Goal: Task Accomplishment & Management: Manage account settings

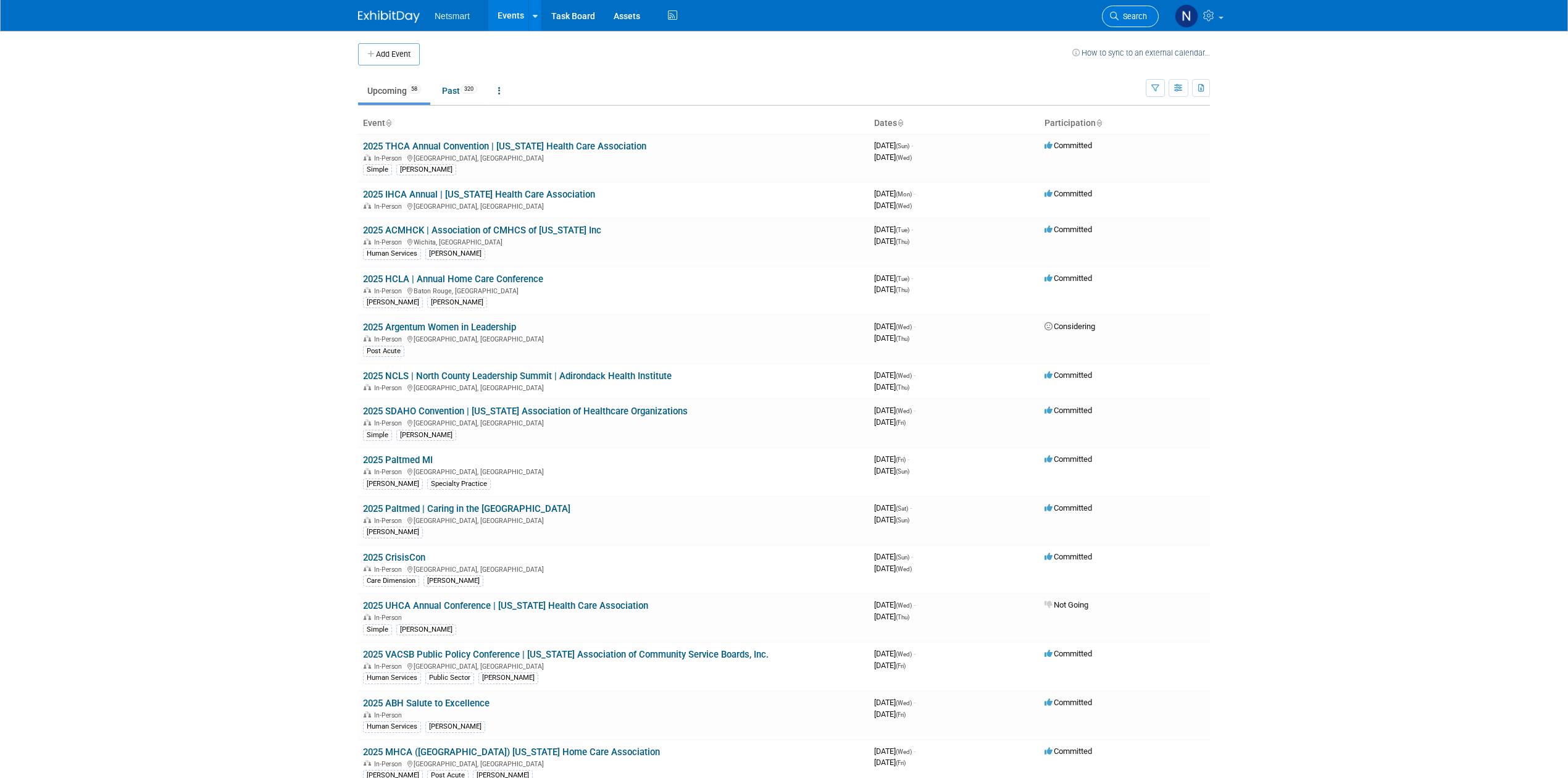
click at [1139, 20] on span "Search" at bounding box center [1133, 16] width 29 height 9
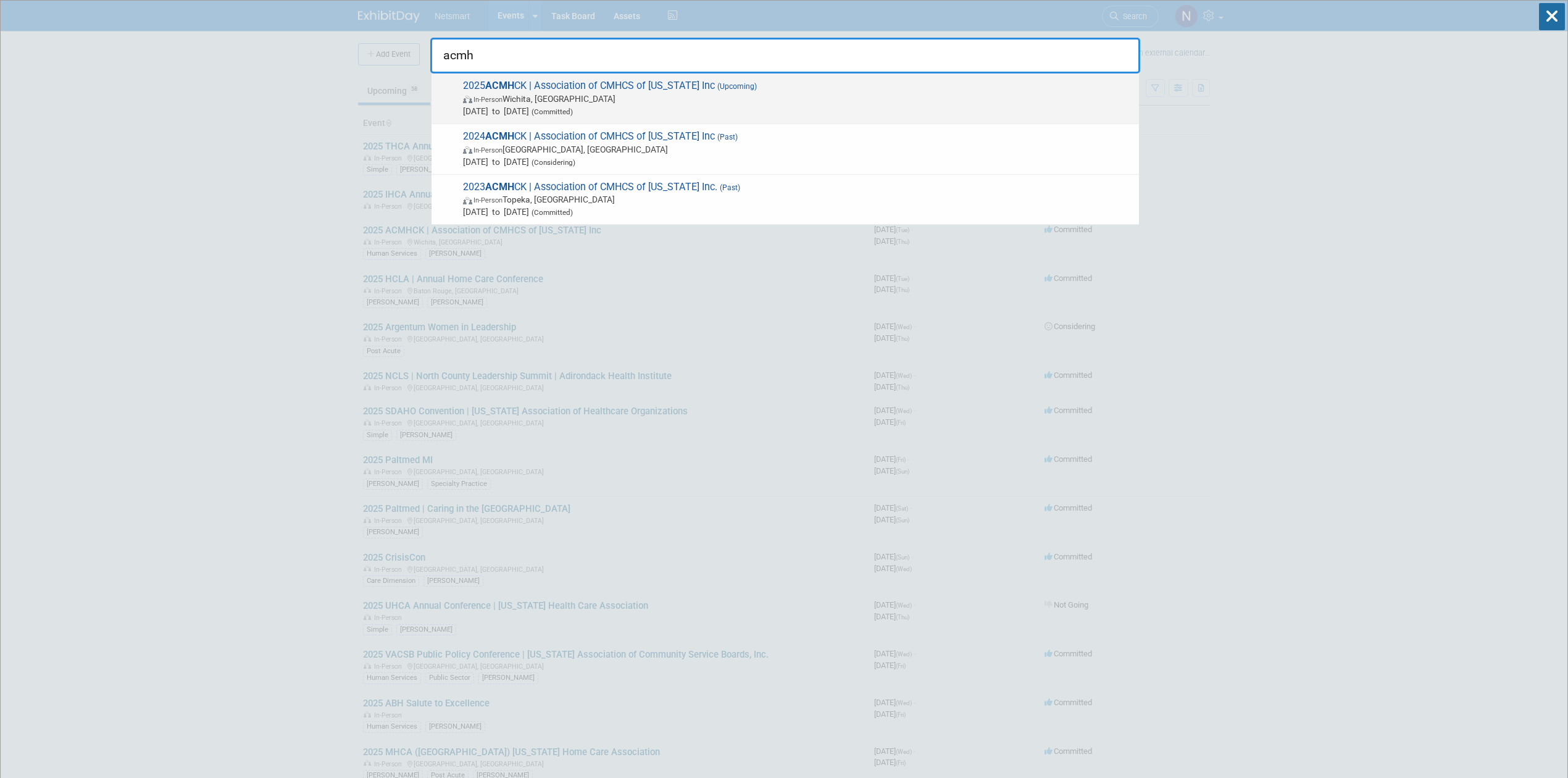
type input "acmh"
click at [600, 95] on span "In-Person Wichita, KS" at bounding box center [798, 99] width 670 height 12
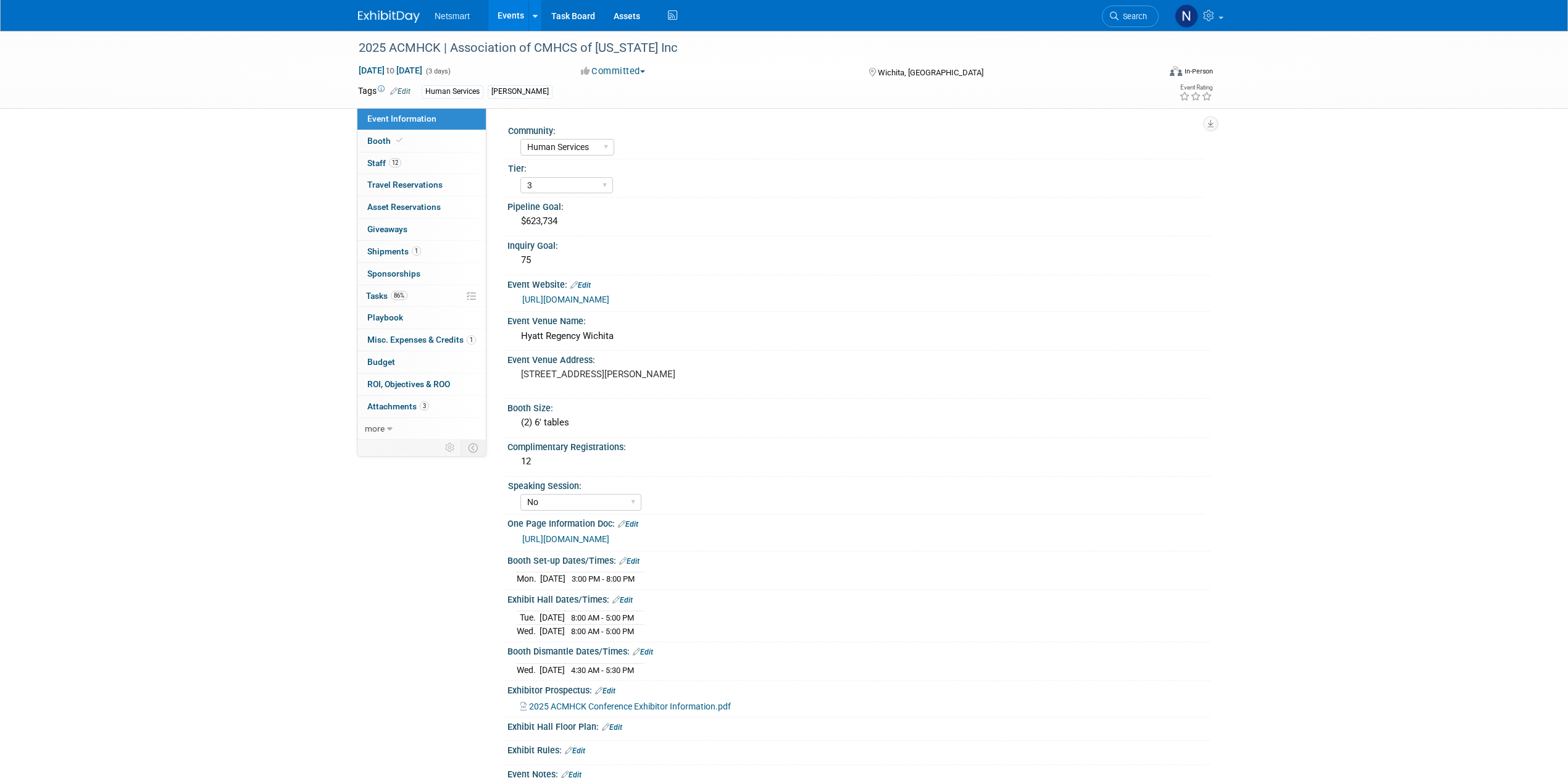
select select "Human Services"
select select "3"
select select "No"
click at [410, 261] on link "1 Shipments 1" at bounding box center [421, 251] width 128 height 22
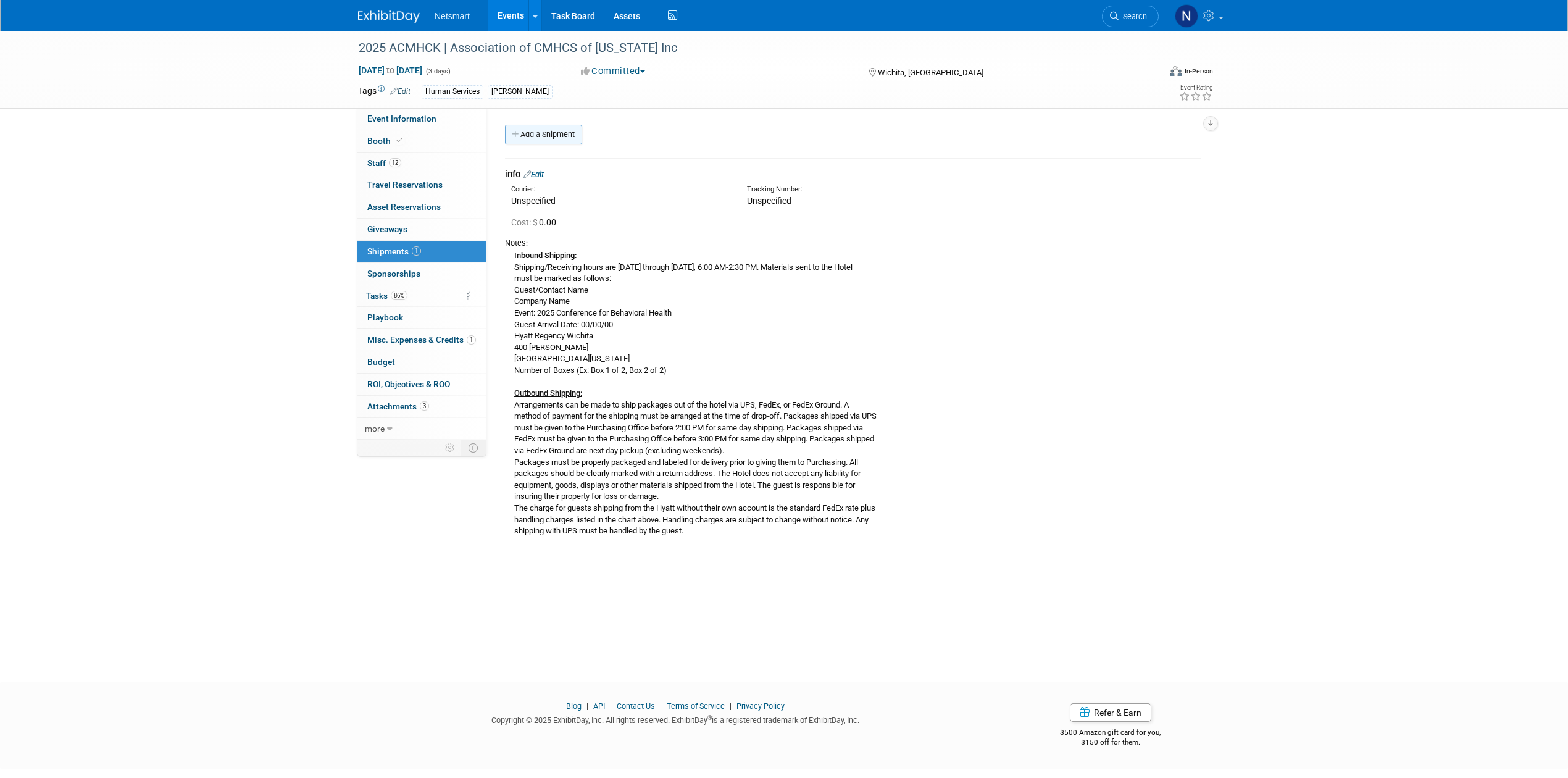
click at [561, 134] on link "Add a Shipment" at bounding box center [544, 134] width 77 height 20
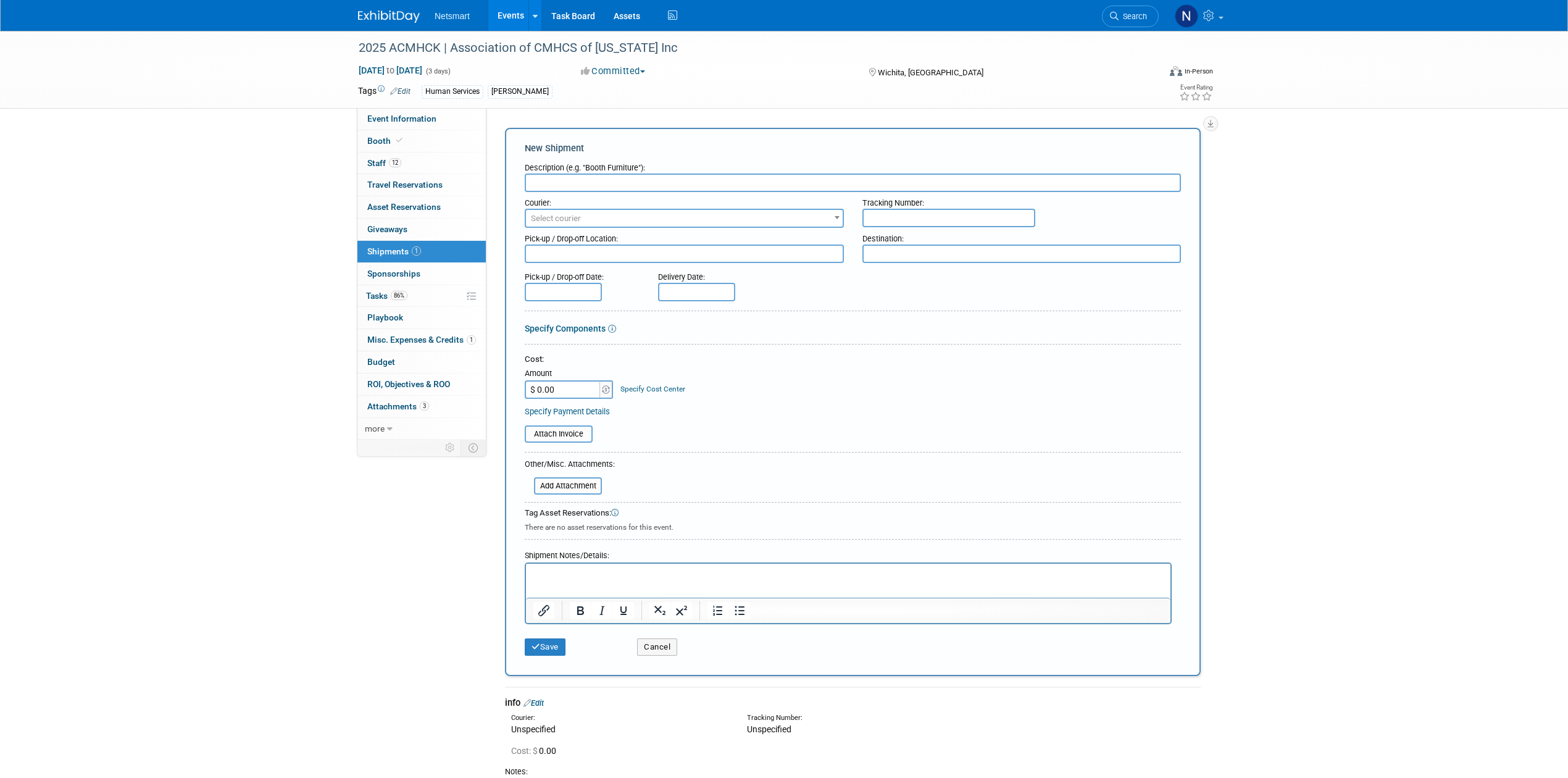
click at [552, 178] on input "text" at bounding box center [852, 183] width 656 height 19
type input "d"
type input "[PERSON_NAME] Return"
click at [917, 213] on input "text" at bounding box center [949, 218] width 173 height 19
paste input "1Z1081AW9040327539"
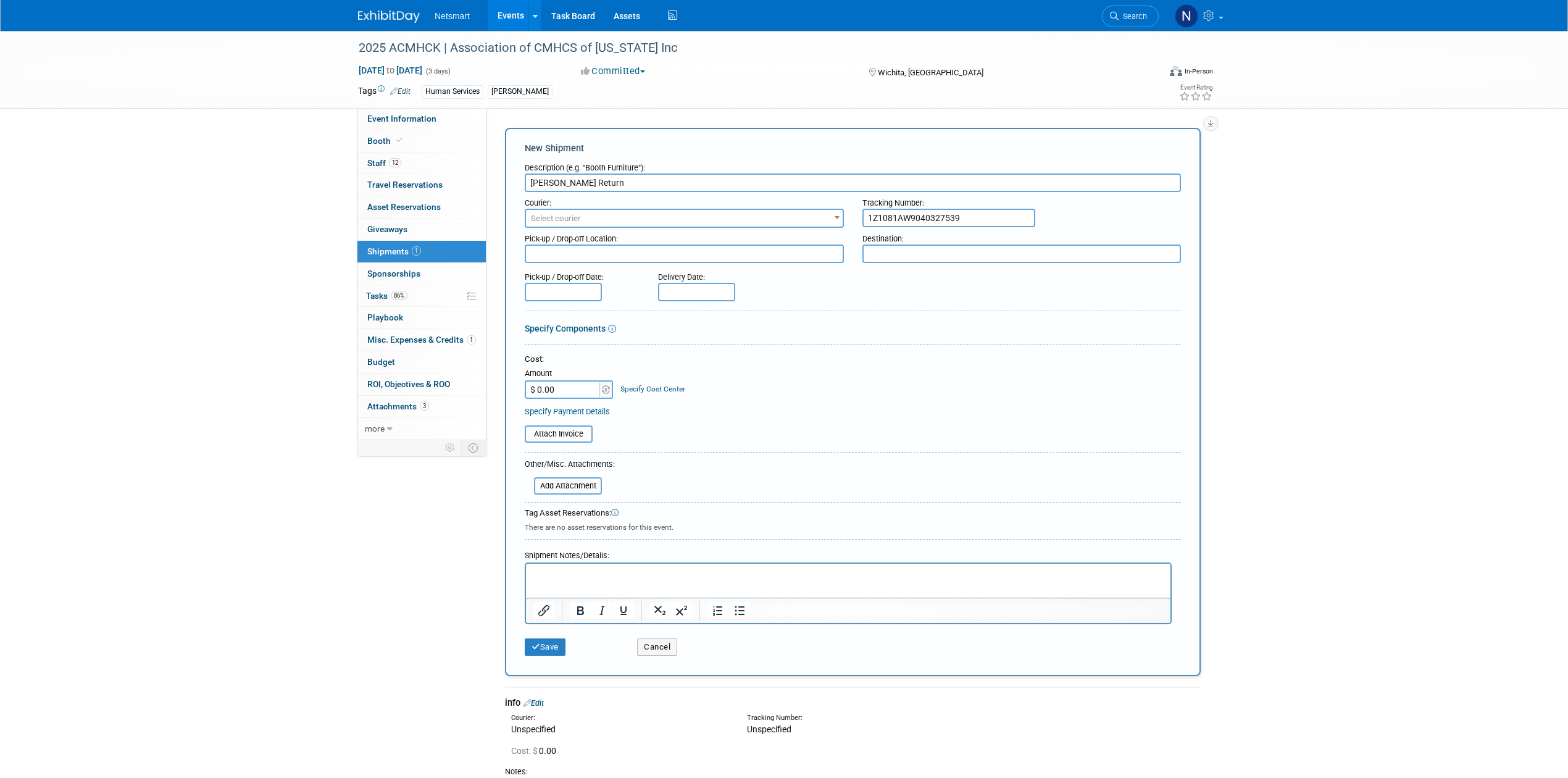
type input "1Z1081AW9040327539"
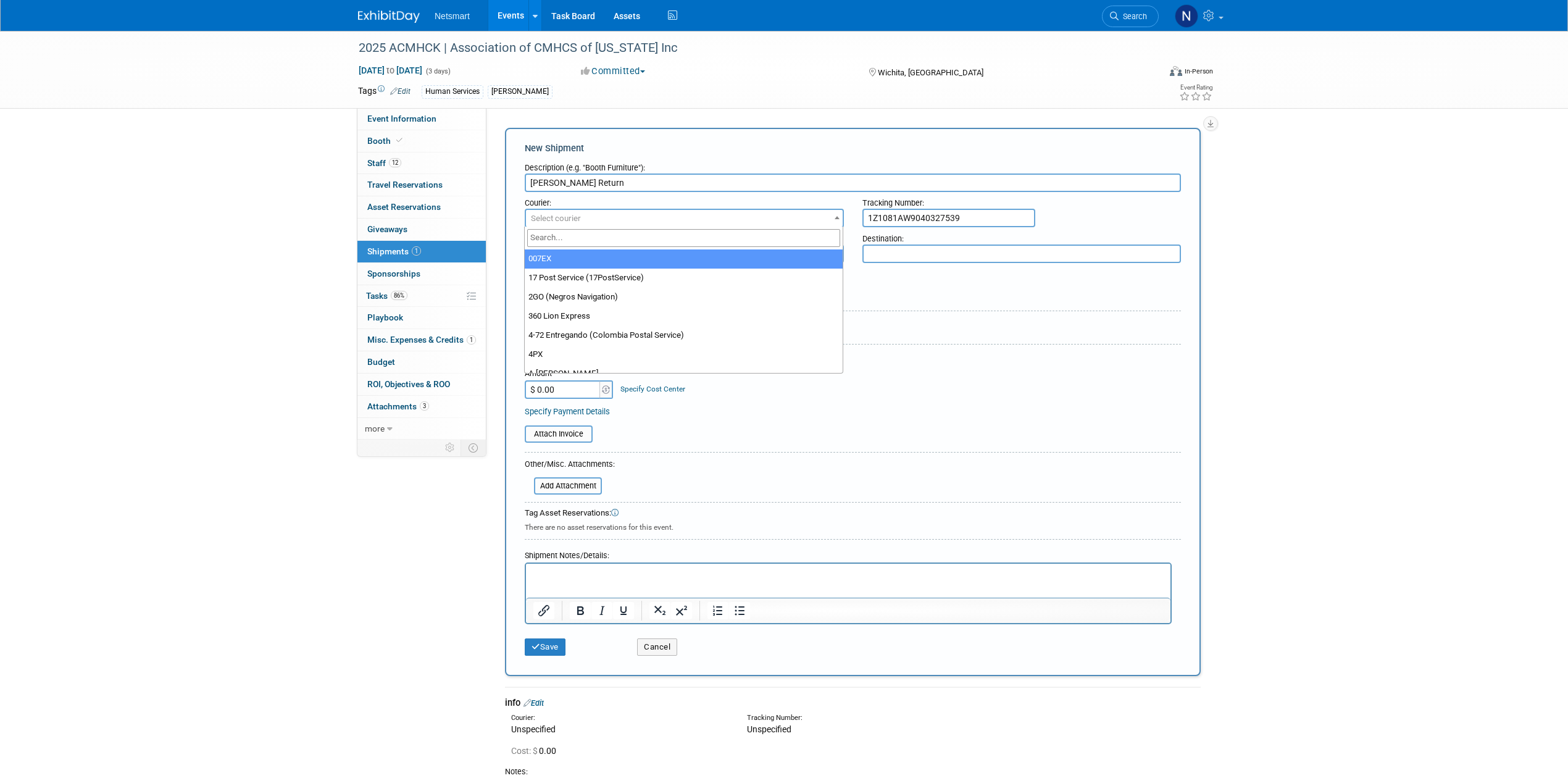
click at [801, 215] on span "Select courier" at bounding box center [684, 218] width 317 height 17
type input "ups"
select select "508"
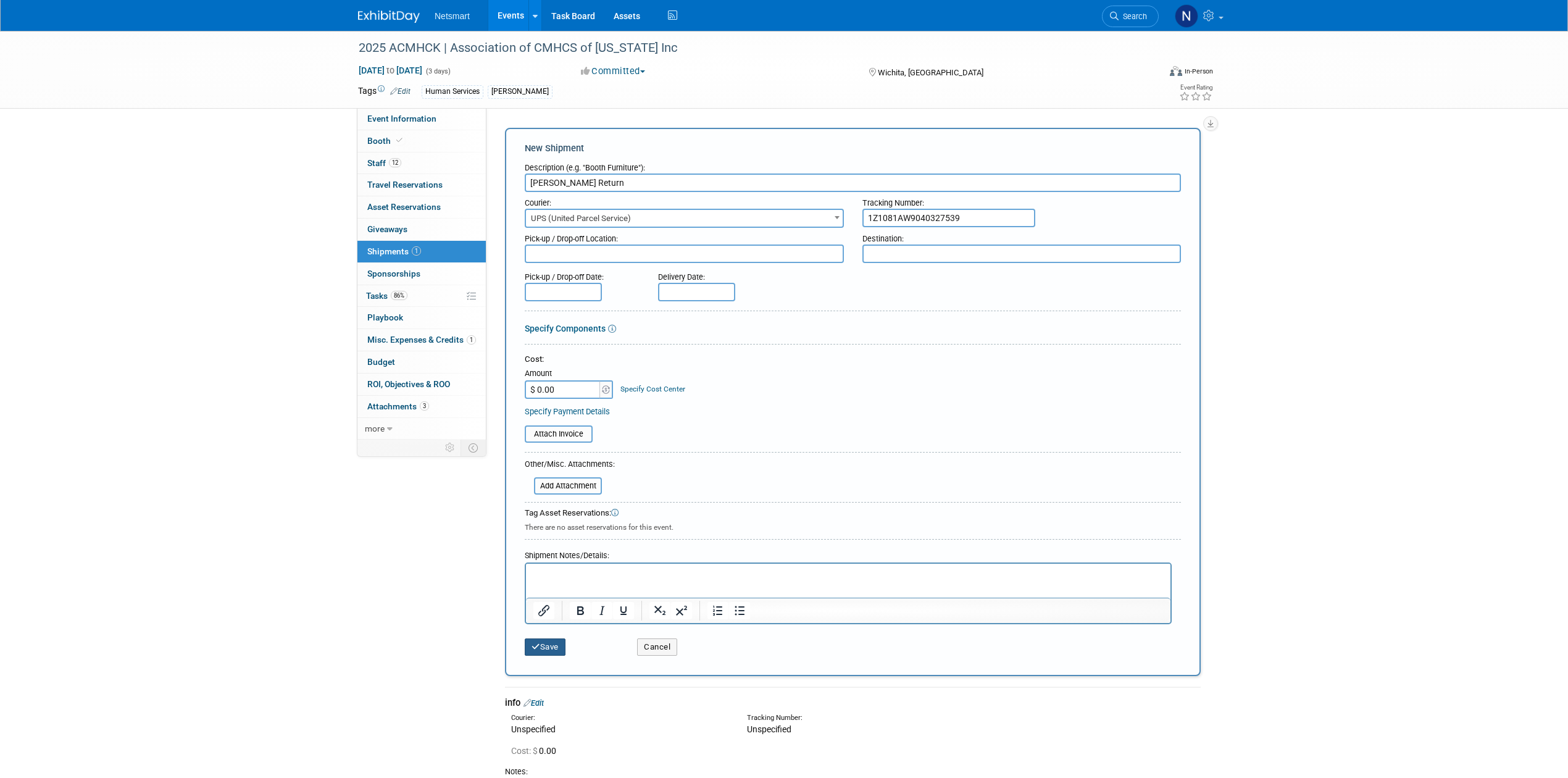
click at [548, 644] on button "Save" at bounding box center [544, 647] width 40 height 17
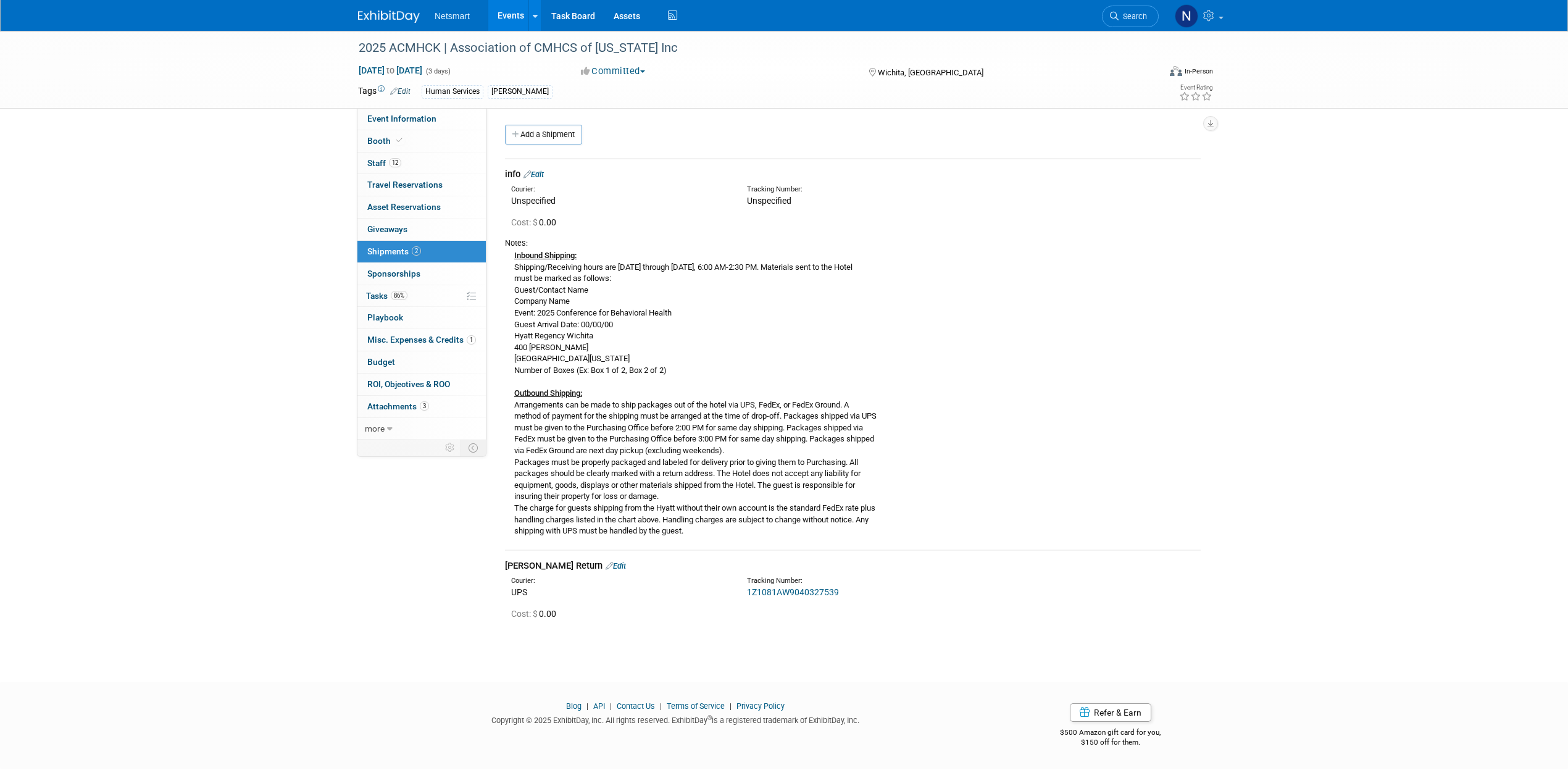
drag, startPoint x: 556, startPoint y: 137, endPoint x: 556, endPoint y: 146, distance: 9.0
click at [556, 137] on link "Add a Shipment" at bounding box center [544, 134] width 77 height 20
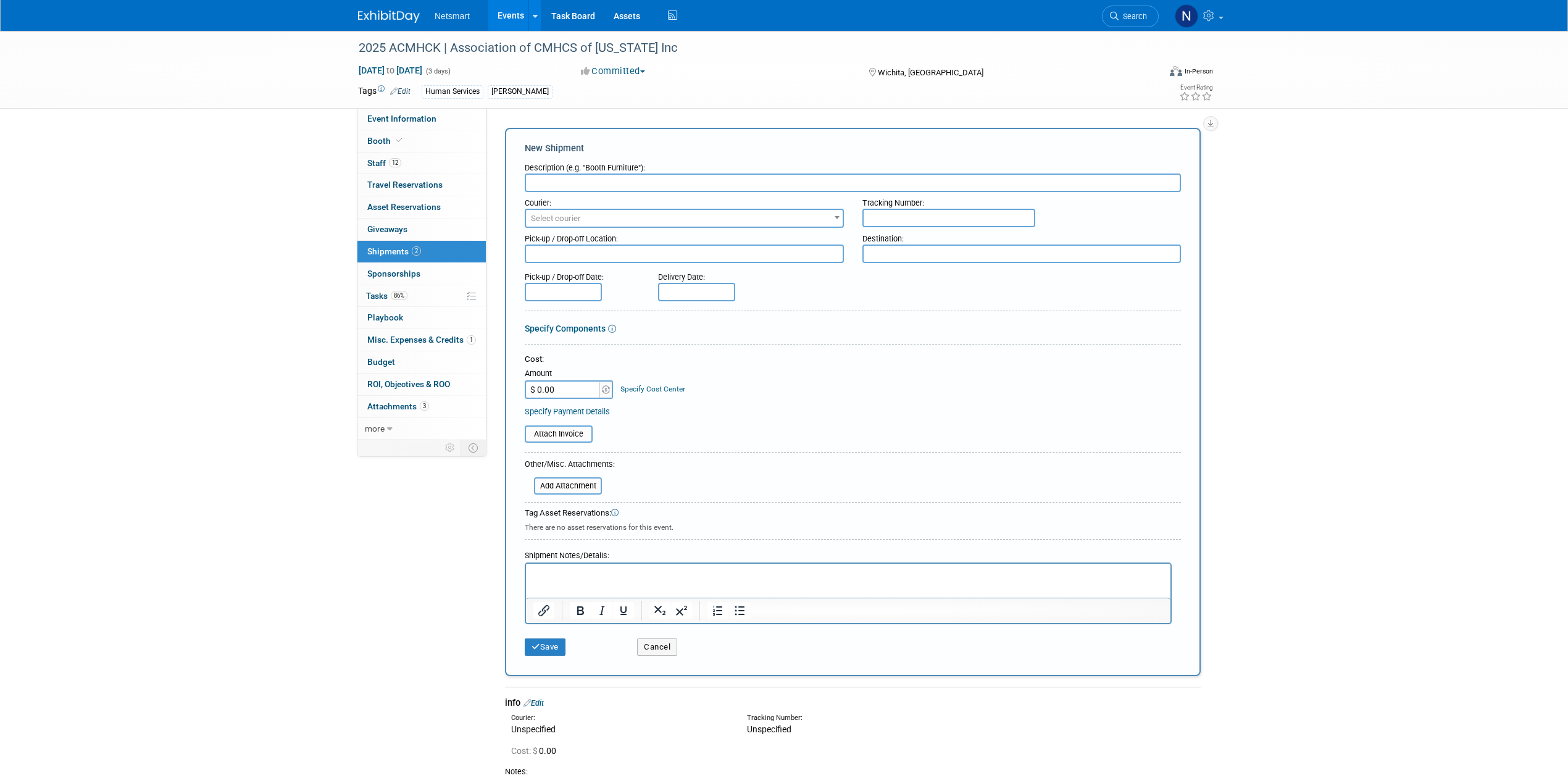
click at [593, 173] on div "Description (e.g. "Booth Furniture"):" at bounding box center [852, 165] width 656 height 17
click at [586, 183] on input "text" at bounding box center [852, 183] width 656 height 19
type input "Derse Return"
click at [607, 215] on span "Select courier" at bounding box center [684, 218] width 317 height 17
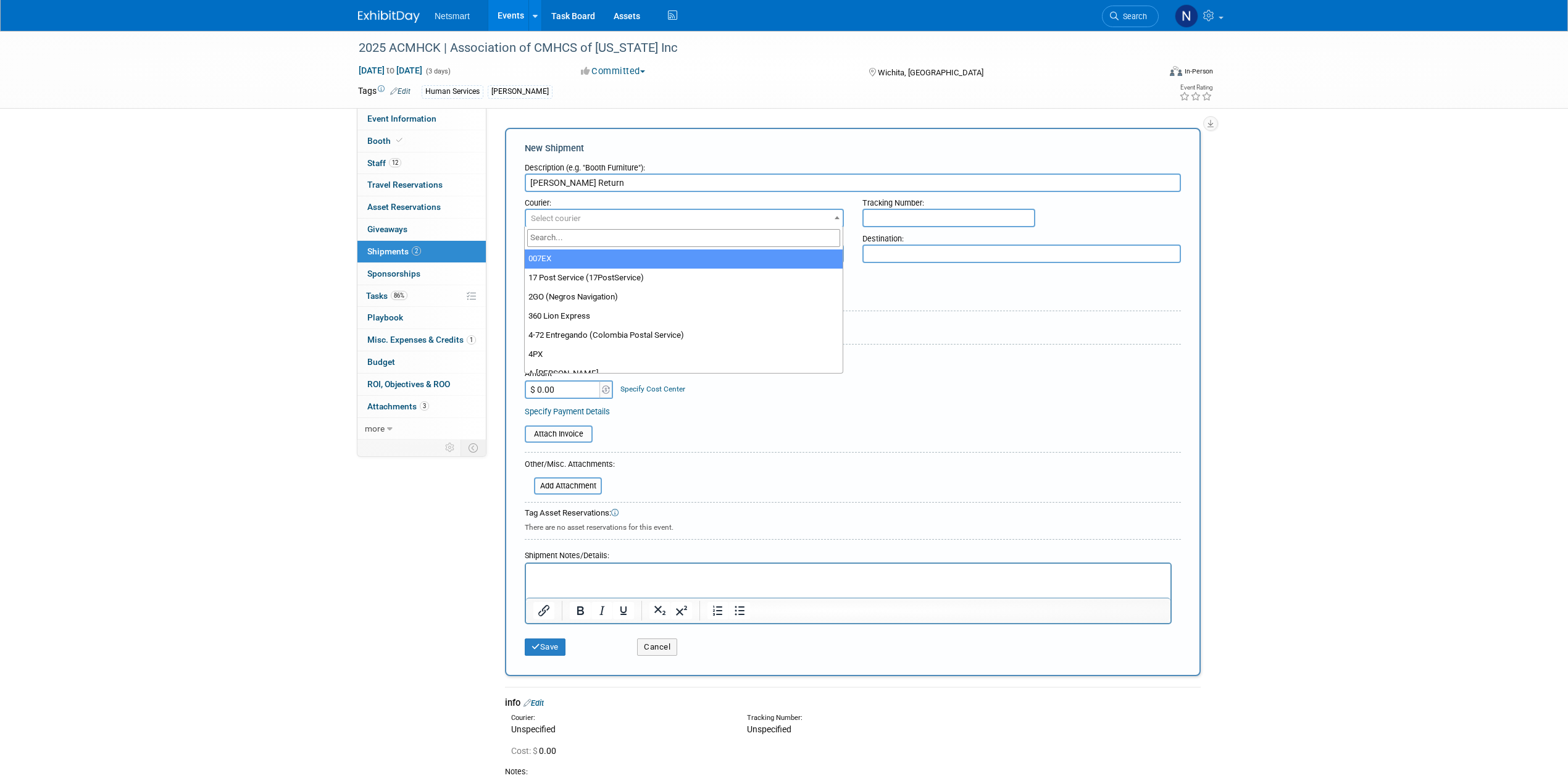
click at [598, 240] on input "search" at bounding box center [683, 238] width 313 height 18
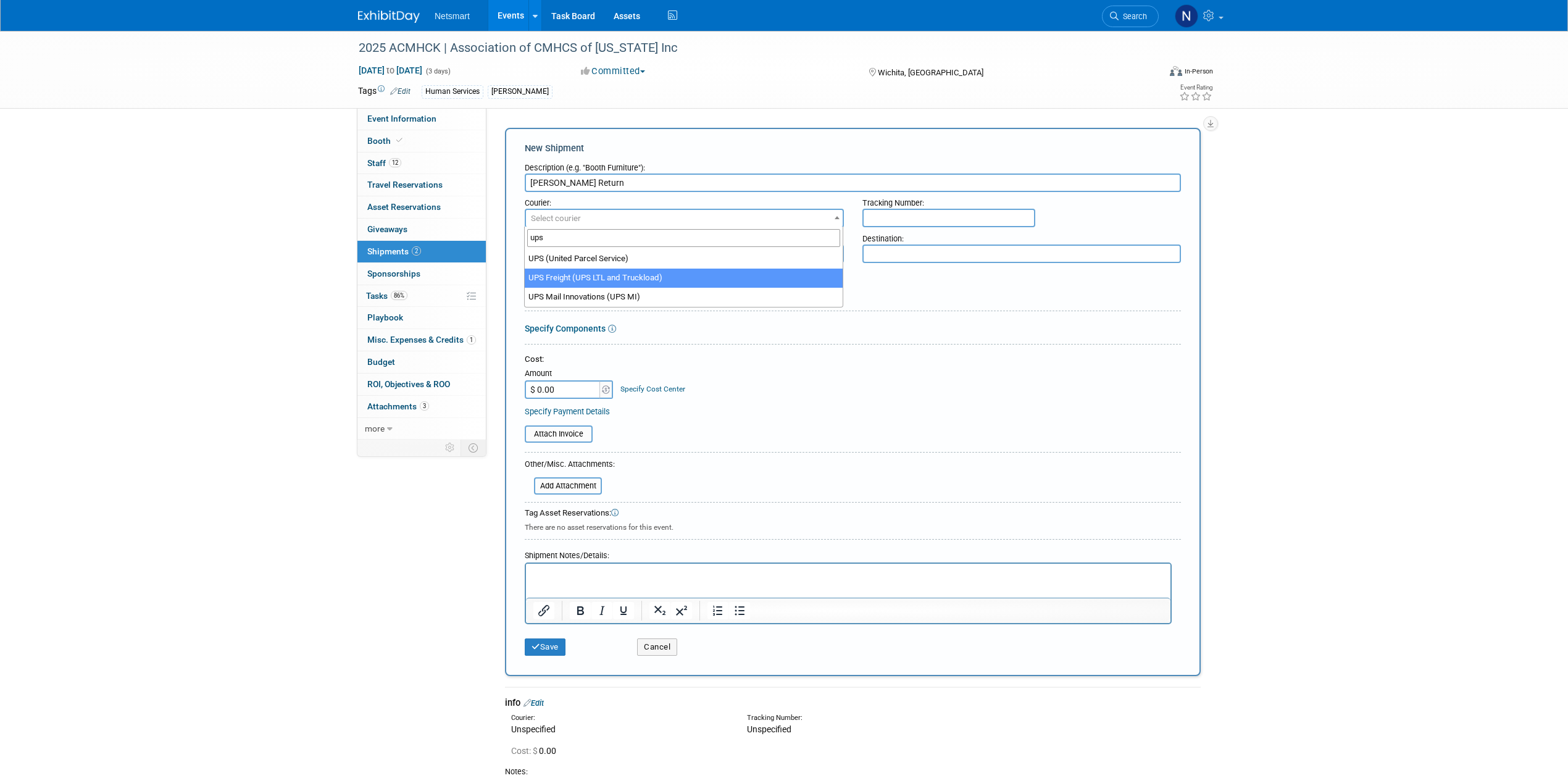
type input "ups"
select select "508"
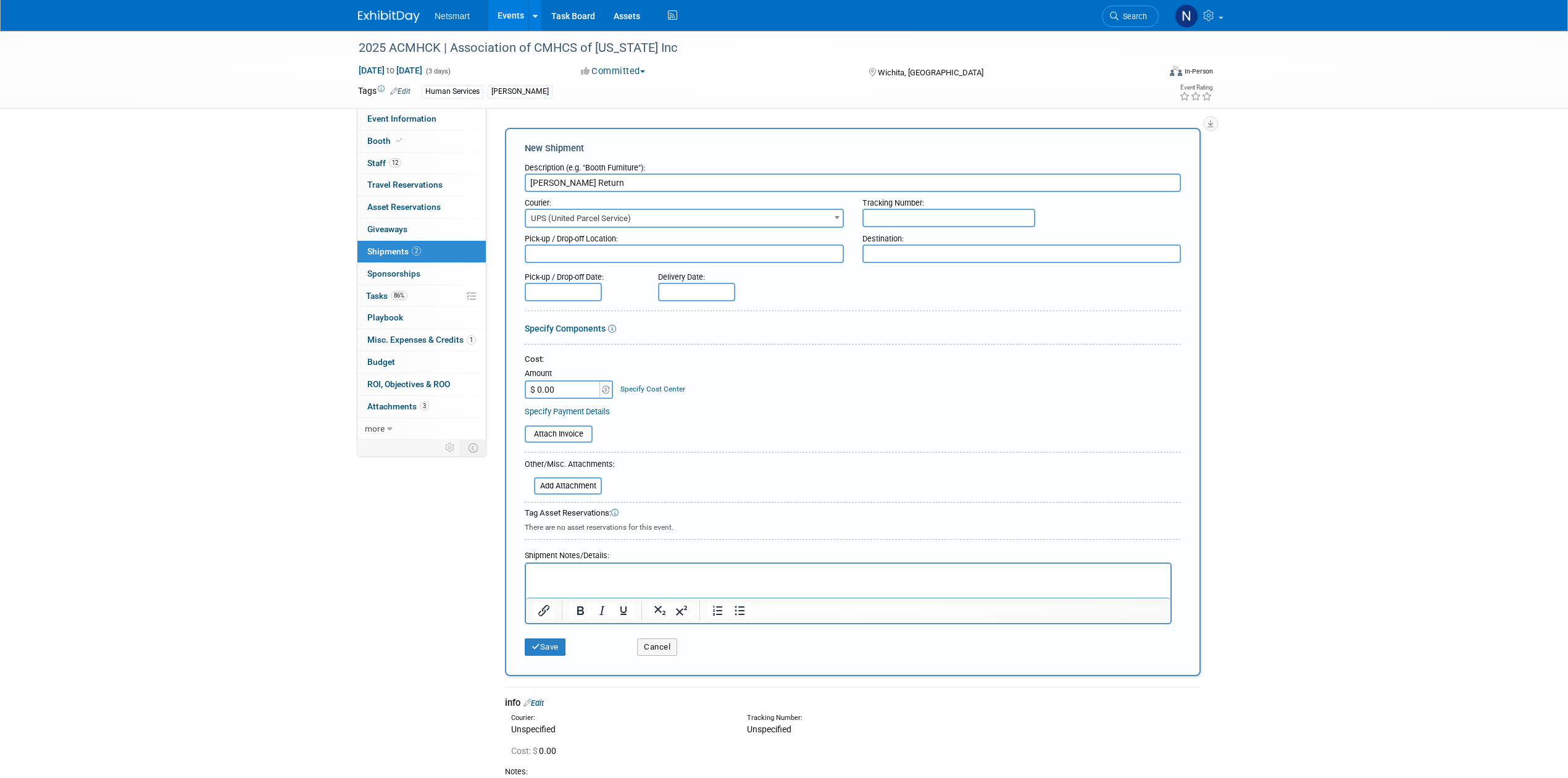
click at [915, 217] on input "text" at bounding box center [949, 218] width 173 height 19
paste input "1Z1081AW9042767140"
type input "1Z1081AW9042767140"
click at [554, 645] on button "Save" at bounding box center [544, 647] width 40 height 17
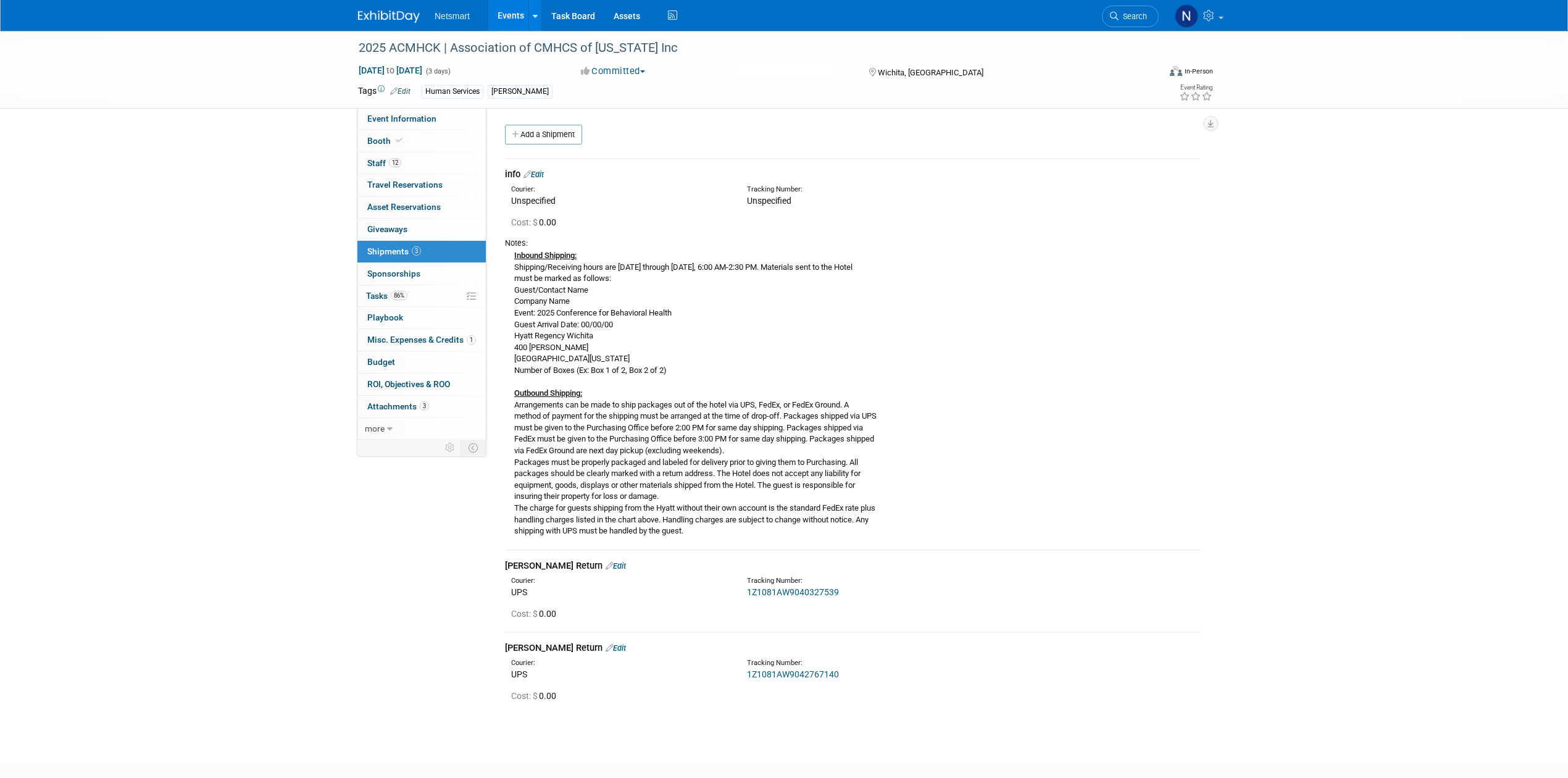
click at [544, 146] on div "Add a Shipment" at bounding box center [856, 136] width 708 height 23
click at [553, 139] on link "Add a Shipment" at bounding box center [544, 134] width 77 height 20
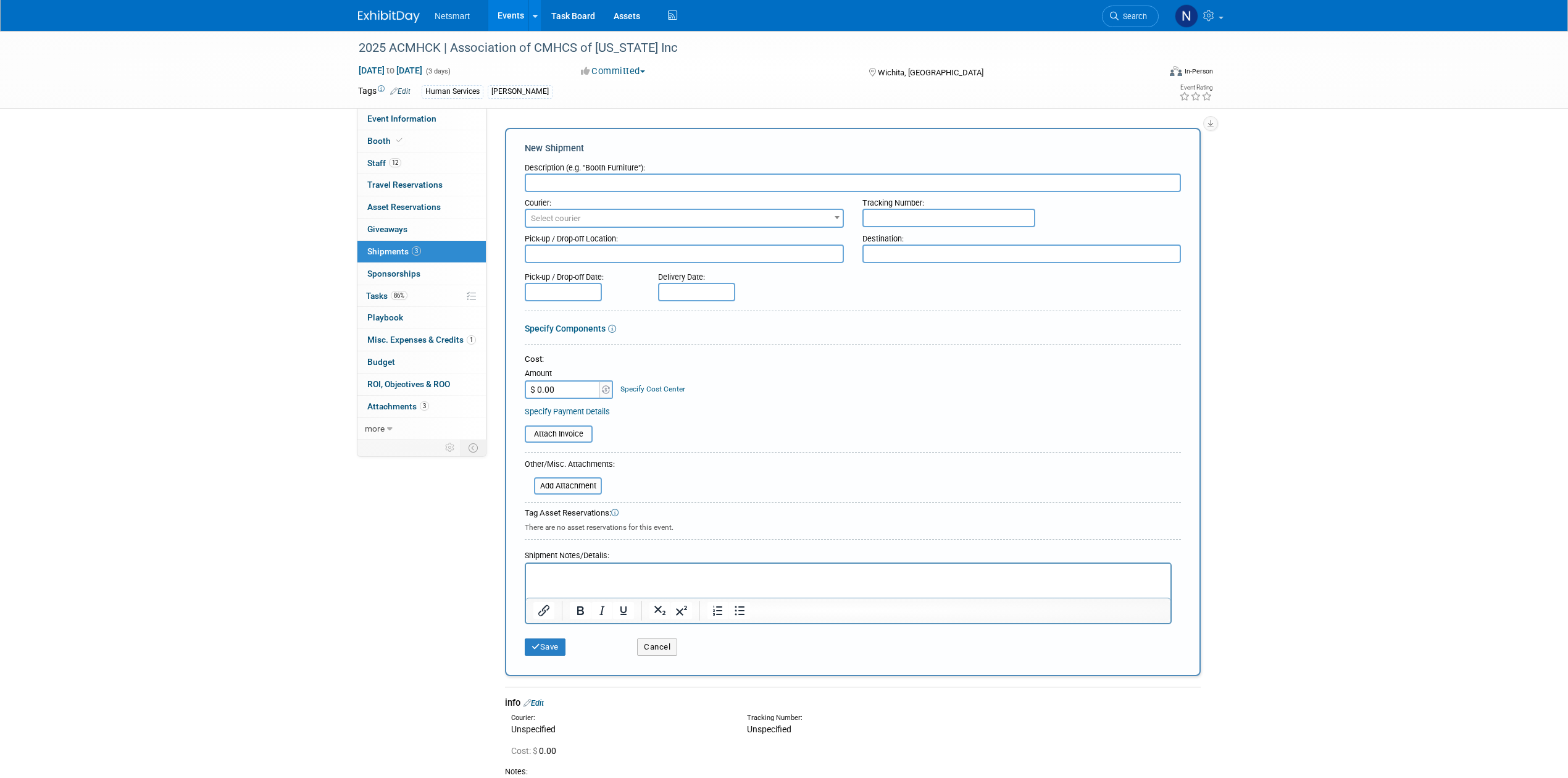
click at [546, 179] on input "text" at bounding box center [852, 183] width 656 height 19
type input "Derse Outbound"
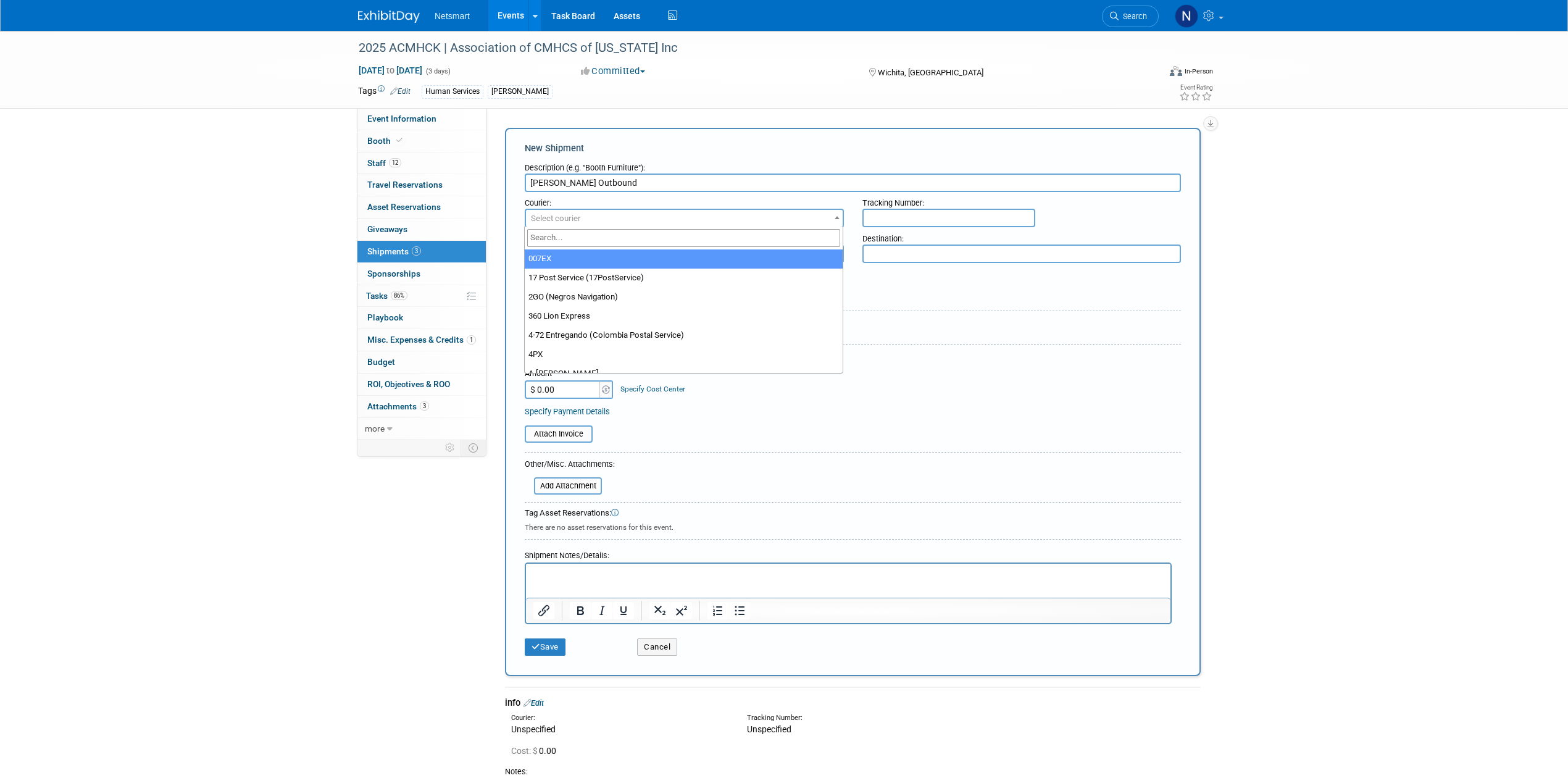
click at [568, 216] on span "Select courier" at bounding box center [556, 218] width 50 height 9
type input "ups"
select select "508"
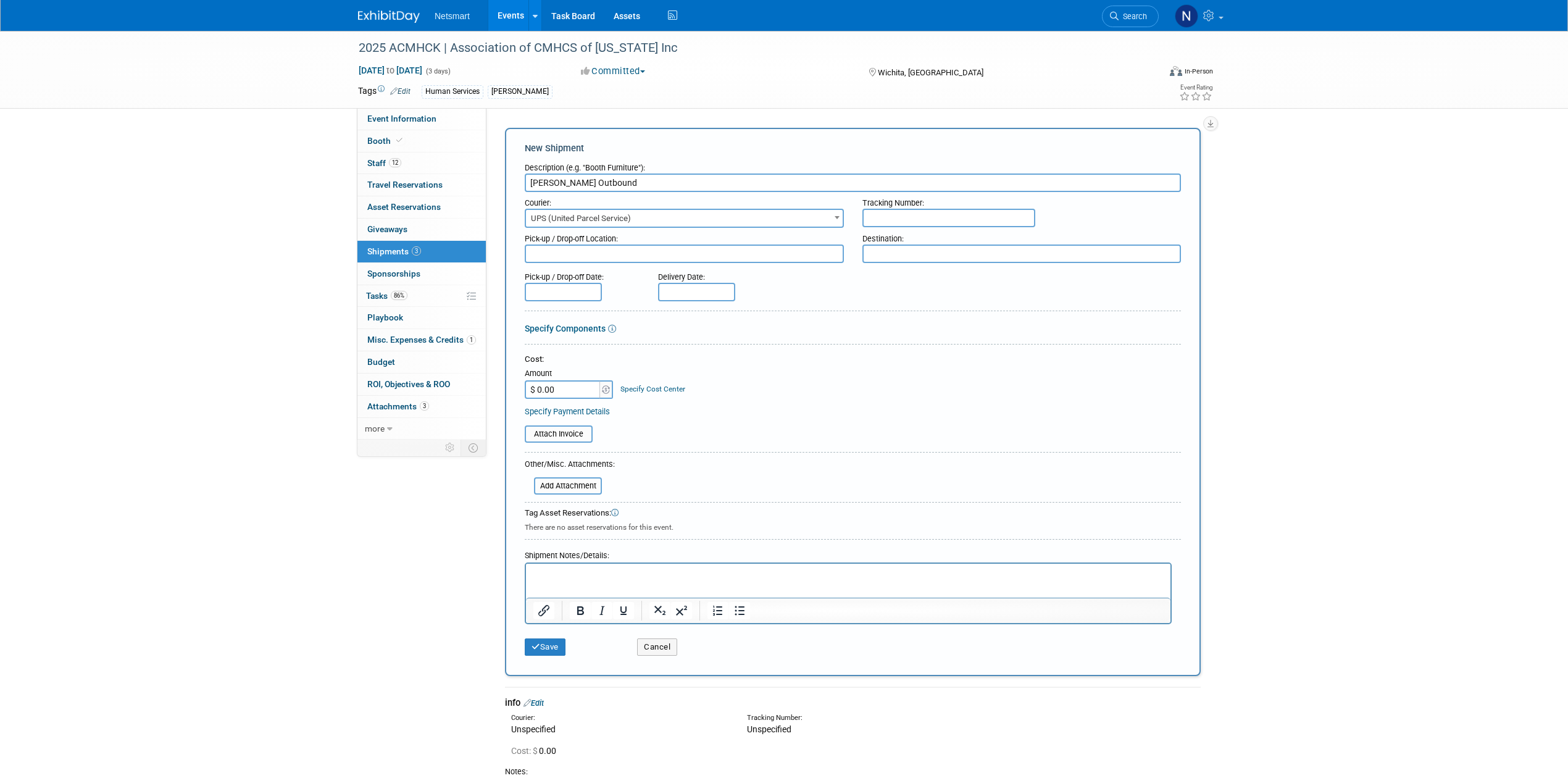
click at [918, 222] on input "text" at bounding box center [949, 218] width 173 height 19
paste input "1Z1081AW0240421119"
type input "1Z1081AW0240421119"
click at [546, 644] on button "Save" at bounding box center [544, 647] width 40 height 17
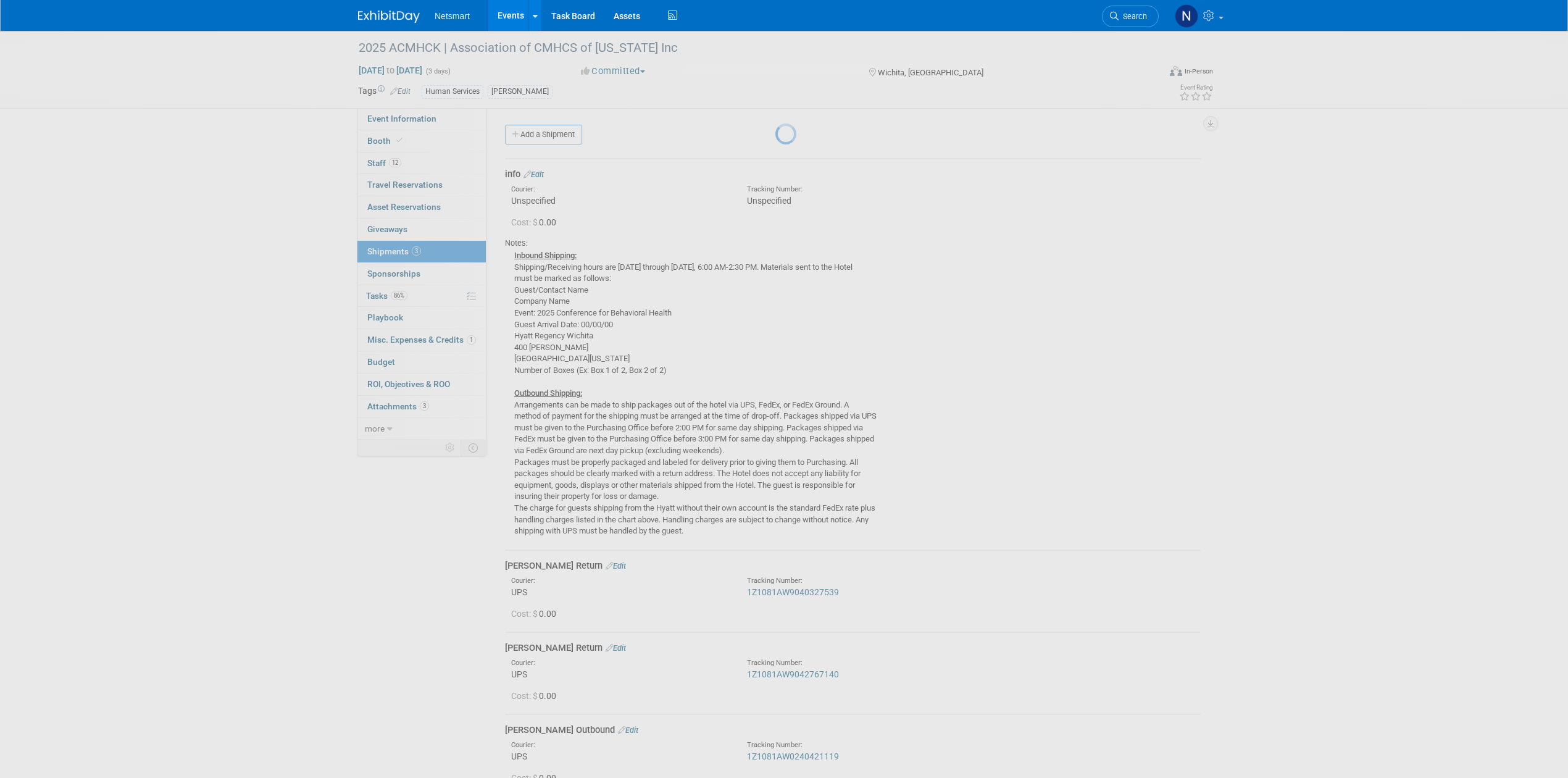
scroll to position [151, 0]
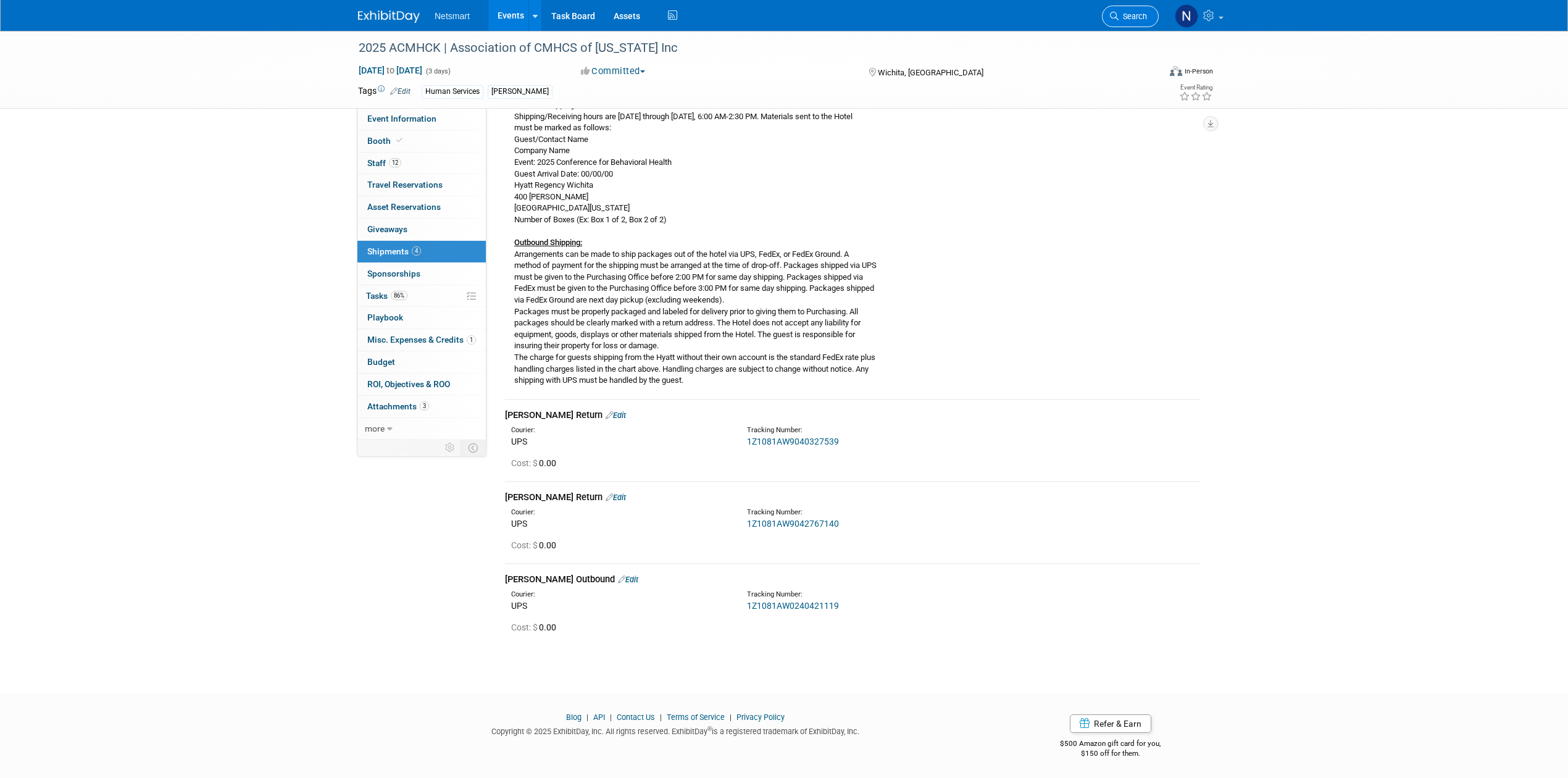
click at [1126, 25] on link "Search" at bounding box center [1130, 16] width 57 height 22
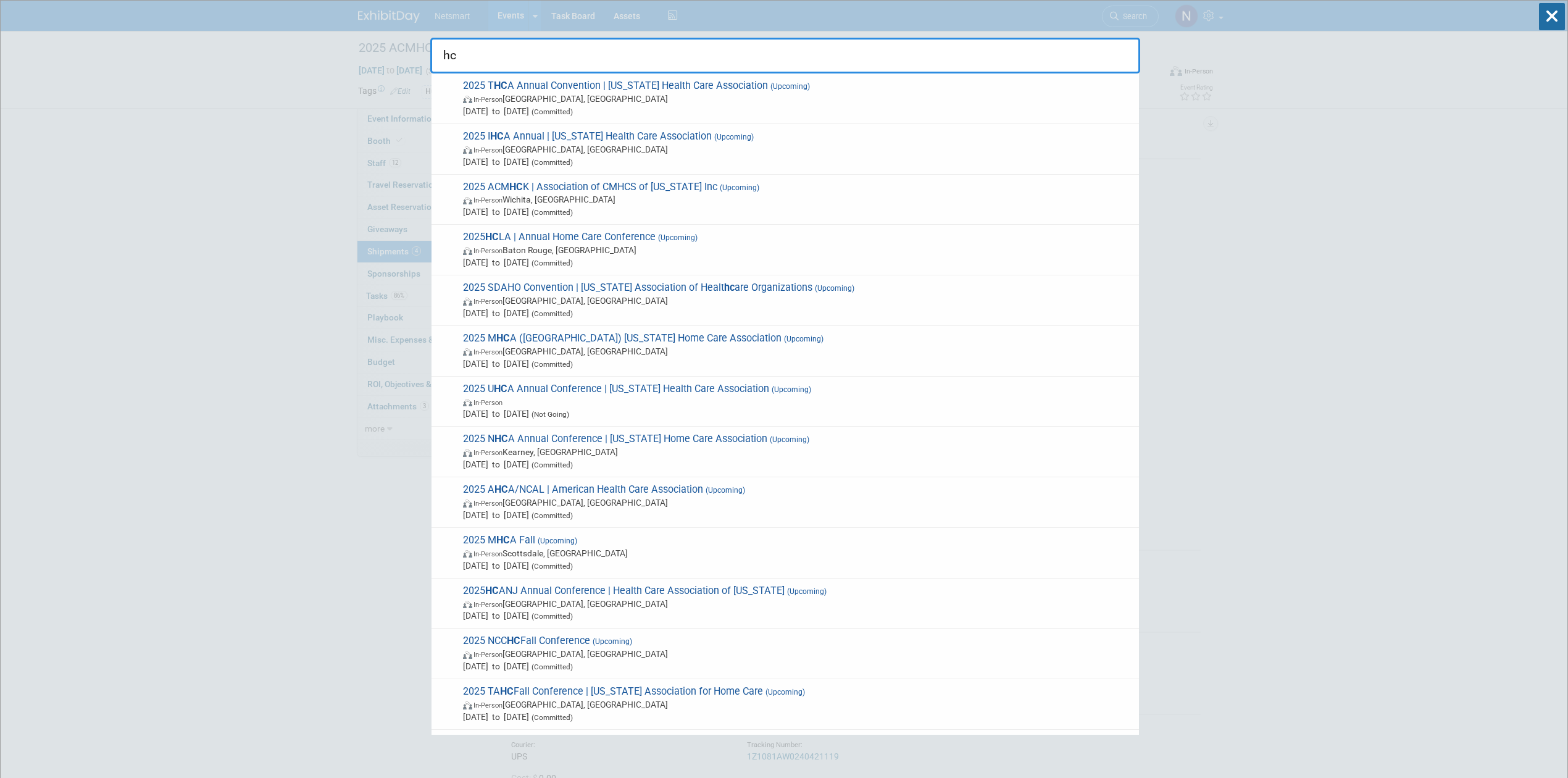
drag, startPoint x: 653, startPoint y: 42, endPoint x: 277, endPoint y: 70, distance: 377.0
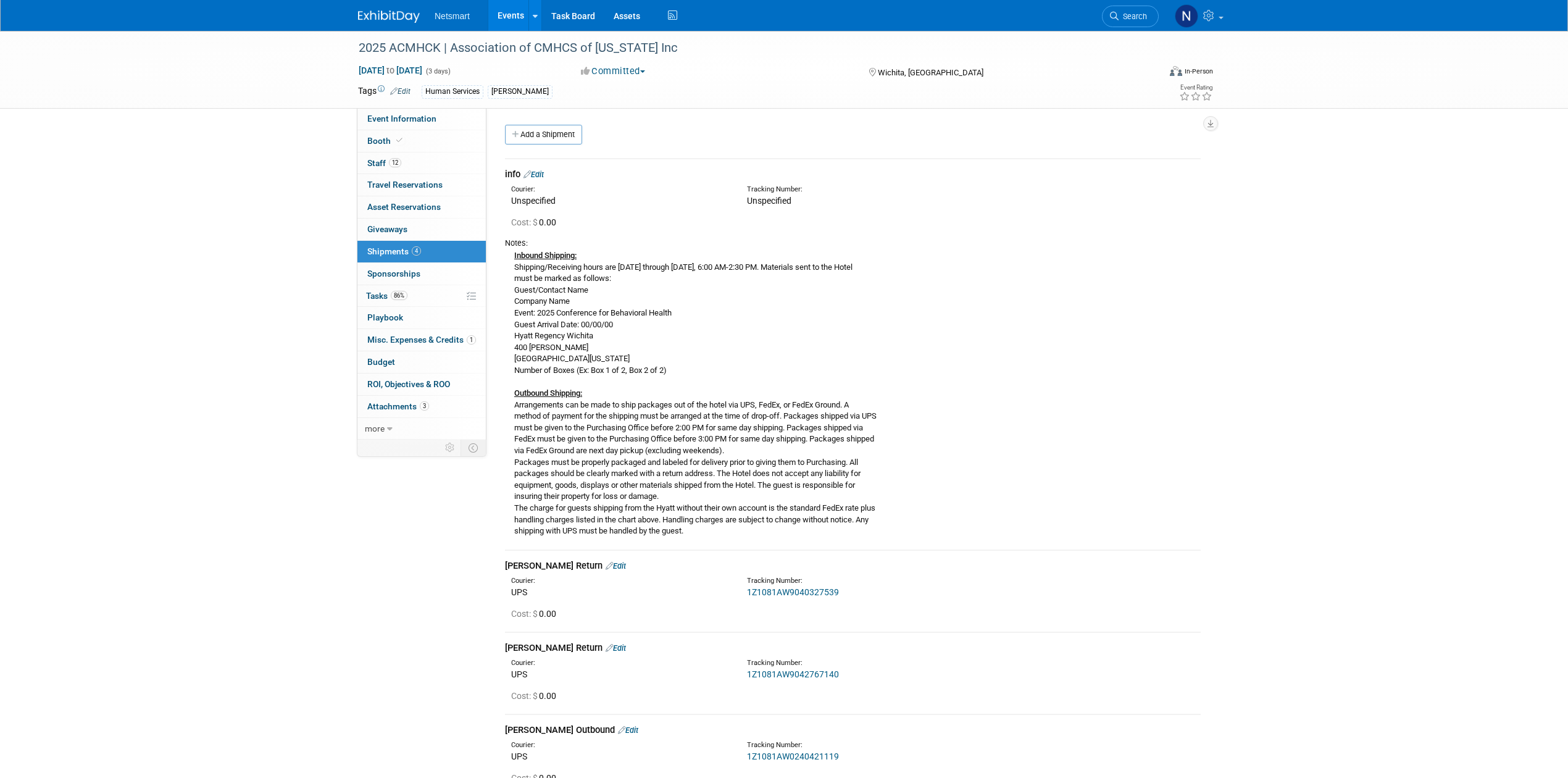
click at [1124, 21] on link "Search" at bounding box center [1130, 16] width 57 height 22
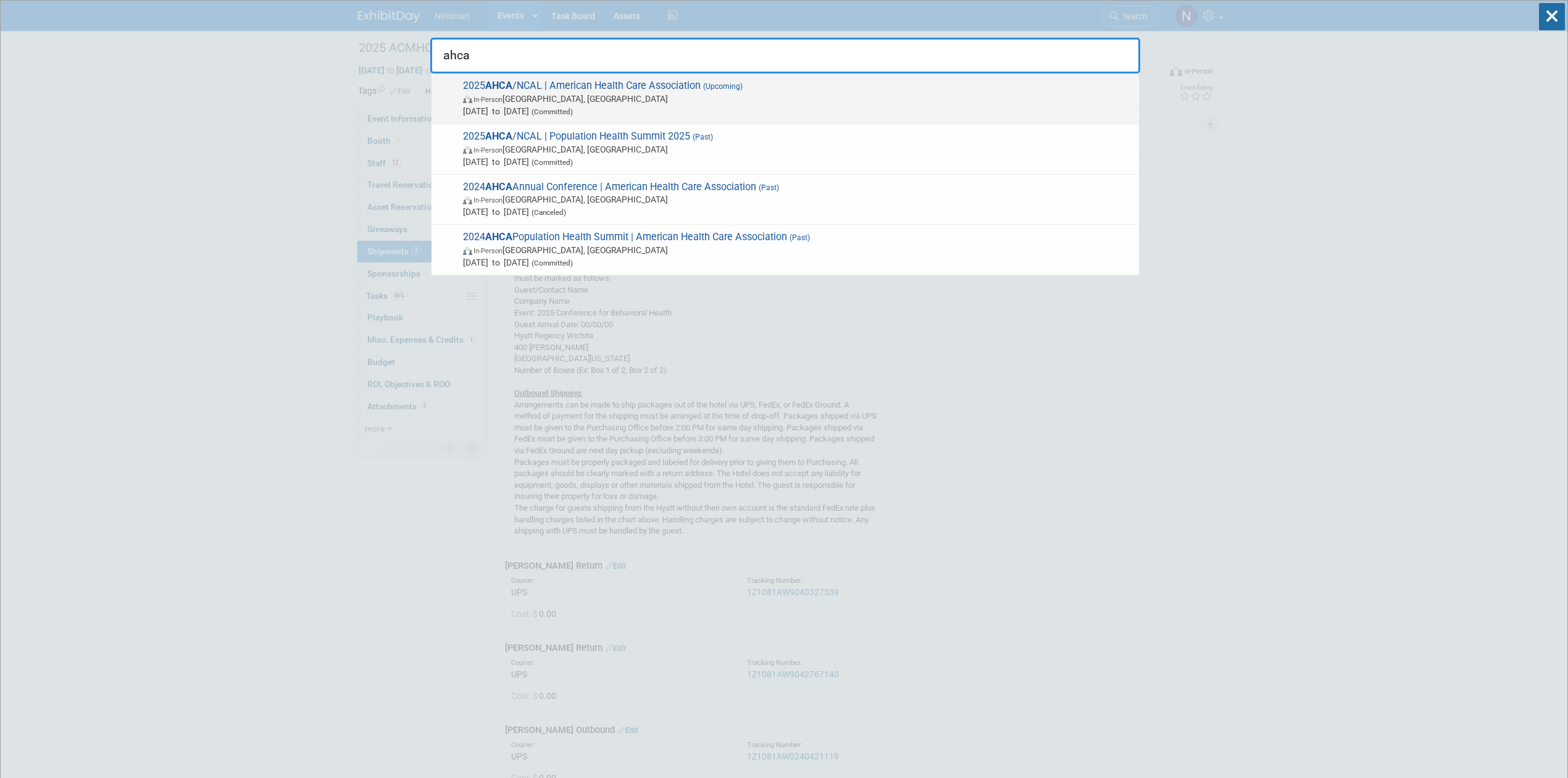
type input "ahca"
click at [583, 85] on span "2025 AHCA /NCAL | American Health Care Association (Upcoming) In-Person Las Veg…" at bounding box center [796, 98] width 673 height 38
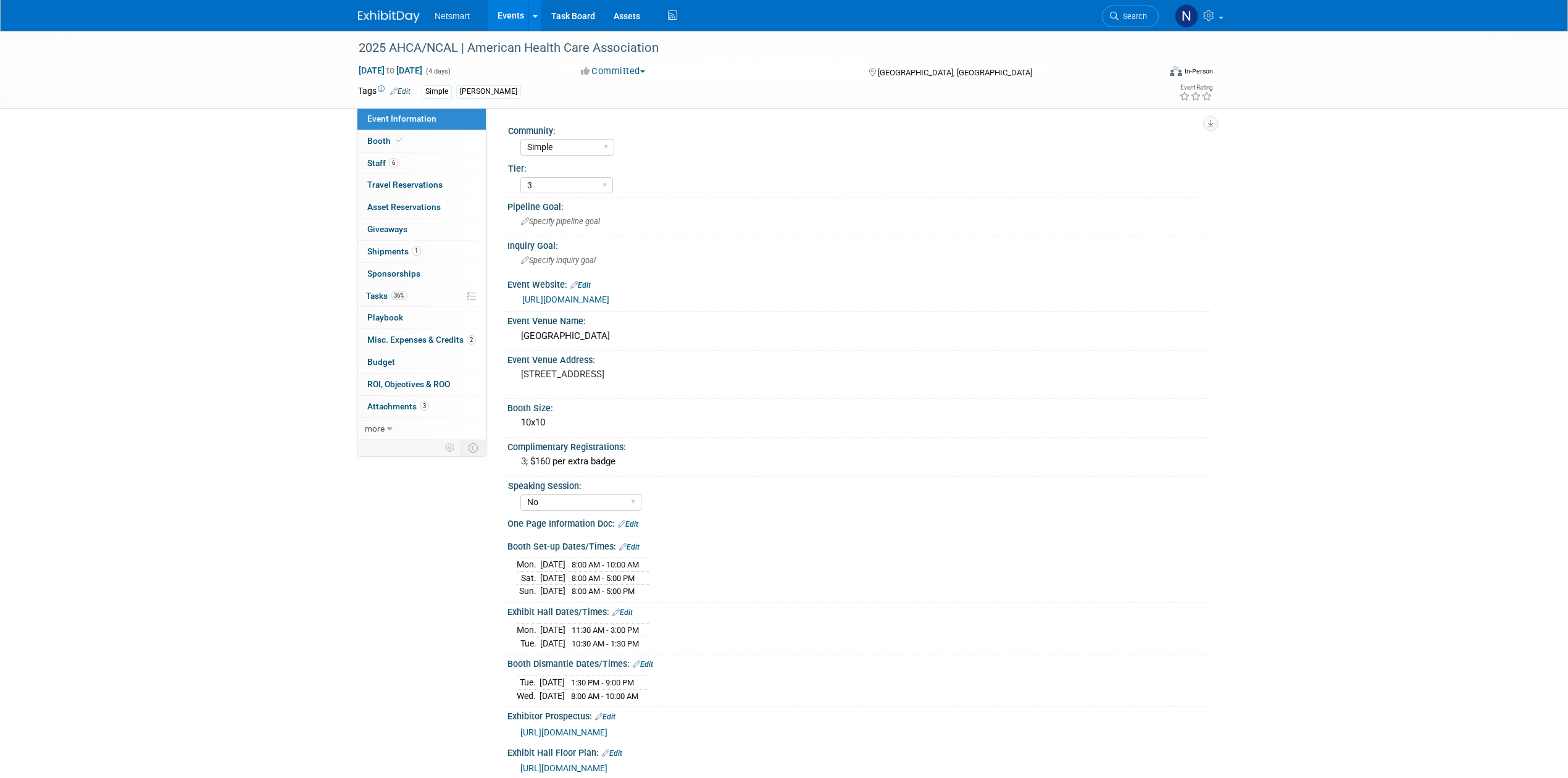
select select "Simple"
select select "3"
select select "No"
click at [418, 295] on link "36% Tasks 36%" at bounding box center [421, 296] width 128 height 22
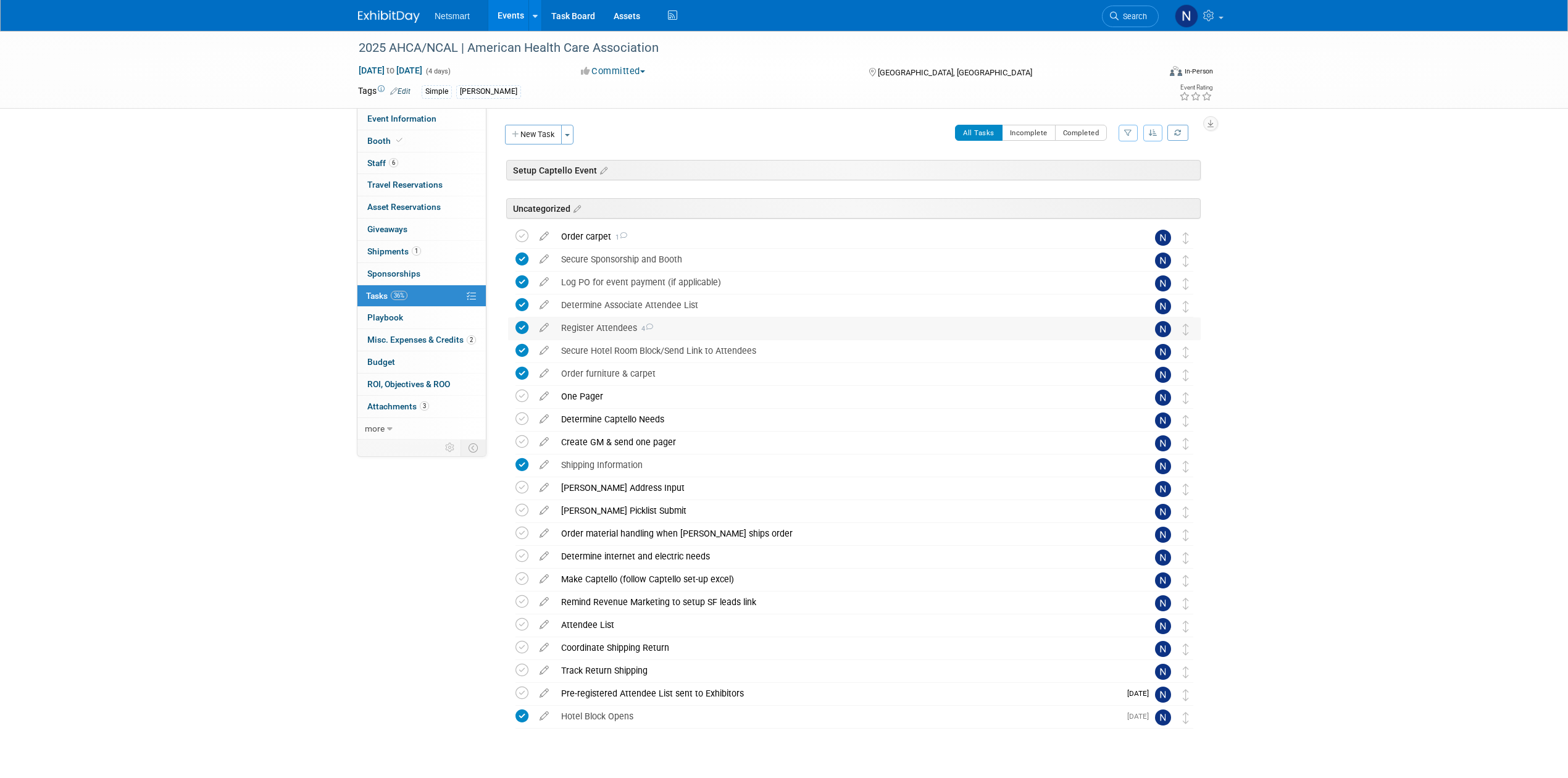
click at [620, 329] on div "Register Attendees 4" at bounding box center [842, 328] width 576 height 21
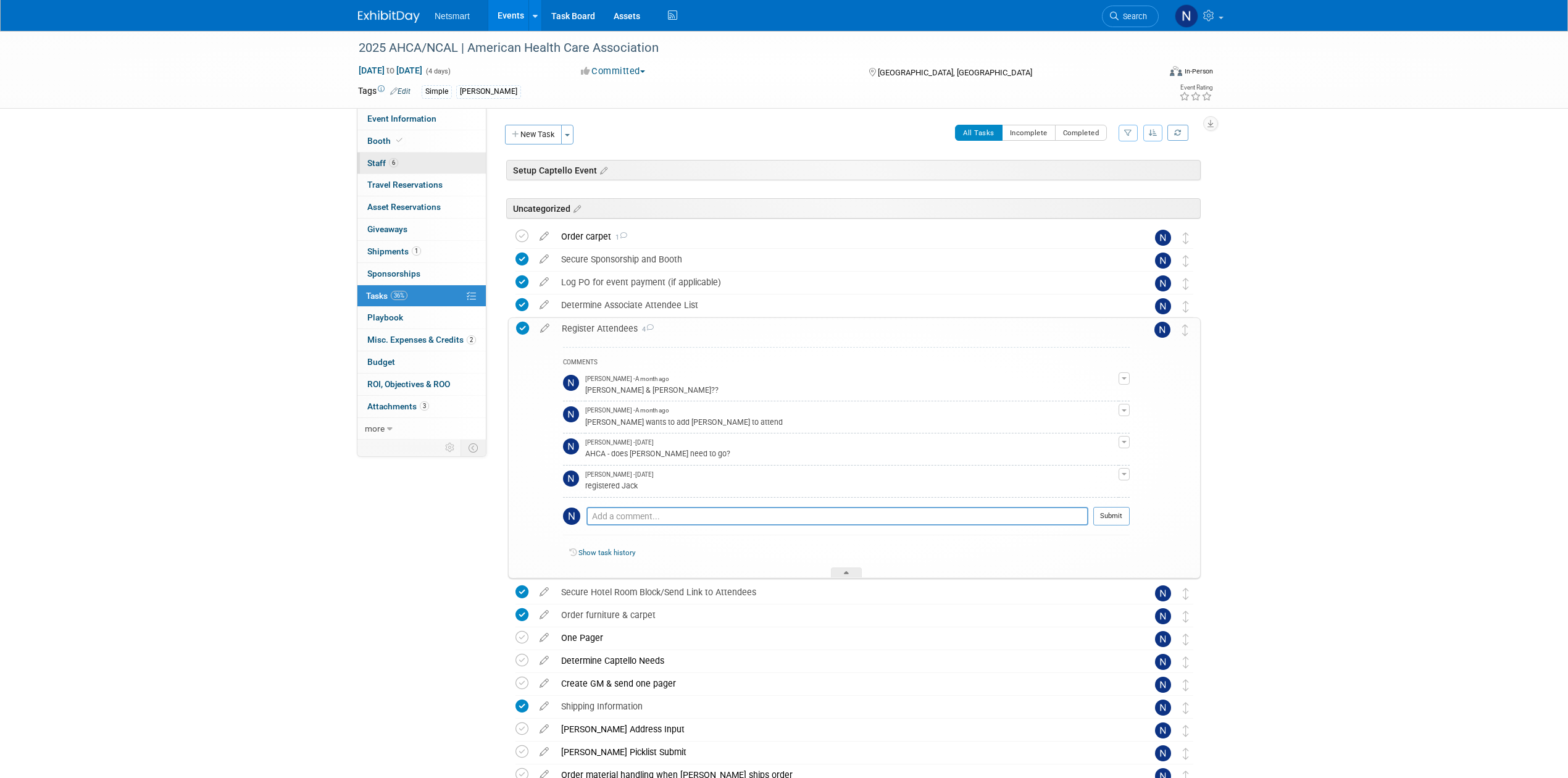
click at [404, 168] on link "6 Staff 6" at bounding box center [421, 163] width 128 height 22
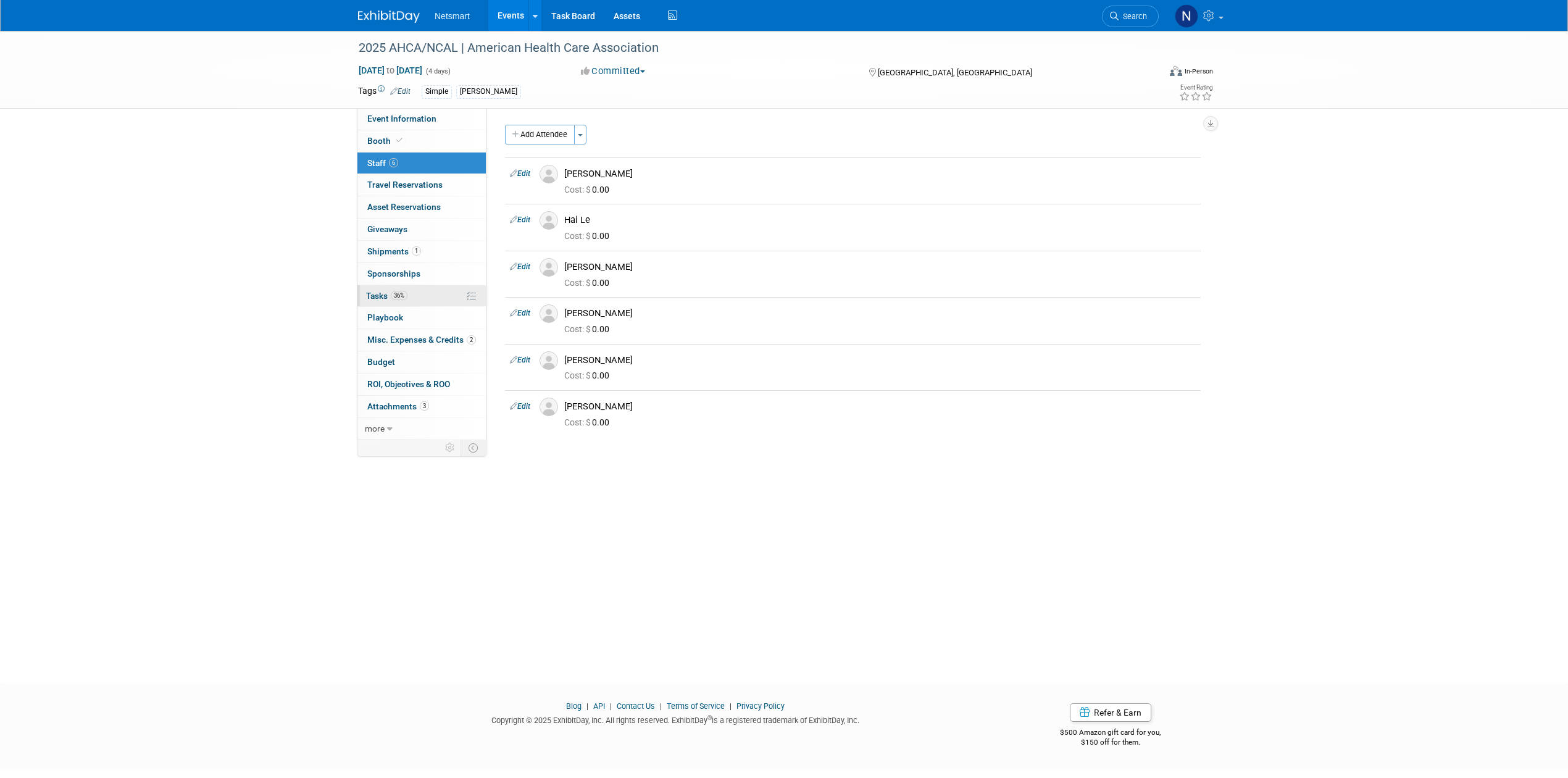
click at [408, 305] on link "36% Tasks 36%" at bounding box center [421, 296] width 128 height 22
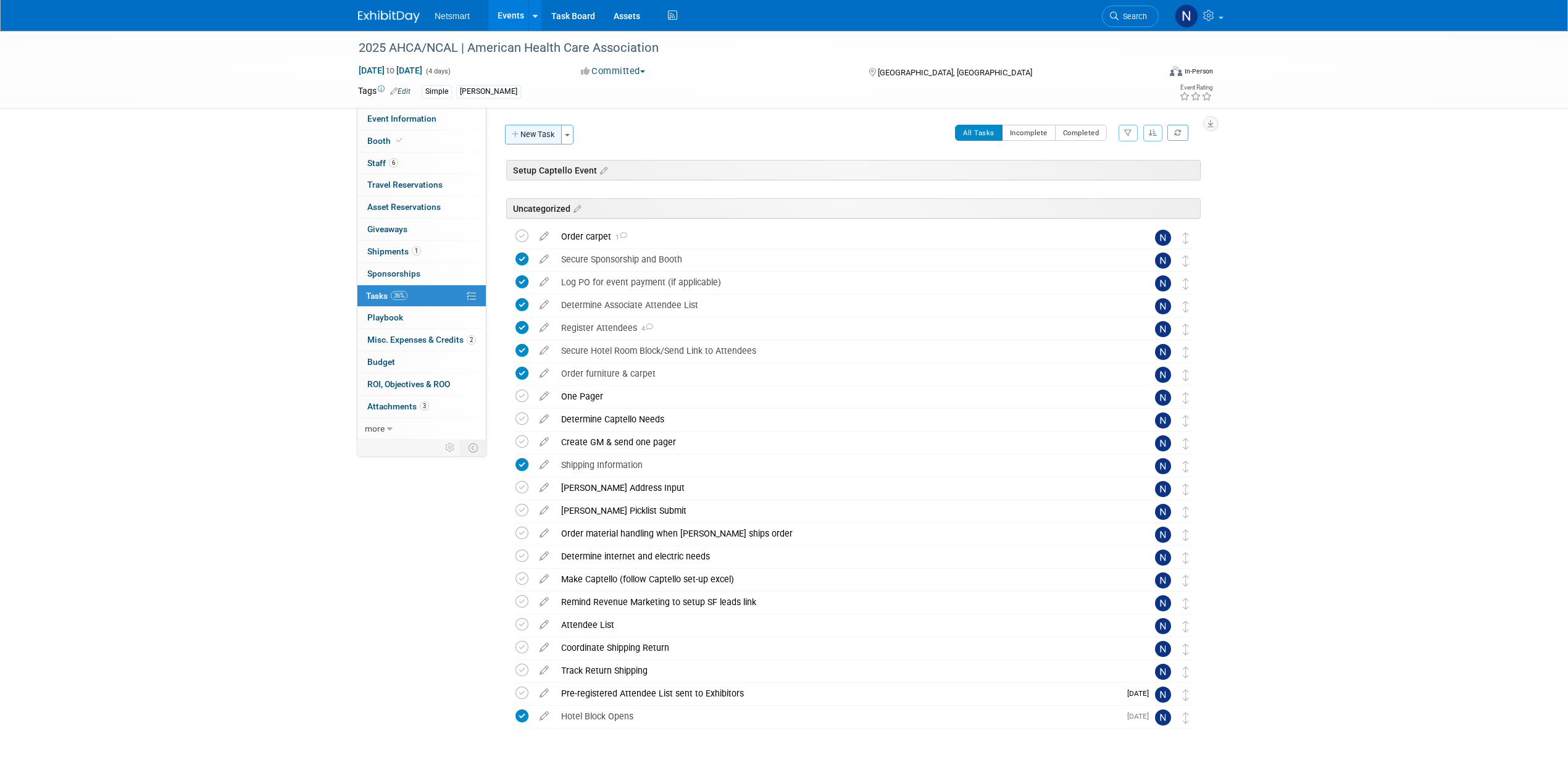
click at [541, 139] on button "New Task" at bounding box center [533, 134] width 57 height 20
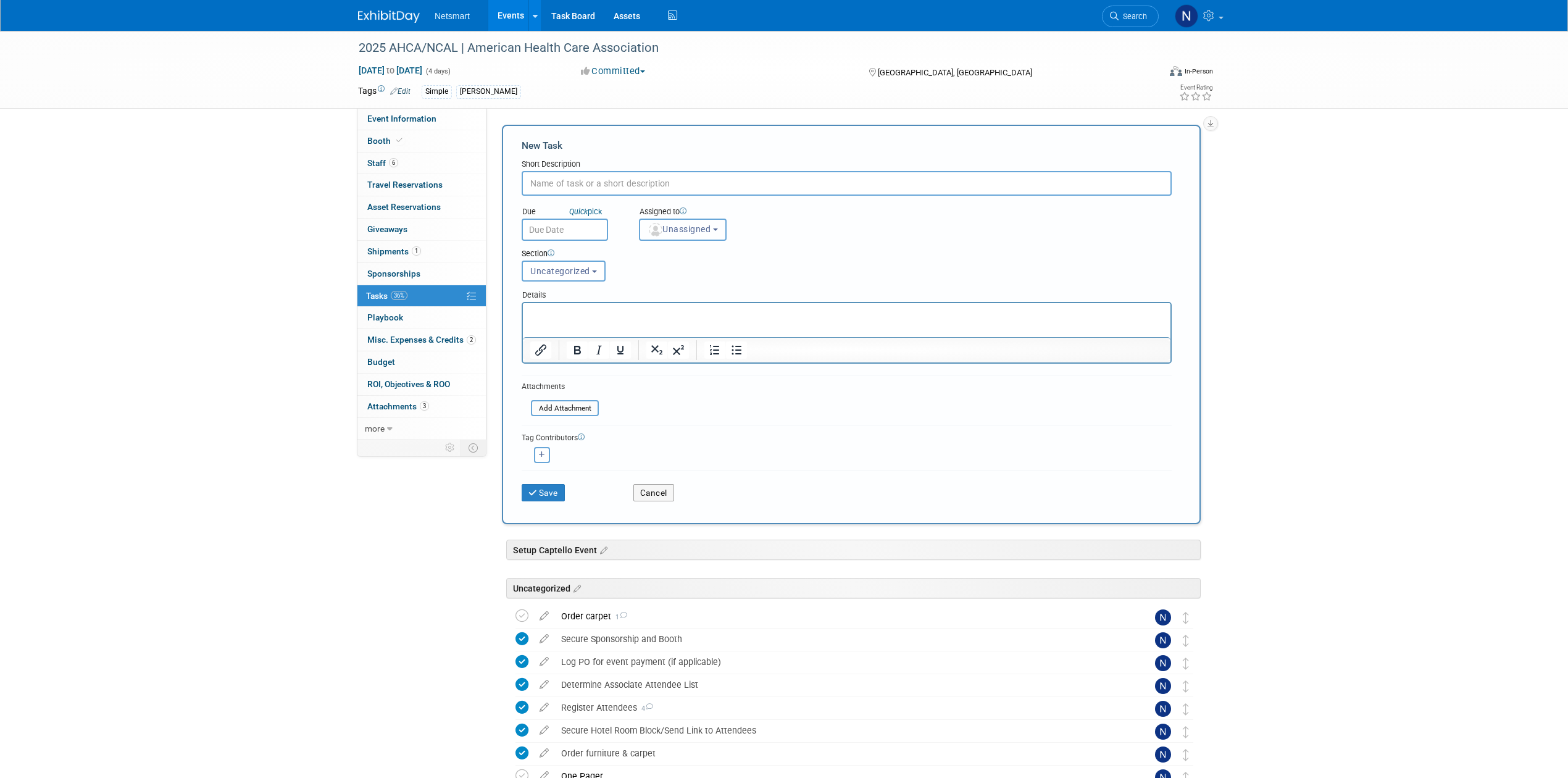
click at [656, 225] on img "button" at bounding box center [656, 230] width 14 height 14
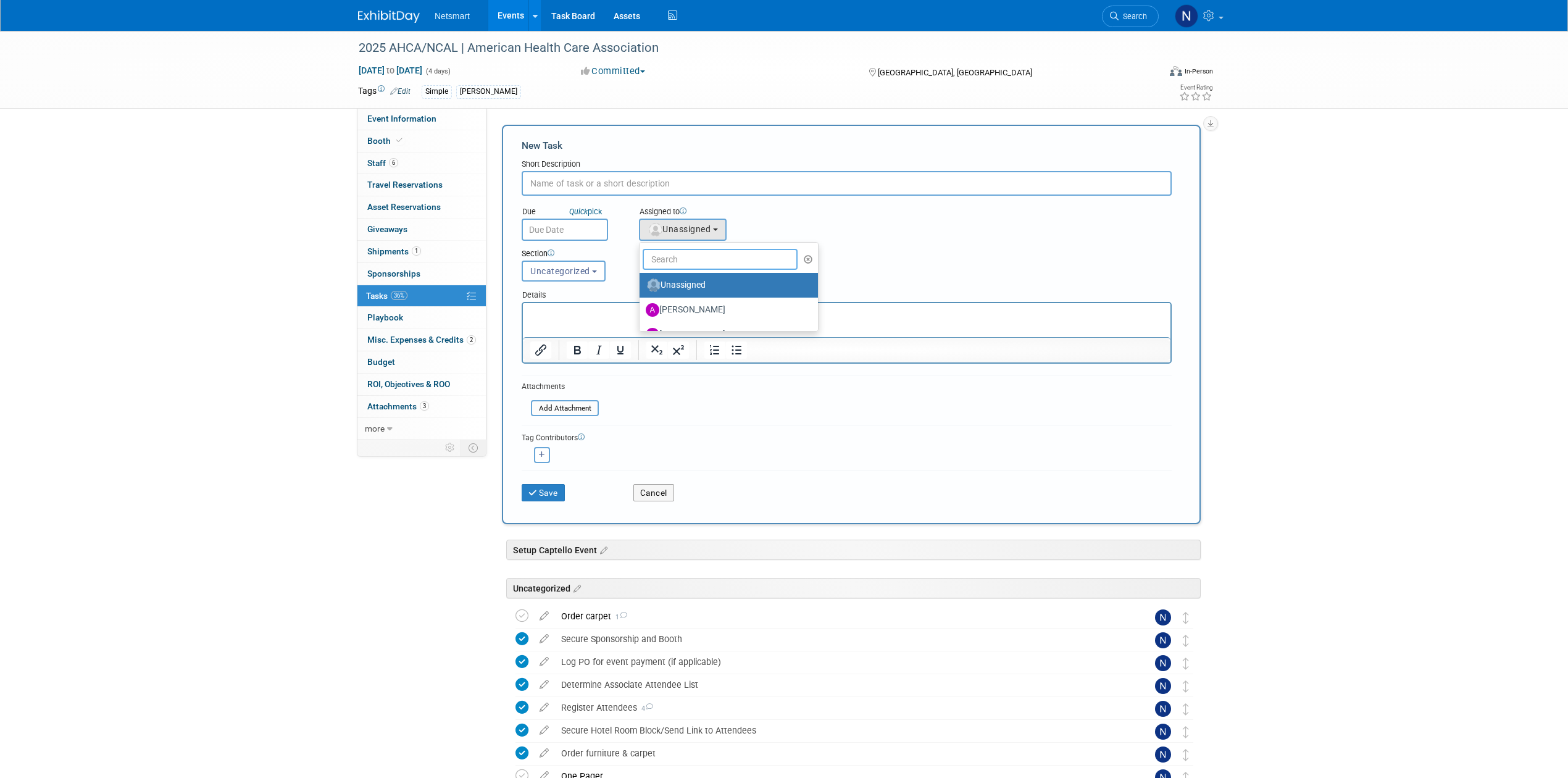
click at [667, 253] on input "text" at bounding box center [720, 260] width 155 height 21
type input "nin"
click at [665, 281] on label "Nina Finn (me)" at bounding box center [710, 285] width 129 height 20
click at [642, 281] on input "Nina Finn (me)" at bounding box center [637, 283] width 8 height 8
select select "a52b5e8a-b2fd-4a4e-8599-2a3670a086e7"
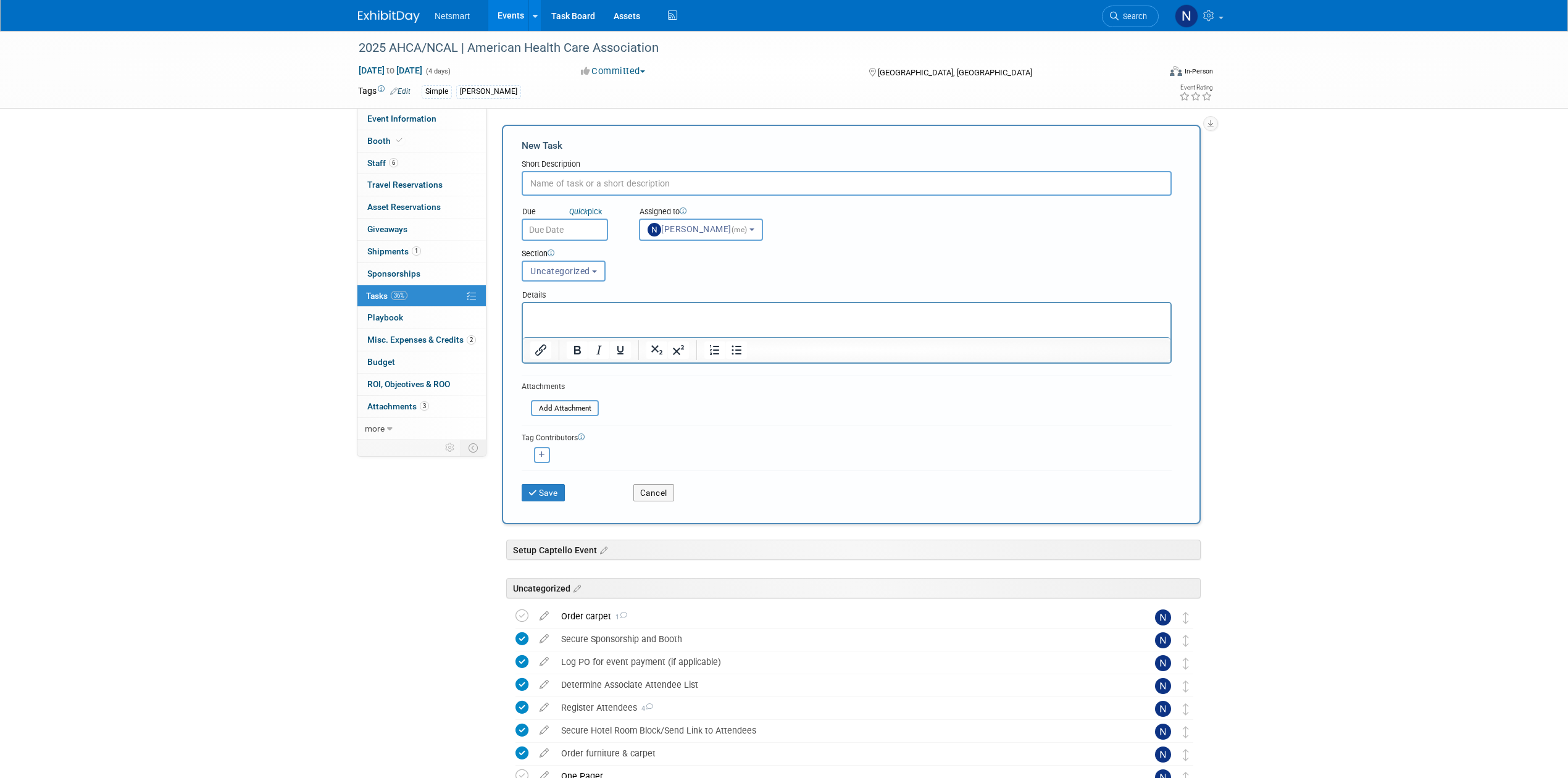
click at [600, 180] on input "text" at bounding box center [846, 184] width 650 height 25
type input "register Jeff"
click at [558, 241] on div "Section Uncategorized Setup Captello Event Uncategorized Uncategorized Setup Ca…" at bounding box center [818, 262] width 613 height 43
click at [556, 228] on input "text" at bounding box center [564, 230] width 86 height 22
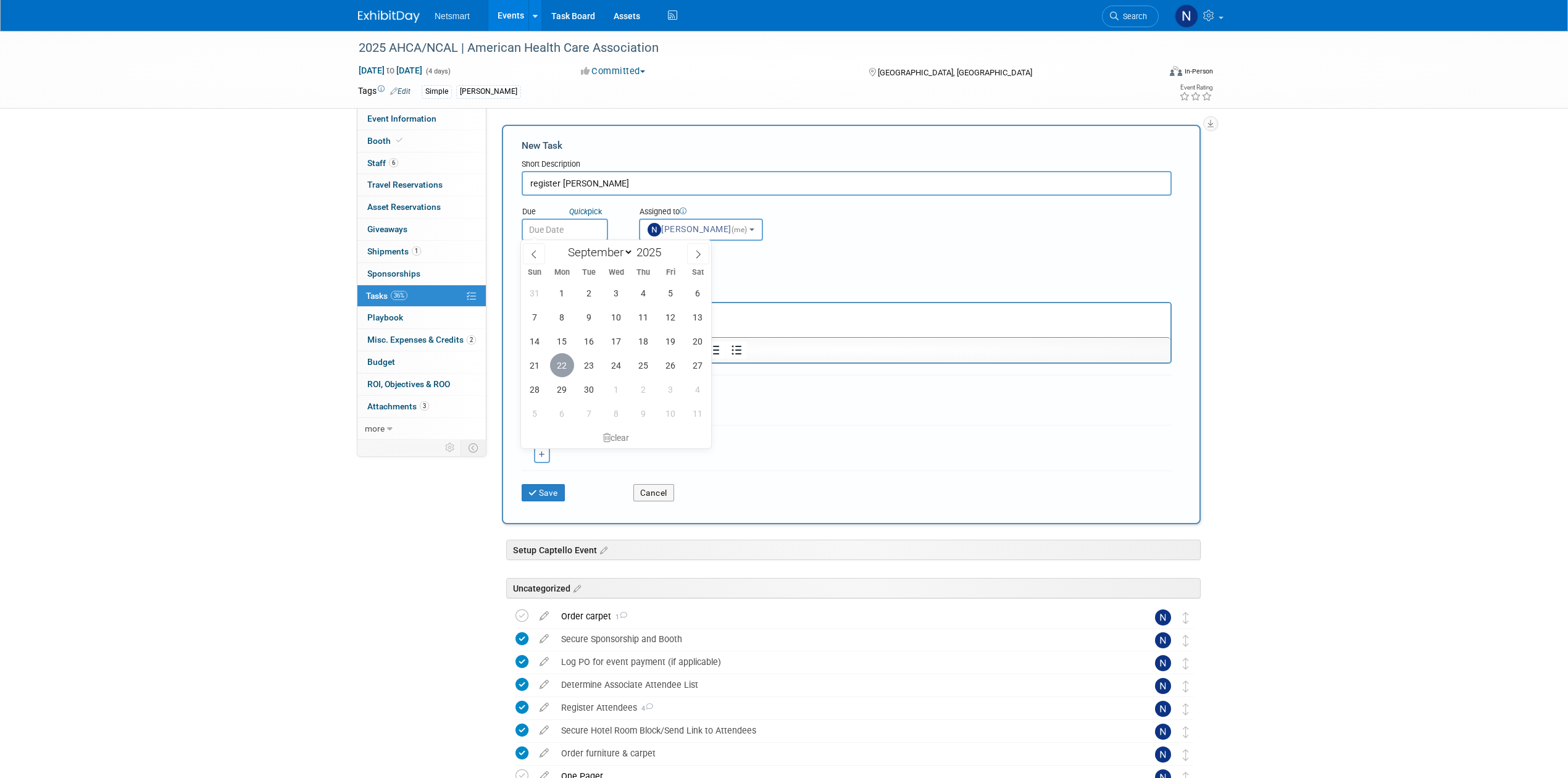
click at [554, 365] on span "22" at bounding box center [562, 365] width 24 height 24
type input "Sep 22, 2025"
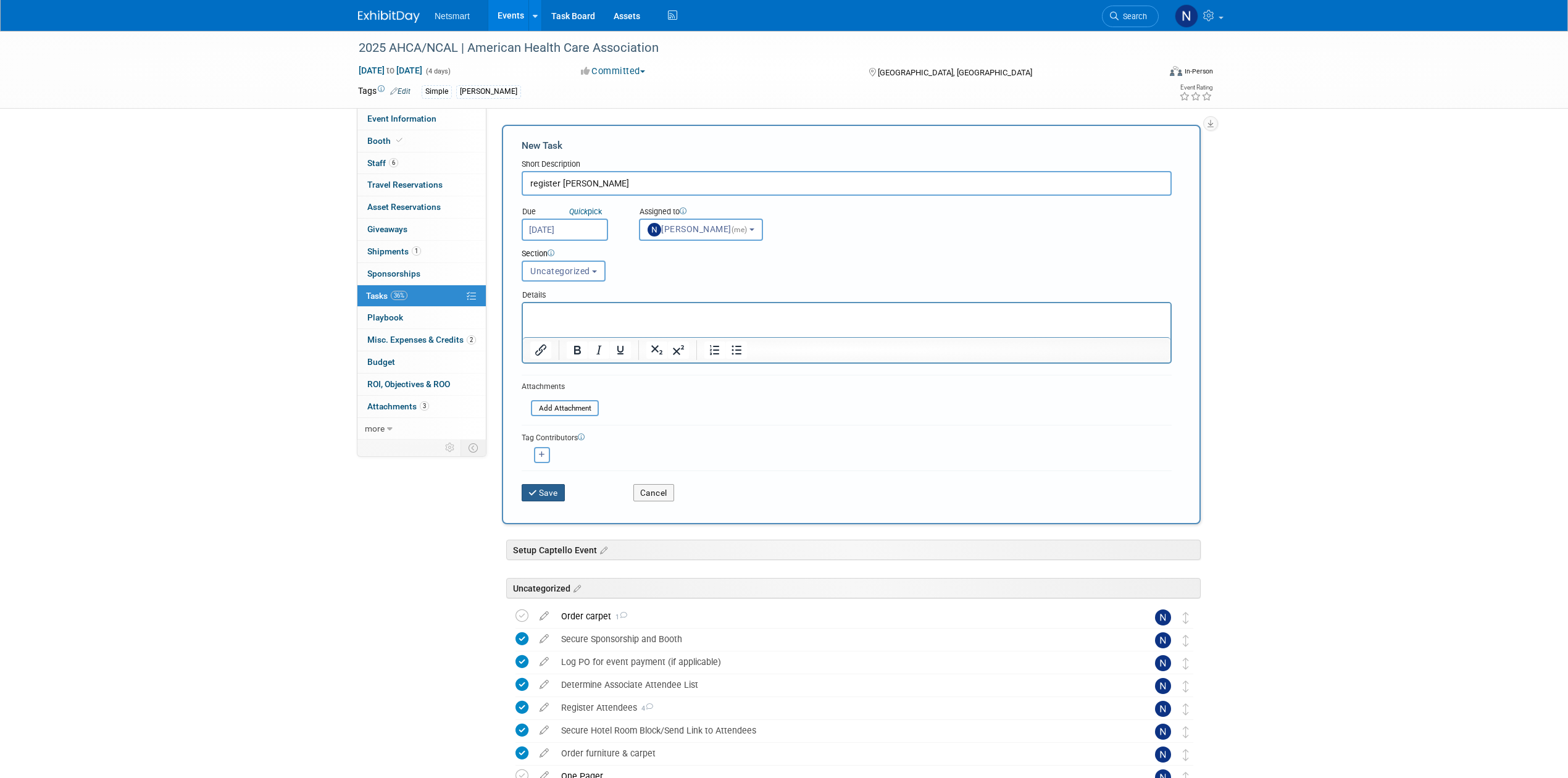
click at [546, 494] on button "Save" at bounding box center [543, 493] width 43 height 17
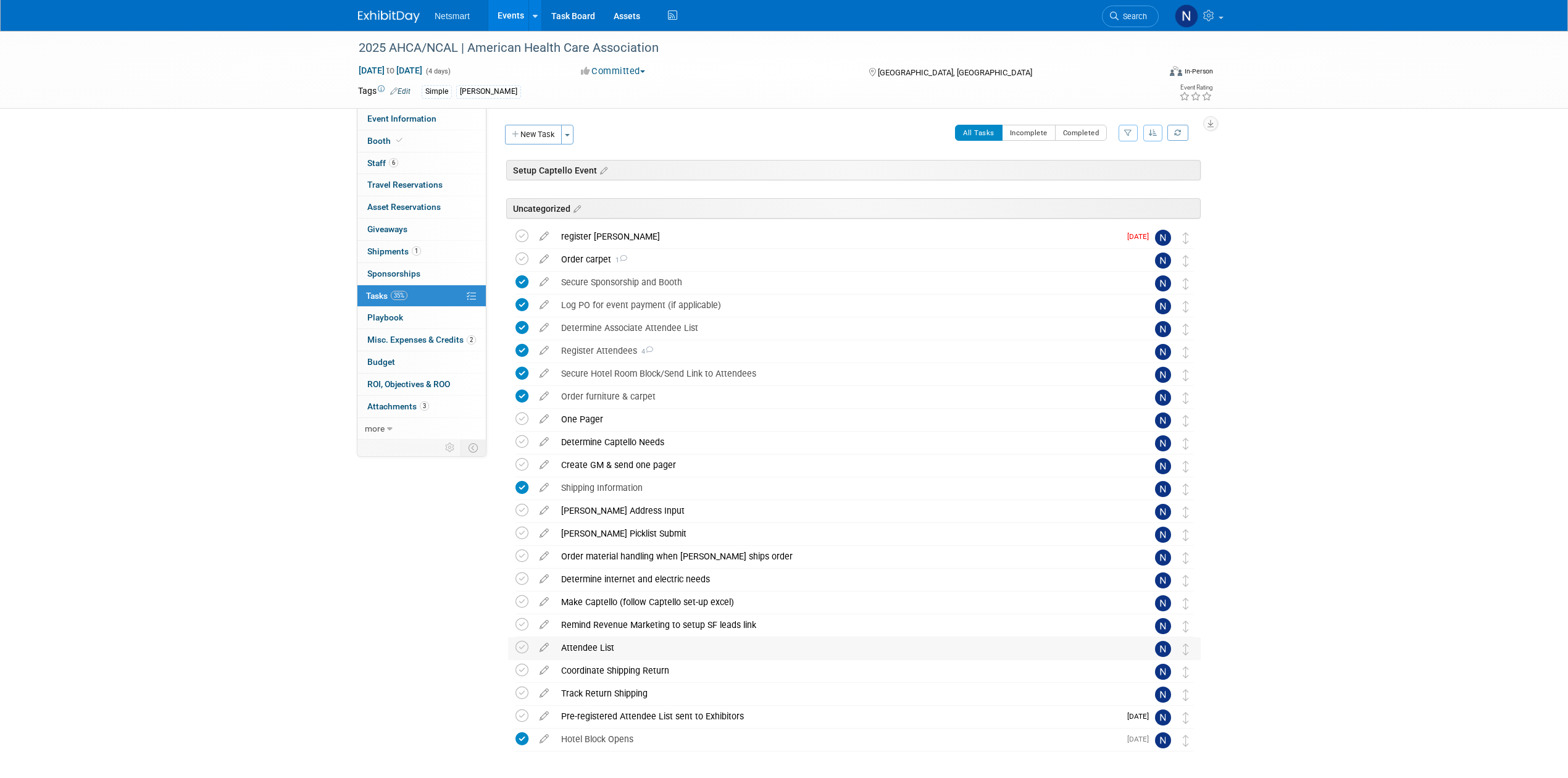
click at [579, 651] on div "Attendee List" at bounding box center [842, 648] width 576 height 21
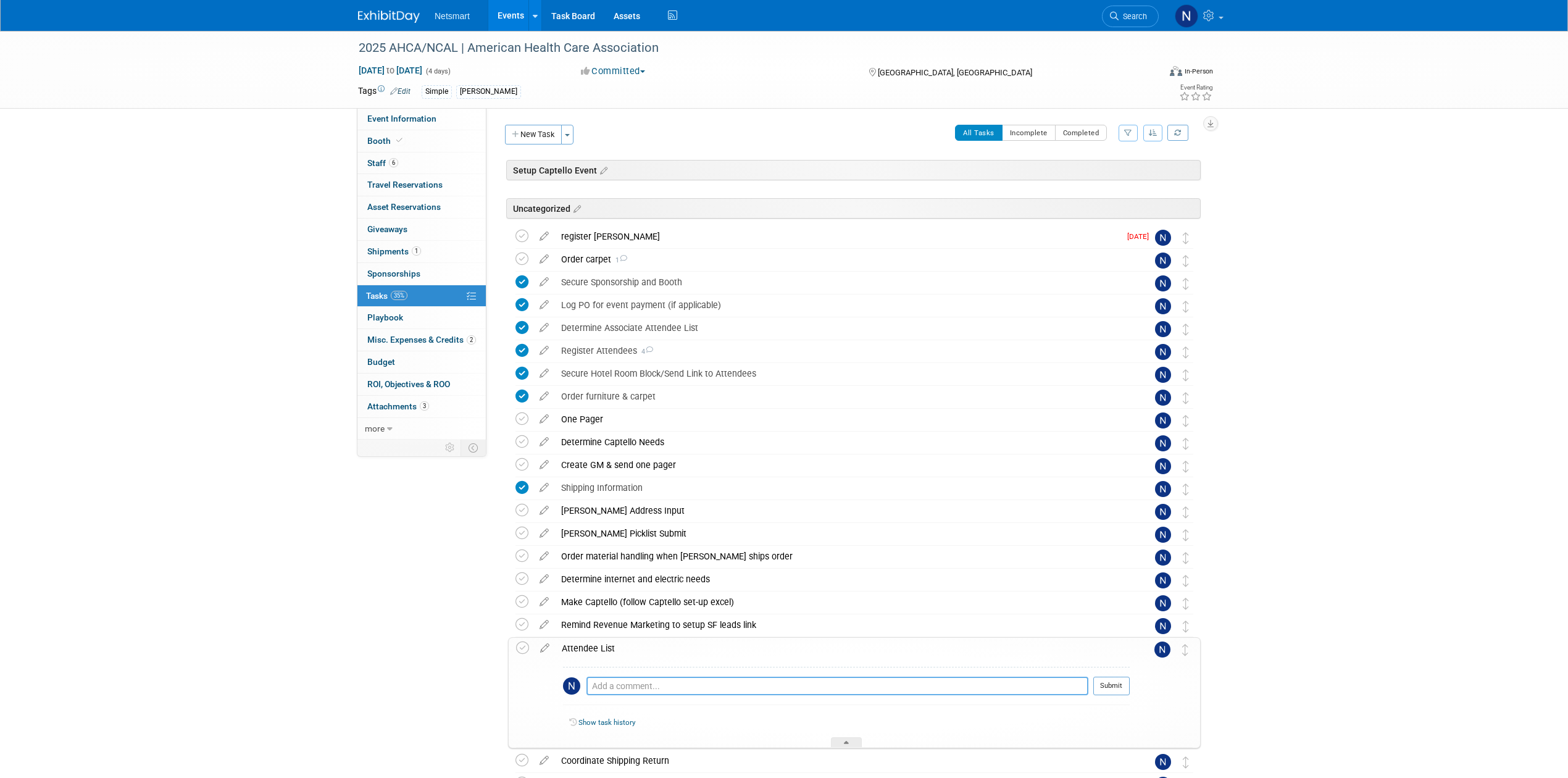
click at [595, 685] on textarea at bounding box center [837, 686] width 502 height 19
type textarea "received and sent to scrubbing"
click at [1099, 687] on button "Submit" at bounding box center [1111, 686] width 37 height 19
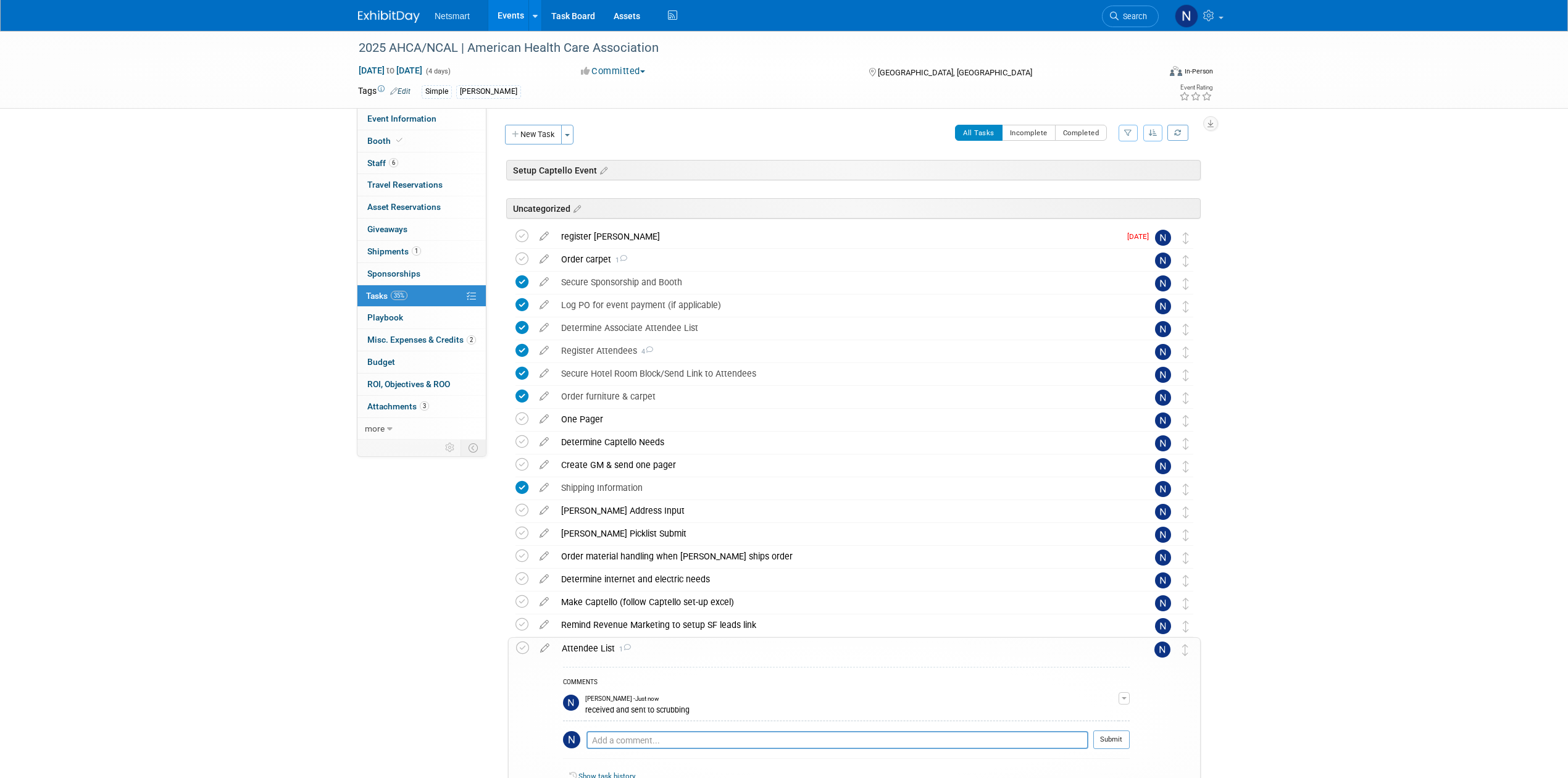
click at [158, 351] on div "2025 AHCA/NCAL | American Health Care Association Oct 19, 2025 to Oct 22, 2025 …" at bounding box center [784, 502] width 1568 height 941
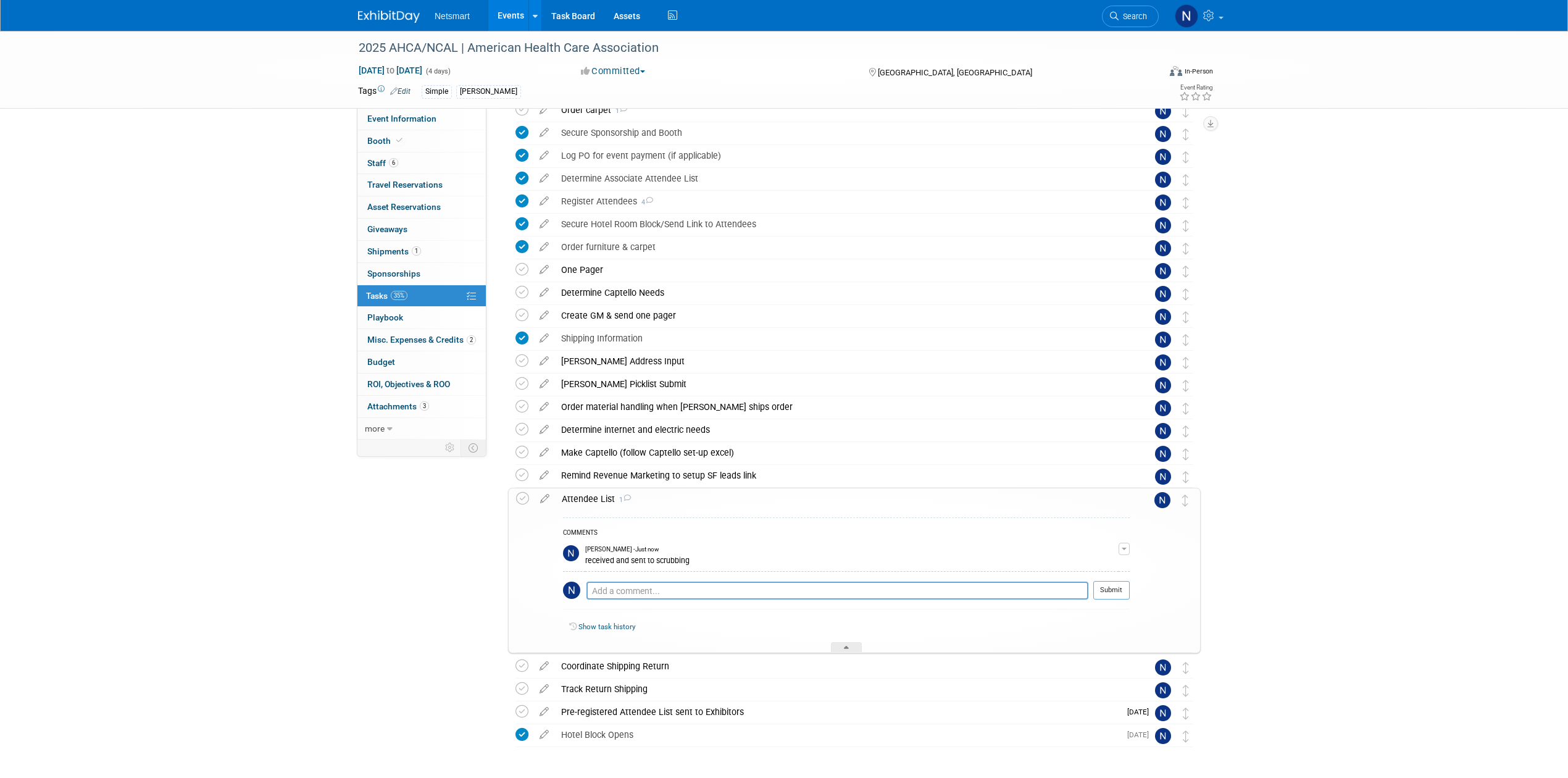
scroll to position [164, 0]
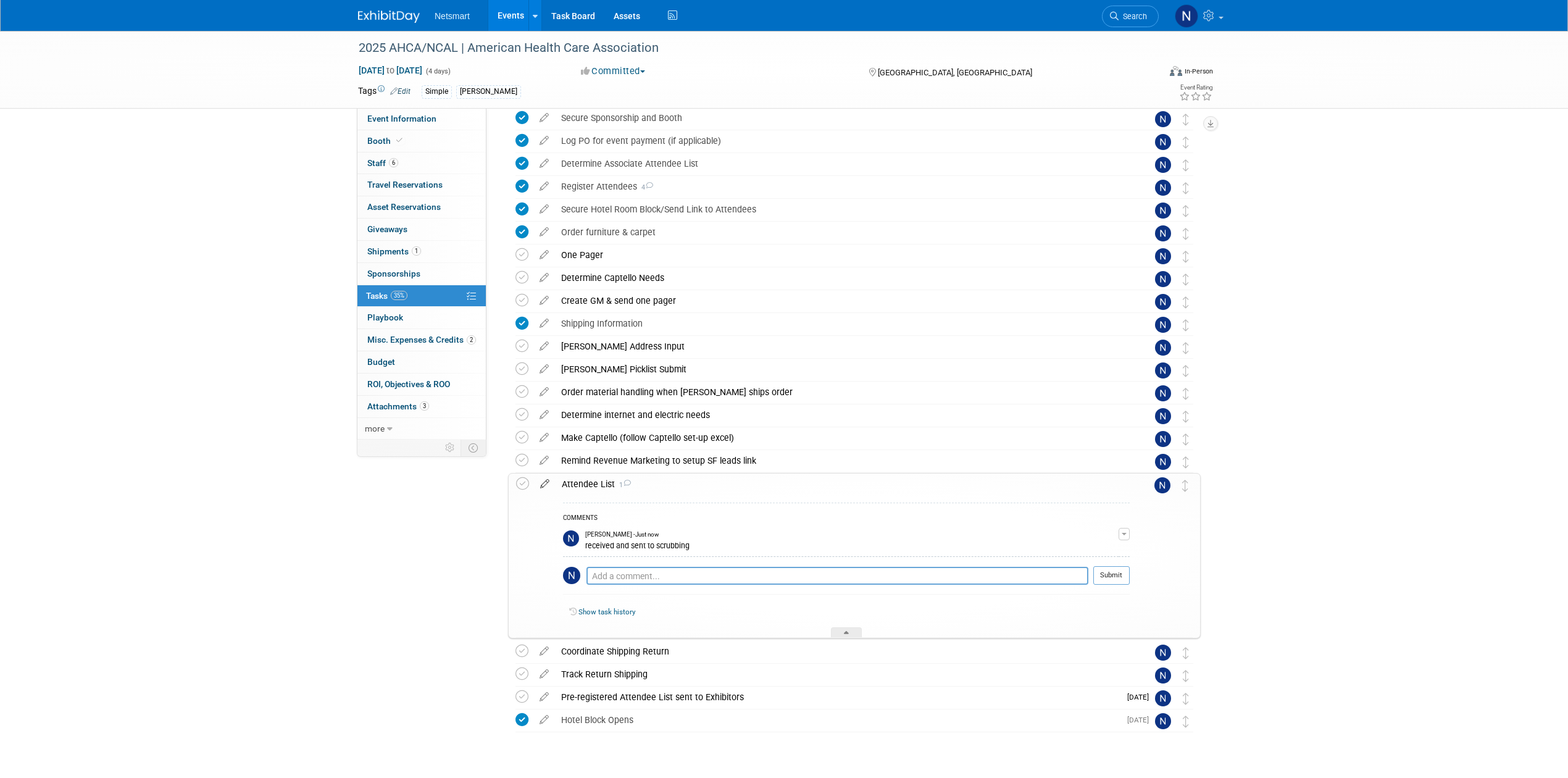
click at [543, 487] on icon at bounding box center [544, 481] width 22 height 16
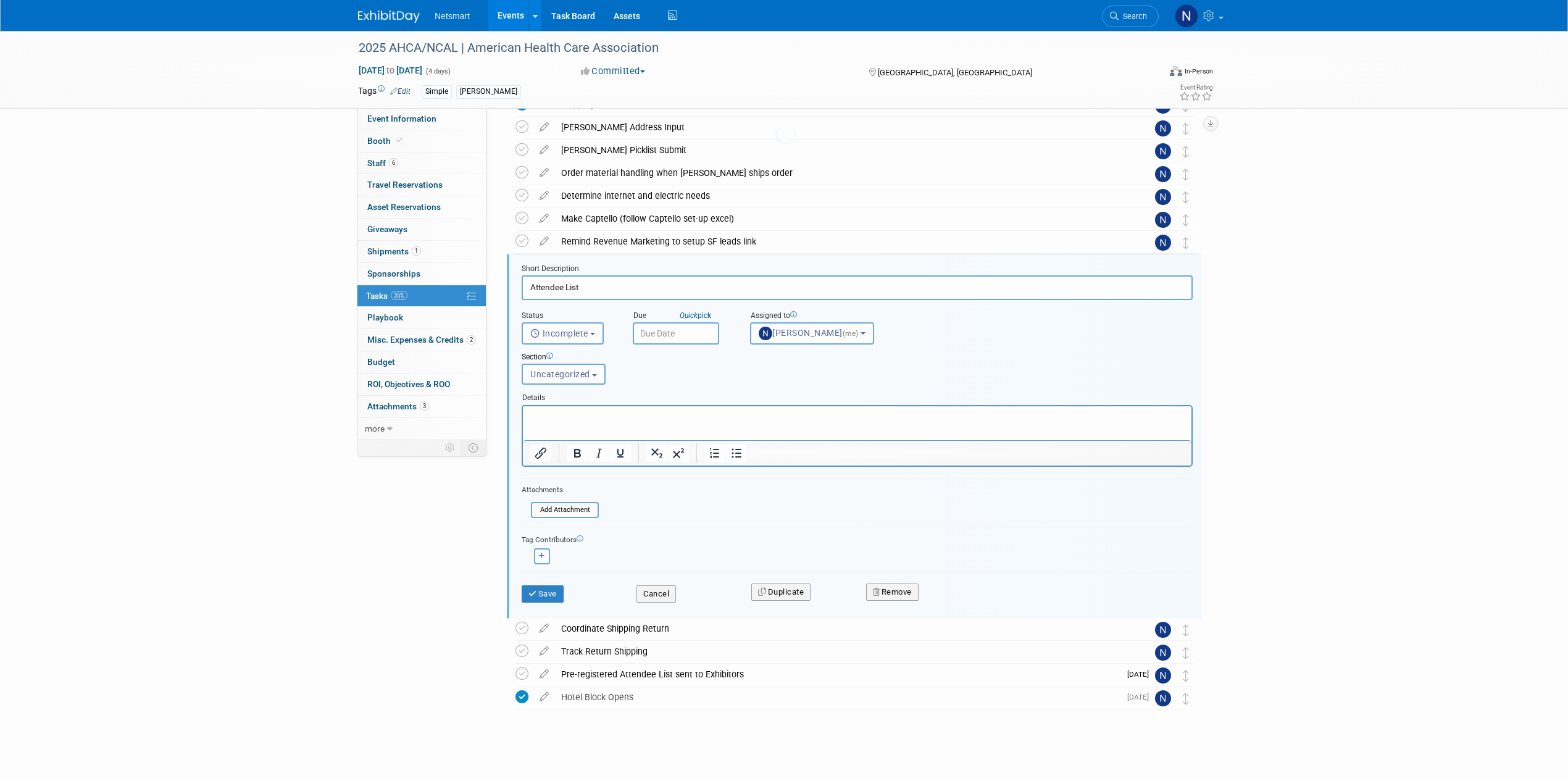
scroll to position [391, 0]
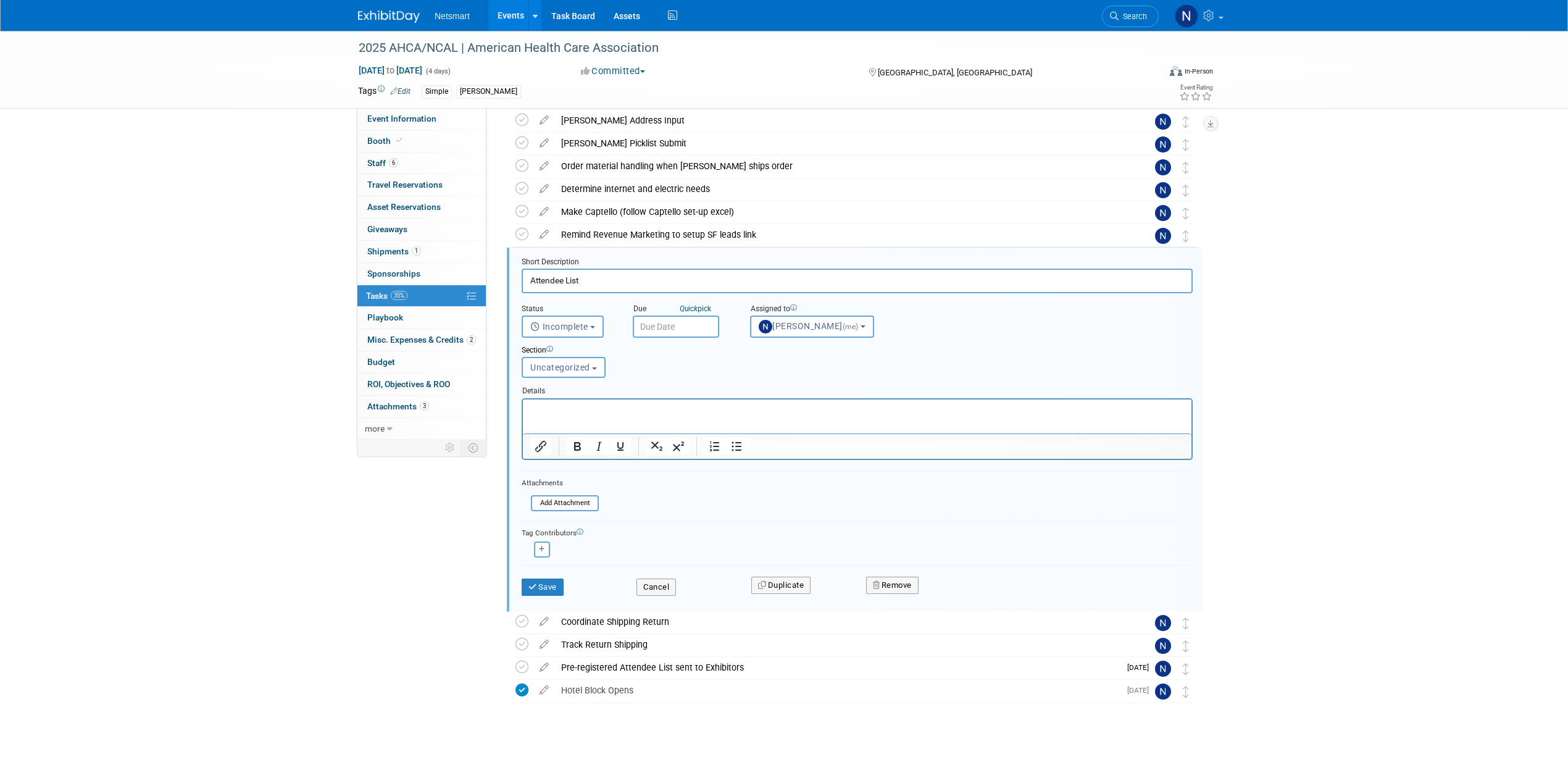
click at [667, 325] on input "text" at bounding box center [676, 327] width 86 height 22
click at [777, 462] on span "26" at bounding box center [782, 463] width 24 height 24
type input "Sep 26, 2025"
click at [549, 586] on button "Save" at bounding box center [542, 588] width 42 height 17
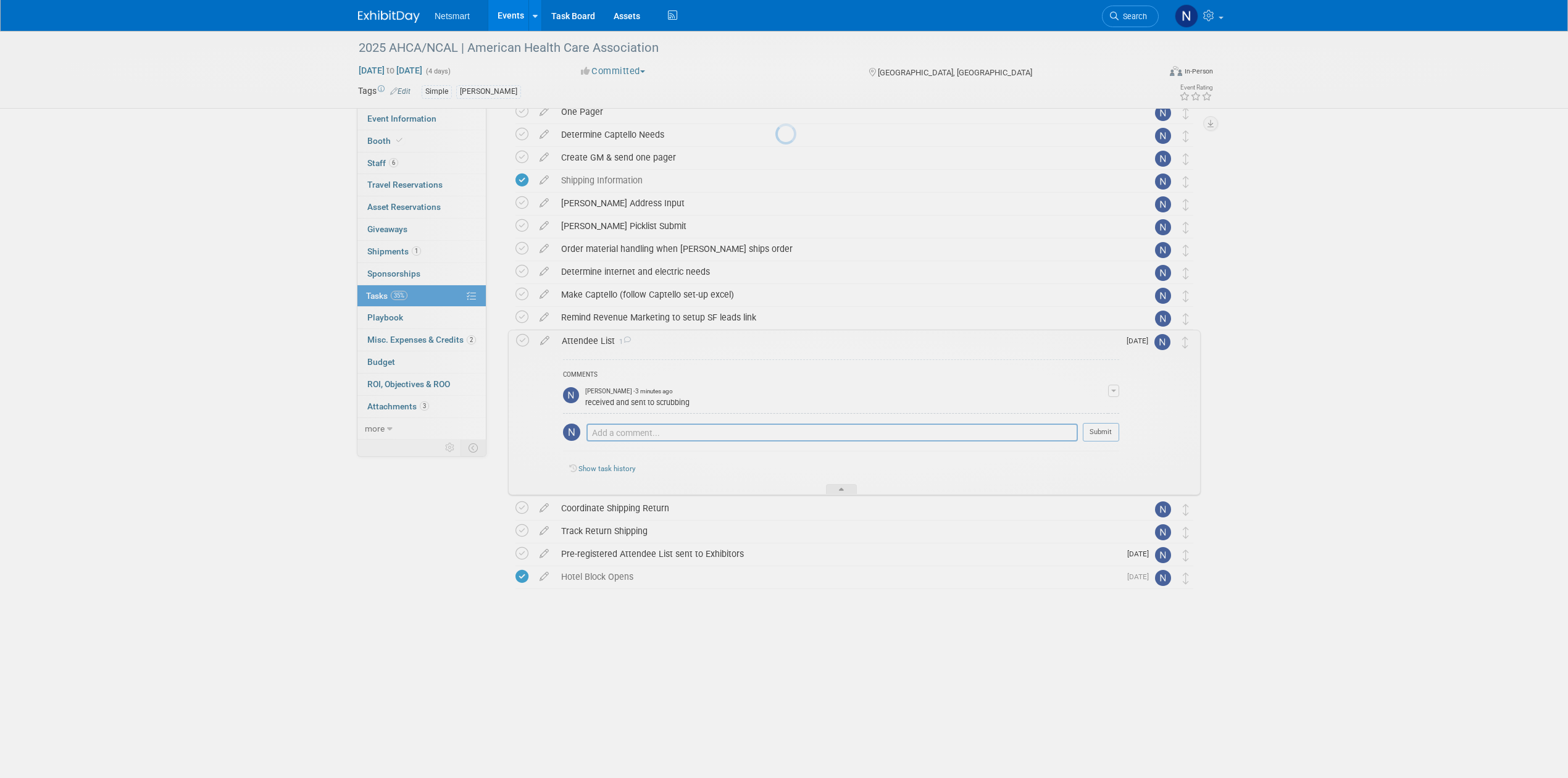
scroll to position [195, 0]
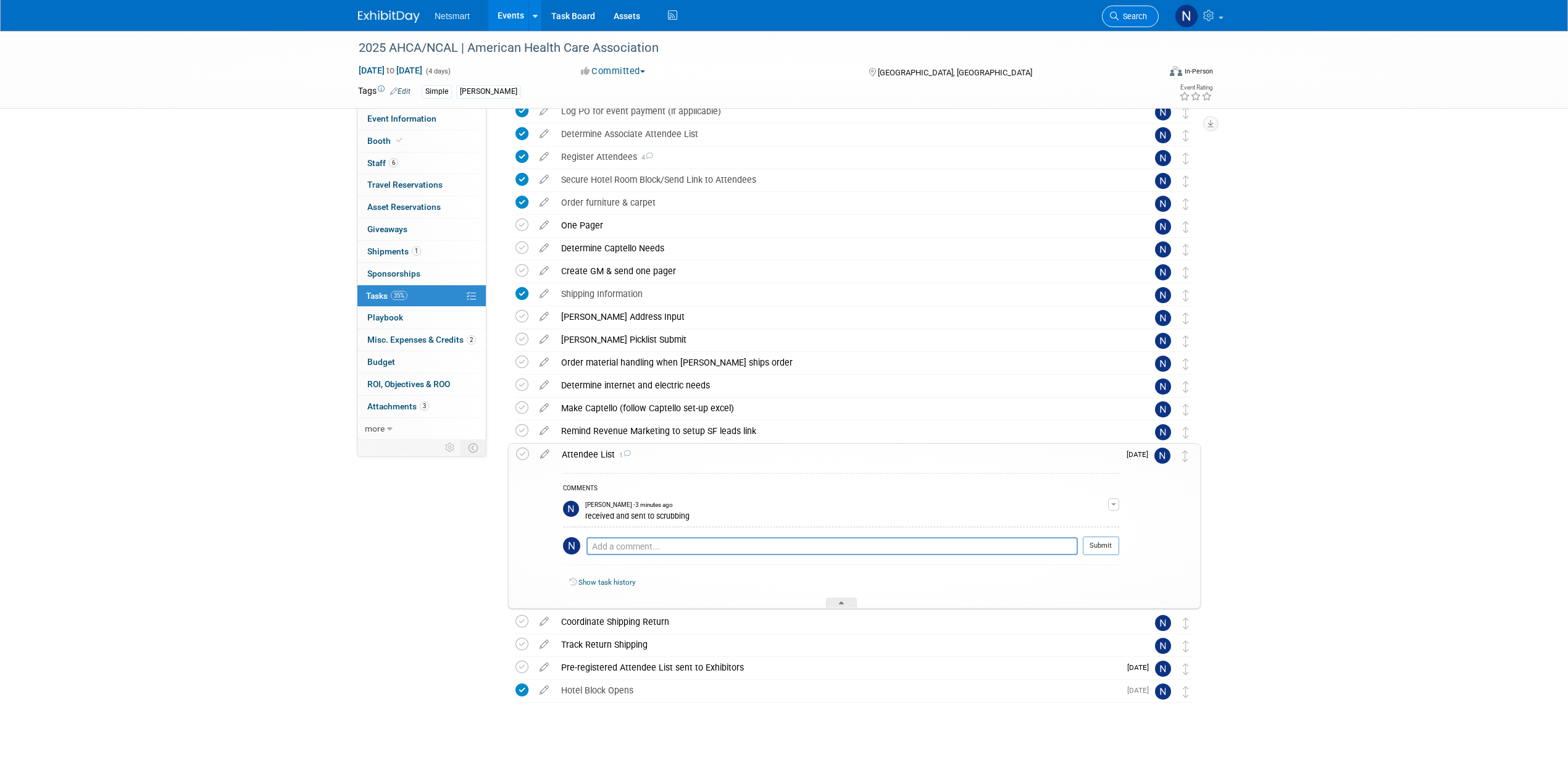
click at [1130, 18] on span "Search" at bounding box center [1133, 16] width 29 height 9
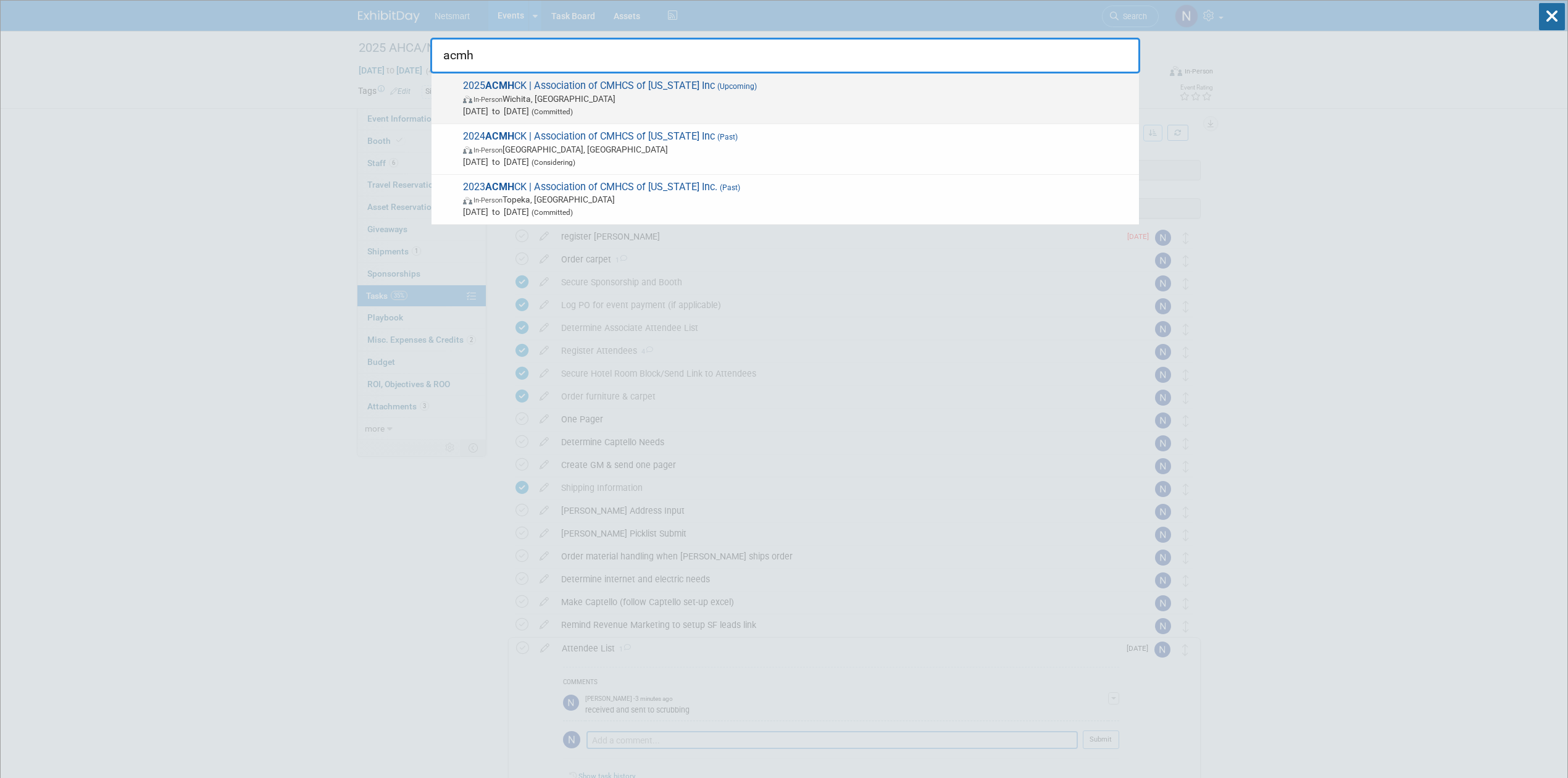
type input "acmh"
click at [506, 83] on strong "ACMH" at bounding box center [500, 85] width 29 height 12
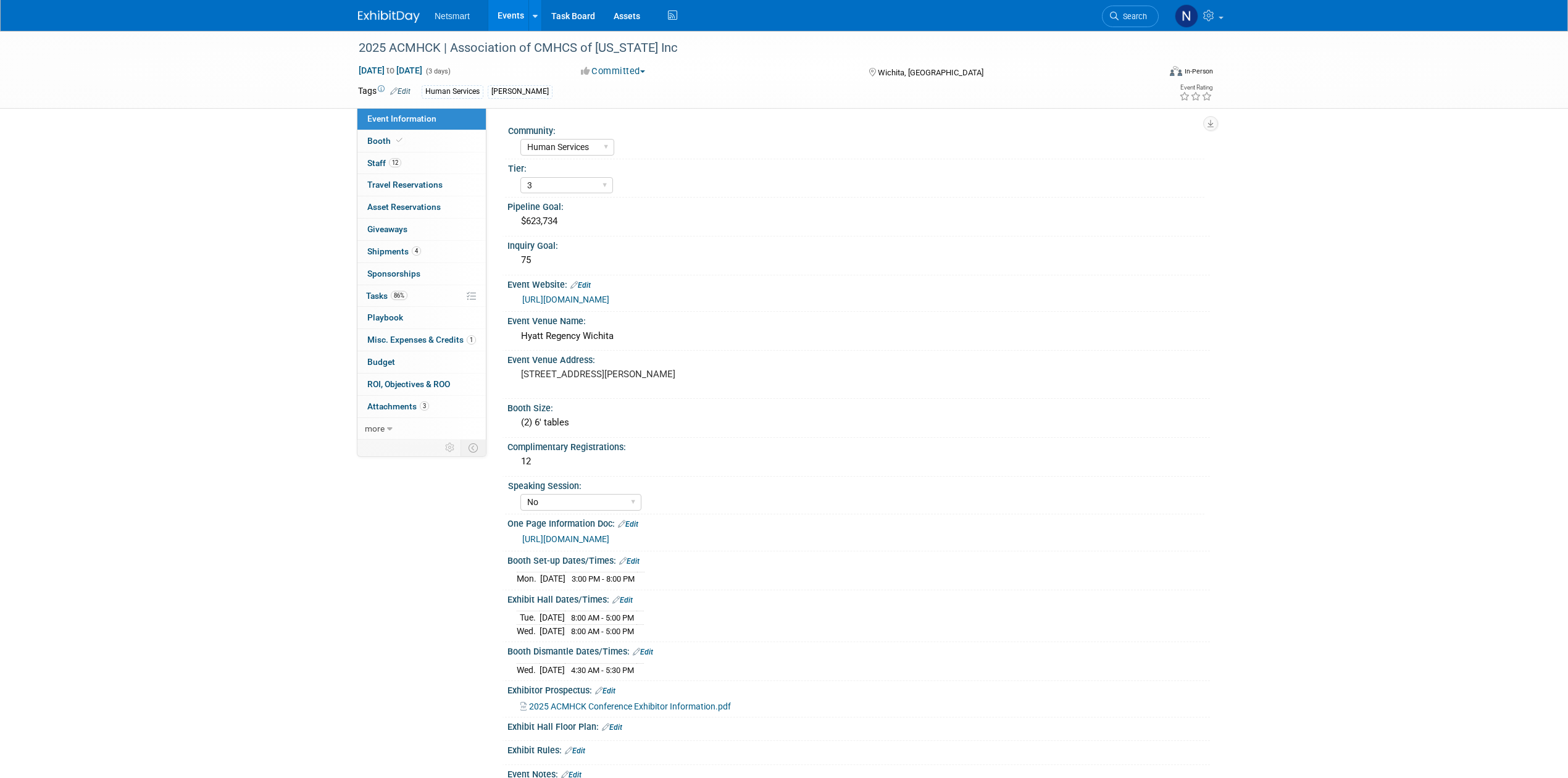
select select "Human Services"
select select "3"
select select "No"
click at [414, 253] on span "4" at bounding box center [416, 251] width 9 height 9
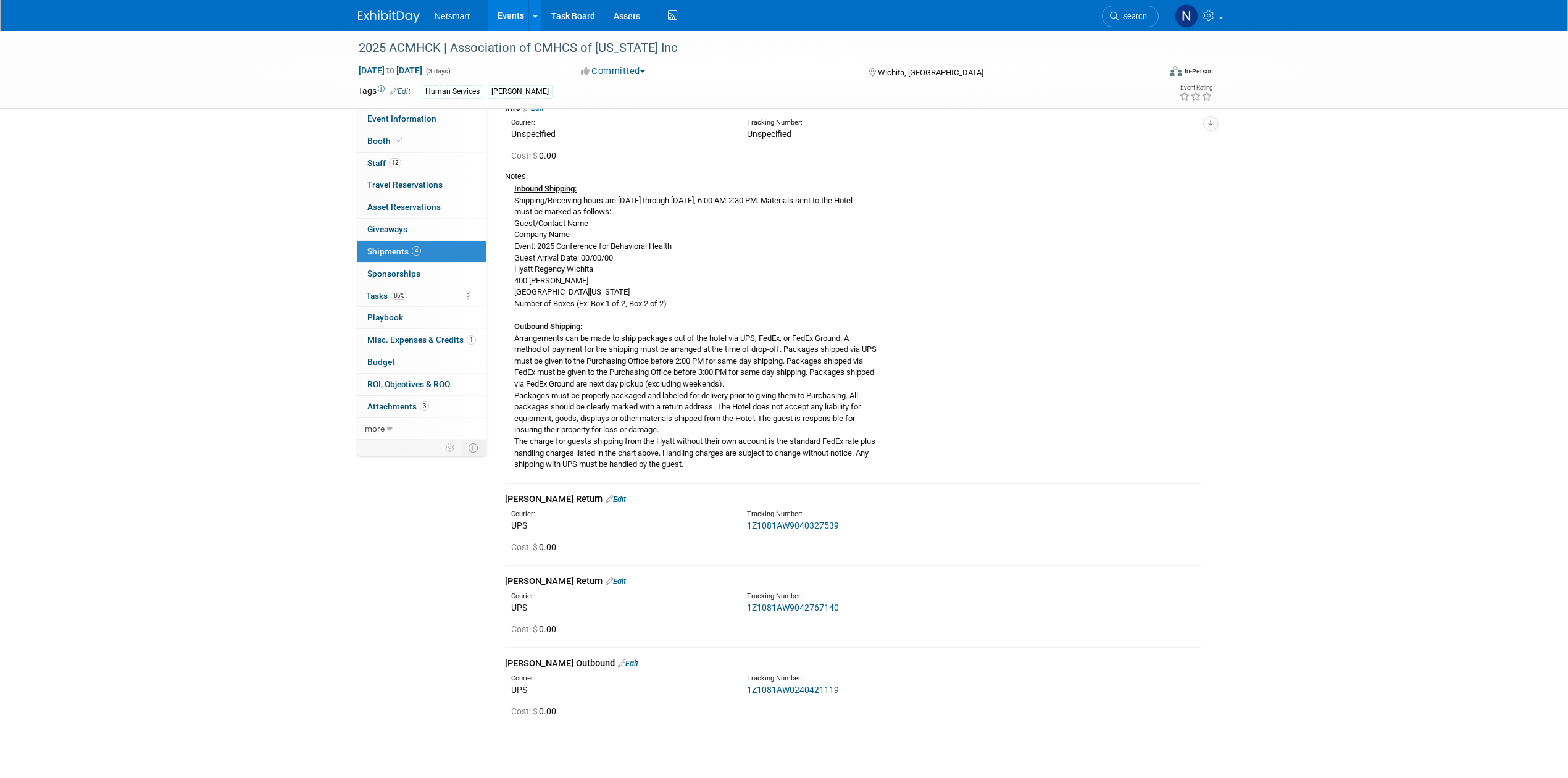
scroll to position [151, 0]
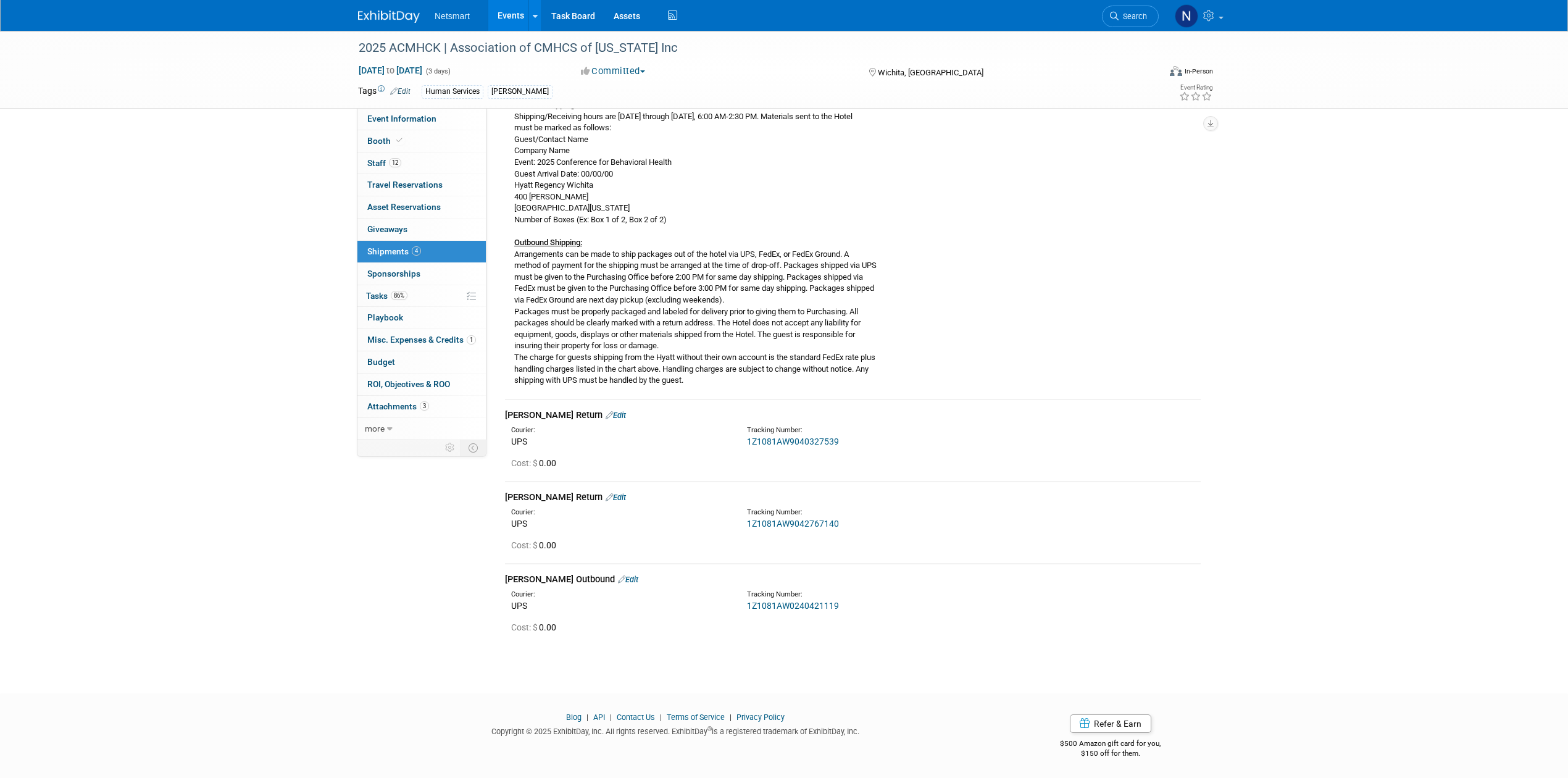
click at [791, 606] on link "1Z1081AW0240421119" at bounding box center [793, 606] width 92 height 10
click at [762, 518] on link "1Z1081AW9042767140" at bounding box center [793, 523] width 92 height 10
click at [798, 435] on div "1Z1081AW9040327539" at bounding box center [885, 441] width 276 height 12
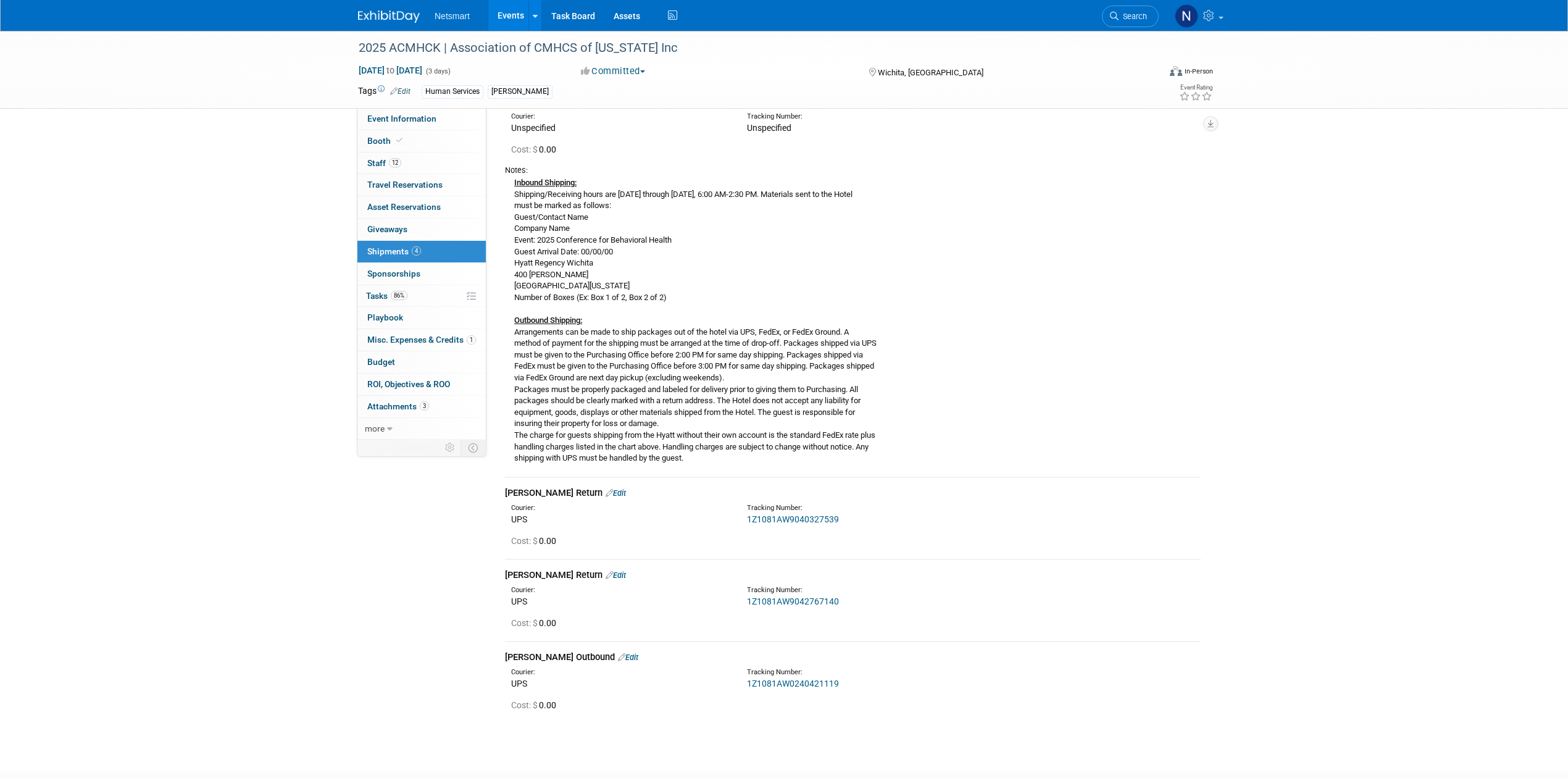
scroll to position [0, 0]
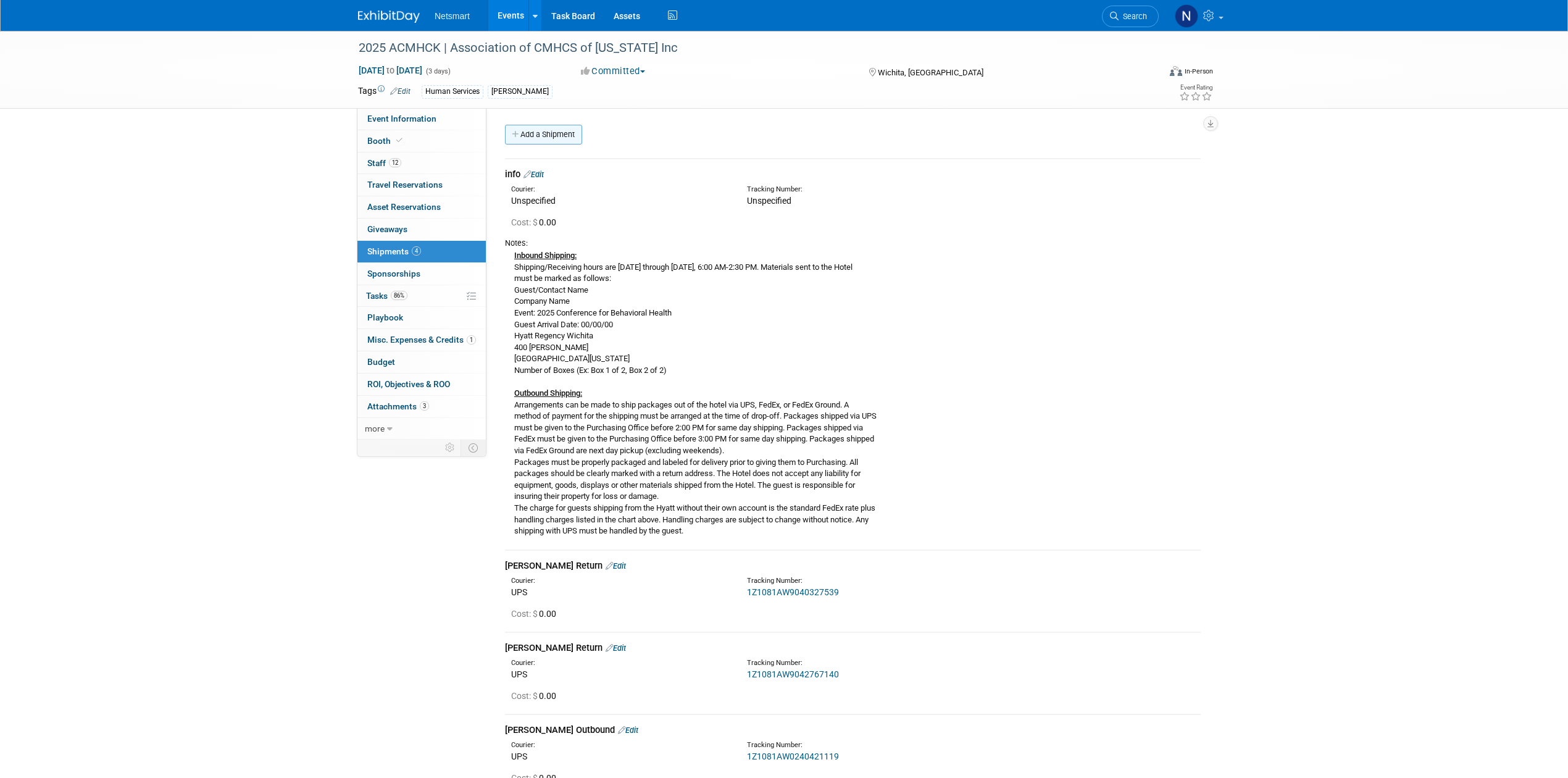
click at [529, 134] on link "Add a Shipment" at bounding box center [544, 134] width 77 height 20
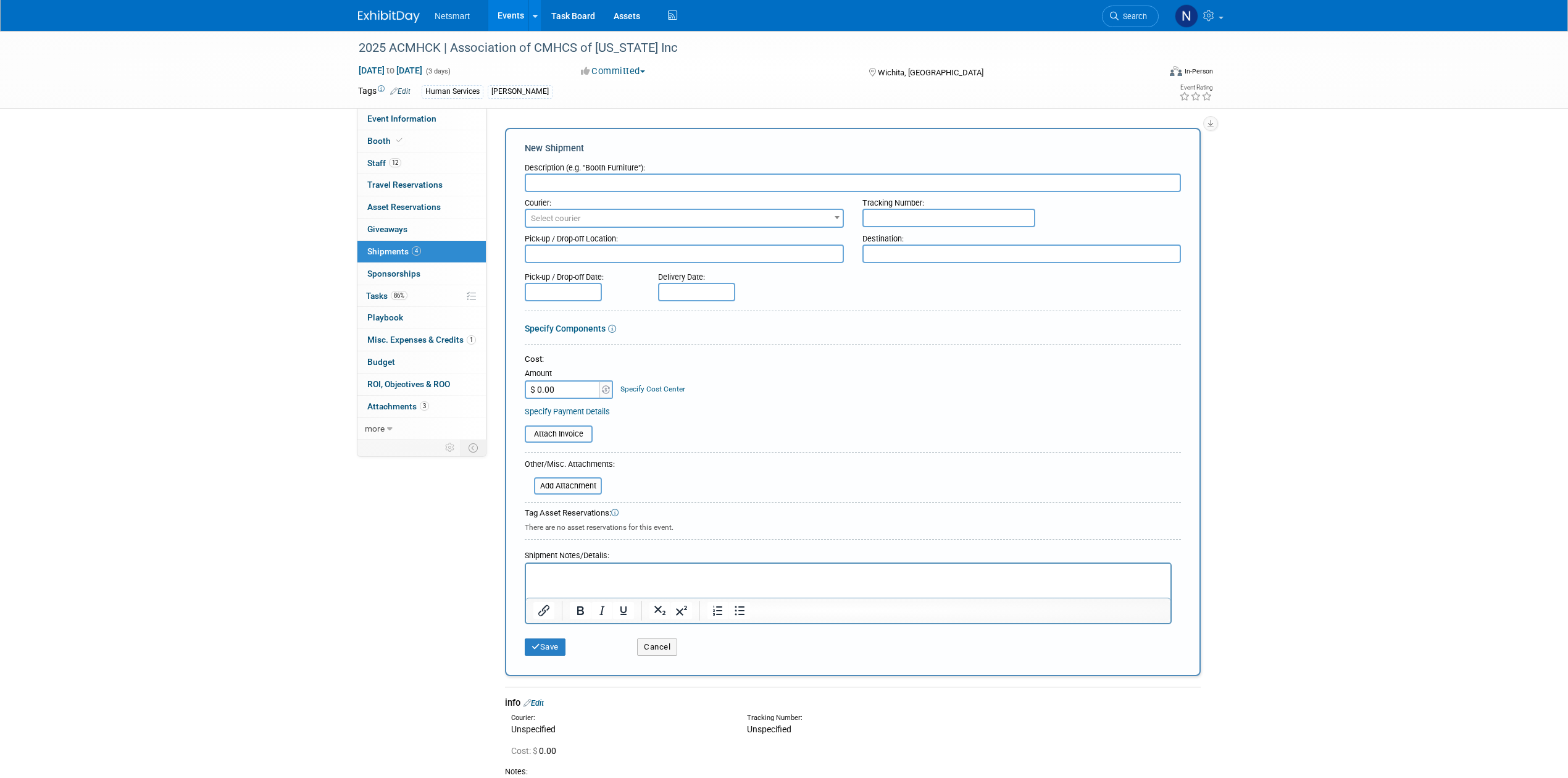
click at [572, 179] on input "text" at bounding box center [852, 183] width 656 height 19
type input "Derse Outbound"
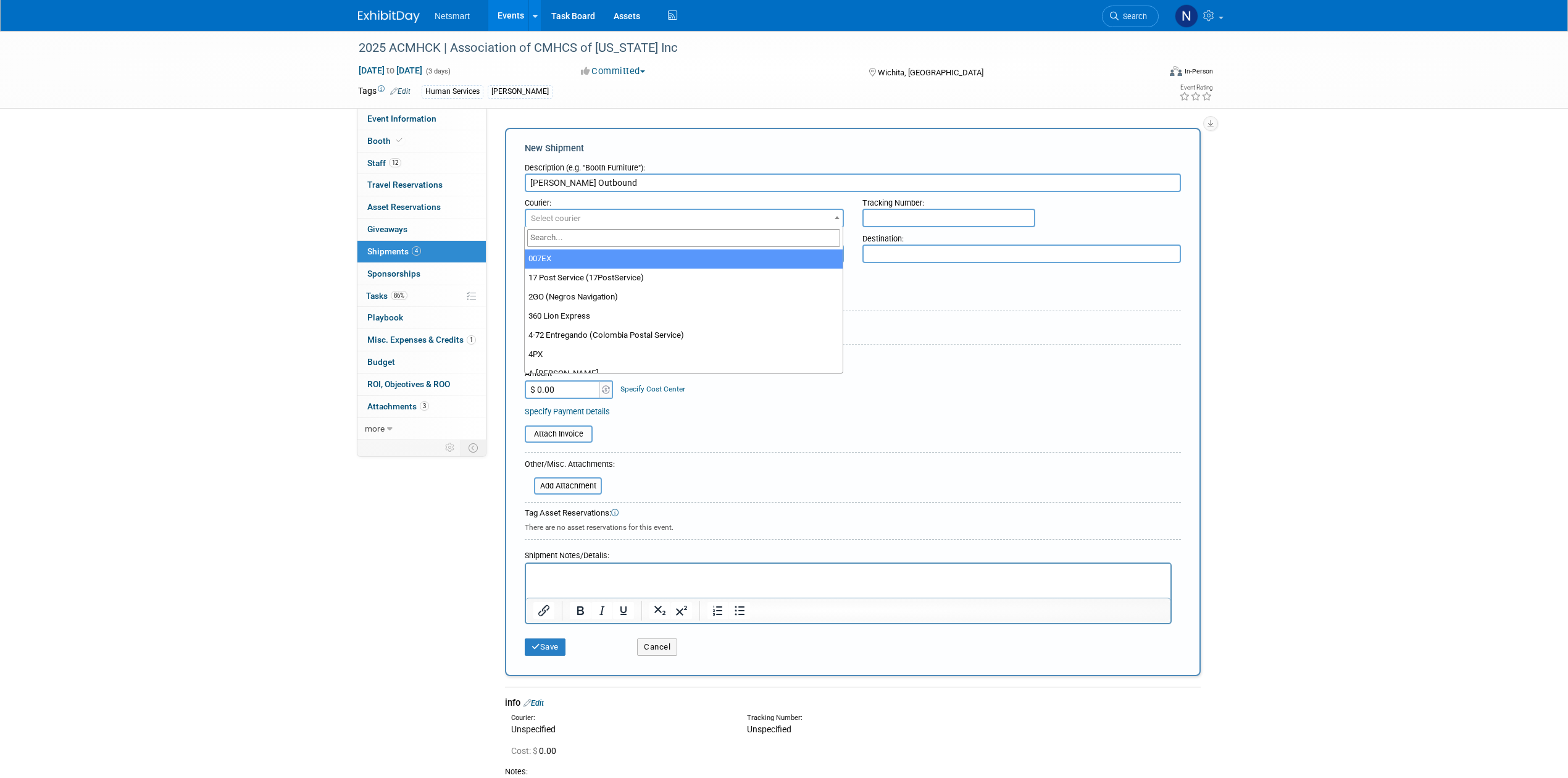
click at [551, 215] on span "Select courier" at bounding box center [556, 218] width 50 height 9
type input "ups"
select select "508"
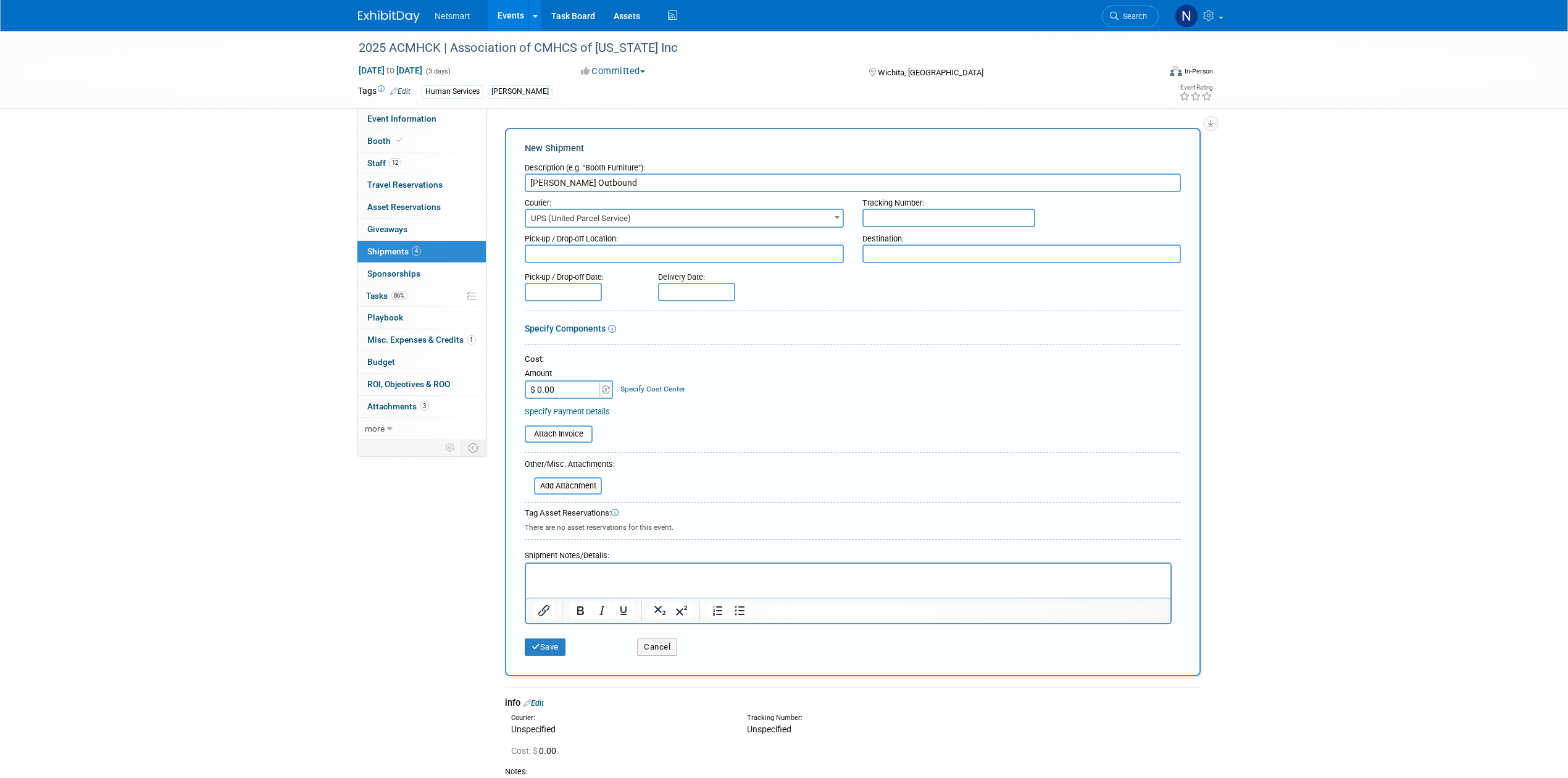
click at [917, 215] on input "text" at bounding box center [949, 218] width 173 height 19
paste input "1Z1081AW0242697524"
type input "1Z1081AW0242697524"
click at [587, 578] on p "Rich Text Area. Press ALT-0 for help." at bounding box center [848, 575] width 630 height 12
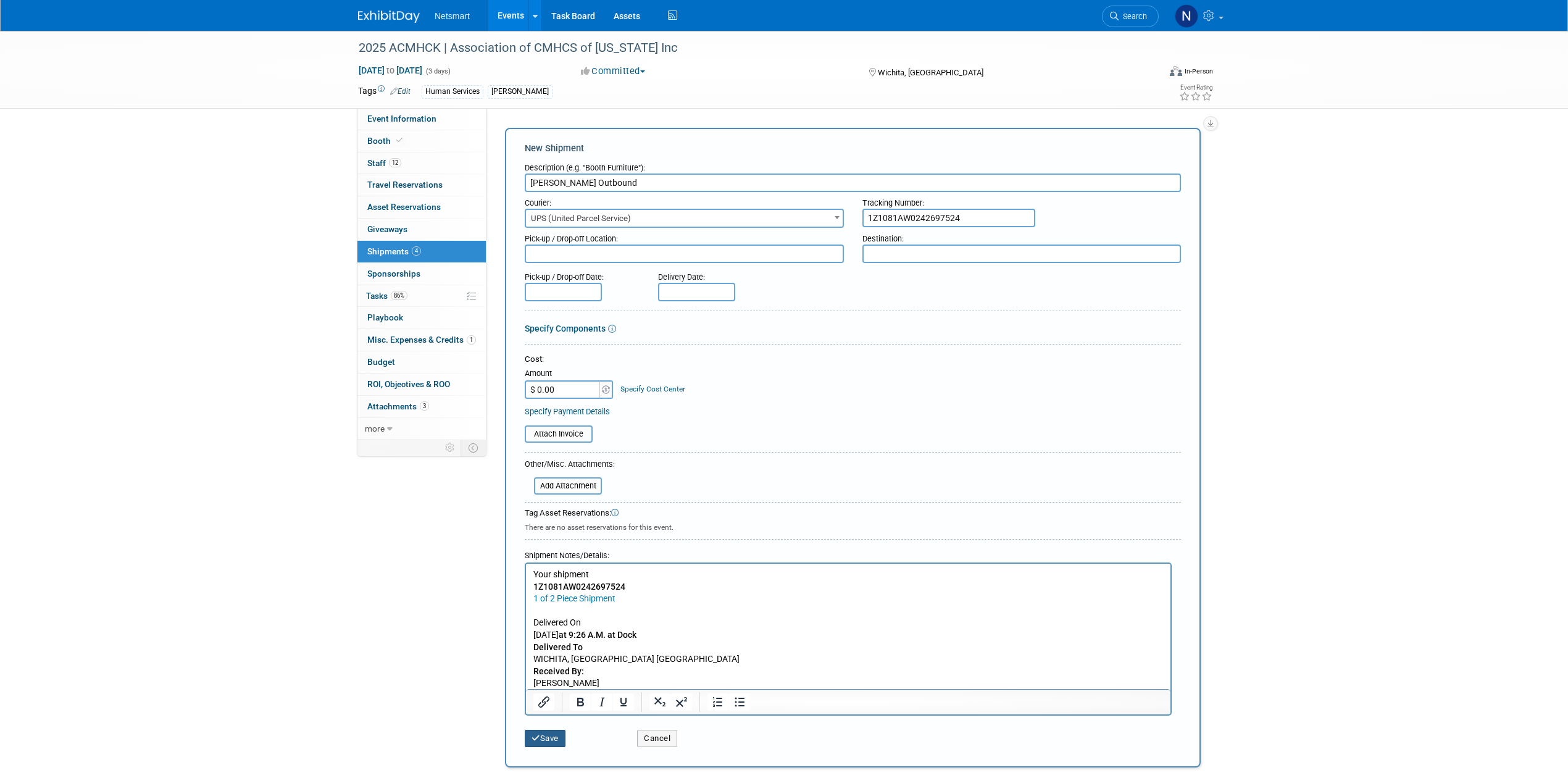
click at [551, 736] on button "Save" at bounding box center [544, 739] width 40 height 17
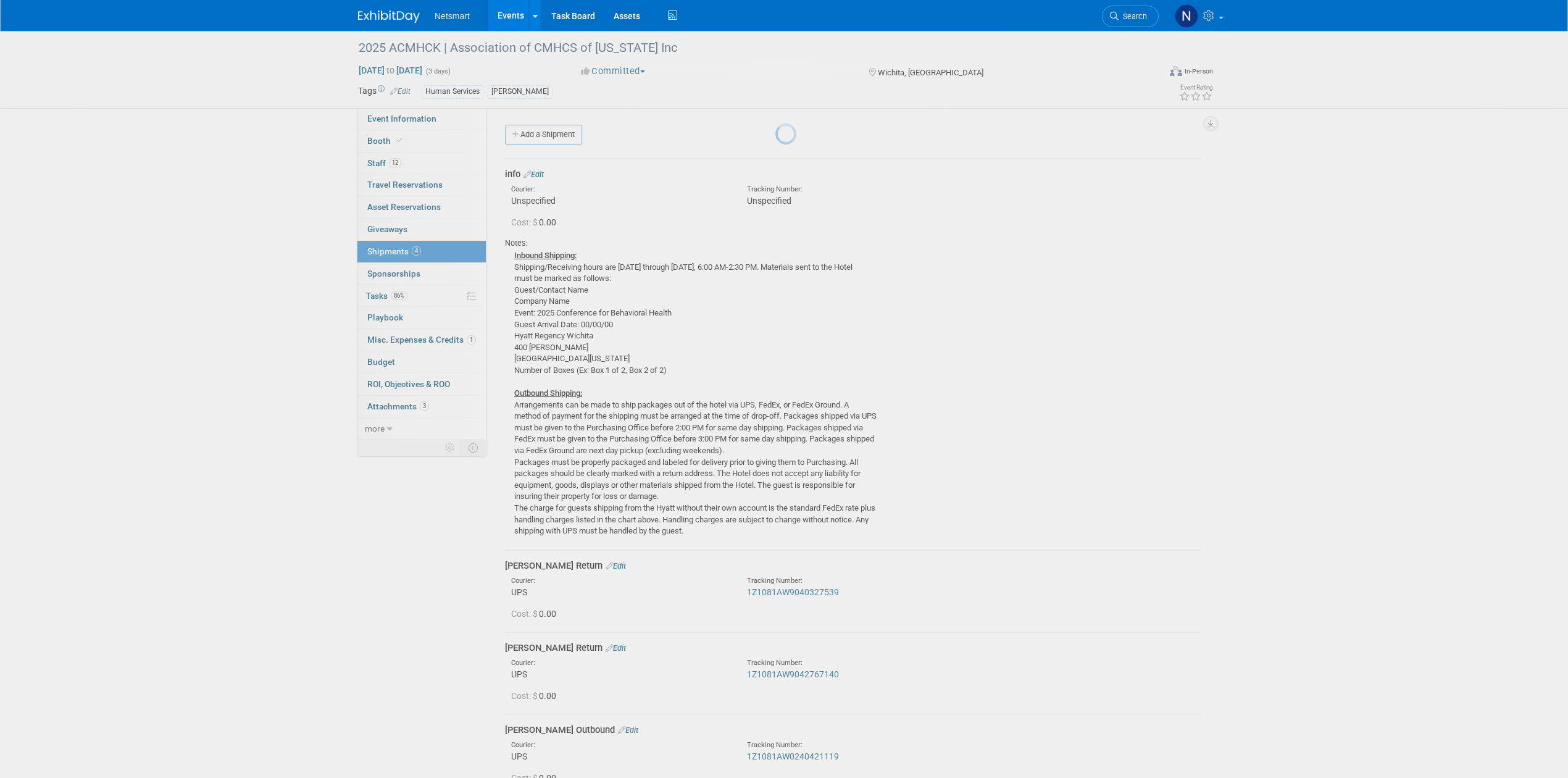
scroll to position [369, 0]
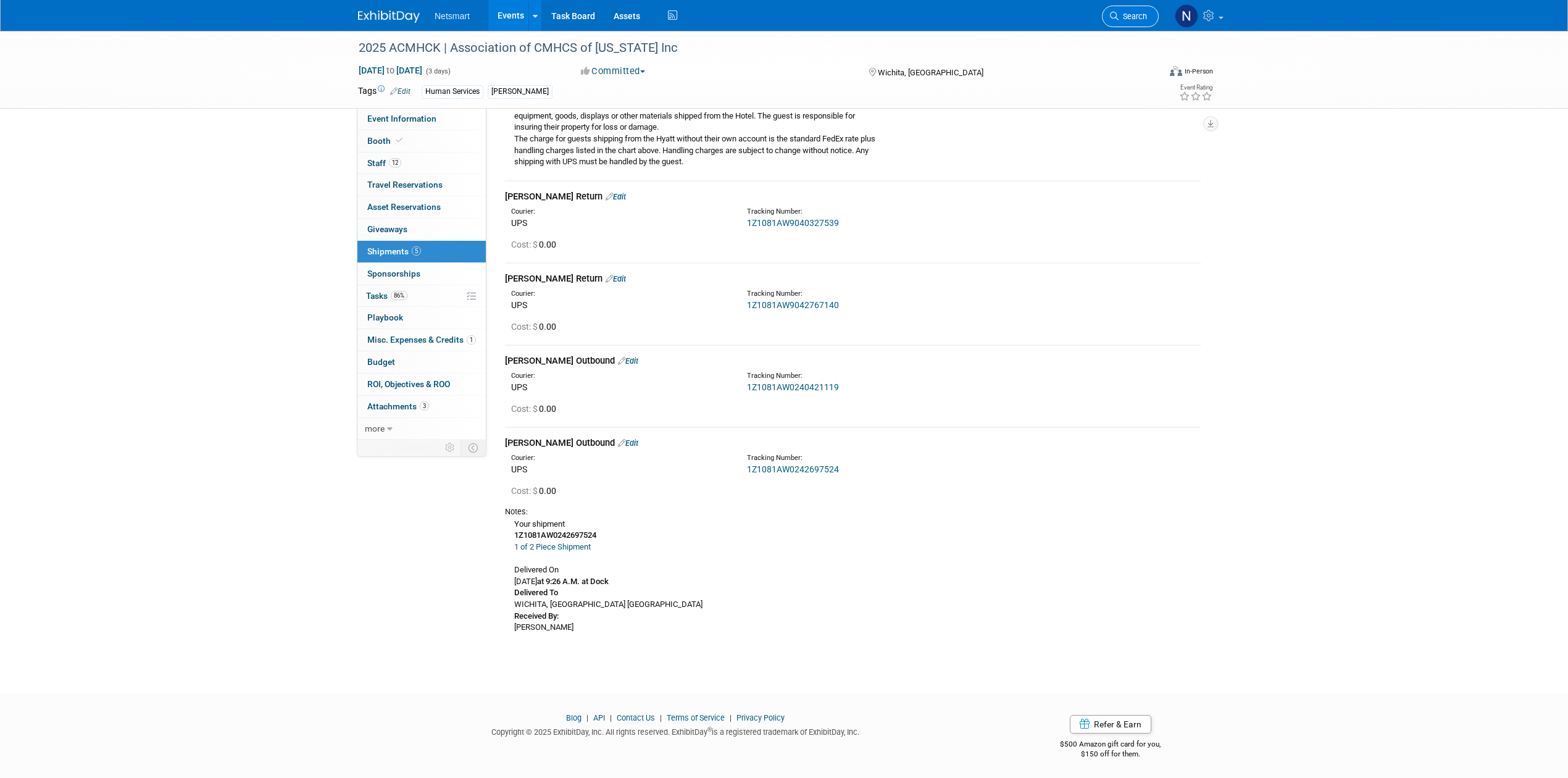
click at [1120, 16] on span "Search" at bounding box center [1133, 16] width 29 height 9
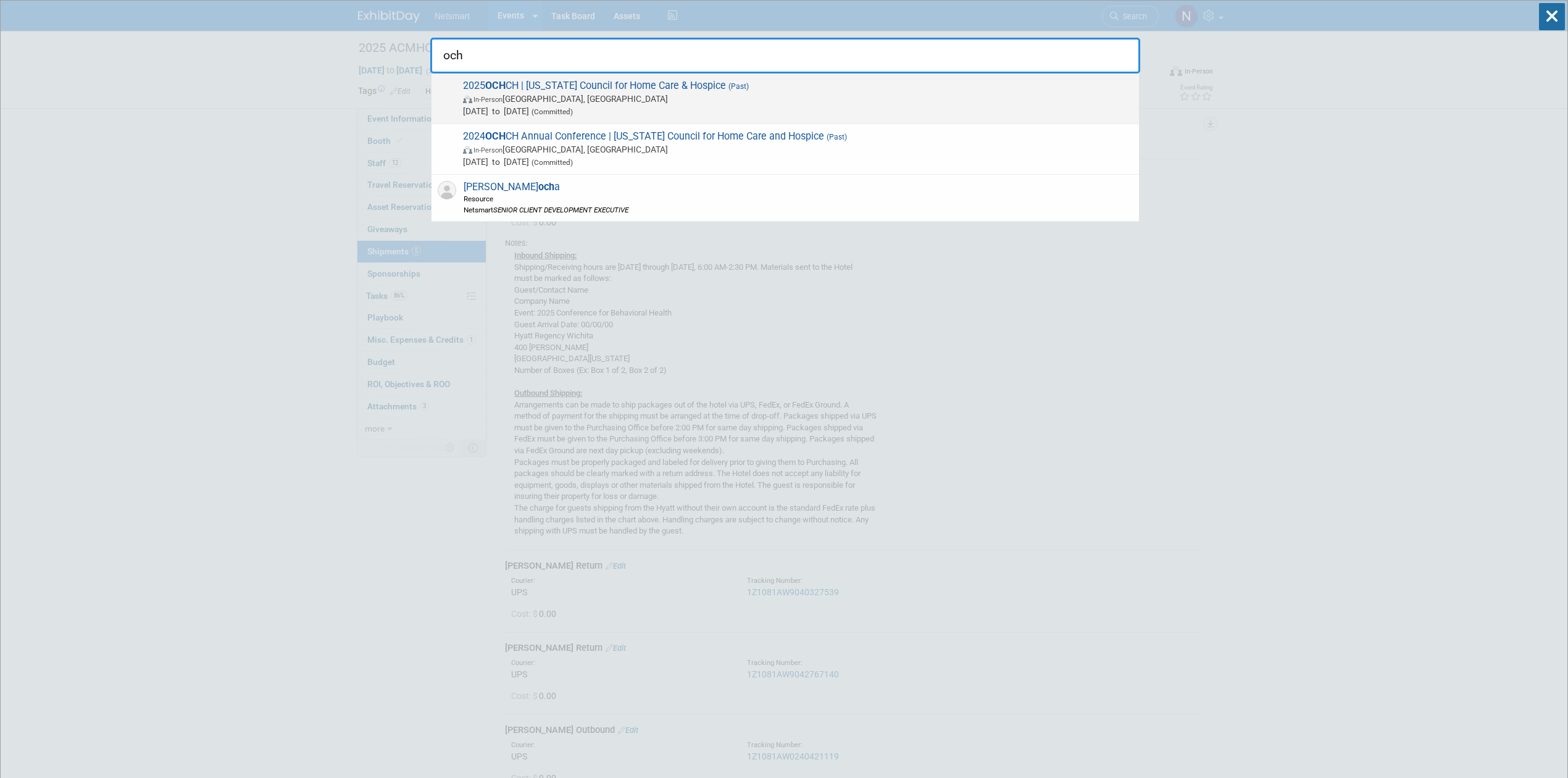
type input "och"
click at [620, 101] on span "In-Person Westerville, OH" at bounding box center [798, 99] width 670 height 12
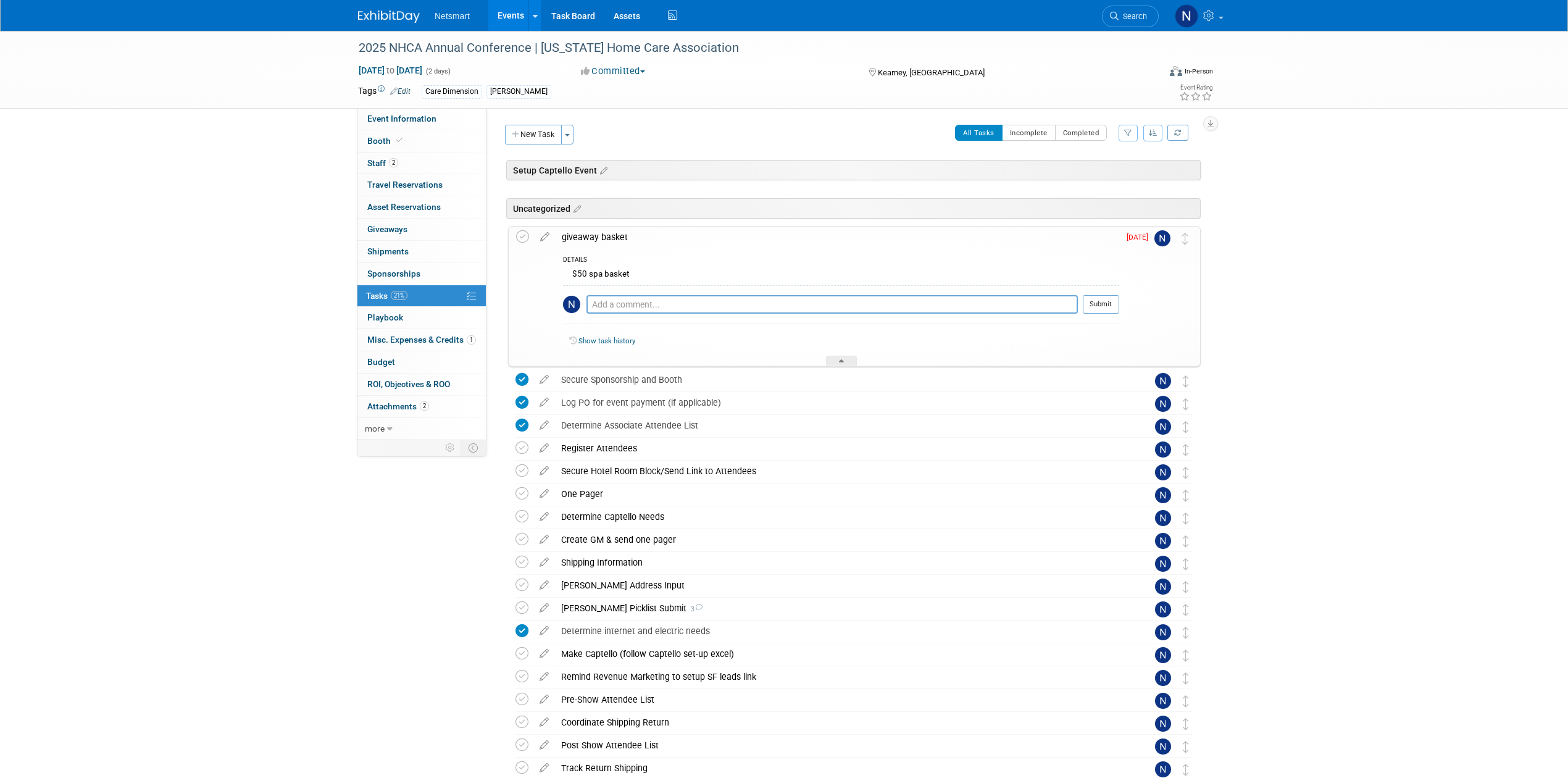
click at [511, 235] on div "giveaway basket DETAILS $50 spa basket Pro tip: Press Ctrl-Enter to submit comm…" at bounding box center [854, 296] width 693 height 141
click at [521, 237] on icon at bounding box center [522, 237] width 13 height 13
click at [1136, 19] on span "Search" at bounding box center [1133, 16] width 29 height 9
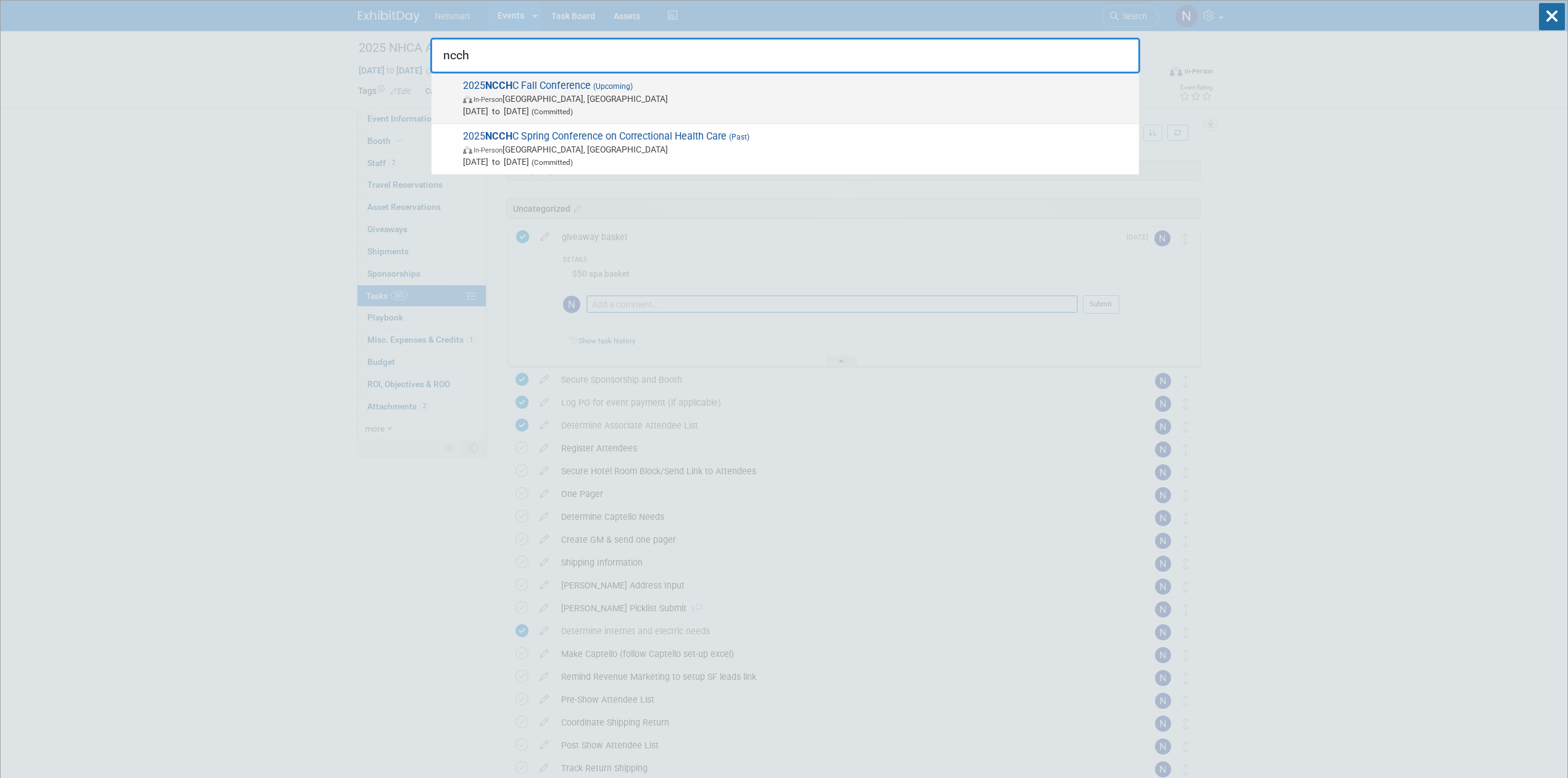
type input "ncch"
click at [650, 90] on span "2025 NCCH C Fall Conference (Upcoming) In-Person Baltimore, MD Nov 1, 2025 to N…" at bounding box center [796, 98] width 673 height 38
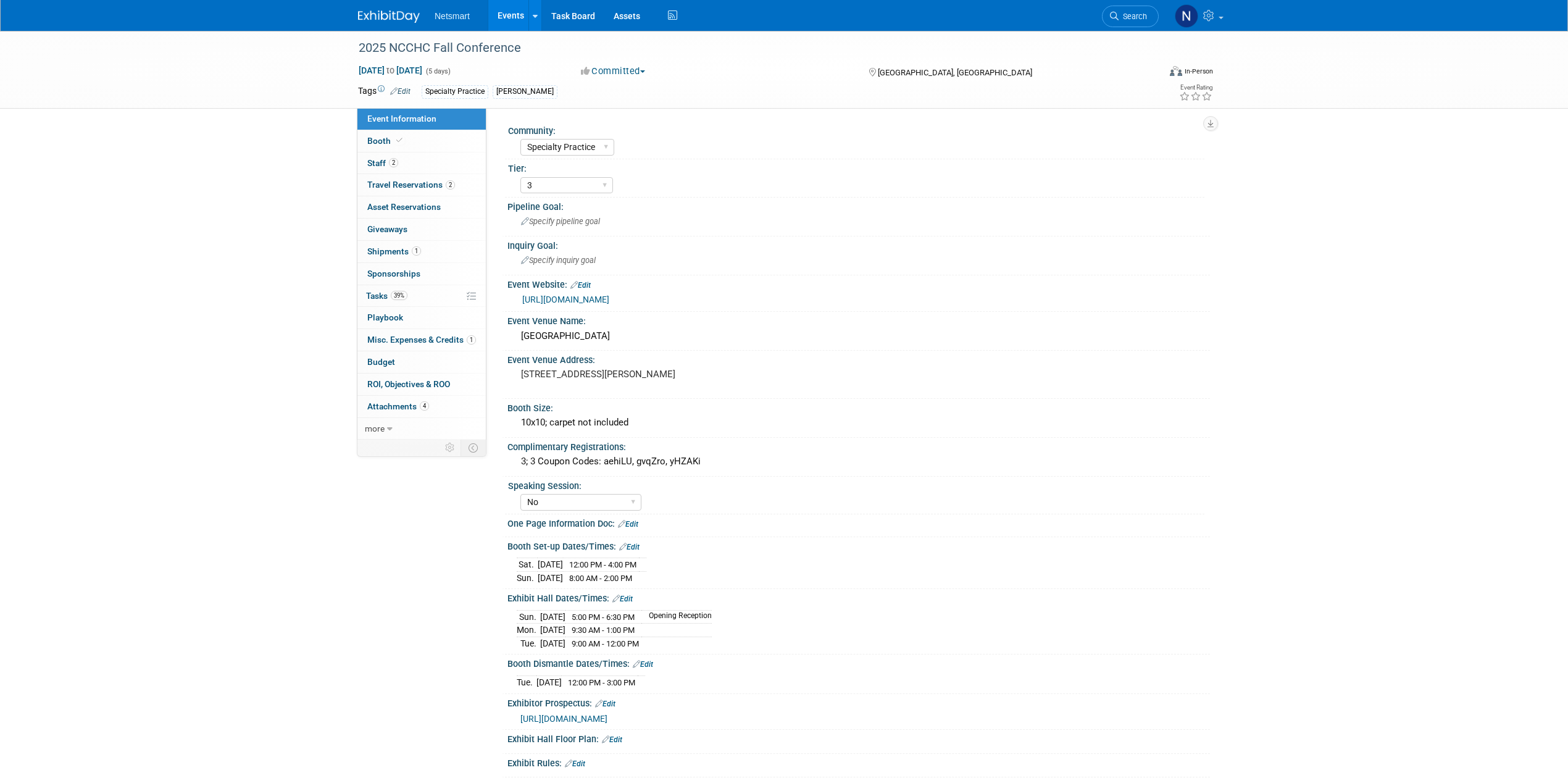
select select "Specialty Practice"
select select "3"
select select "No"
click at [378, 141] on span "Booth" at bounding box center [386, 141] width 38 height 10
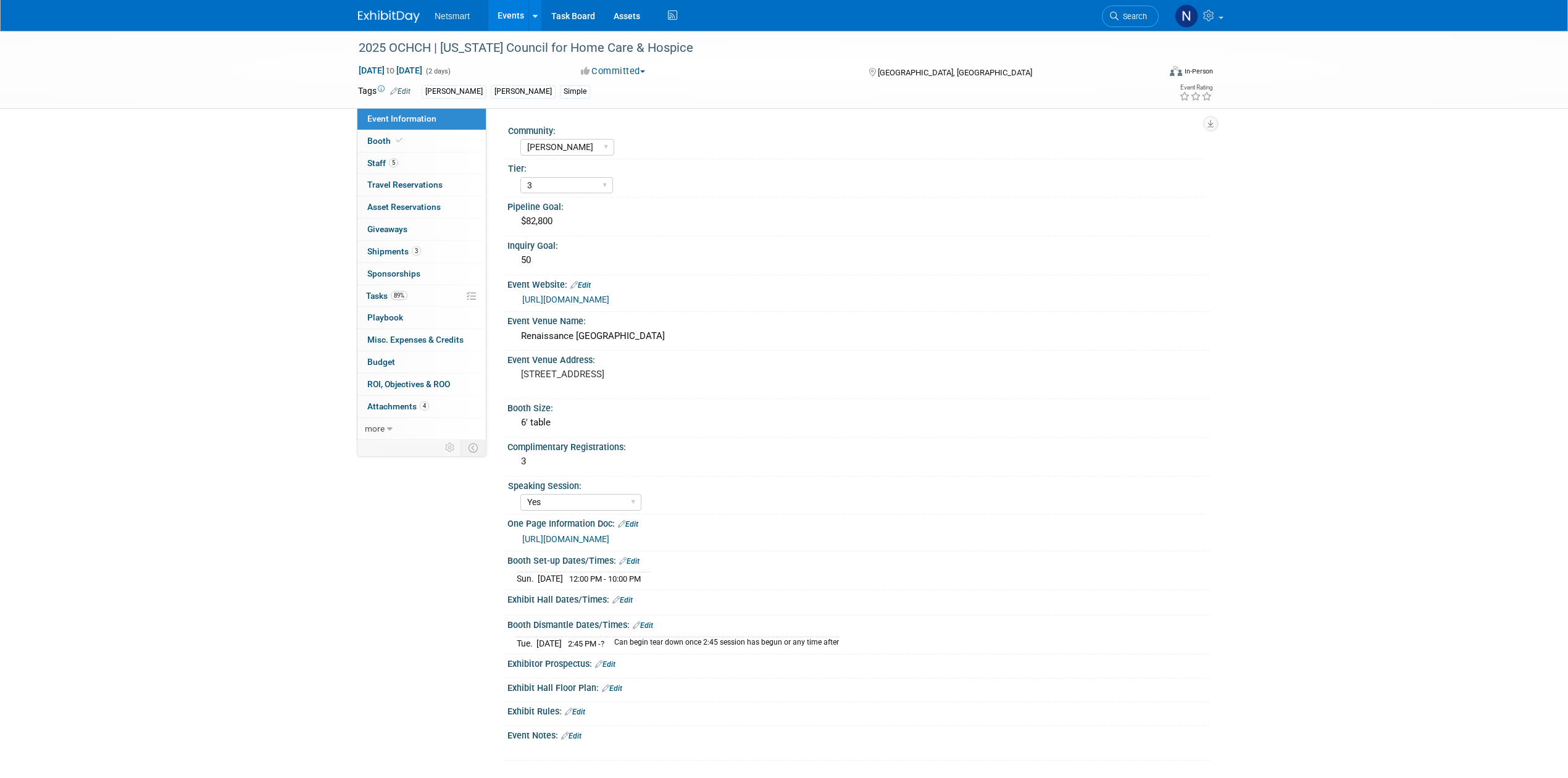
select select "[PERSON_NAME]"
select select "3"
select select "Yes"
click at [408, 255] on span "Shipments 3" at bounding box center [394, 251] width 54 height 10
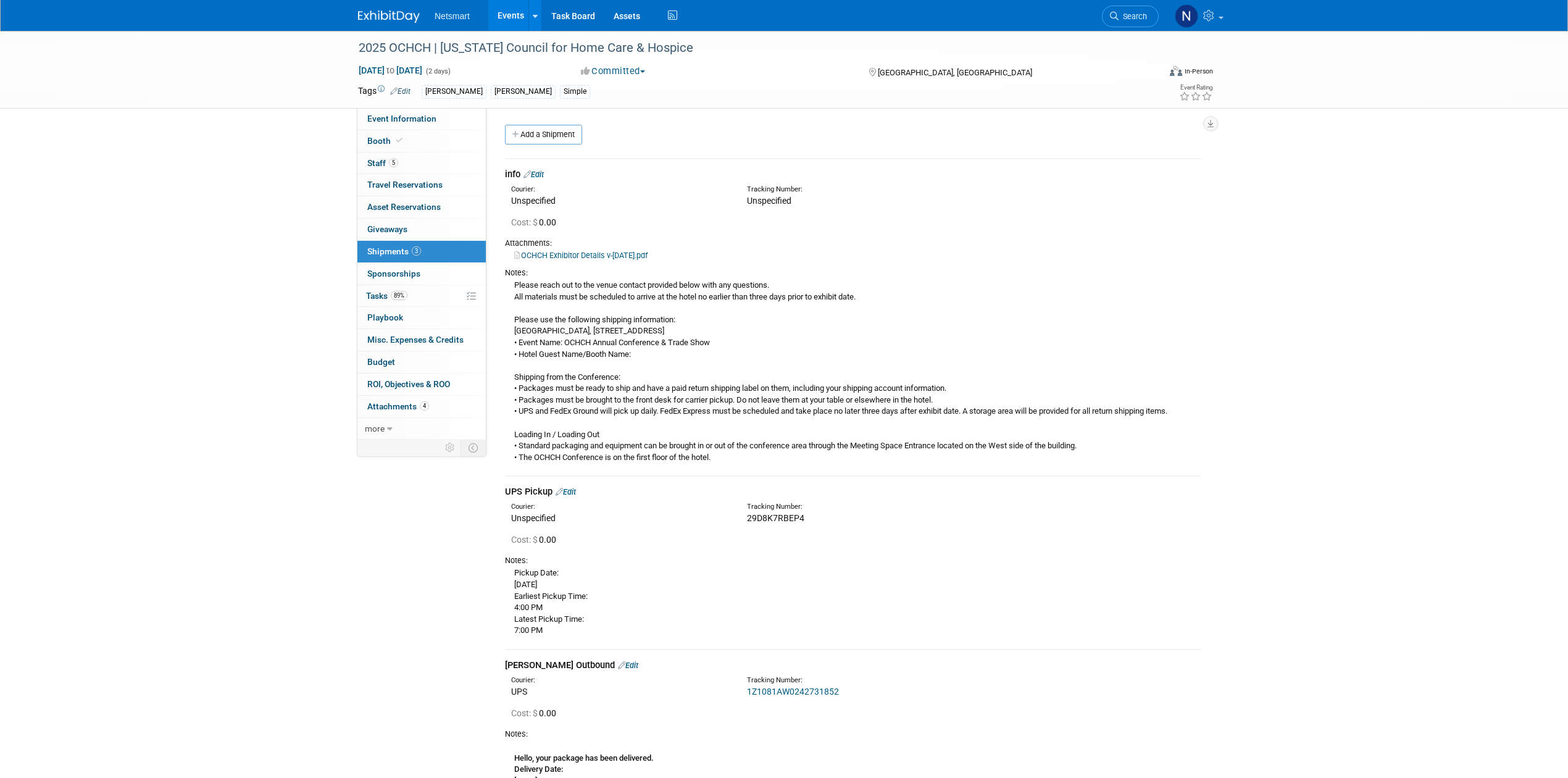
click at [521, 123] on div "Community: Human Services Post Acute Public Sector CareDimensions Specialty Pra…" at bounding box center [848, 276] width 724 height 335
click at [521, 127] on link "Add a Shipment" at bounding box center [544, 134] width 77 height 20
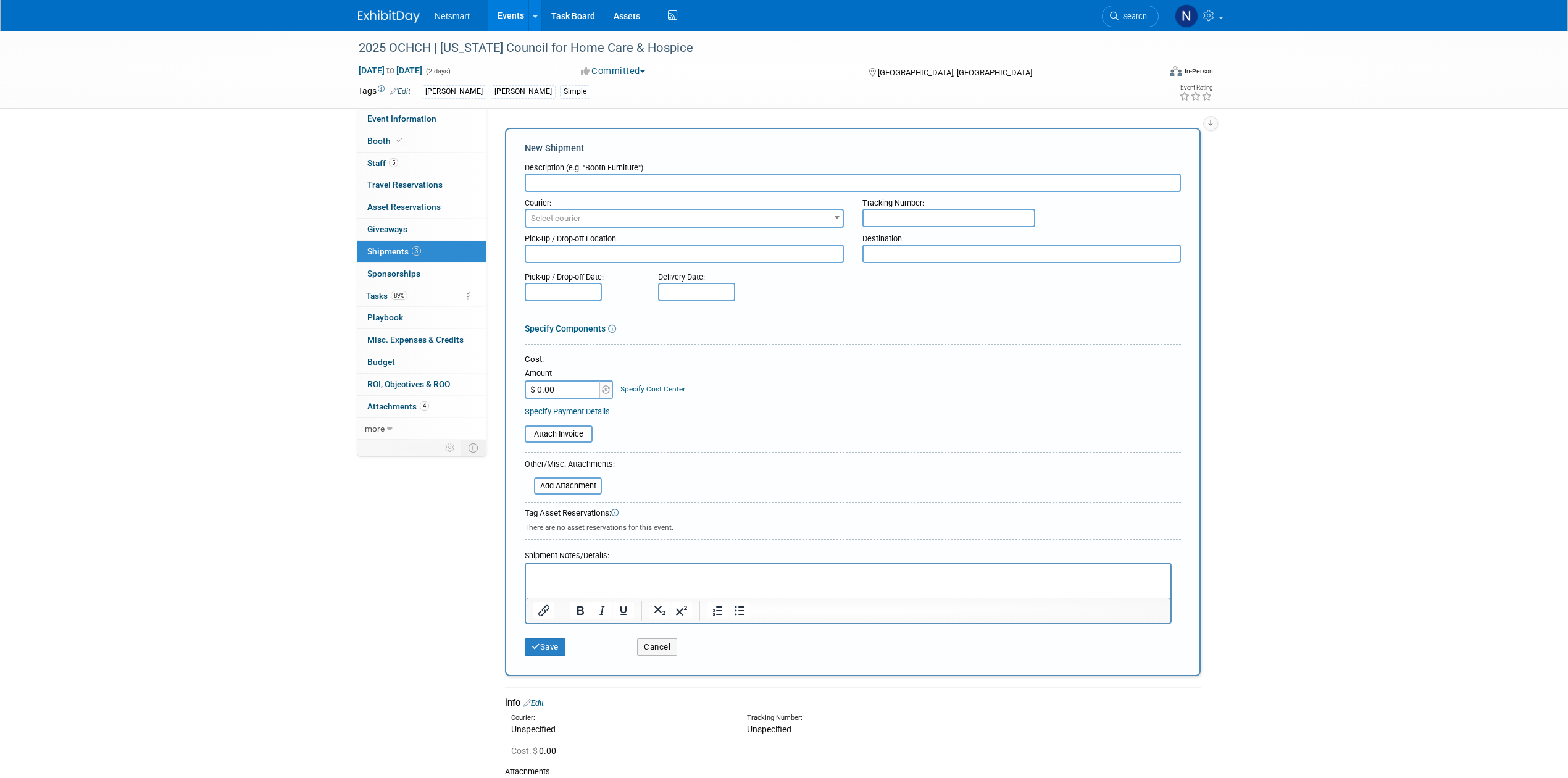
click at [563, 185] on input "text" at bounding box center [852, 183] width 656 height 19
type input "S"
type input "Derse Return"
click at [606, 212] on span "Select courier" at bounding box center [684, 218] width 317 height 17
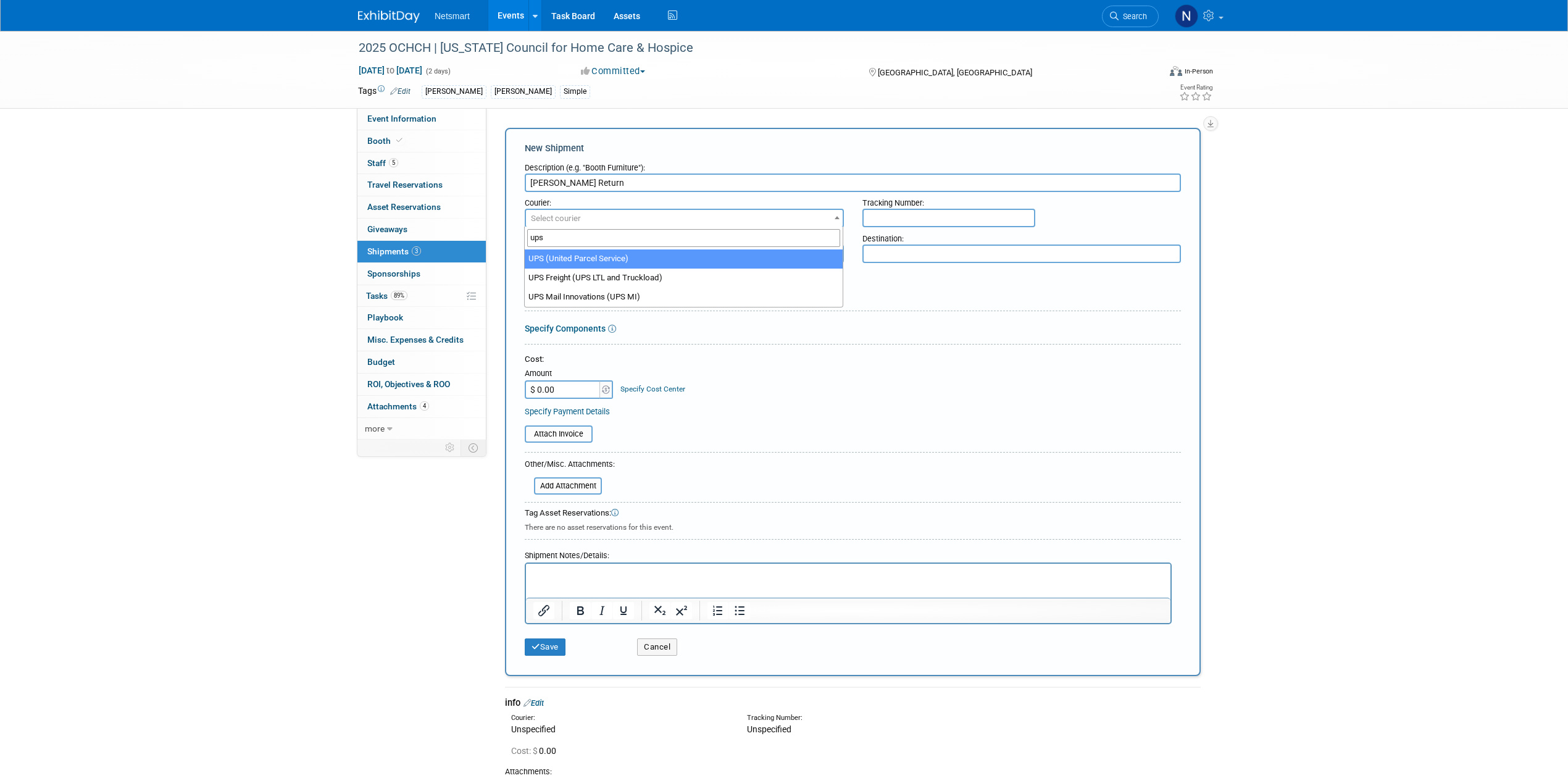
type input "ups"
select select "508"
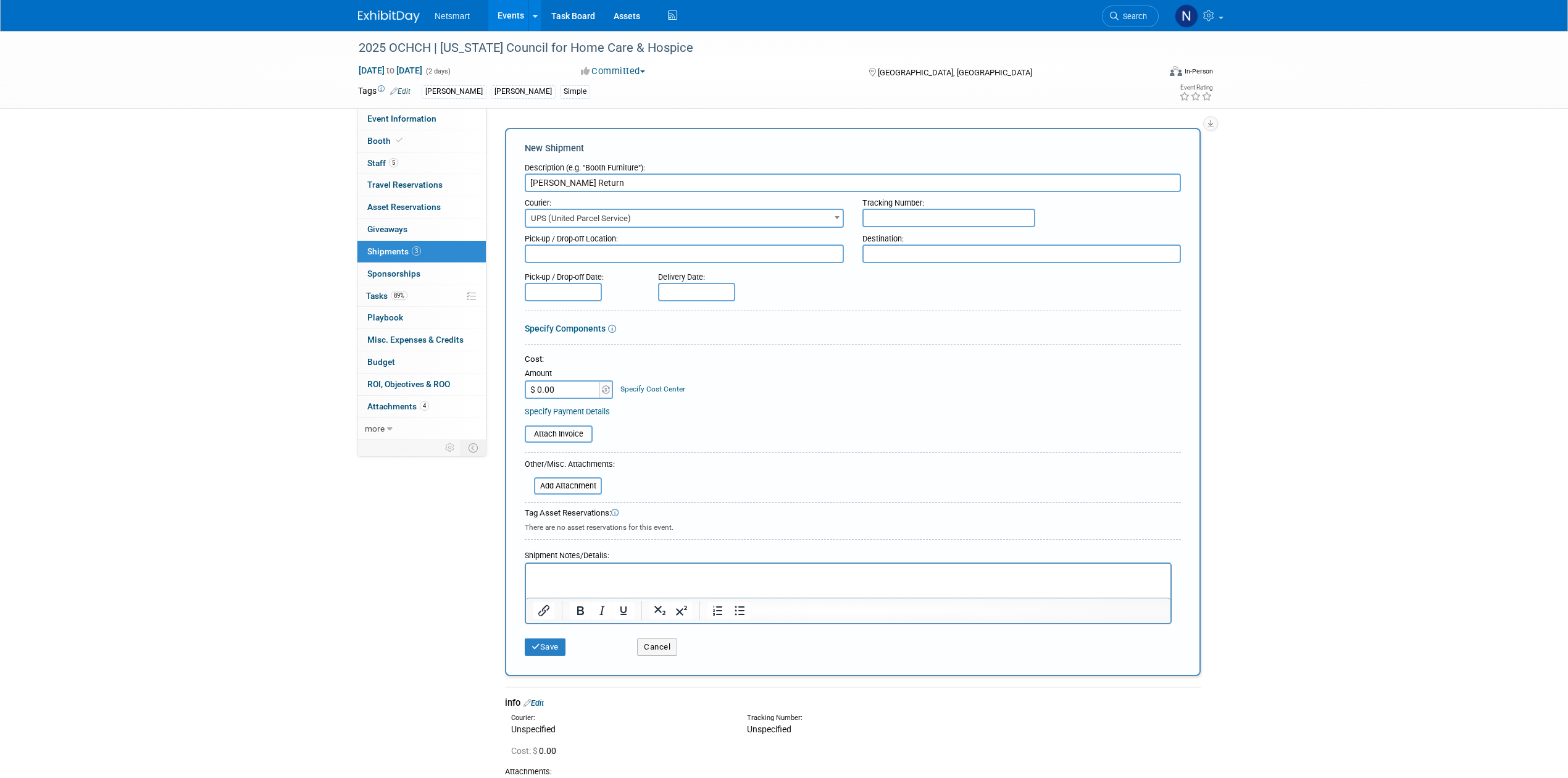
click at [928, 223] on input "text" at bounding box center [949, 218] width 173 height 19
paste input "1Z1081AW9040318665"
type input "1Z1081AW9040318665"
click at [581, 579] on p "Rich Text Area. Press ALT-0 for help." at bounding box center [848, 575] width 630 height 12
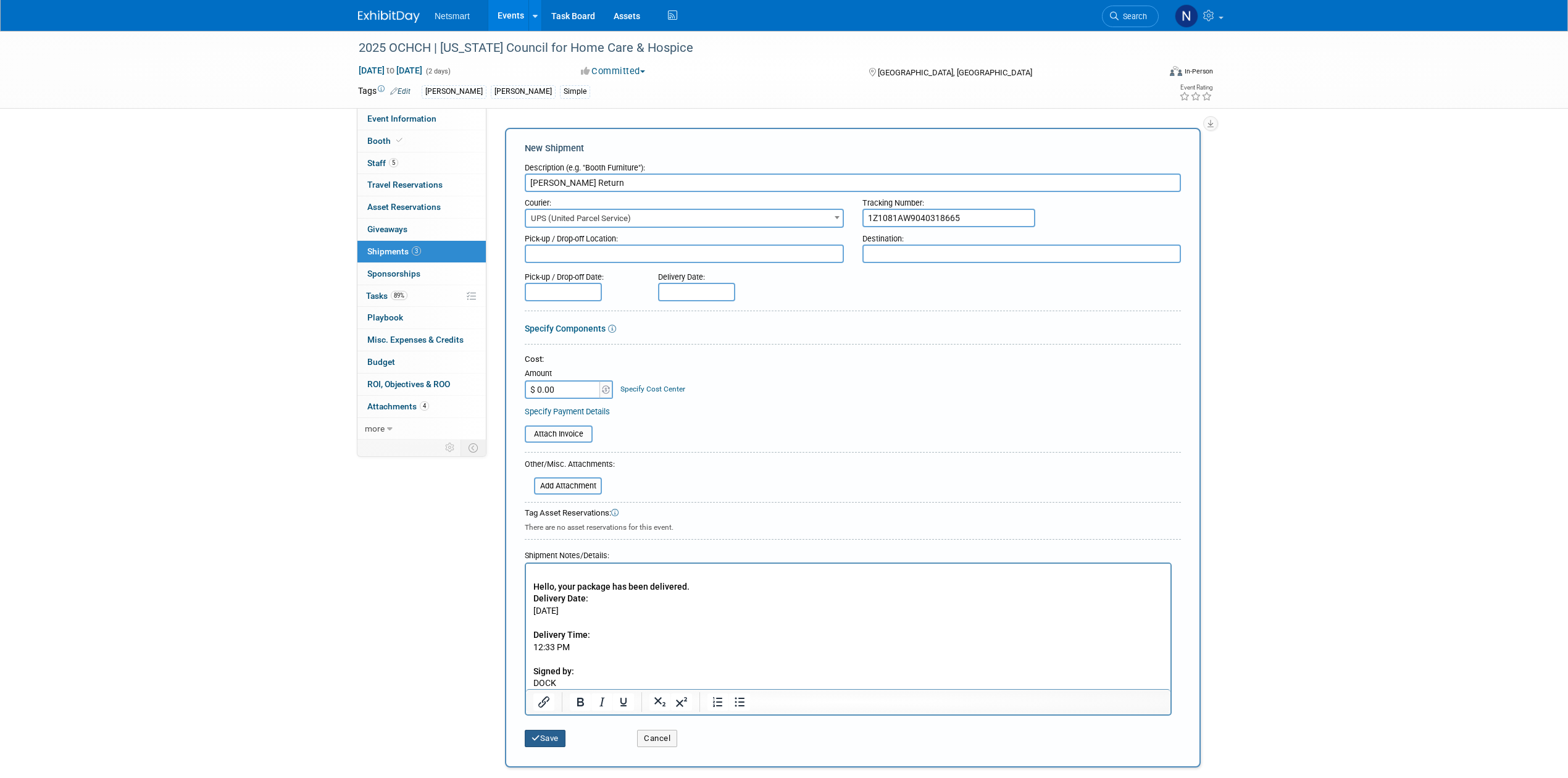
click at [546, 739] on button "Save" at bounding box center [544, 739] width 40 height 17
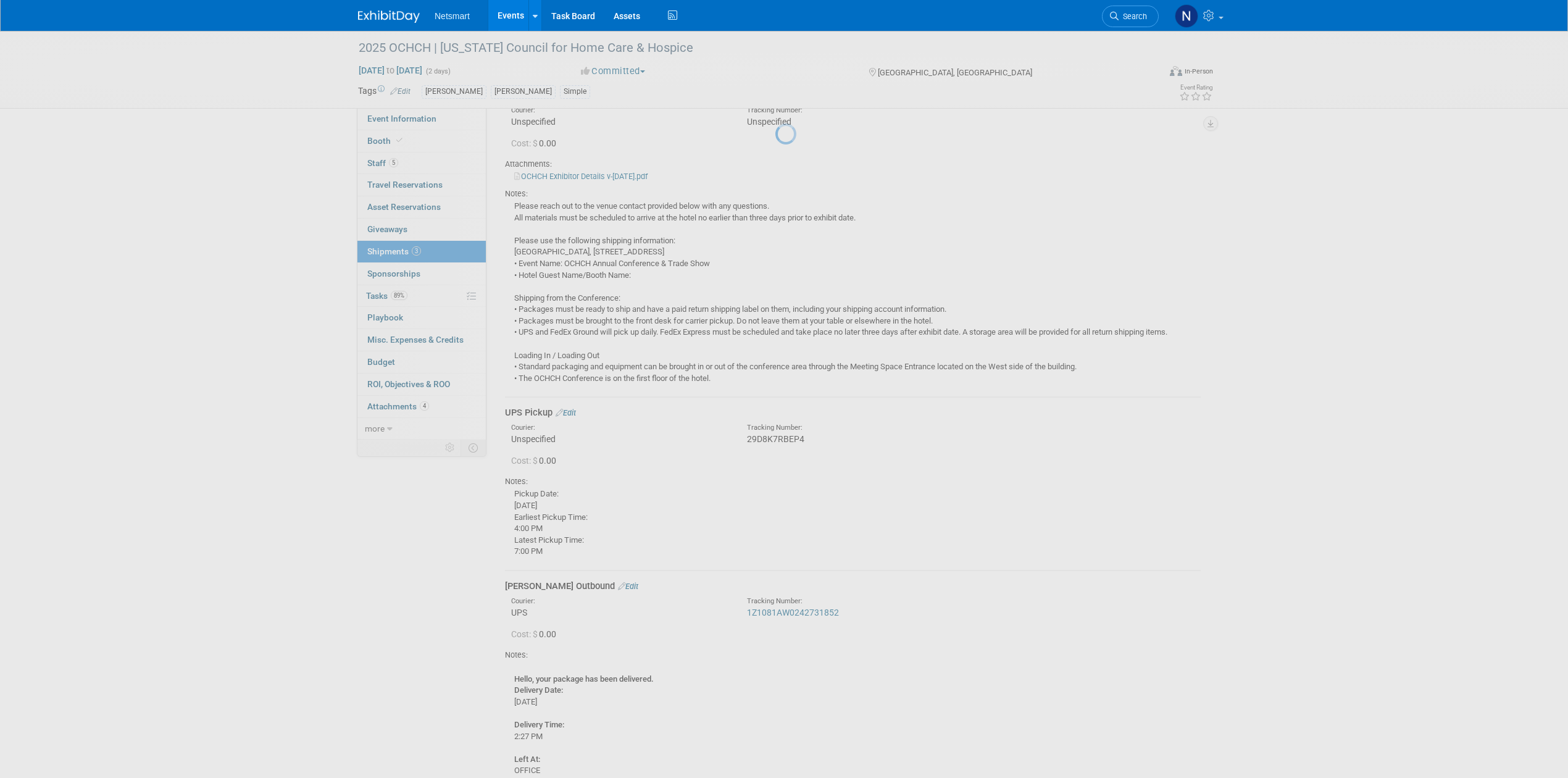
scroll to position [477, 0]
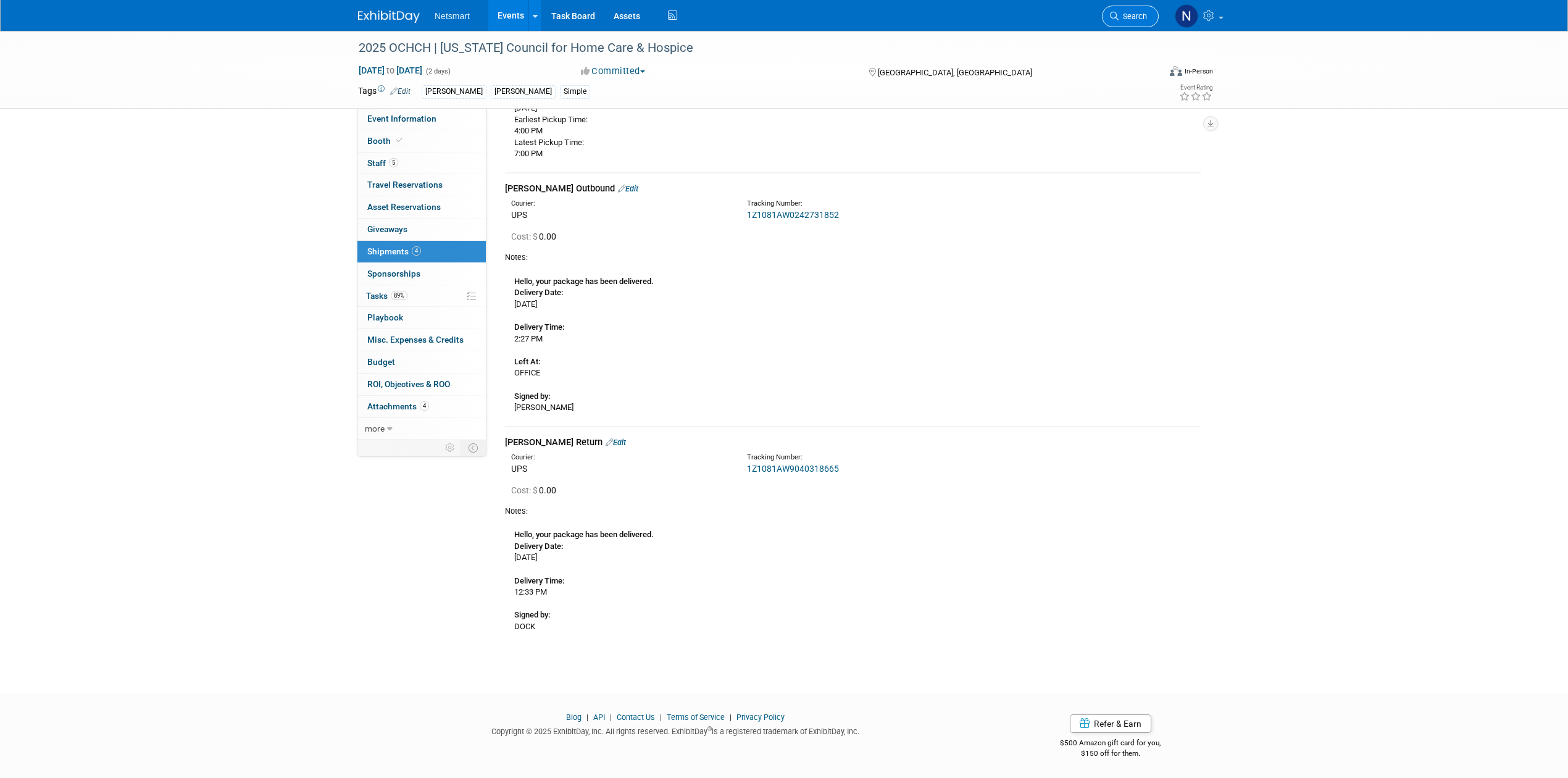
click at [1117, 16] on icon at bounding box center [1114, 16] width 9 height 9
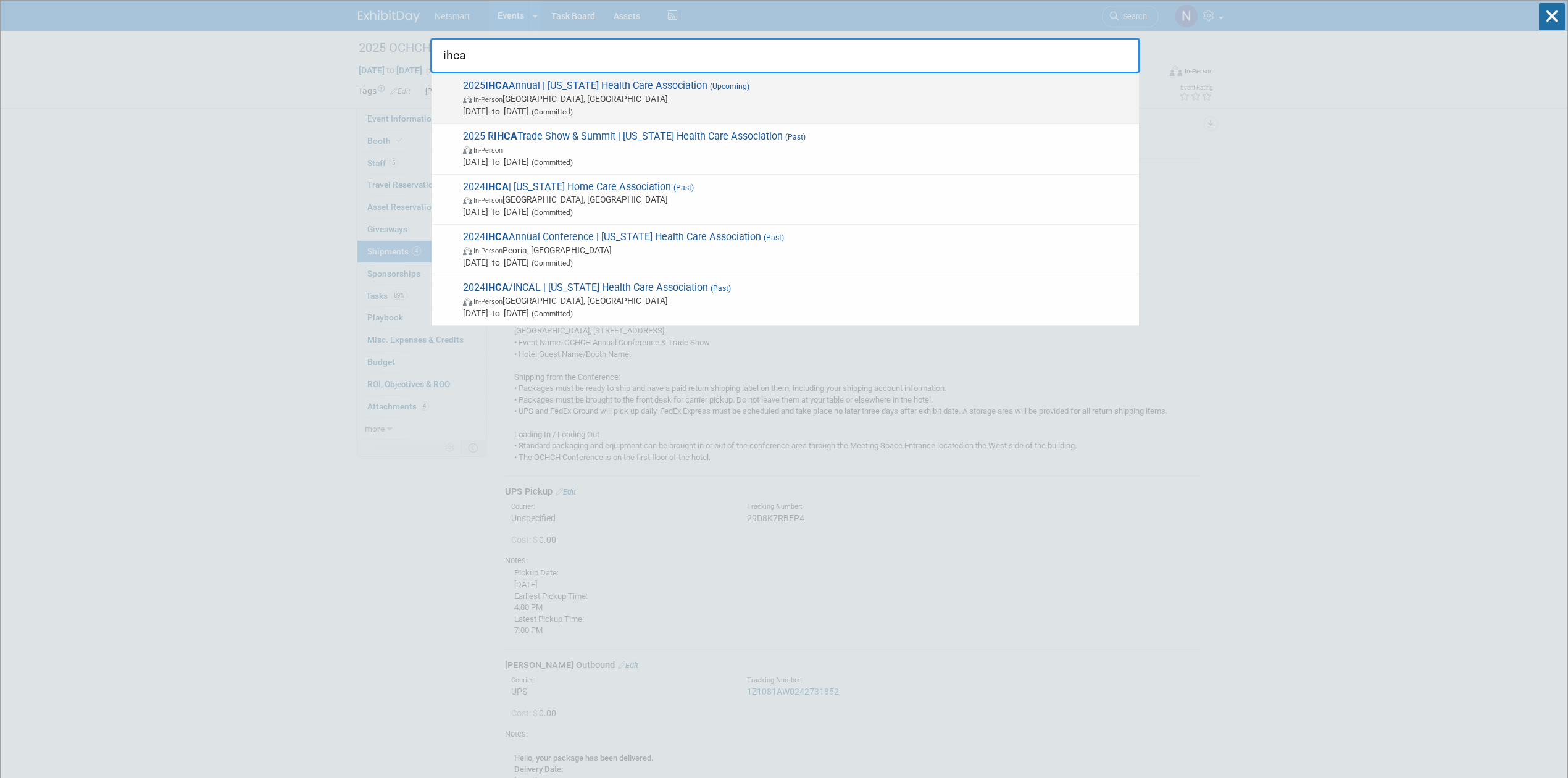
type input "ihca"
click at [574, 100] on span "In-Person Des Moines, IA" at bounding box center [798, 99] width 670 height 12
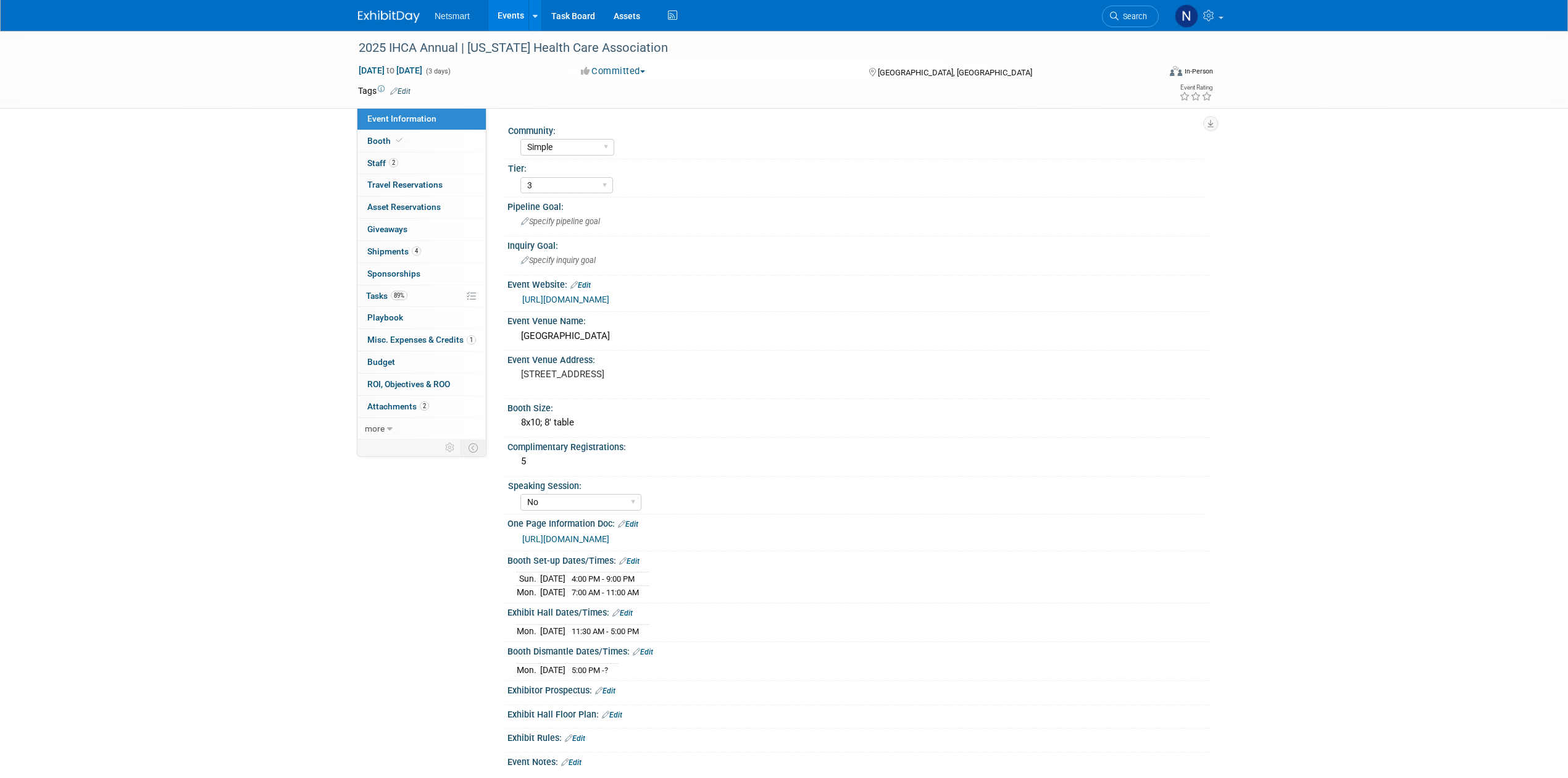
select select "Simple"
select select "3"
select select "No"
click at [418, 301] on link "89% Tasks 89%" at bounding box center [421, 296] width 128 height 22
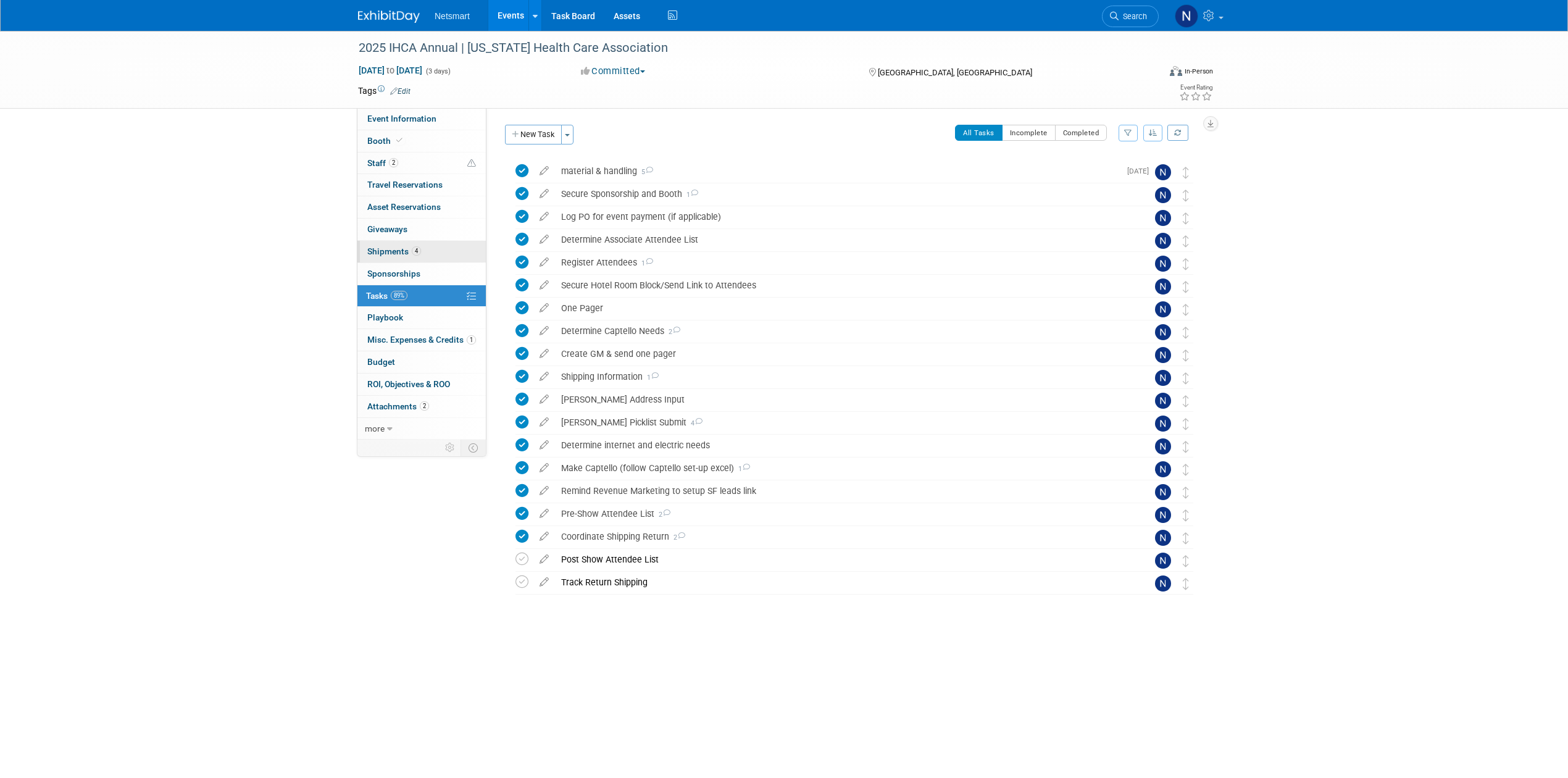
click at [403, 250] on span "Shipments 4" at bounding box center [394, 251] width 54 height 10
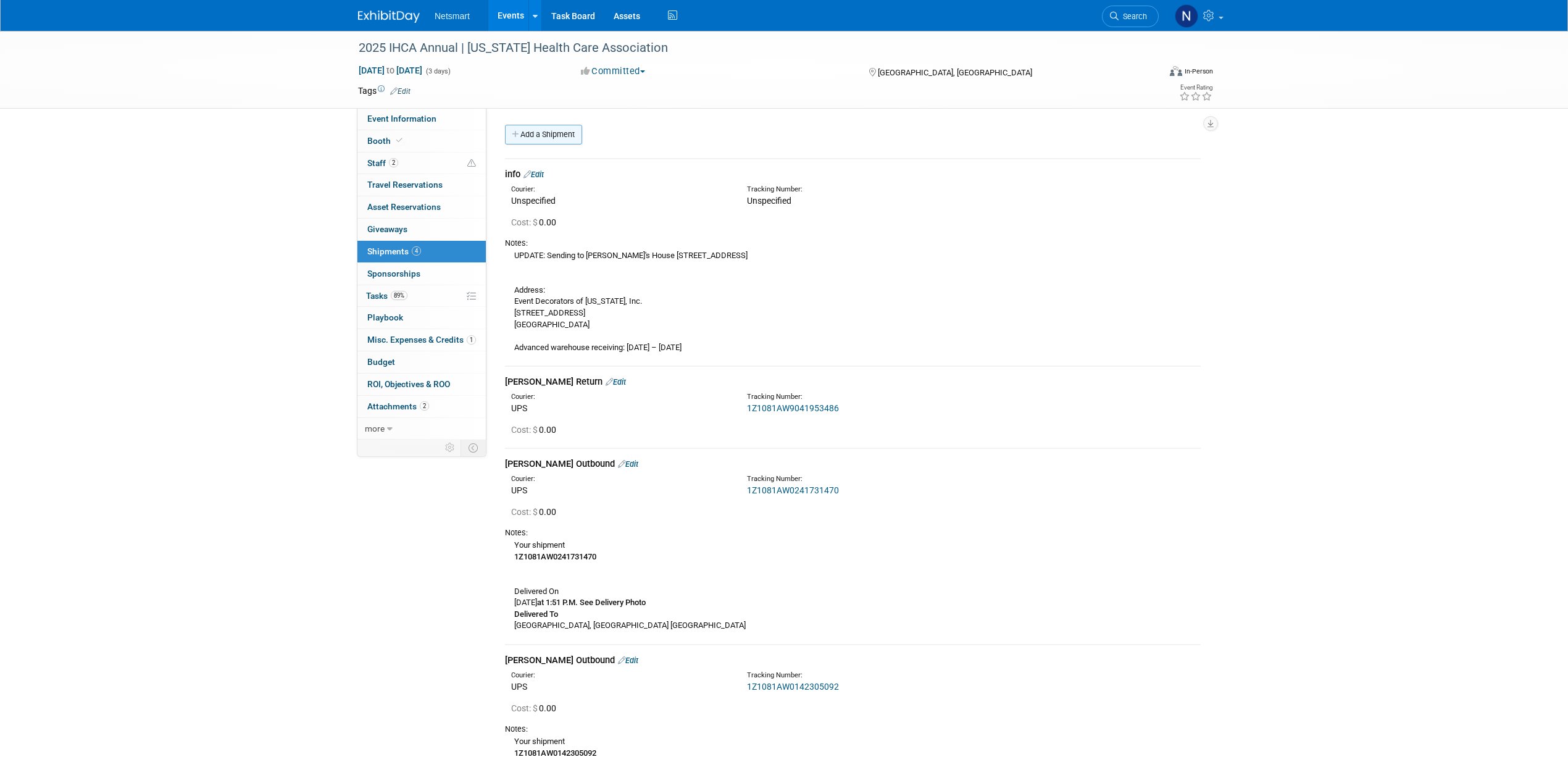
click at [549, 131] on link "Add a Shipment" at bounding box center [544, 134] width 77 height 20
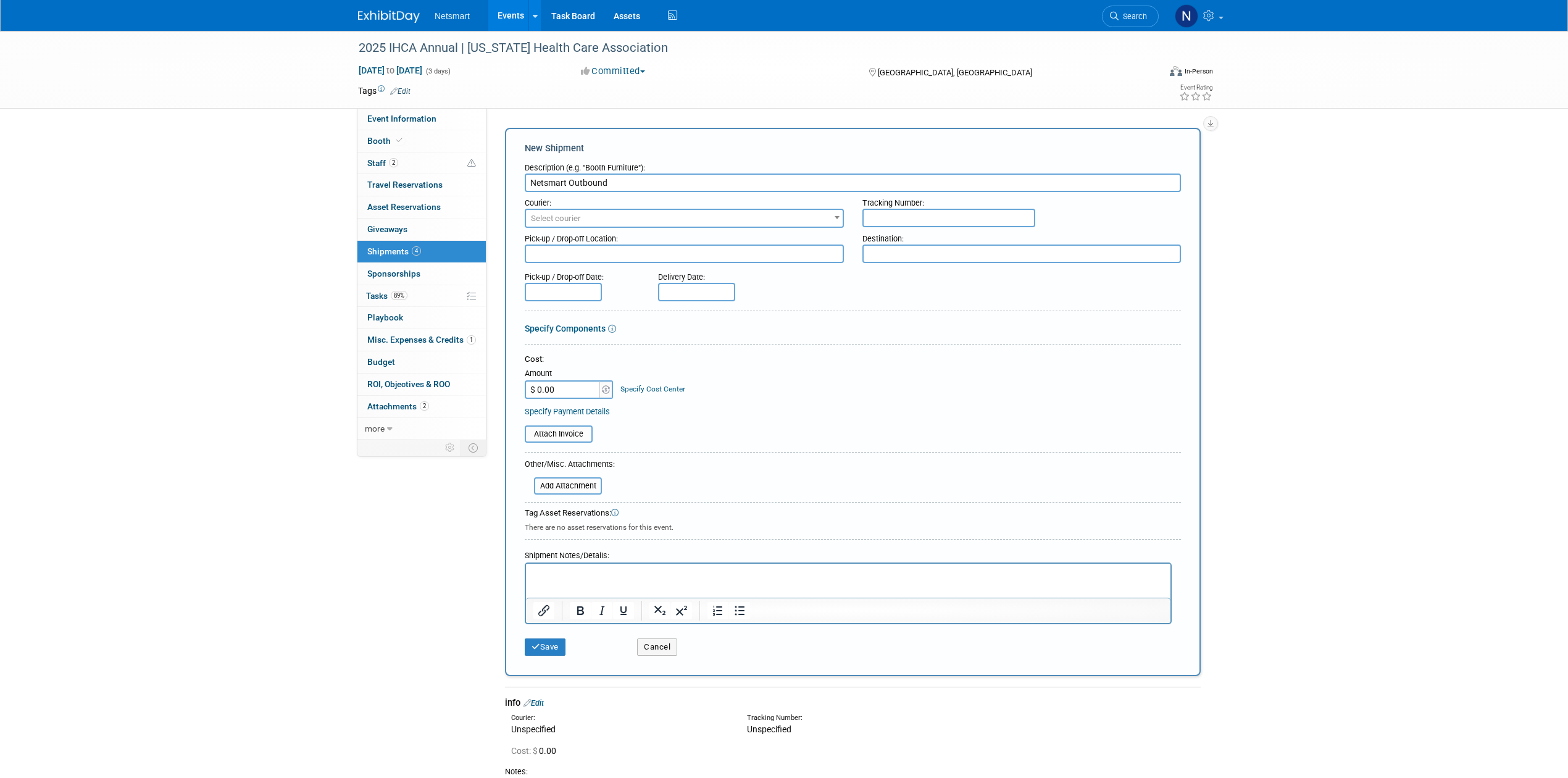
type input "Netsmart Outbound"
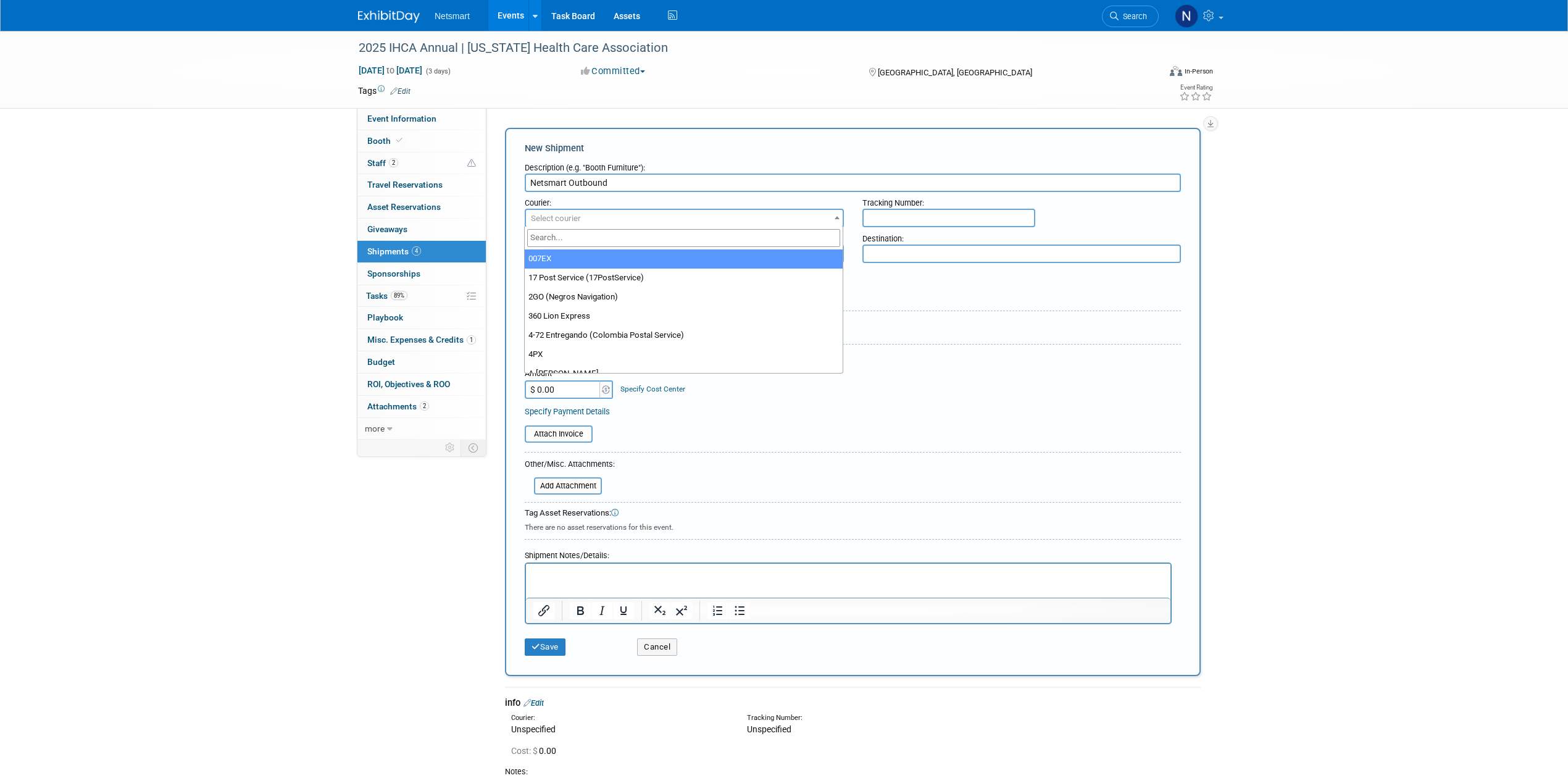
click at [562, 215] on span "Select courier" at bounding box center [556, 218] width 50 height 9
type input "ups"
select select "508"
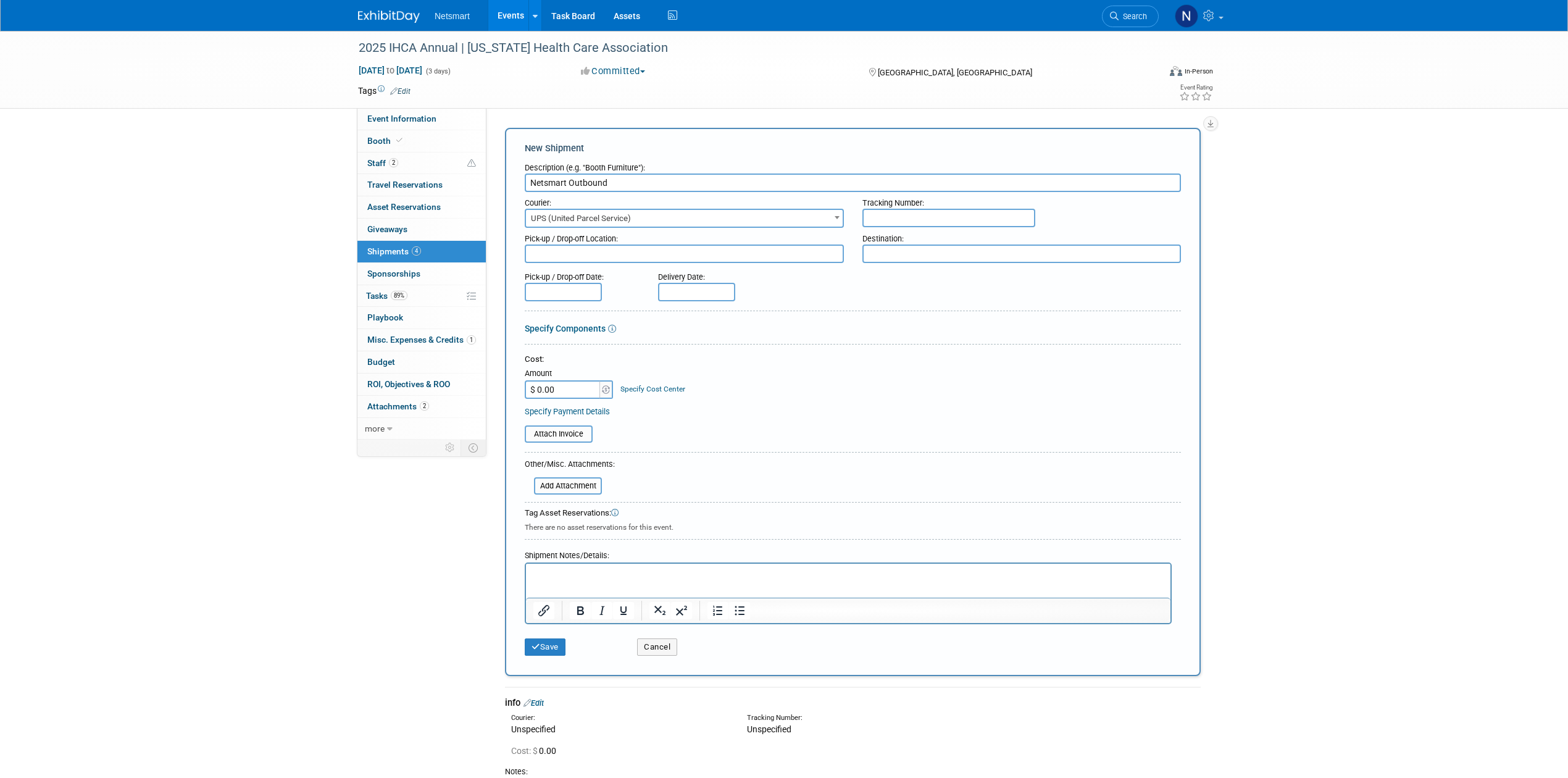
click at [880, 210] on input "text" at bounding box center [949, 218] width 173 height 19
paste input "1Z47Y11R0155619047"
type input "1Z47Y11R0155619047"
click at [564, 581] on html at bounding box center [848, 573] width 645 height 17
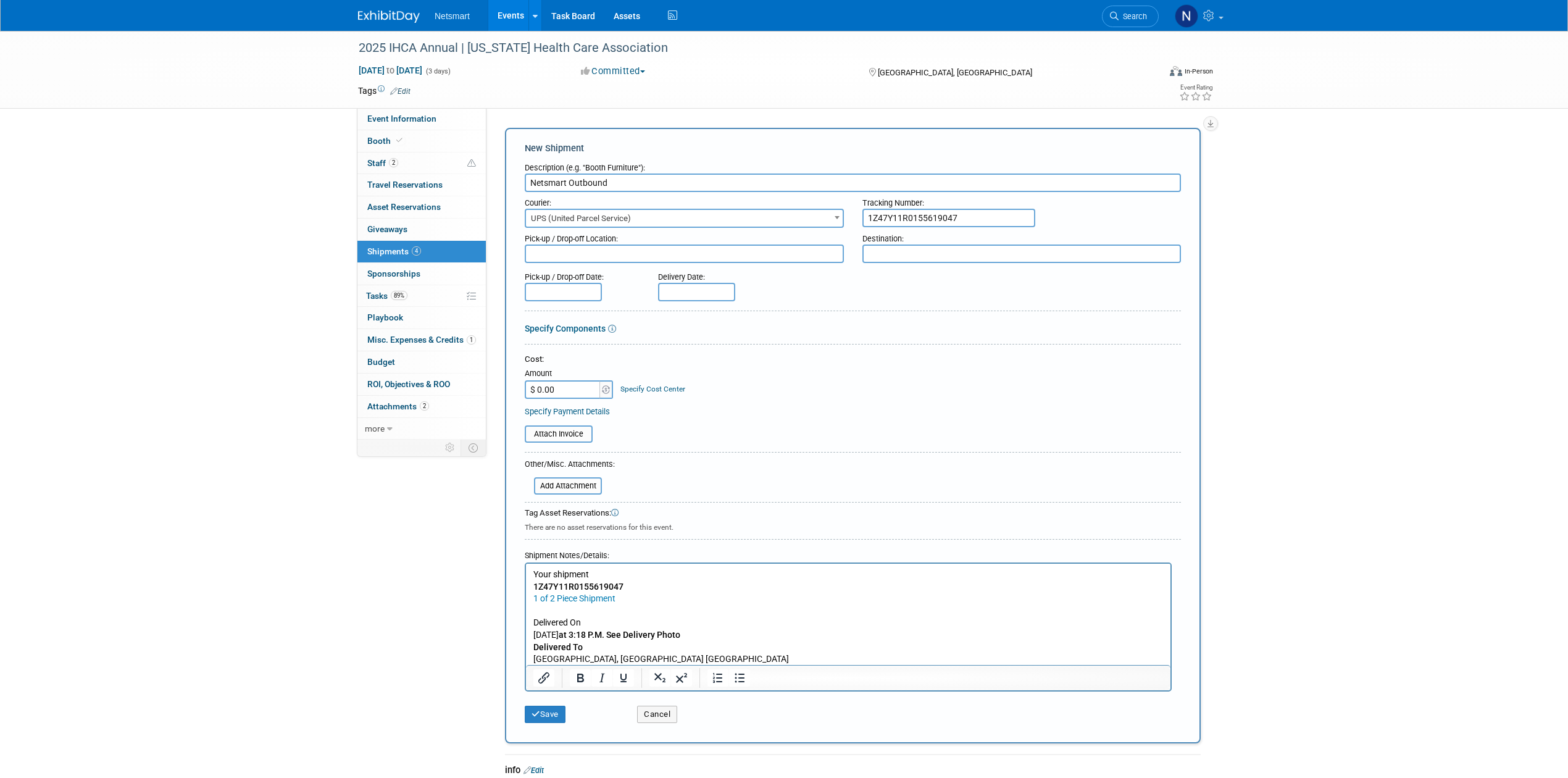
click at [538, 710] on icon "submit" at bounding box center [536, 714] width 9 height 8
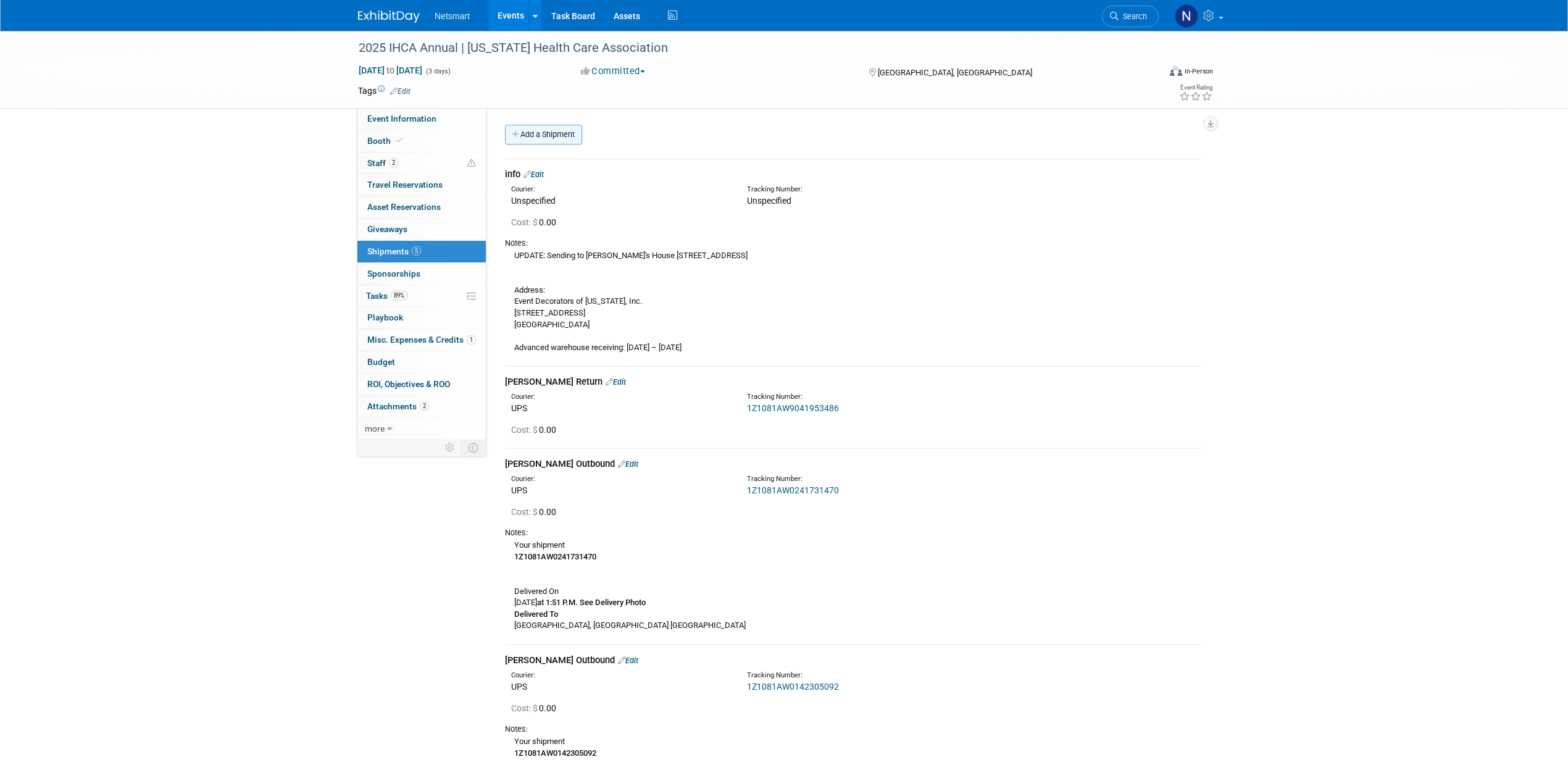
click at [543, 134] on link "Add a Shipment" at bounding box center [544, 134] width 77 height 20
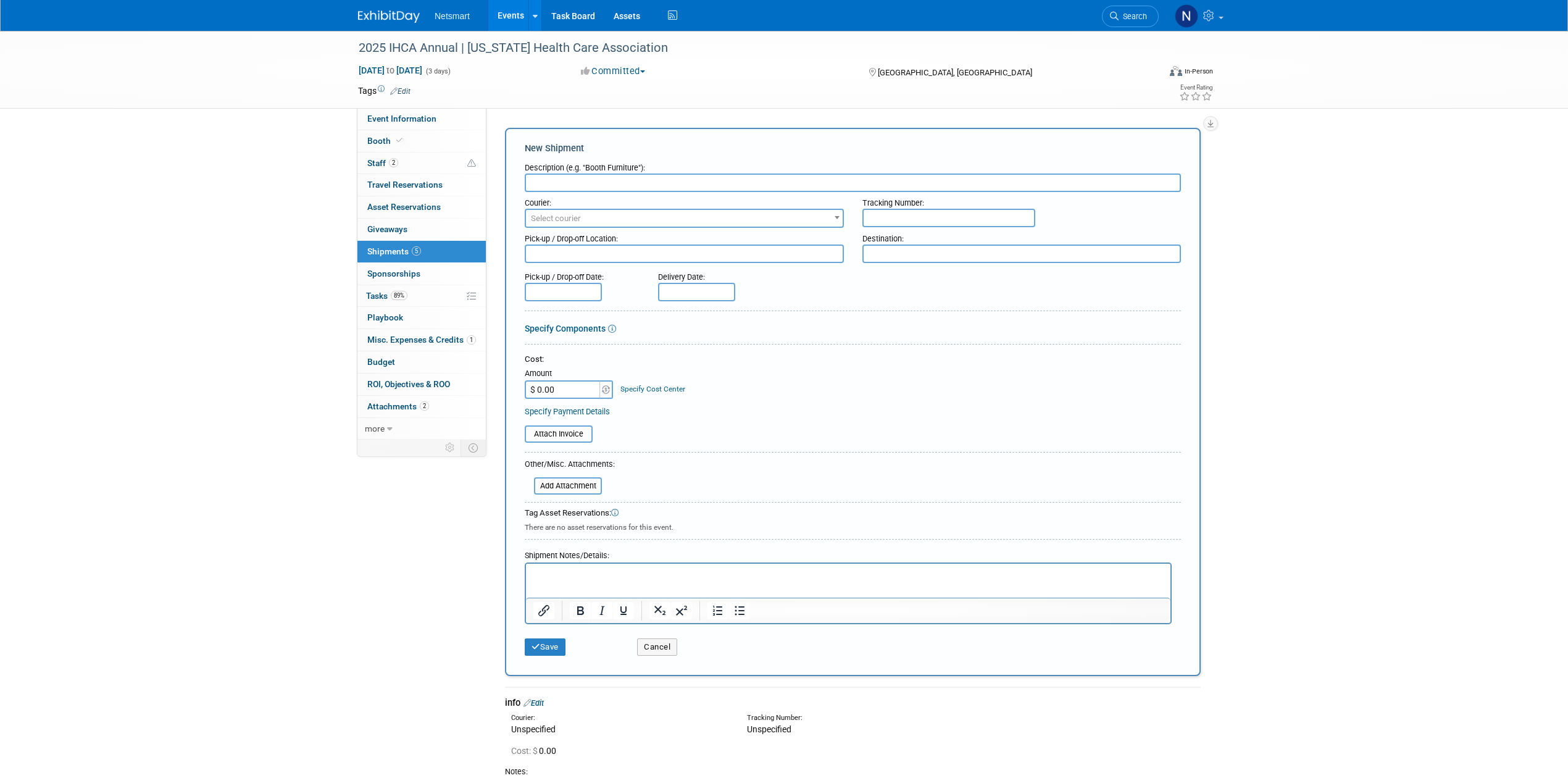
click at [554, 180] on input "text" at bounding box center [852, 183] width 656 height 19
type input "netsmart outbound"
click at [542, 210] on span "Select courier" at bounding box center [684, 218] width 317 height 17
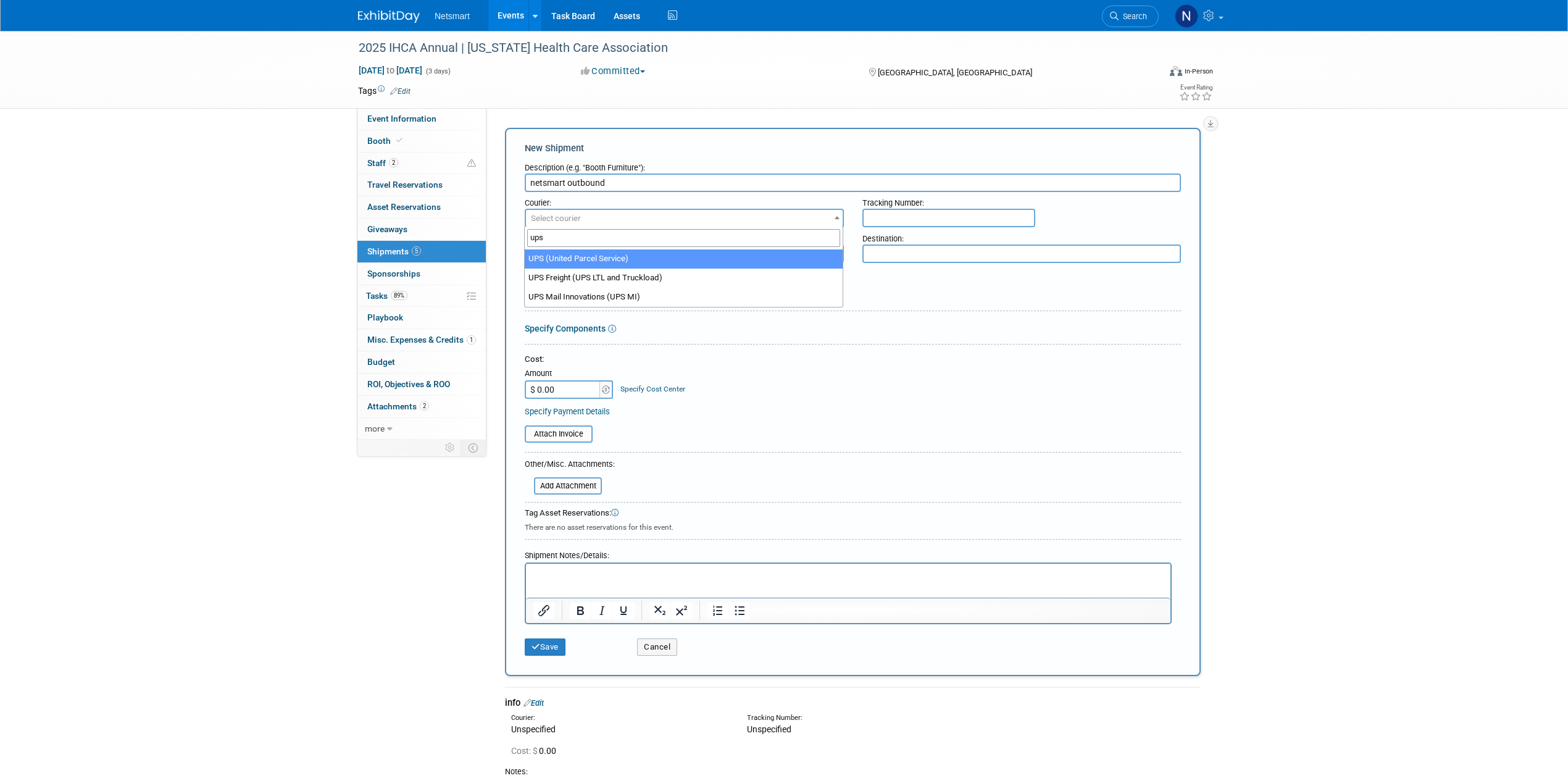
type input "ups"
select select "508"
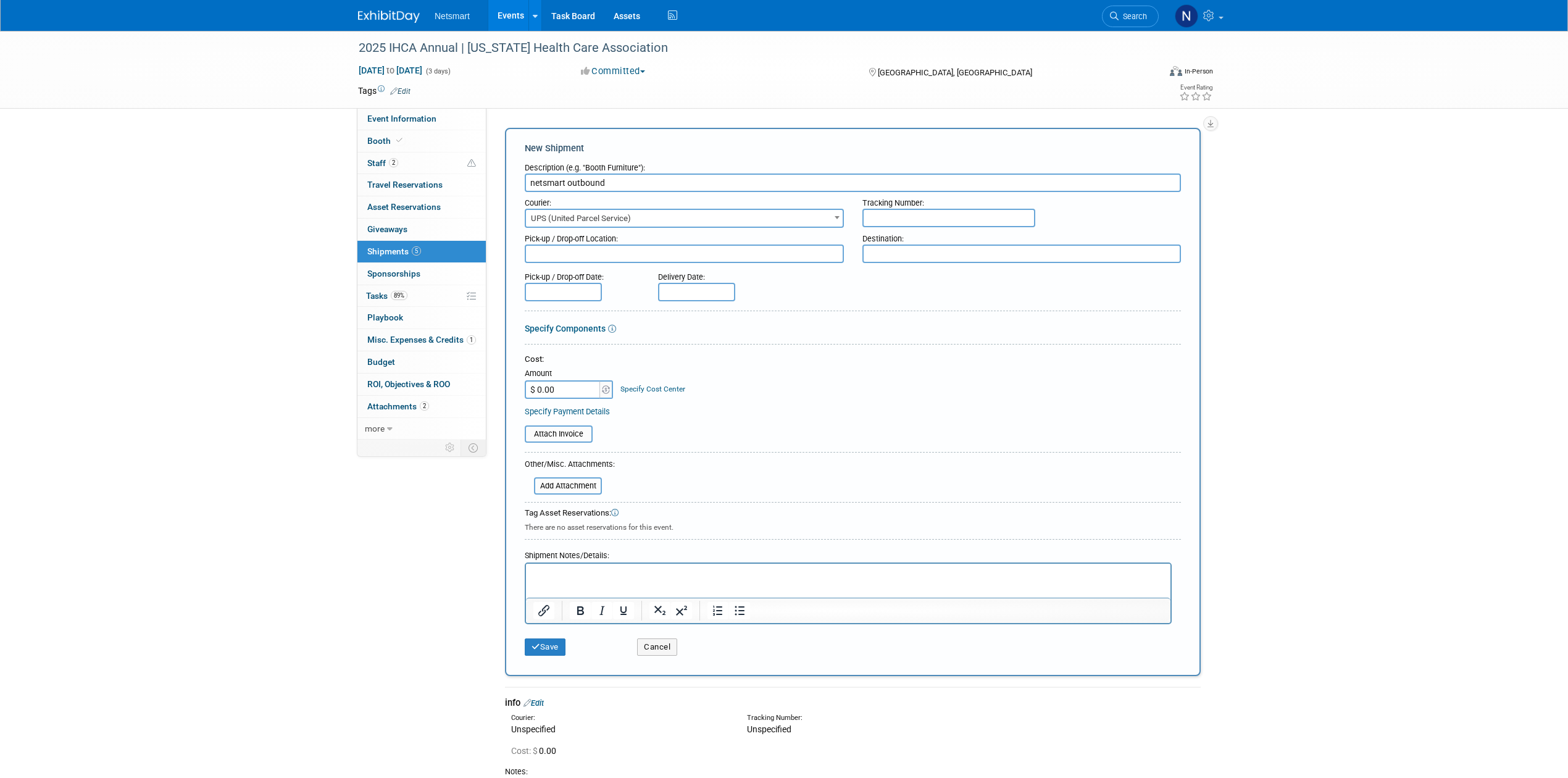
click at [956, 213] on input "text" at bounding box center [949, 218] width 173 height 19
paste input "1Z47Y11R0156782458"
type input "1Z47Y11R0156782458"
drag, startPoint x: 669, startPoint y: 579, endPoint x: 662, endPoint y: 580, distance: 7.1
click at [669, 579] on p "Rich Text Area. Press ALT-0 for help." at bounding box center [848, 575] width 630 height 12
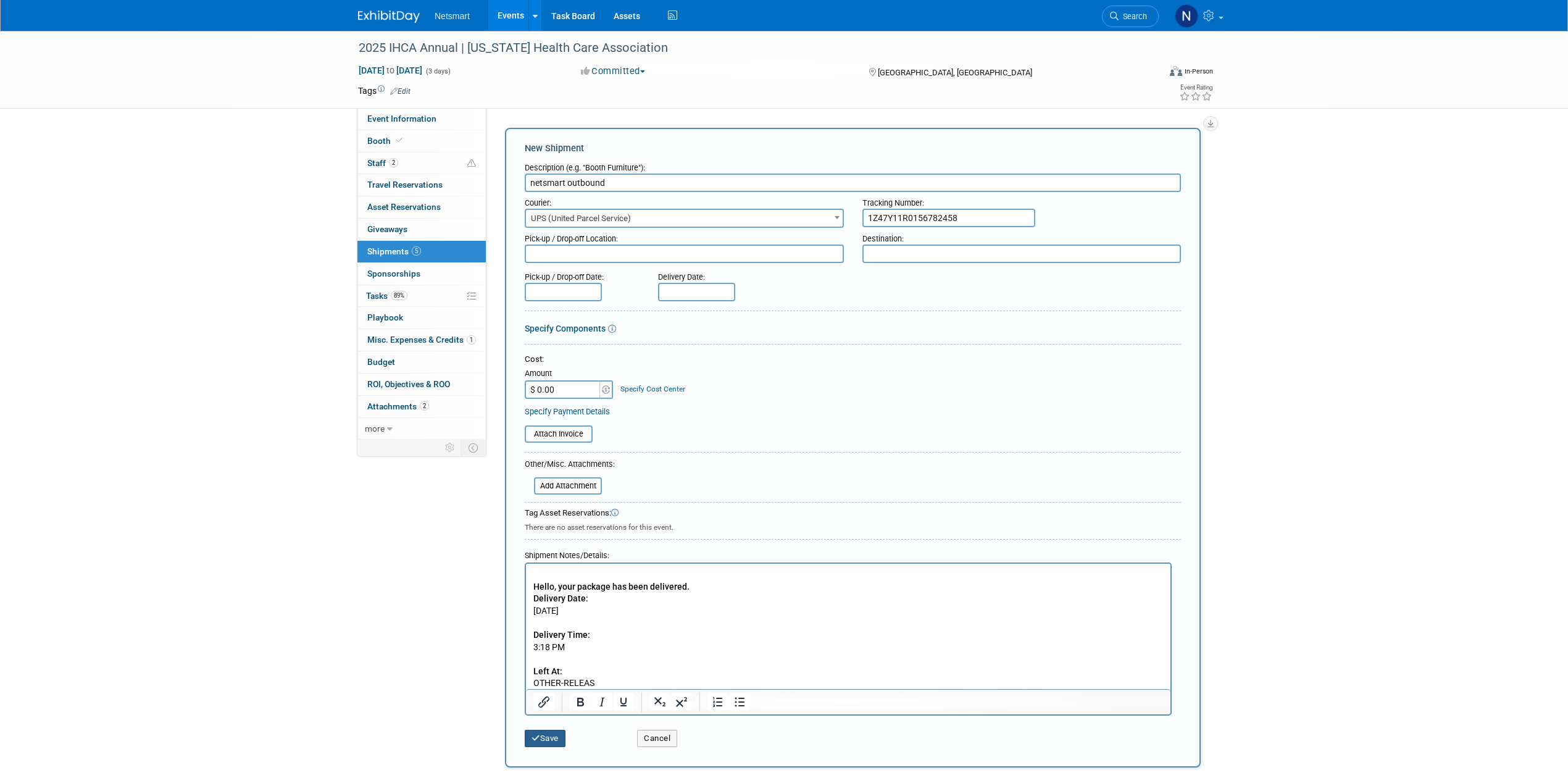
click at [542, 730] on button "Save" at bounding box center [544, 739] width 40 height 17
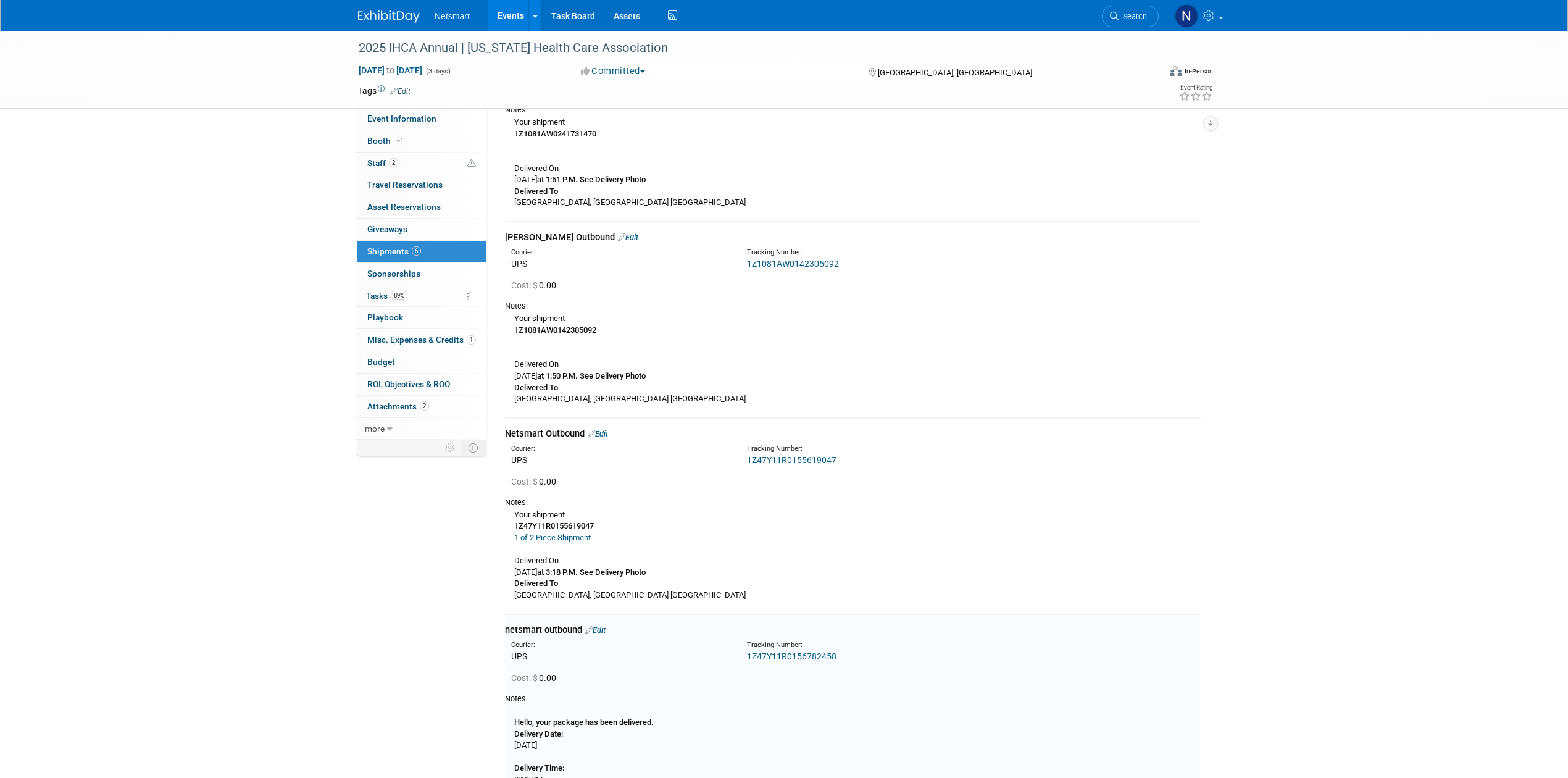
scroll to position [610, 0]
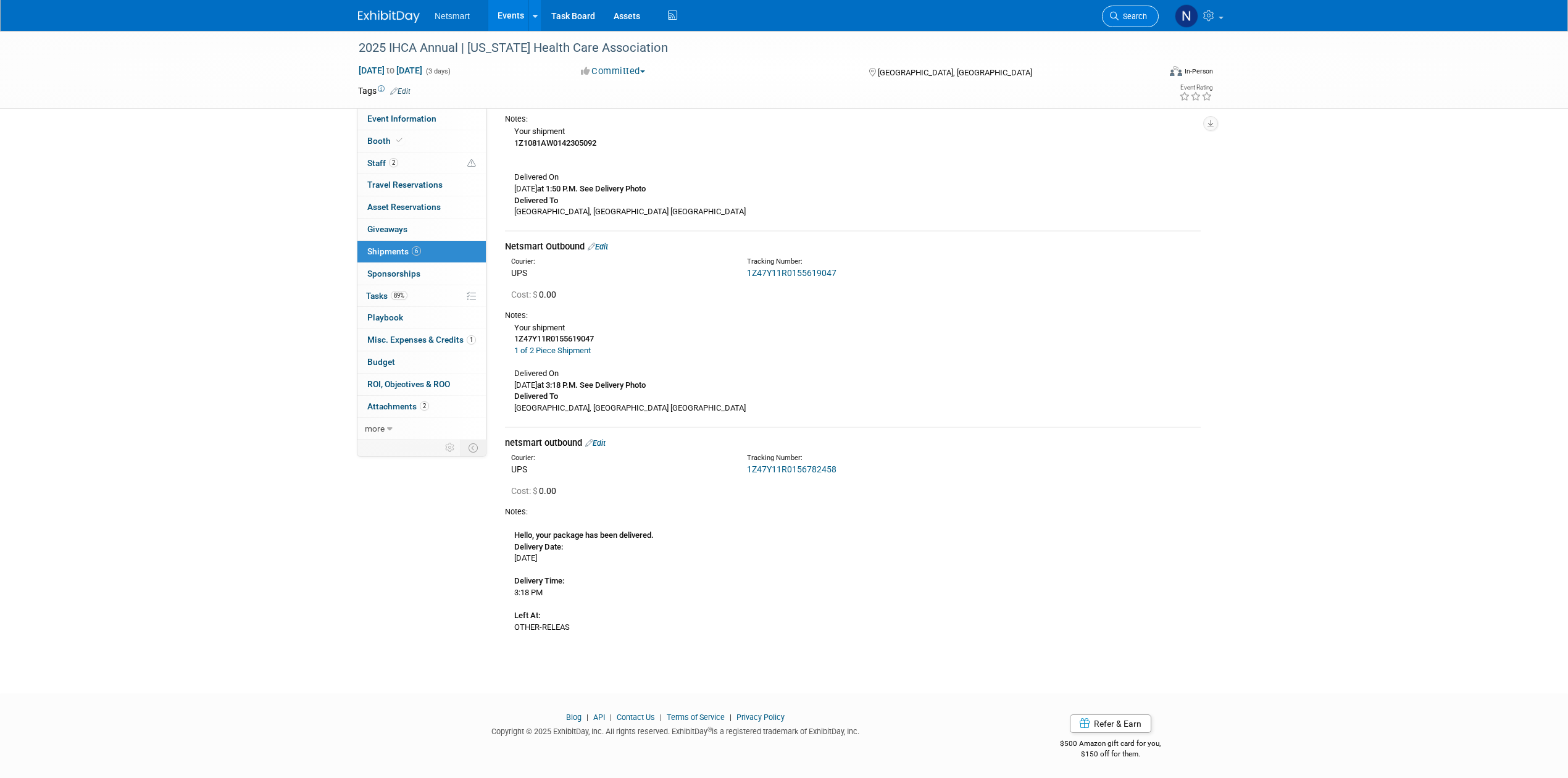
click at [1134, 16] on span "Search" at bounding box center [1133, 16] width 29 height 9
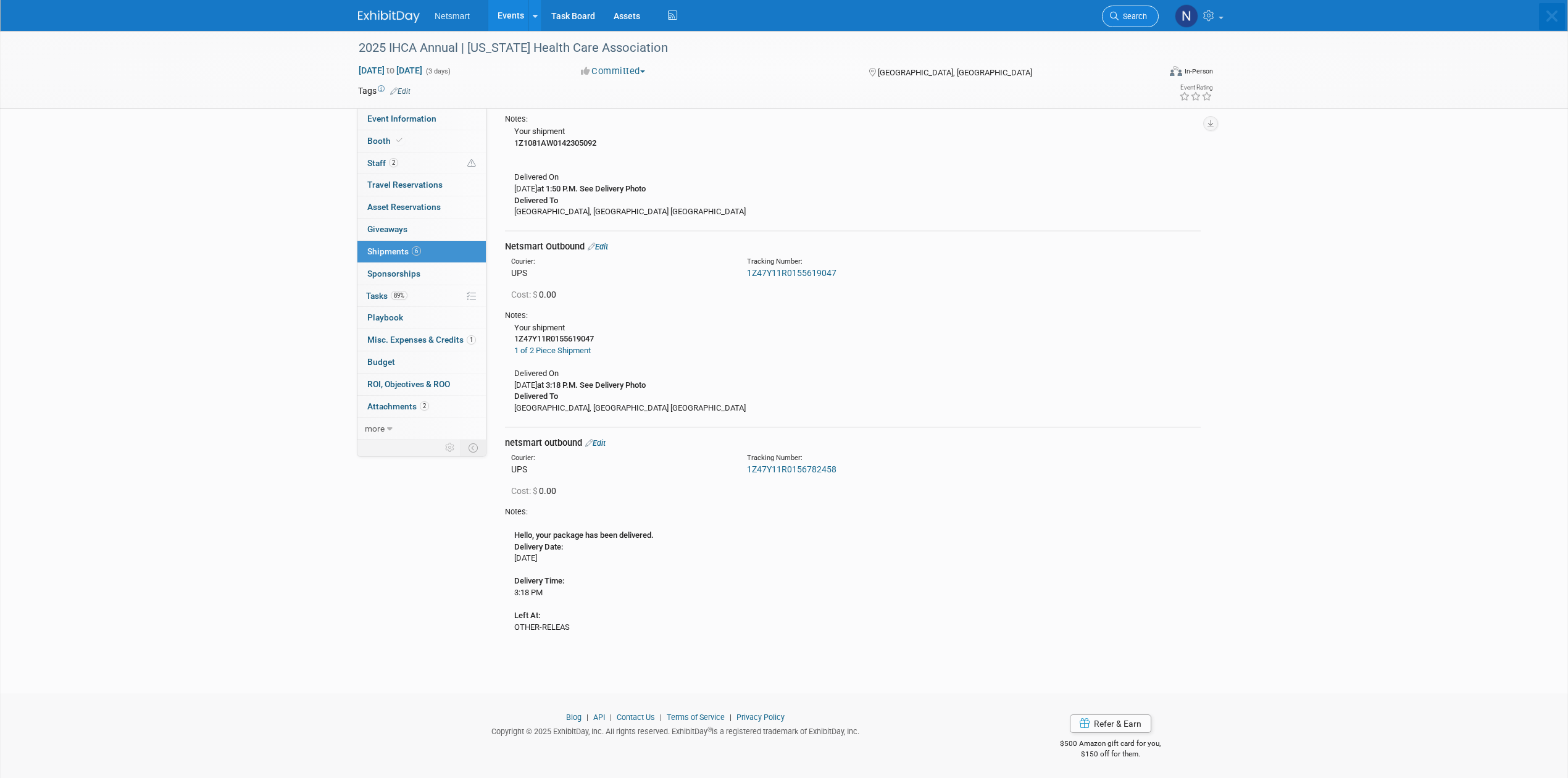
scroll to position [0, 0]
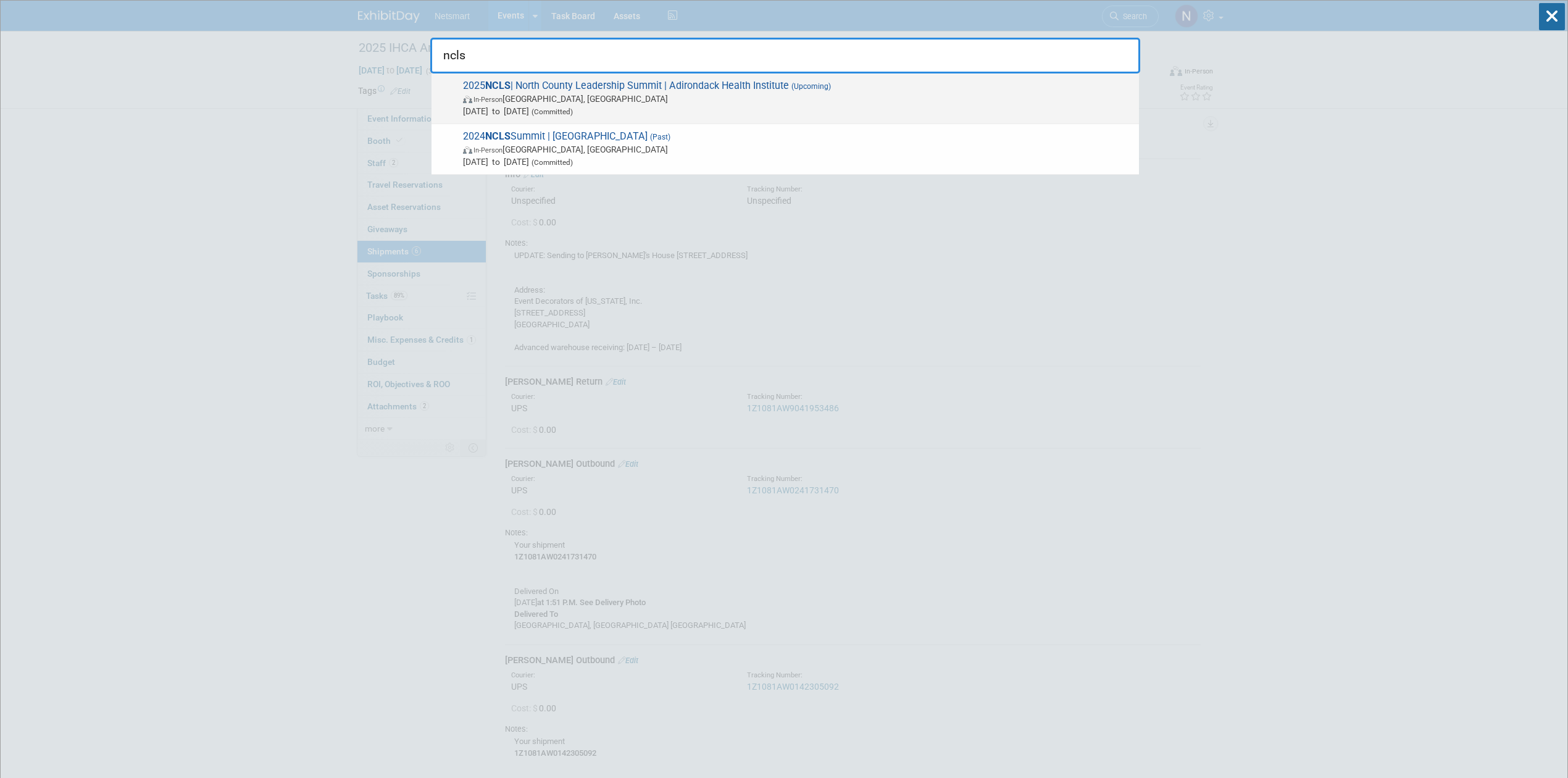
type input "ncls"
click at [533, 101] on span "In-Person Lake Placid, NY" at bounding box center [798, 99] width 670 height 12
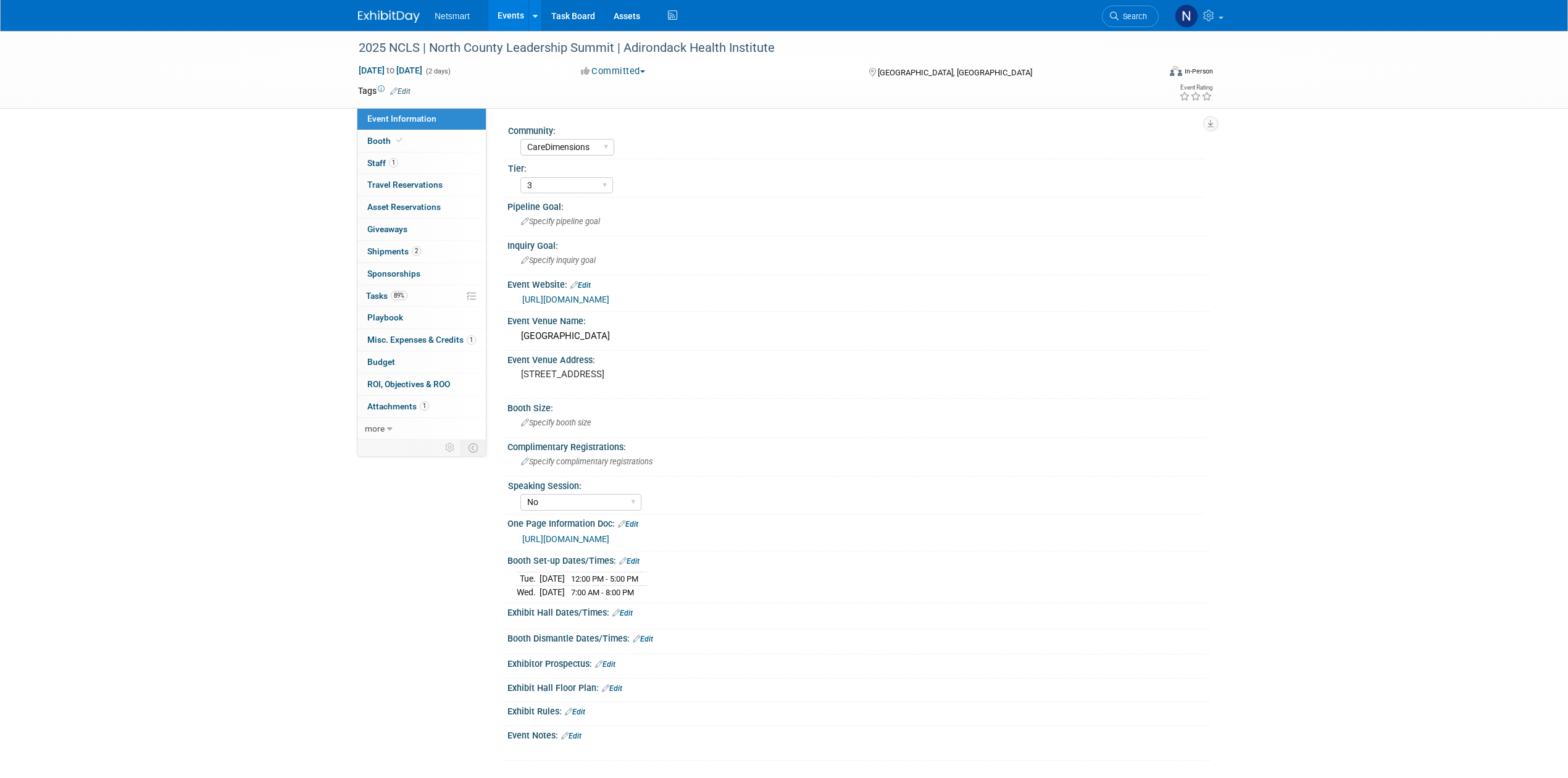
select select "CareDimensions"
select select "3"
select select "No"
click at [419, 256] on span "2" at bounding box center [416, 251] width 9 height 9
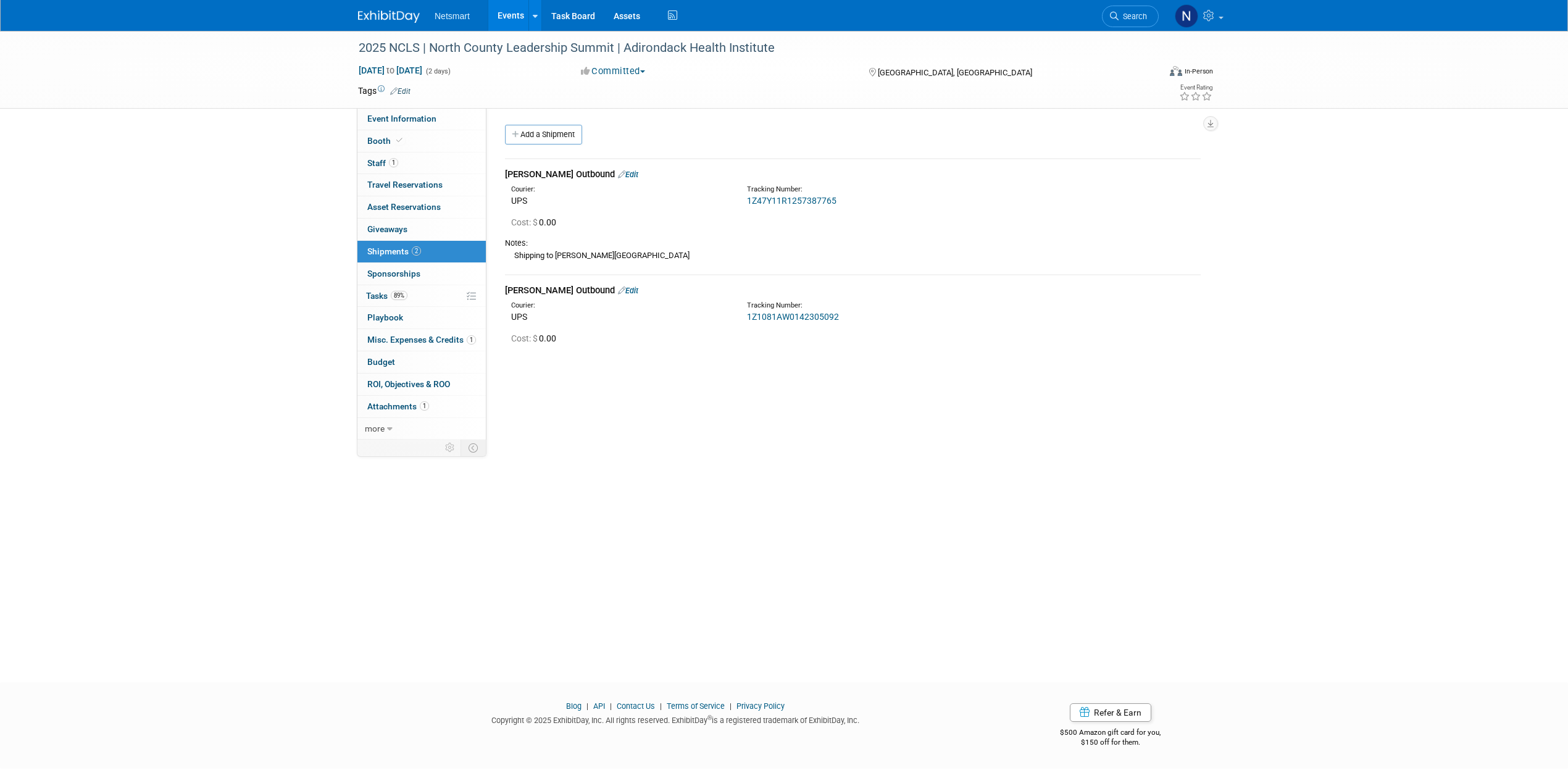
drag, startPoint x: 552, startPoint y: 136, endPoint x: 552, endPoint y: 157, distance: 21.0
click at [552, 136] on link "Add a Shipment" at bounding box center [544, 134] width 77 height 20
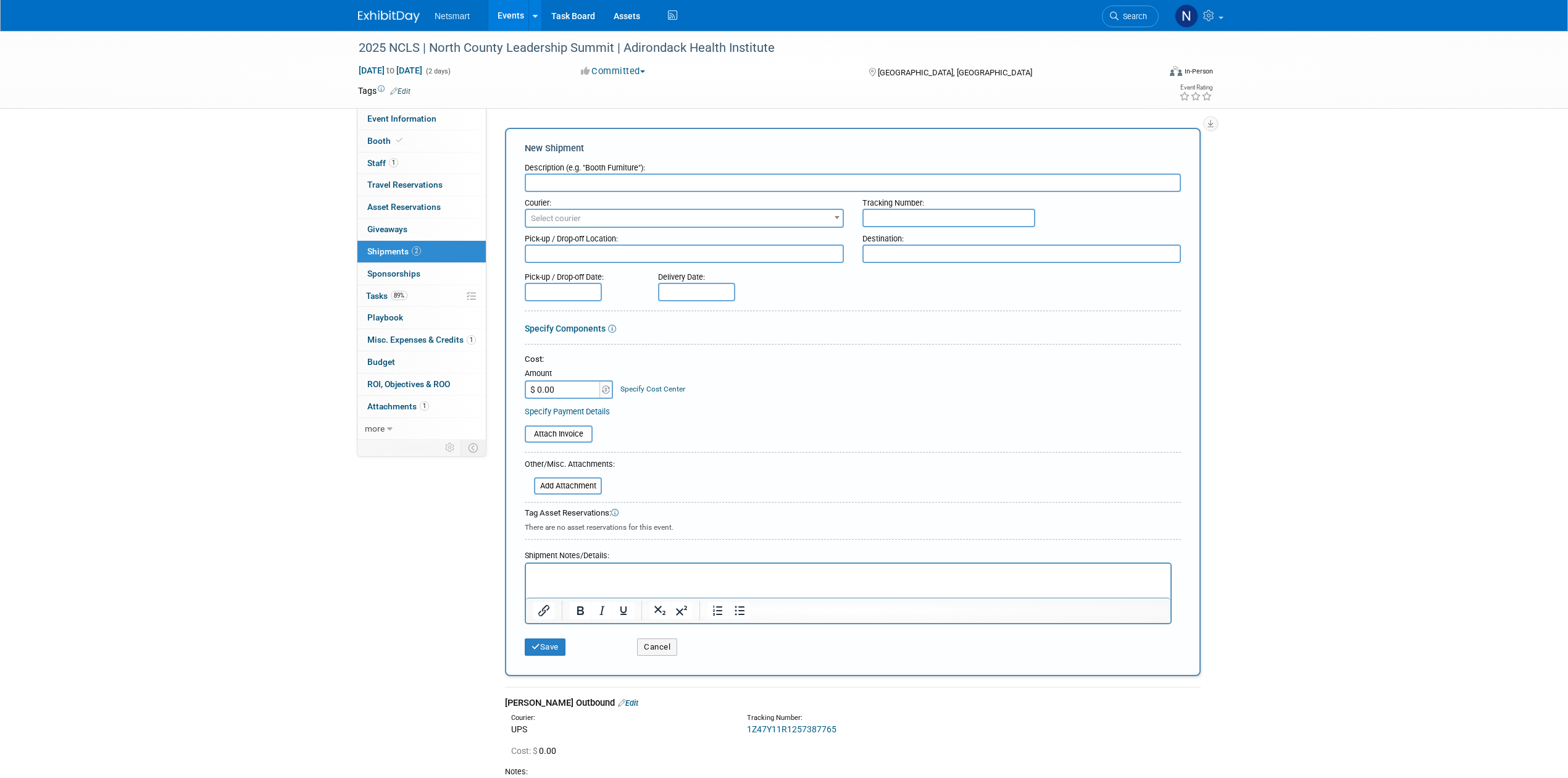
click at [556, 187] on input "text" at bounding box center [852, 183] width 656 height 19
type input "e"
type input "[PERSON_NAME] Return"
click at [885, 228] on div "Destination:" at bounding box center [1022, 236] width 319 height 17
click at [885, 220] on input "text" at bounding box center [949, 218] width 173 height 19
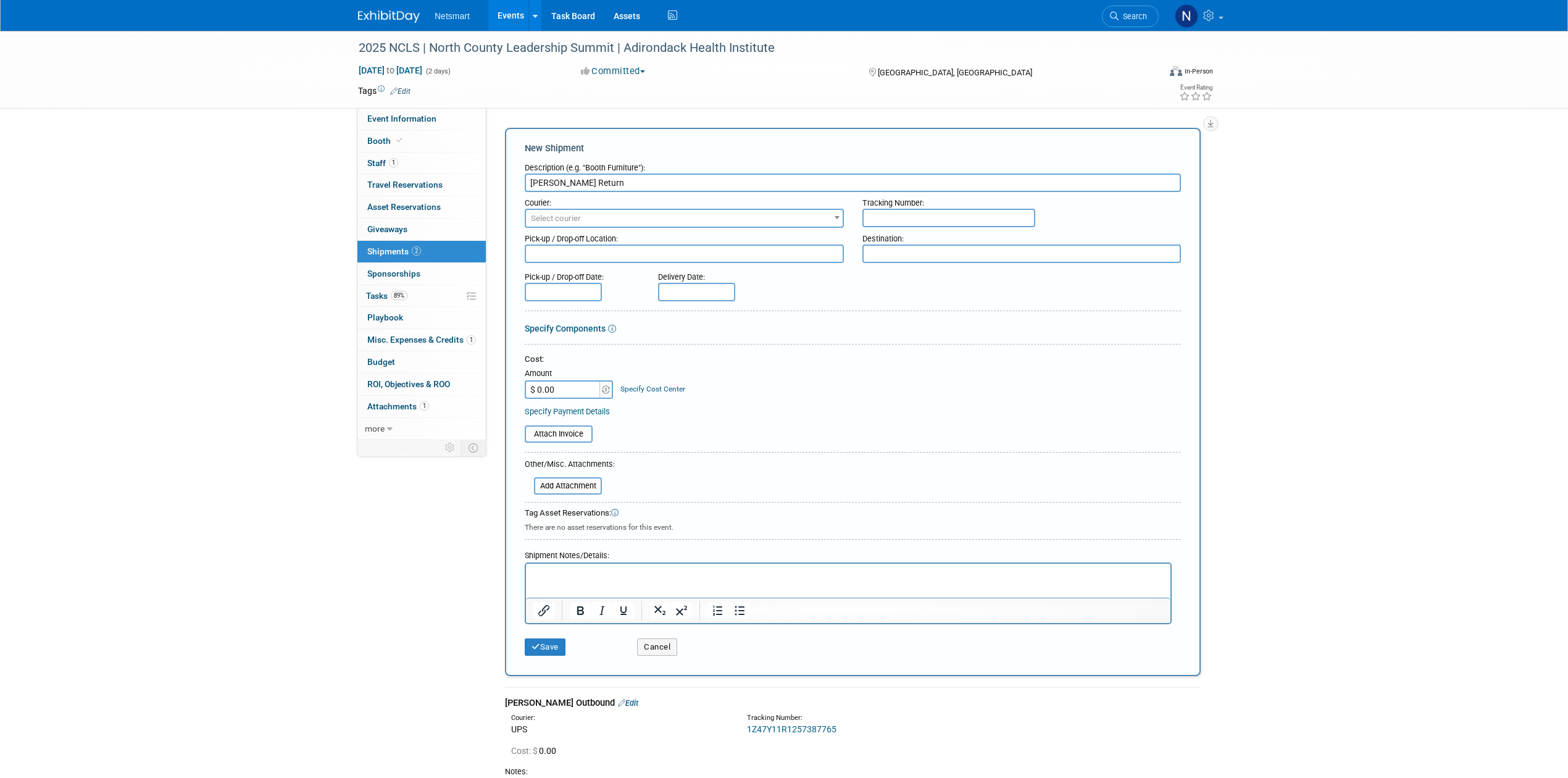
paste input "1Z1081AW9041635678"
type input "1Z1081AW9041635678"
click at [754, 216] on span "Select courier" at bounding box center [684, 218] width 317 height 17
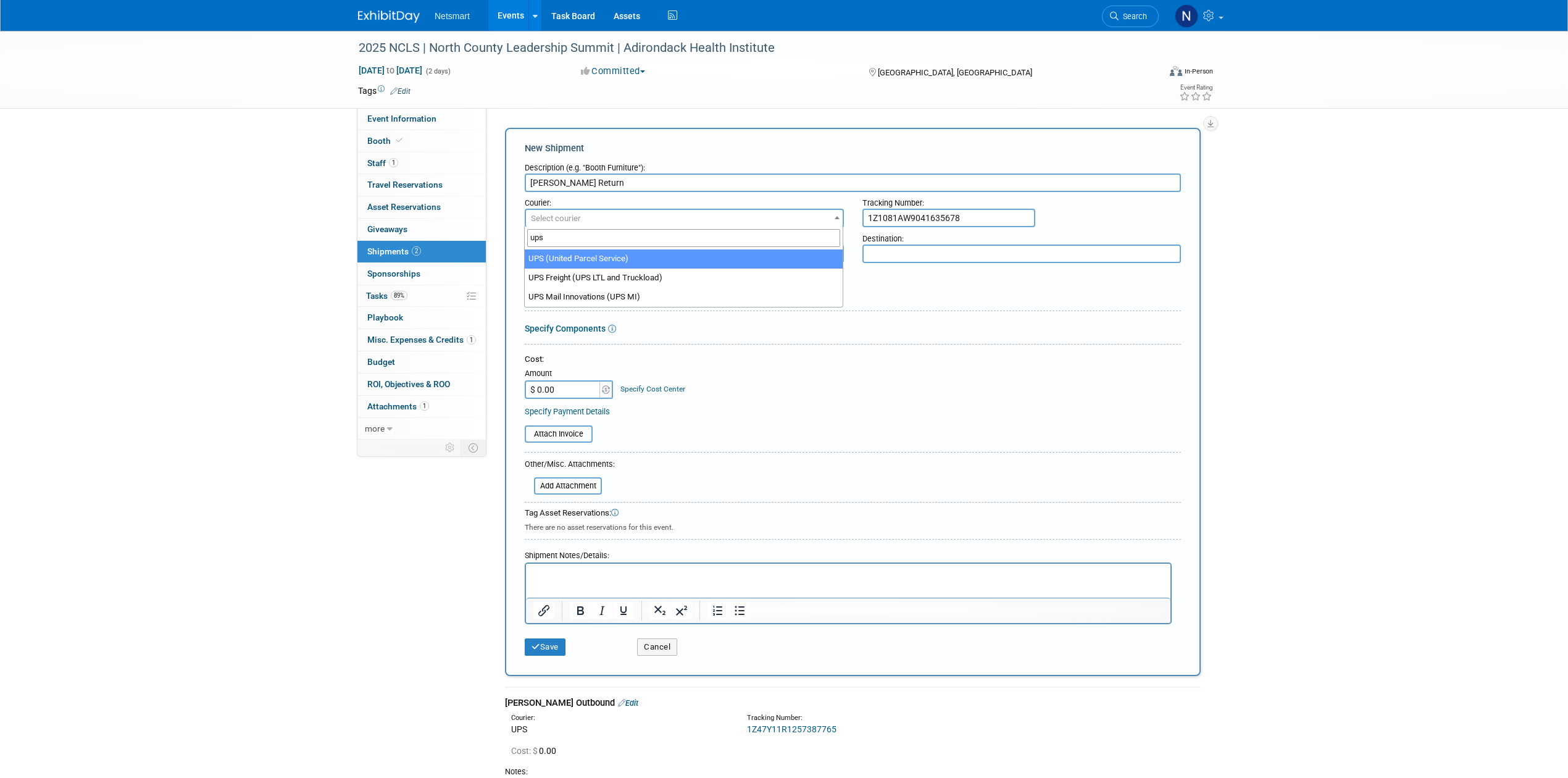
type input "ups"
select select "508"
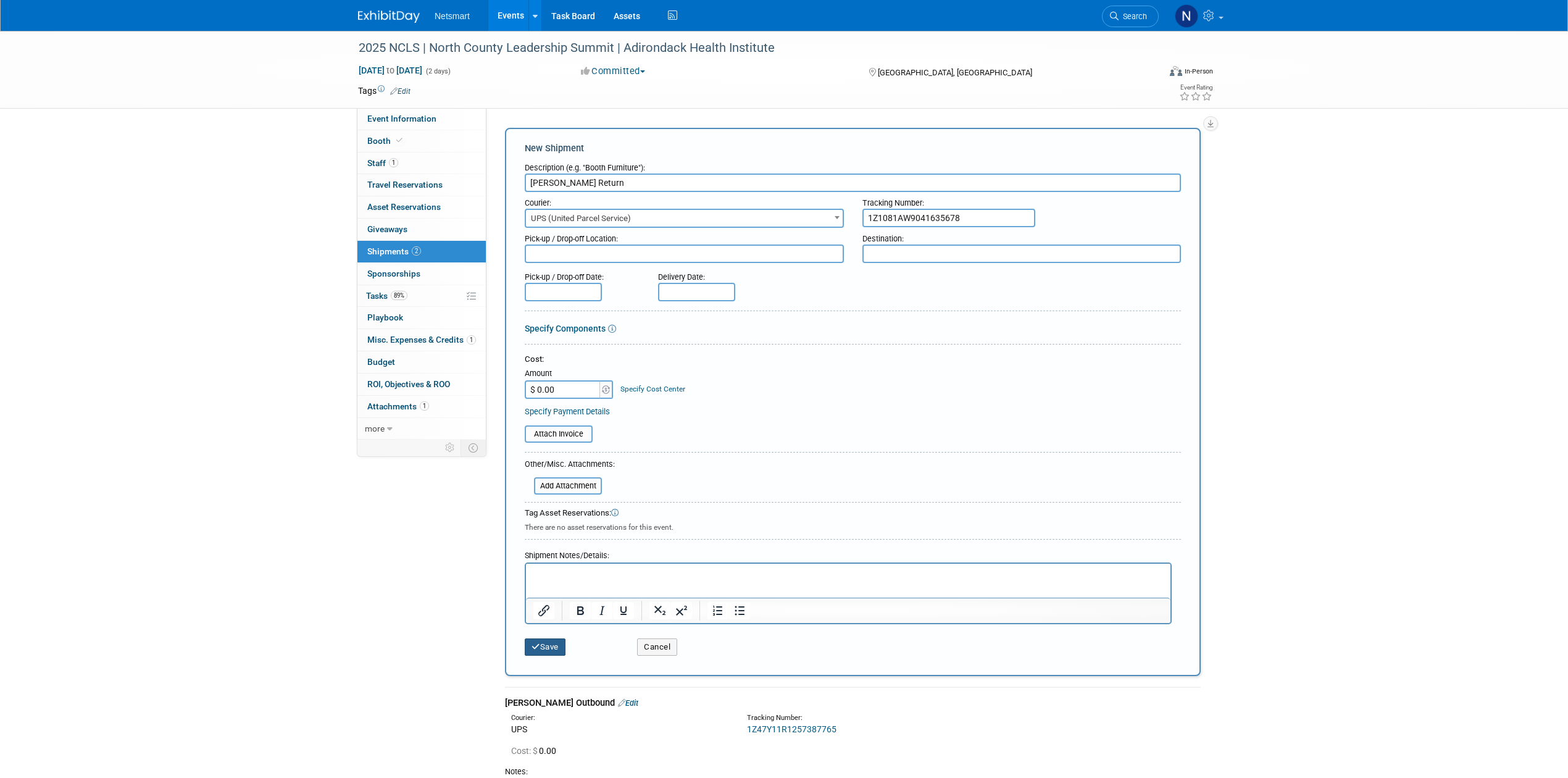
click at [544, 652] on button "Save" at bounding box center [544, 647] width 40 height 17
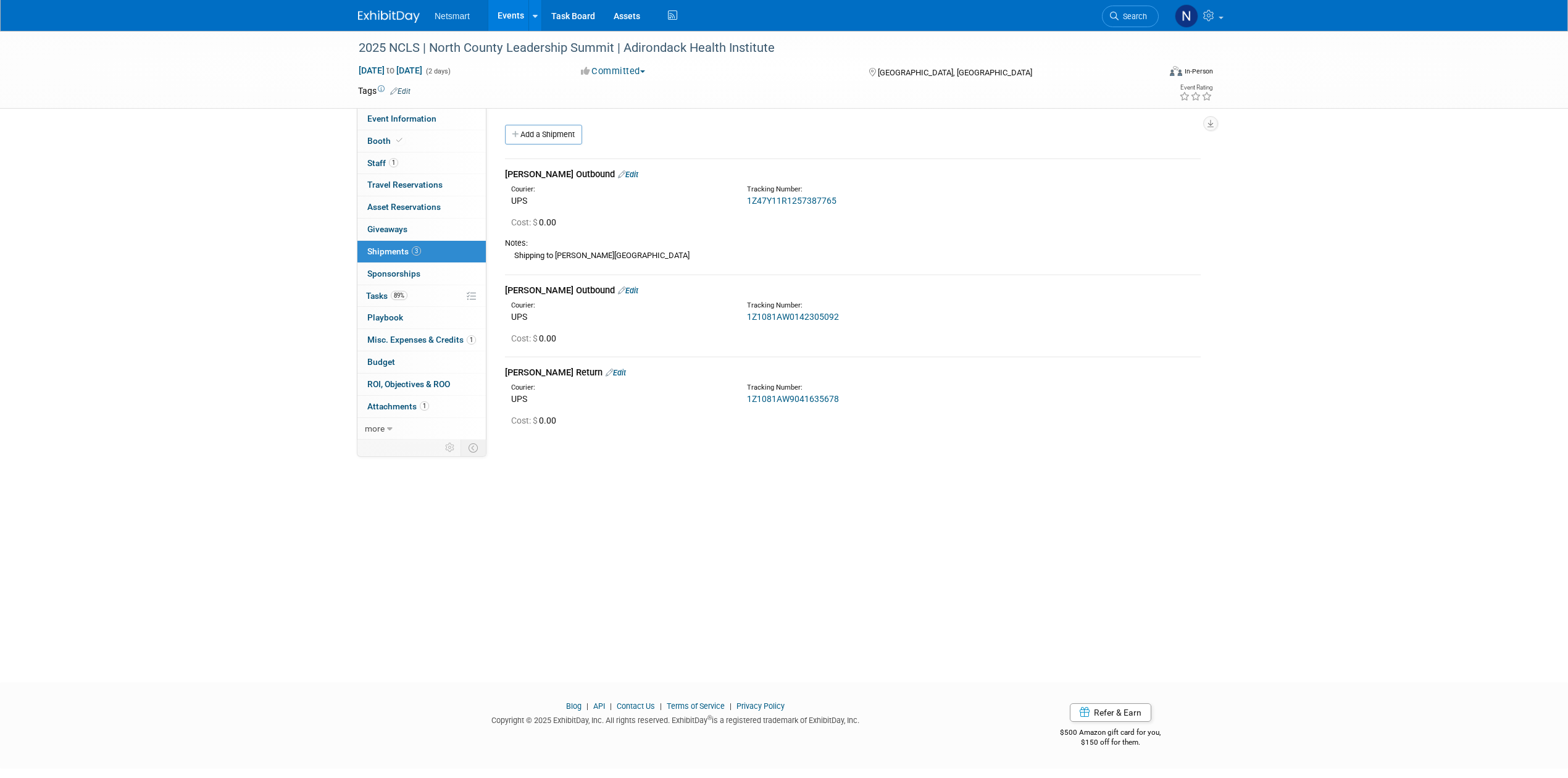
drag, startPoint x: 1130, startPoint y: 16, endPoint x: 1122, endPoint y: 21, distance: 9.4
click at [1130, 16] on span "Search" at bounding box center [1133, 16] width 29 height 9
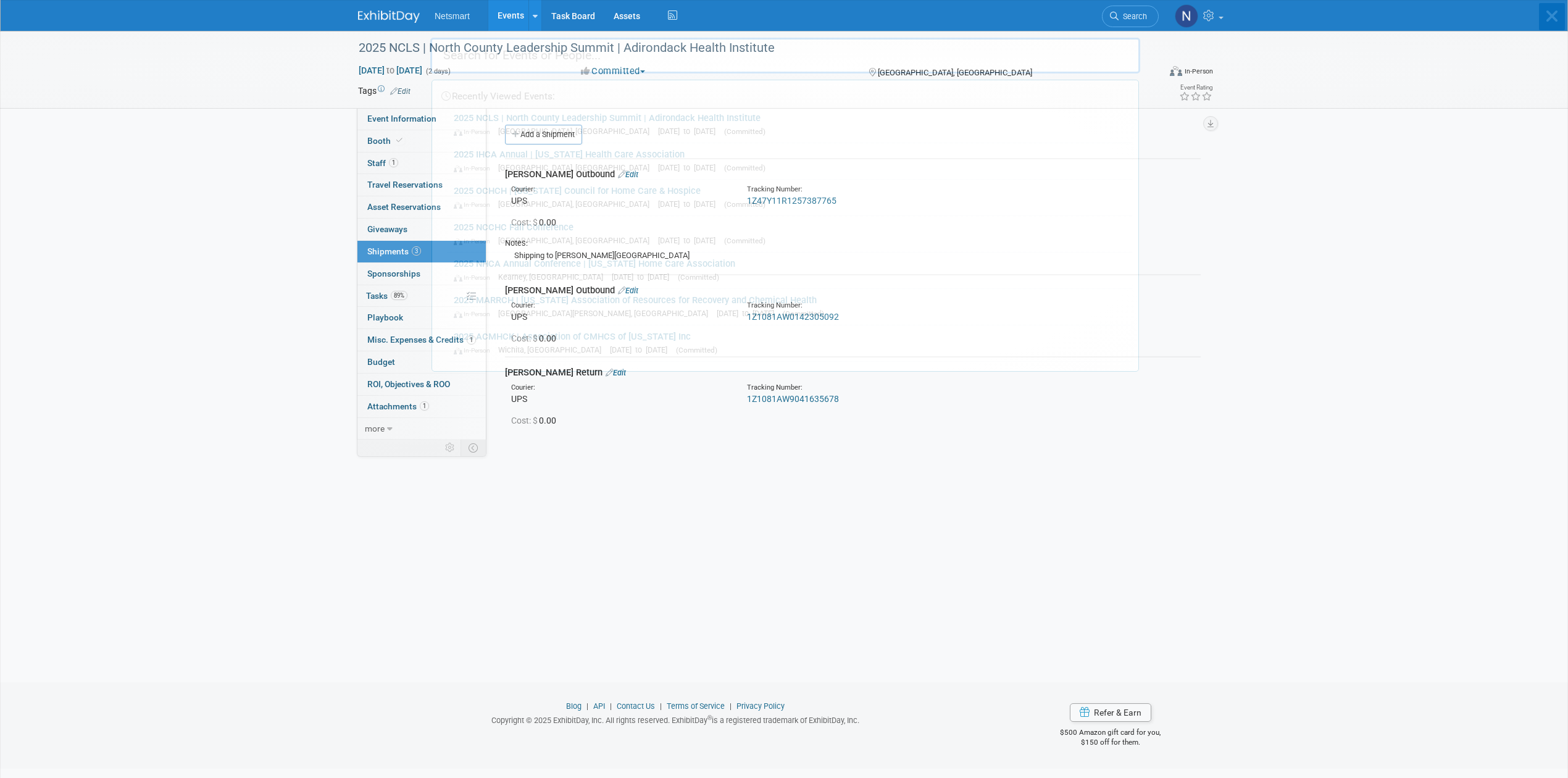
type input "y"
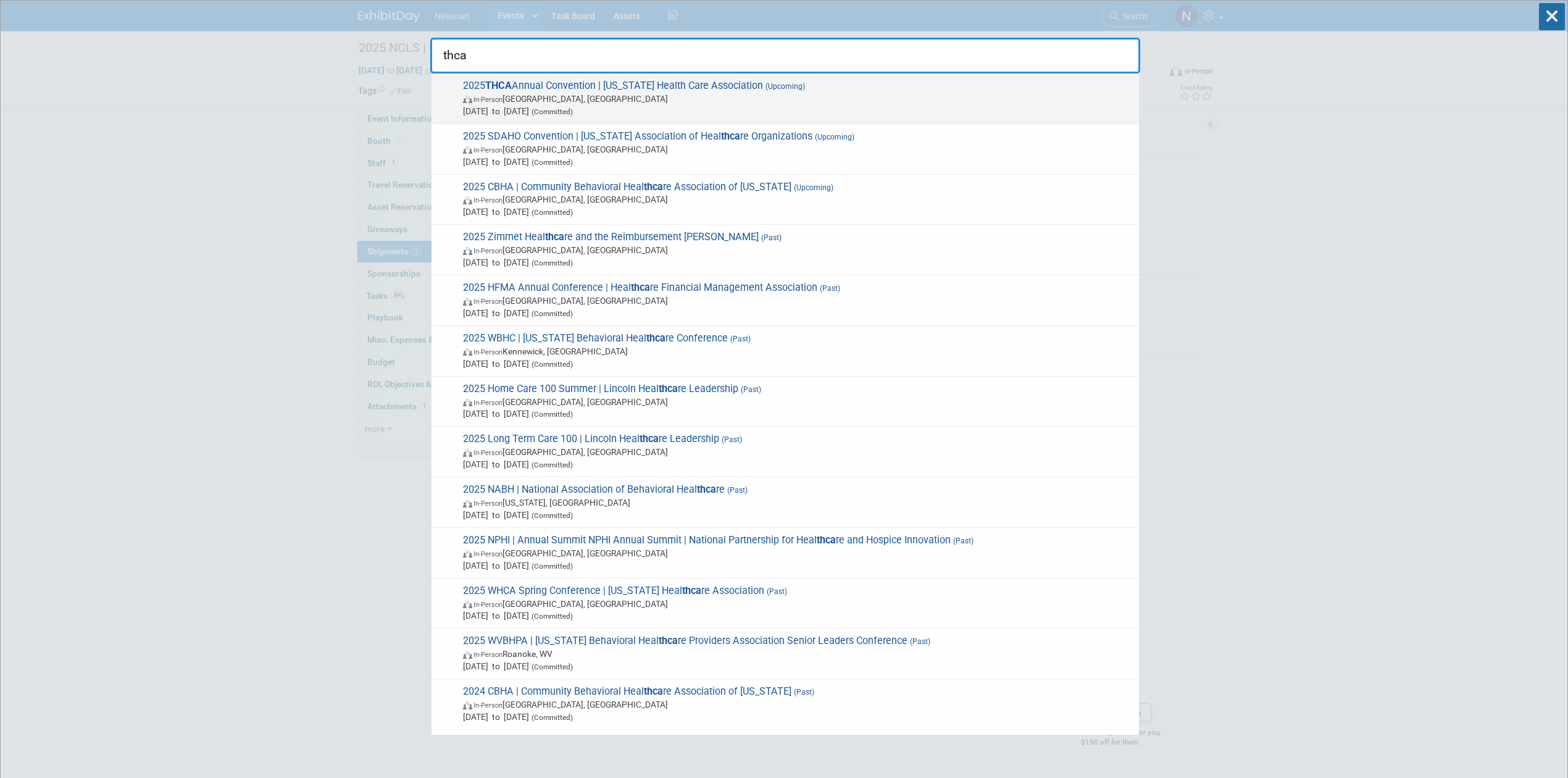
type input "thca"
click at [464, 112] on span "Sep 21, 2025 to Sep 24, 2025 (Committed)" at bounding box center [798, 111] width 670 height 12
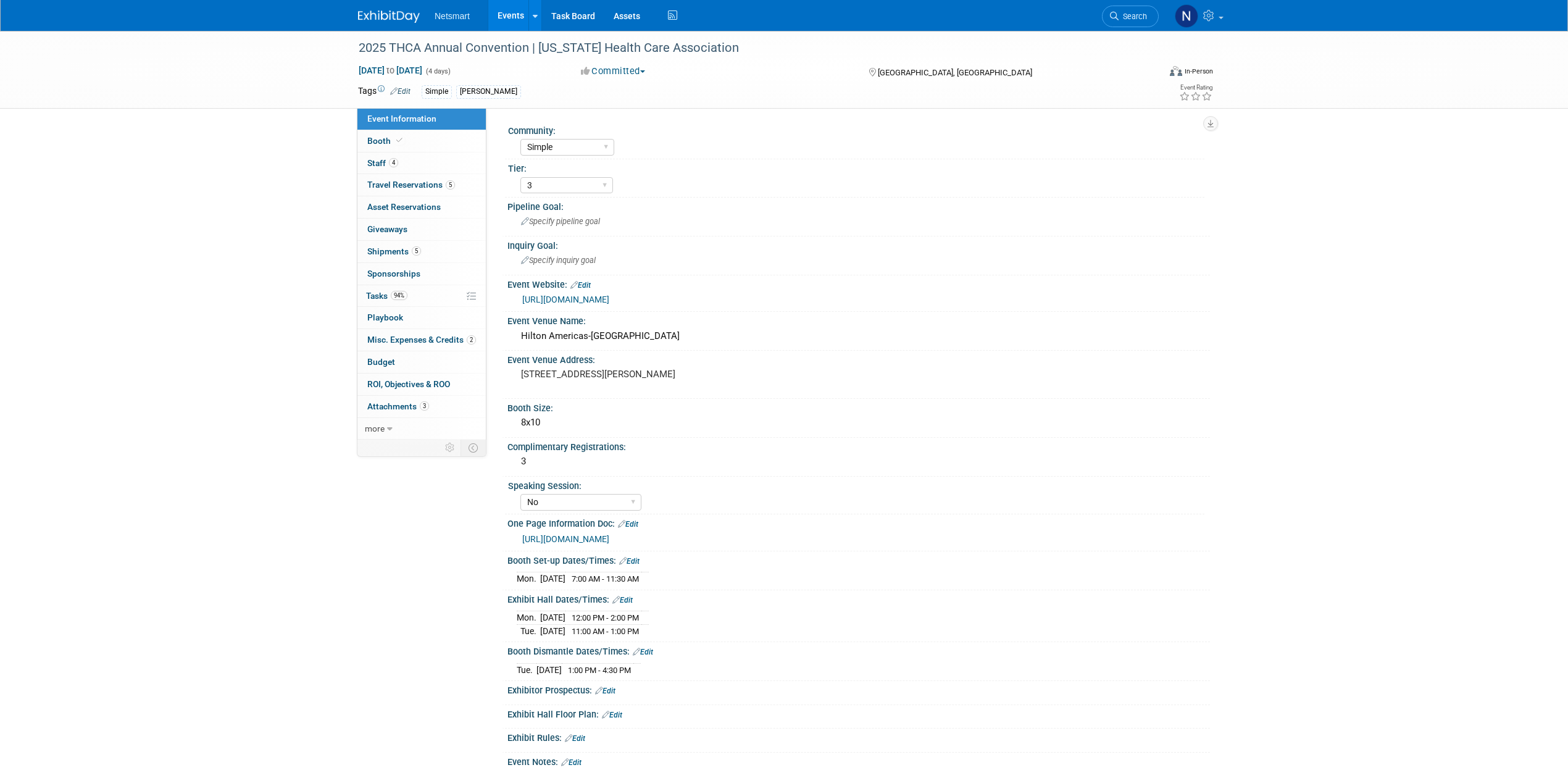
select select "Simple"
select select "3"
select select "No"
click at [426, 347] on link "2 Misc. Expenses & Credits 2" at bounding box center [421, 340] width 128 height 22
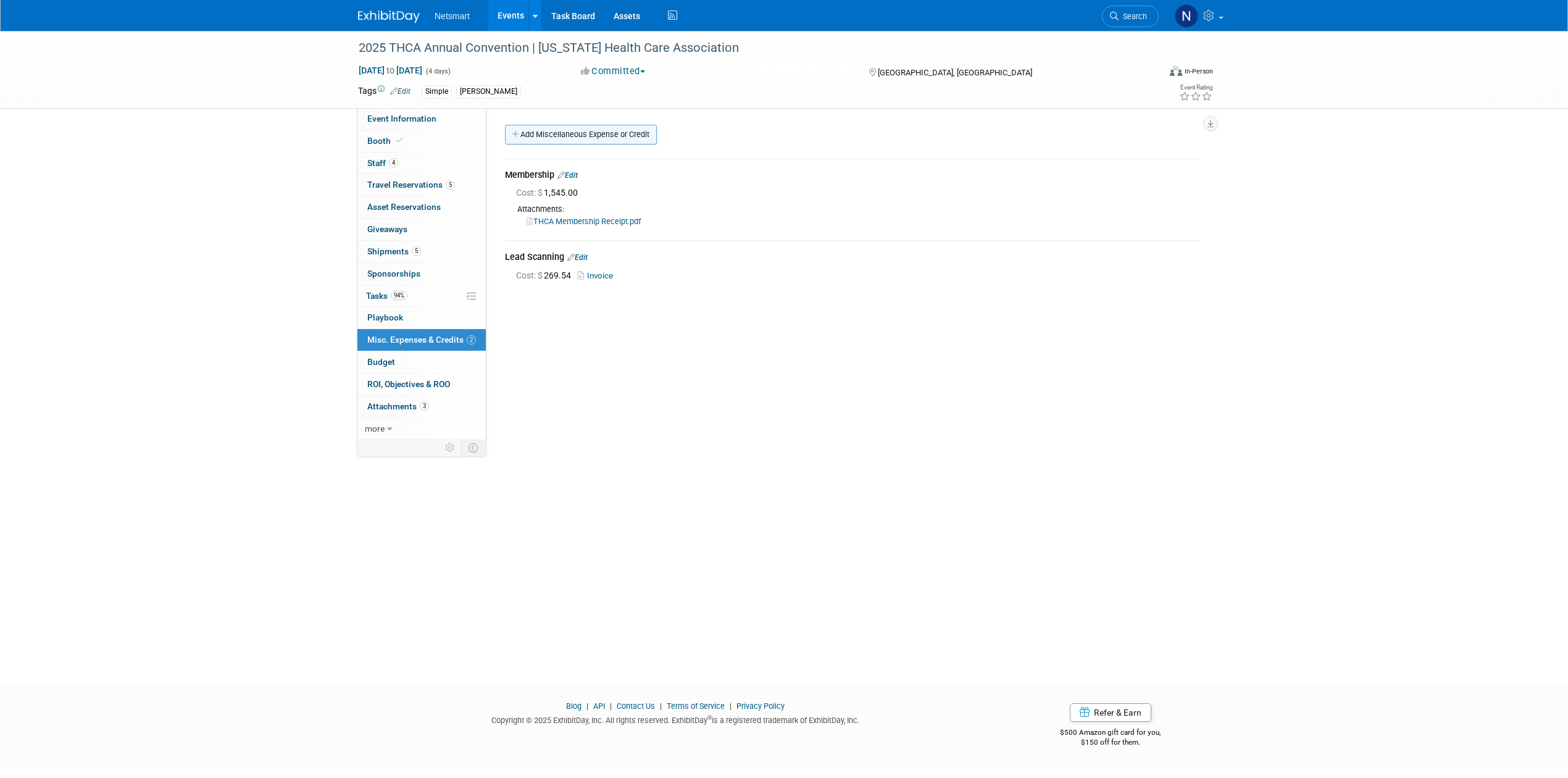
click at [564, 134] on link "Add Miscellaneous Expense or Credit" at bounding box center [581, 134] width 152 height 20
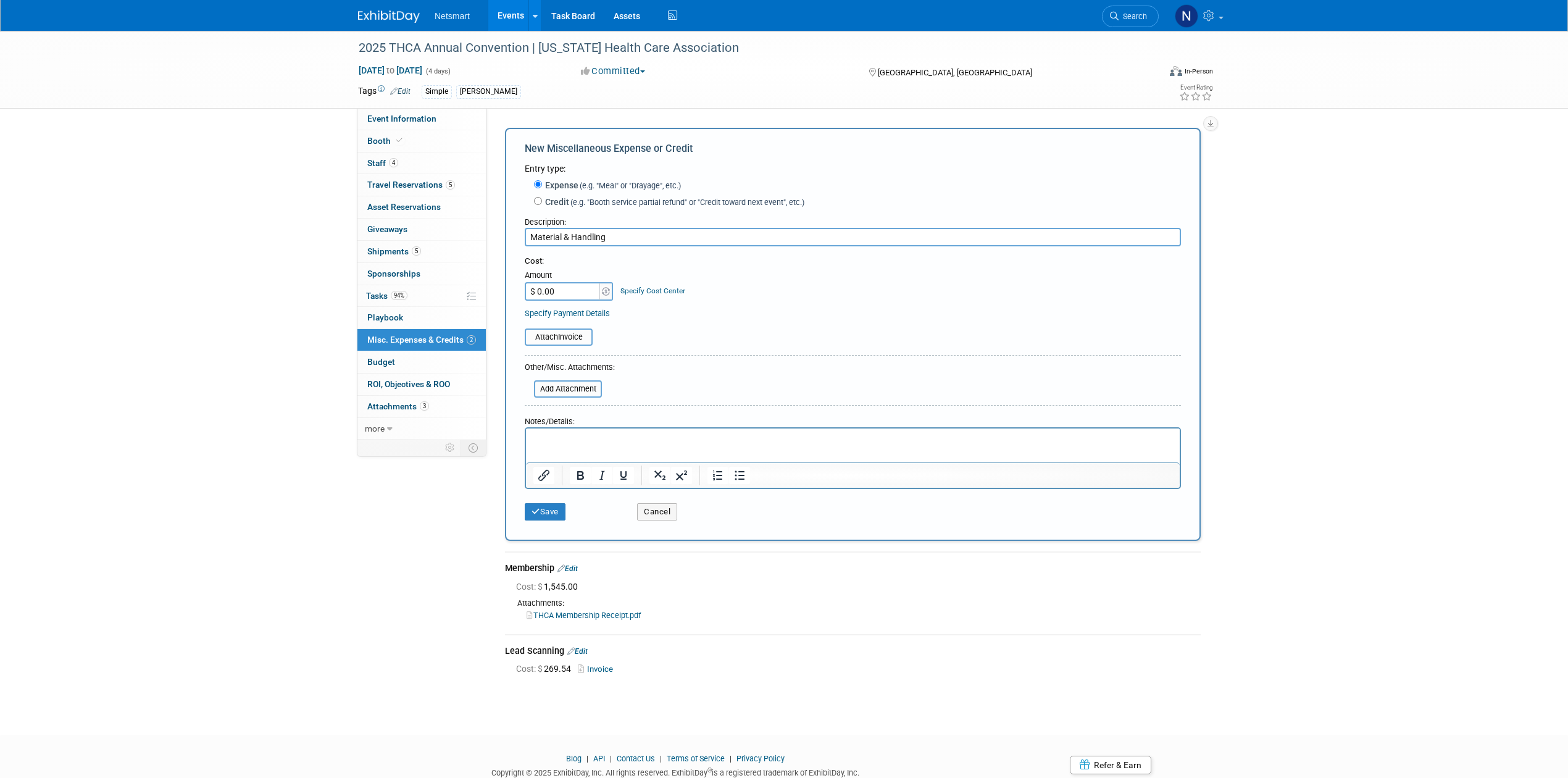
type input "Material & Handling"
type input "$ 155.15"
click at [562, 334] on input "file" at bounding box center [518, 337] width 147 height 15
click at [559, 334] on input "file" at bounding box center [518, 337] width 147 height 15
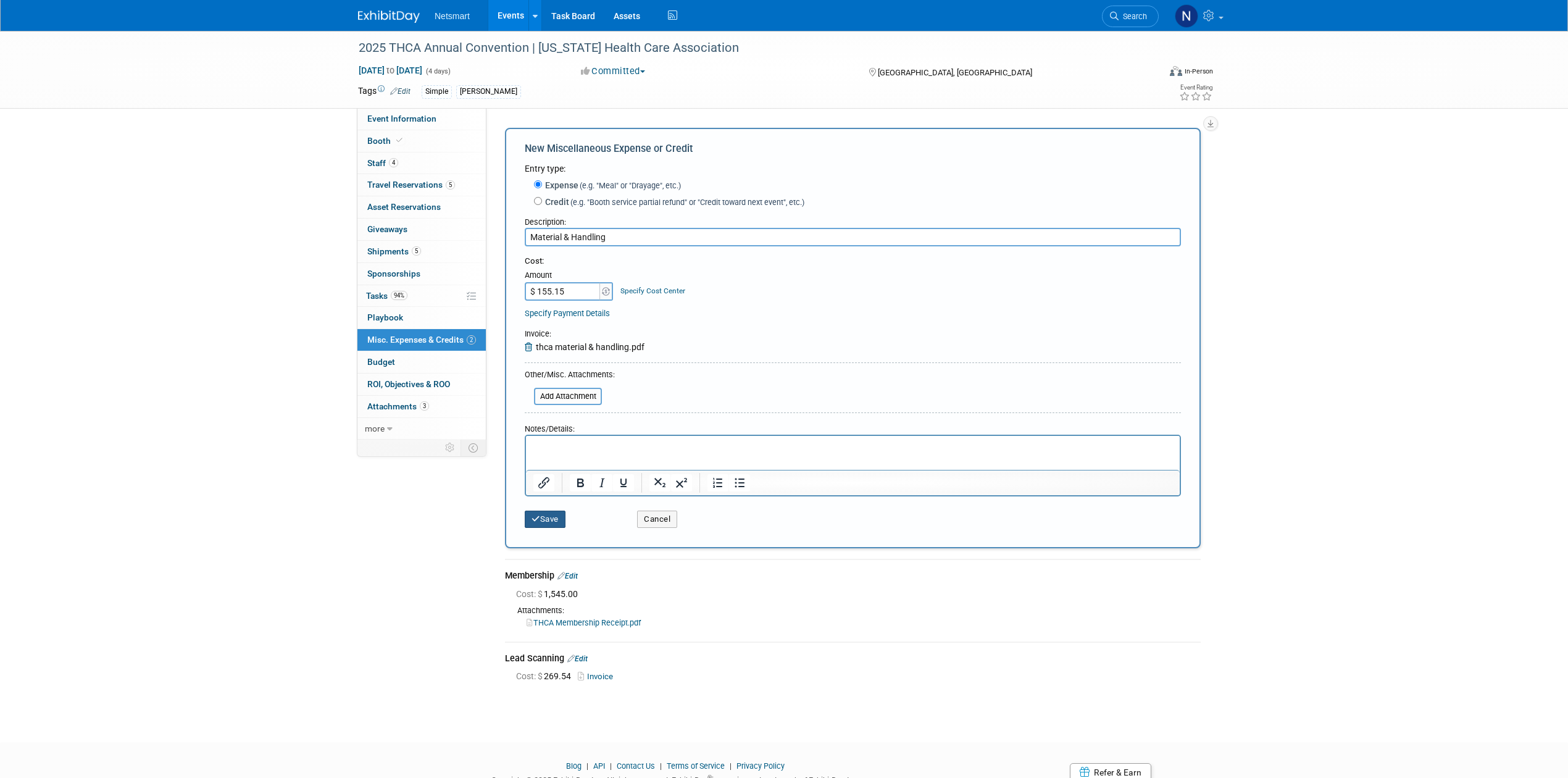
click at [546, 518] on button "Save" at bounding box center [544, 519] width 40 height 17
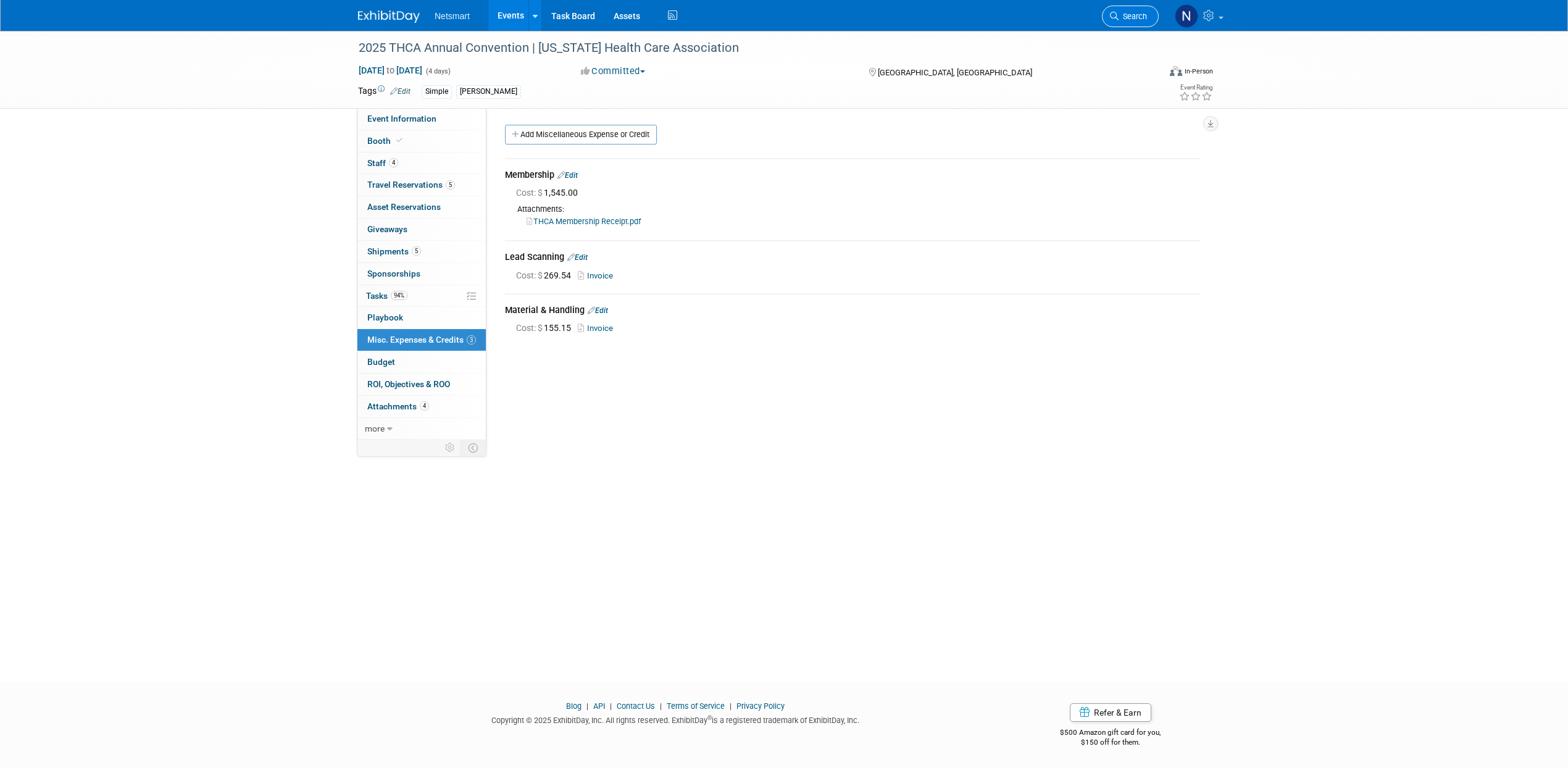
click at [1139, 16] on span "Search" at bounding box center [1133, 16] width 29 height 9
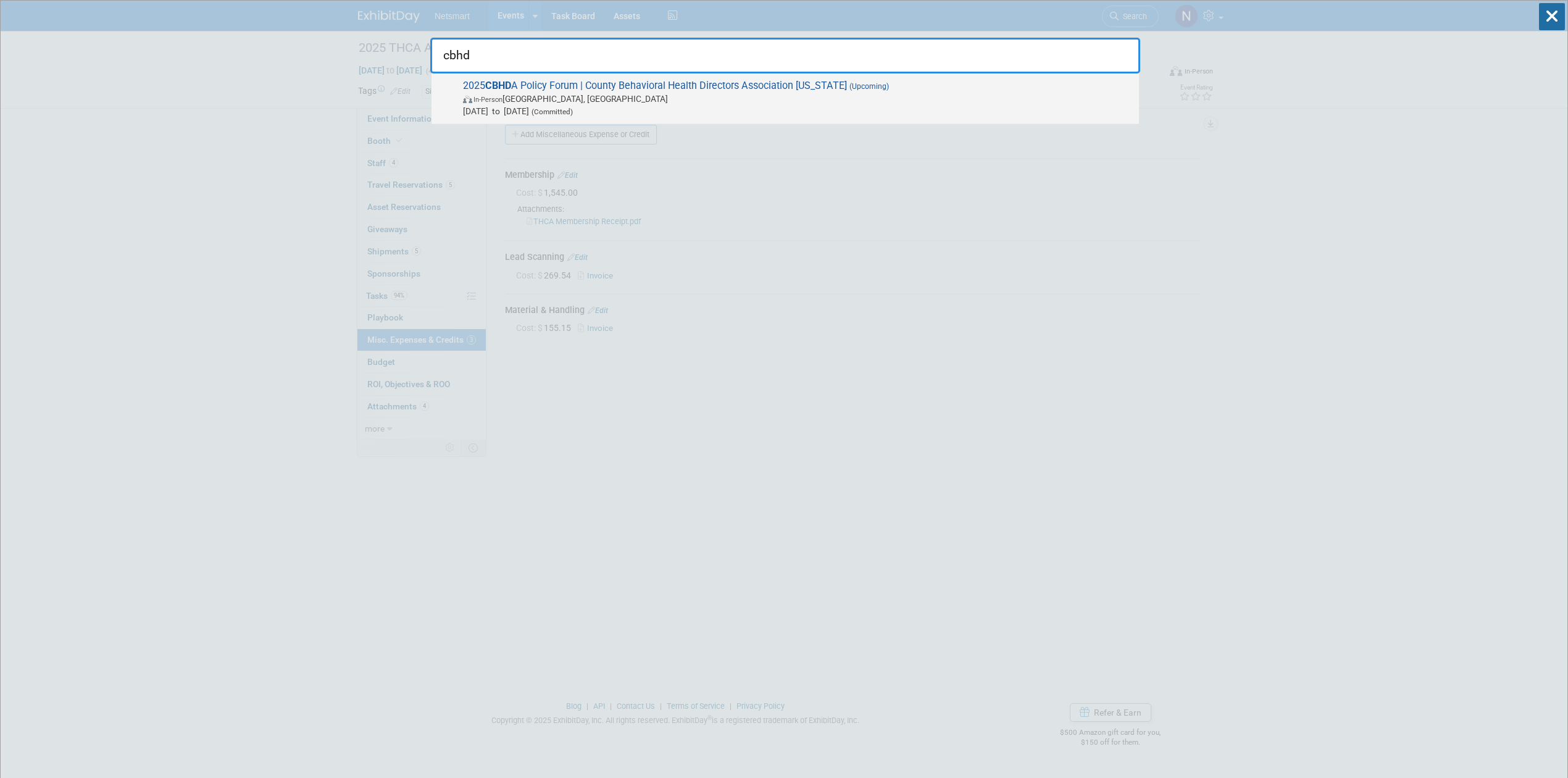
type input "cbhd"
click at [605, 88] on span "2025 CBHD A Policy Forum | County Behavioral Health Directors Association Calif…" at bounding box center [796, 98] width 673 height 38
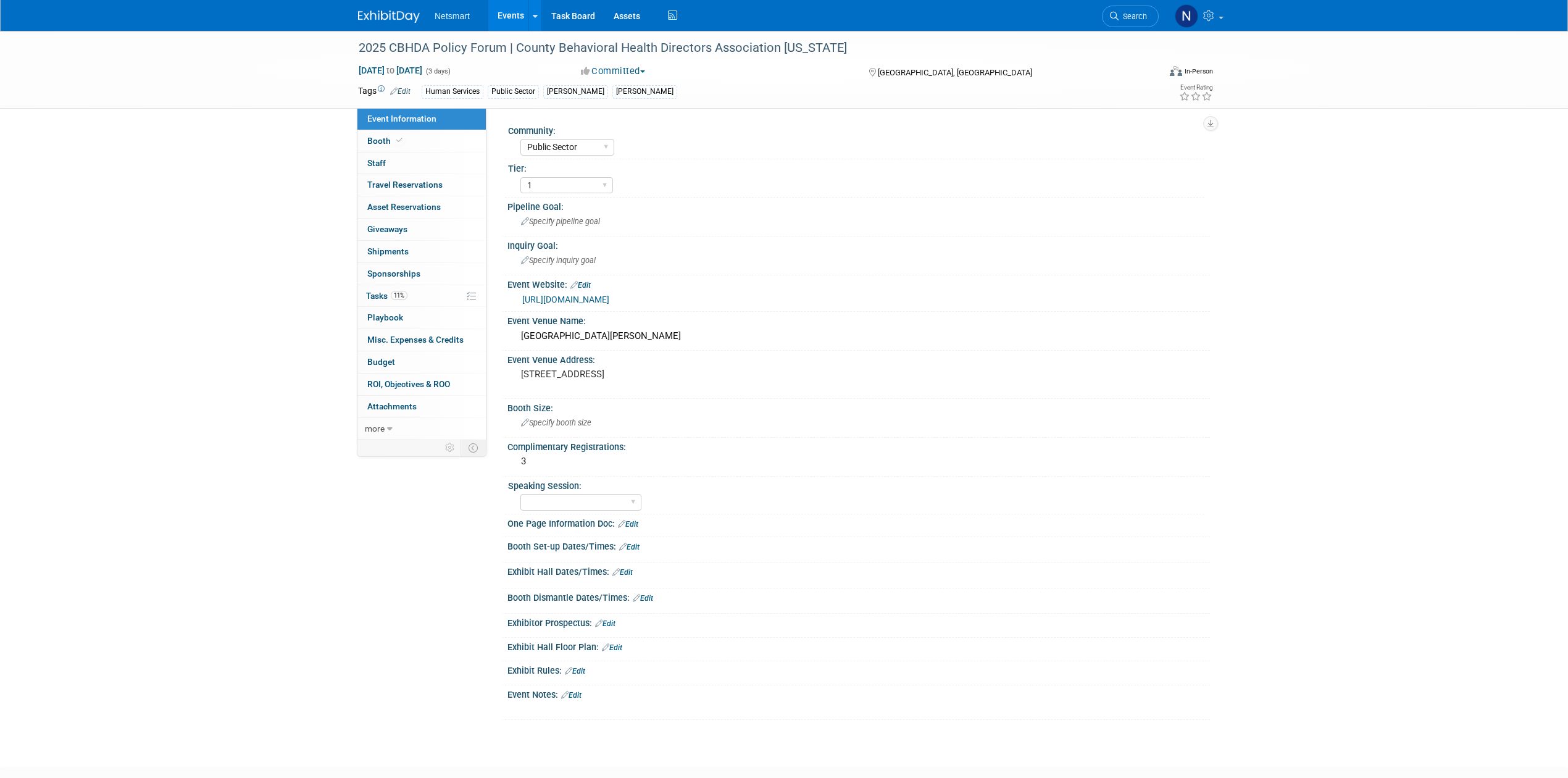
select select "Public Sector"
select select "1"
click at [425, 302] on link "11% Tasks 11%" at bounding box center [421, 296] width 128 height 22
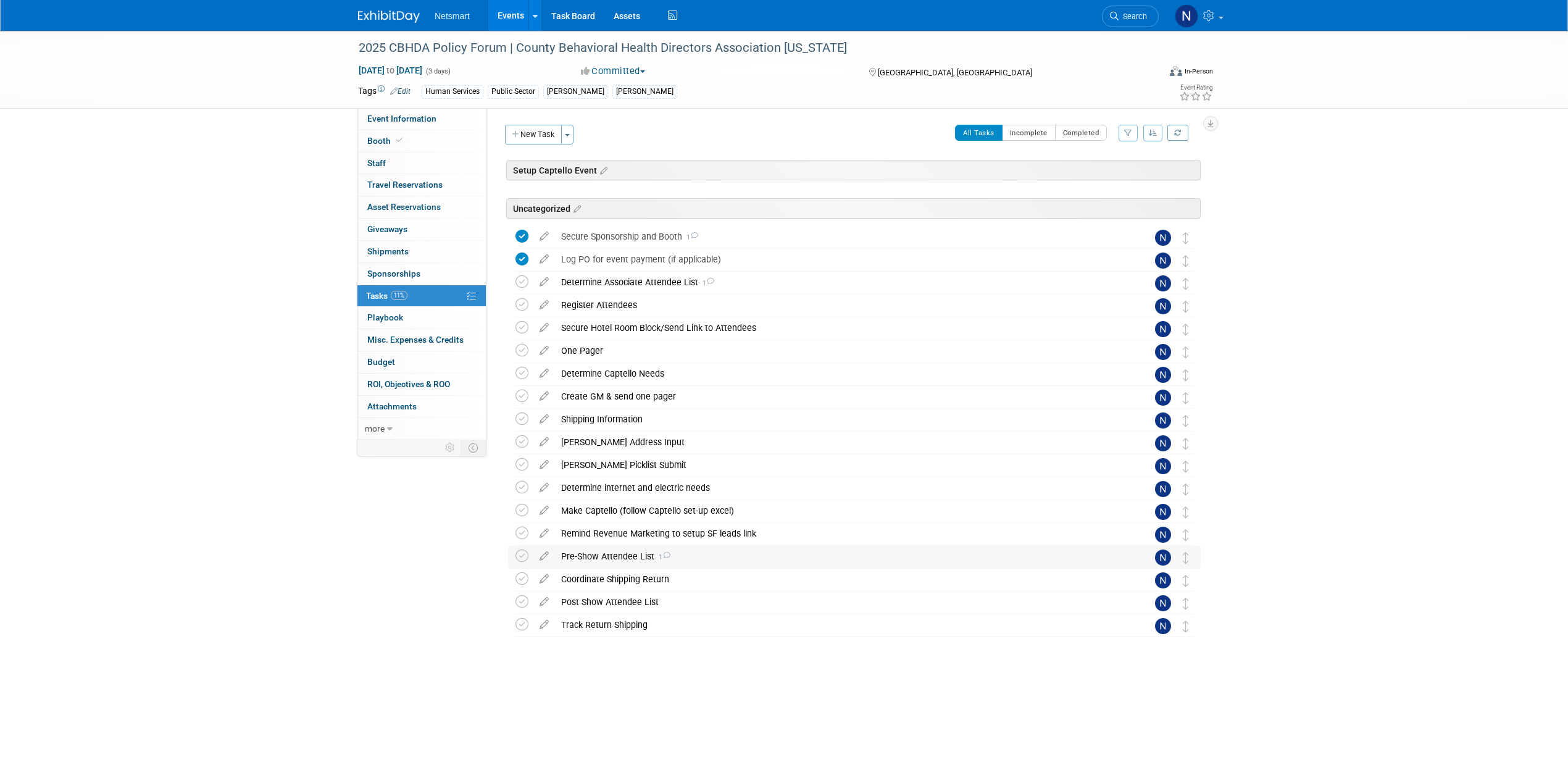
click at [600, 560] on div "Pre-Show Attendee List 1" at bounding box center [842, 556] width 576 height 21
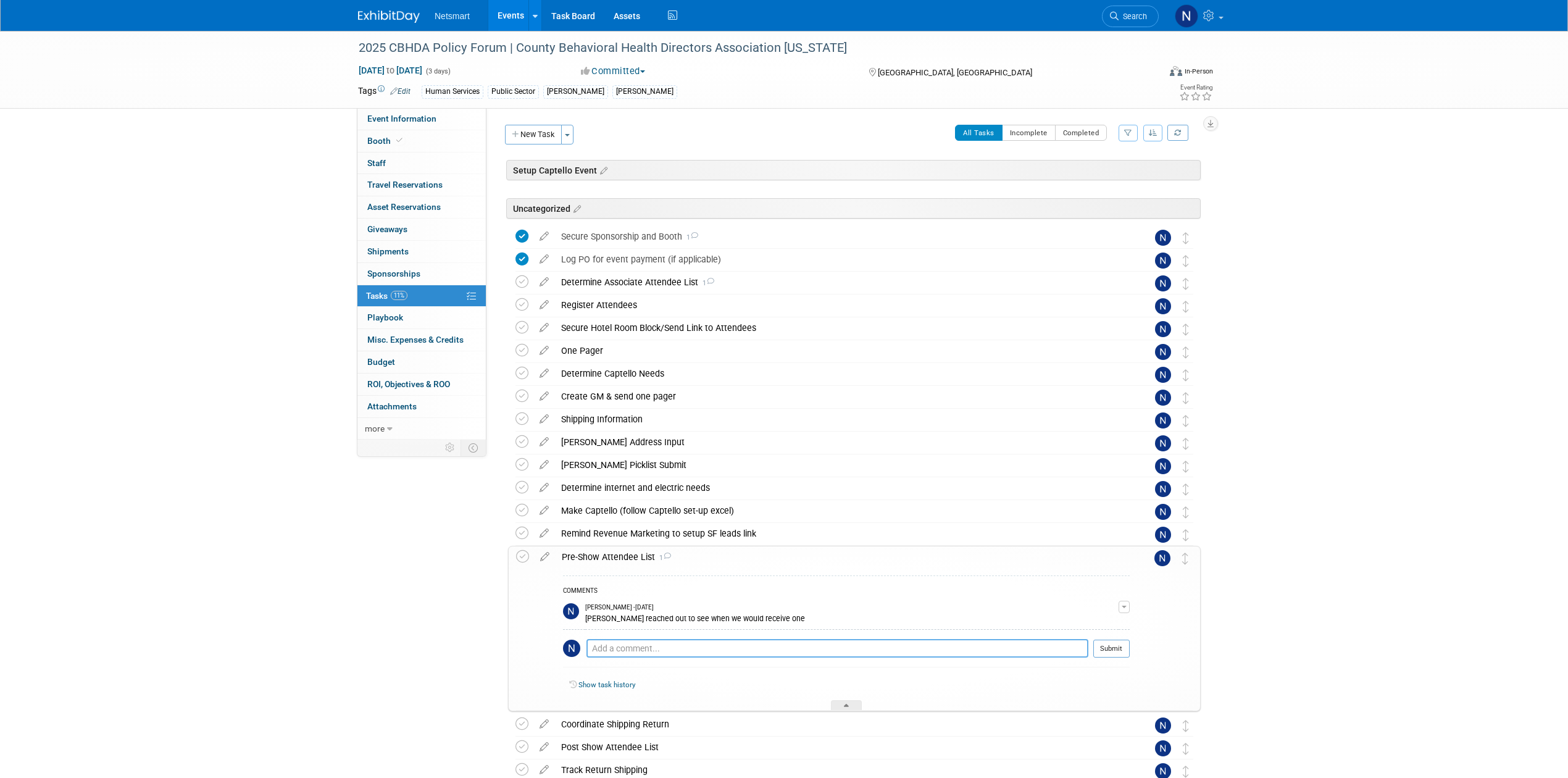
click at [632, 650] on textarea at bounding box center [837, 649] width 502 height 19
type textarea "k"
type textarea "list will be sent three weeks prior"
click at [1118, 647] on button "Submit" at bounding box center [1111, 649] width 37 height 19
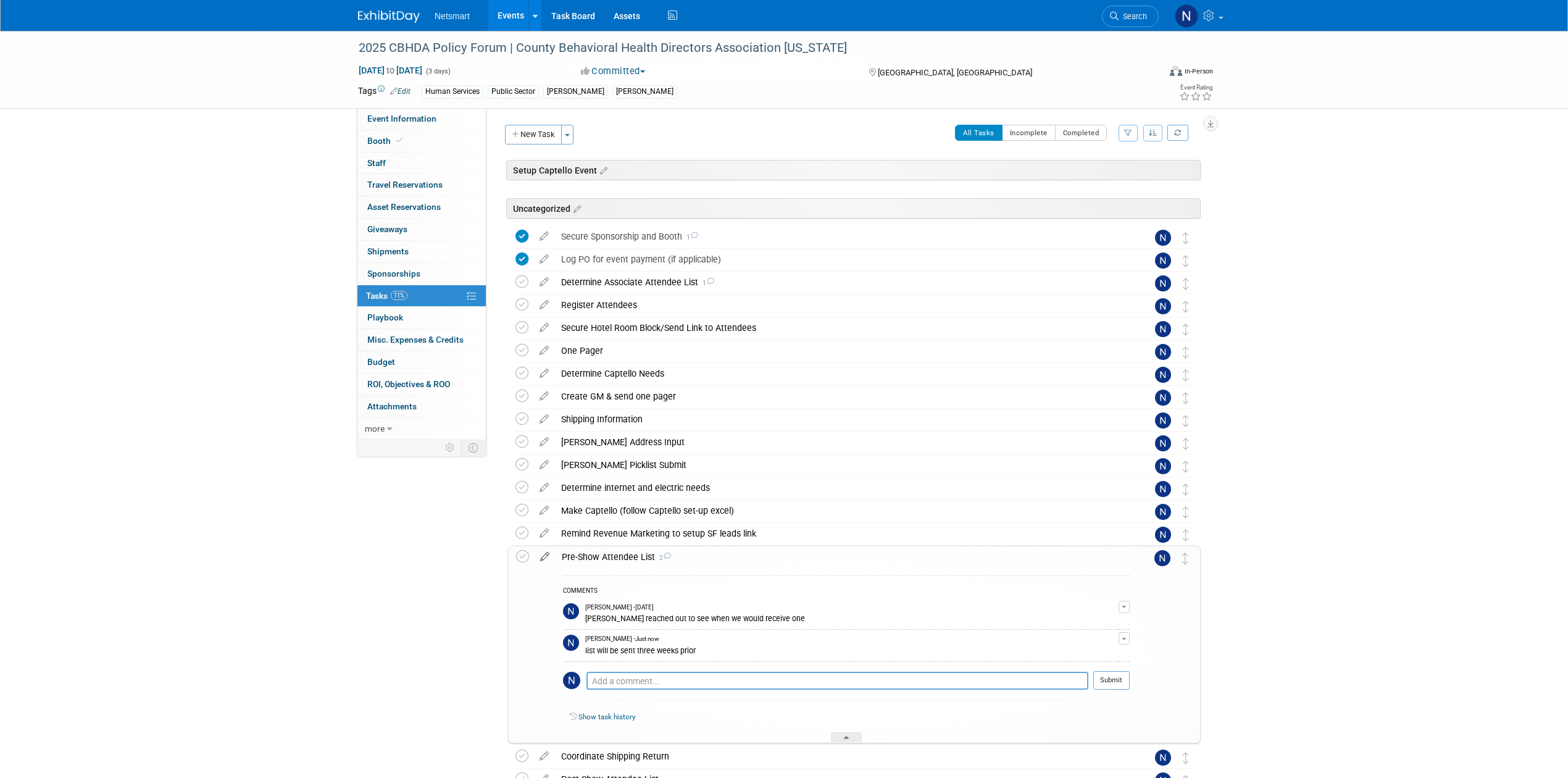
click at [546, 560] on icon at bounding box center [544, 554] width 22 height 16
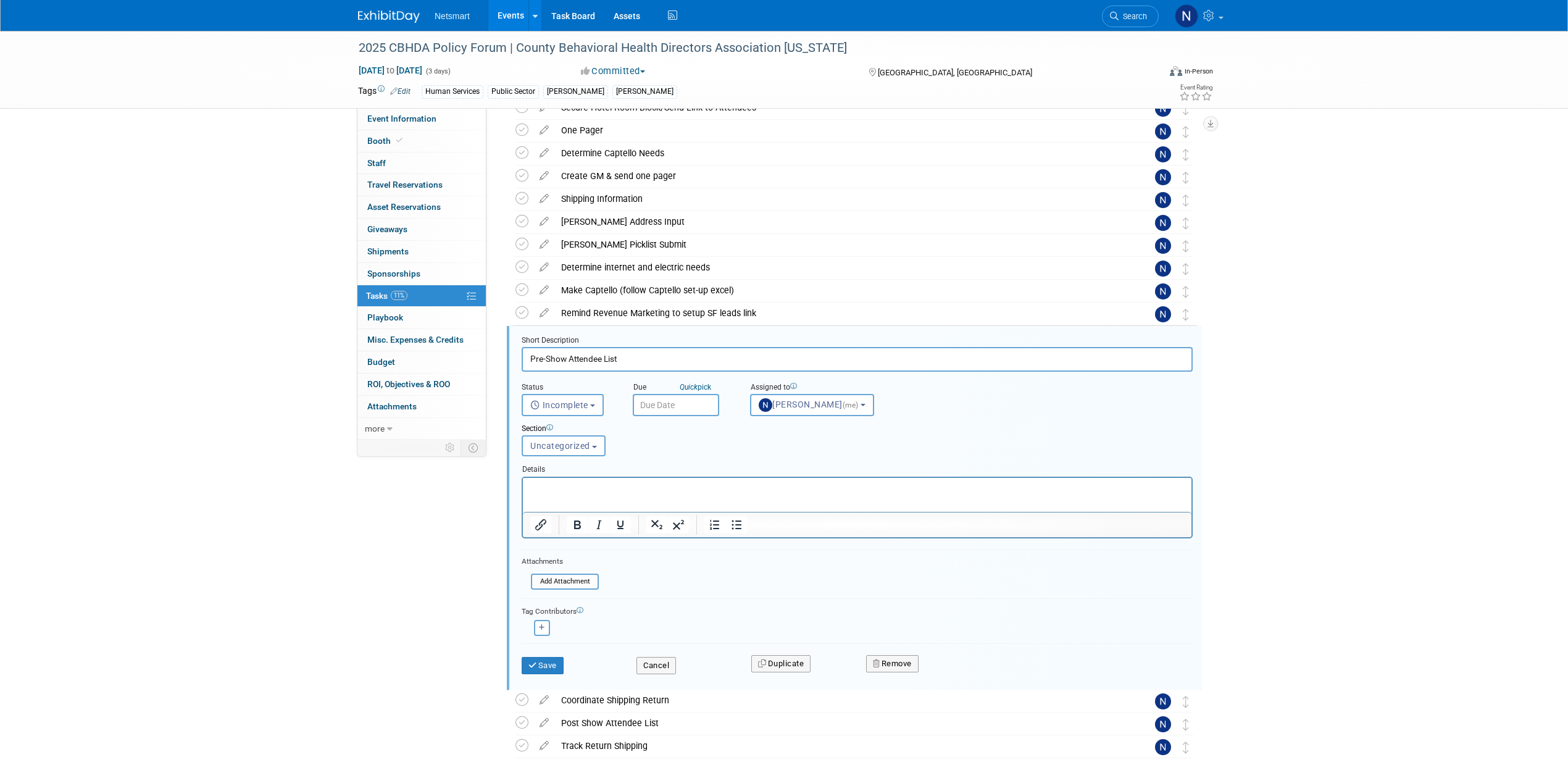
scroll to position [276, 0]
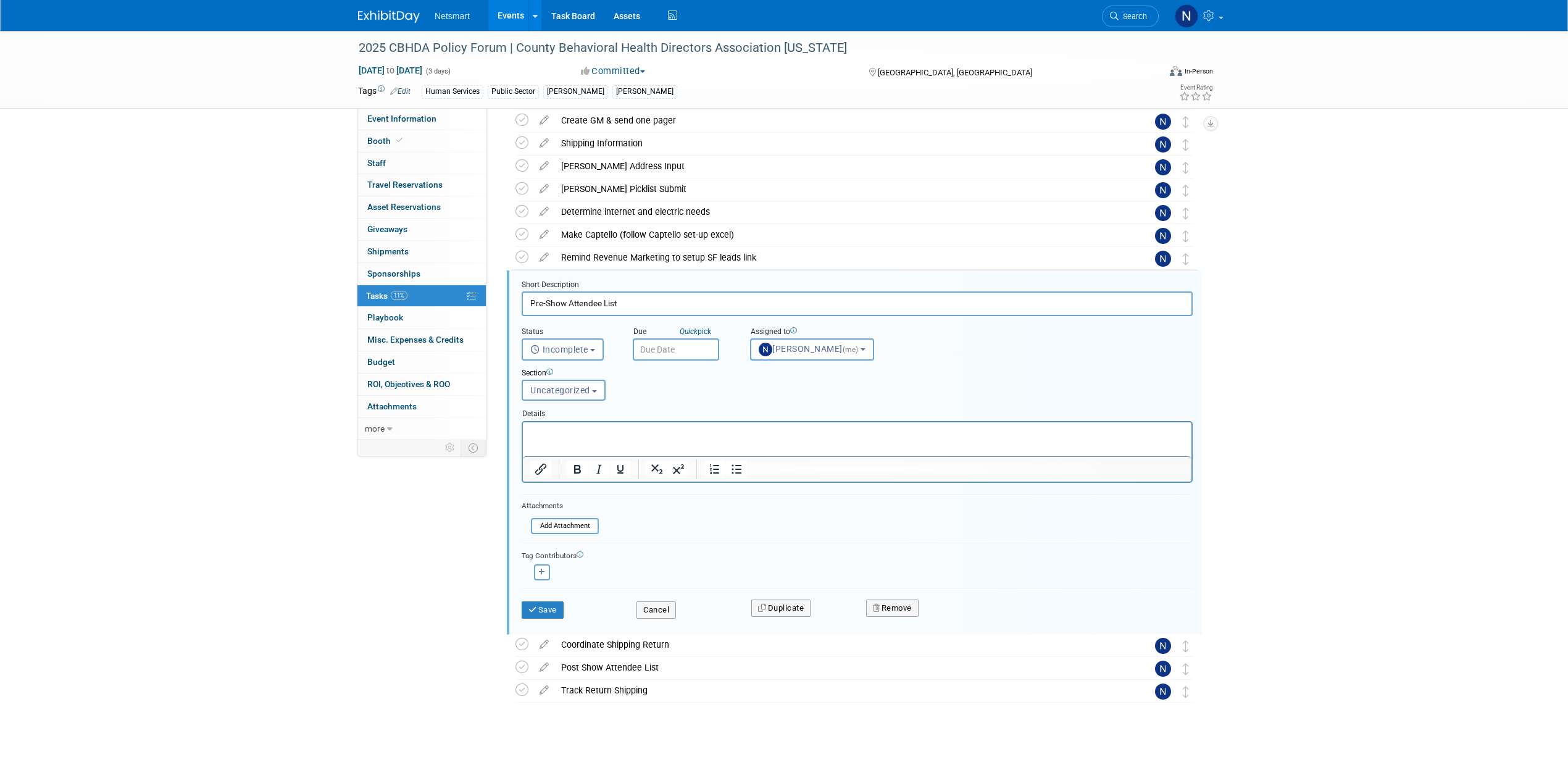
click at [684, 346] on input "text" at bounding box center [676, 350] width 86 height 22
click at [811, 379] on span at bounding box center [810, 375] width 22 height 21
select select "9"
drag, startPoint x: 727, startPoint y: 416, endPoint x: 201, endPoint y: 6, distance: 666.9
click at [727, 416] on span "1" at bounding box center [728, 414] width 24 height 24
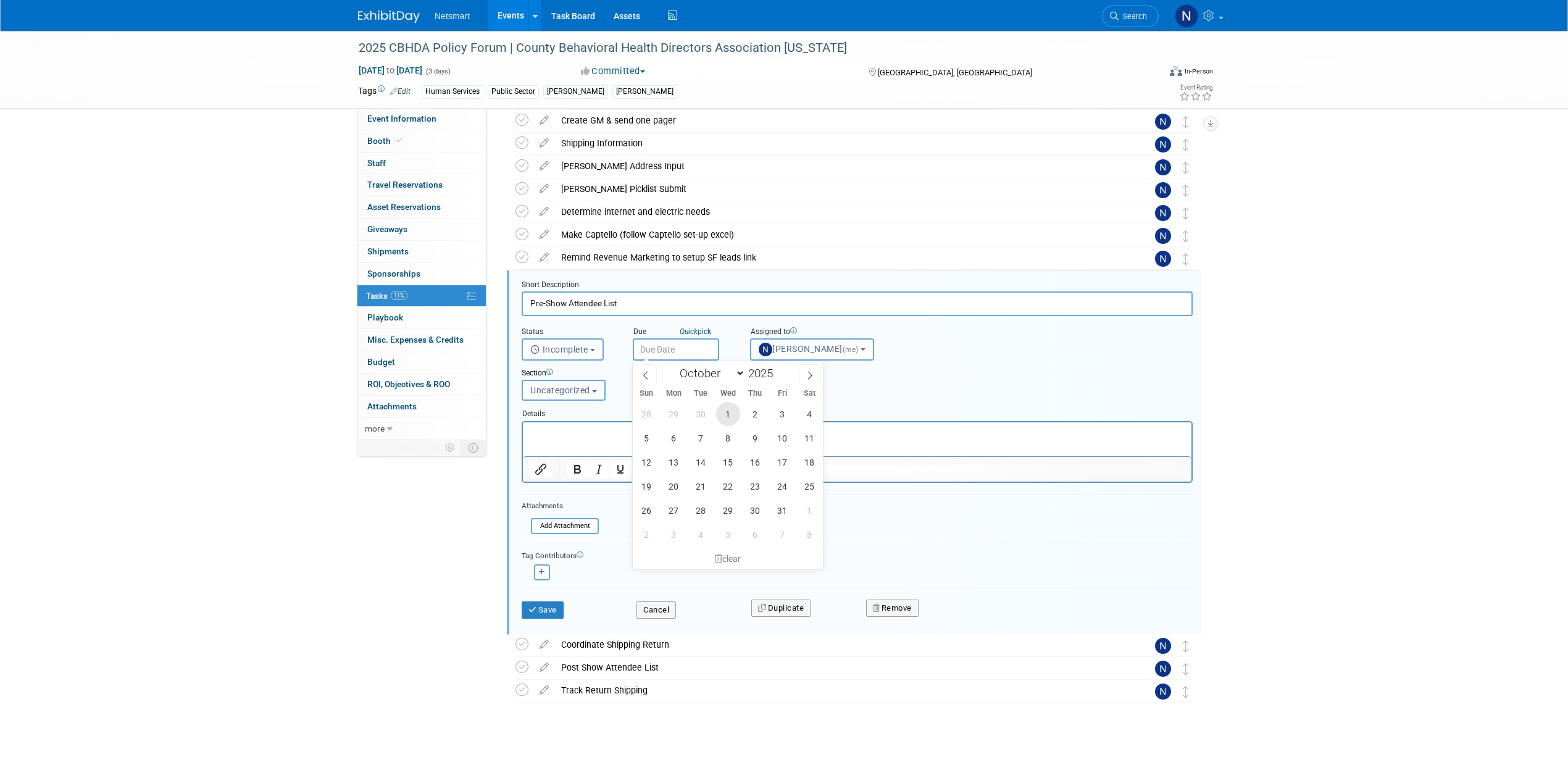
type input "[DATE]"
click at [551, 606] on button "Save" at bounding box center [542, 610] width 42 height 17
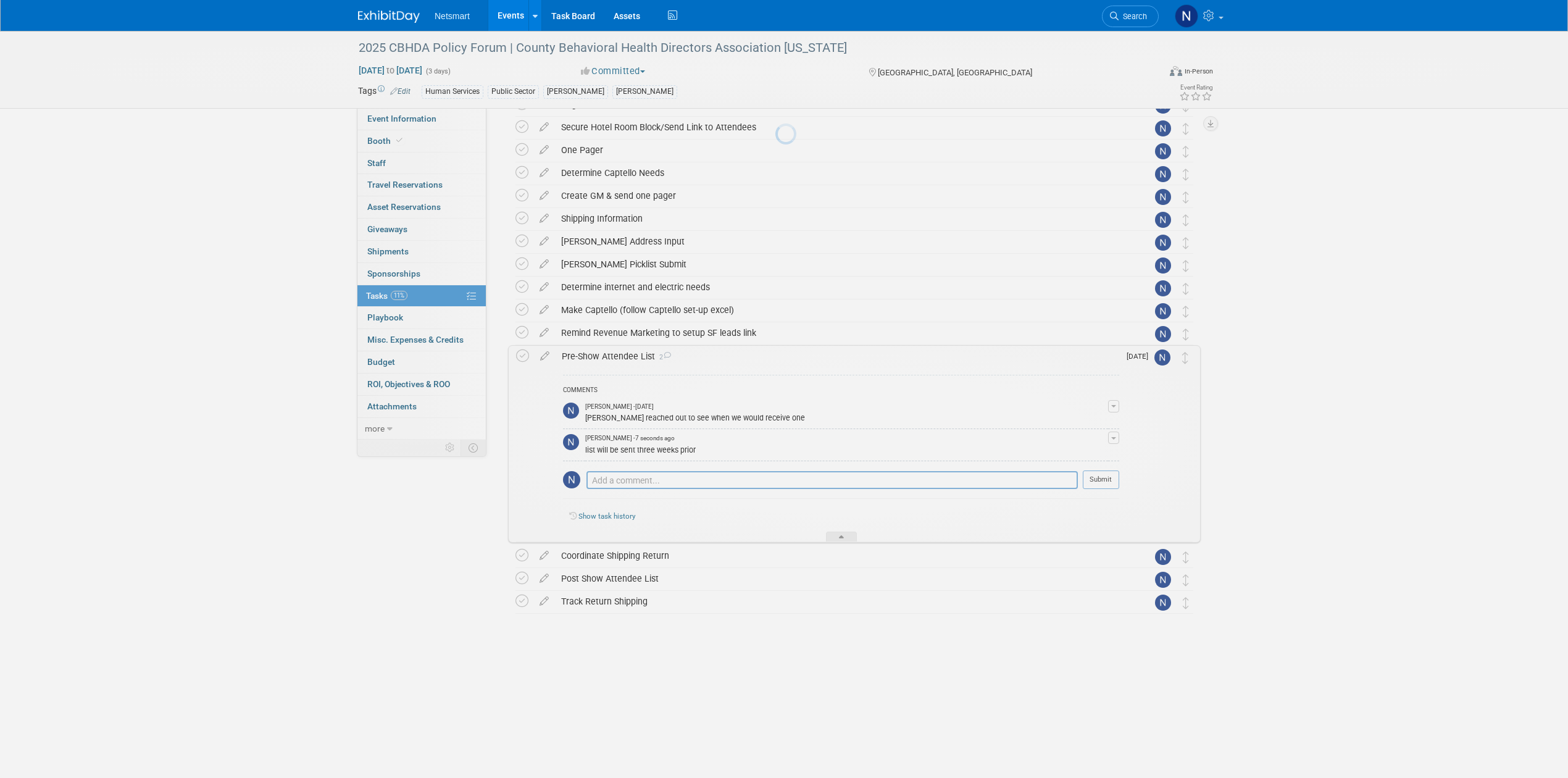
scroll to position [113, 0]
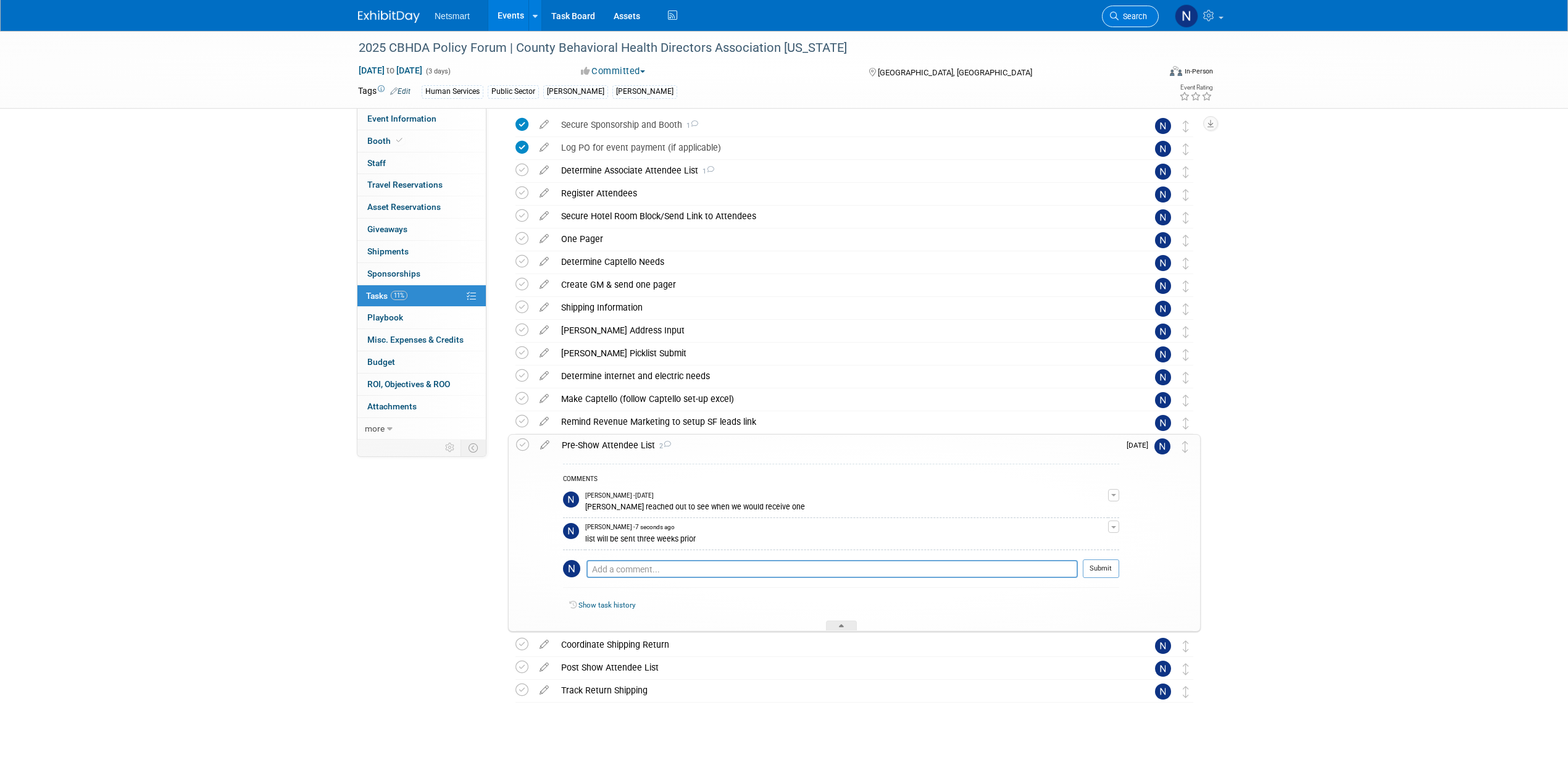
click at [1125, 16] on span "Search" at bounding box center [1133, 16] width 29 height 9
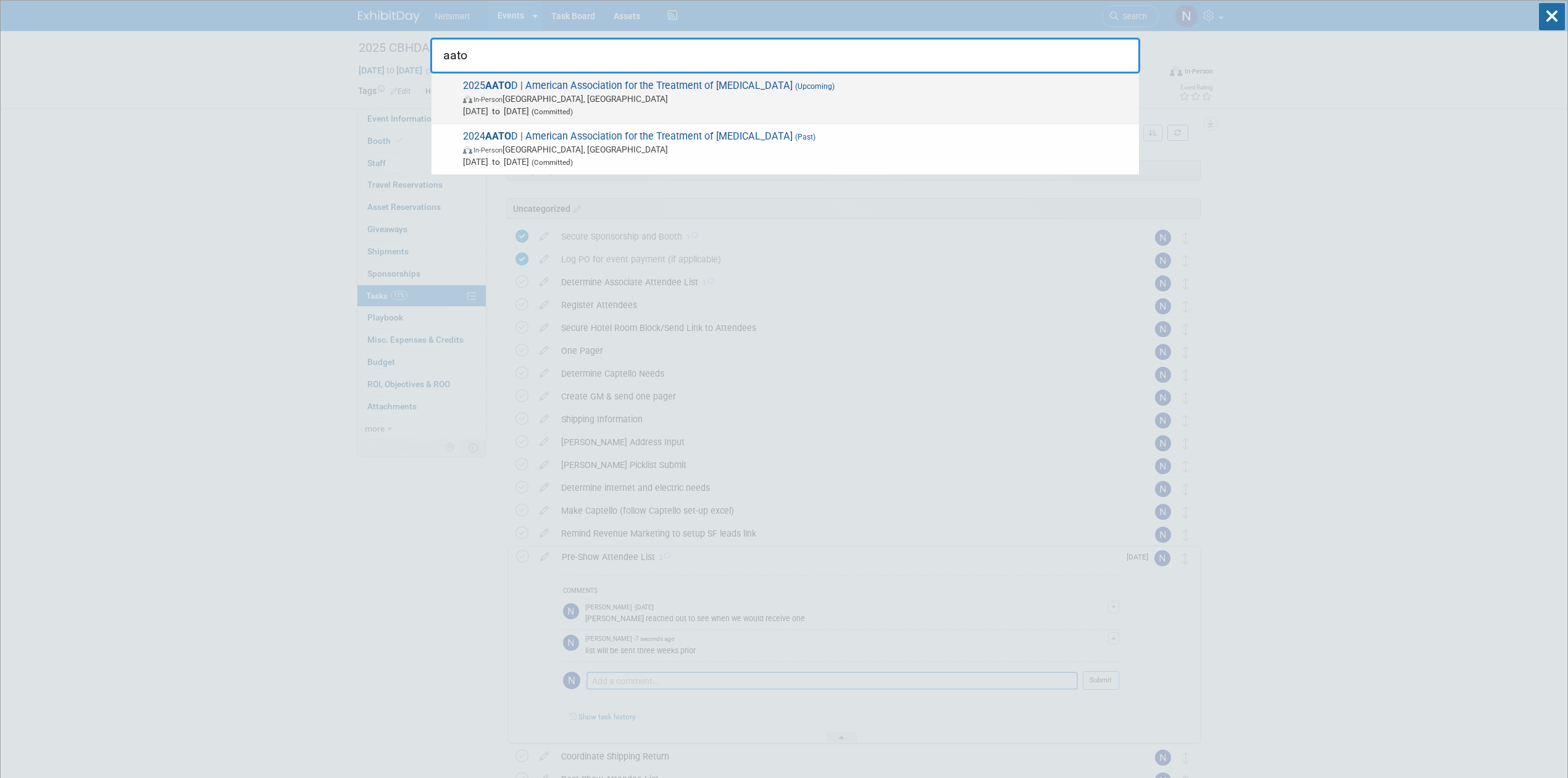
type input "aato"
click at [680, 100] on span "In-Person [GEOGRAPHIC_DATA], [GEOGRAPHIC_DATA]" at bounding box center [798, 99] width 670 height 12
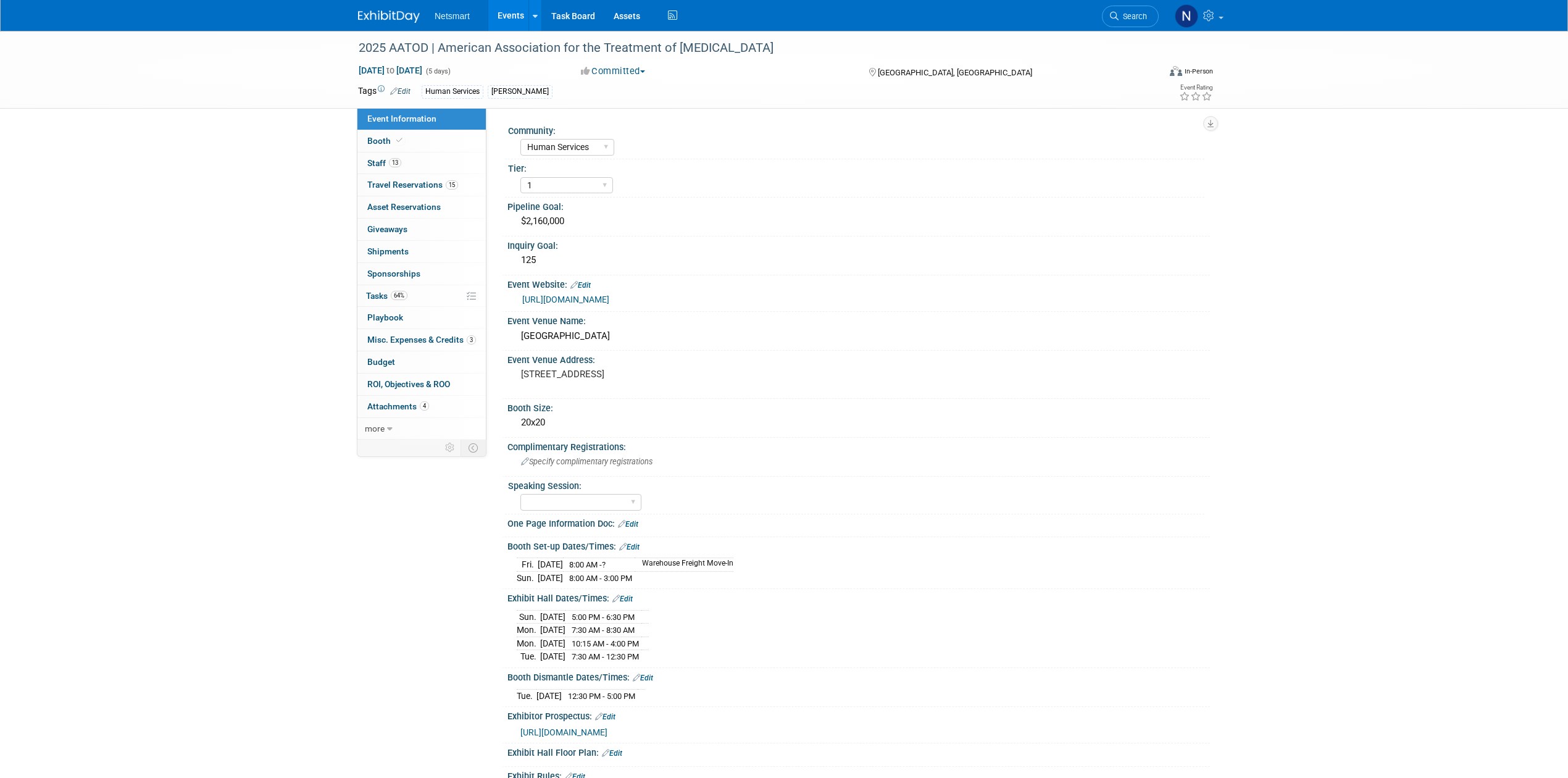
select select "Human Services"
select select "1"
click at [421, 297] on link "64% Tasks 64%" at bounding box center [421, 296] width 128 height 22
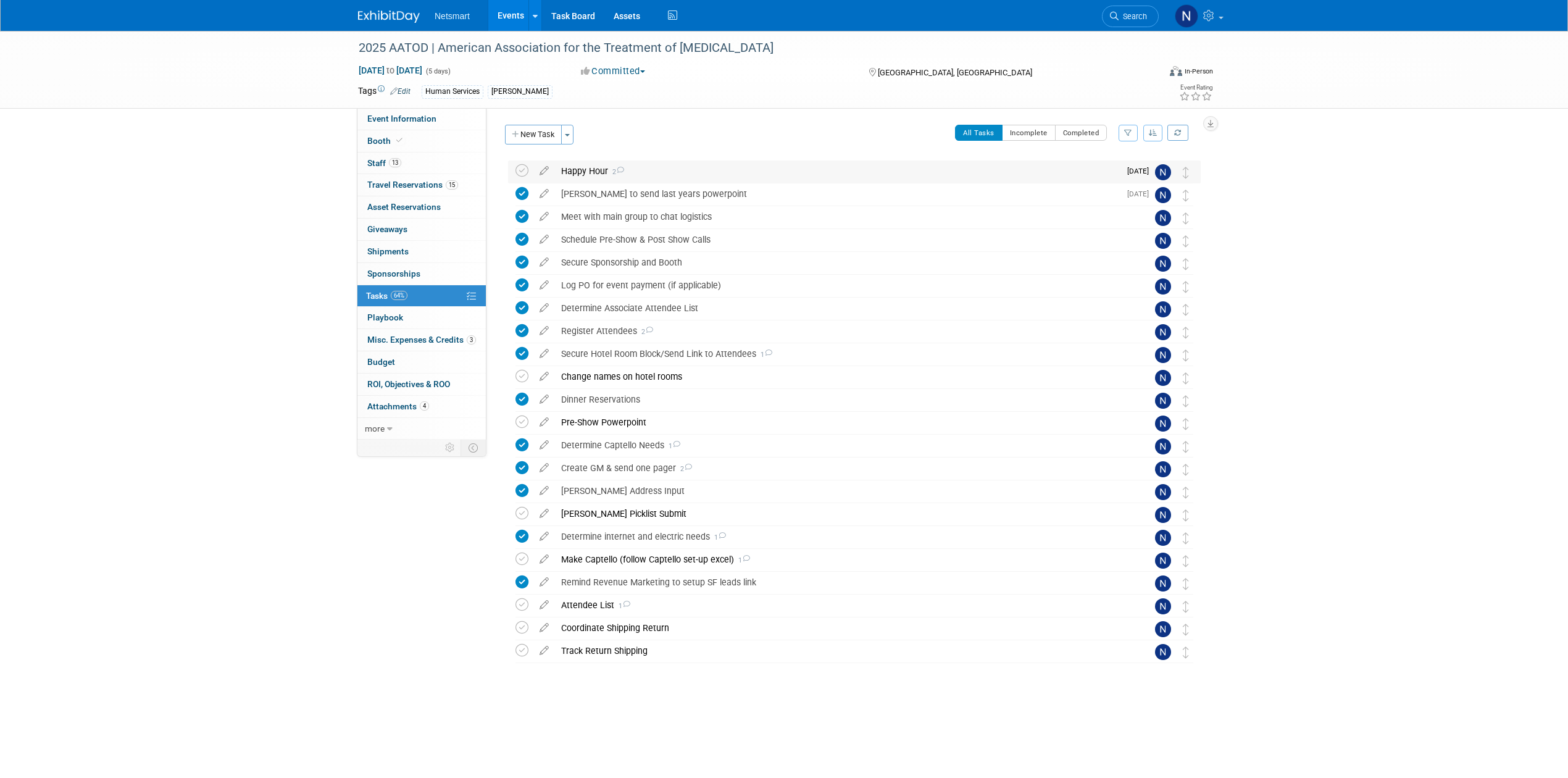
click at [586, 172] on div "Happy Hour 2" at bounding box center [838, 171] width 565 height 21
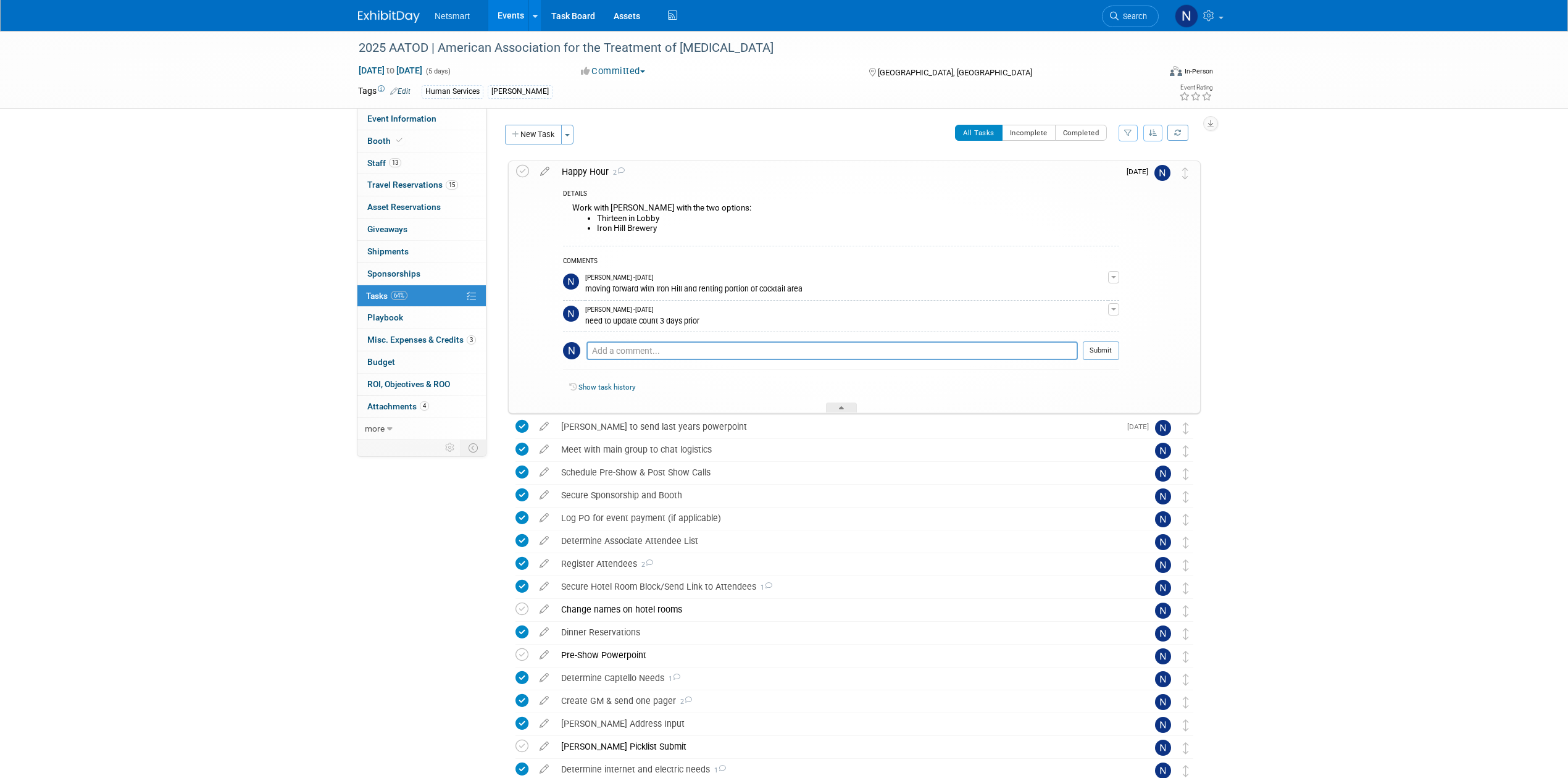
click at [586, 172] on div "Happy Hour 2" at bounding box center [838, 172] width 564 height 21
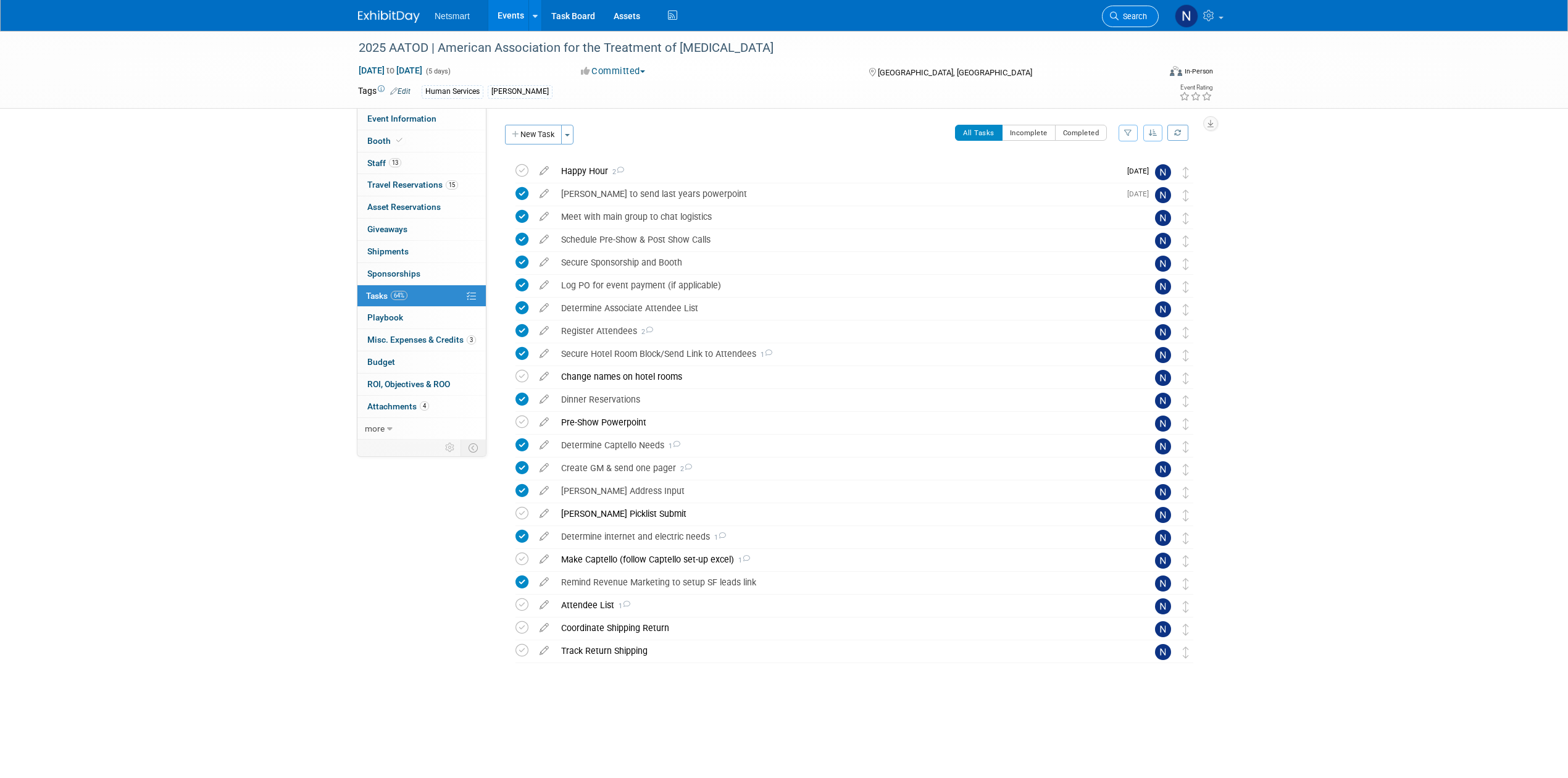
click at [1129, 21] on link "Search" at bounding box center [1130, 16] width 57 height 22
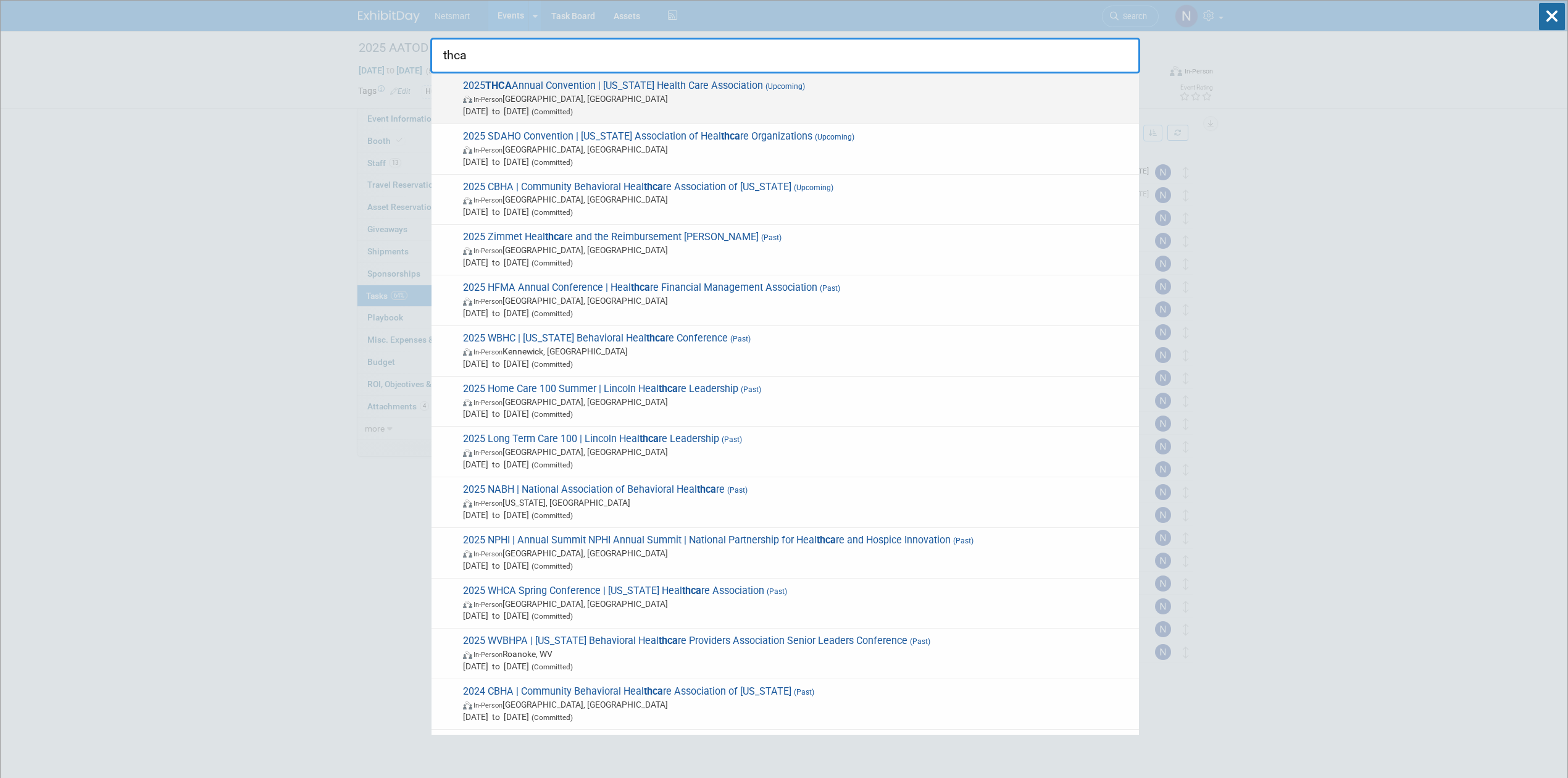
type input "thca"
click at [605, 95] on span "In-Person Houston, TX" at bounding box center [798, 99] width 670 height 12
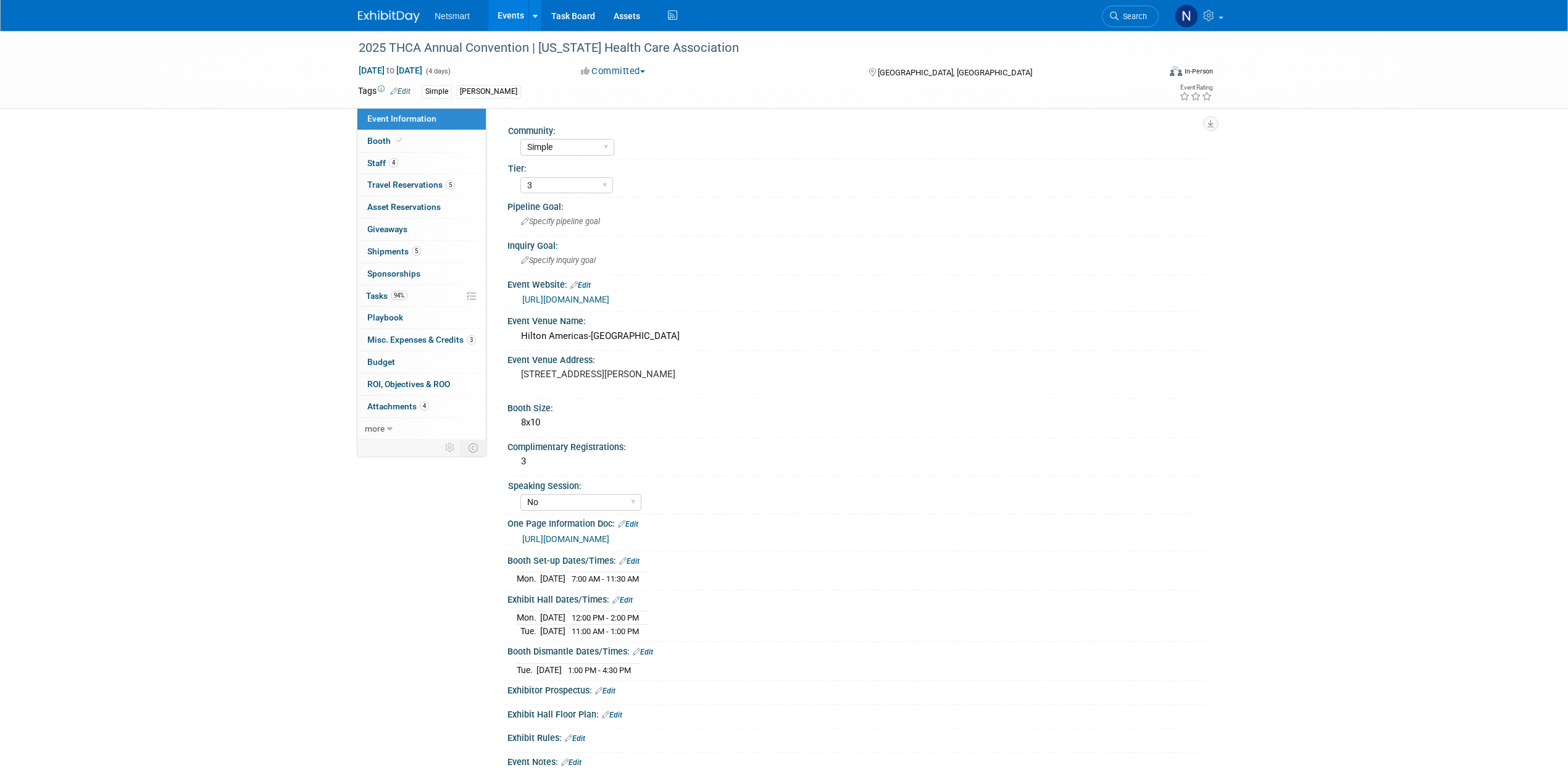
select select "Simple"
select select "3"
select select "No"
click at [450, 340] on span "Misc. Expenses & Credits 3" at bounding box center [421, 340] width 109 height 10
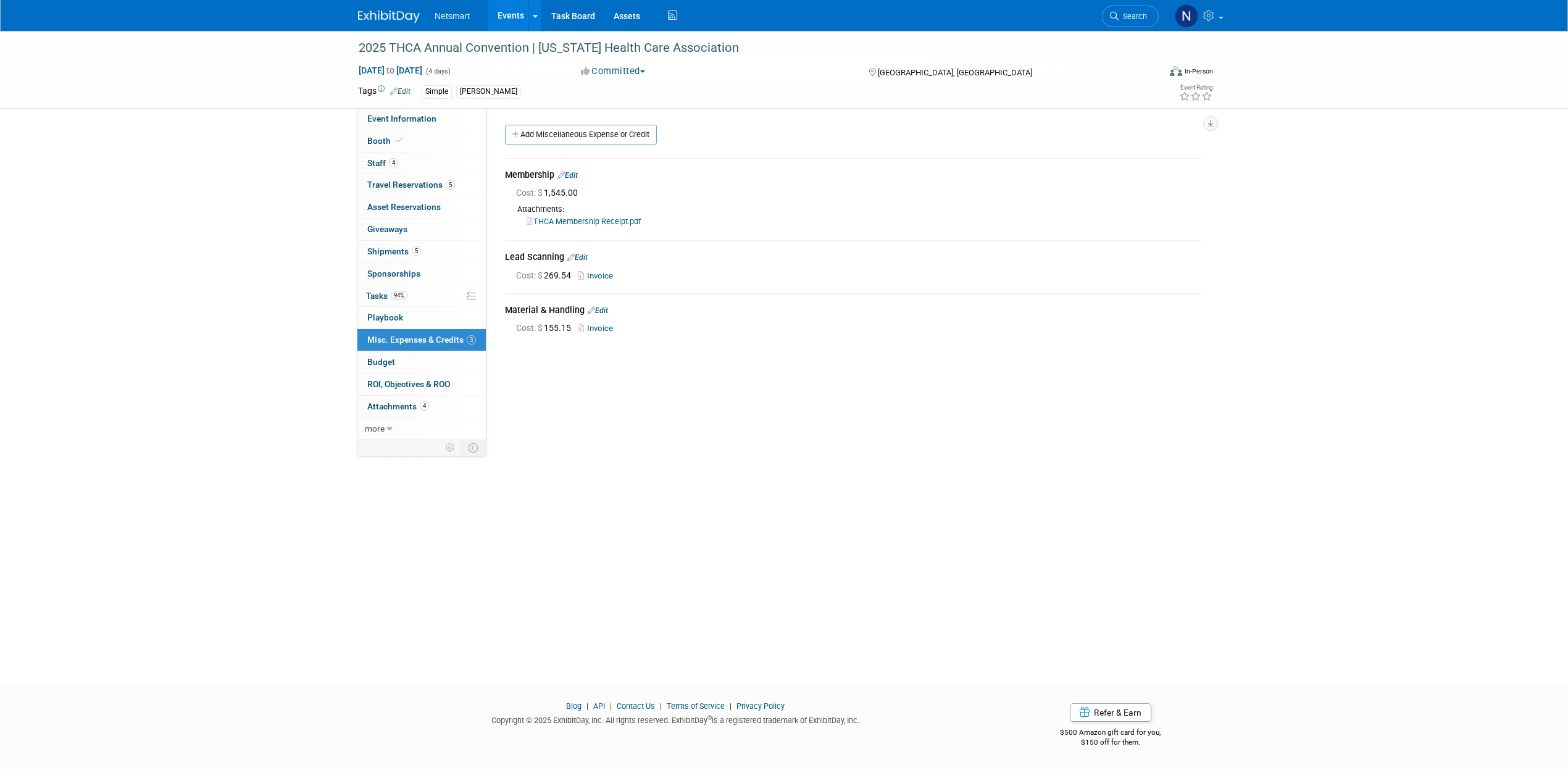
click at [651, 532] on div "2025 THCA Annual Convention | Texas Health Care Association Sep 21, 2025 to Sep…" at bounding box center [784, 345] width 1568 height 629
click at [1124, 25] on link "Search" at bounding box center [1130, 16] width 57 height 22
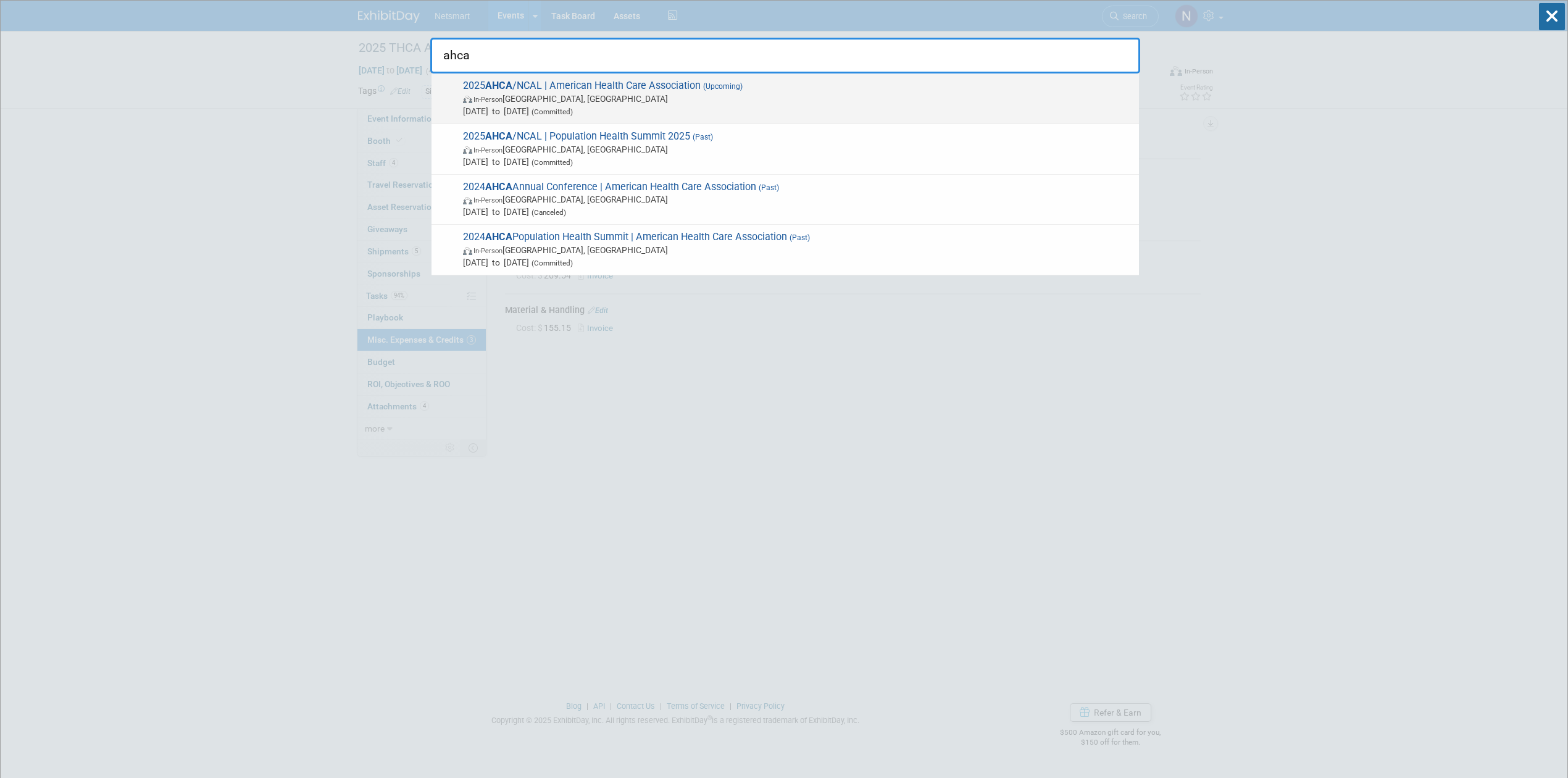
type input "ahca"
click at [497, 87] on strong "AHCA" at bounding box center [499, 85] width 27 height 12
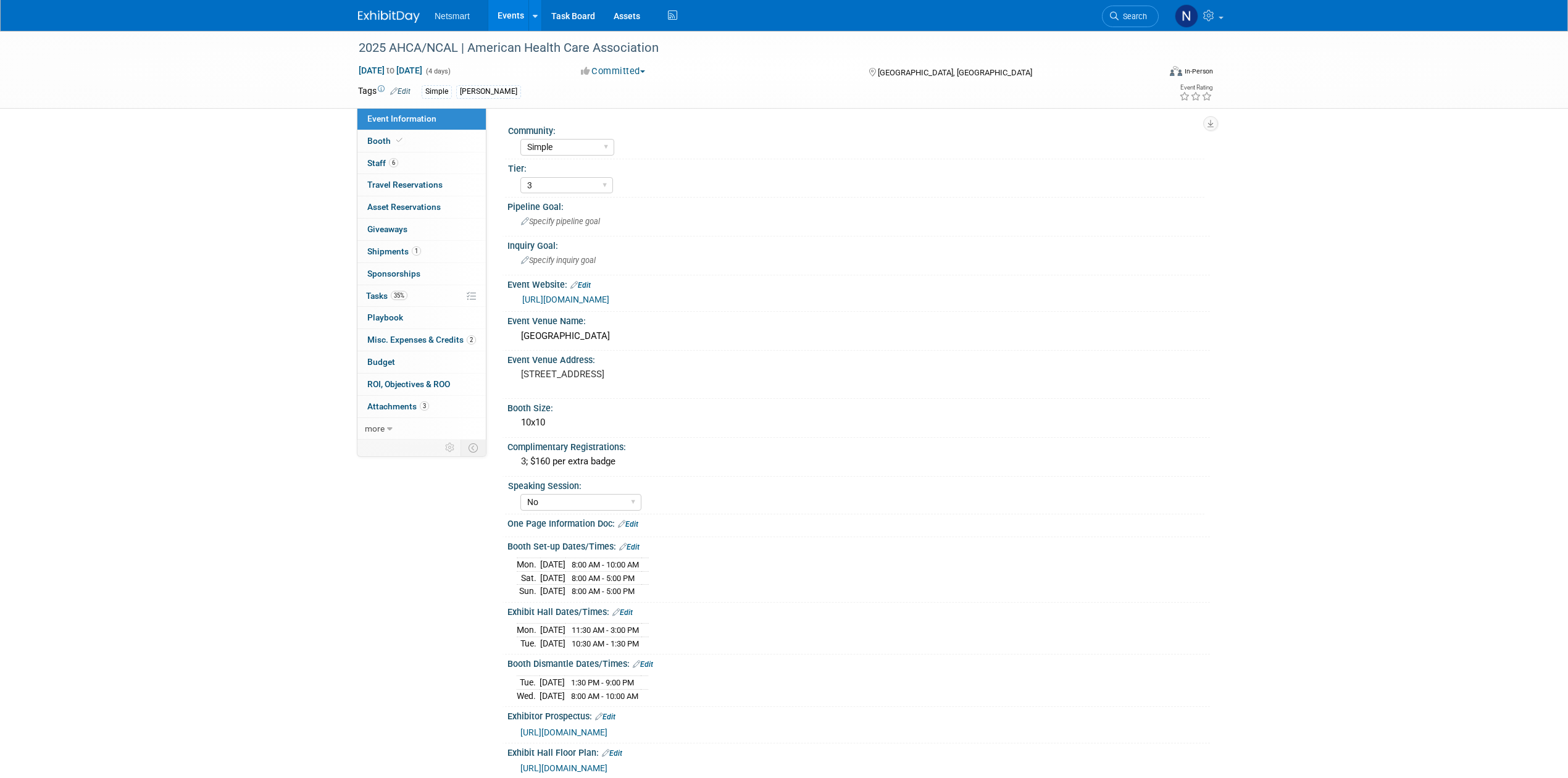
select select "Simple"
select select "3"
select select "No"
click at [421, 334] on link "2 Misc. Expenses & Credits 2" at bounding box center [421, 340] width 128 height 22
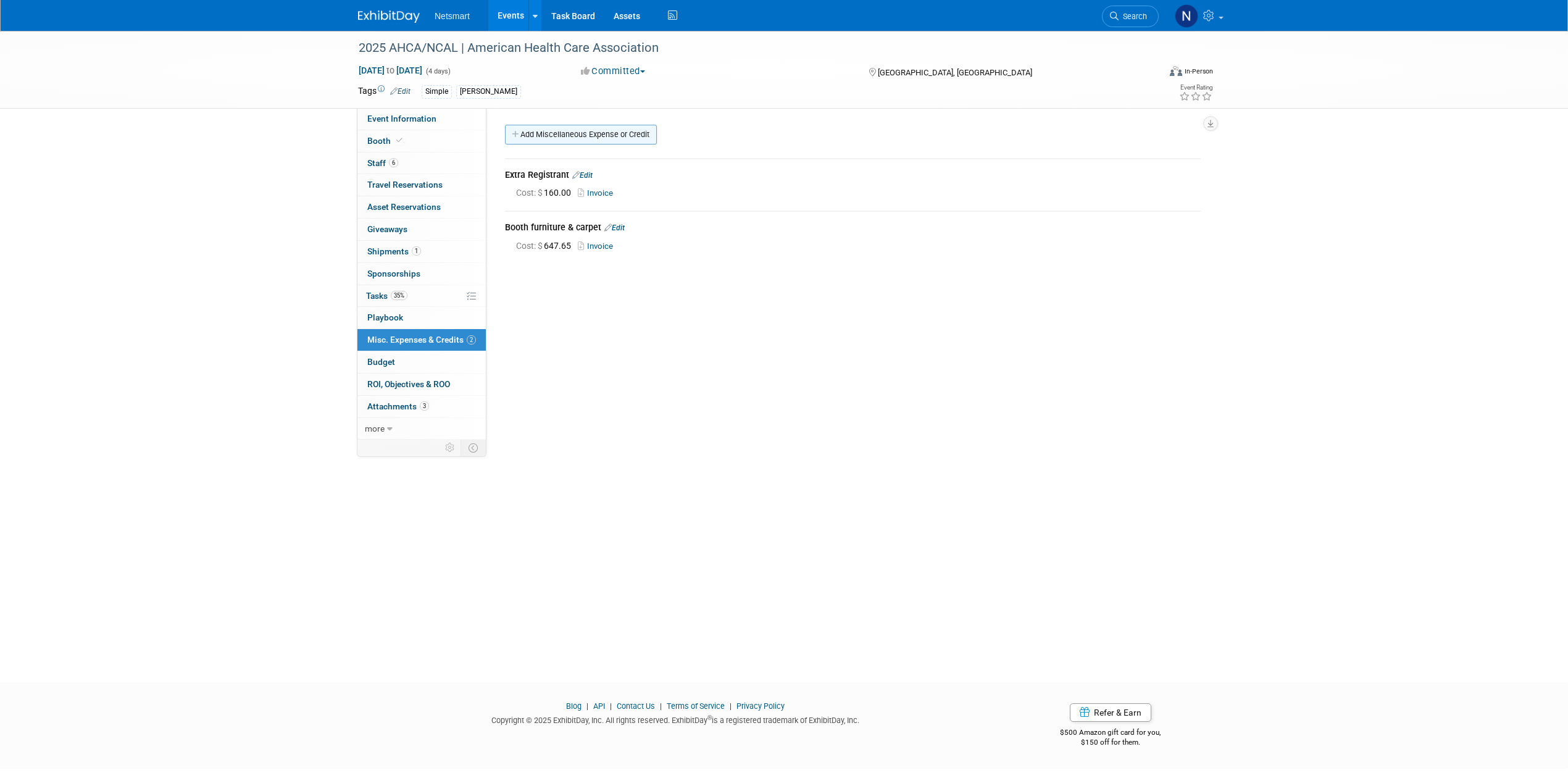
click at [564, 137] on link "Add Miscellaneous Expense or Credit" at bounding box center [581, 134] width 152 height 20
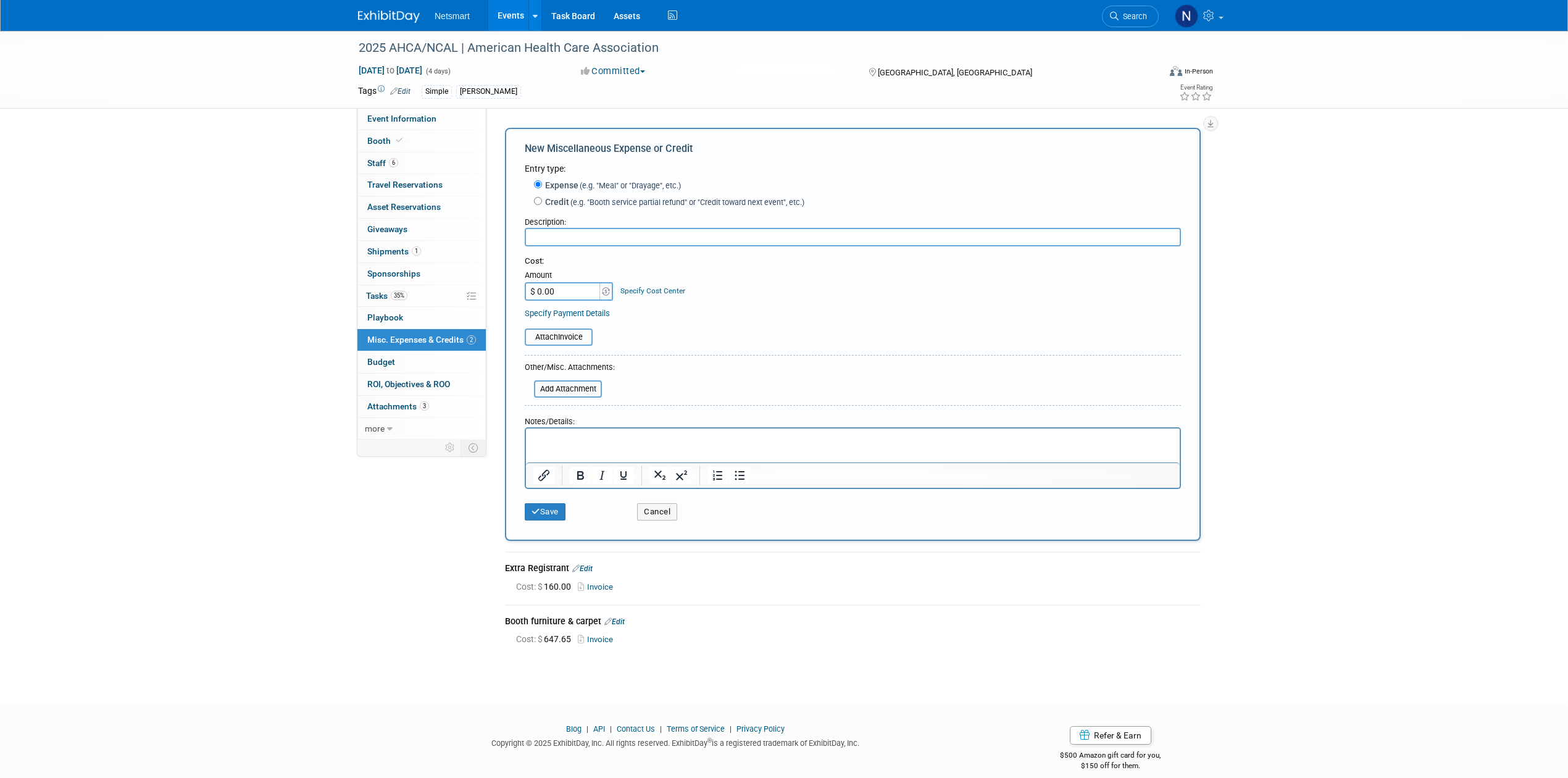
click at [586, 237] on input "text" at bounding box center [852, 237] width 656 height 19
click at [563, 295] on input "$ 0.00" at bounding box center [563, 291] width 77 height 19
paste input "541.88"
type input "$ 541.88"
click at [559, 238] on input "text" at bounding box center [852, 237] width 656 height 19
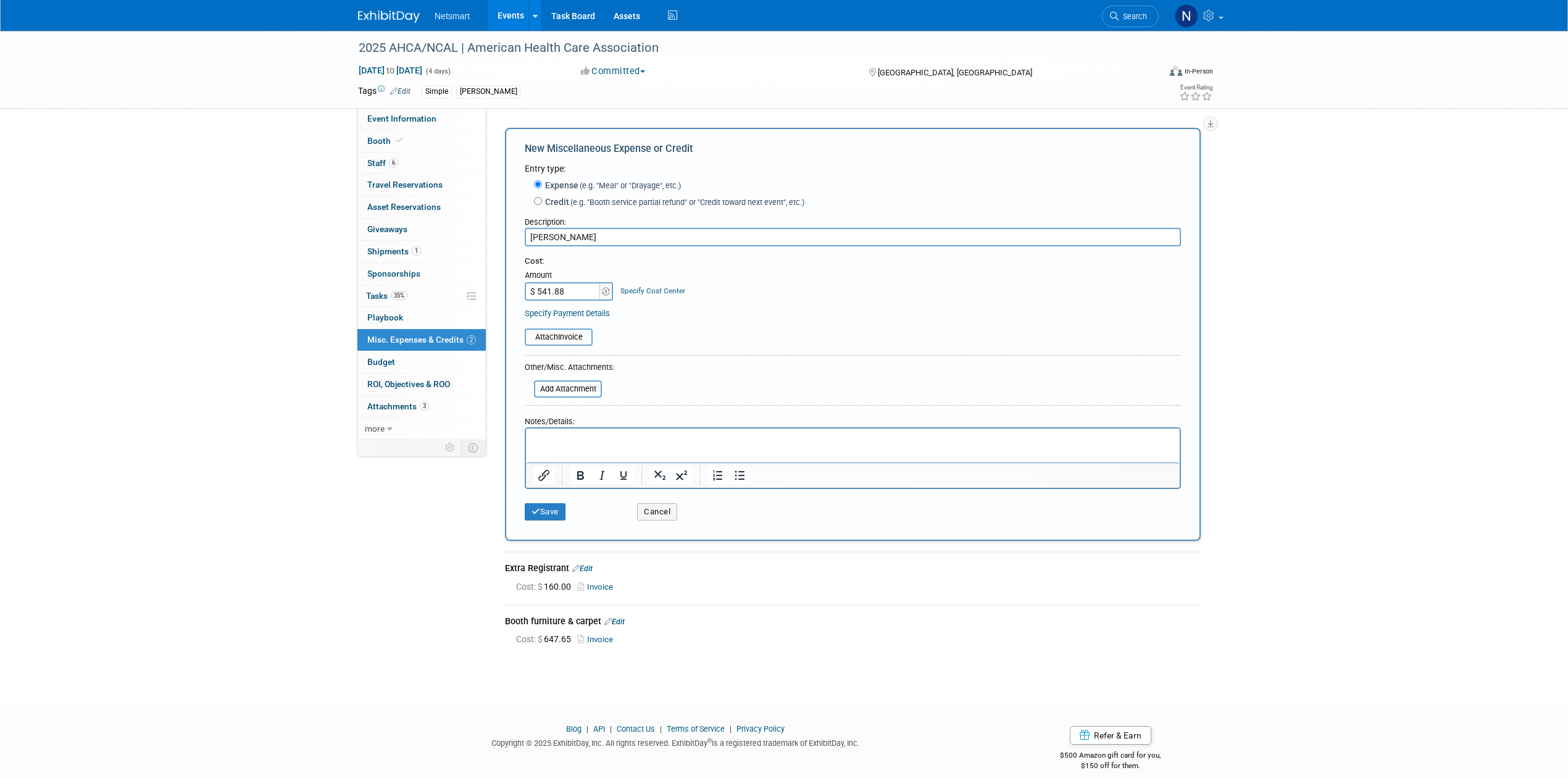
type input "[PERSON_NAME]"
click at [552, 339] on input "file" at bounding box center [518, 337] width 147 height 15
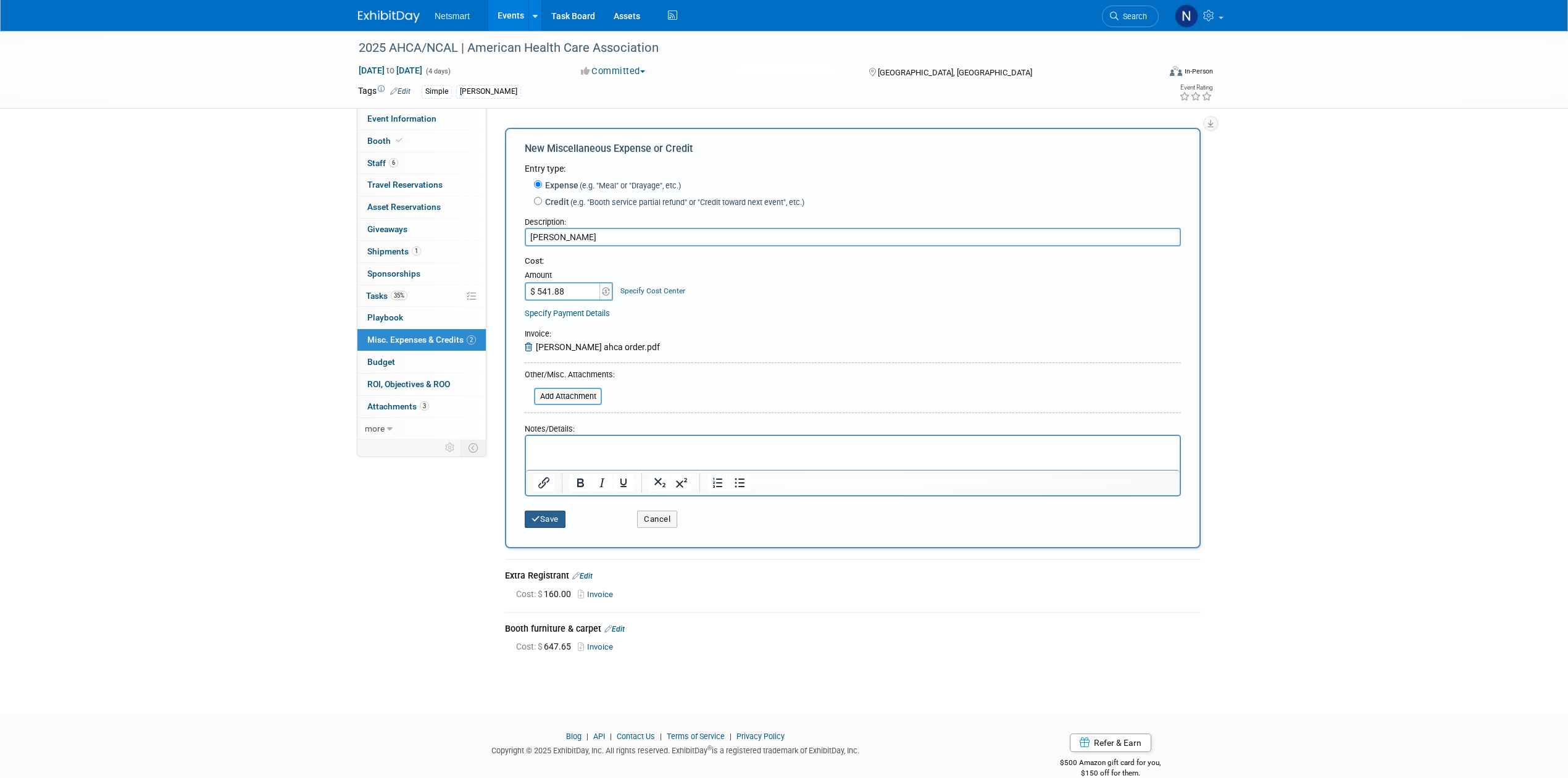
click at [538, 515] on icon "submit" at bounding box center [536, 518] width 9 height 8
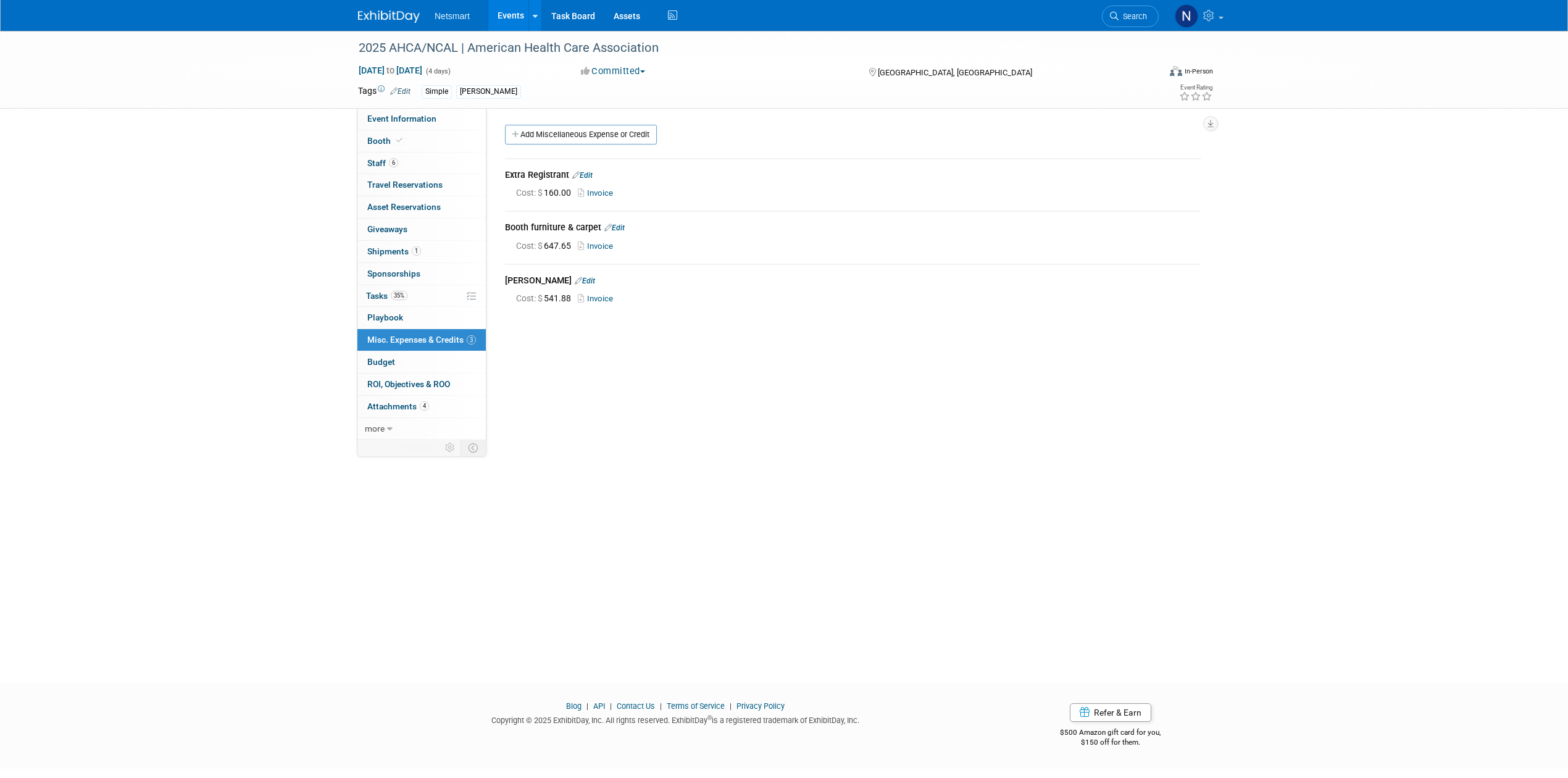
click at [285, 291] on div "2025 AHCA/NCAL | American Health Care Association Oct 19, 2025 to Oct 22, 2025 …" at bounding box center [784, 345] width 1568 height 629
click at [1117, 15] on icon at bounding box center [1114, 16] width 9 height 9
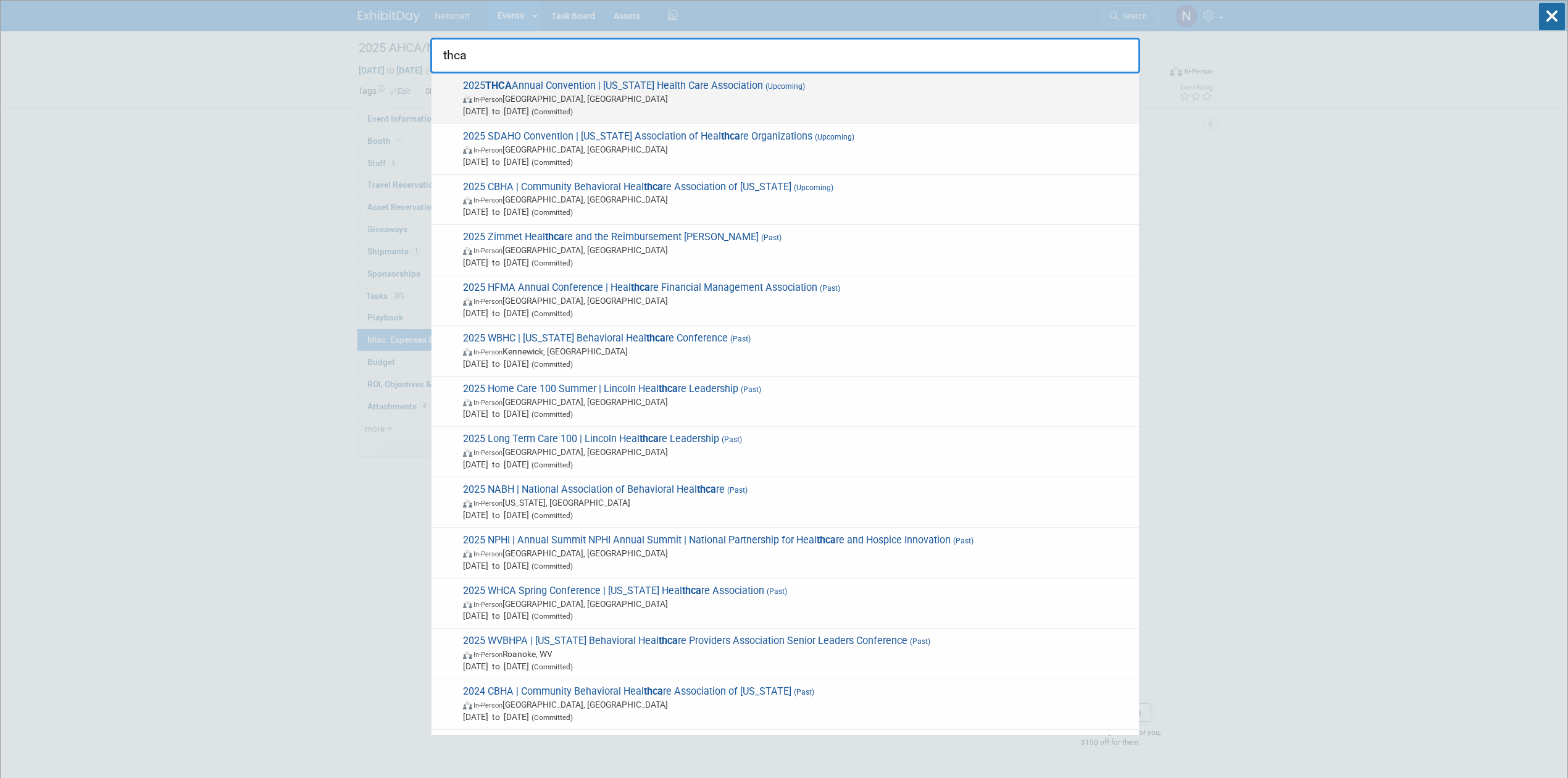
type input "thca"
click at [601, 89] on span "2025 THCA Annual Convention | Texas Health Care Association (Upcoming) In-Perso…" at bounding box center [796, 98] width 673 height 38
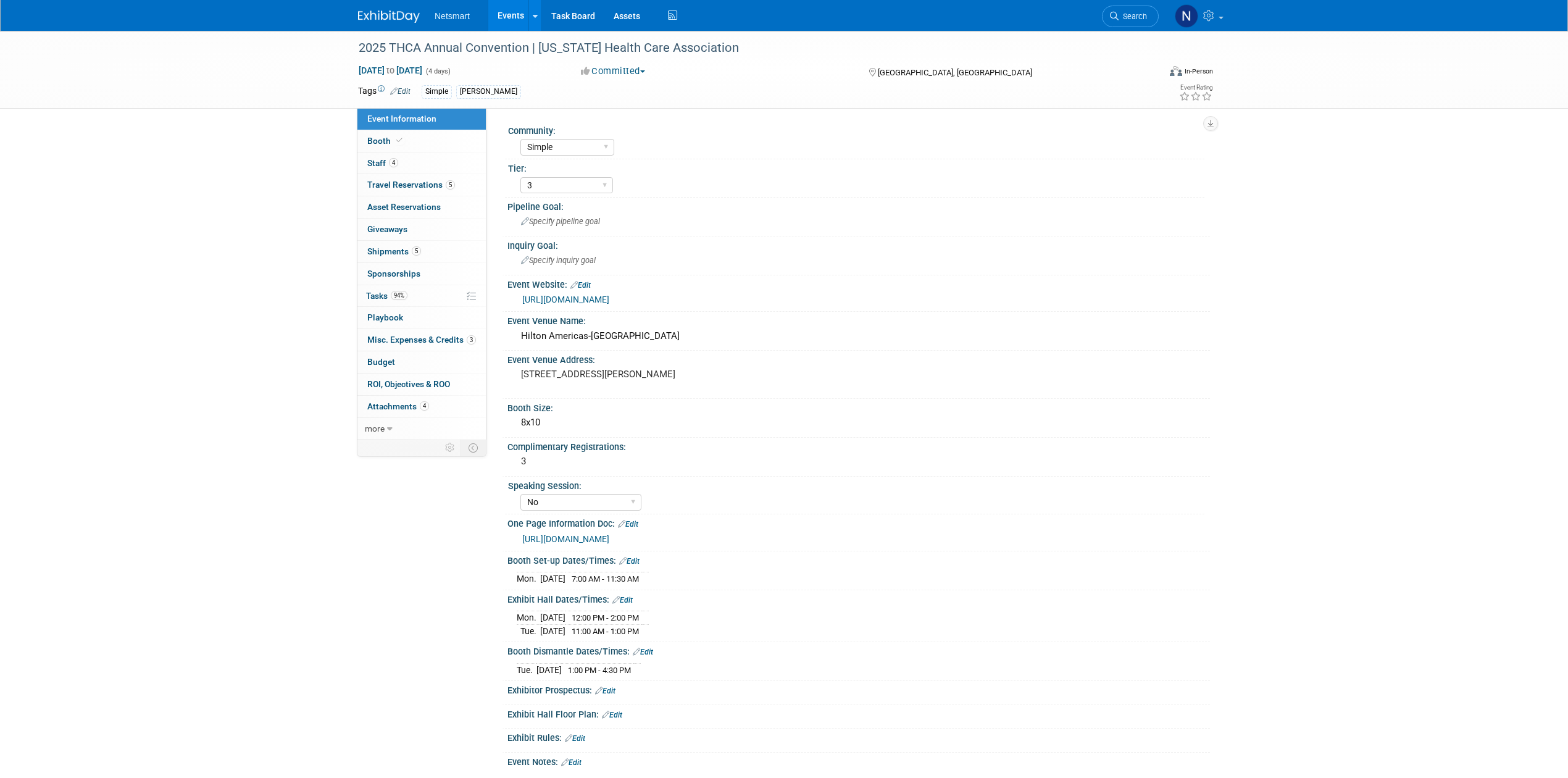
select select "Simple"
select select "3"
select select "No"
click at [423, 339] on span "Misc. Expenses & Credits 3" at bounding box center [421, 340] width 109 height 10
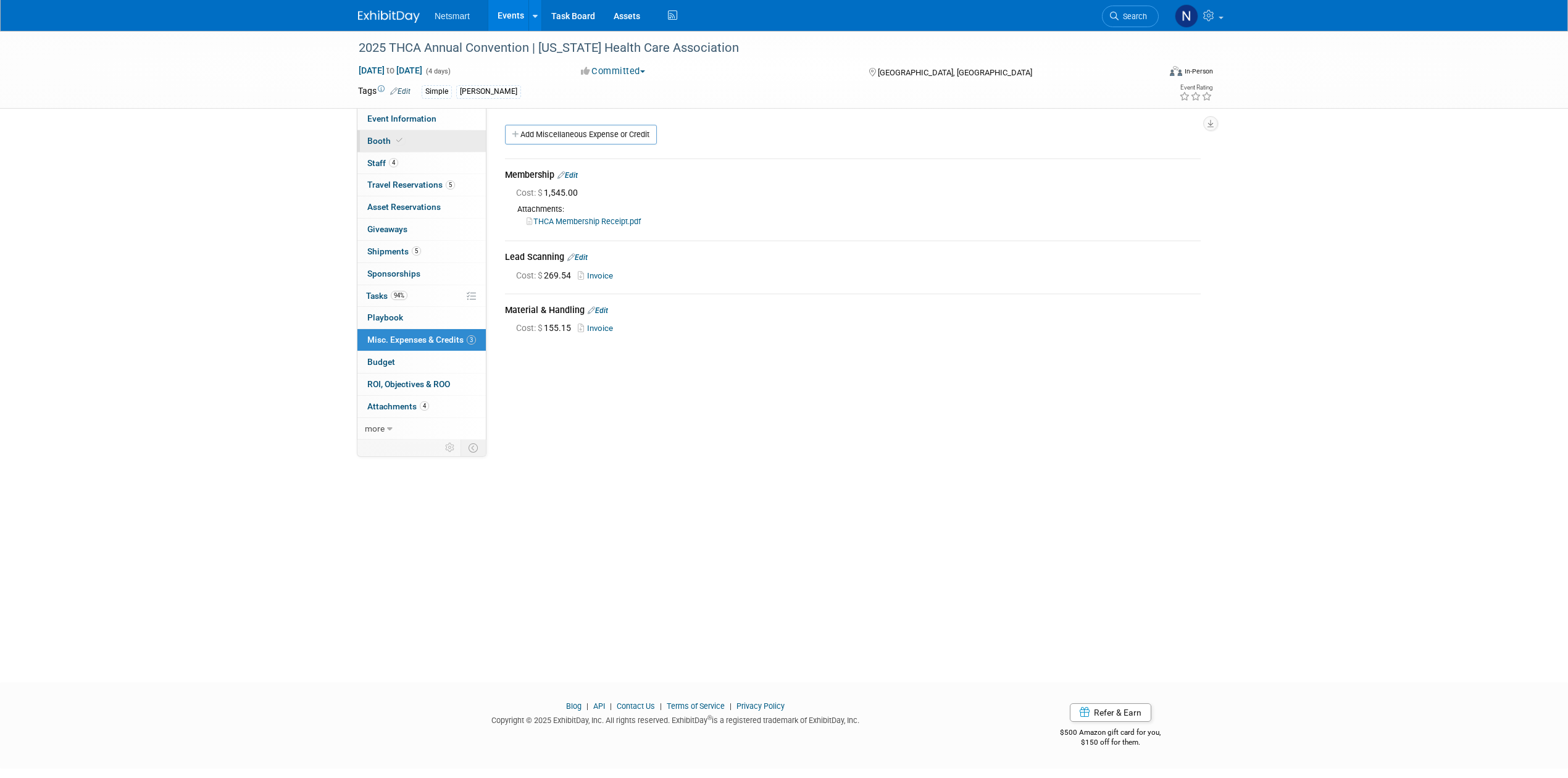
click at [405, 138] on link "Booth" at bounding box center [421, 141] width 128 height 22
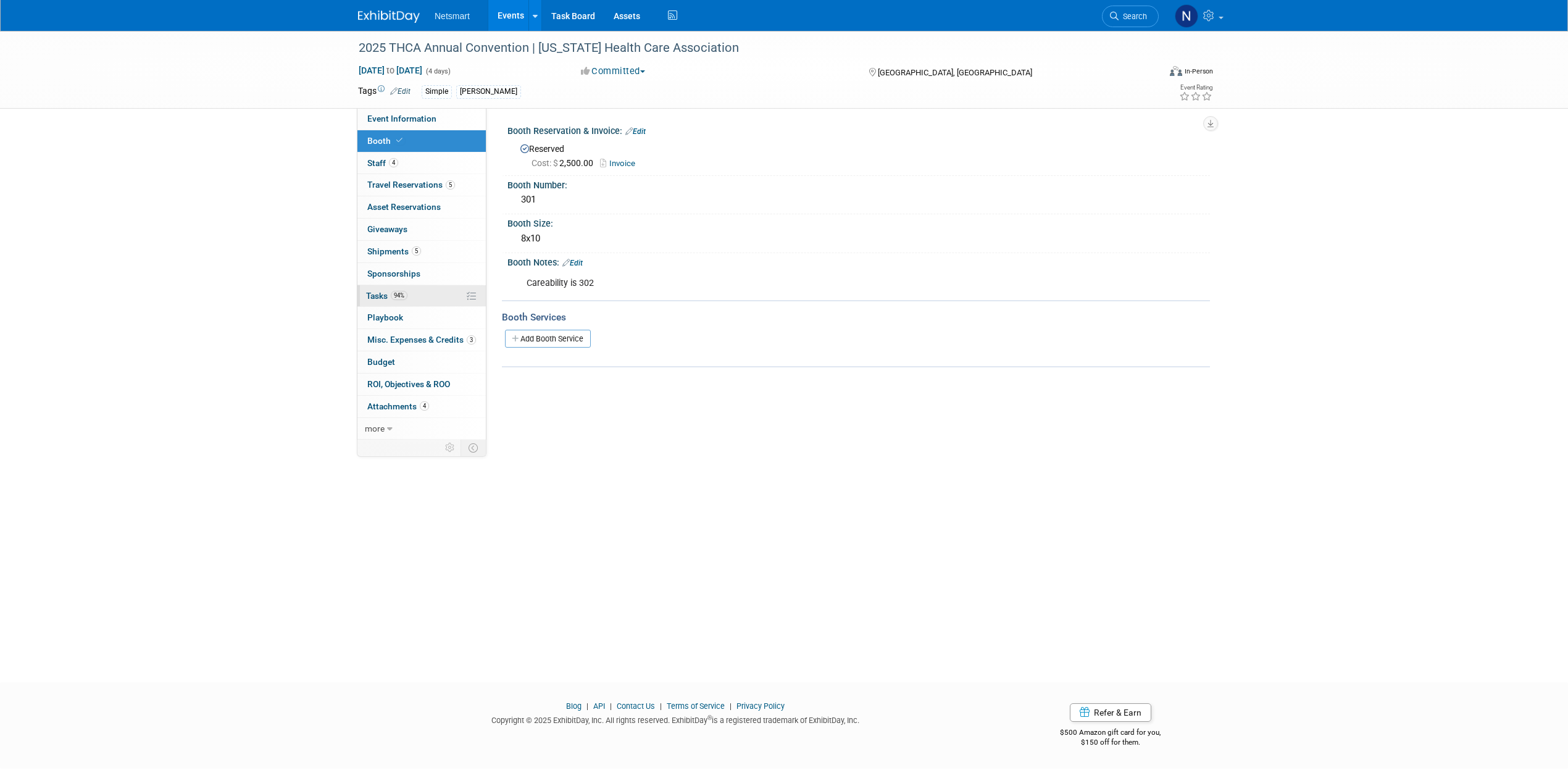
click at [405, 296] on span "94%" at bounding box center [399, 295] width 17 height 9
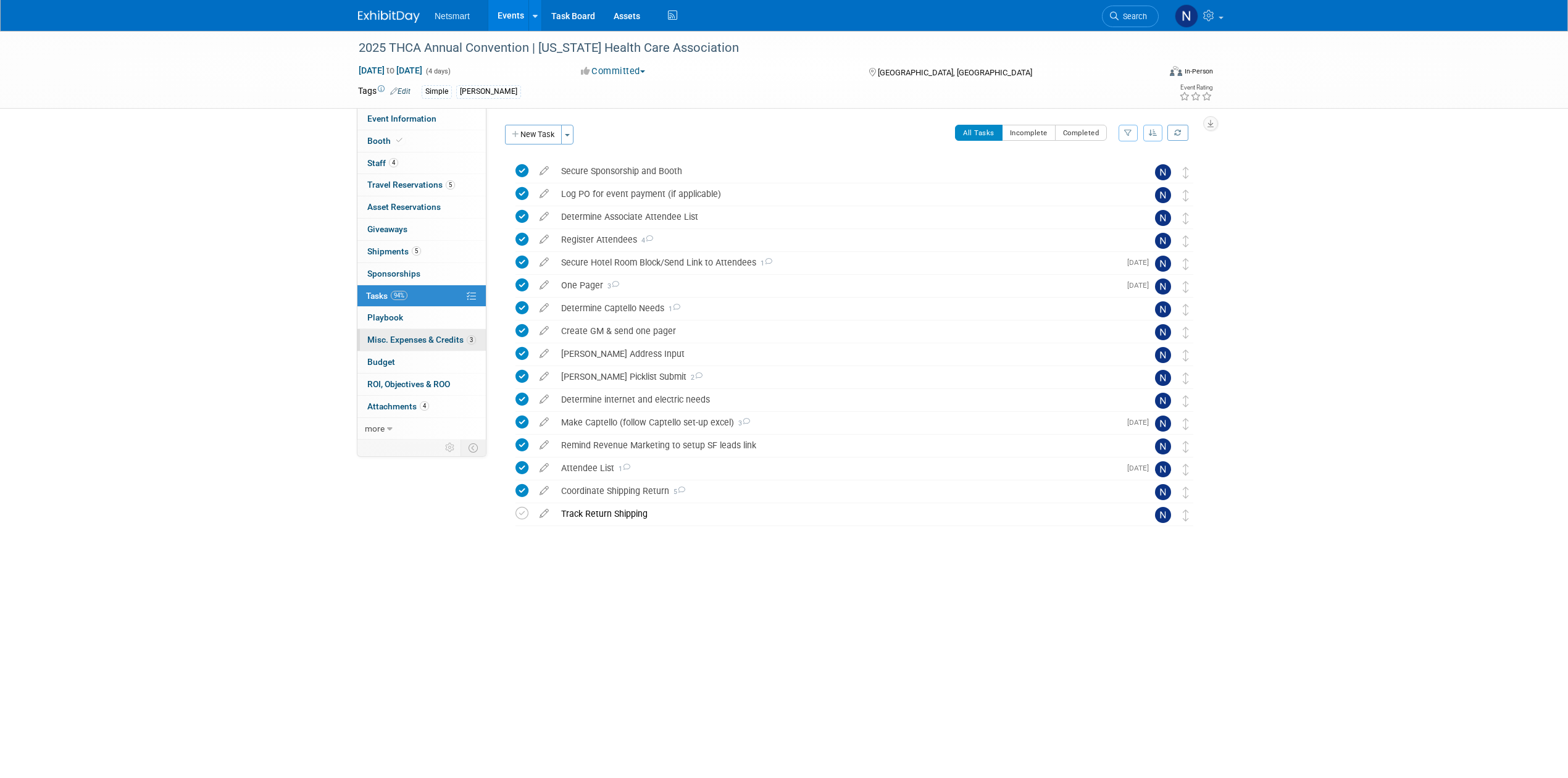
click at [428, 345] on span "Misc. Expenses & Credits 3" at bounding box center [421, 340] width 109 height 10
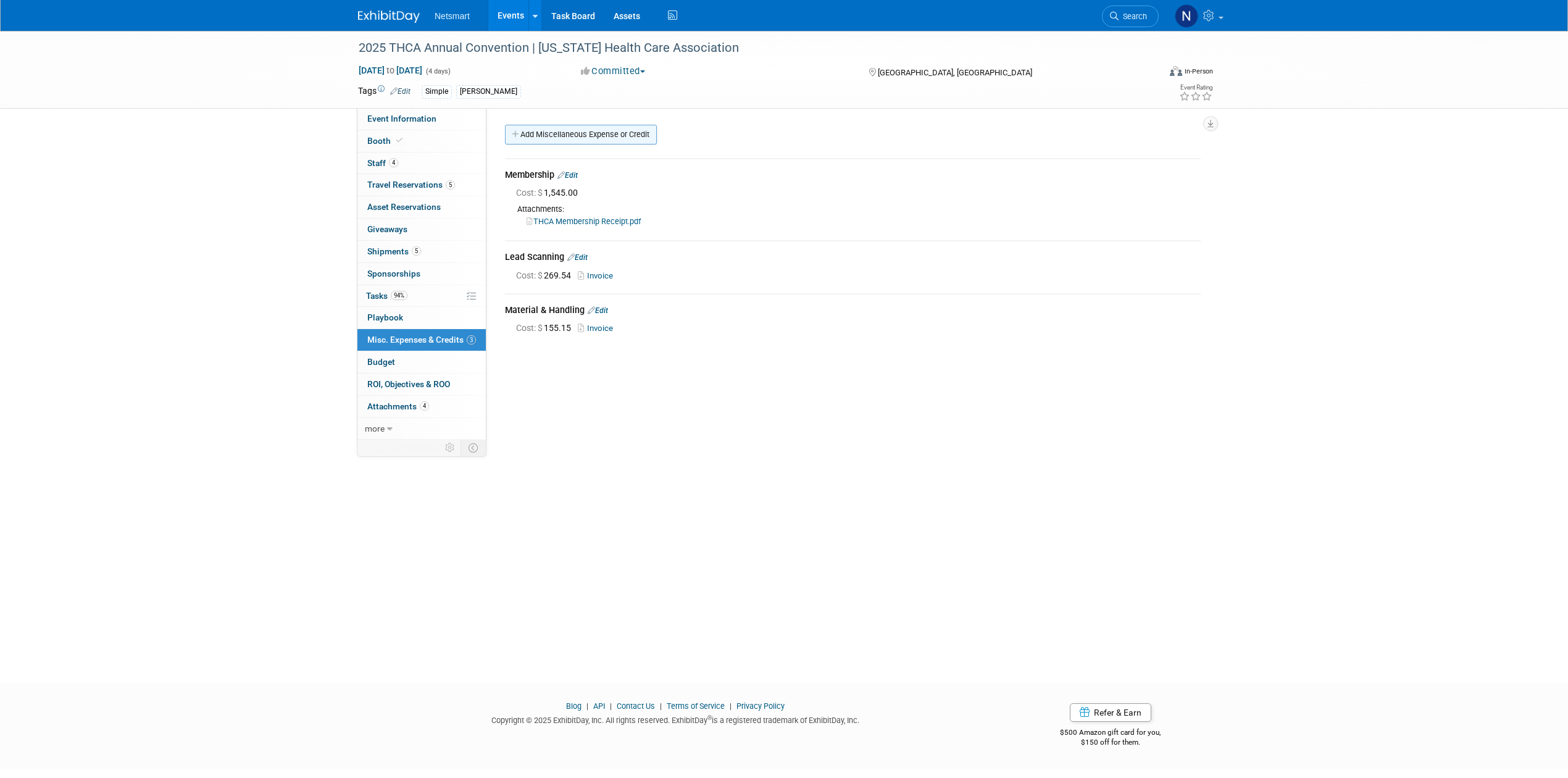
click at [566, 127] on link "Add Miscellaneous Expense or Credit" at bounding box center [581, 134] width 152 height 20
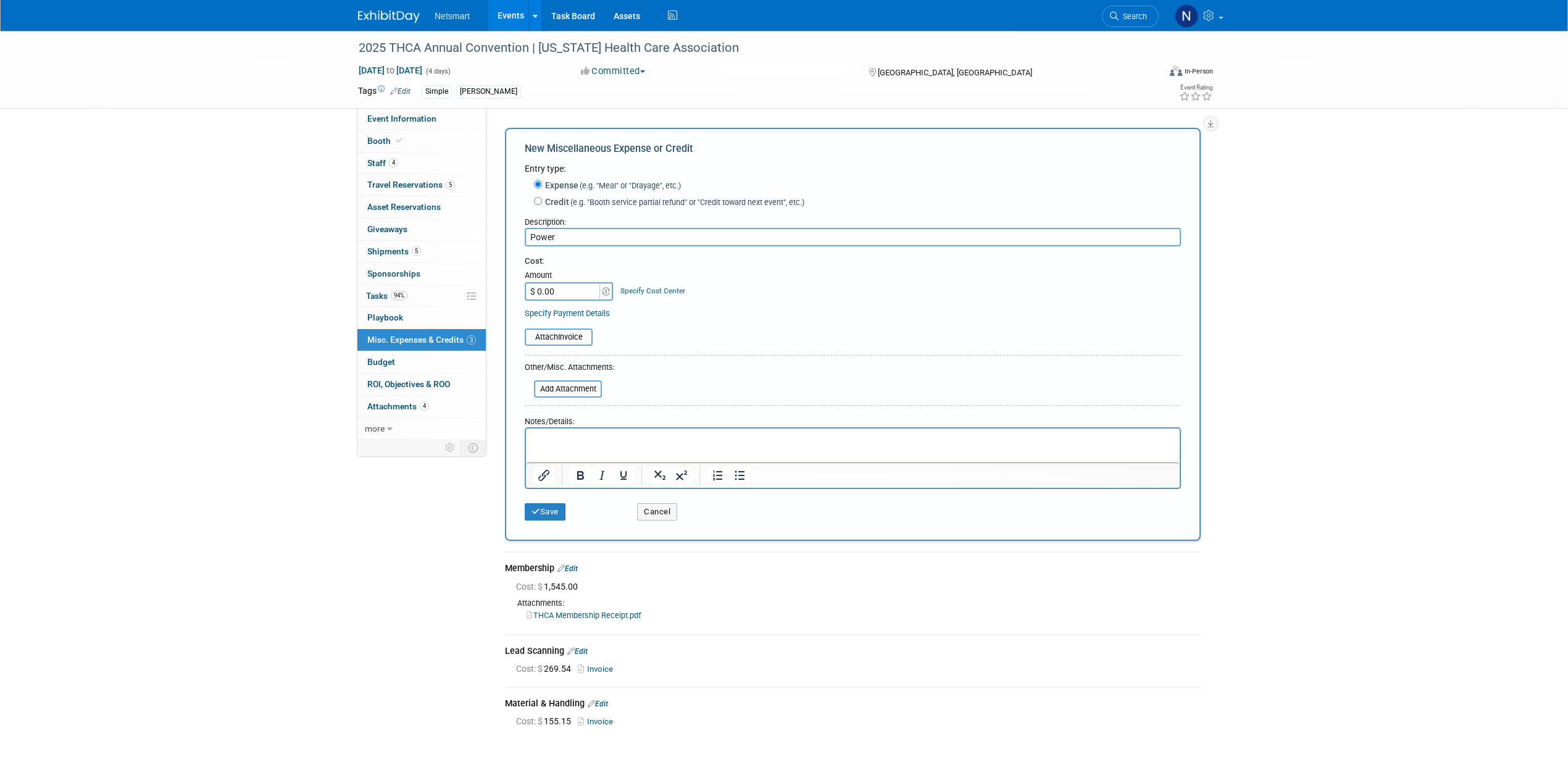
type input "Power"
drag, startPoint x: 572, startPoint y: 304, endPoint x: 567, endPoint y: 289, distance: 15.8
click at [572, 304] on div "Cost: Amount $ 0.00 Specify Cost Center Cost Center -- Not Specified --" at bounding box center [852, 288] width 656 height 63
click at [567, 287] on input "$ 0.00" at bounding box center [563, 291] width 77 height 19
paste input "668.09"
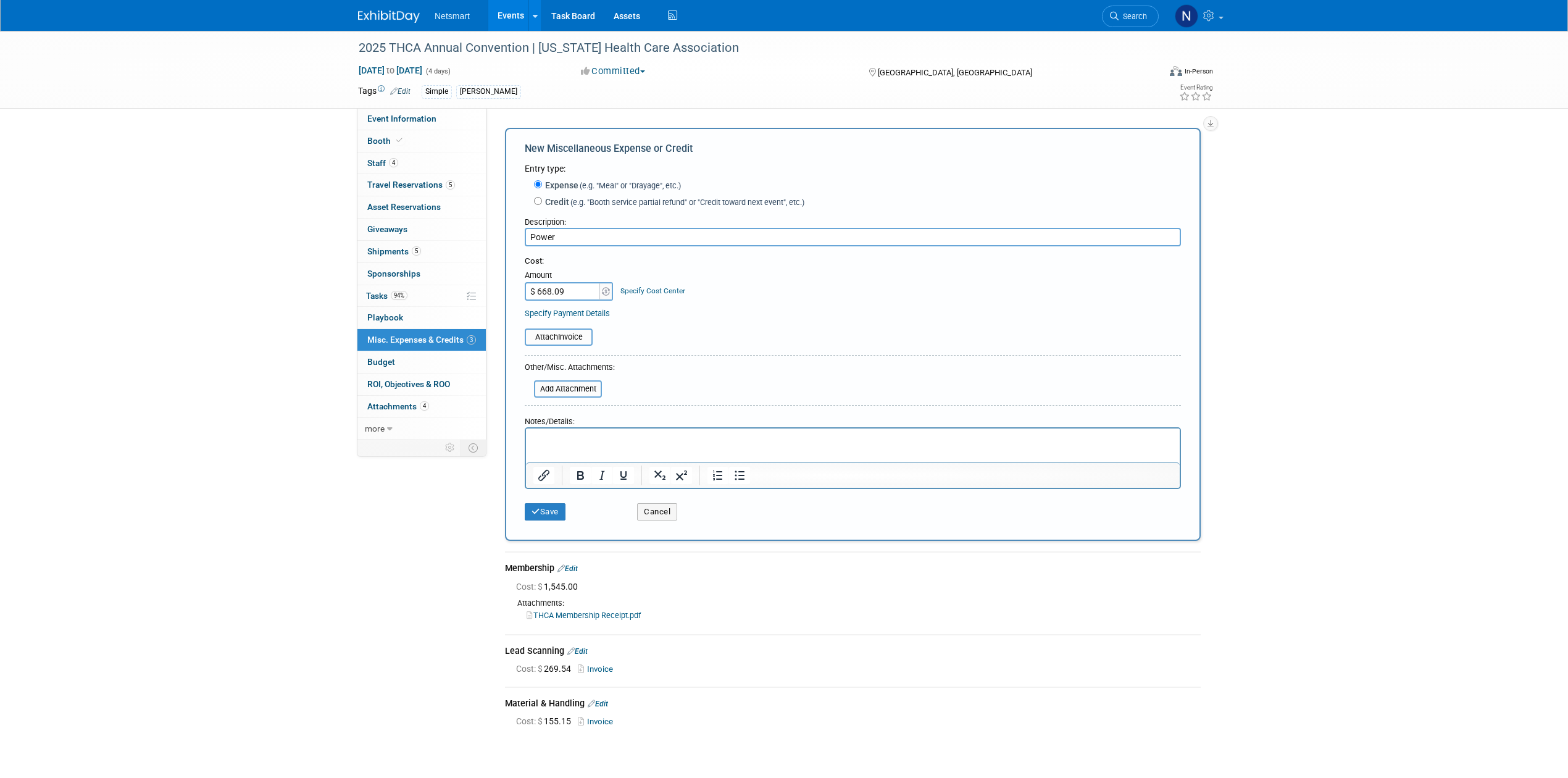
type input "$ 668.09"
click at [578, 337] on input "file" at bounding box center [518, 337] width 147 height 15
click at [539, 518] on icon "submit" at bounding box center [536, 518] width 9 height 8
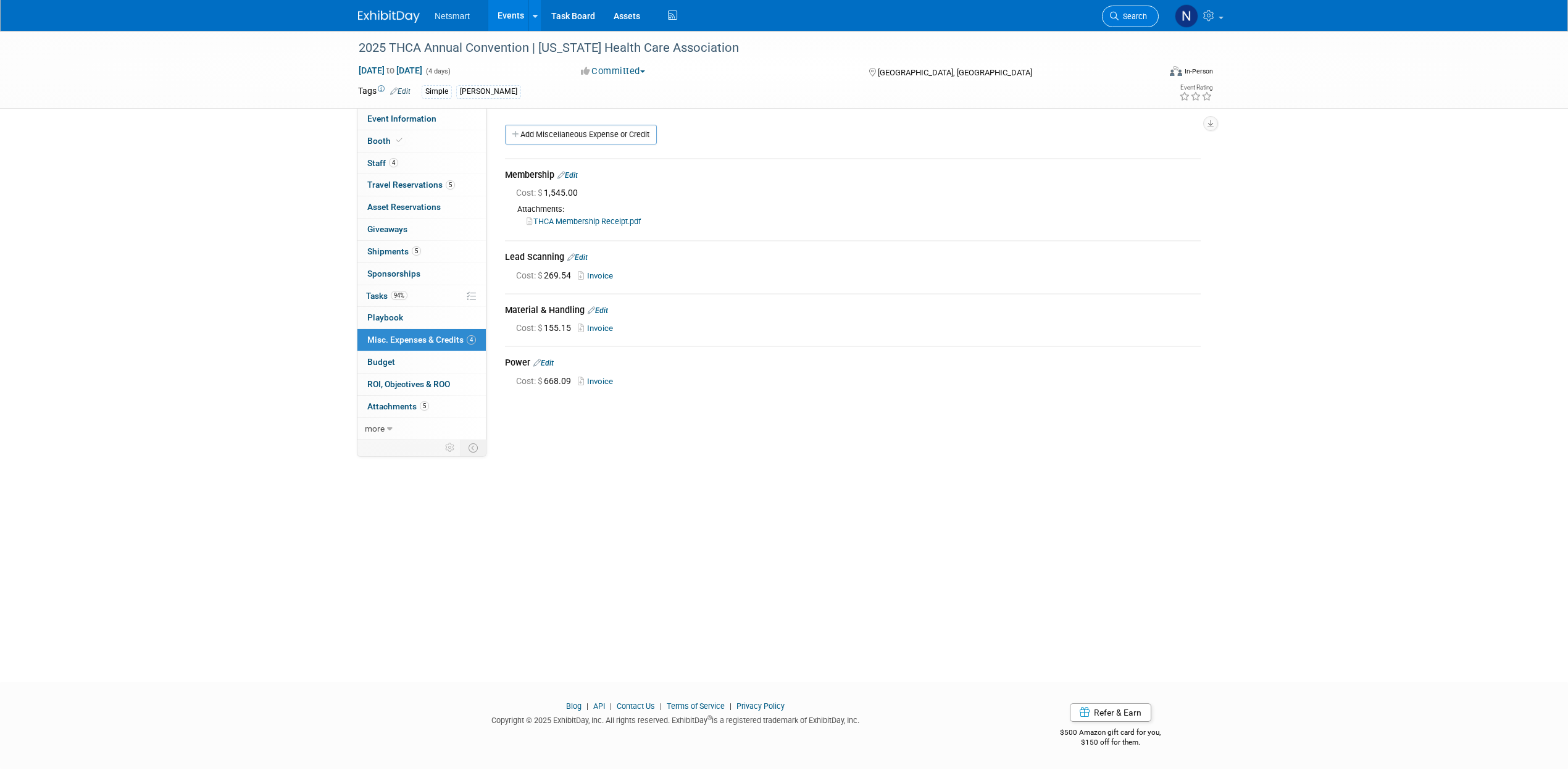
click at [1122, 15] on span "Search" at bounding box center [1133, 16] width 29 height 9
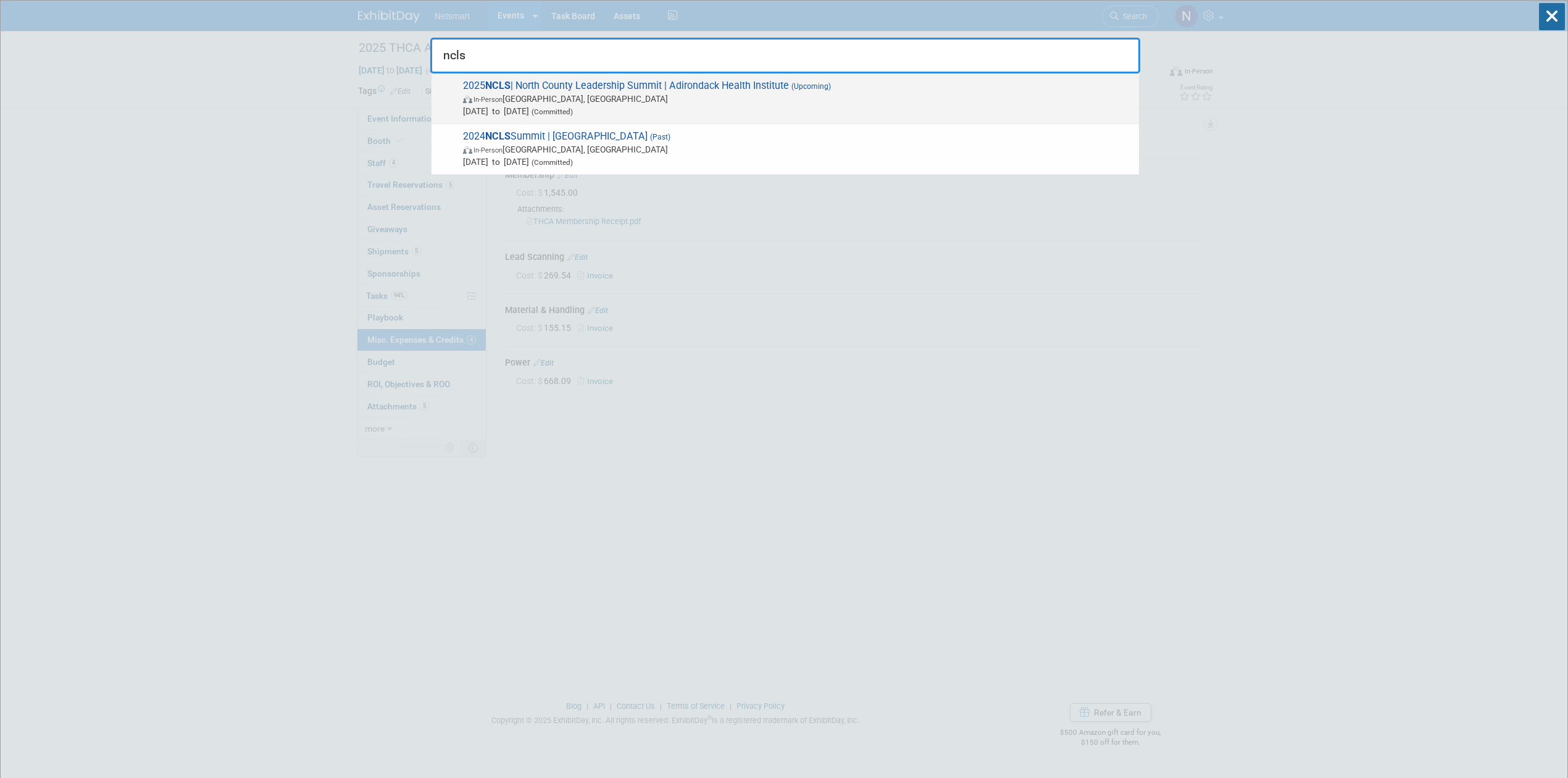
type input "ncls"
click at [630, 88] on span "2025 NCLS | North County Leadership Summit | Adirondack Health Institute (Upcom…" at bounding box center [796, 98] width 673 height 38
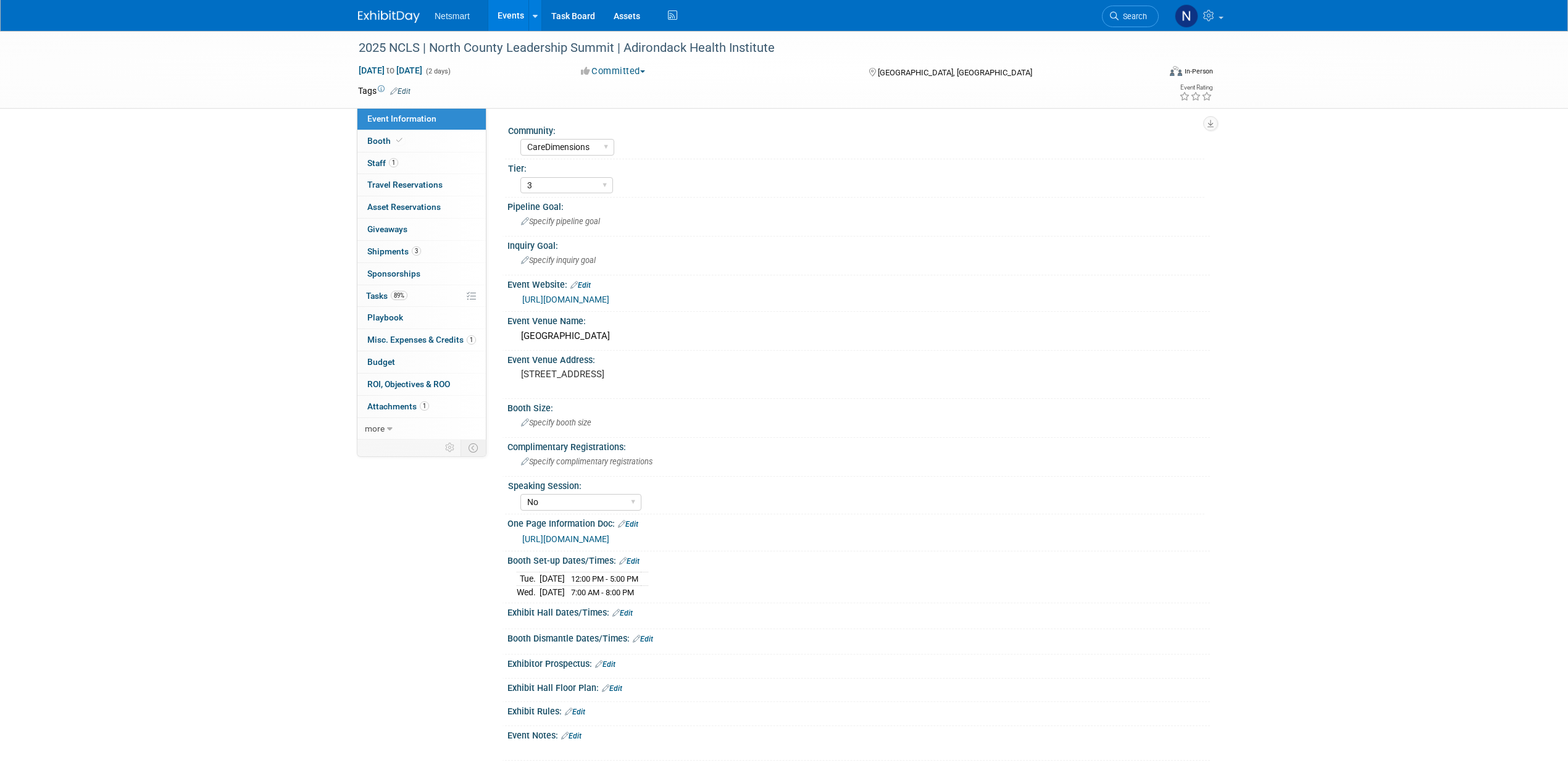
select select "CareDimensions"
select select "3"
select select "No"
click at [413, 349] on link "1 Misc. Expenses & Credits 1" at bounding box center [421, 340] width 128 height 22
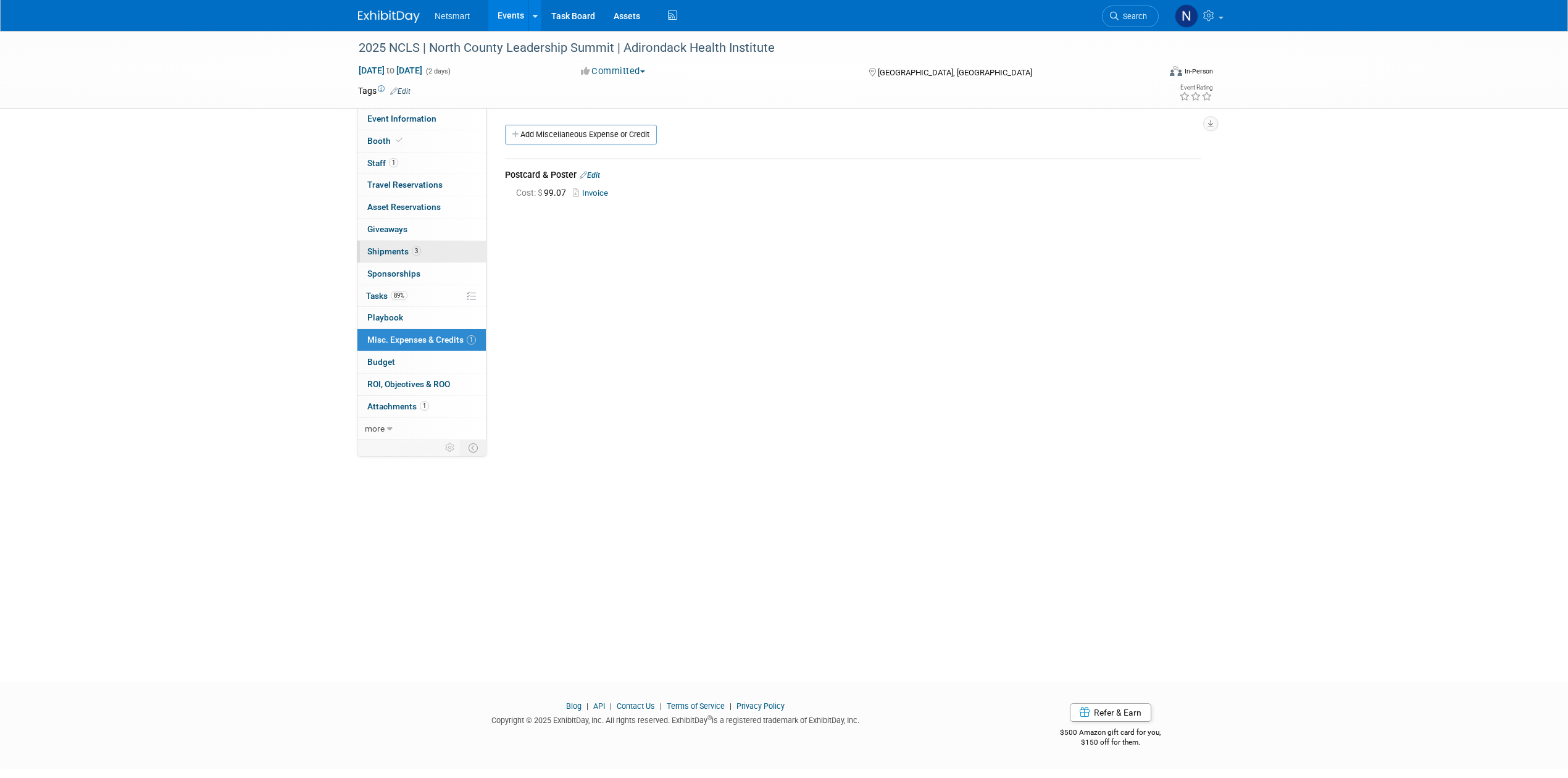
click at [416, 258] on link "3 Shipments 3" at bounding box center [421, 251] width 128 height 22
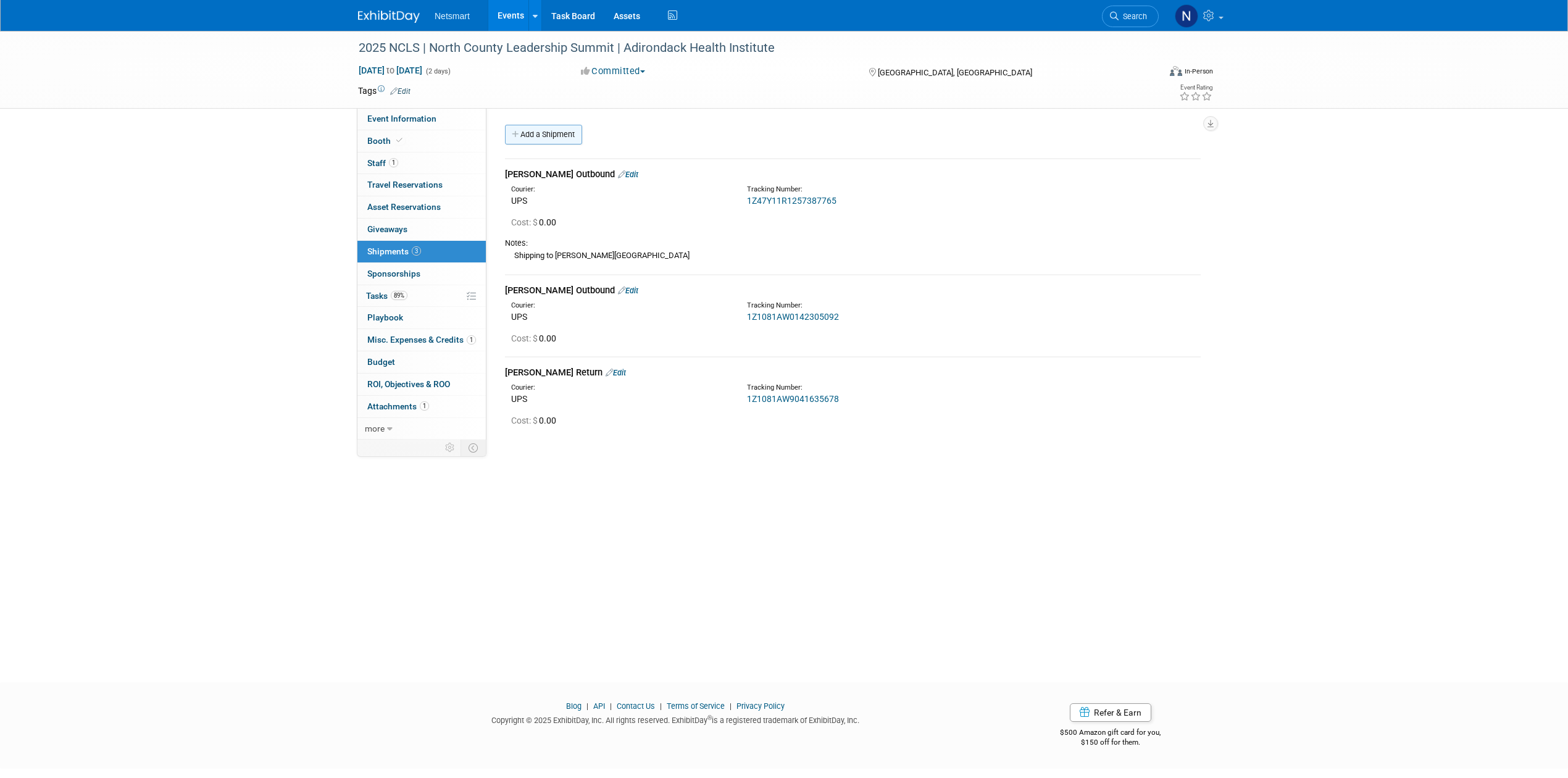
click at [536, 136] on link "Add a Shipment" at bounding box center [544, 134] width 77 height 20
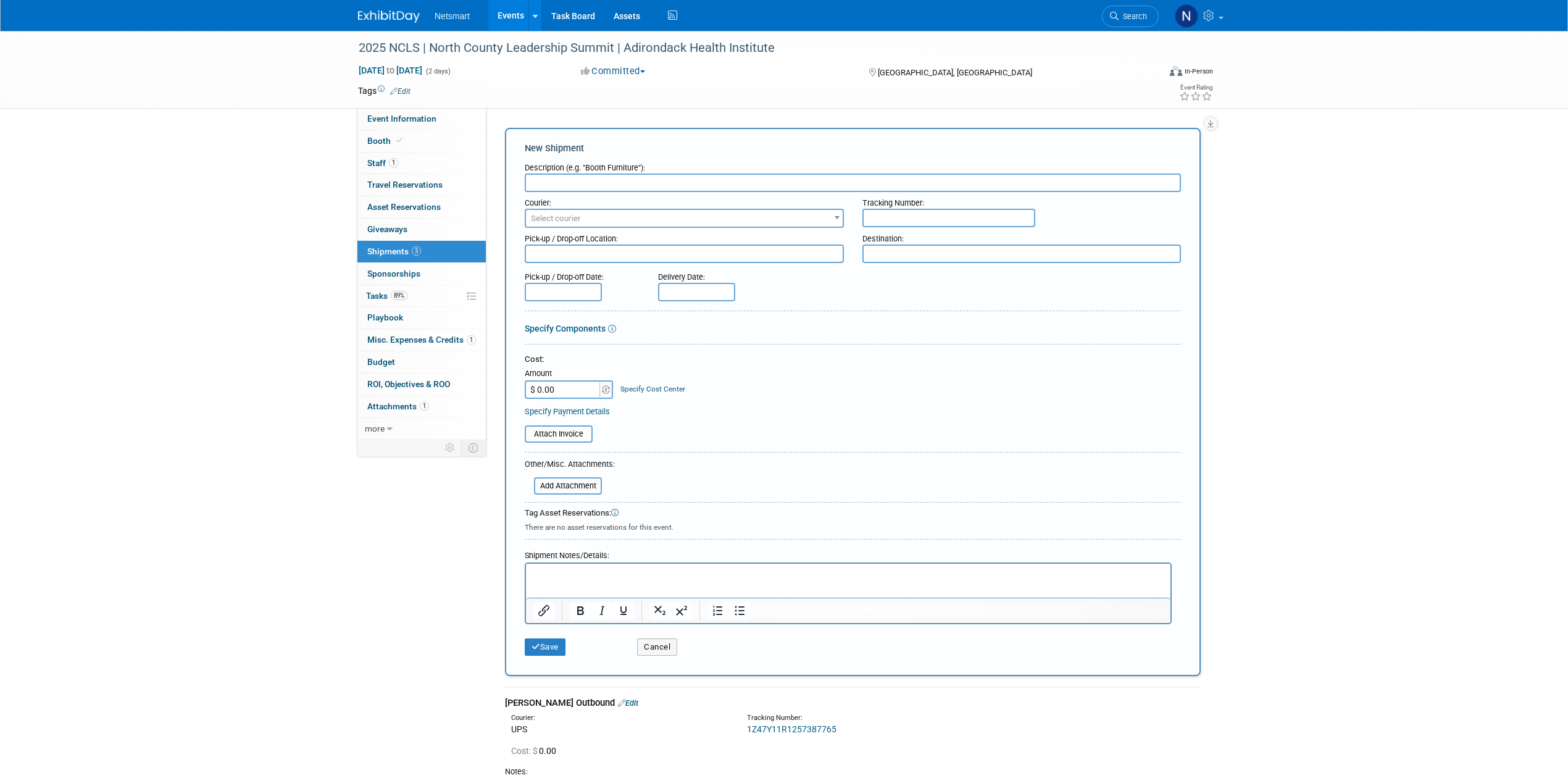
click at [574, 192] on div "Courier:" at bounding box center [684, 200] width 319 height 17
click at [620, 178] on input "text" at bounding box center [852, 183] width 656 height 19
type input "Derse Outbound"
click at [554, 222] on span "Select courier" at bounding box center [684, 218] width 317 height 17
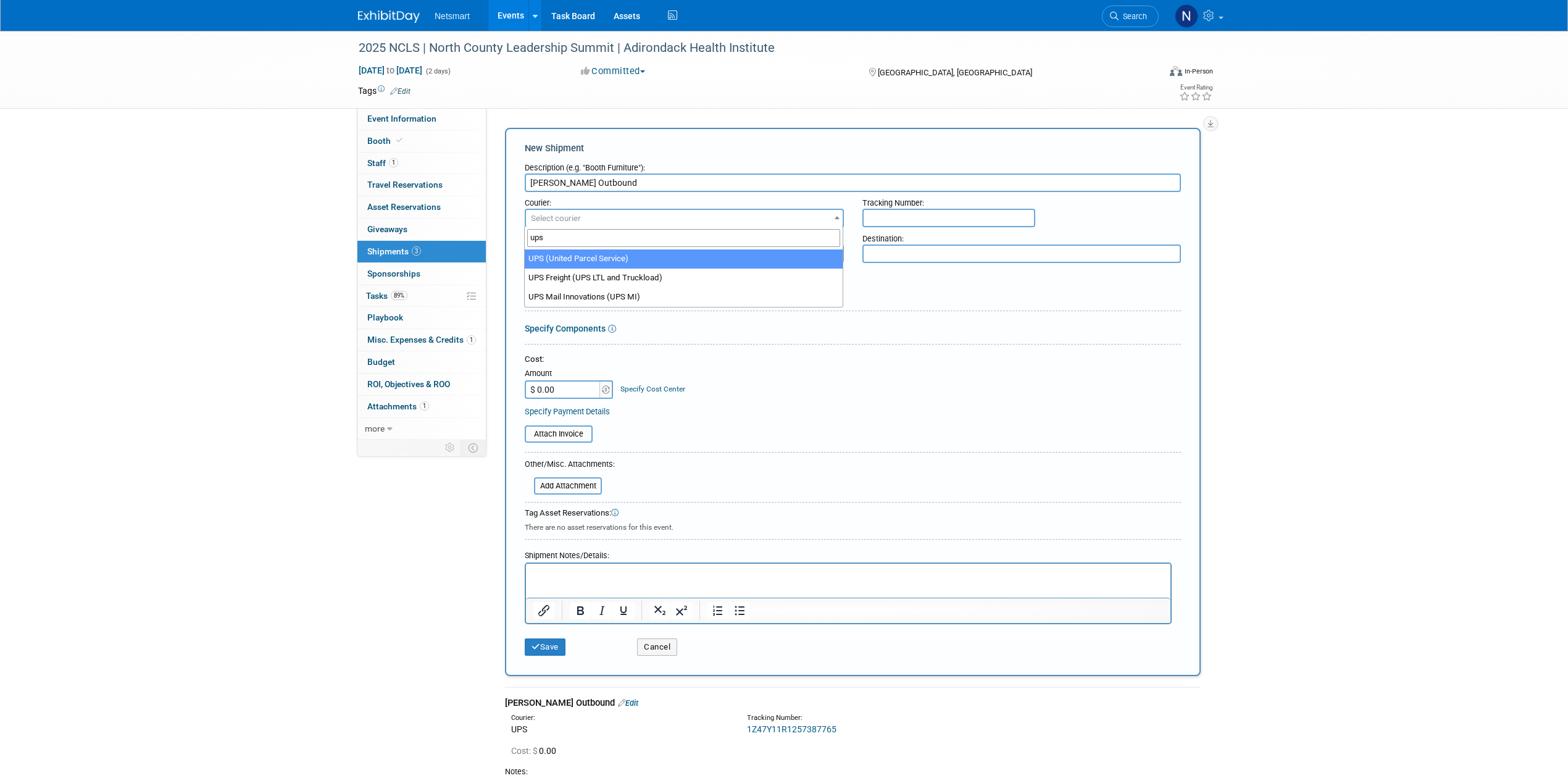
type input "ups"
select select "508"
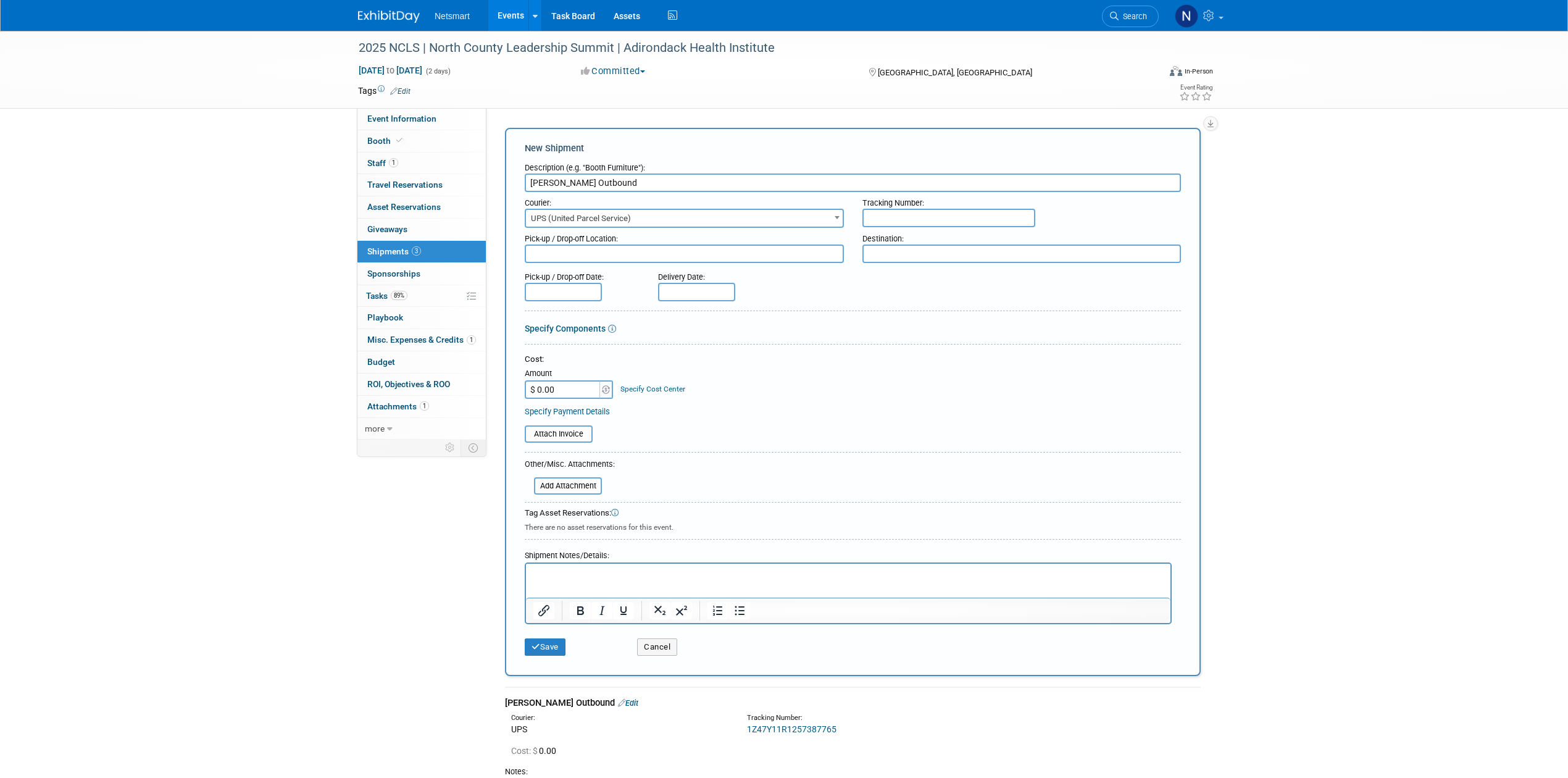
click at [880, 215] on input "text" at bounding box center [949, 218] width 173 height 19
paste input "1Z1081AW0241375267"
type input "1Z1081AW0241375267"
click at [534, 645] on icon "submit" at bounding box center [536, 647] width 9 height 8
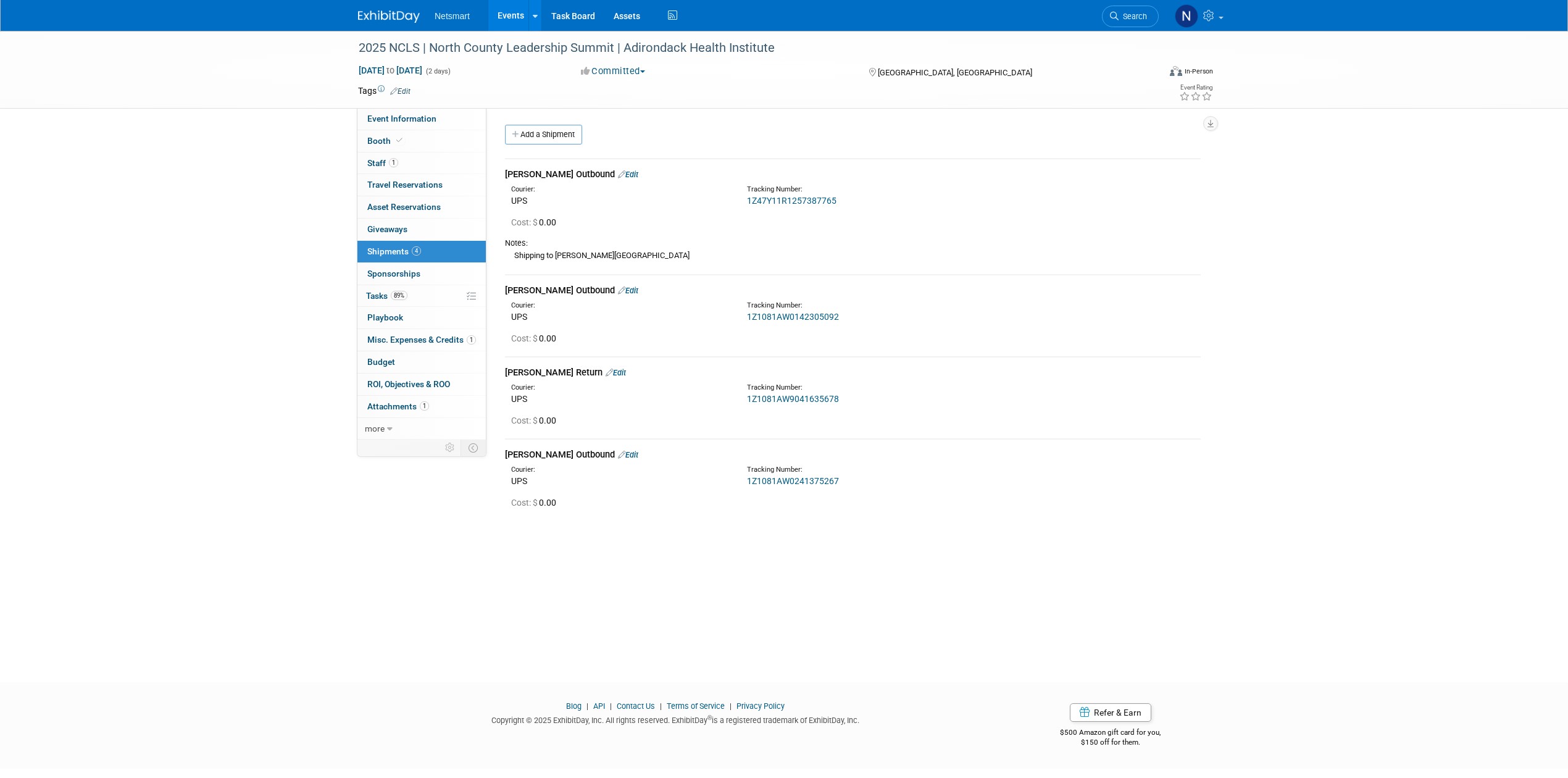
click at [618, 451] on link "Edit" at bounding box center [628, 454] width 21 height 9
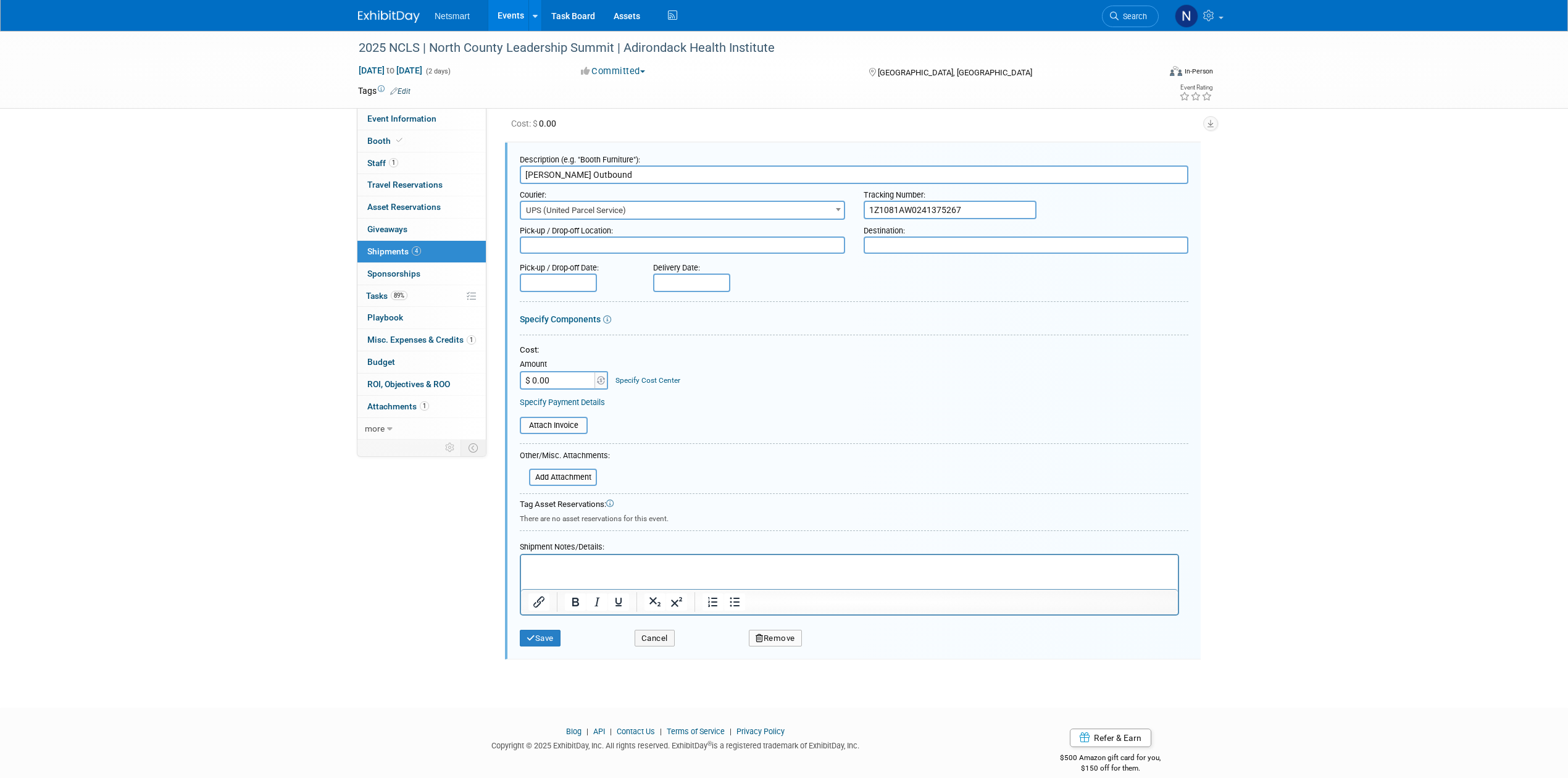
click at [549, 567] on p "Rich Text Area. Press ALT-0 for help." at bounding box center [849, 566] width 643 height 12
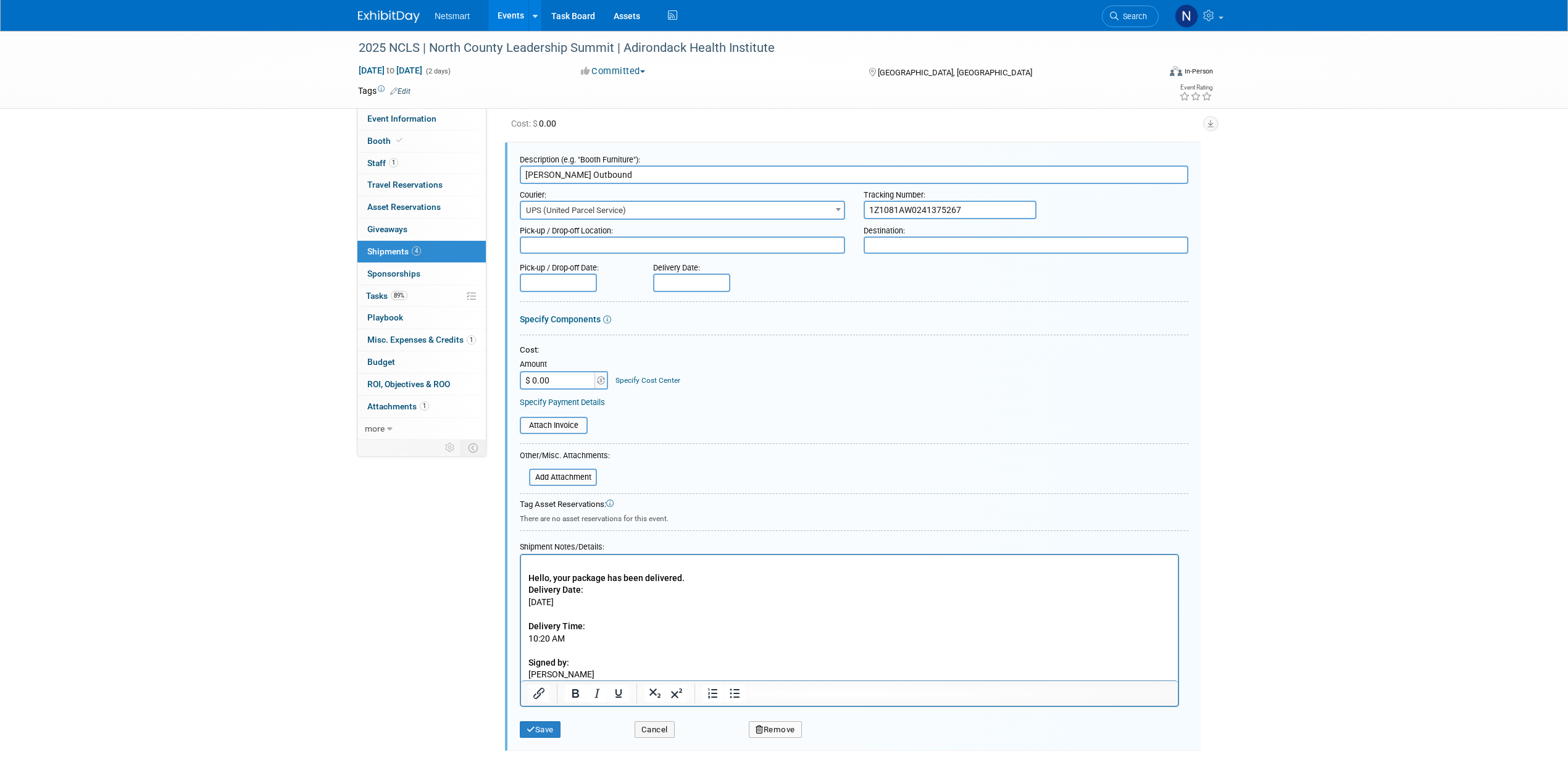
click at [532, 715] on div "Save" at bounding box center [567, 726] width 115 height 26
click at [551, 728] on button "Save" at bounding box center [539, 730] width 40 height 17
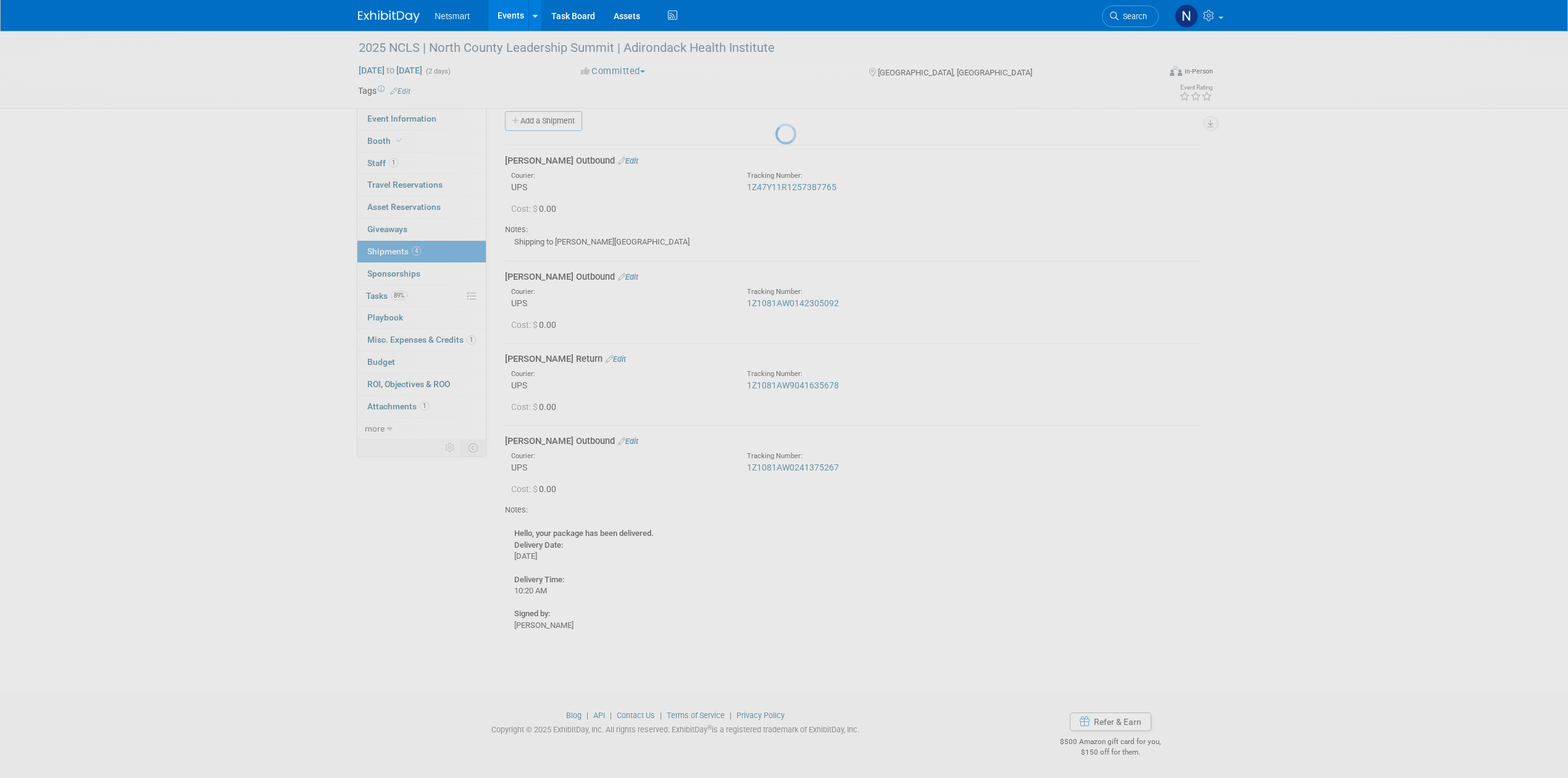
scroll to position [12, 0]
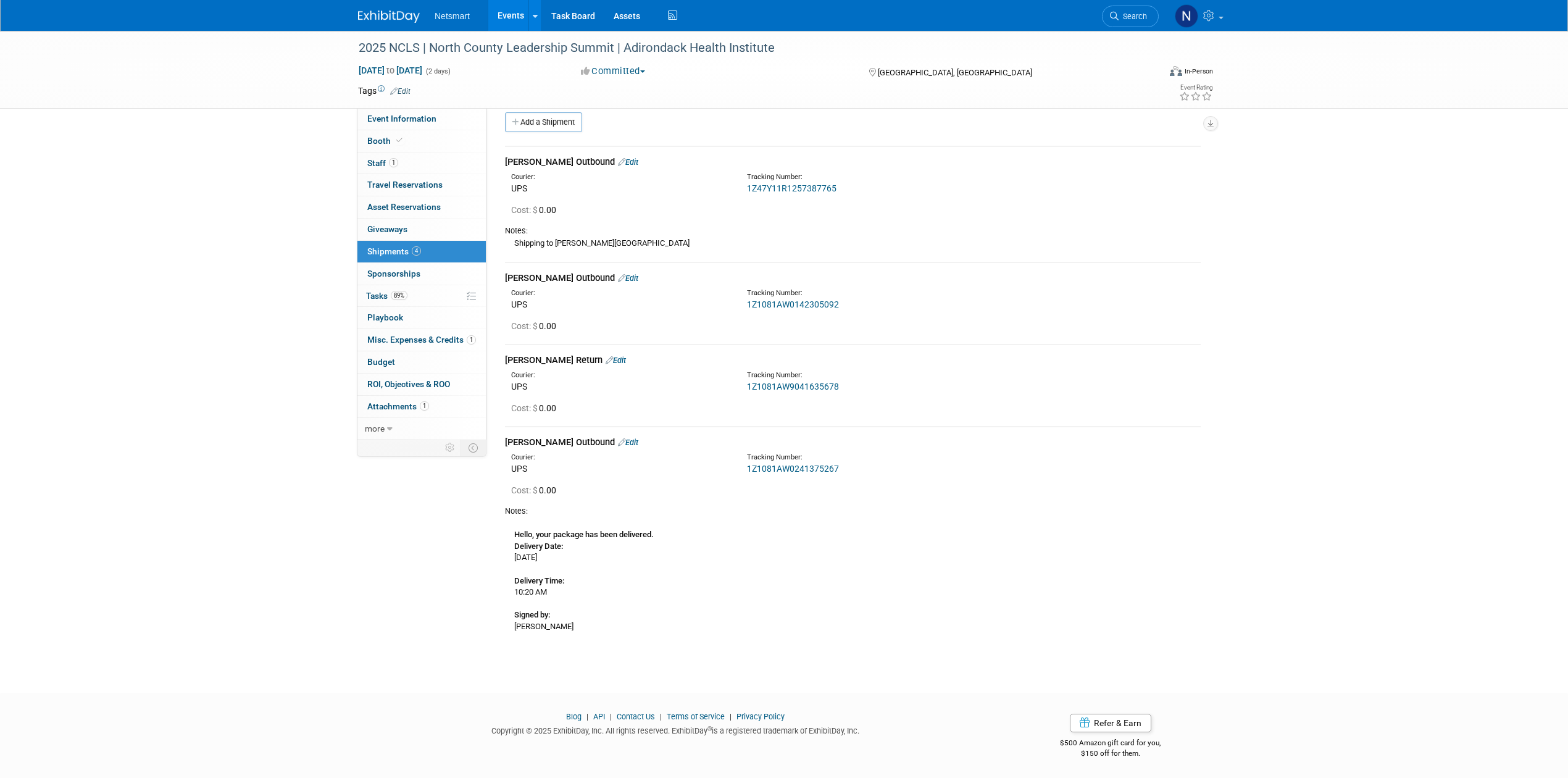
click at [618, 162] on link "Edit" at bounding box center [628, 162] width 21 height 9
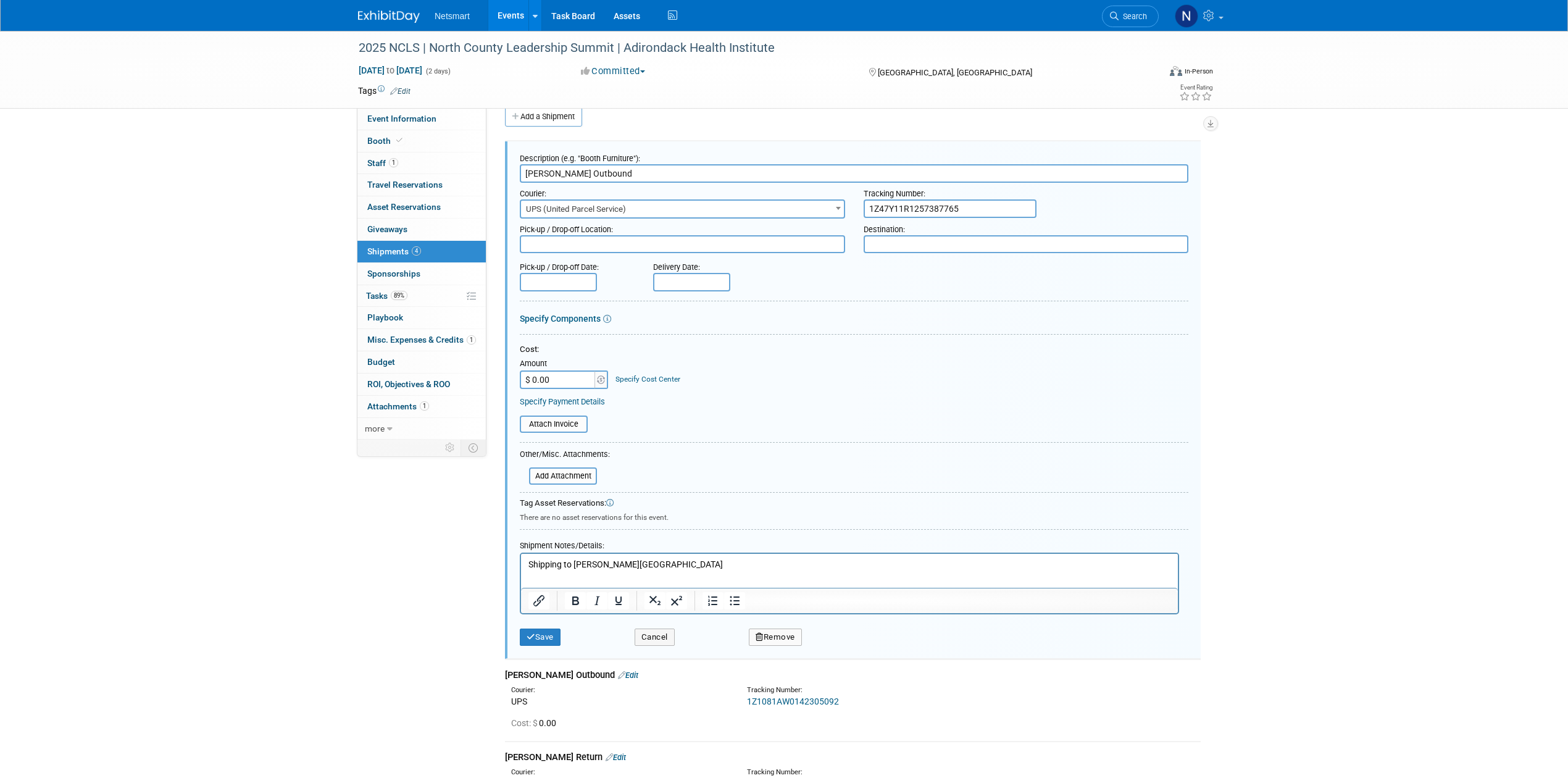
scroll to position [19, 0]
click at [653, 563] on p "Shipping to Blake's Hotel" at bounding box center [849, 564] width 643 height 12
drag, startPoint x: 653, startPoint y: 563, endPoint x: 530, endPoint y: 571, distance: 123.3
click at [533, 570] on html "Shipping to Blake's Hotel" at bounding box center [849, 561] width 657 height 17
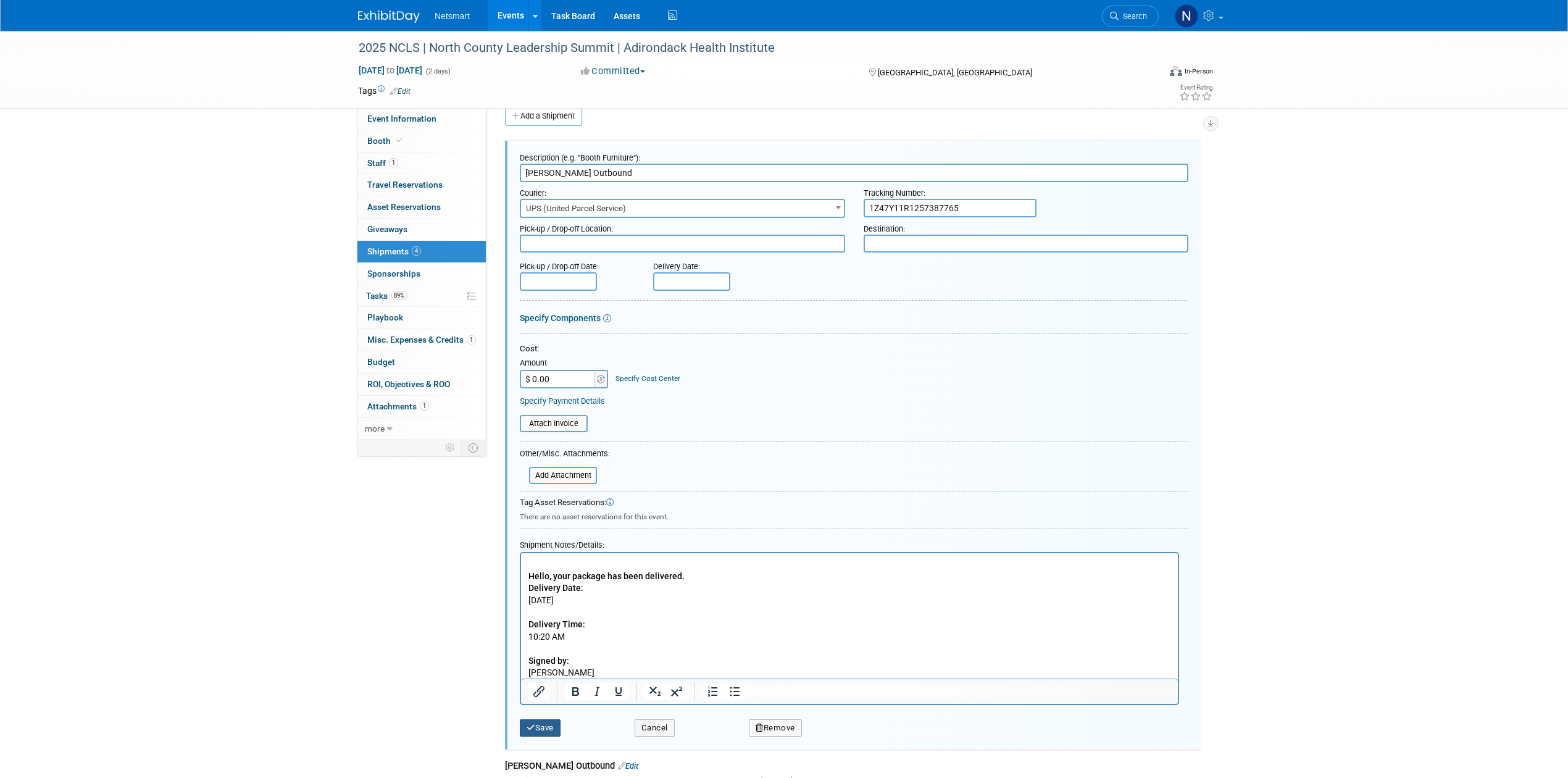
click at [531, 726] on icon "submit" at bounding box center [531, 728] width 9 height 8
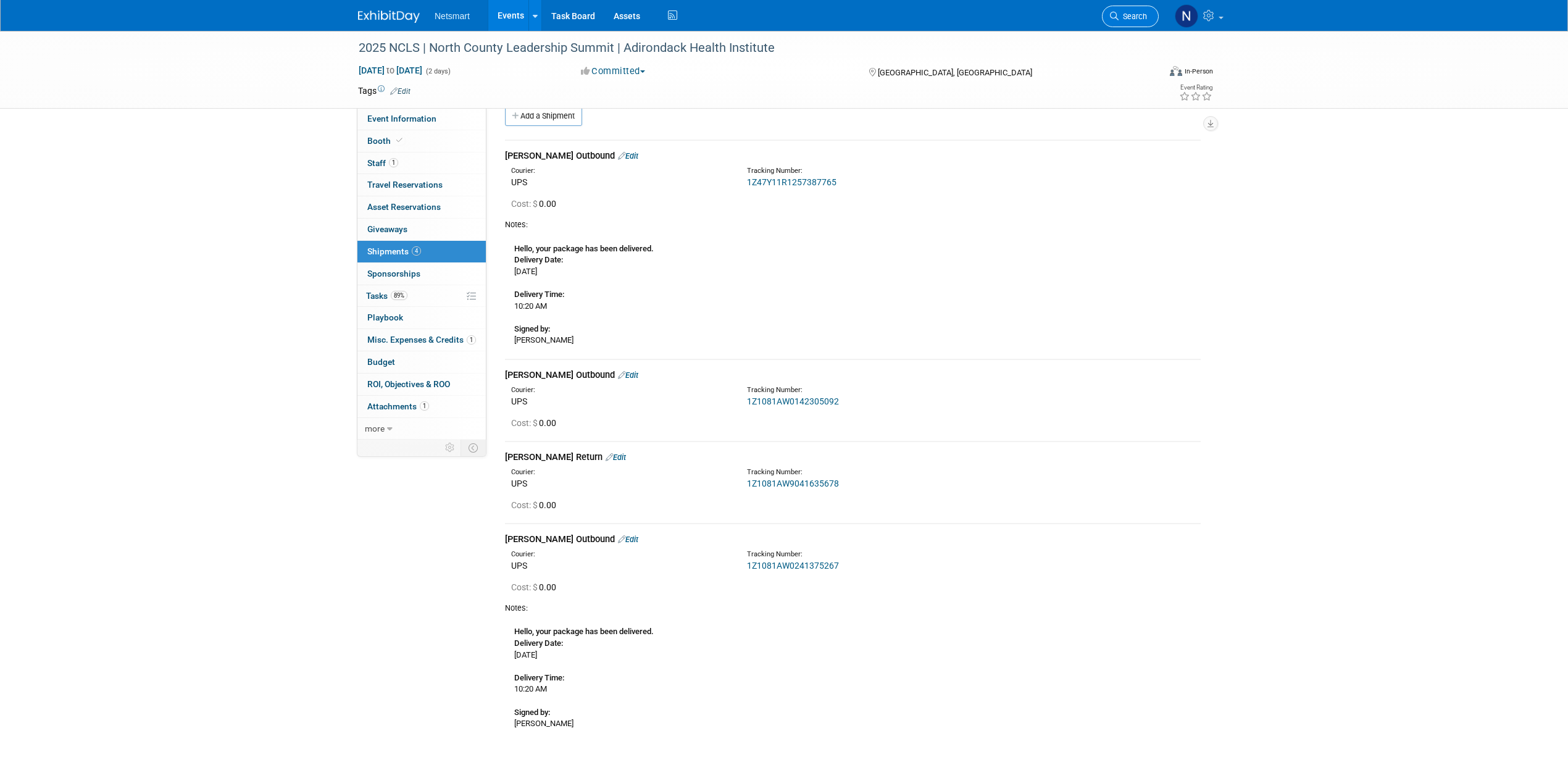
click at [1132, 16] on span "Search" at bounding box center [1133, 16] width 29 height 9
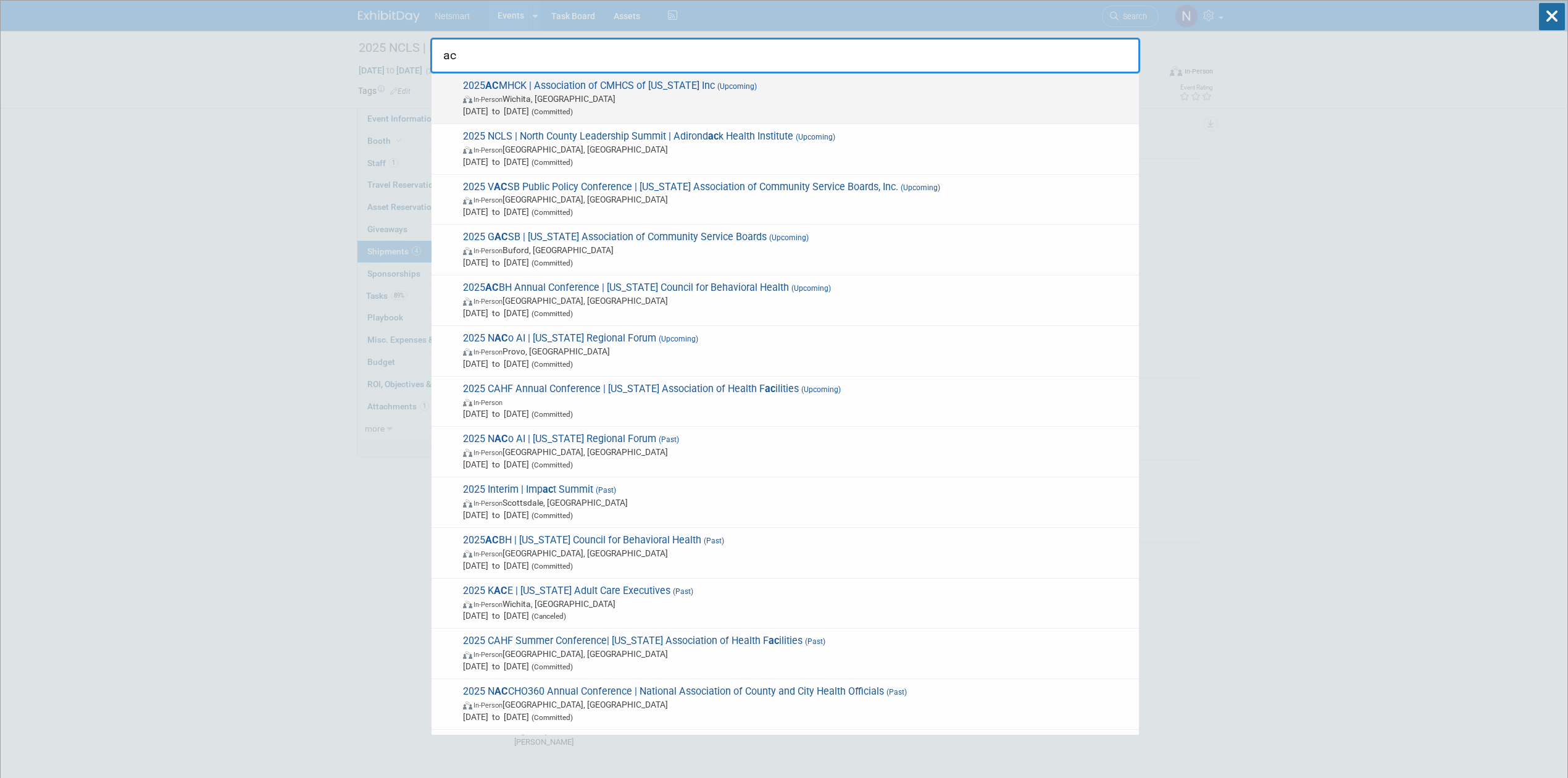
type input "ac"
click at [507, 88] on span "2025 AC MHCK | Association of CMHCS of Kansas Inc (Upcoming) In-Person Wichita,…" at bounding box center [796, 98] width 673 height 38
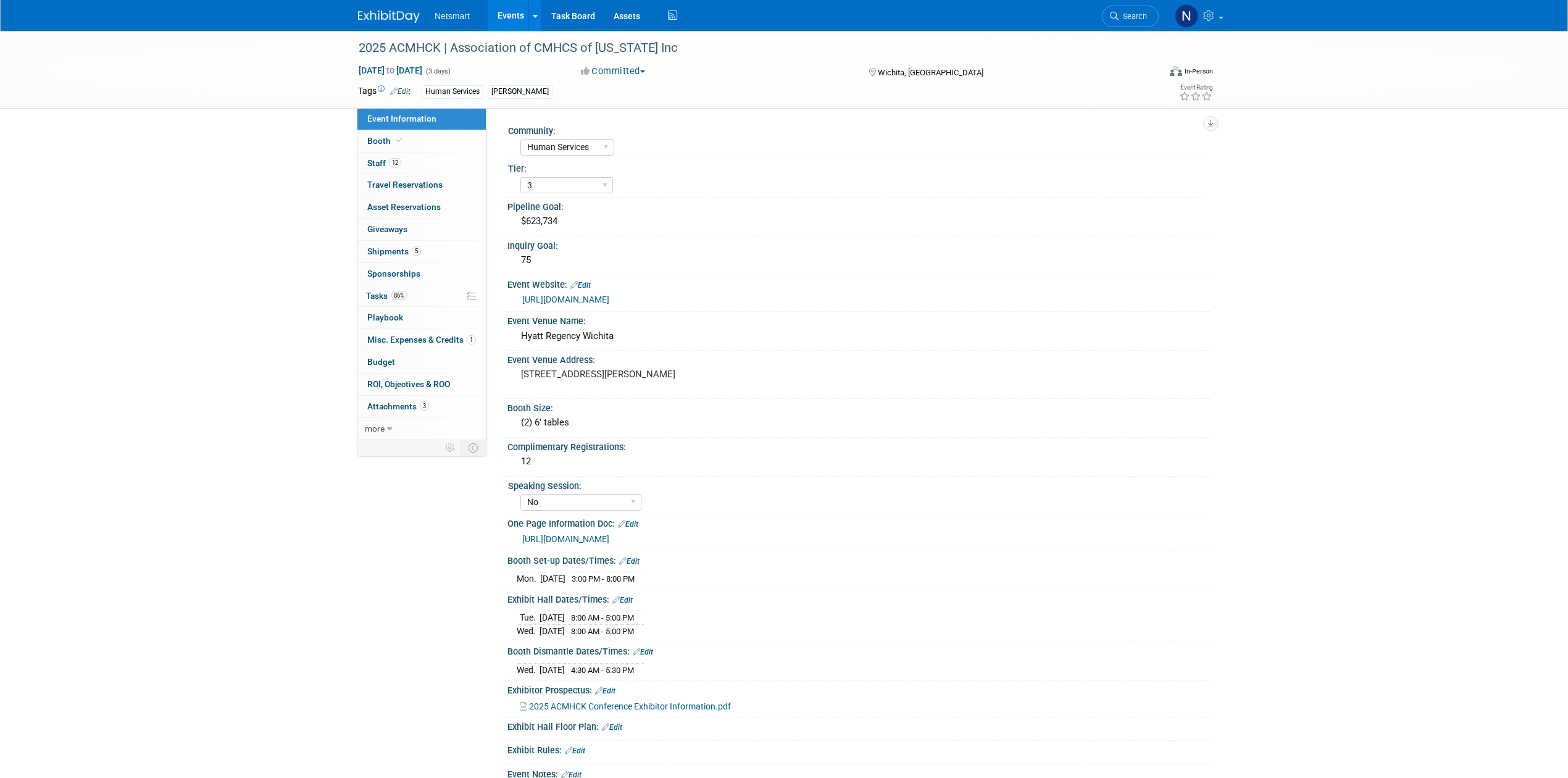
select select "Human Services"
select select "3"
select select "No"
click at [420, 251] on span "5" at bounding box center [416, 251] width 9 height 9
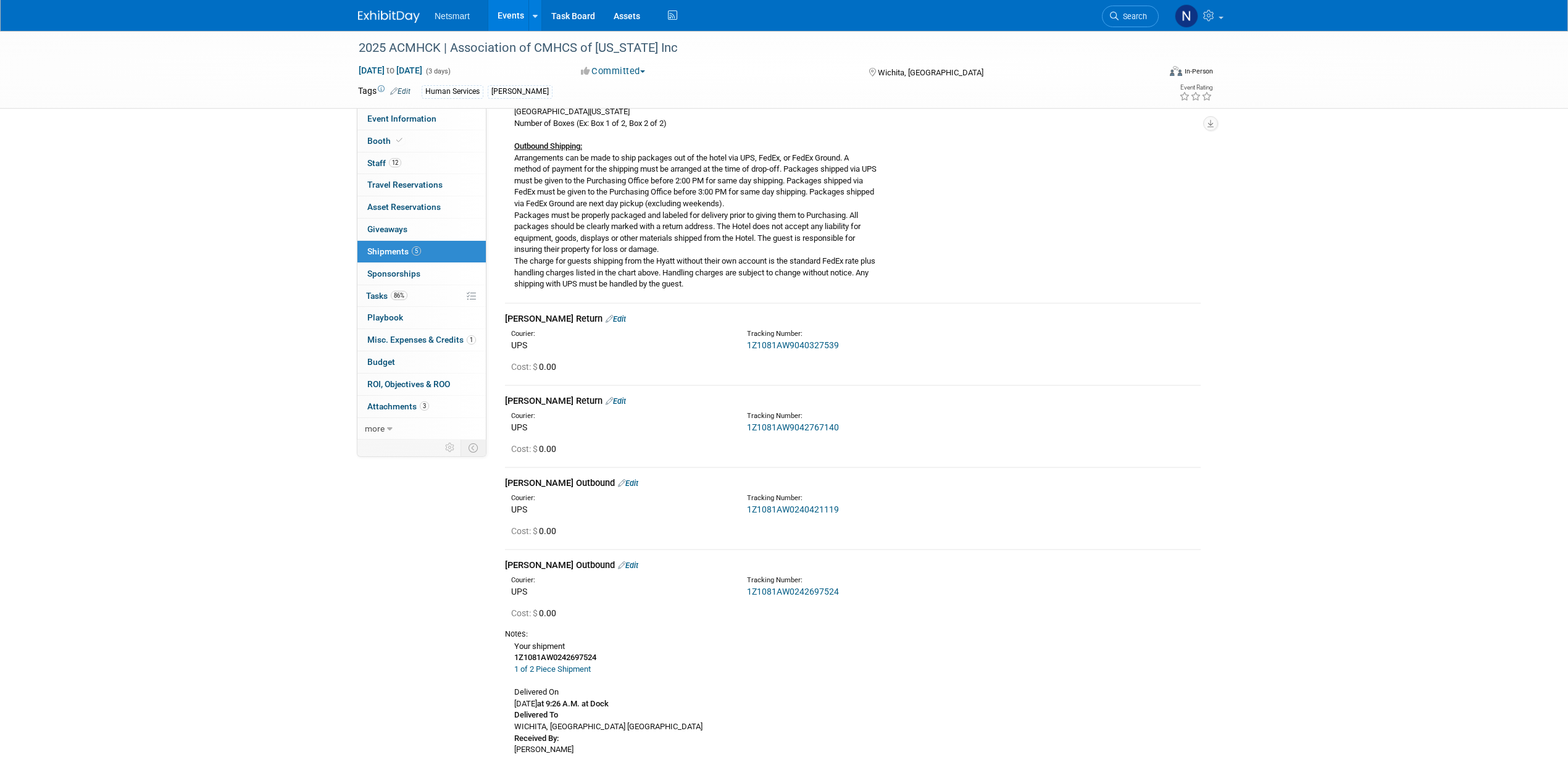
scroll to position [329, 0]
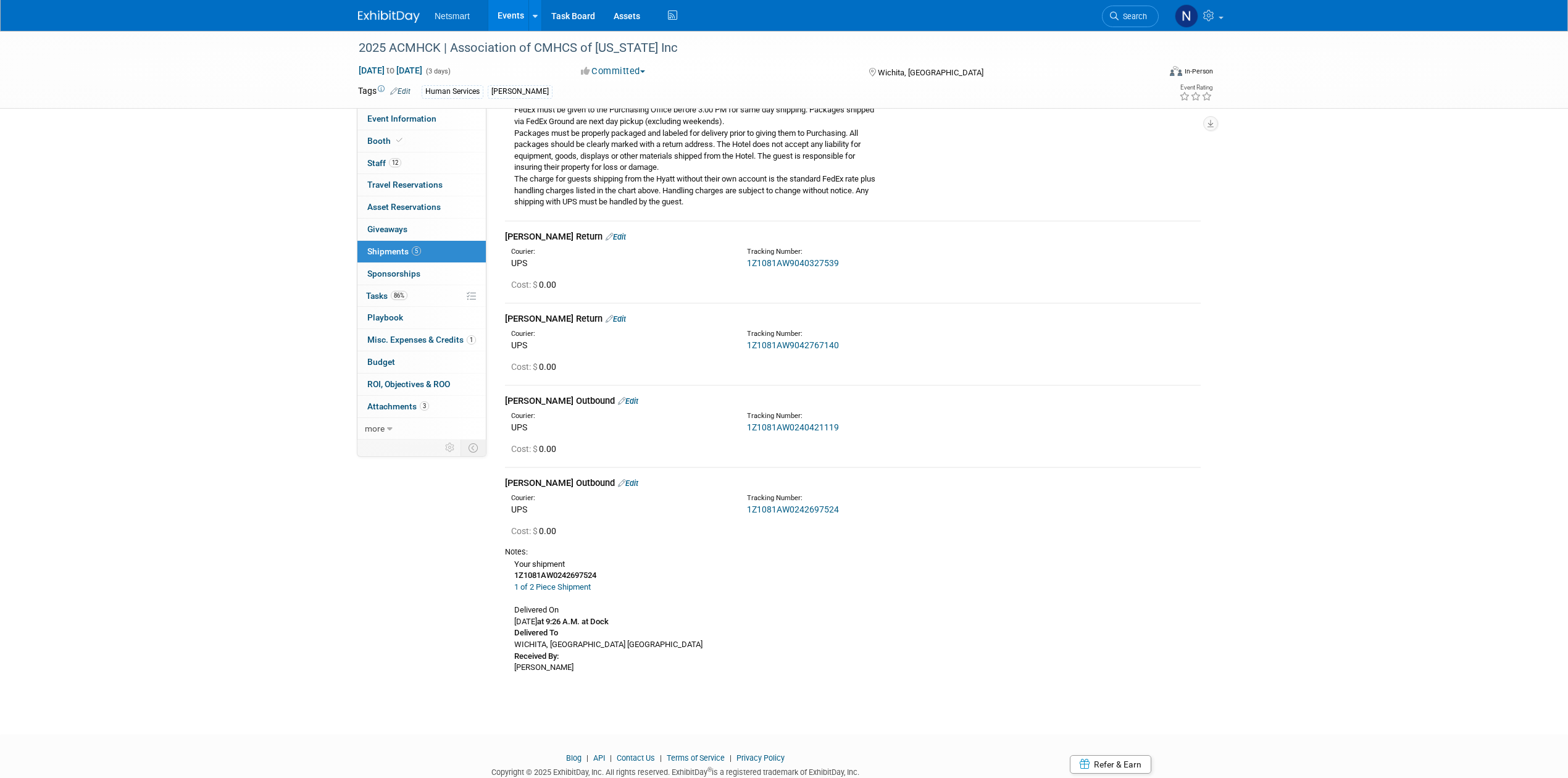
click at [590, 404] on div "[PERSON_NAME] Outbound Edit" at bounding box center [853, 401] width 696 height 13
click at [618, 396] on link "Edit" at bounding box center [628, 401] width 21 height 9
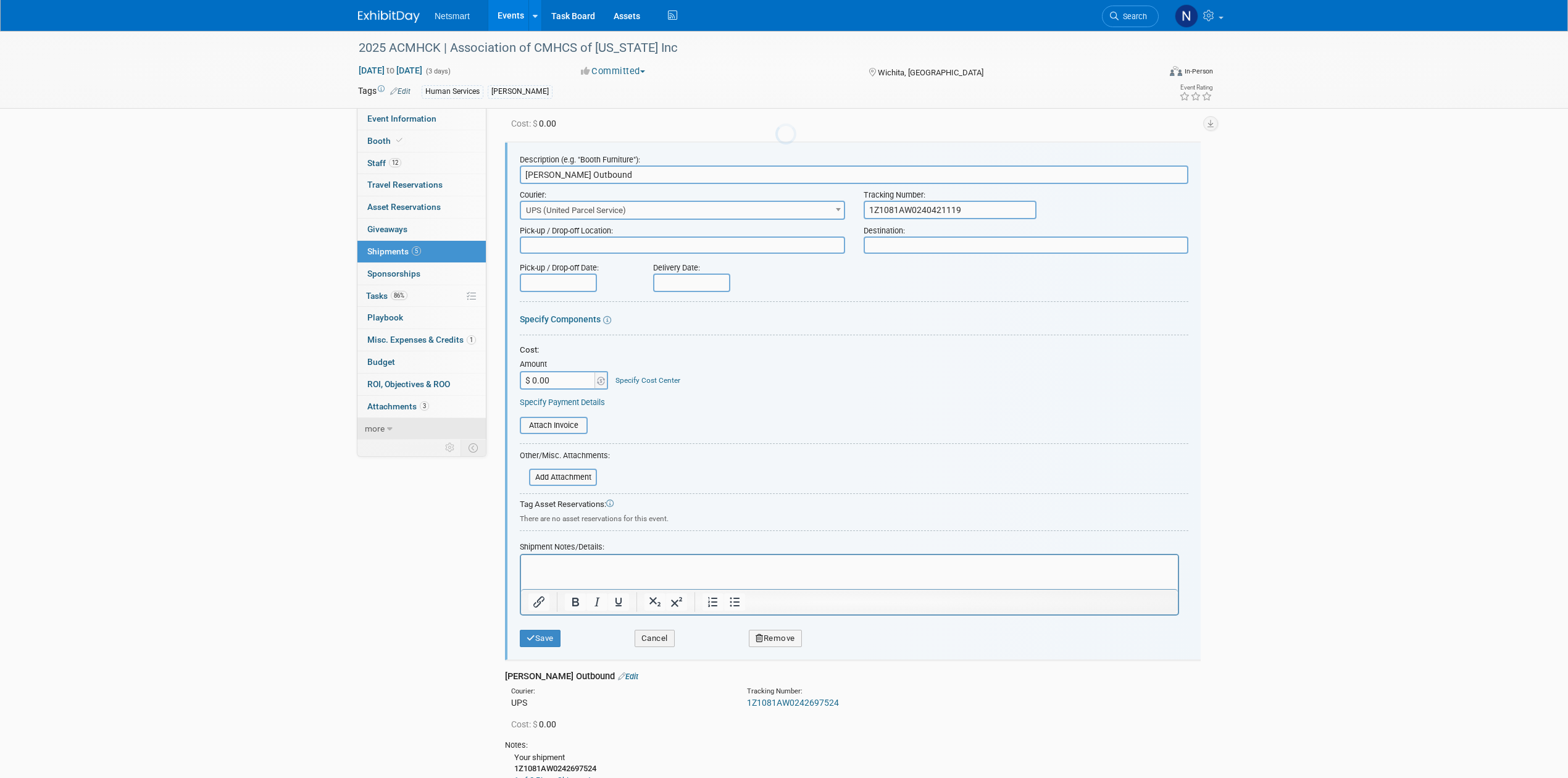
scroll to position [0, 0]
click at [538, 571] on html at bounding box center [849, 563] width 657 height 17
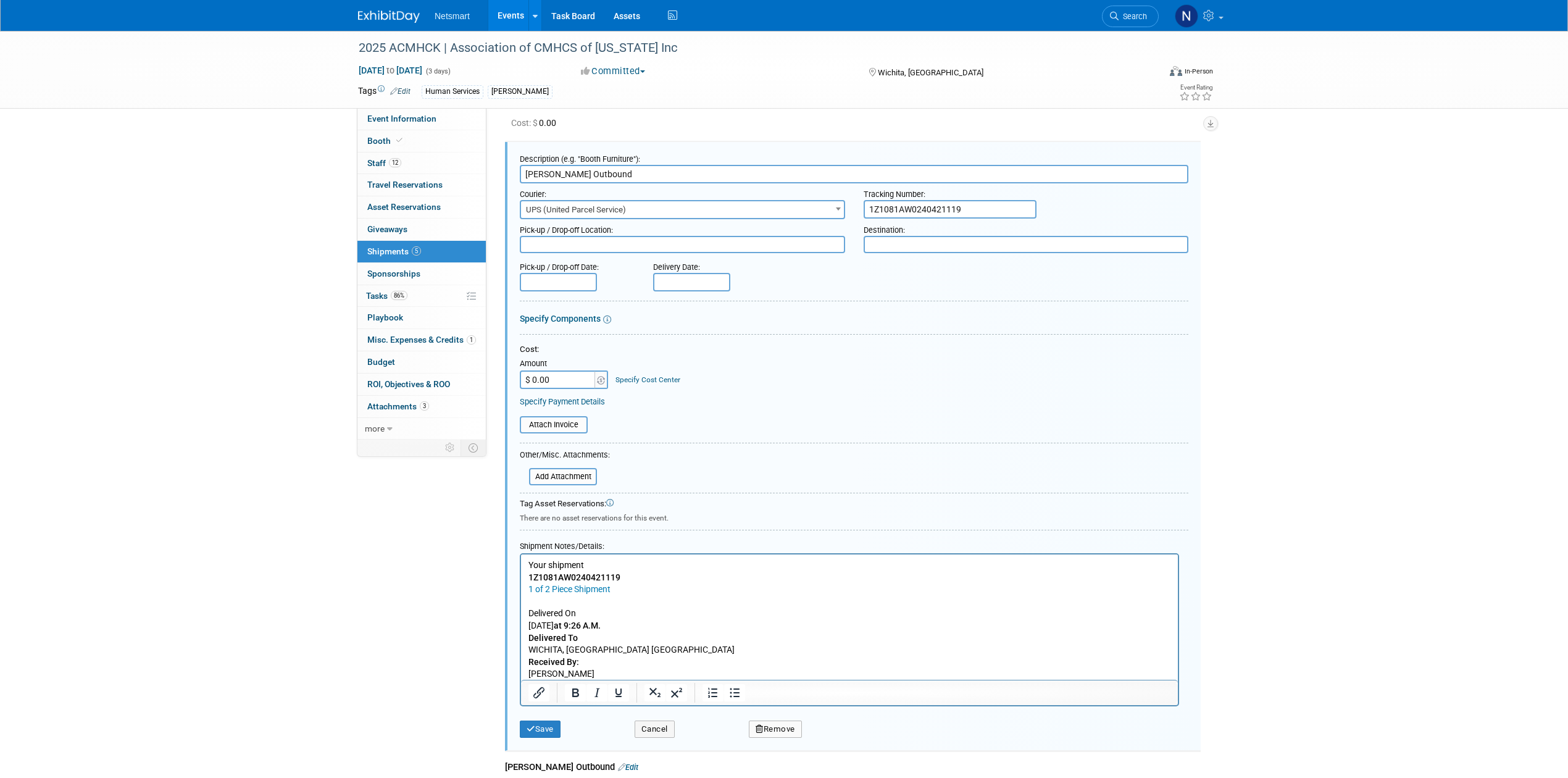
click at [547, 724] on button "Save" at bounding box center [539, 729] width 40 height 17
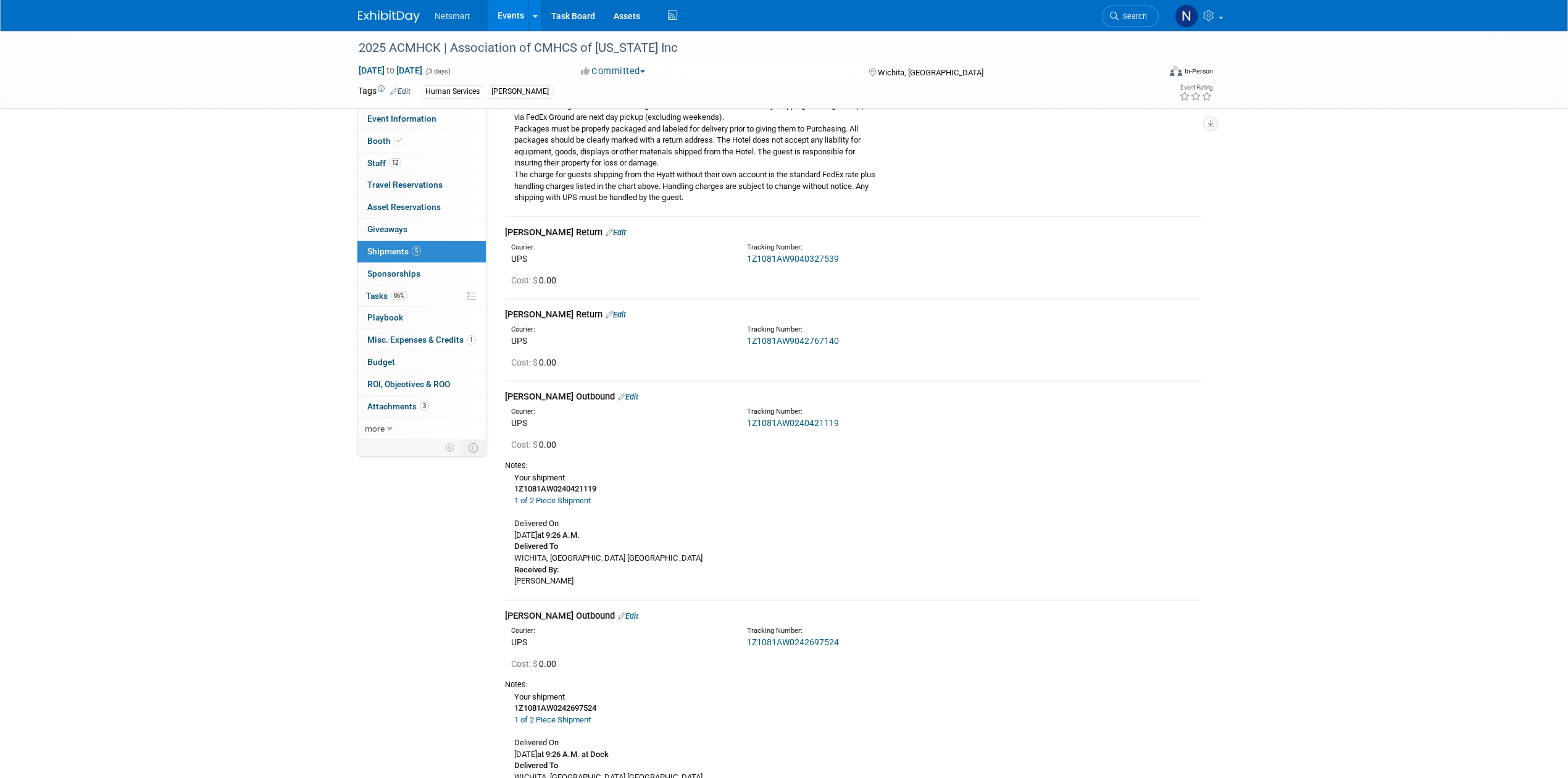
scroll to position [177, 0]
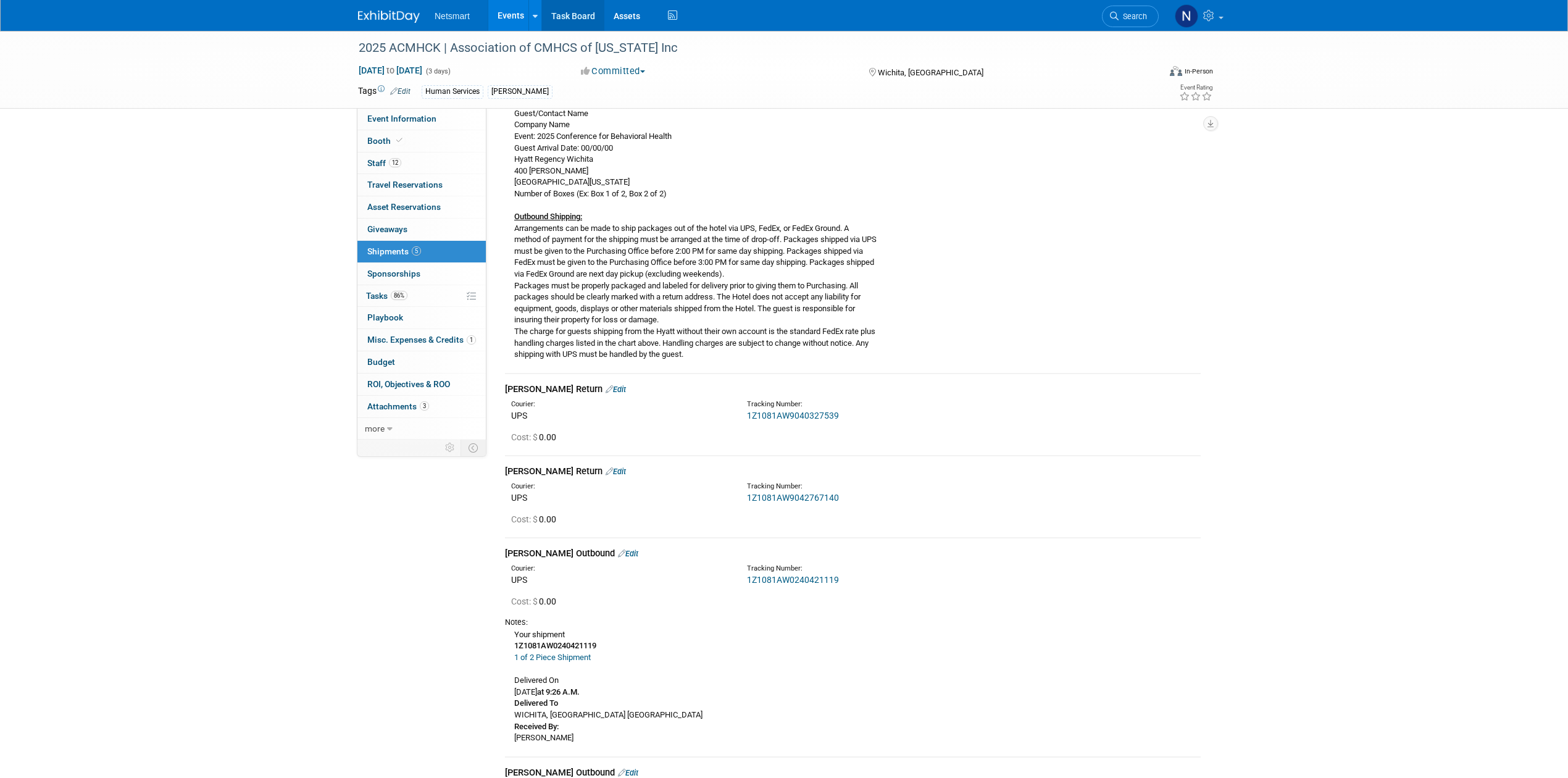
click at [577, 15] on link "Task Board" at bounding box center [573, 16] width 62 height 31
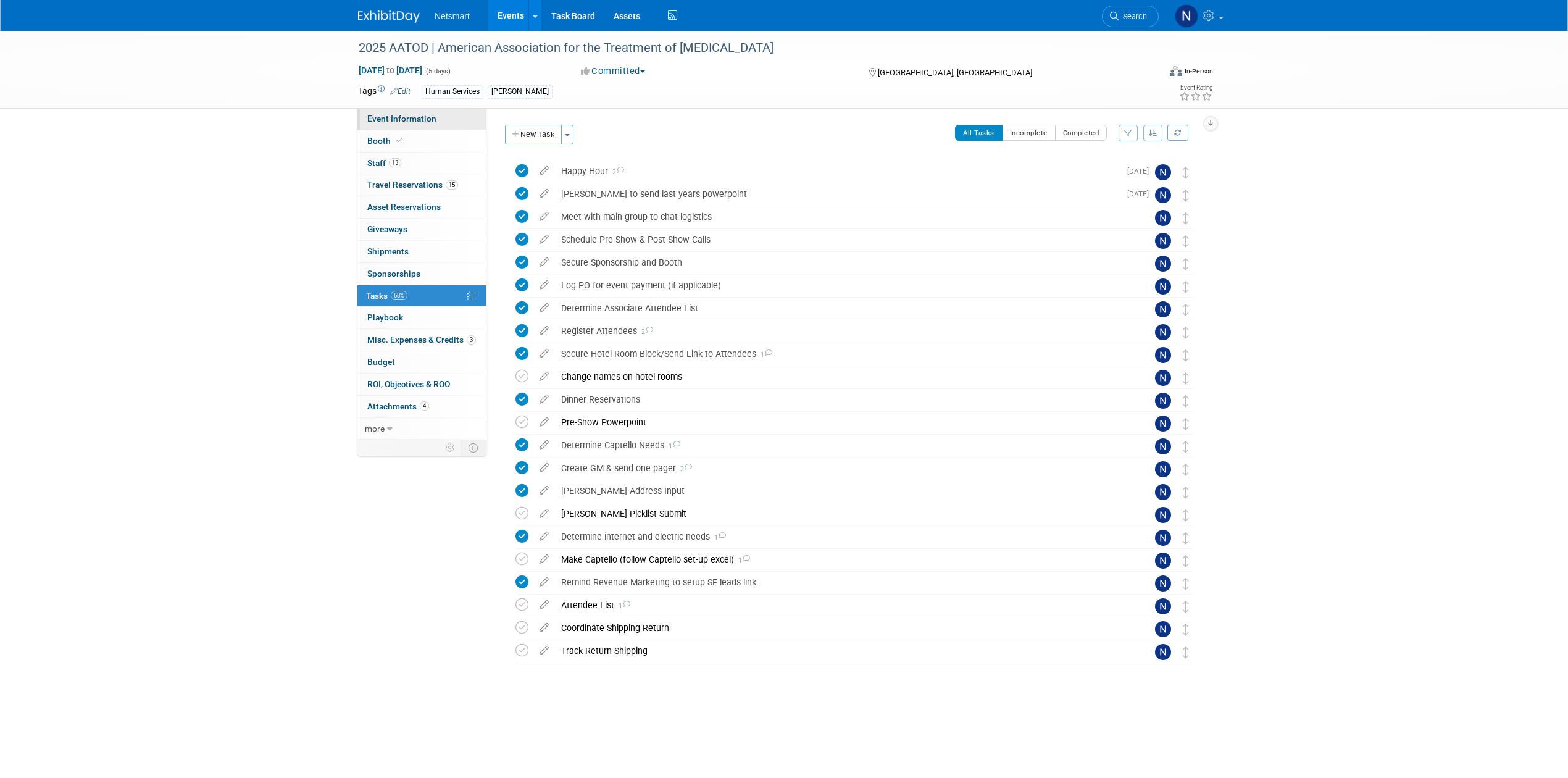
click at [424, 124] on link "Event Information" at bounding box center [421, 119] width 128 height 22
select select "Human Services"
select select "1"
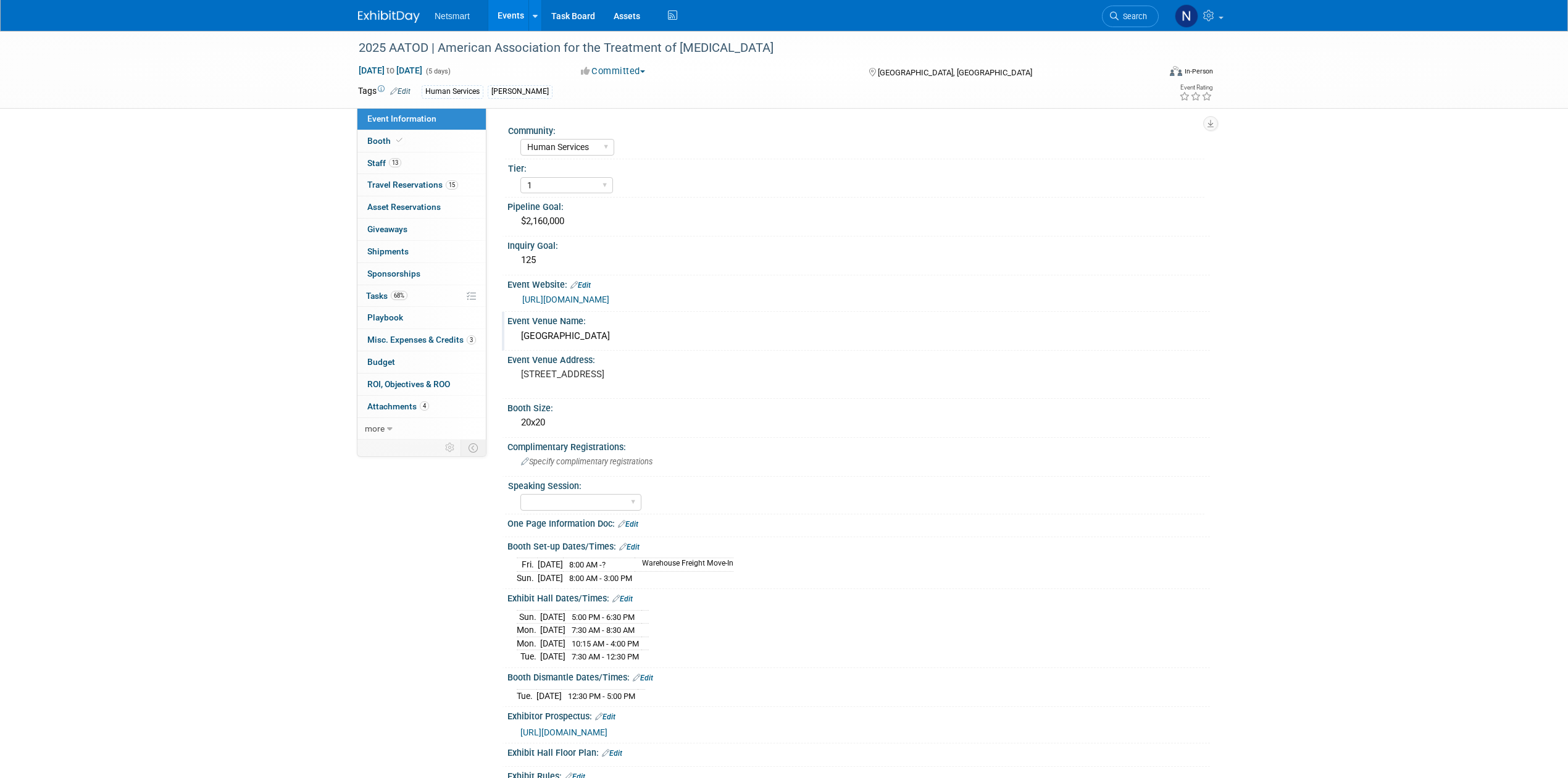
click at [569, 336] on div "Philadelphia Marriott Downtown" at bounding box center [858, 336] width 684 height 19
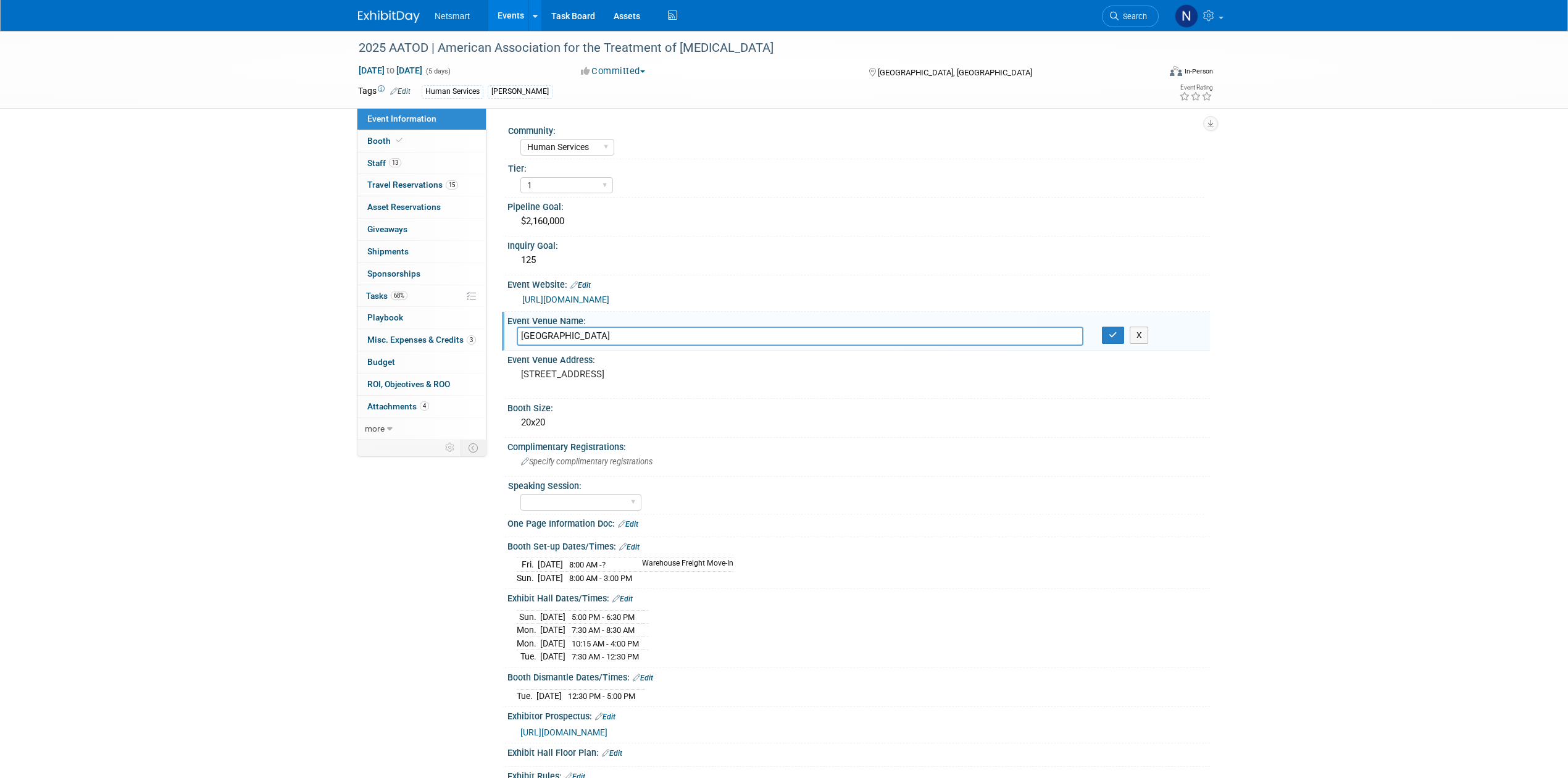
click at [569, 336] on input "Philadelphia Marriott Downtown" at bounding box center [800, 336] width 567 height 19
click at [432, 186] on span "Travel Reservations 15" at bounding box center [413, 185] width 91 height 10
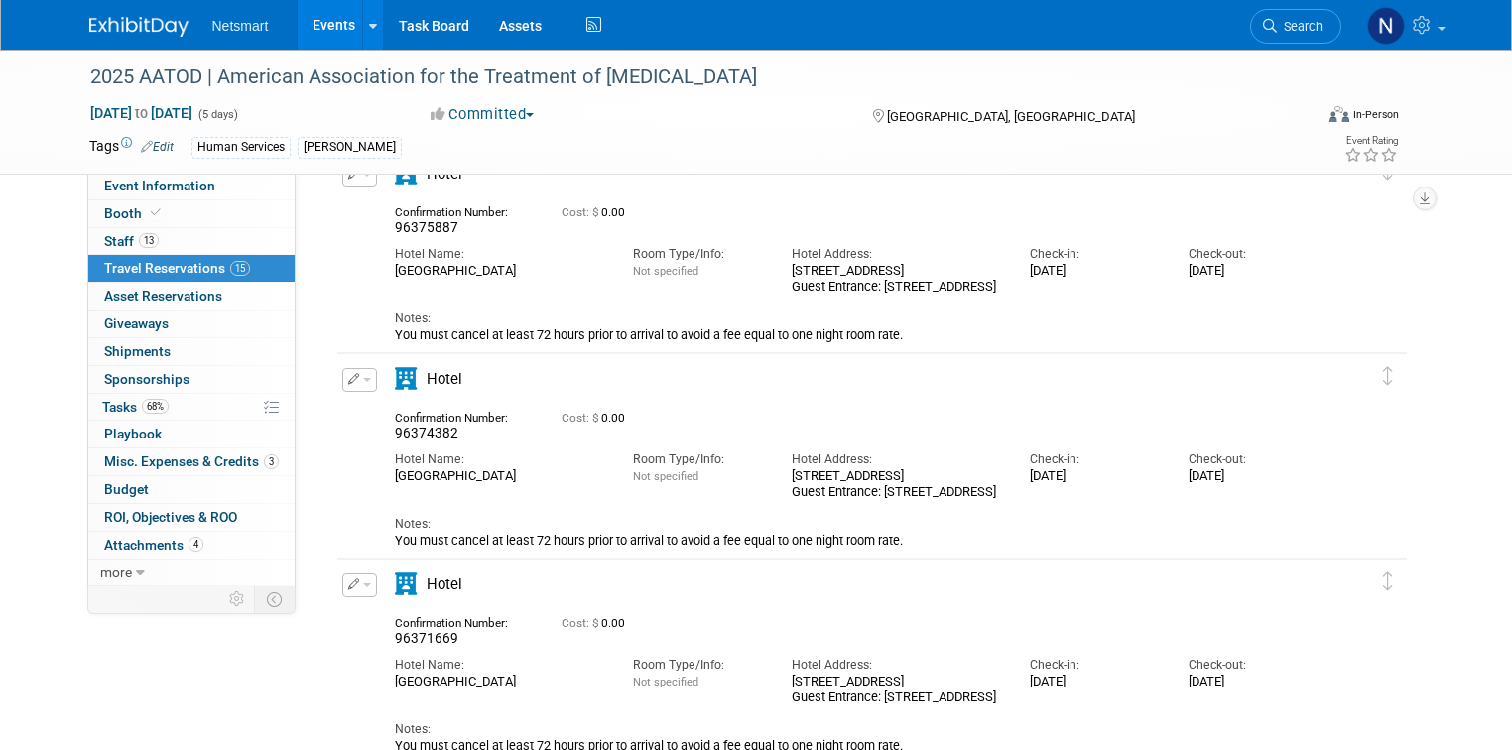
scroll to position [1111, 0]
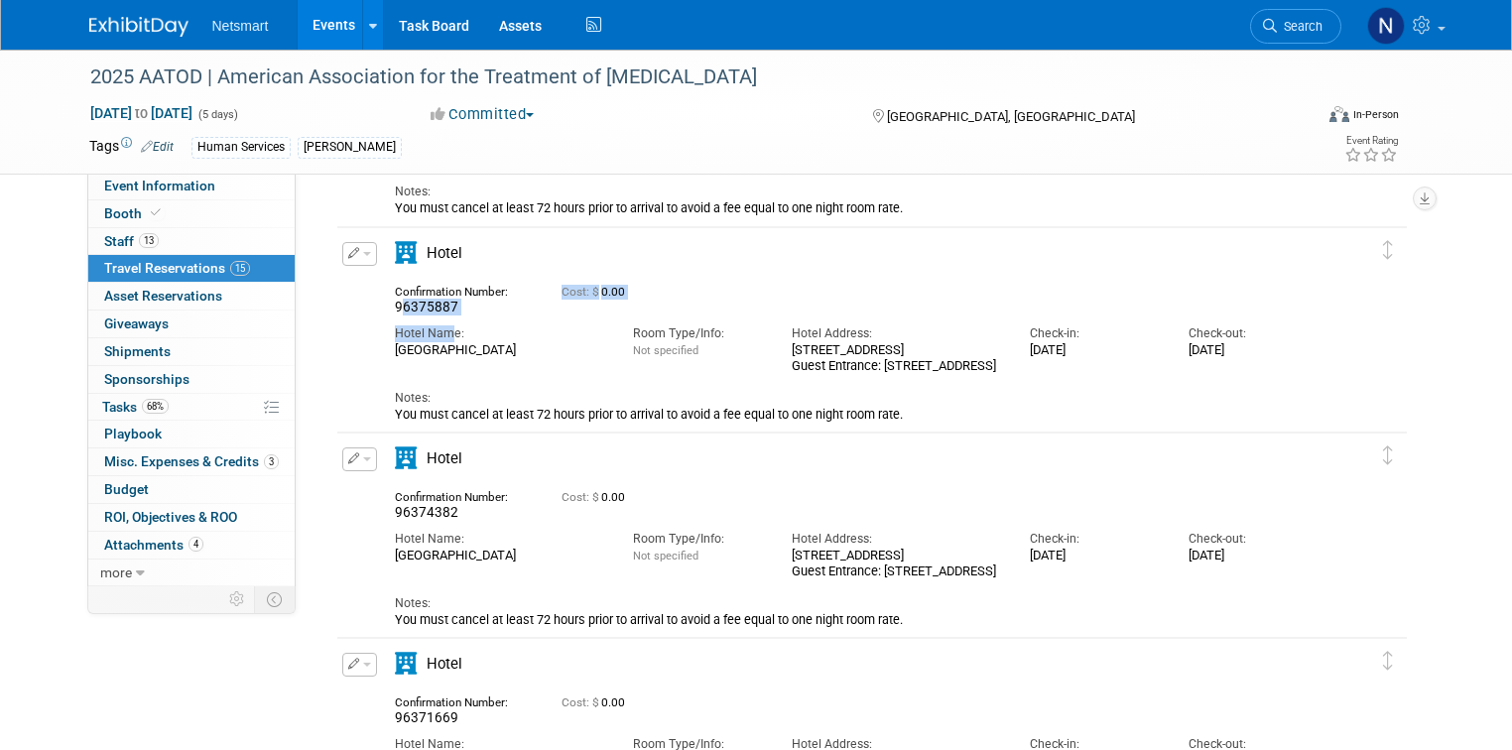
drag, startPoint x: 433, startPoint y: 313, endPoint x: 386, endPoint y: 306, distance: 47.3
click at [395, 306] on div "Confirmation Number: 96375887 Cost: $ 0.00 Hotel Name: Room Type/Info: Not spec…" at bounding box center [857, 349] width 924 height 147
click at [463, 311] on div "96375887" at bounding box center [463, 307] width 137 height 17
drag, startPoint x: 437, startPoint y: 302, endPoint x: 357, endPoint y: 305, distance: 79.4
click at [357, 305] on div "Edit Reservation 96375887" at bounding box center [857, 332] width 1040 height 181
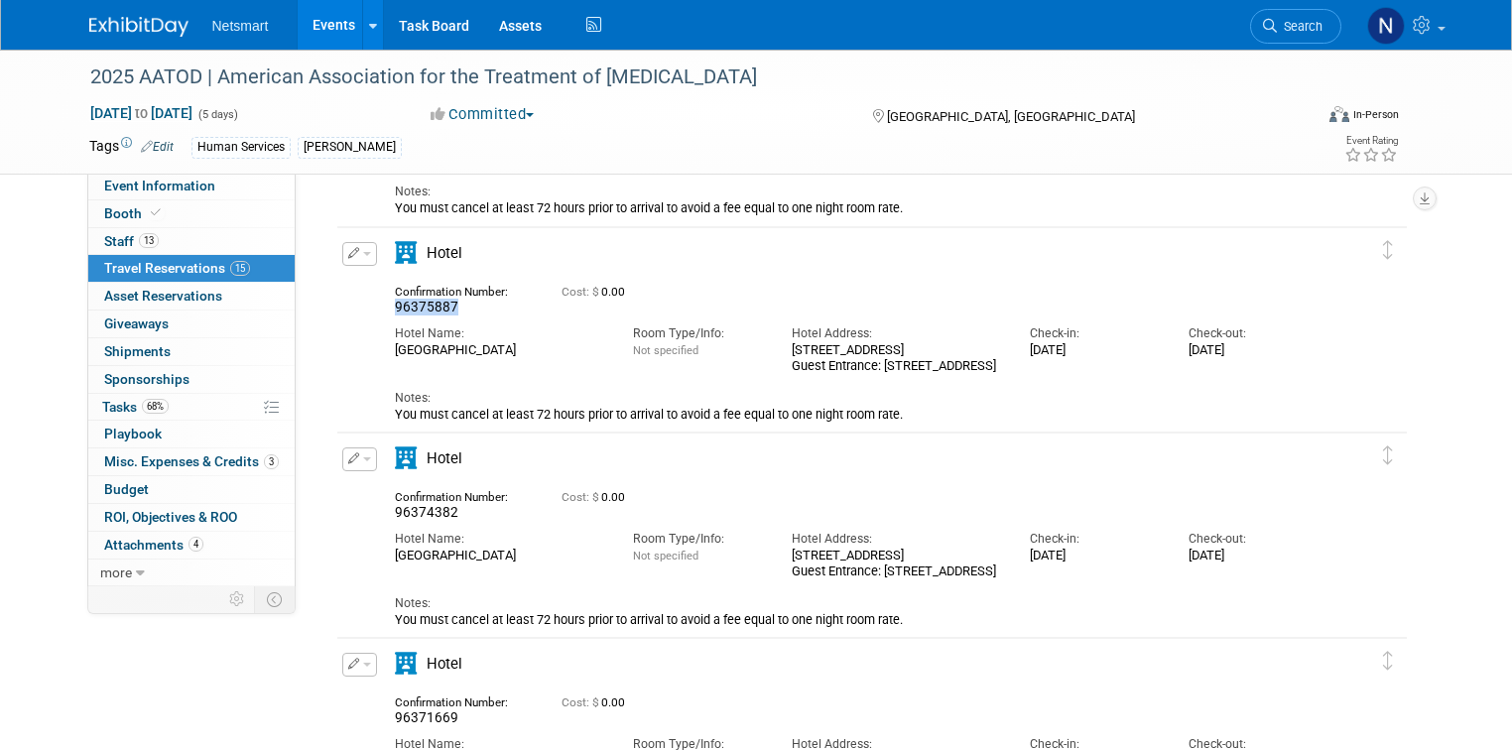
copy span "96375887"
drag, startPoint x: 441, startPoint y: 512, endPoint x: 373, endPoint y: 512, distance: 68.5
click at [380, 515] on div "Confirmation Number: 96374382" at bounding box center [463, 503] width 167 height 38
copy span "96374382"
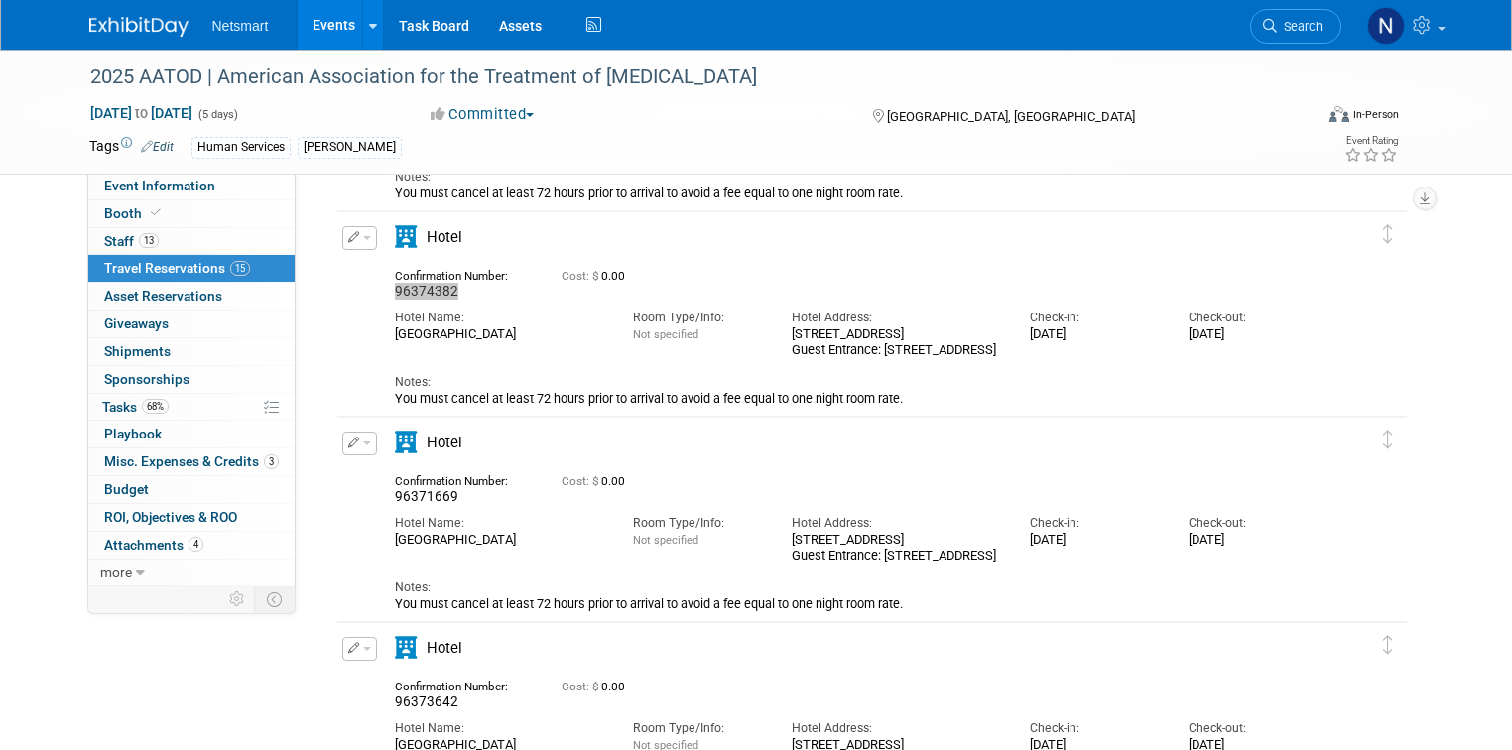
scroll to position [1349, 0]
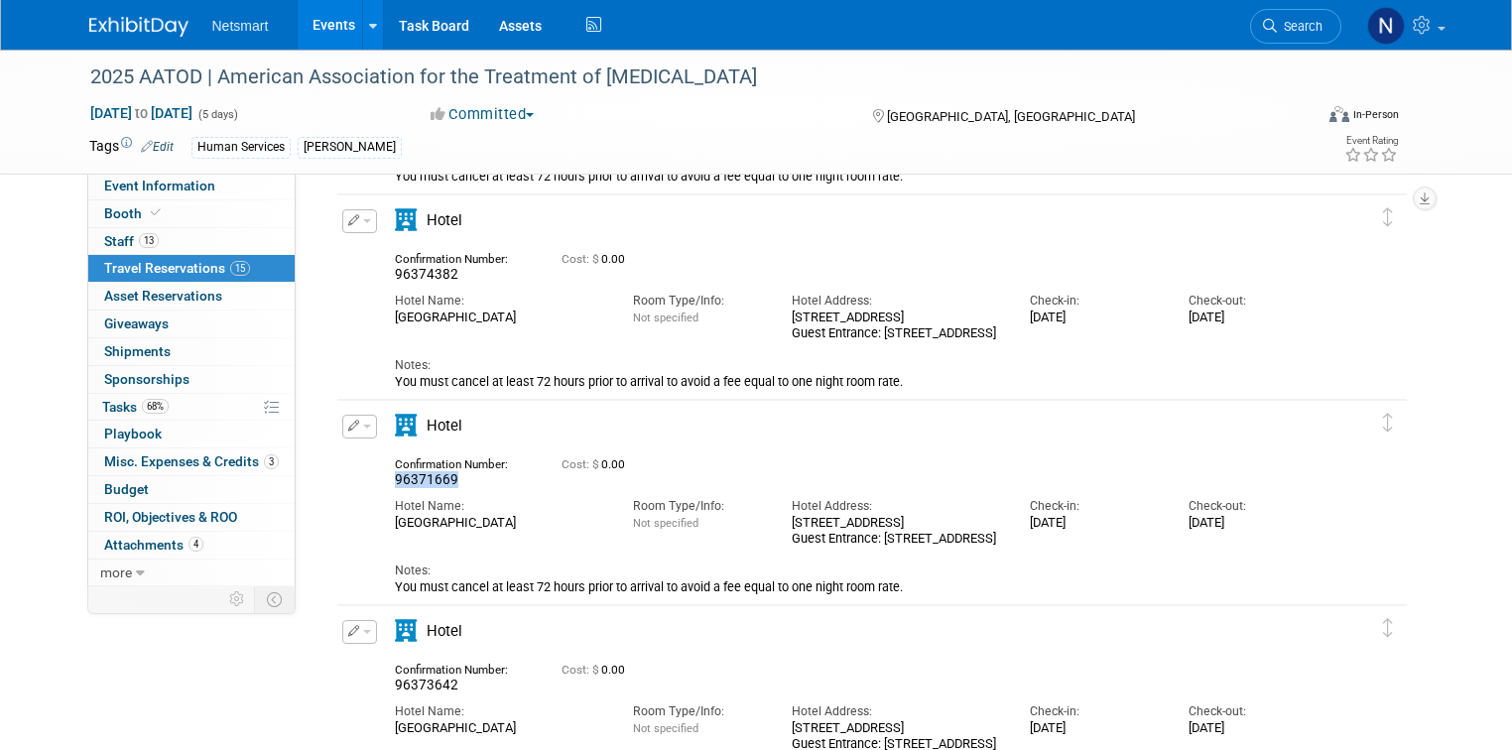
drag, startPoint x: 447, startPoint y: 477, endPoint x: 379, endPoint y: 480, distance: 68.5
click at [395, 480] on div "96371669" at bounding box center [463, 479] width 137 height 17
copy span "96371669"
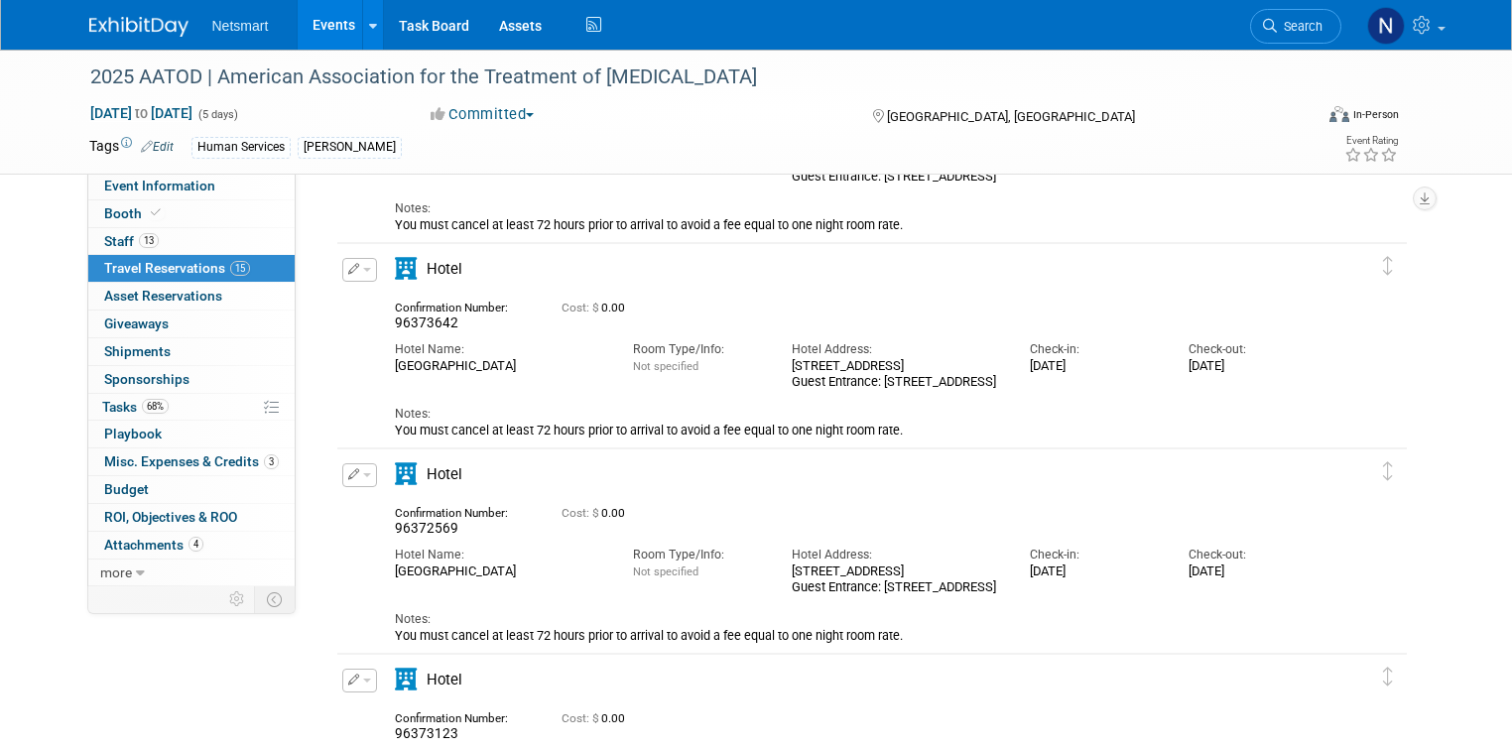
scroll to position [1746, 0]
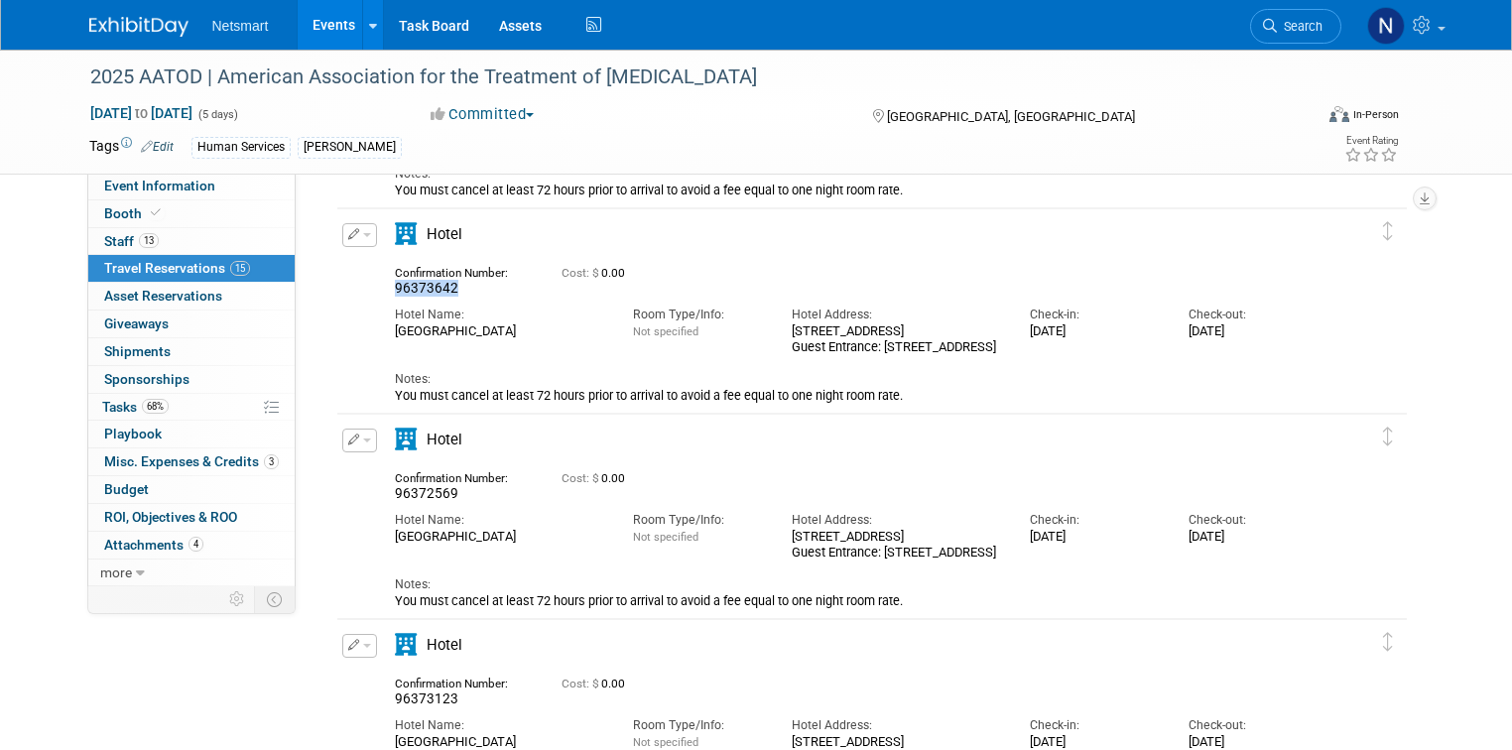
drag, startPoint x: 448, startPoint y: 285, endPoint x: 373, endPoint y: 286, distance: 75.4
click at [380, 283] on div "Confirmation Number: 96373642" at bounding box center [463, 279] width 167 height 38
copy span "96373642"
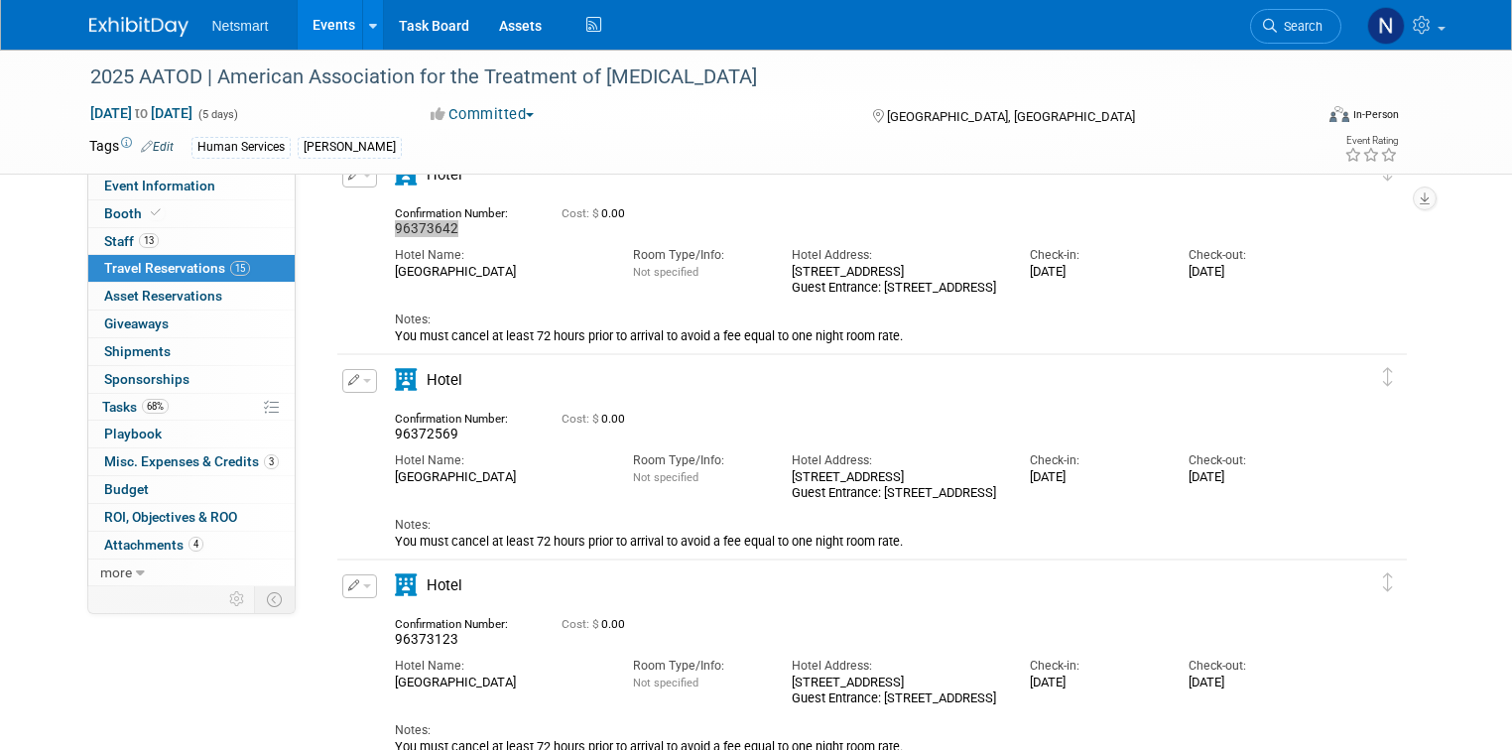
scroll to position [1984, 0]
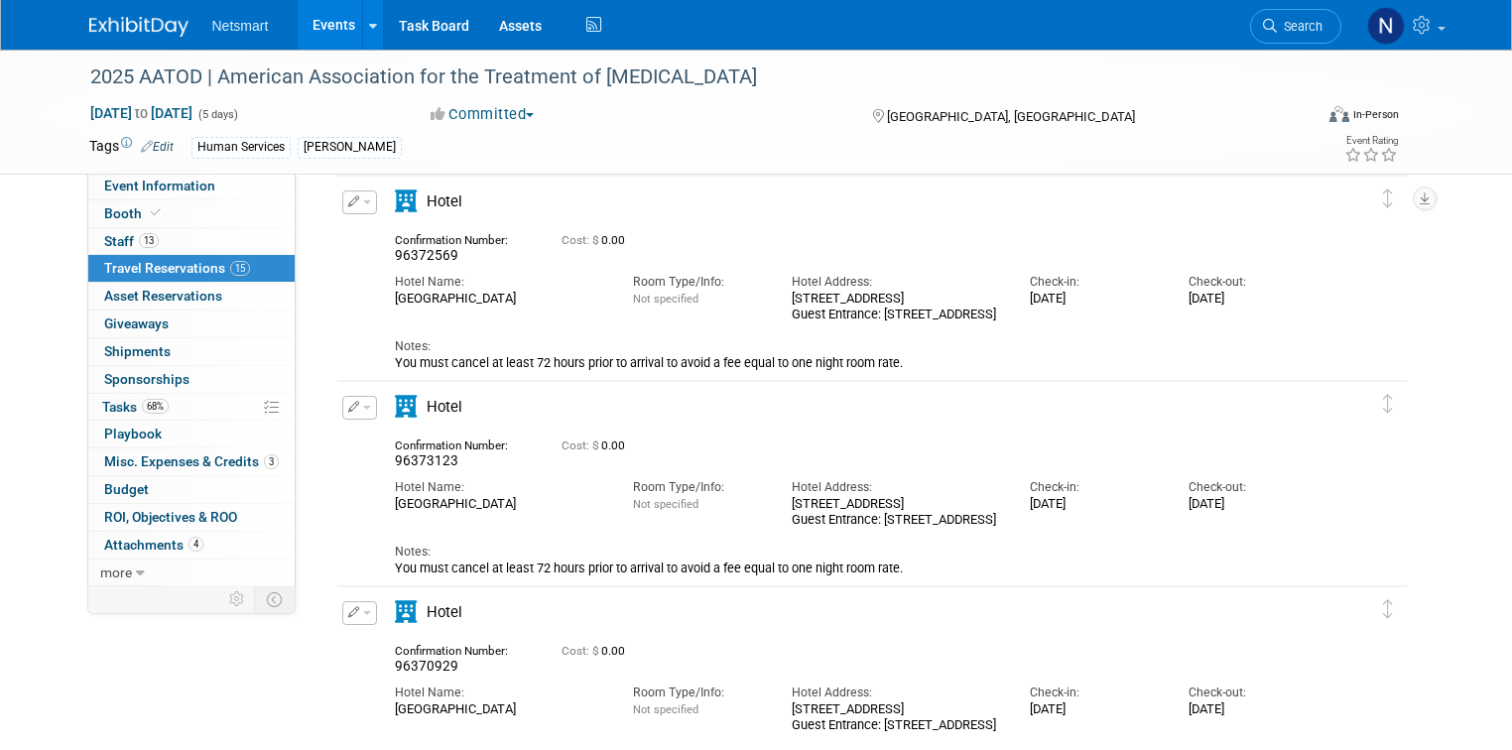
click at [450, 252] on div "96372569" at bounding box center [463, 255] width 137 height 17
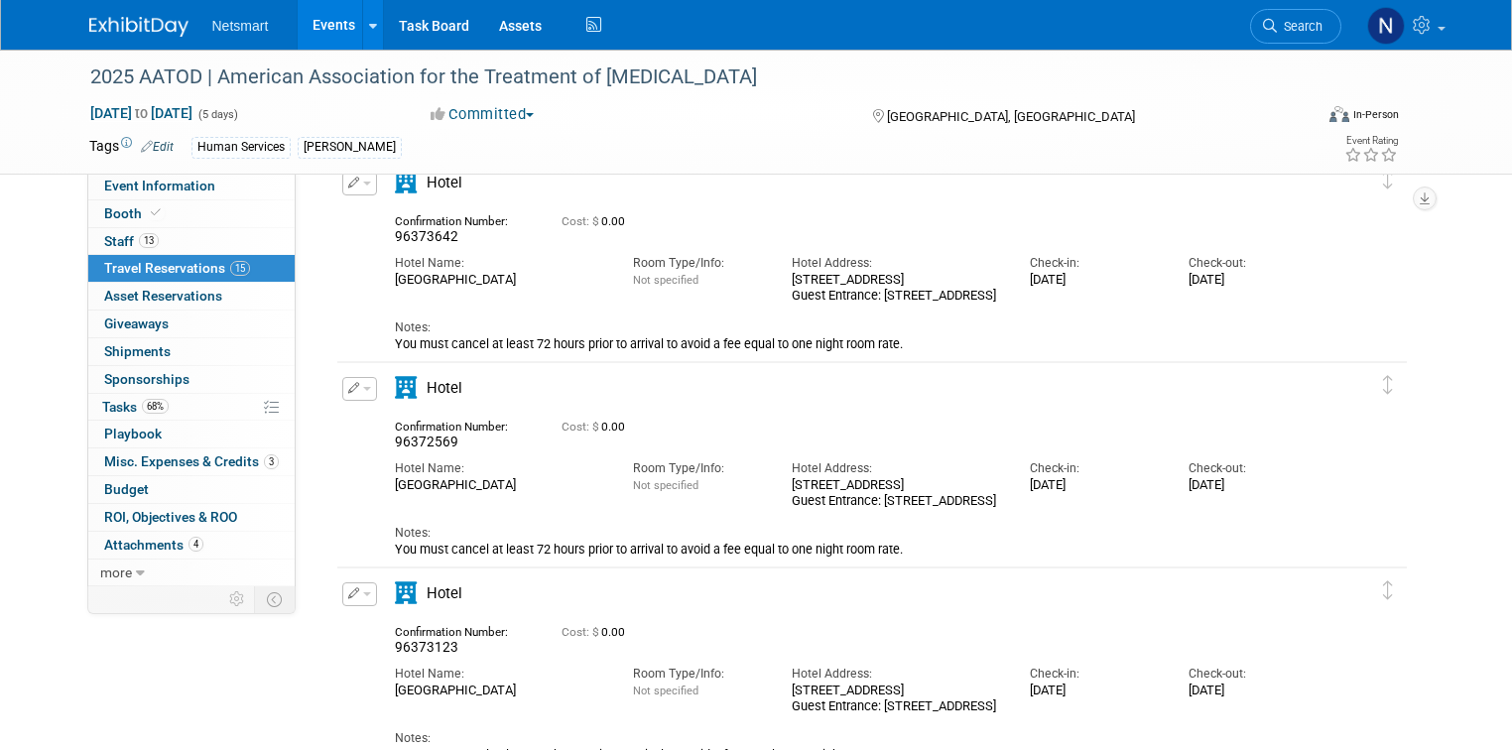
scroll to position [1825, 0]
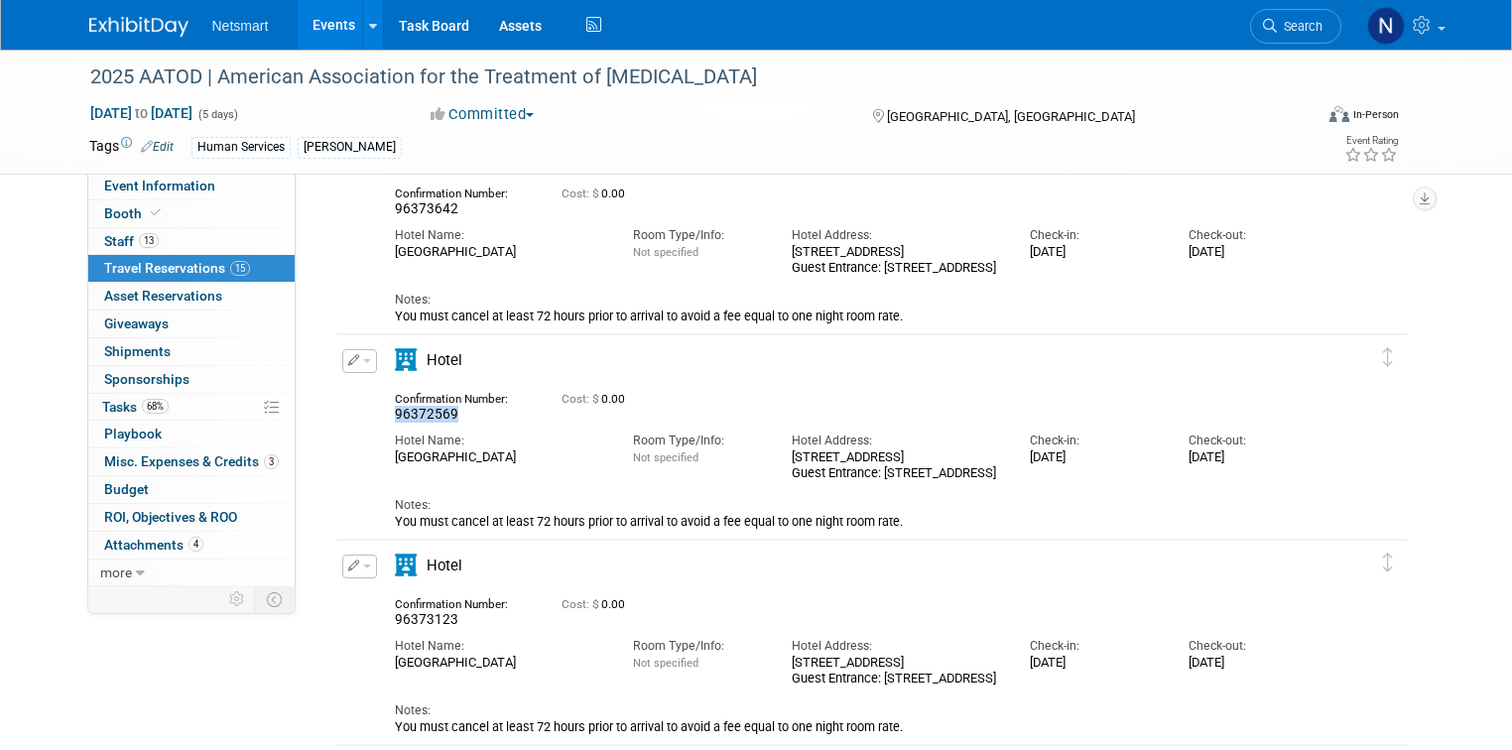
drag, startPoint x: 444, startPoint y: 415, endPoint x: 366, endPoint y: 411, distance: 78.5
click at [380, 411] on div "Confirmation Number: 96372569" at bounding box center [463, 405] width 167 height 38
copy span "96372569"
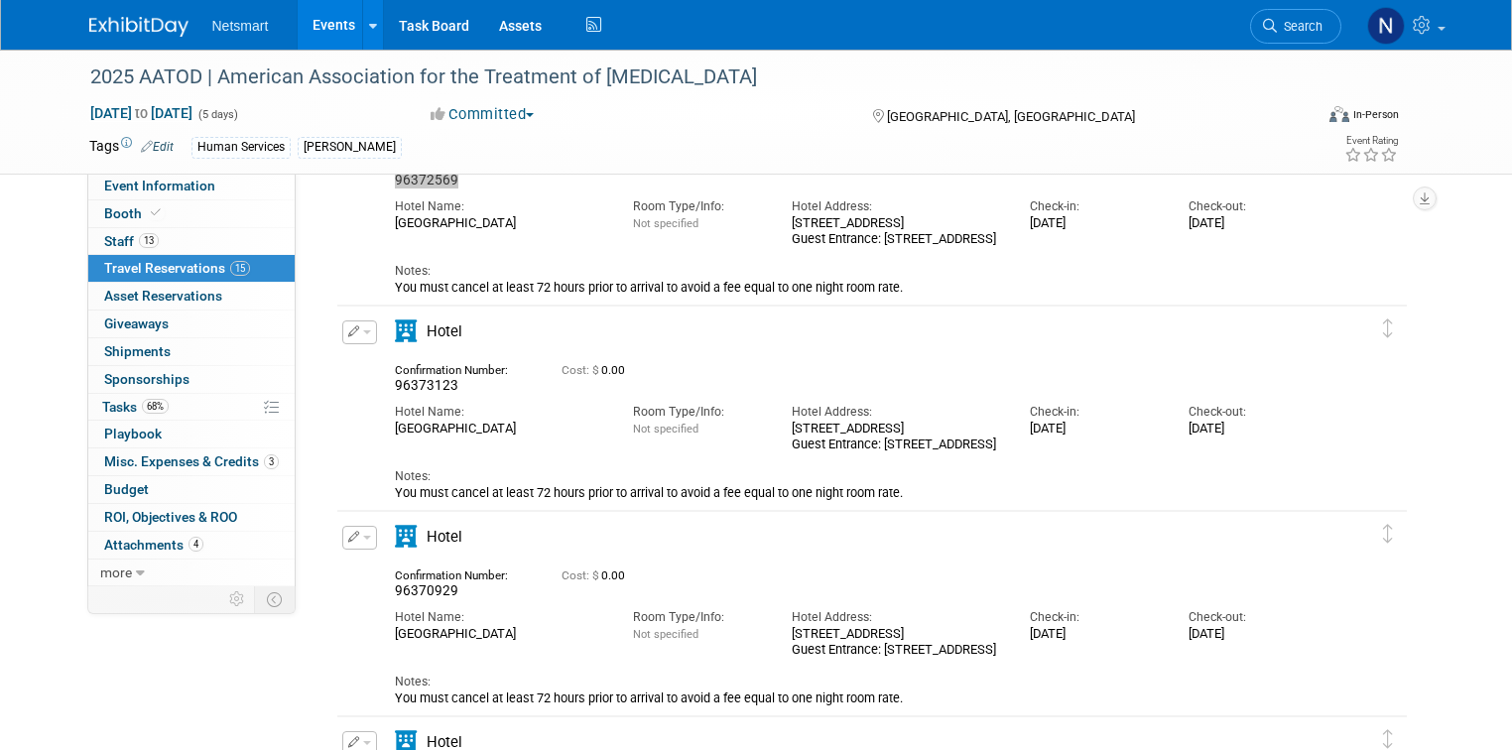
scroll to position [2064, 0]
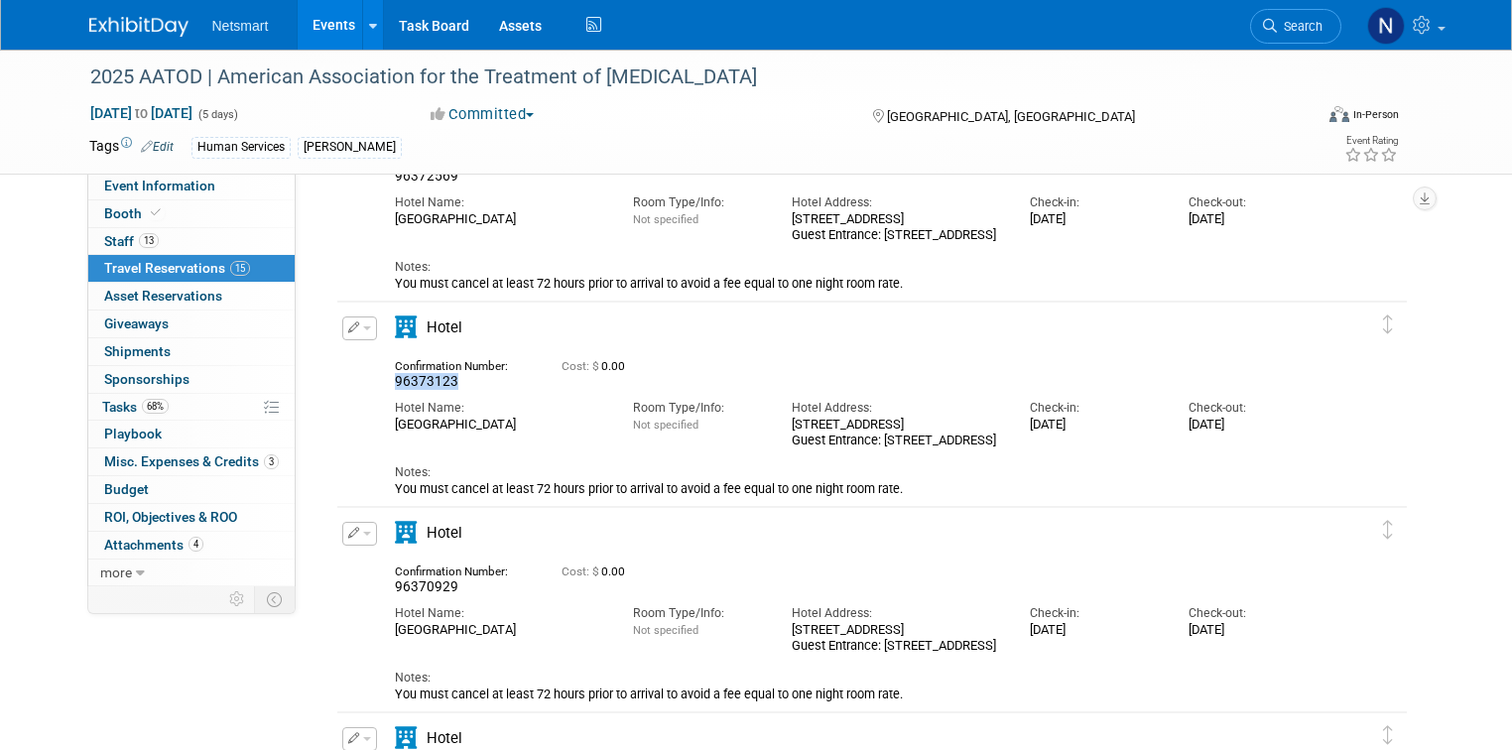
drag, startPoint x: 443, startPoint y: 385, endPoint x: 372, endPoint y: 385, distance: 71.4
click at [380, 385] on div "Confirmation Number: 96373123" at bounding box center [463, 372] width 167 height 38
copy span "96373123"
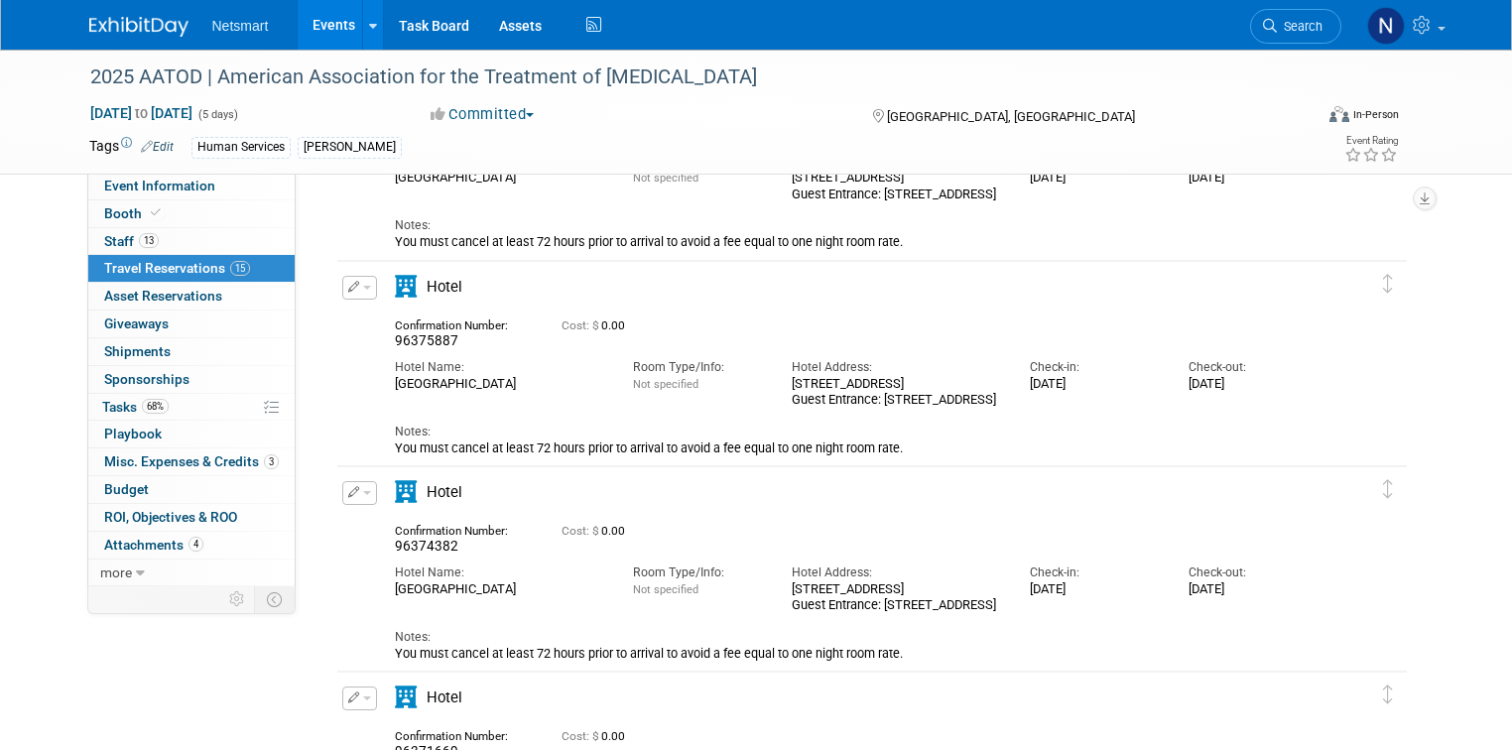
scroll to position [1111, 0]
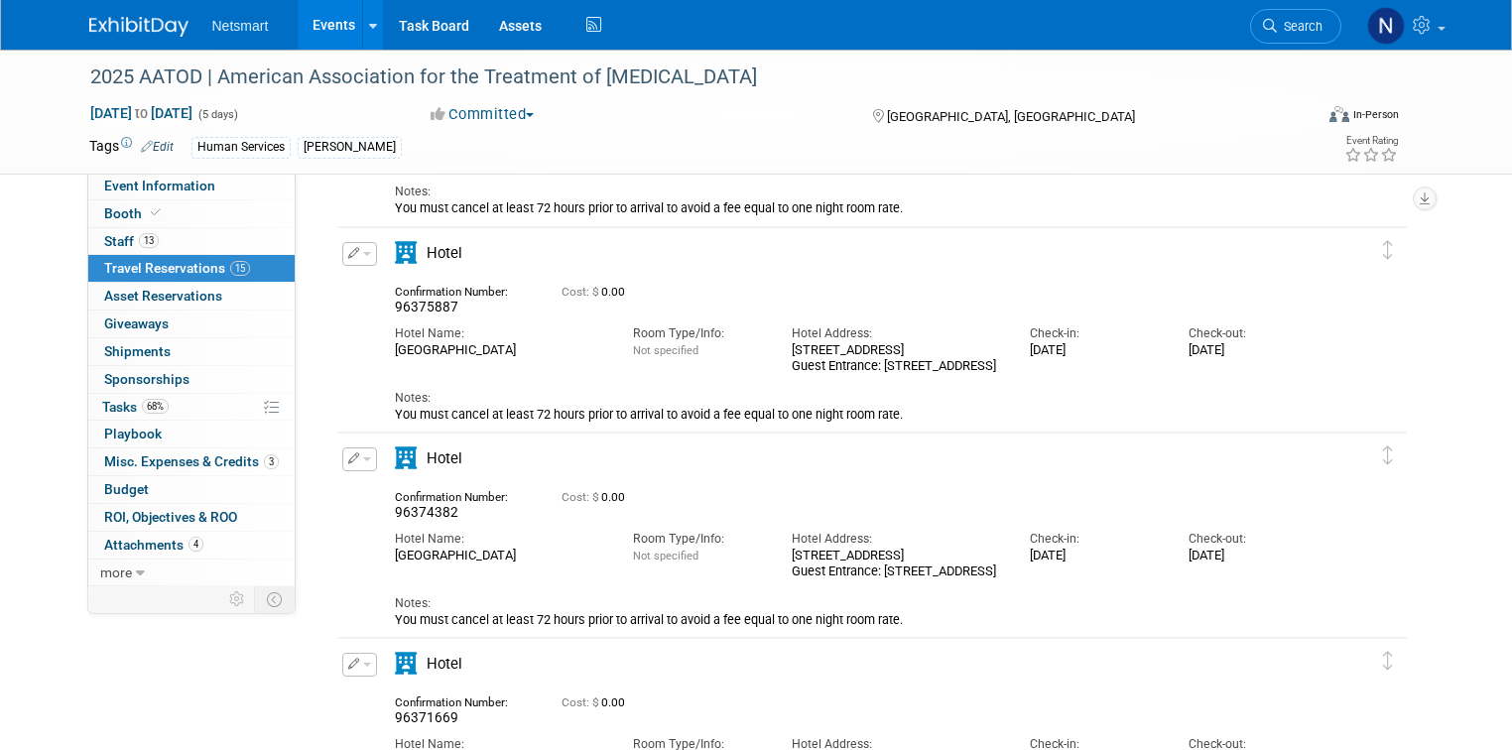
click at [363, 254] on span "button" at bounding box center [367, 254] width 8 height 4
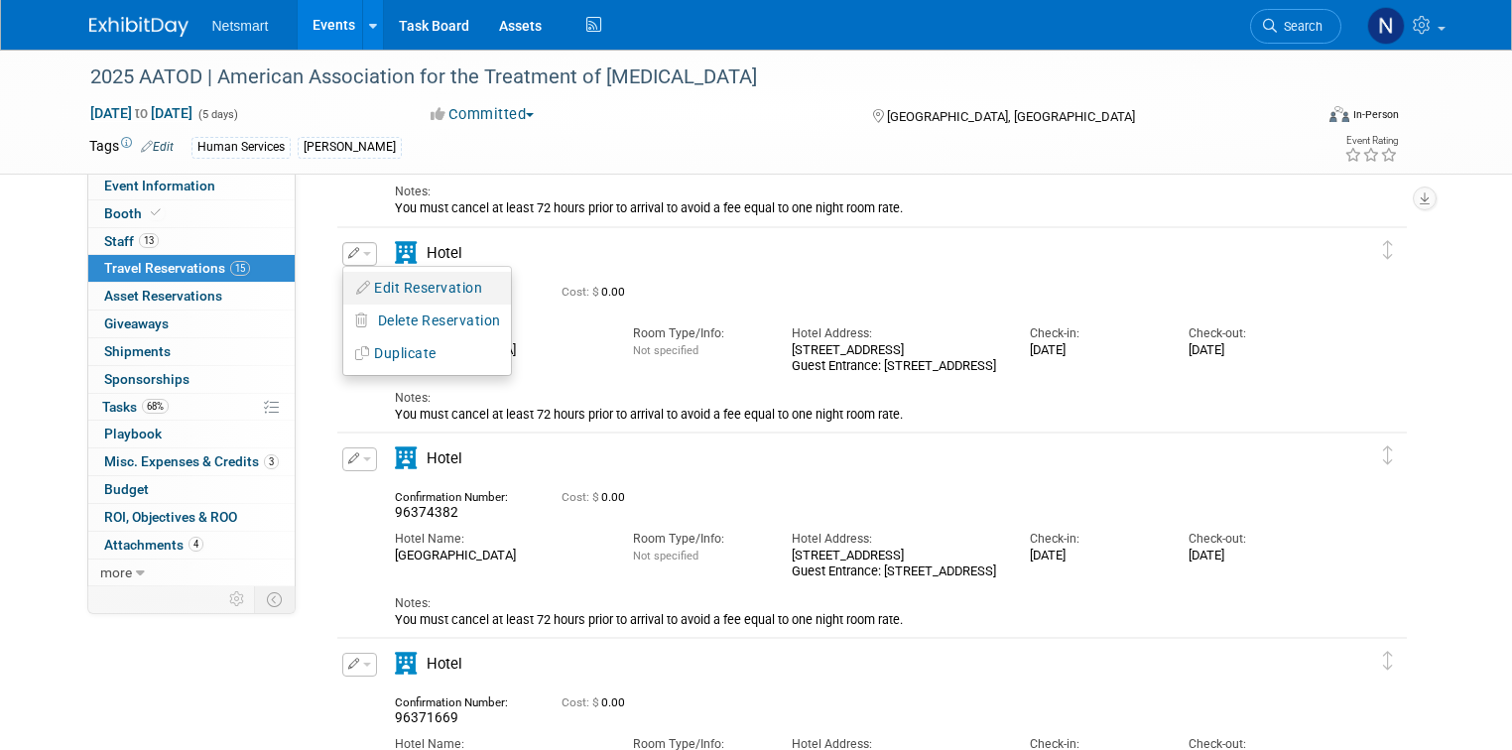
click at [386, 290] on button "Edit Reservation" at bounding box center [427, 288] width 168 height 29
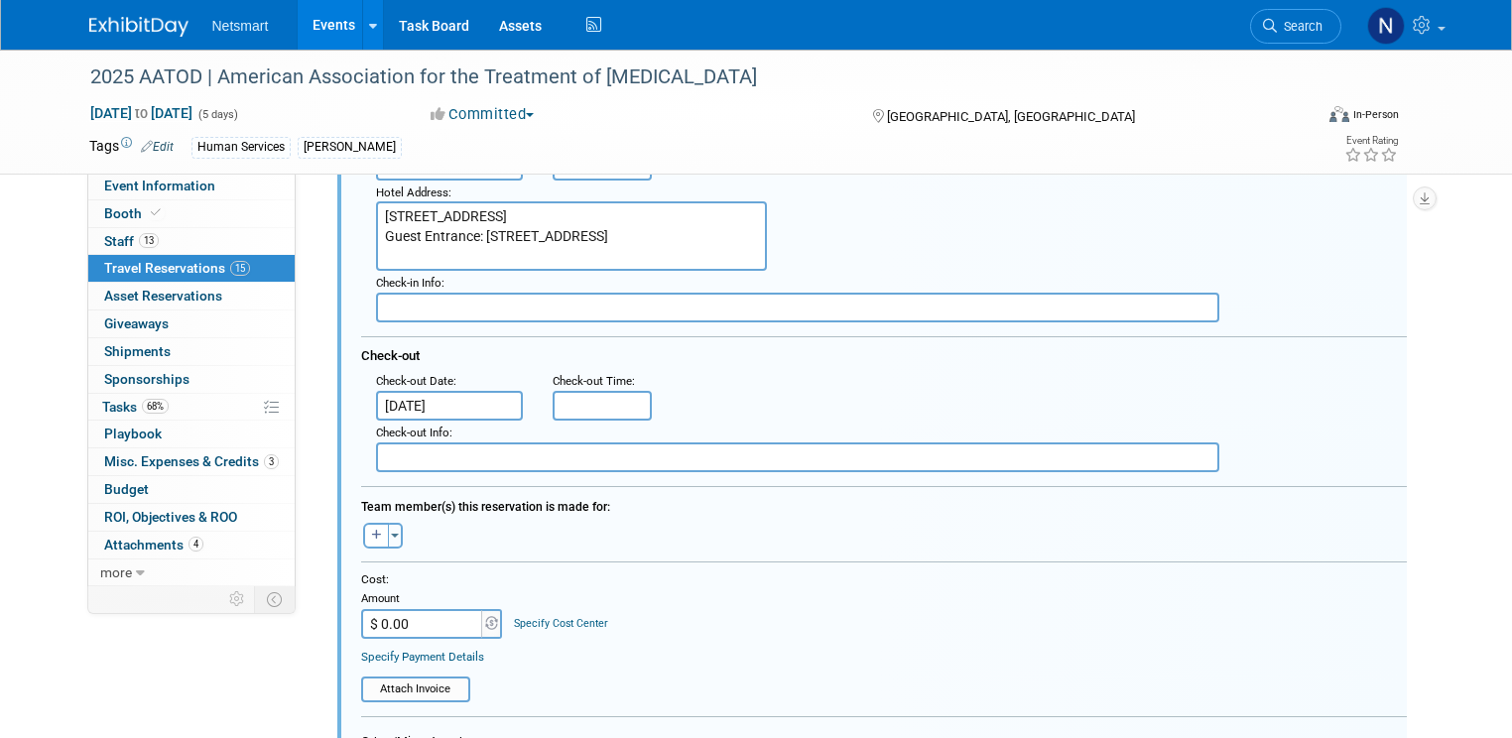
scroll to position [1430, 0]
click at [363, 532] on button "button" at bounding box center [376, 533] width 26 height 26
select select
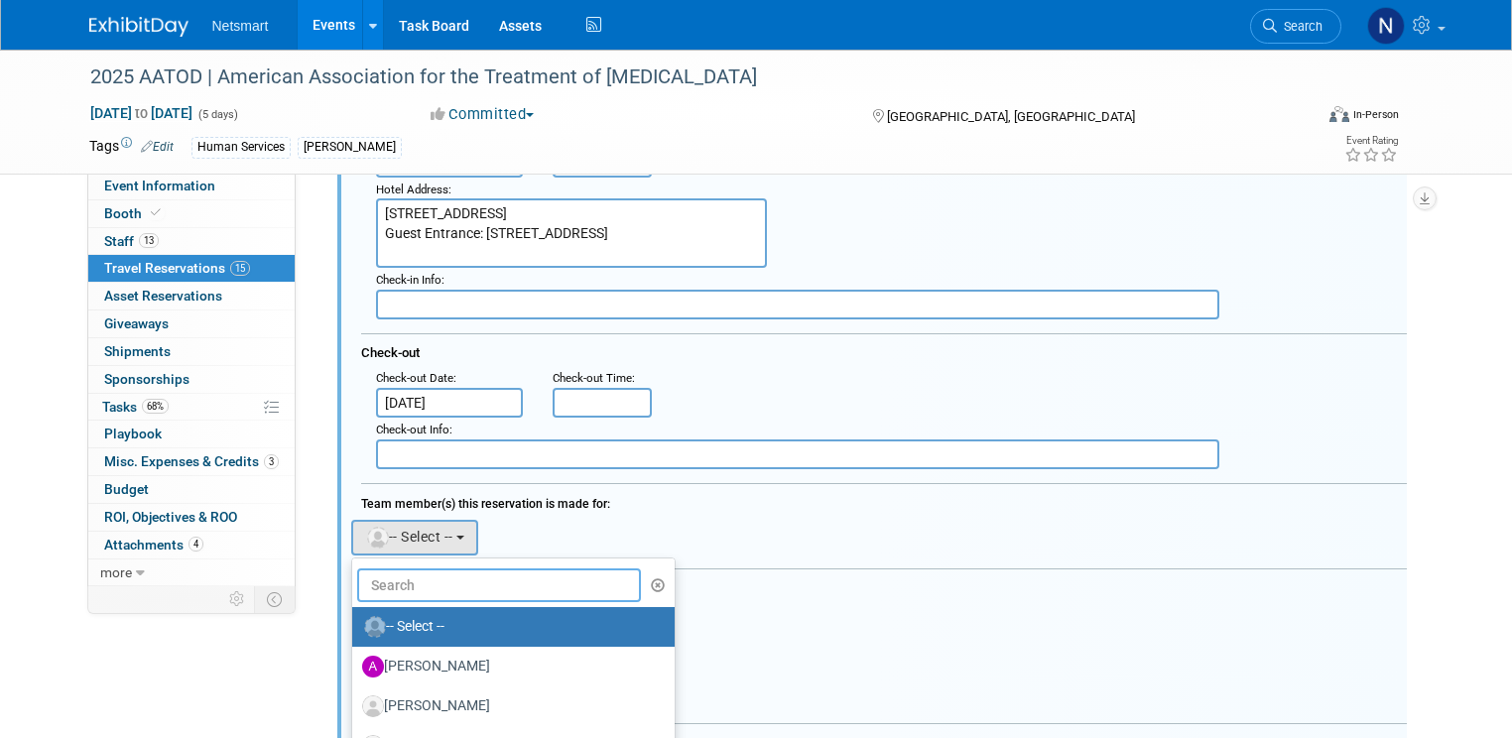
click at [393, 572] on input "text" at bounding box center [499, 585] width 285 height 34
type input "ed"
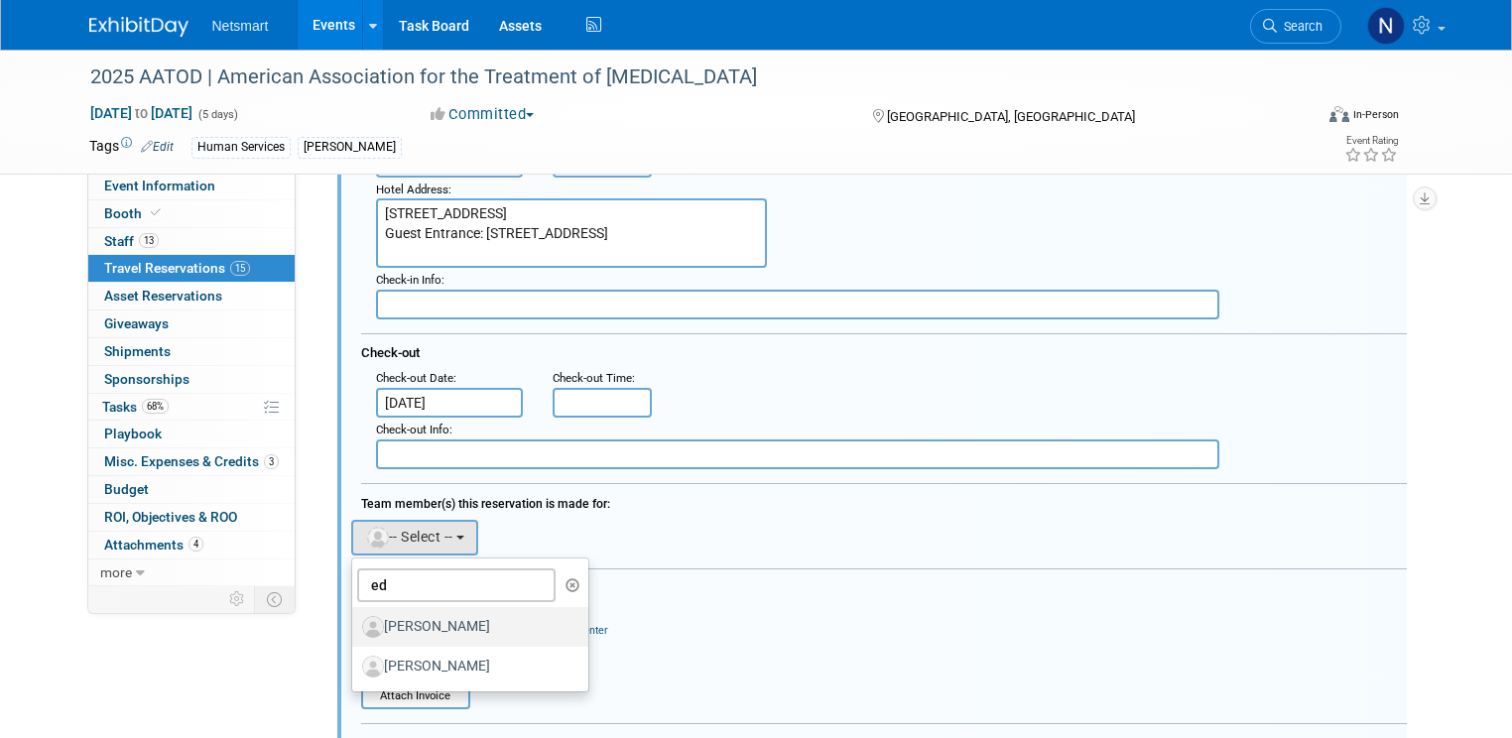
click at [394, 619] on label "[PERSON_NAME]" at bounding box center [465, 627] width 207 height 32
click at [355, 619] on input "[PERSON_NAME]" at bounding box center [348, 624] width 13 height 13
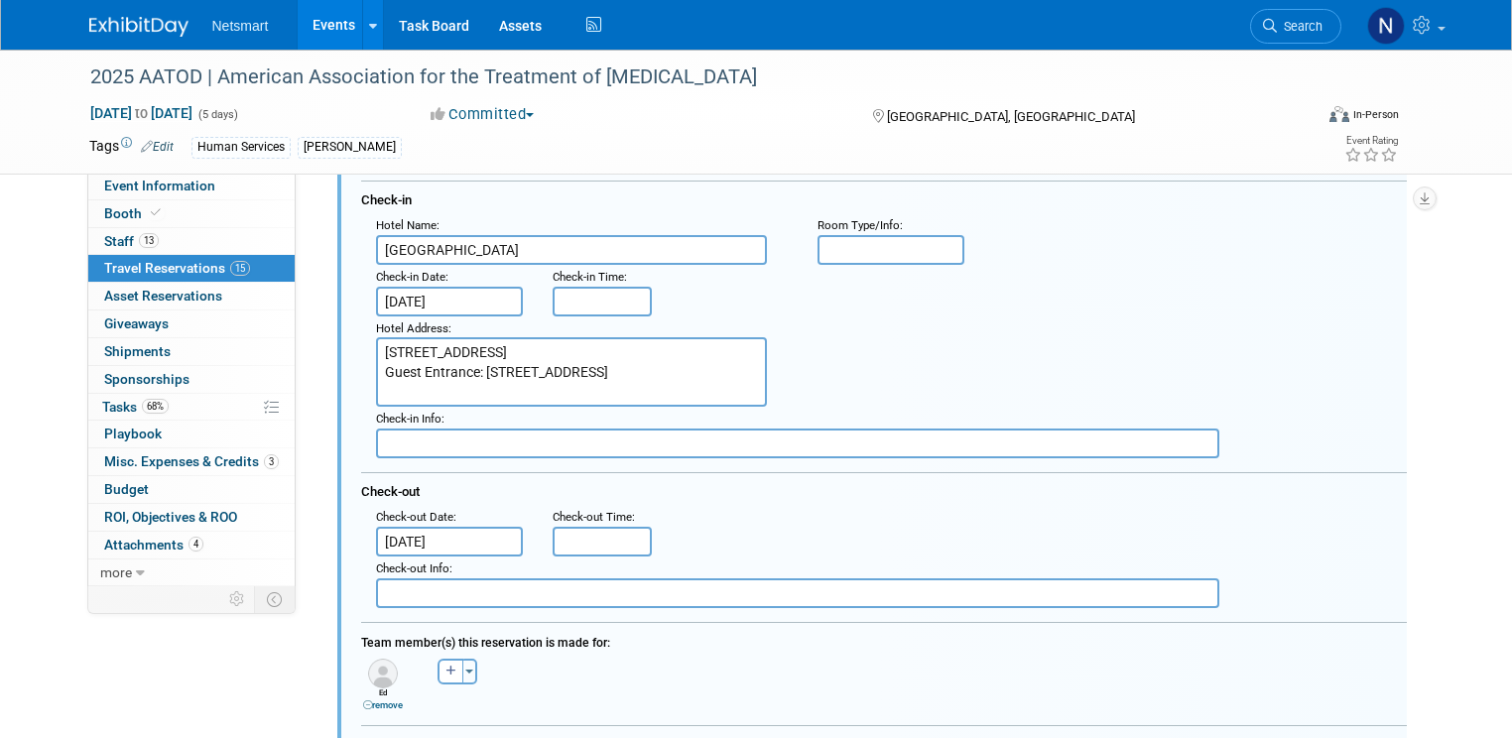
scroll to position [1191, 0]
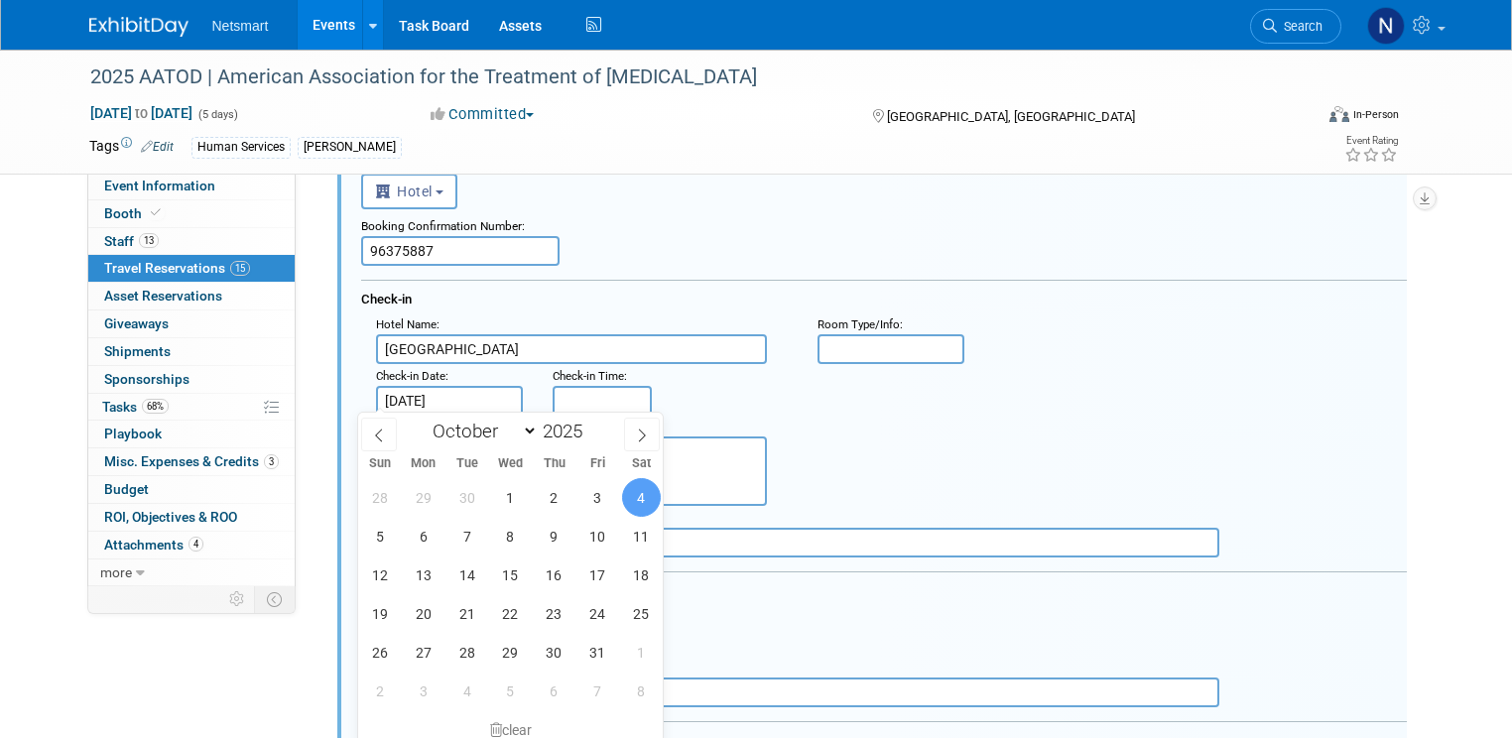
click at [377, 539] on span "5" at bounding box center [379, 536] width 39 height 39
type input "Oct 5, 2025"
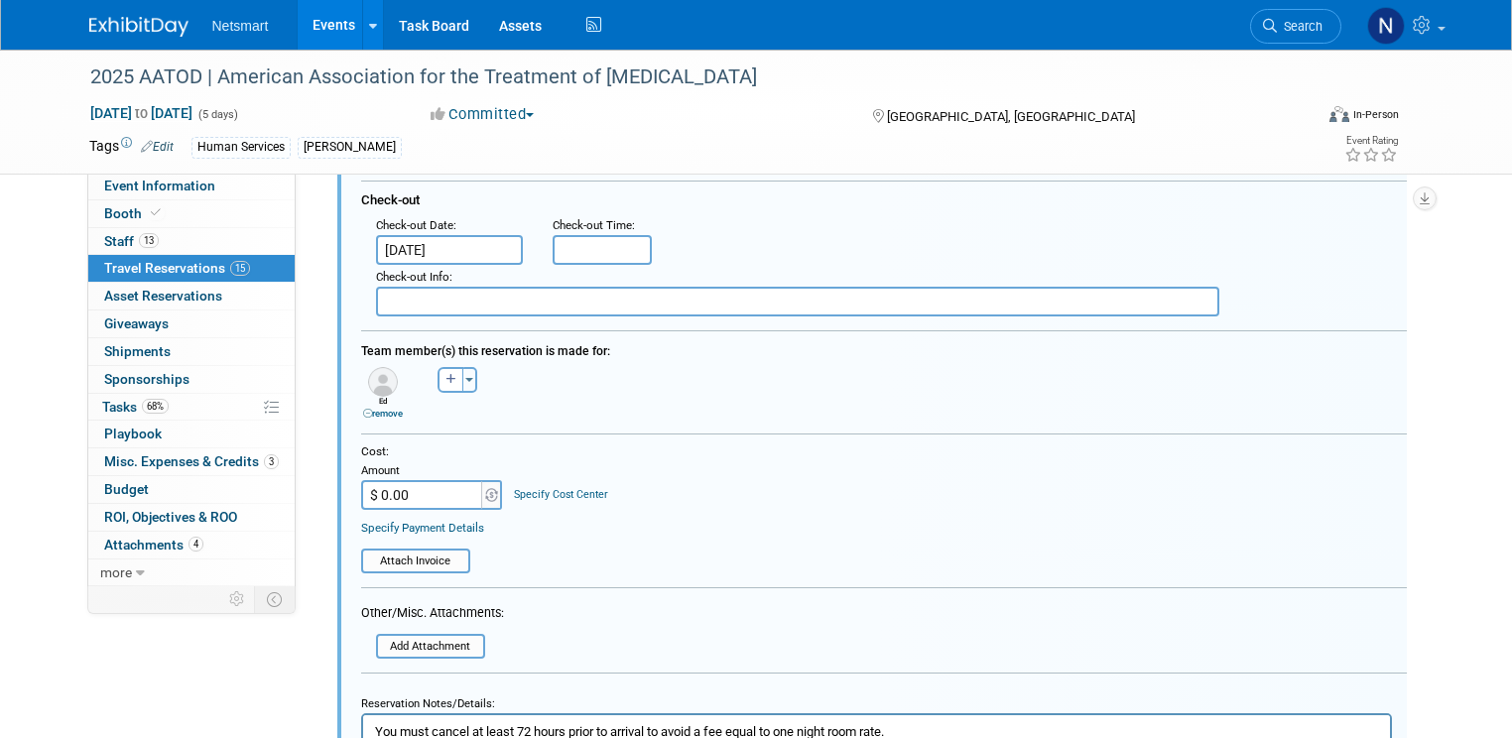
scroll to position [1588, 0]
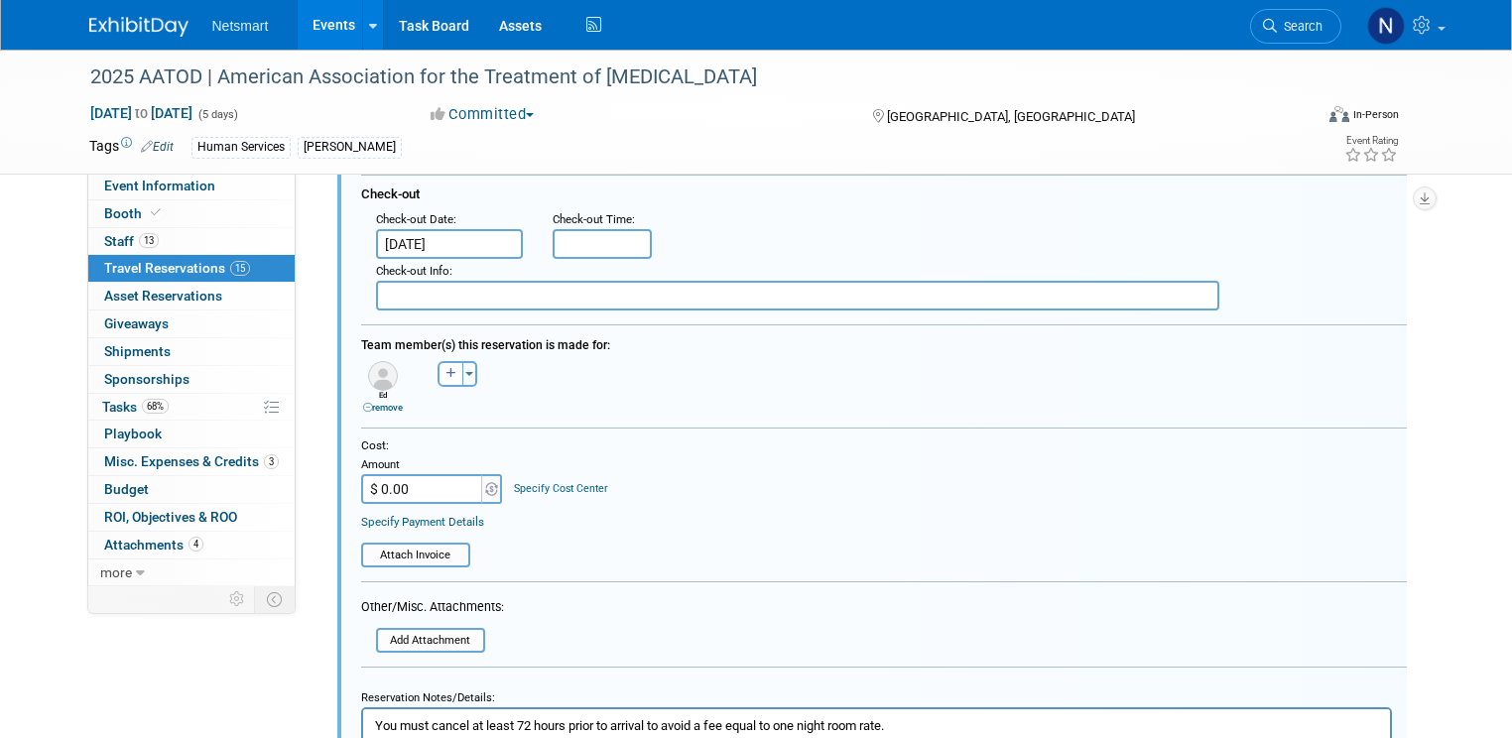
click at [411, 235] on input "Oct 8, 2025" at bounding box center [449, 244] width 147 height 30
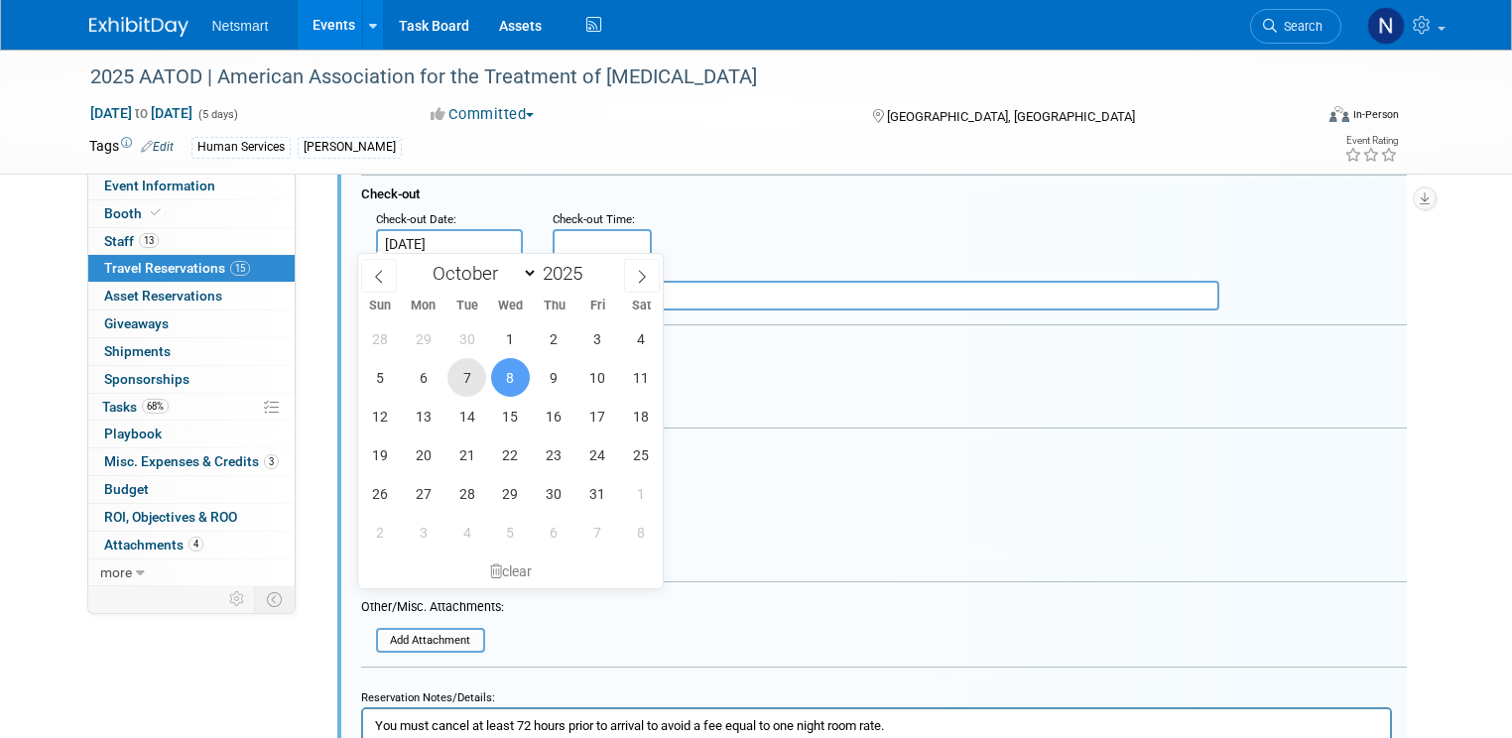
click at [459, 379] on span "7" at bounding box center [466, 377] width 39 height 39
type input "Oct 7, 2025"
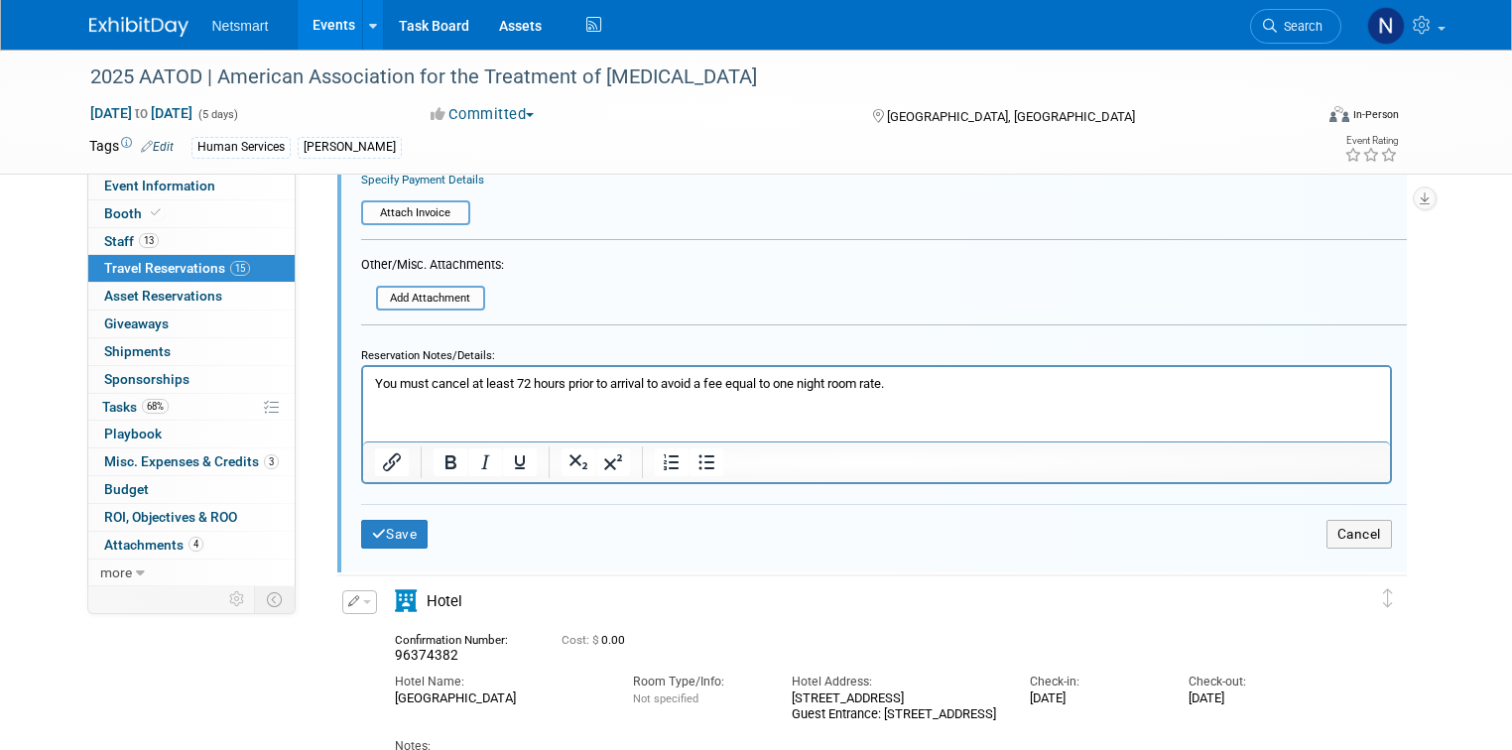
scroll to position [1985, 0]
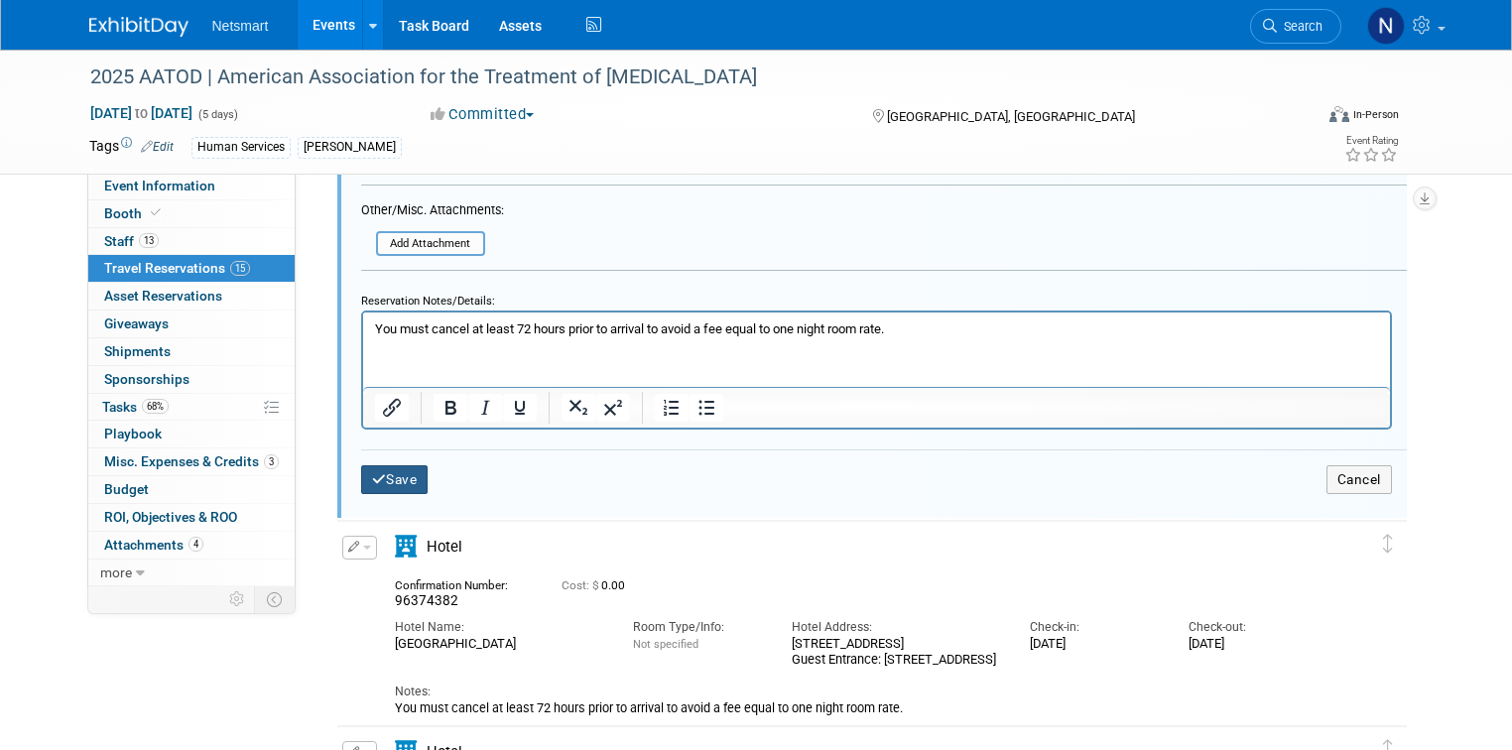
click at [397, 472] on button "Save" at bounding box center [394, 479] width 67 height 29
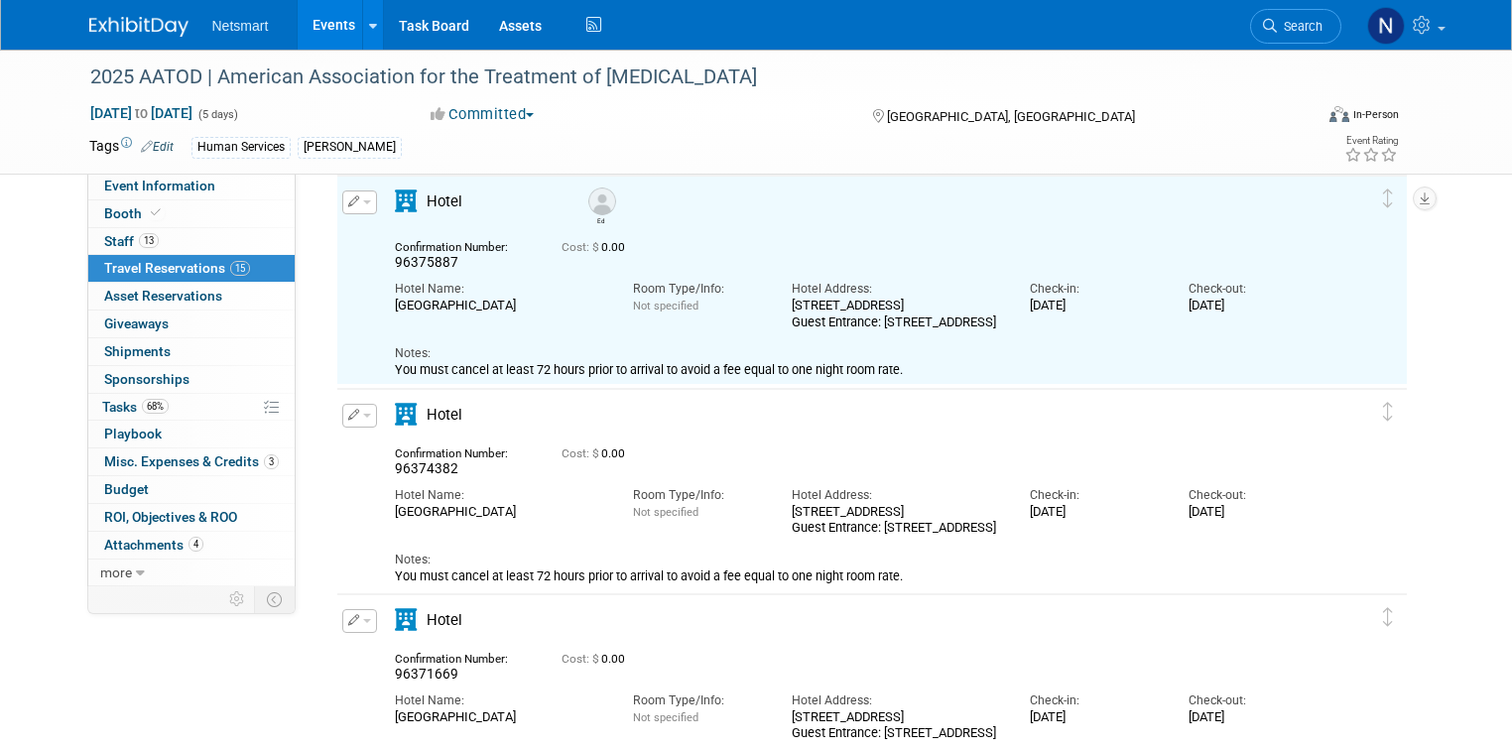
scroll to position [1191, 0]
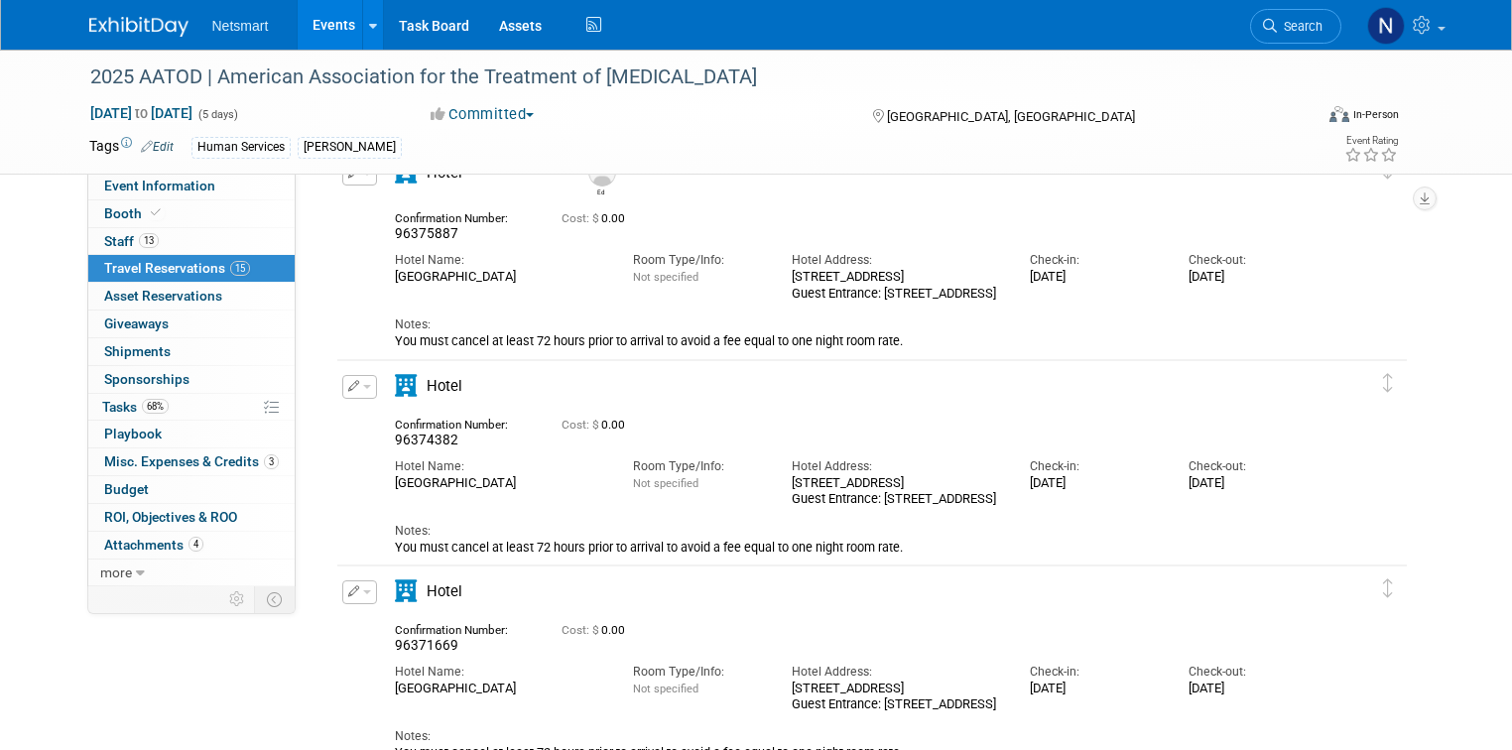
drag, startPoint x: 345, startPoint y: 389, endPoint x: 355, endPoint y: 406, distance: 19.6
click at [345, 389] on button "button" at bounding box center [359, 387] width 35 height 24
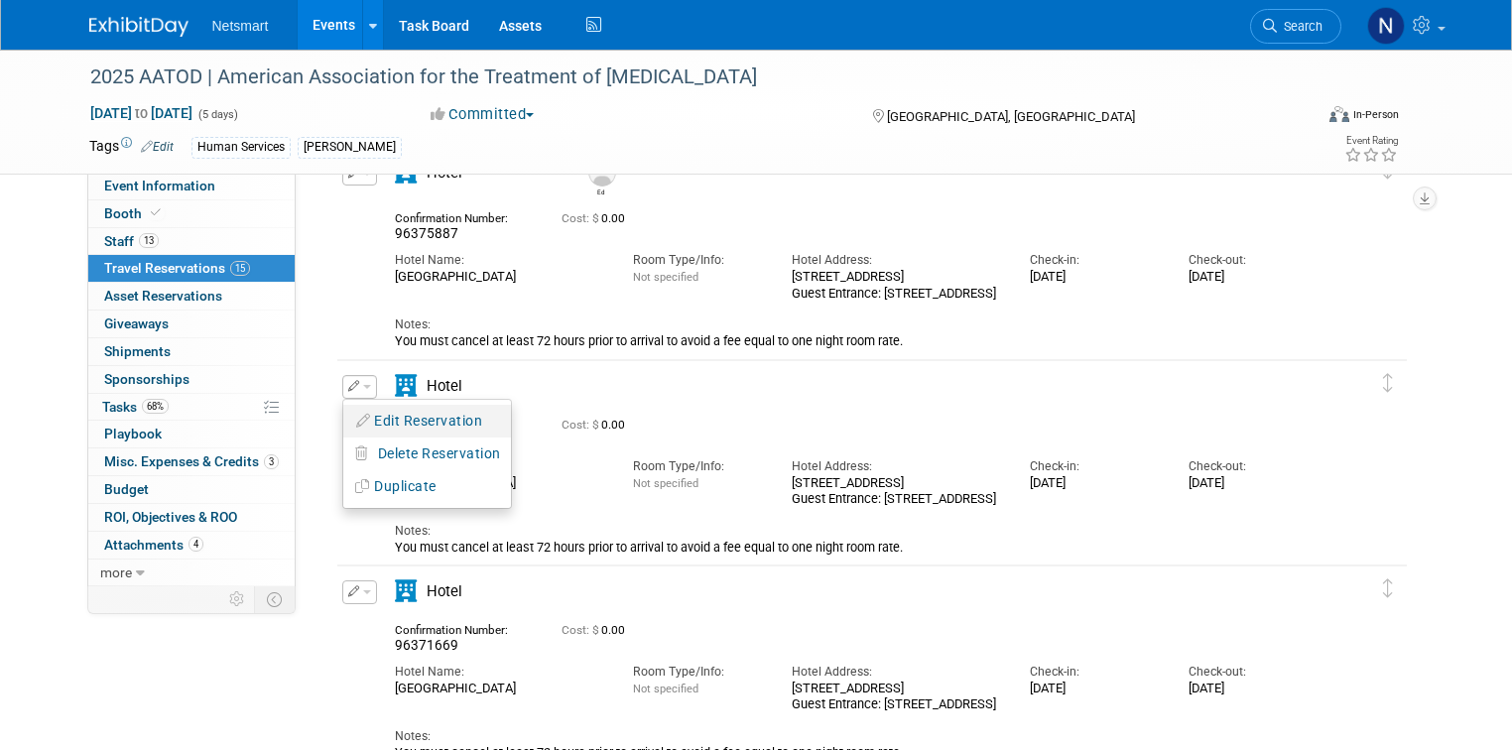
click at [381, 419] on button "Edit Reservation" at bounding box center [427, 421] width 168 height 29
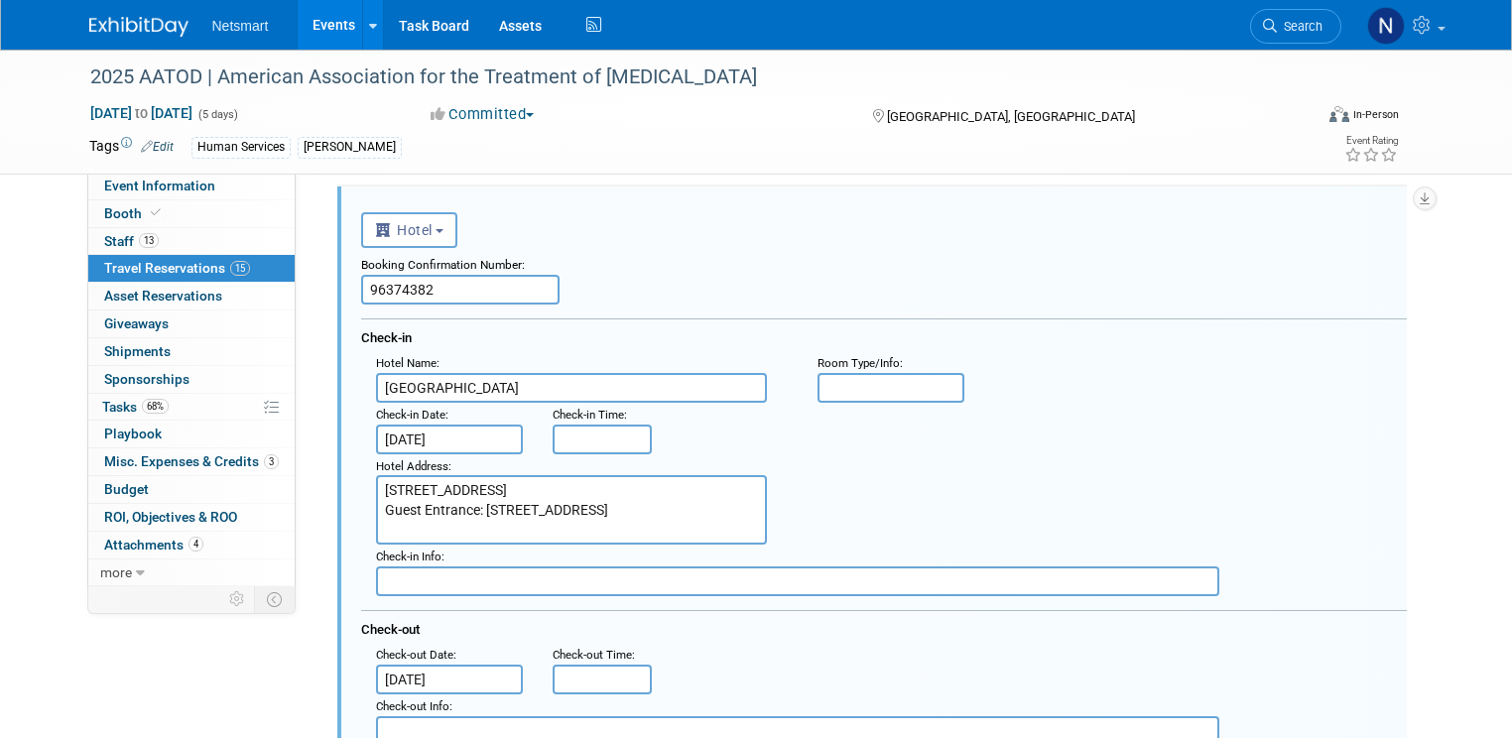
scroll to position [1405, 0]
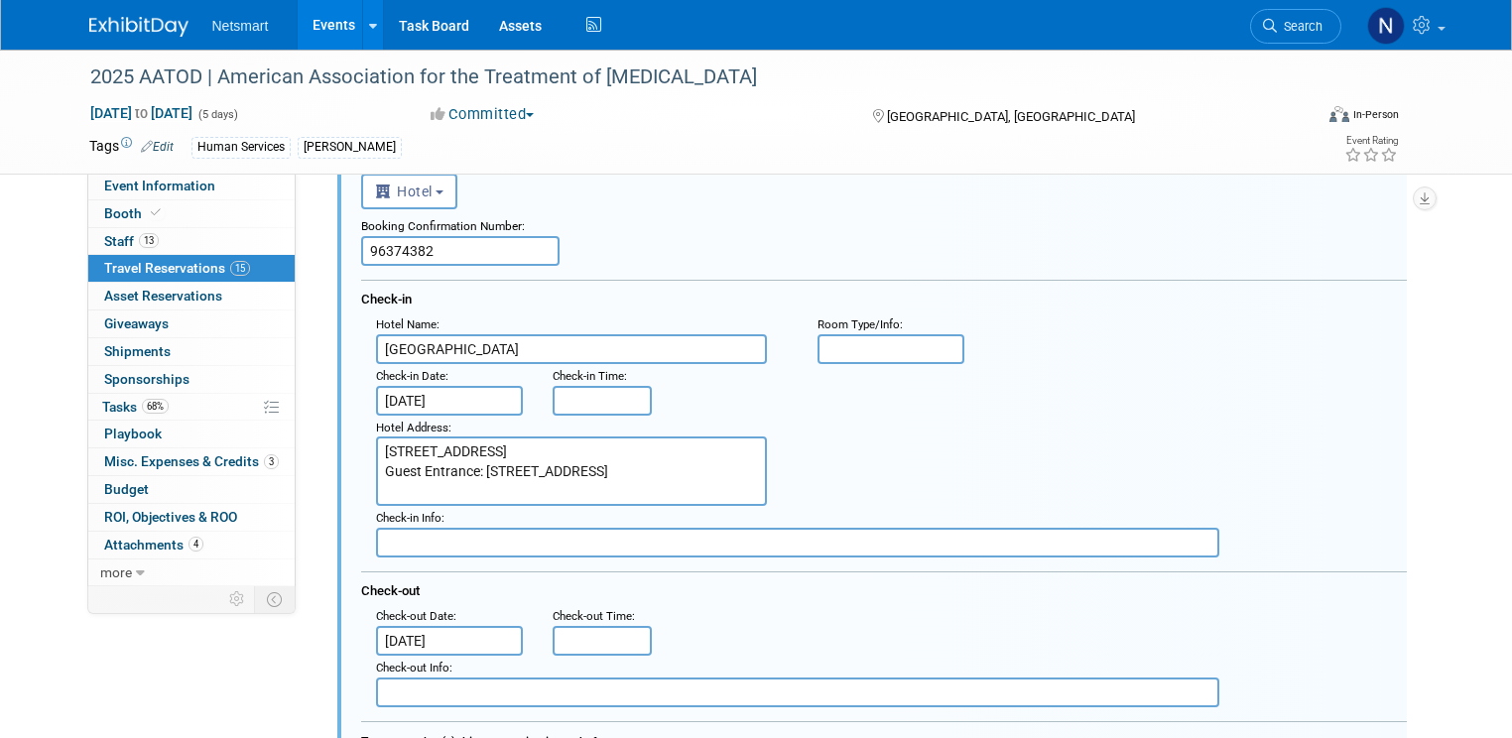
click at [391, 394] on input "Oct 4, 2025" at bounding box center [449, 401] width 147 height 30
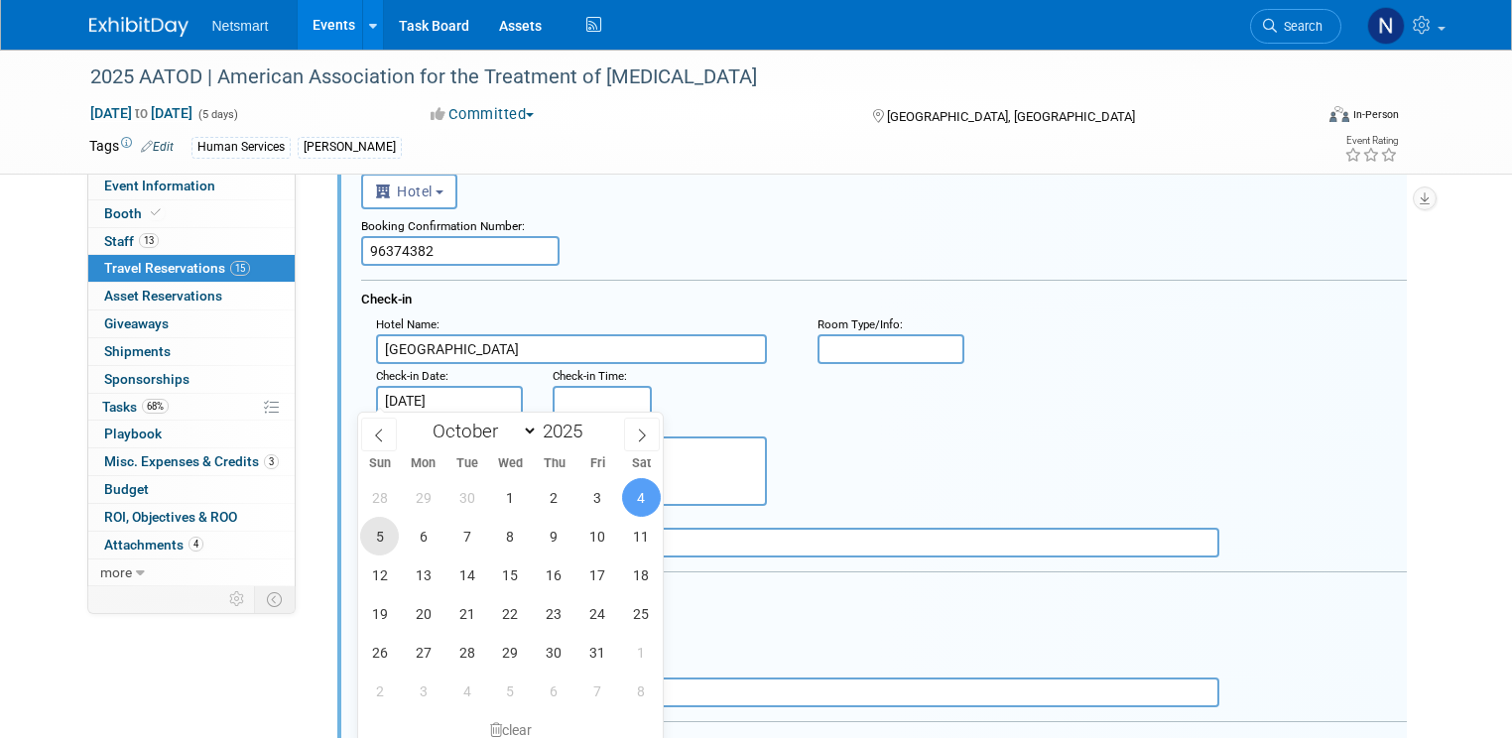
click at [376, 534] on span "5" at bounding box center [379, 536] width 39 height 39
type input "Oct 5, 2025"
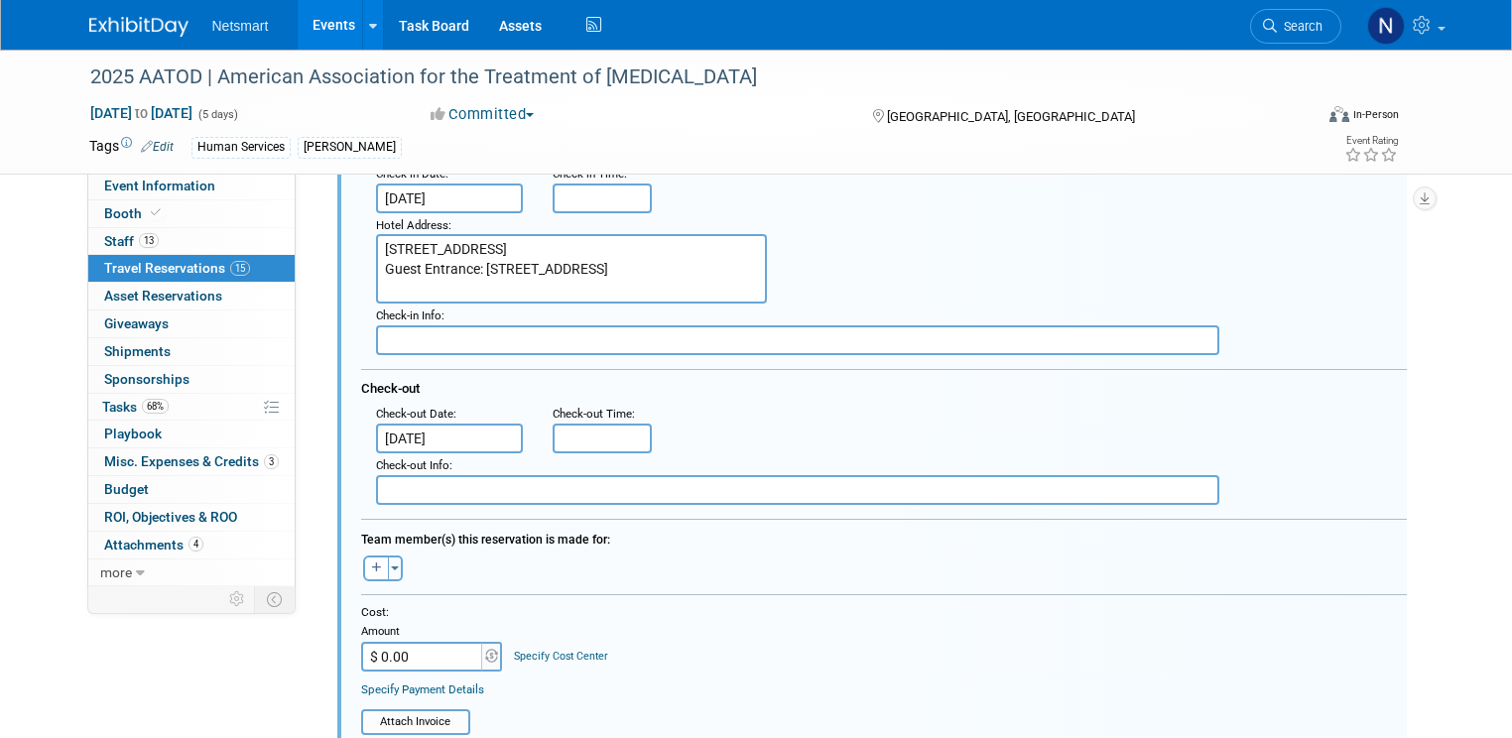
scroll to position [1643, 0]
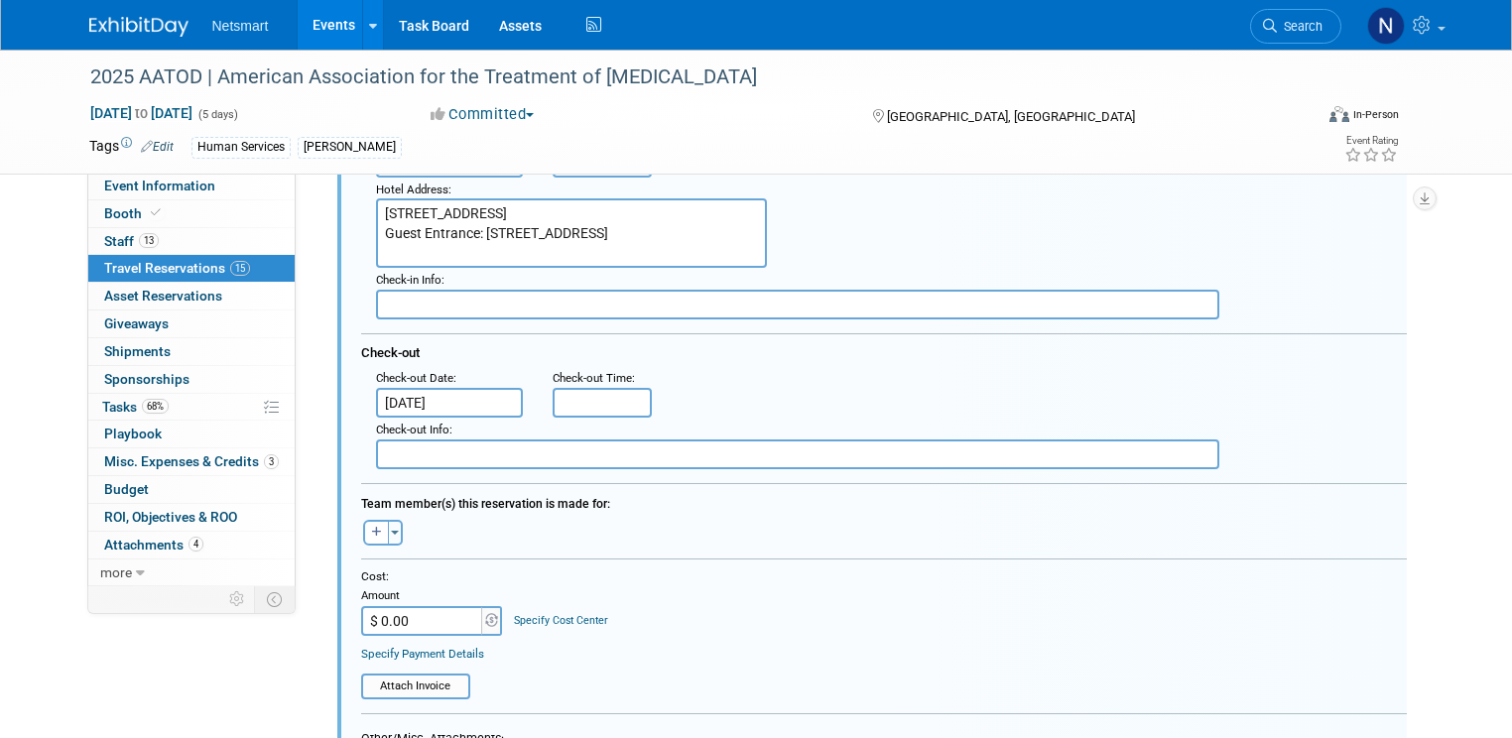
click at [409, 388] on input "Oct 8, 2025" at bounding box center [449, 403] width 147 height 30
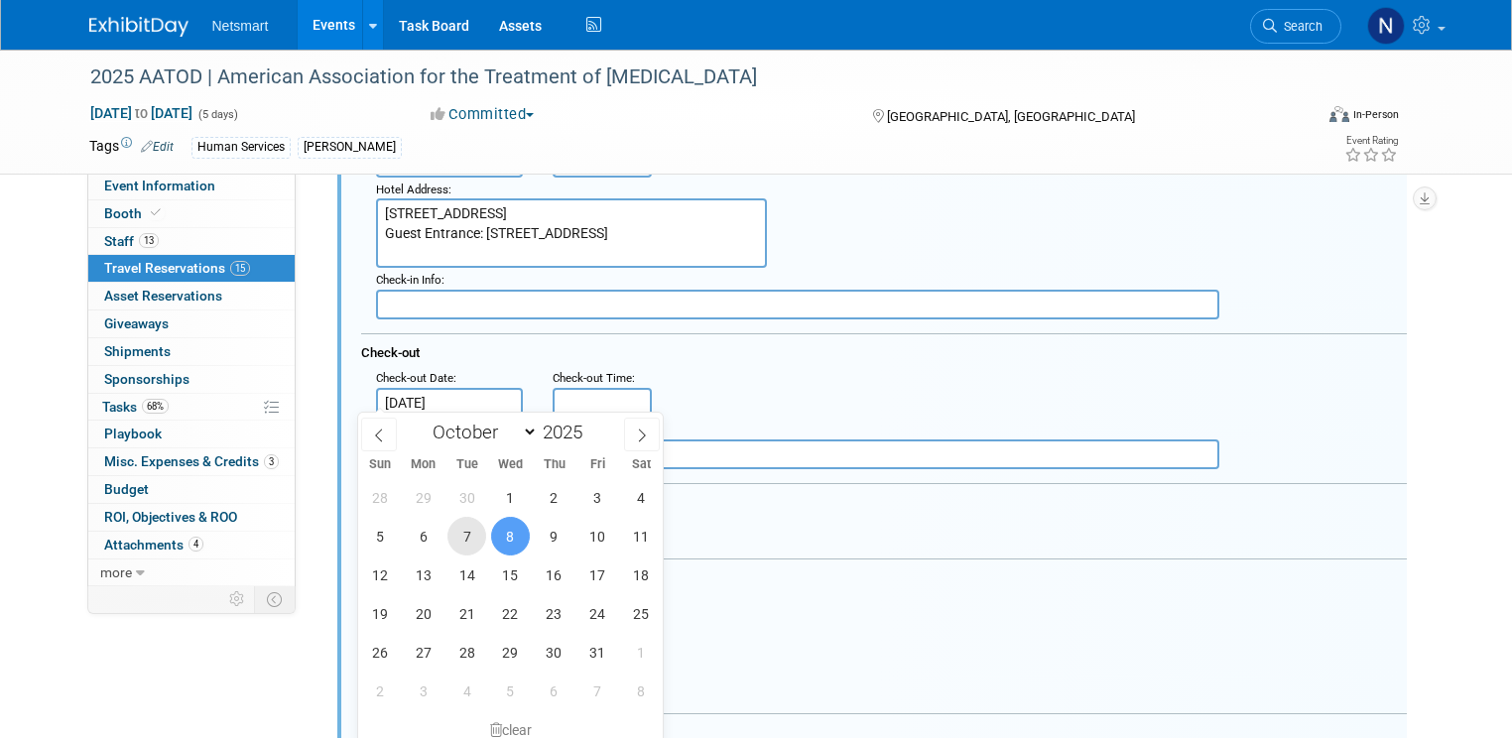
click at [466, 548] on span "7" at bounding box center [466, 536] width 39 height 39
type input "Oct 7, 2025"
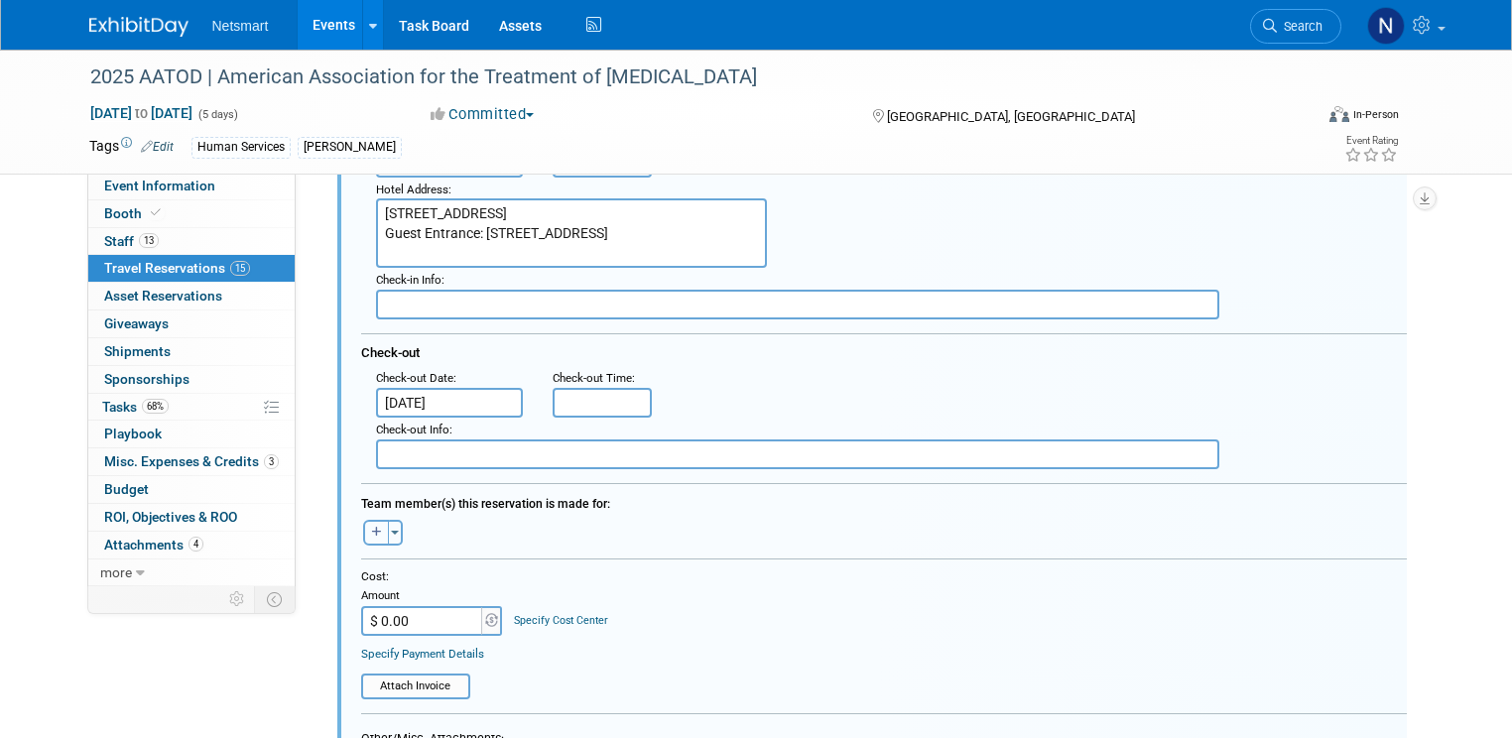
click at [372, 526] on icon "button" at bounding box center [377, 531] width 10 height 11
select select
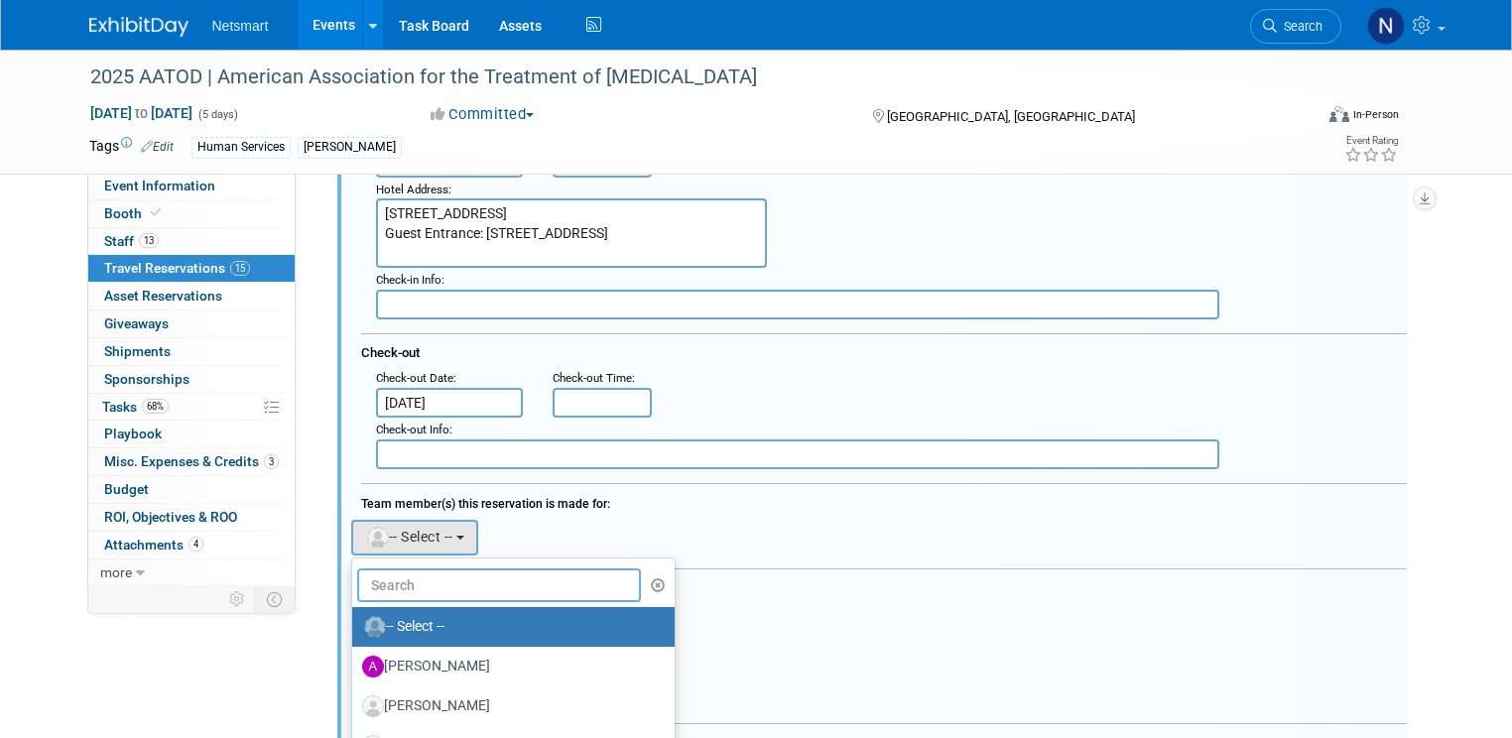
click at [393, 571] on input "text" at bounding box center [499, 585] width 285 height 34
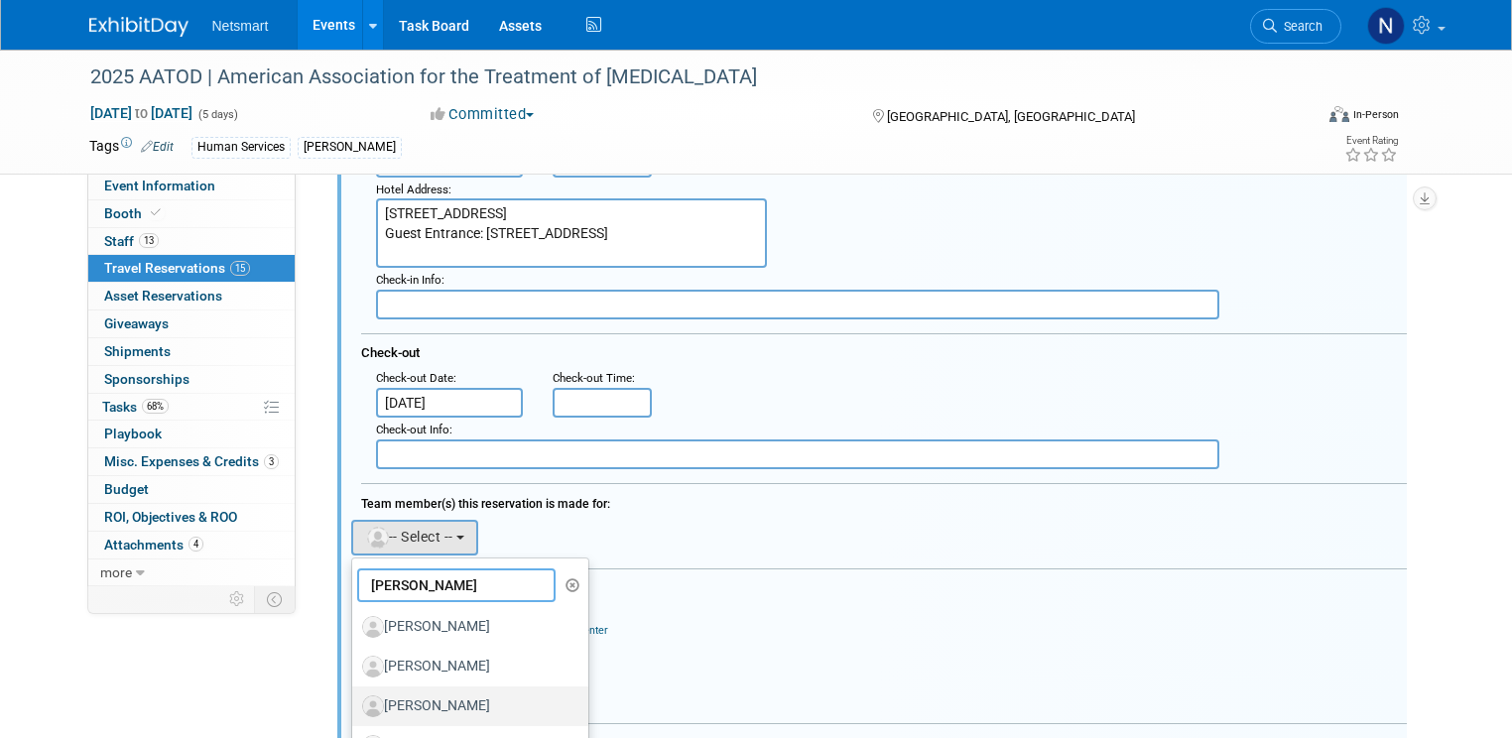
type input "greg"
click at [440, 701] on label "[PERSON_NAME]" at bounding box center [465, 706] width 207 height 32
click at [355, 701] on input "[PERSON_NAME]" at bounding box center [348, 703] width 13 height 13
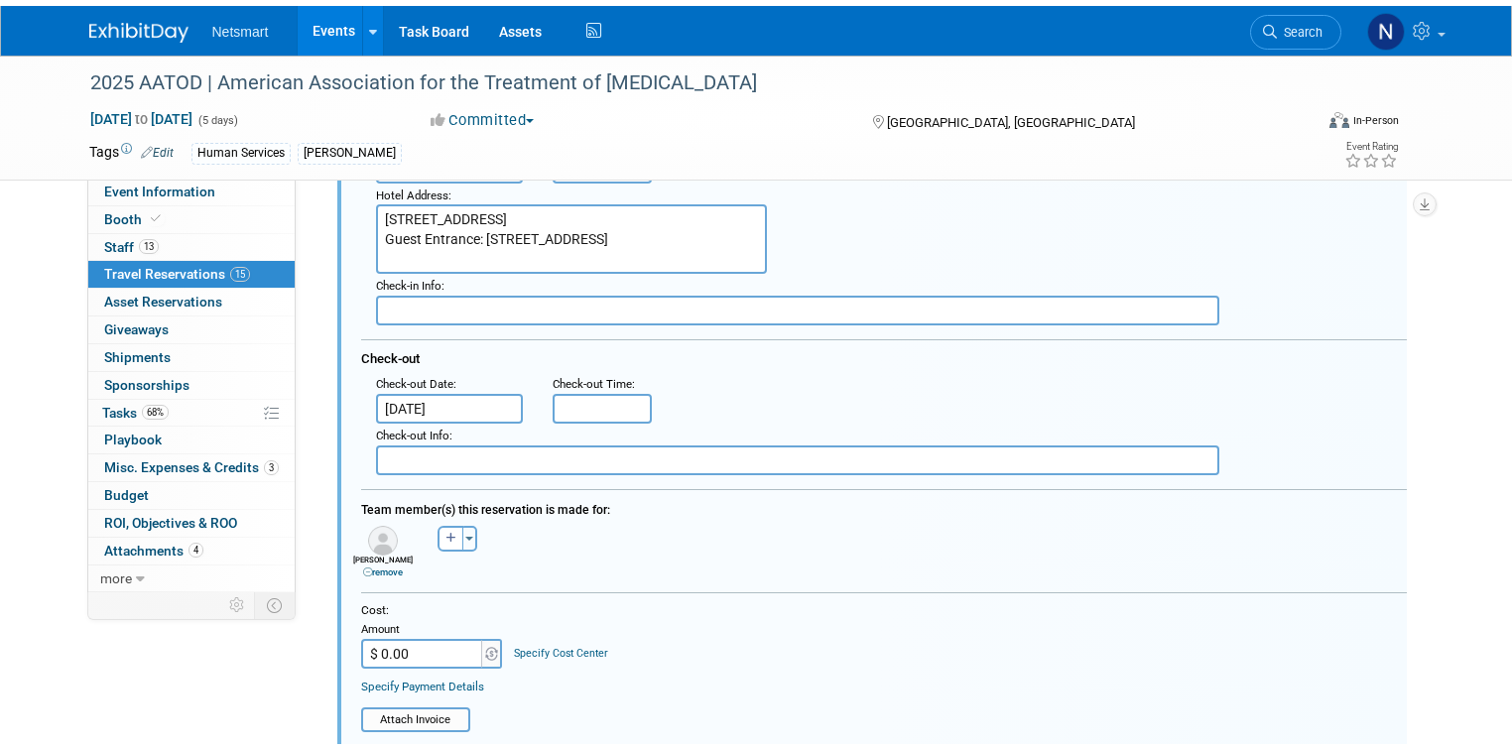
scroll to position [1960, 0]
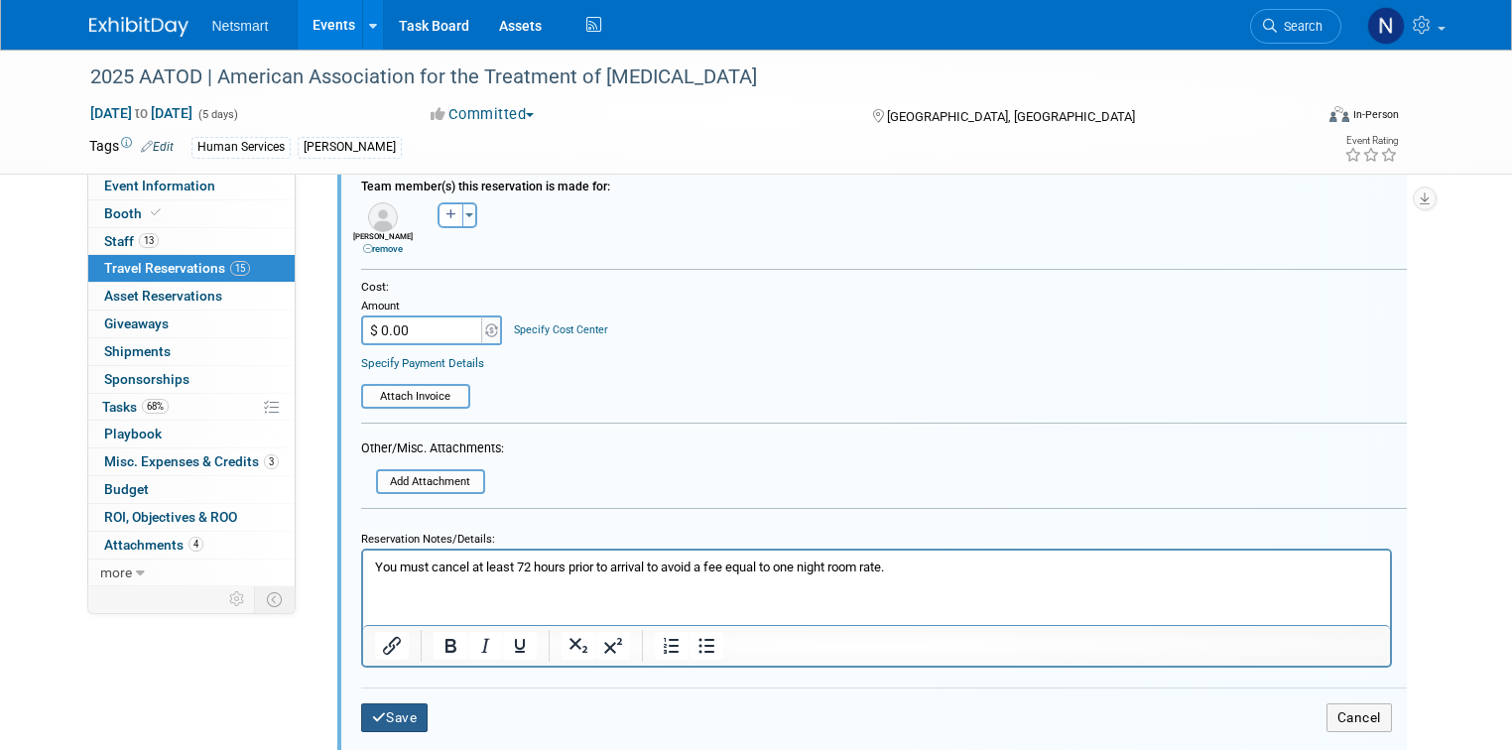
click at [401, 710] on button "Save" at bounding box center [394, 717] width 67 height 29
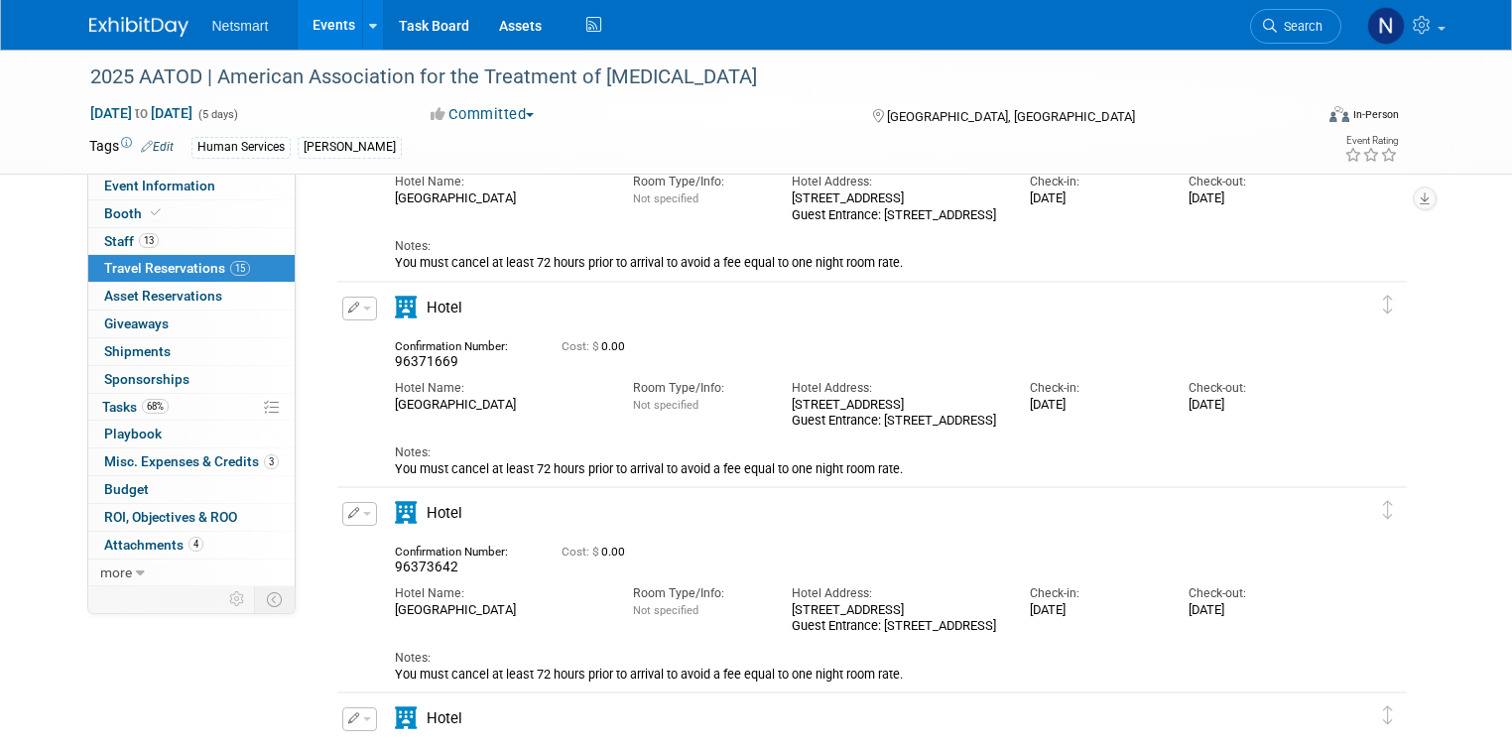
scroll to position [1484, 0]
click at [343, 307] on button "button" at bounding box center [359, 308] width 35 height 24
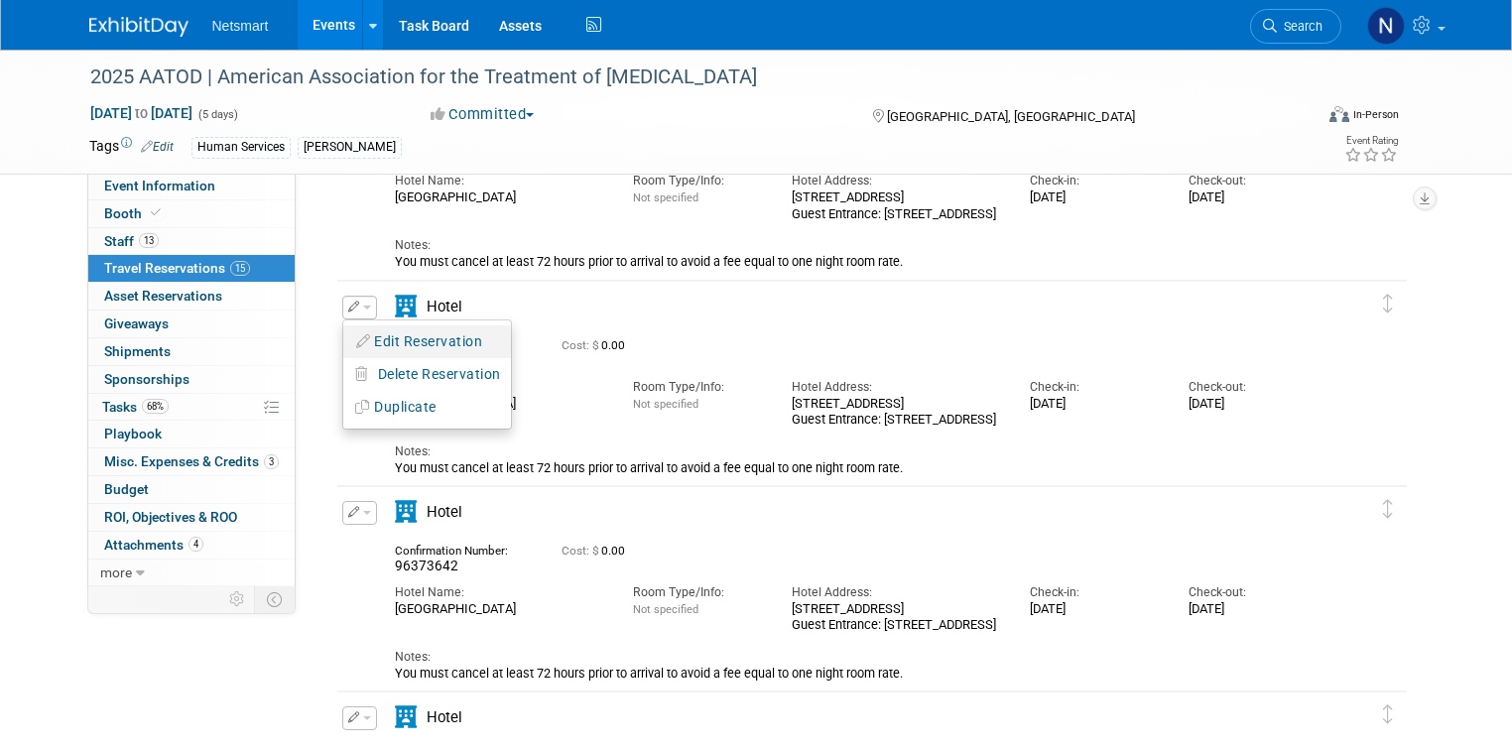
click at [391, 332] on button "Edit Reservation" at bounding box center [427, 341] width 168 height 29
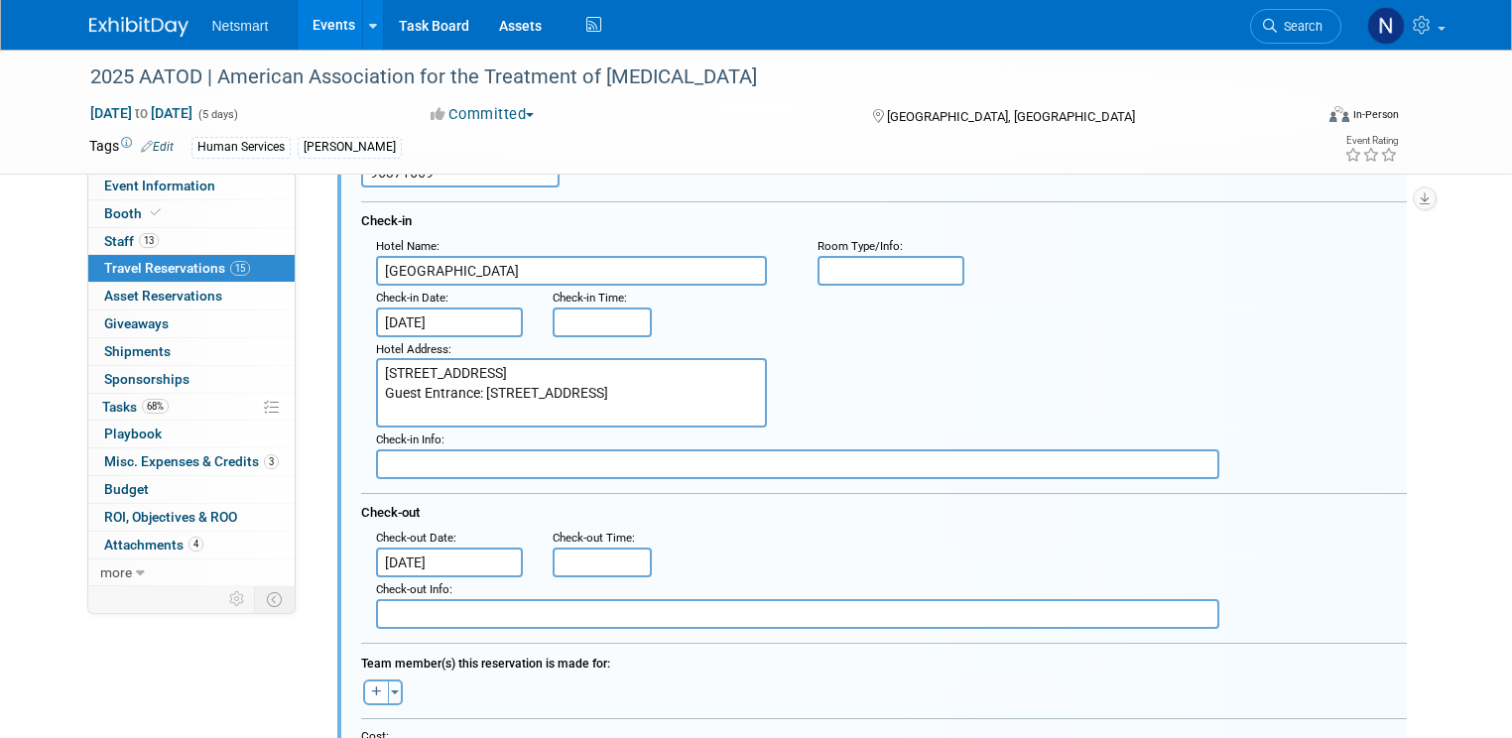
scroll to position [1777, 0]
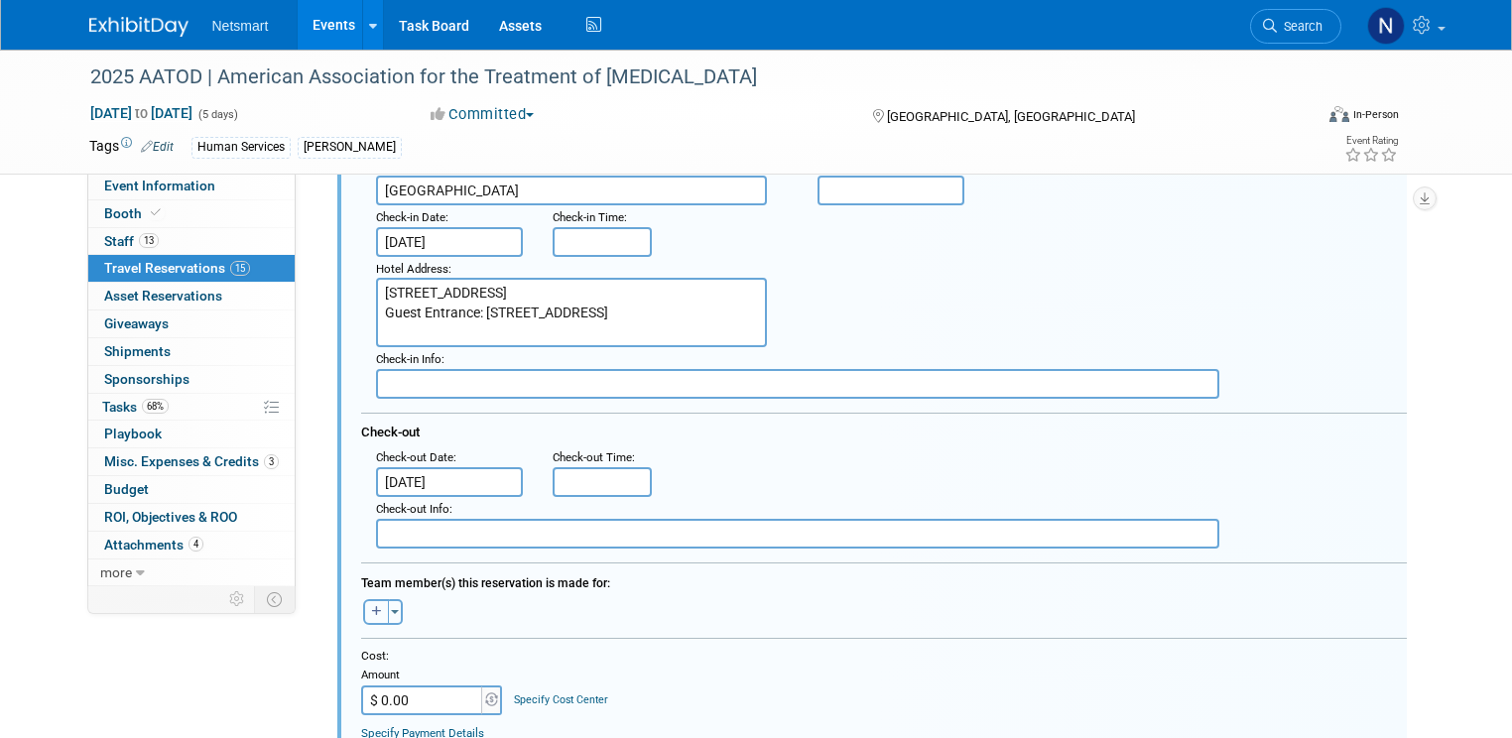
click at [363, 599] on button "button" at bounding box center [376, 612] width 26 height 26
select select
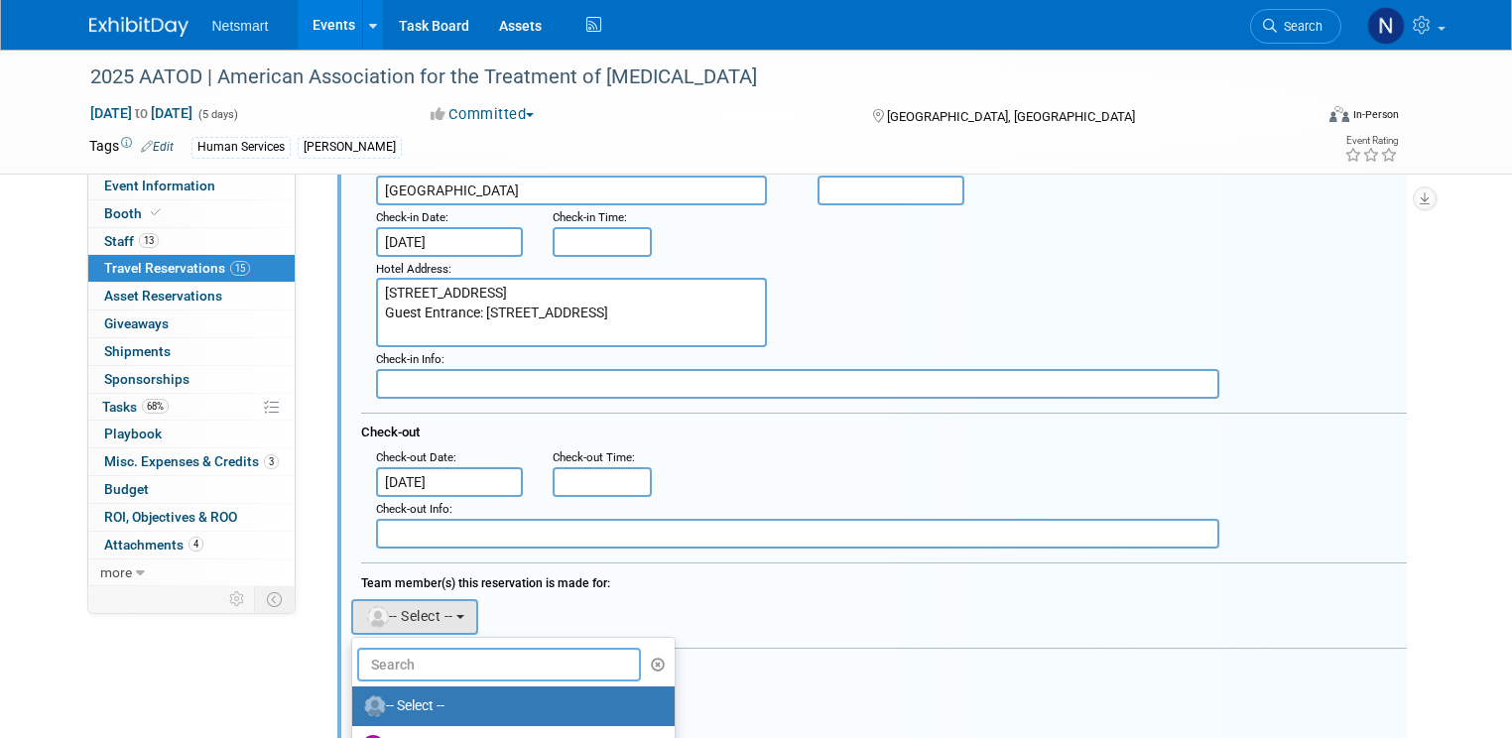
click at [393, 649] on input "text" at bounding box center [499, 665] width 285 height 34
type input "jim"
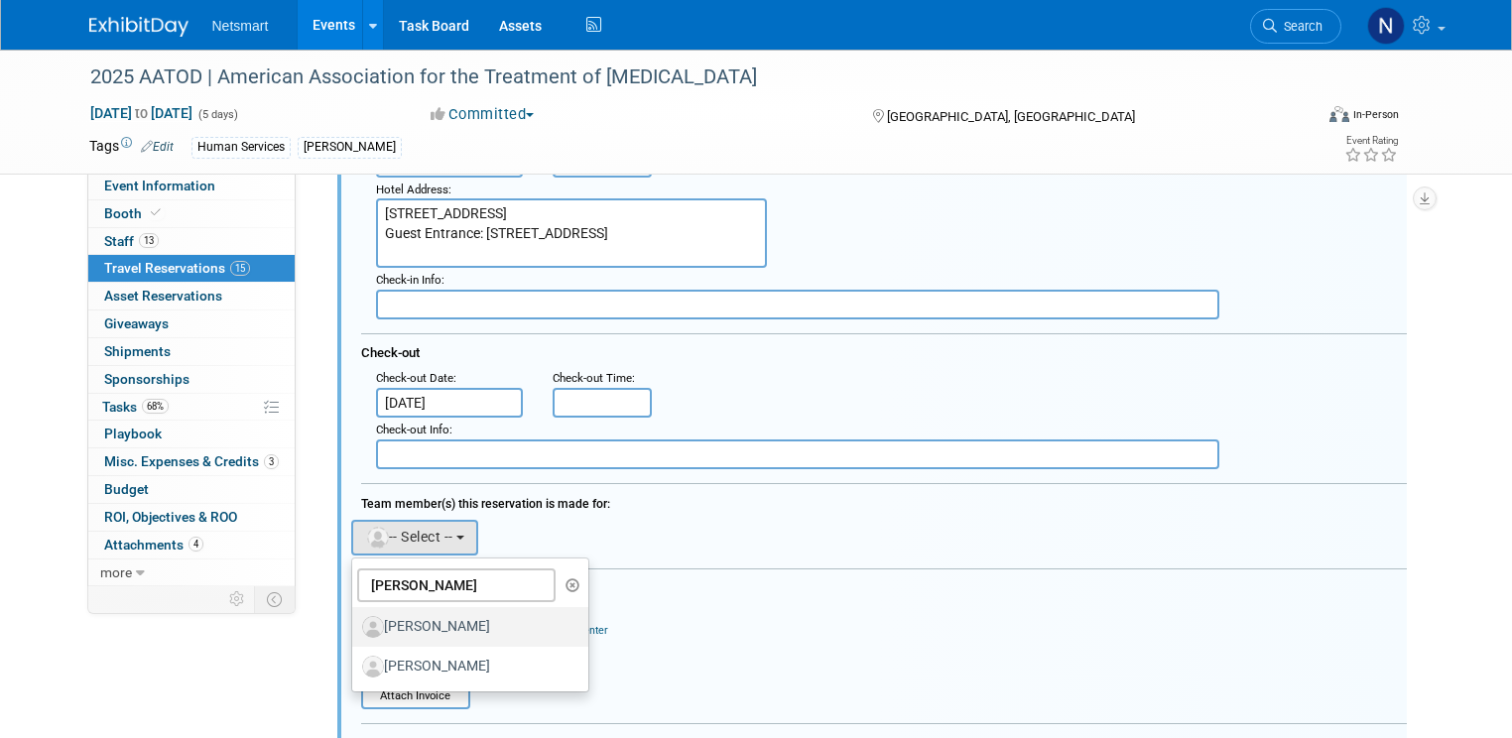
click at [419, 623] on label "[PERSON_NAME]" at bounding box center [465, 627] width 207 height 32
click at [355, 623] on input "[PERSON_NAME]" at bounding box center [348, 624] width 13 height 13
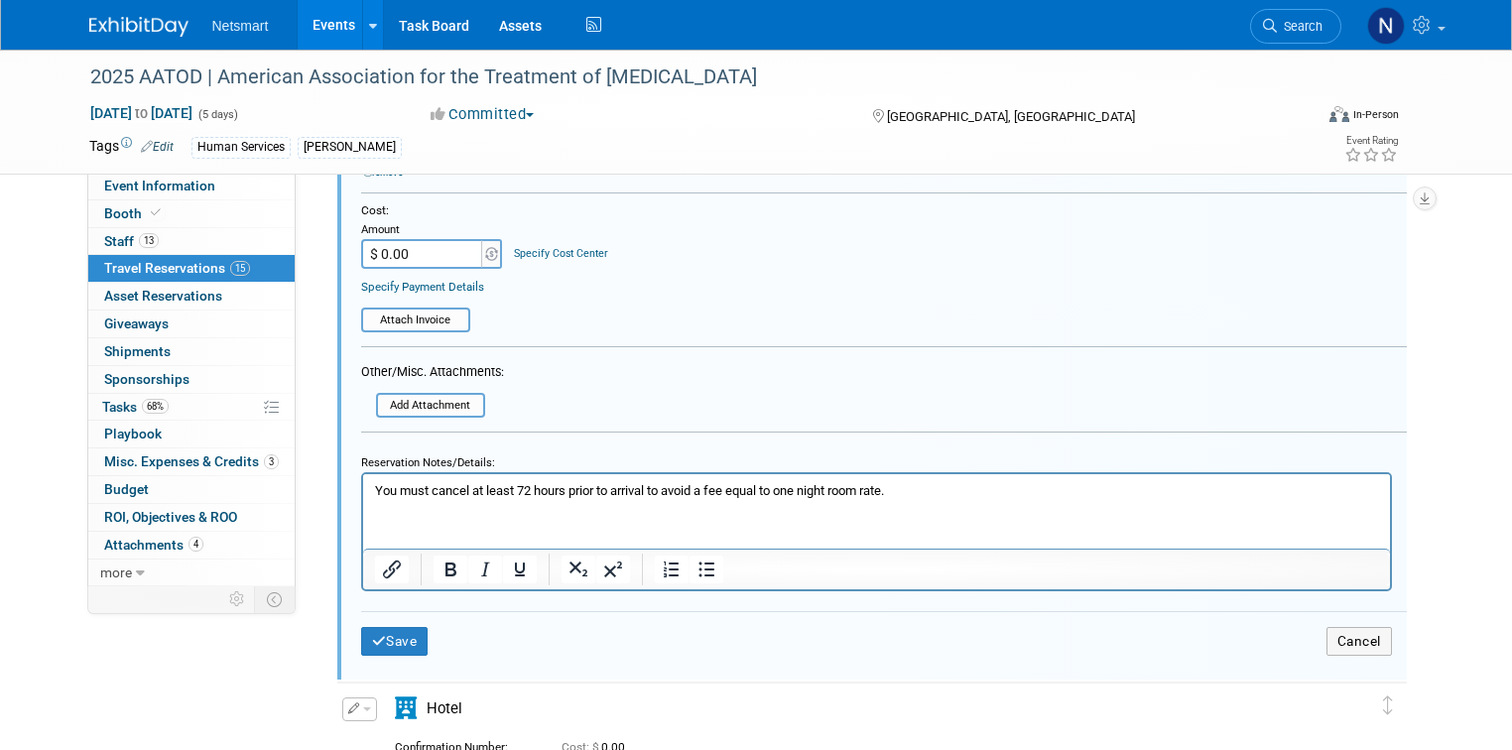
scroll to position [2253, 0]
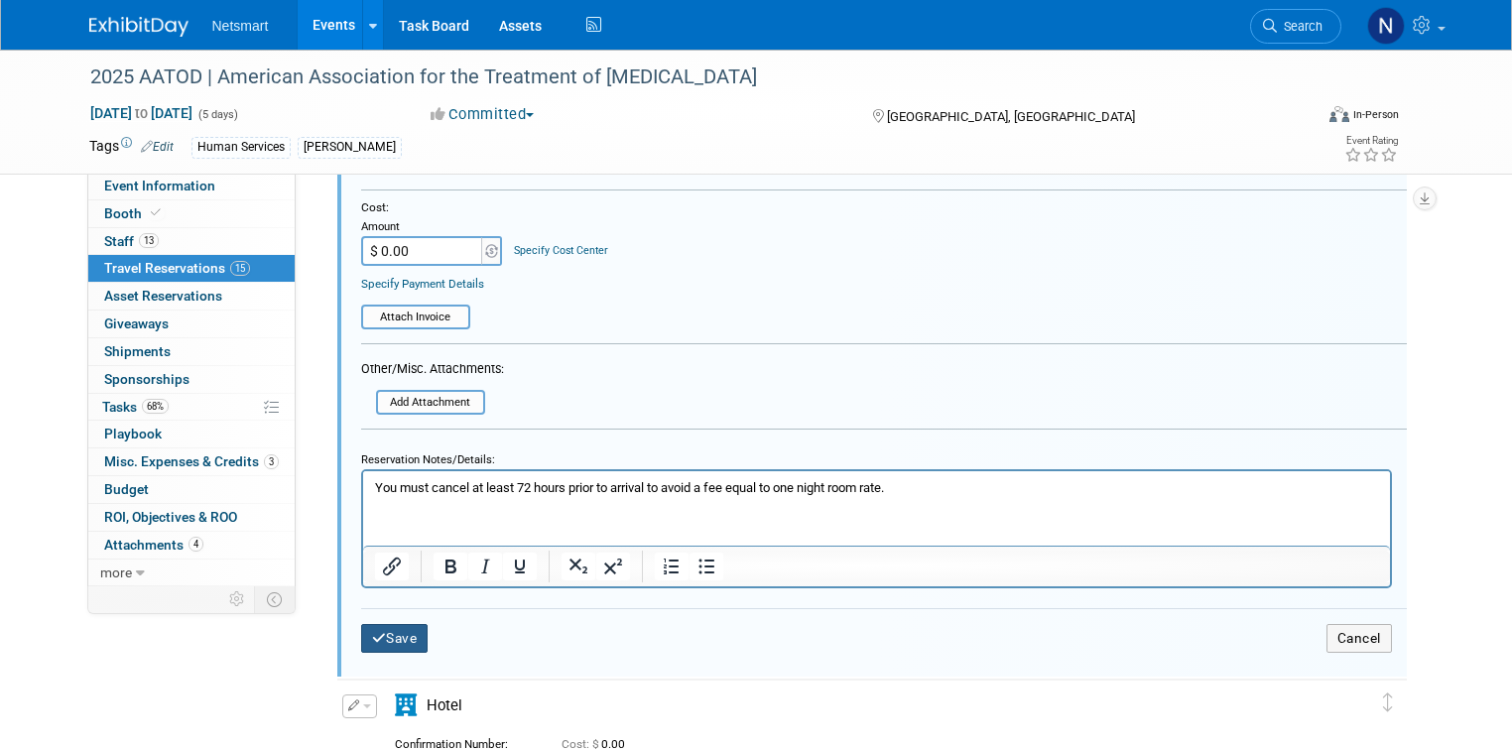
click at [378, 635] on button "Save" at bounding box center [394, 638] width 67 height 29
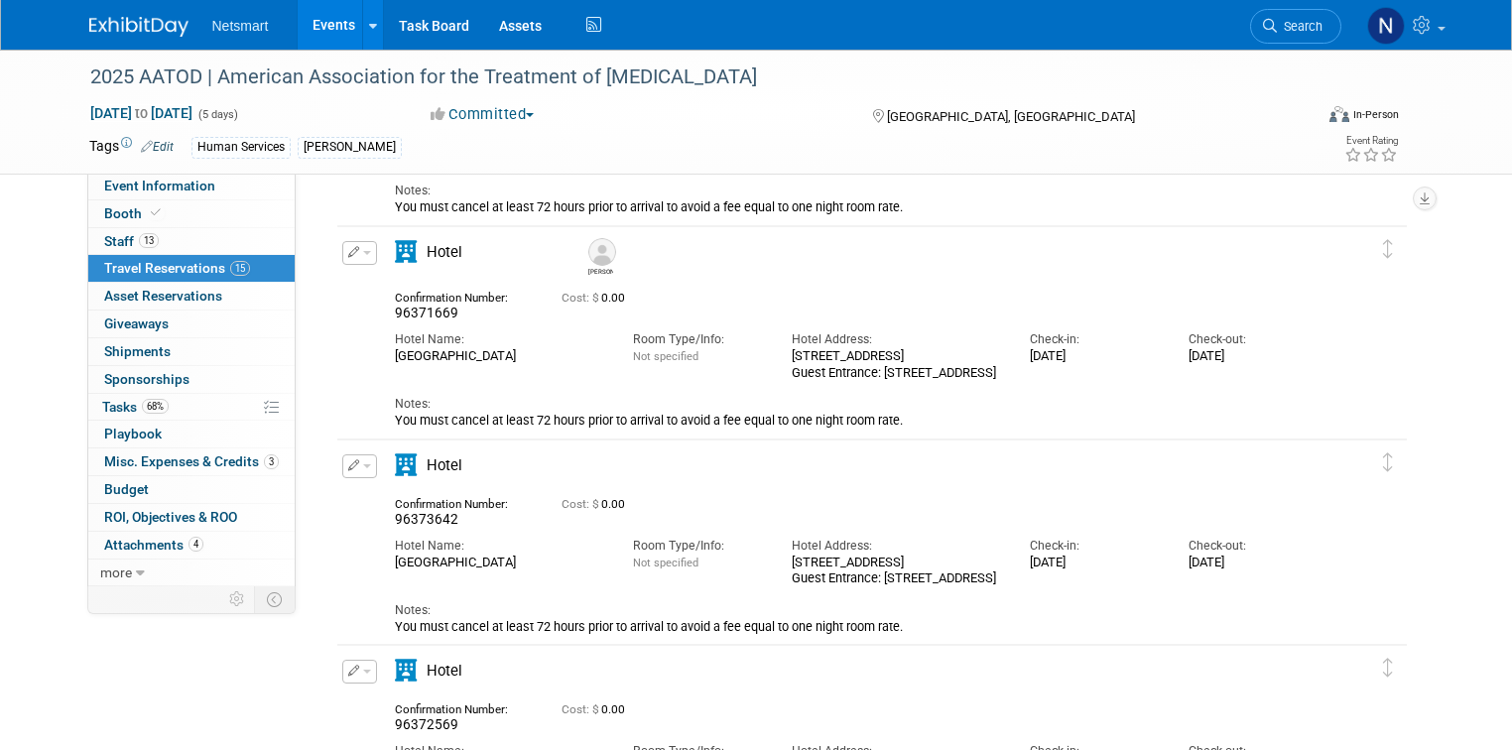
scroll to position [1618, 0]
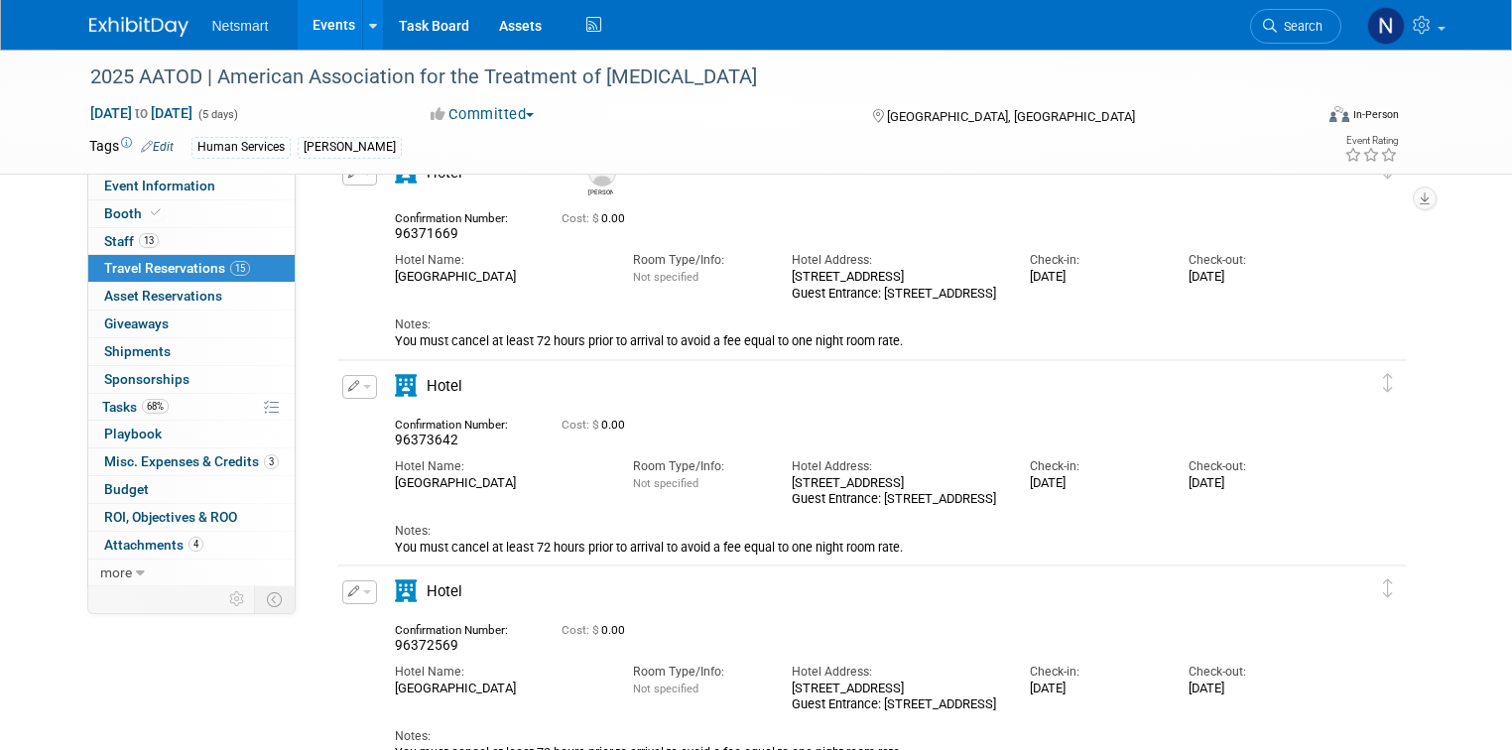
click at [342, 385] on button "button" at bounding box center [359, 387] width 35 height 24
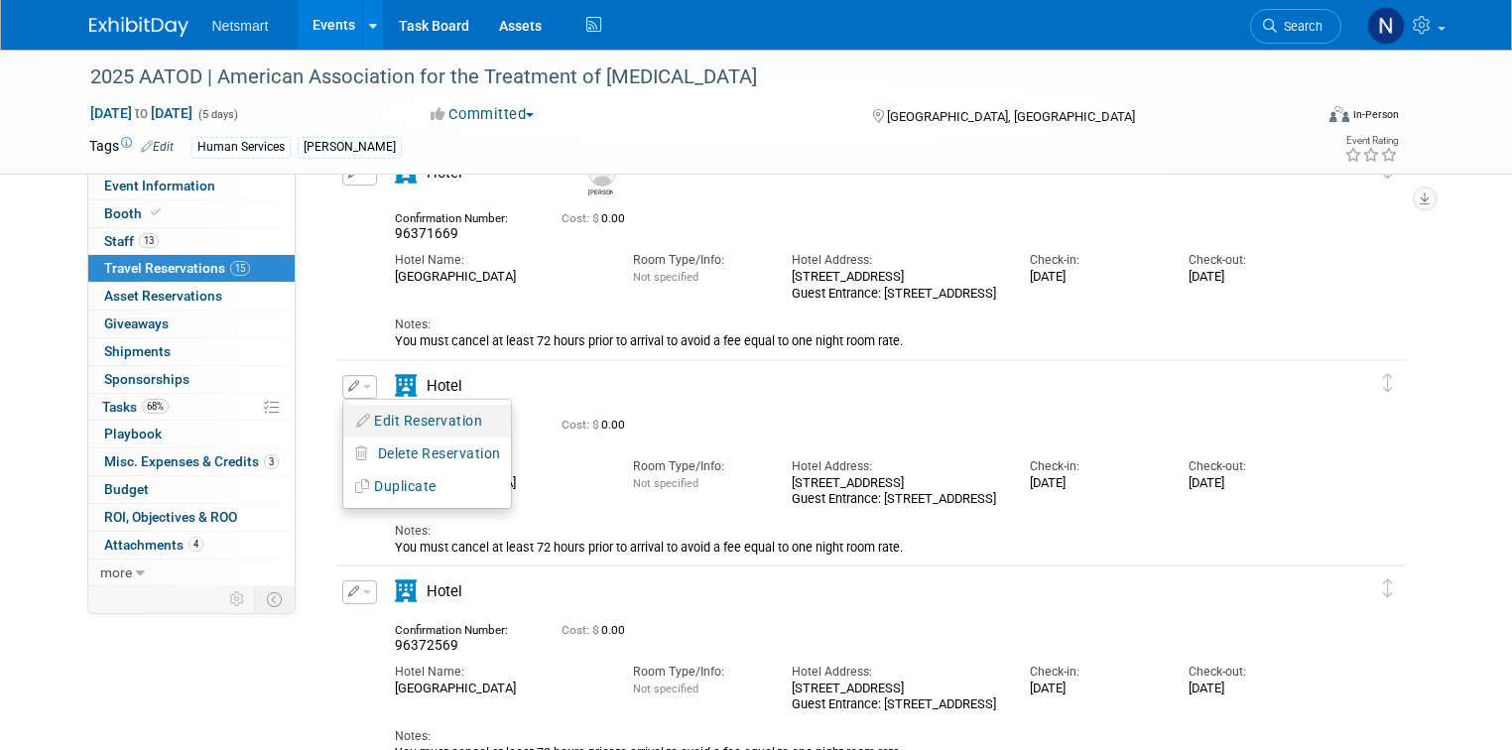
click at [393, 420] on button "Edit Reservation" at bounding box center [427, 421] width 168 height 29
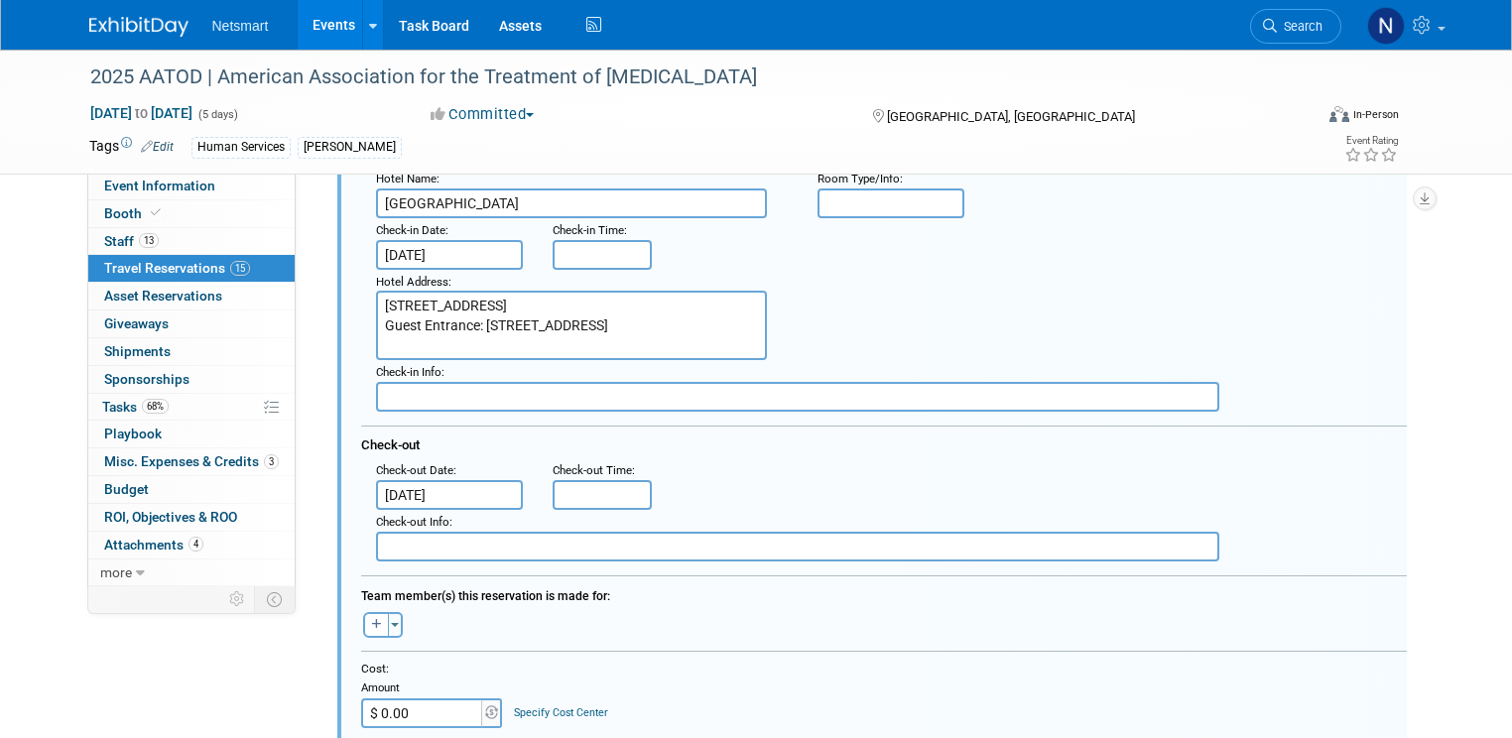
scroll to position [1990, 0]
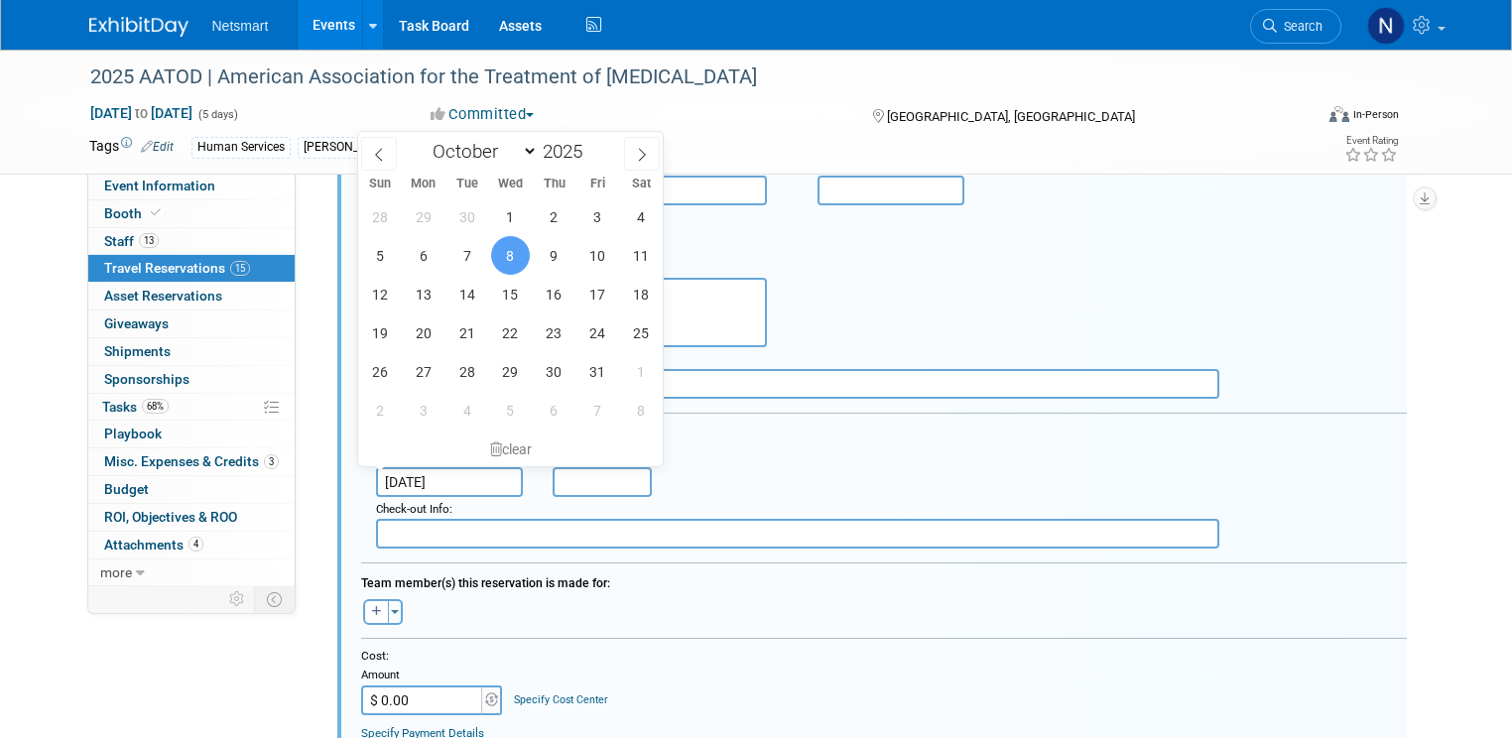
click at [389, 470] on input "Oct 8, 2025" at bounding box center [449, 482] width 147 height 30
click at [476, 259] on span "7" at bounding box center [466, 255] width 39 height 39
type input "Oct 7, 2025"
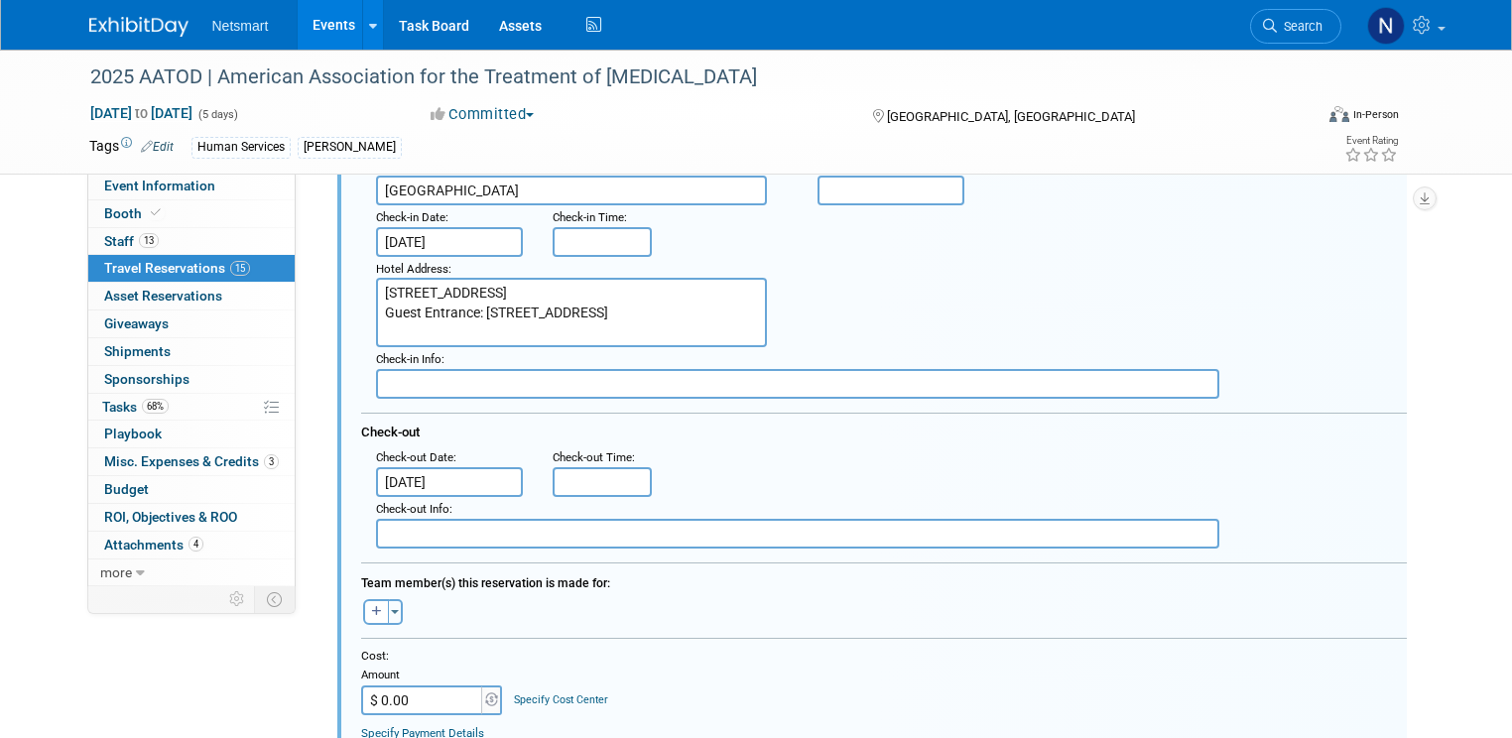
click at [346, 615] on div "Toggle Dropdown Select Anyone Tag a user or a resource Quick (me) -- Select -- …" at bounding box center [383, 612] width 74 height 26
click at [372, 607] on icon "button" at bounding box center [377, 610] width 10 height 11
select select
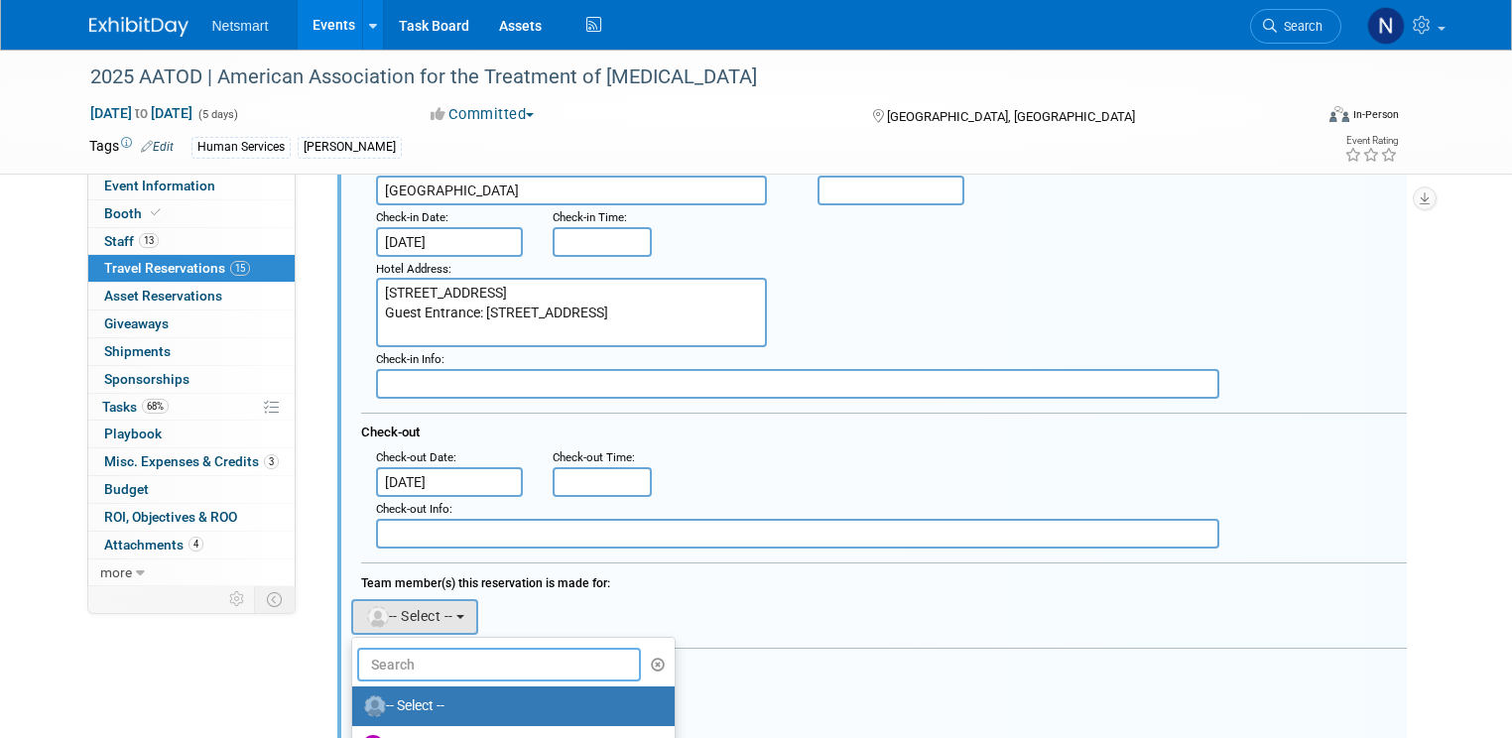
click at [380, 651] on input "text" at bounding box center [499, 665] width 285 height 34
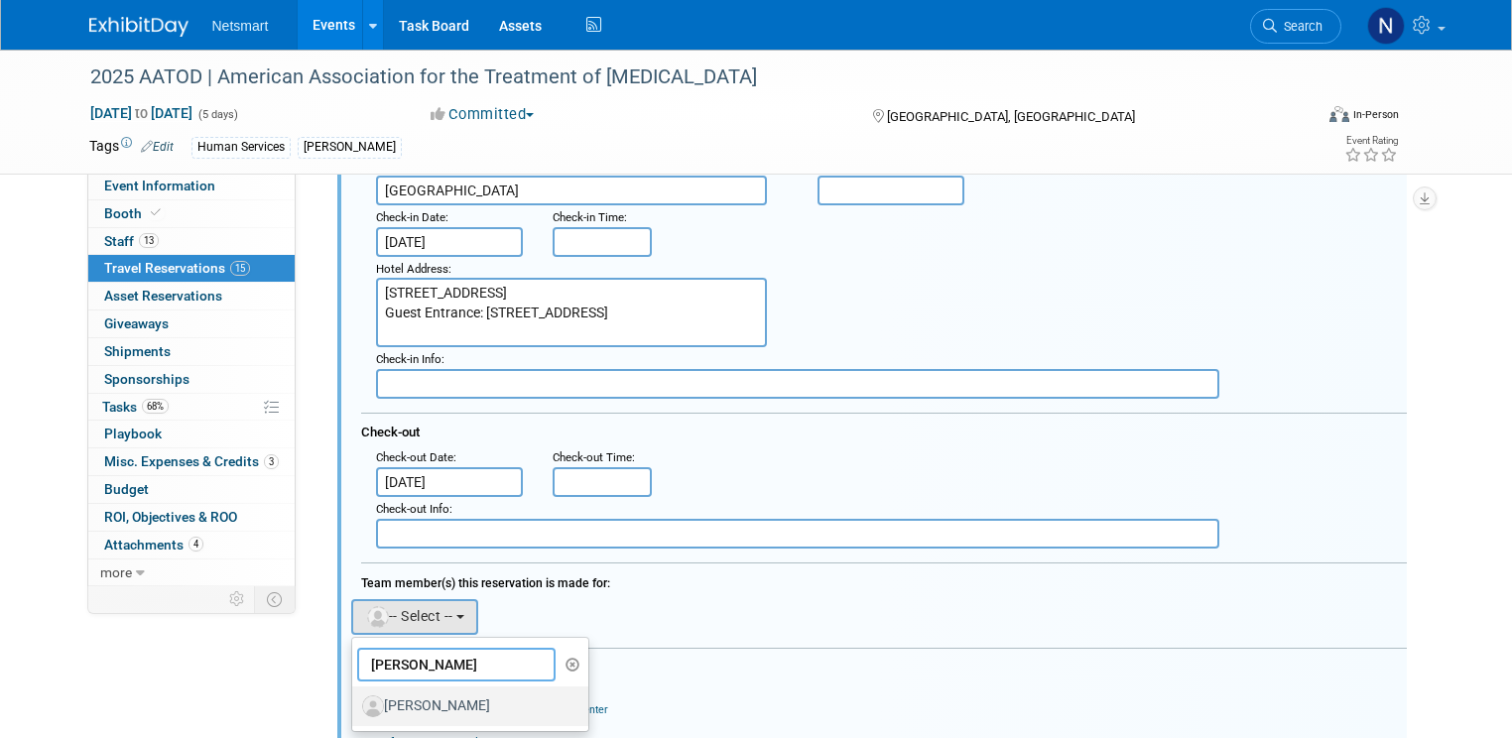
type input "joe"
click at [414, 692] on label "[PERSON_NAME]" at bounding box center [465, 706] width 207 height 32
click at [355, 697] on input "[PERSON_NAME]" at bounding box center [348, 703] width 13 height 13
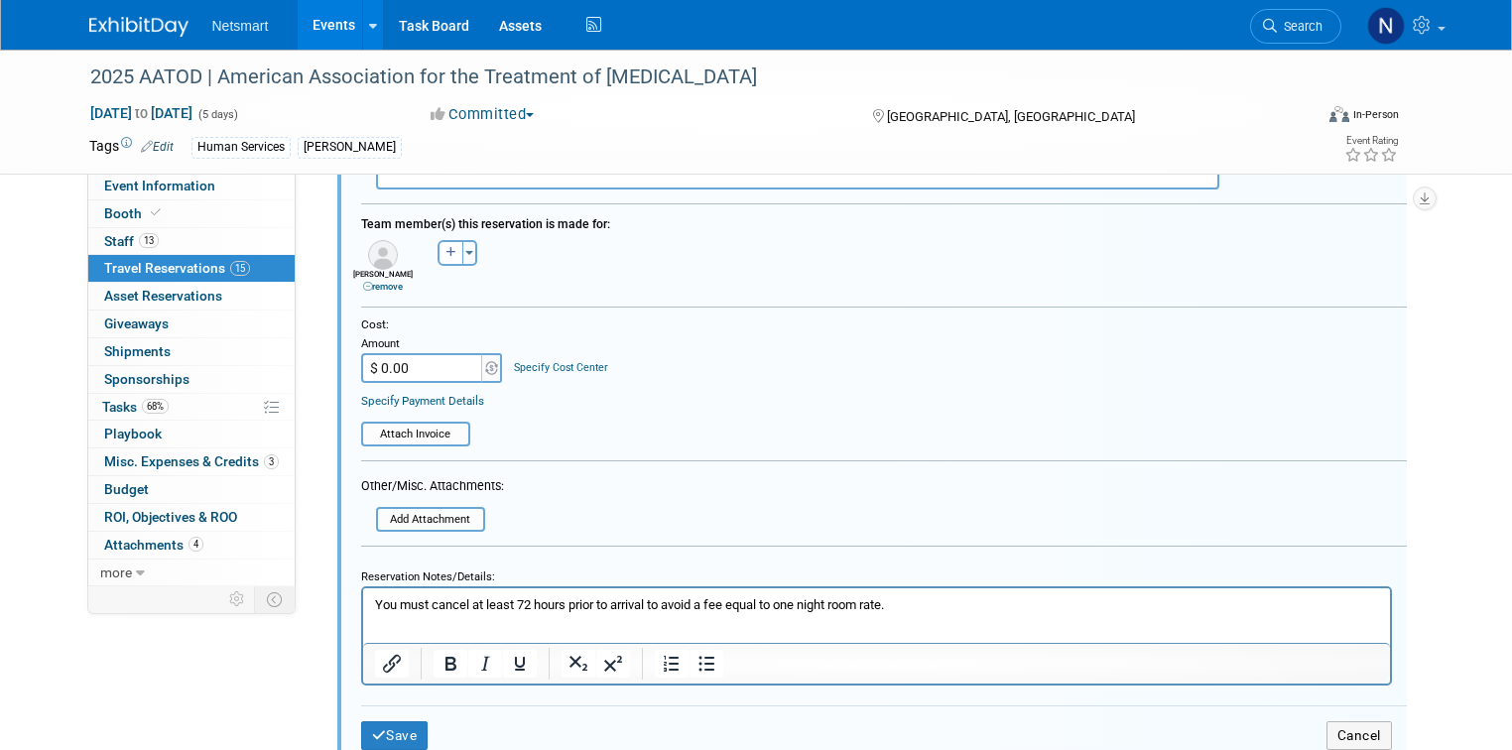
scroll to position [2387, 0]
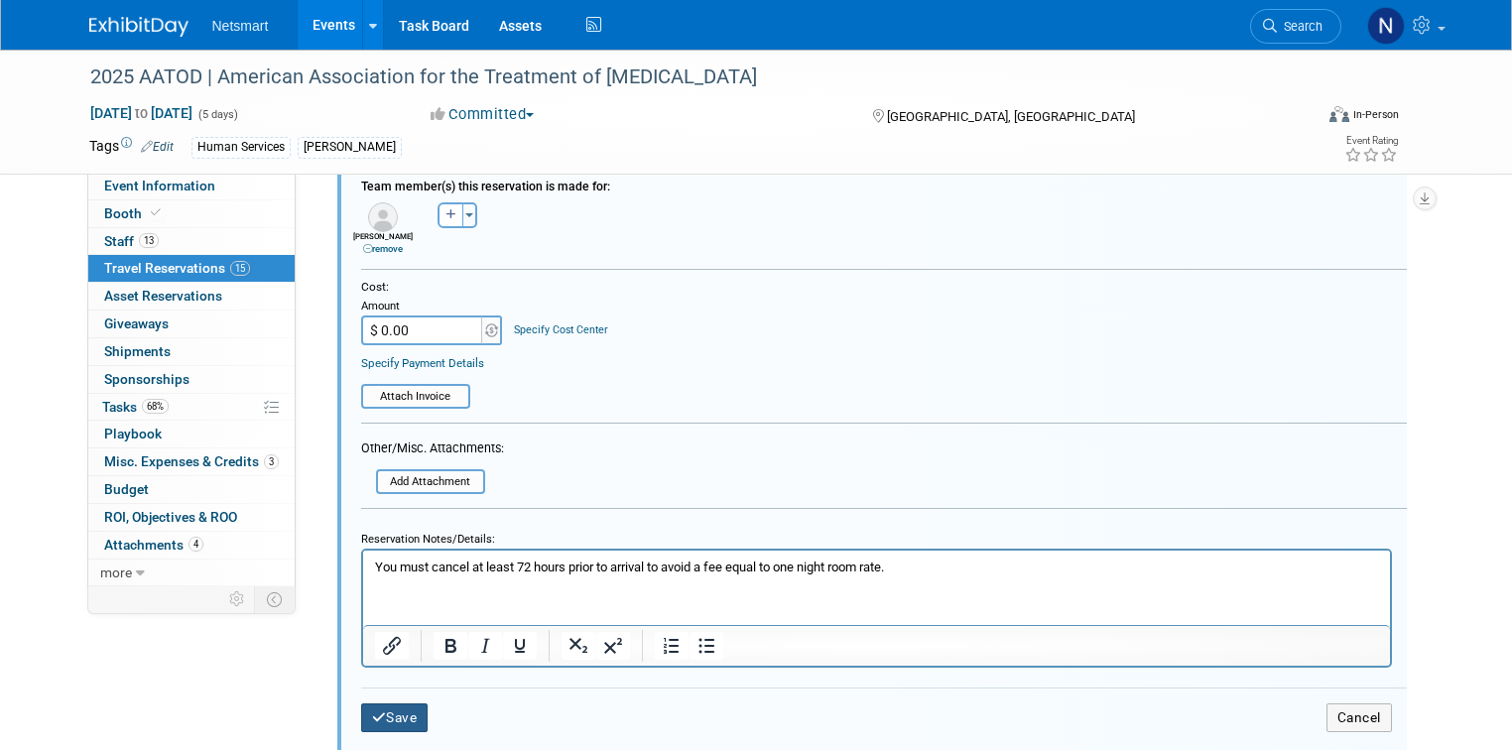
click at [374, 705] on button "Save" at bounding box center [394, 717] width 67 height 29
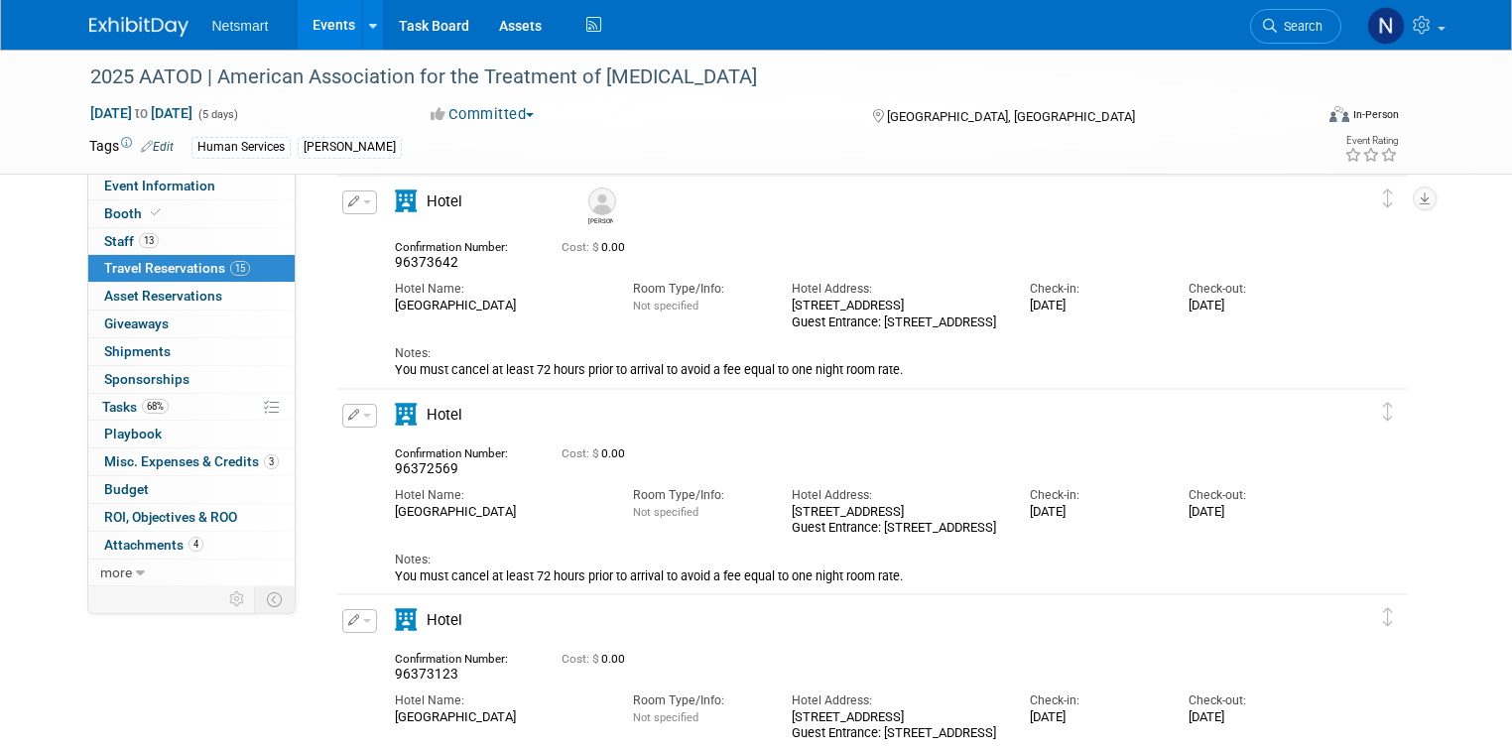
scroll to position [1831, 0]
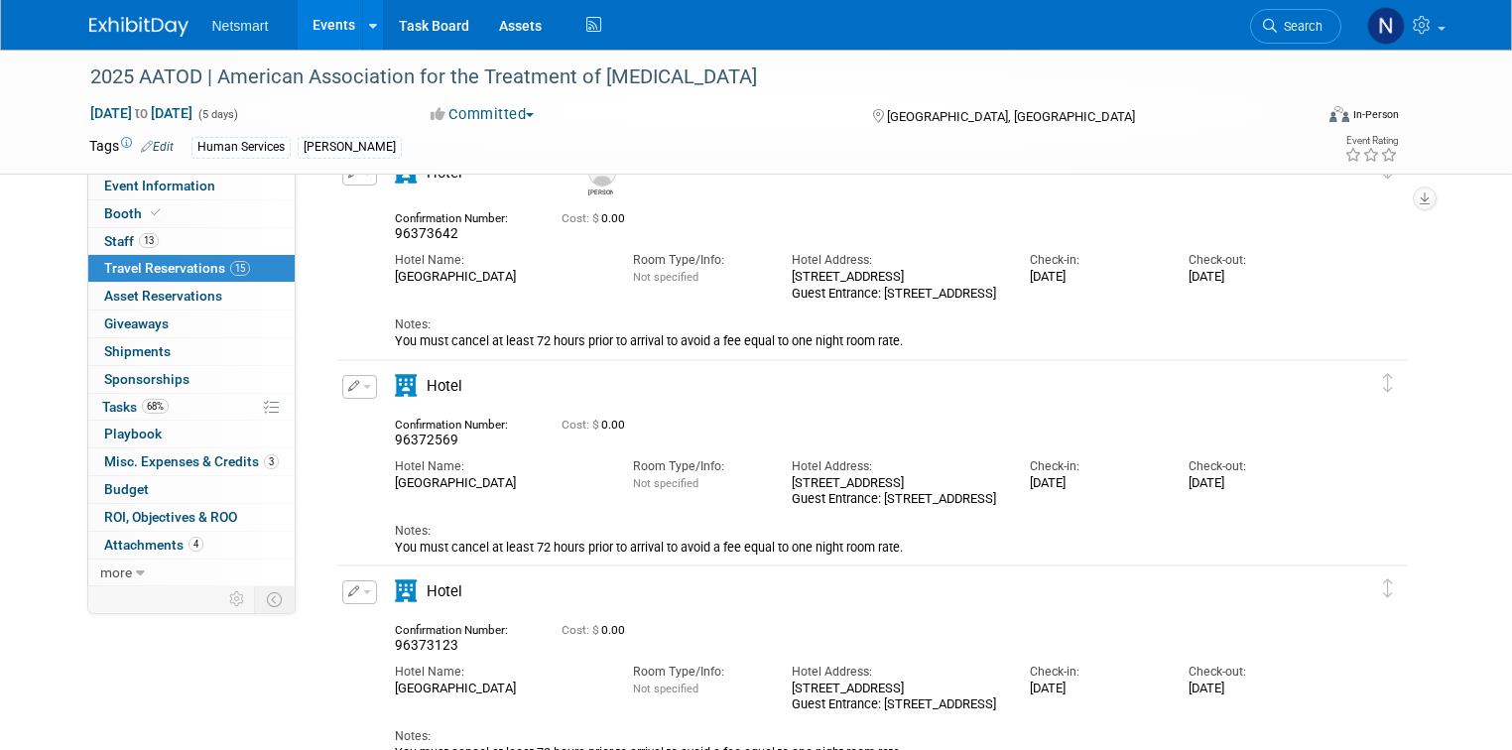
drag, startPoint x: 345, startPoint y: 385, endPoint x: 343, endPoint y: 401, distance: 16.0
click at [363, 385] on span "button" at bounding box center [367, 387] width 8 height 4
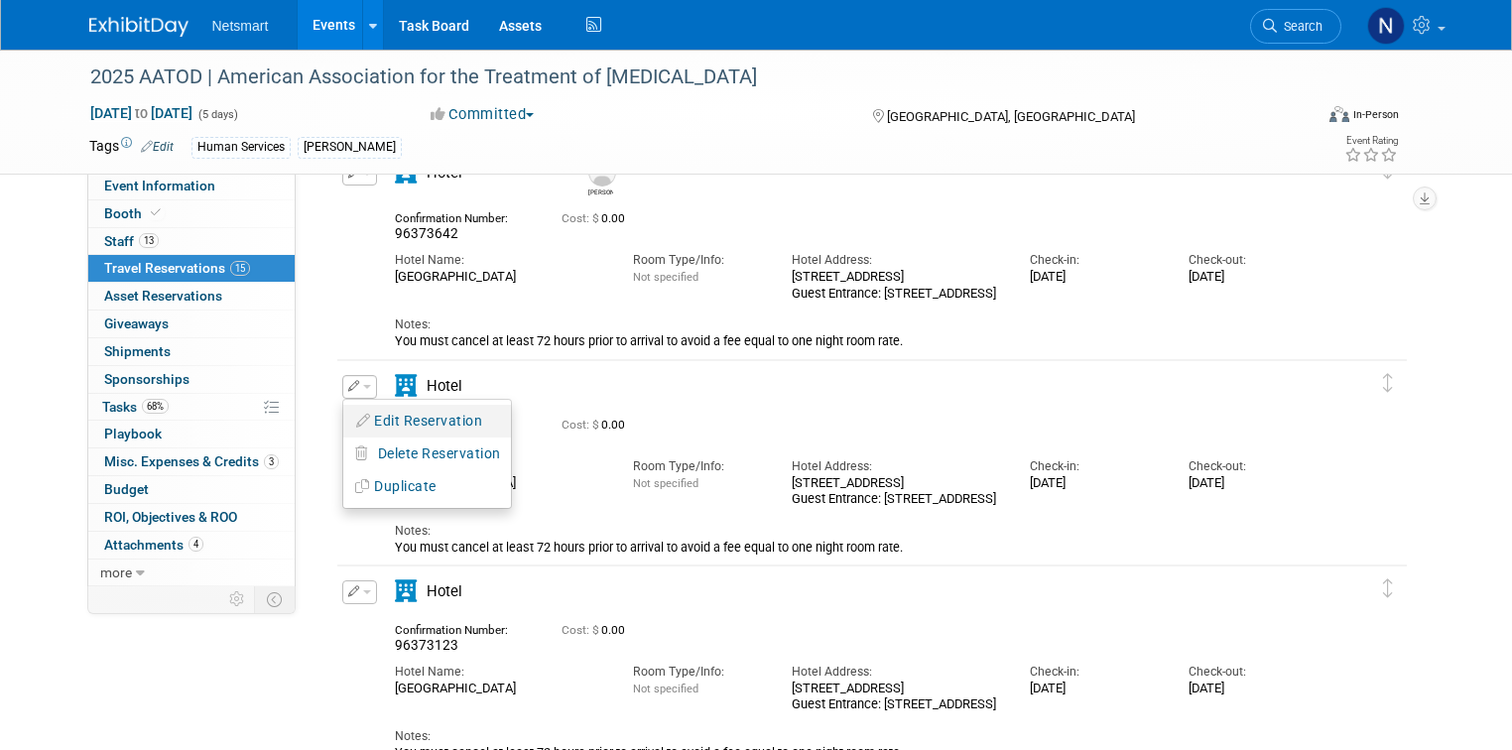
click at [383, 422] on button "Edit Reservation" at bounding box center [427, 421] width 168 height 29
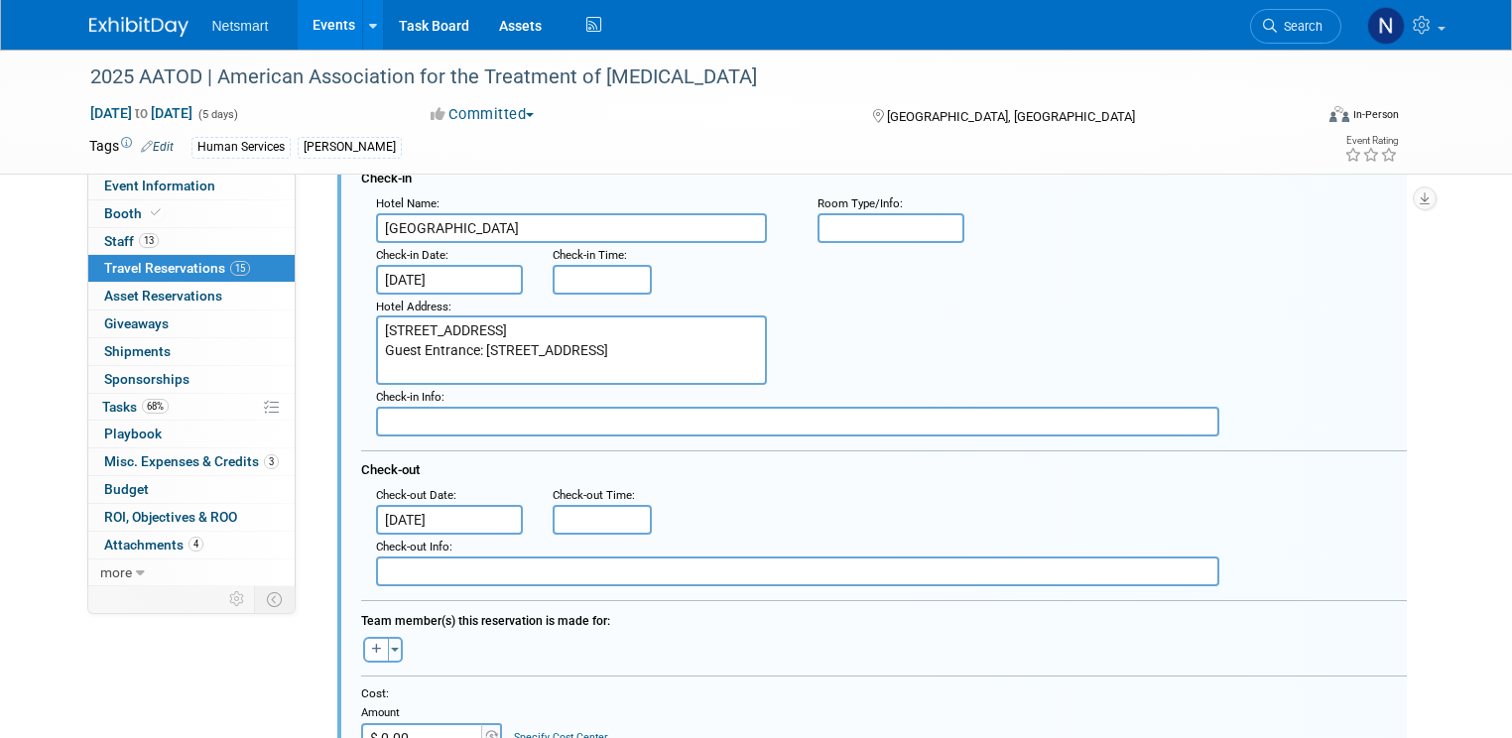
scroll to position [2203, 0]
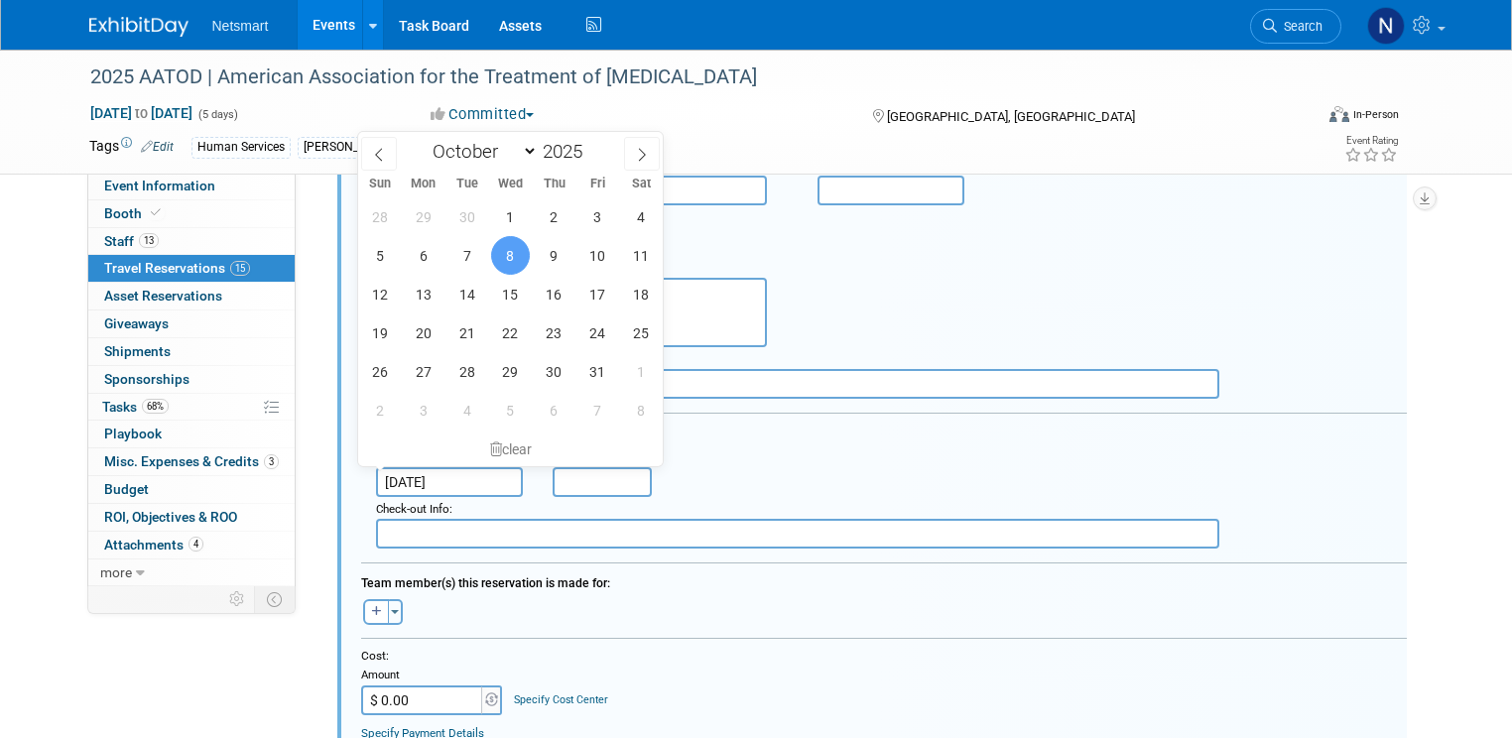
click at [394, 480] on input "Oct 8, 2025" at bounding box center [449, 482] width 147 height 30
click at [472, 262] on span "7" at bounding box center [466, 255] width 39 height 39
type input "Oct 7, 2025"
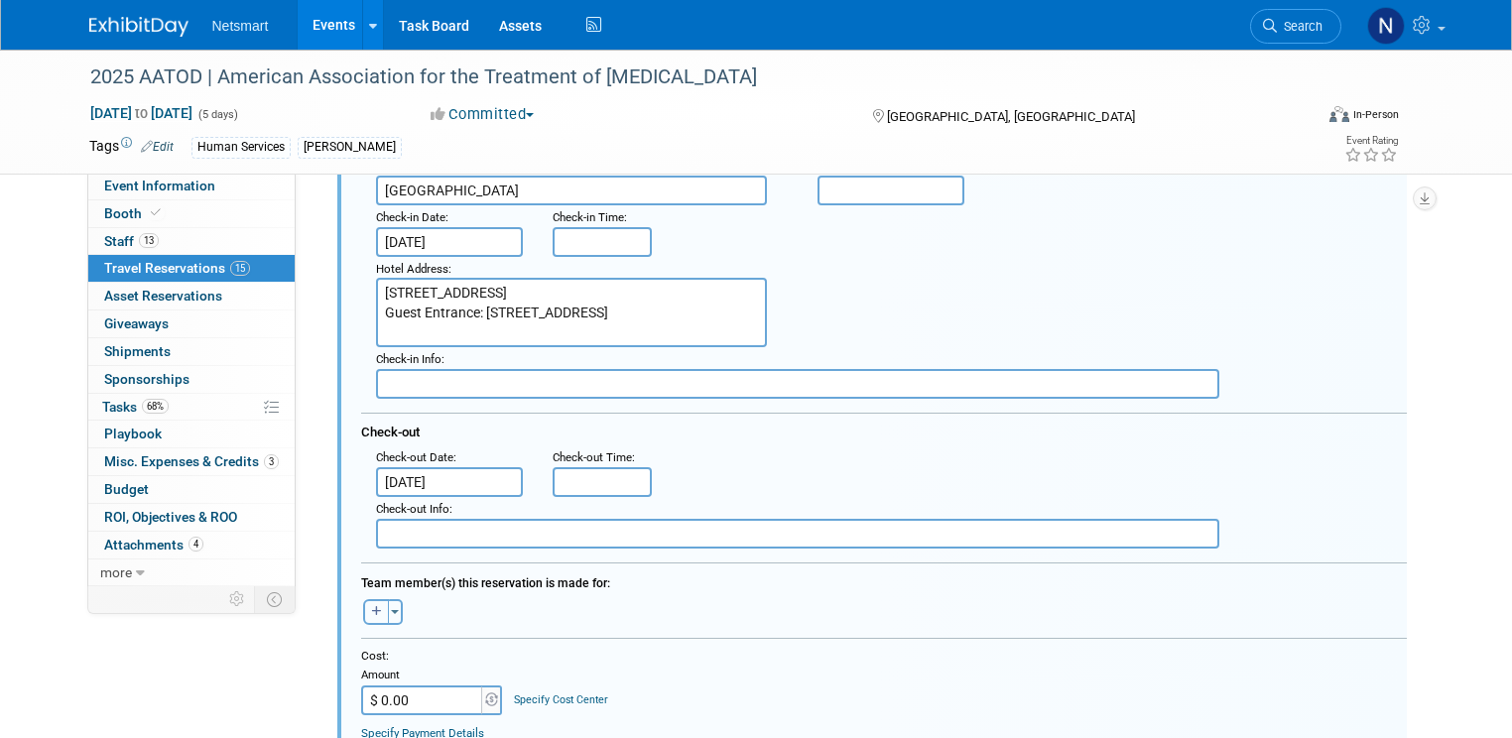
click at [372, 605] on icon "button" at bounding box center [377, 610] width 10 height 11
select select
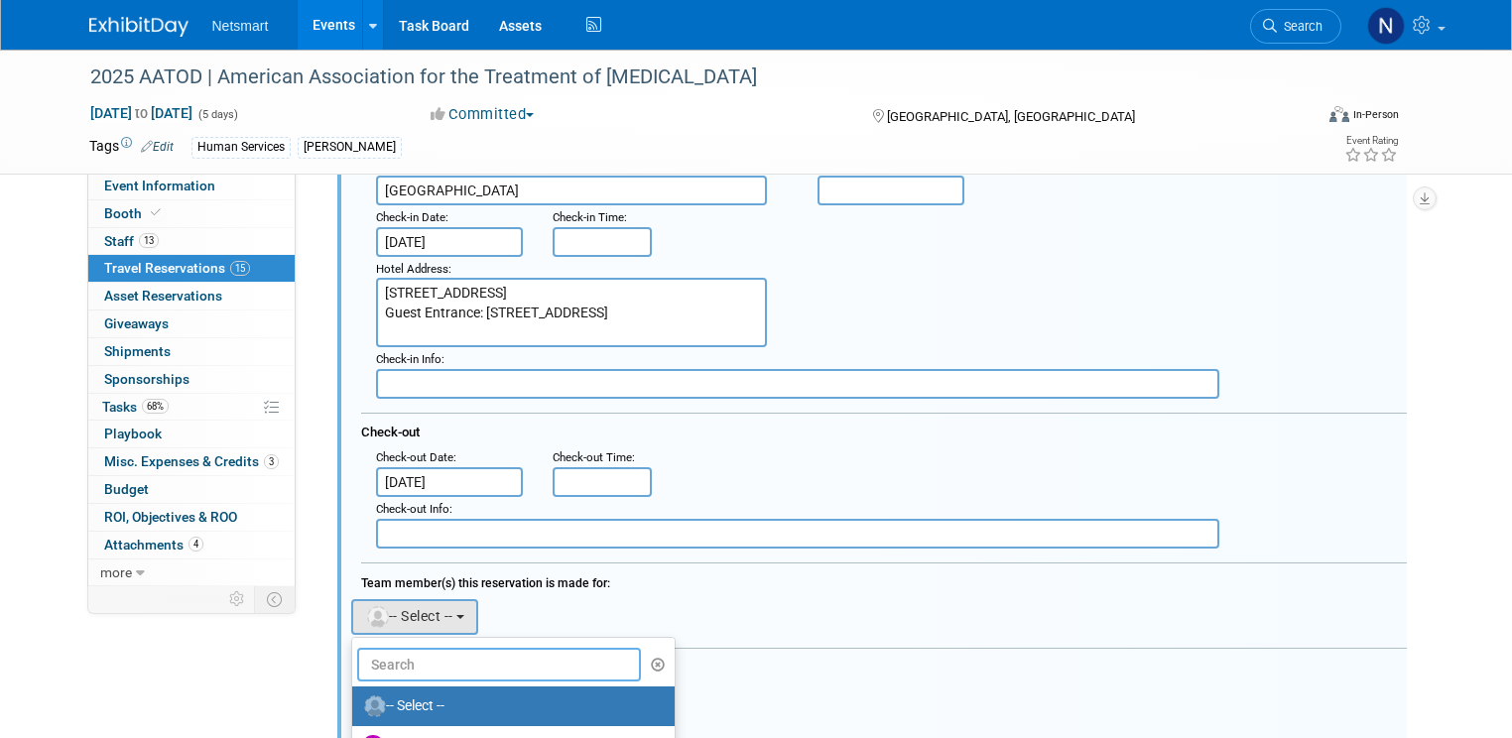
click at [408, 656] on input "text" at bounding box center [499, 665] width 285 height 34
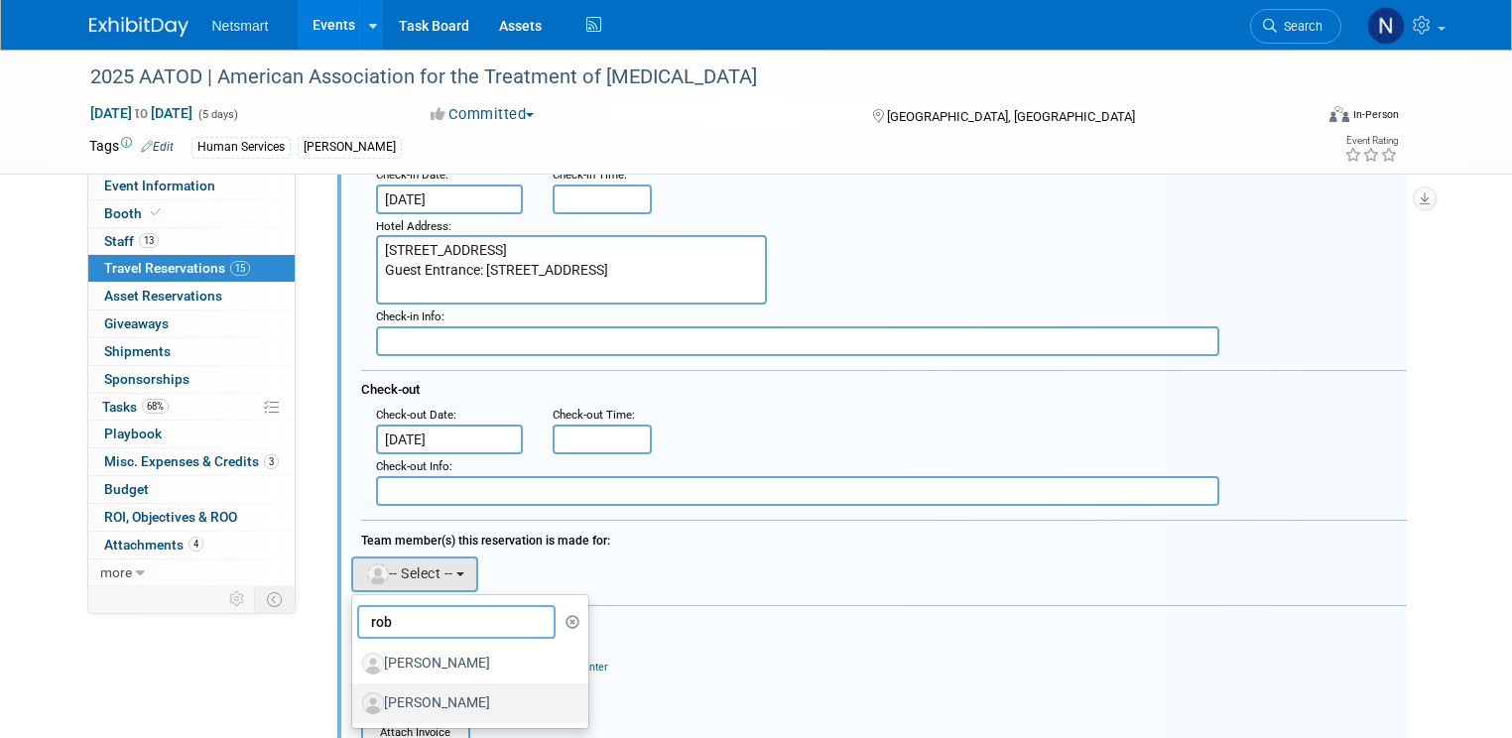
scroll to position [2283, 0]
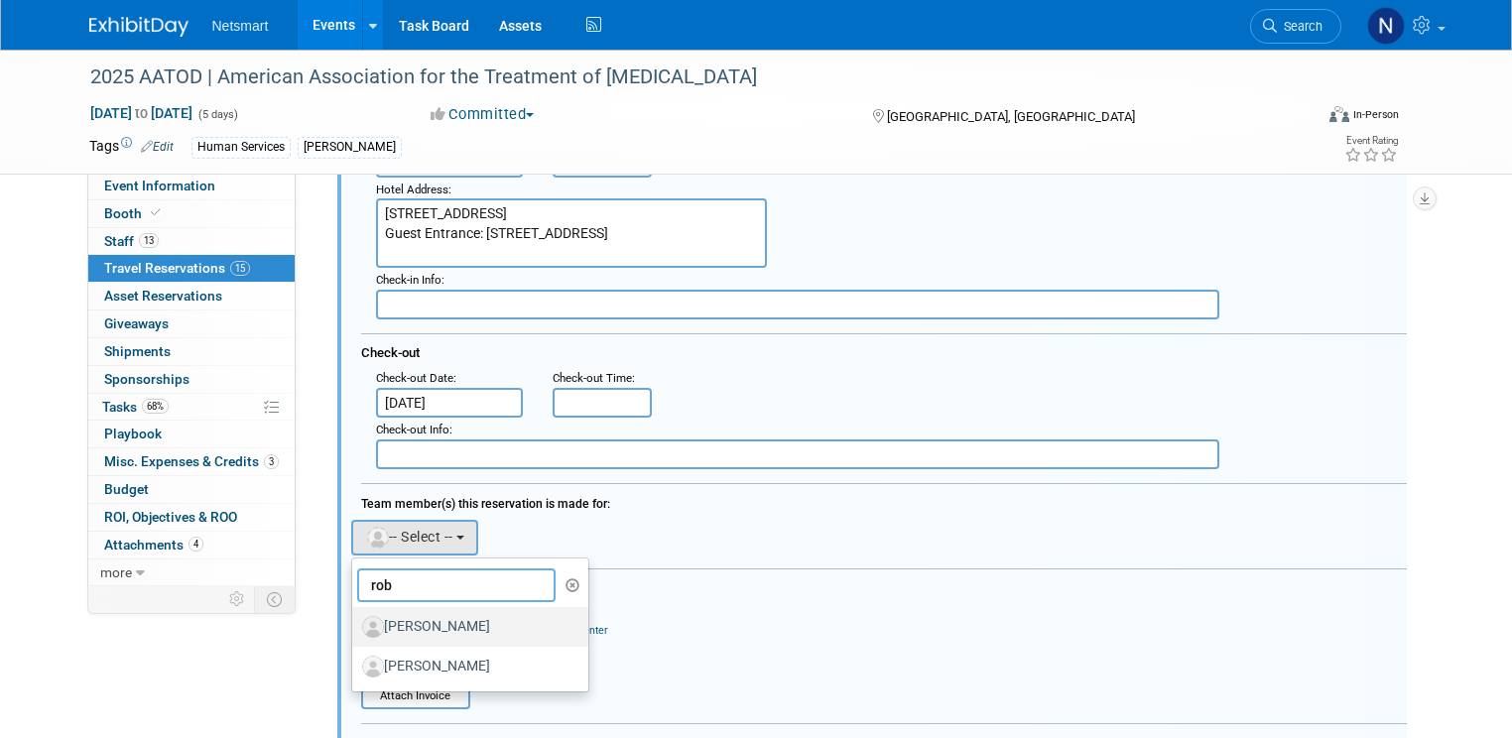
type input "rob"
click at [413, 614] on label "[PERSON_NAME]" at bounding box center [465, 627] width 207 height 32
click at [355, 618] on input "[PERSON_NAME]" at bounding box center [348, 624] width 13 height 13
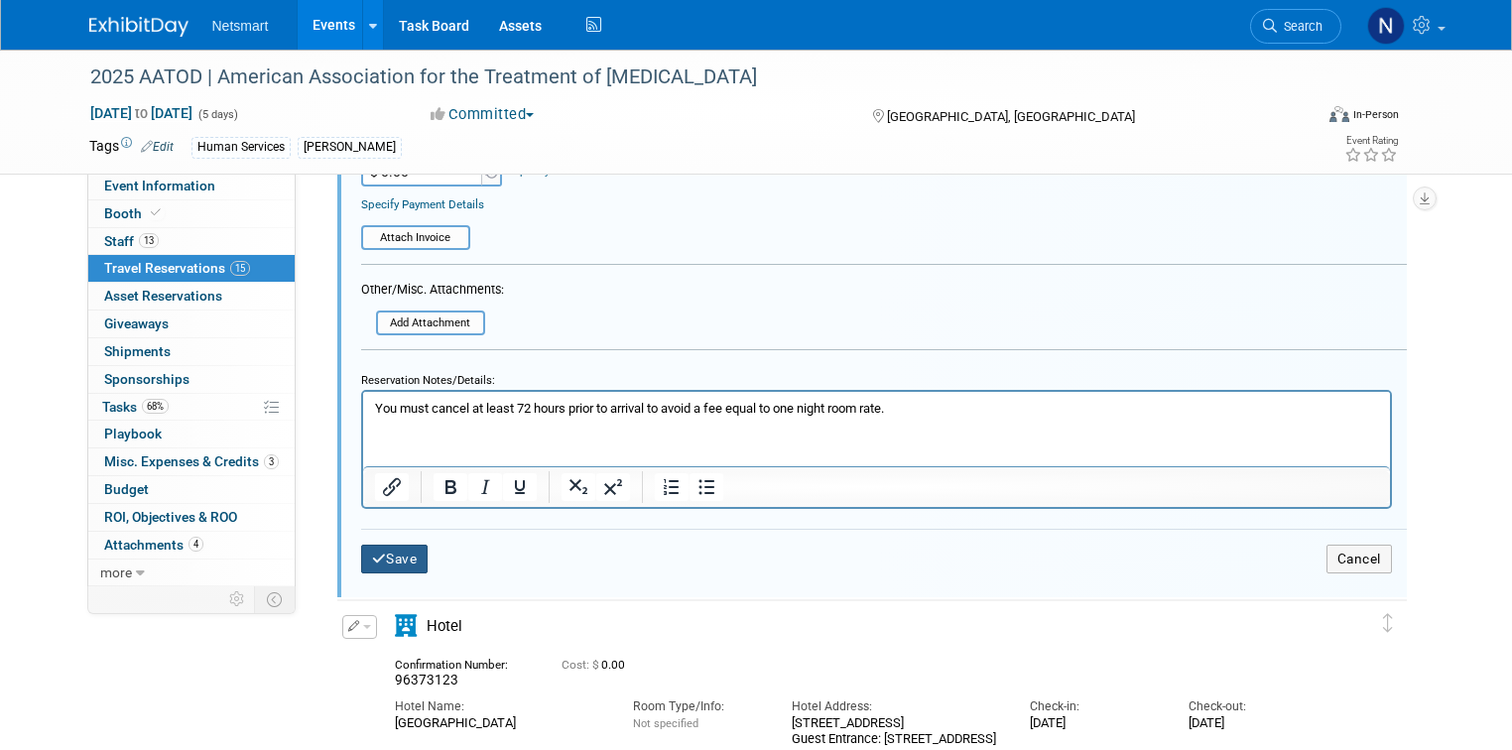
click at [374, 553] on button "Save" at bounding box center [394, 559] width 67 height 29
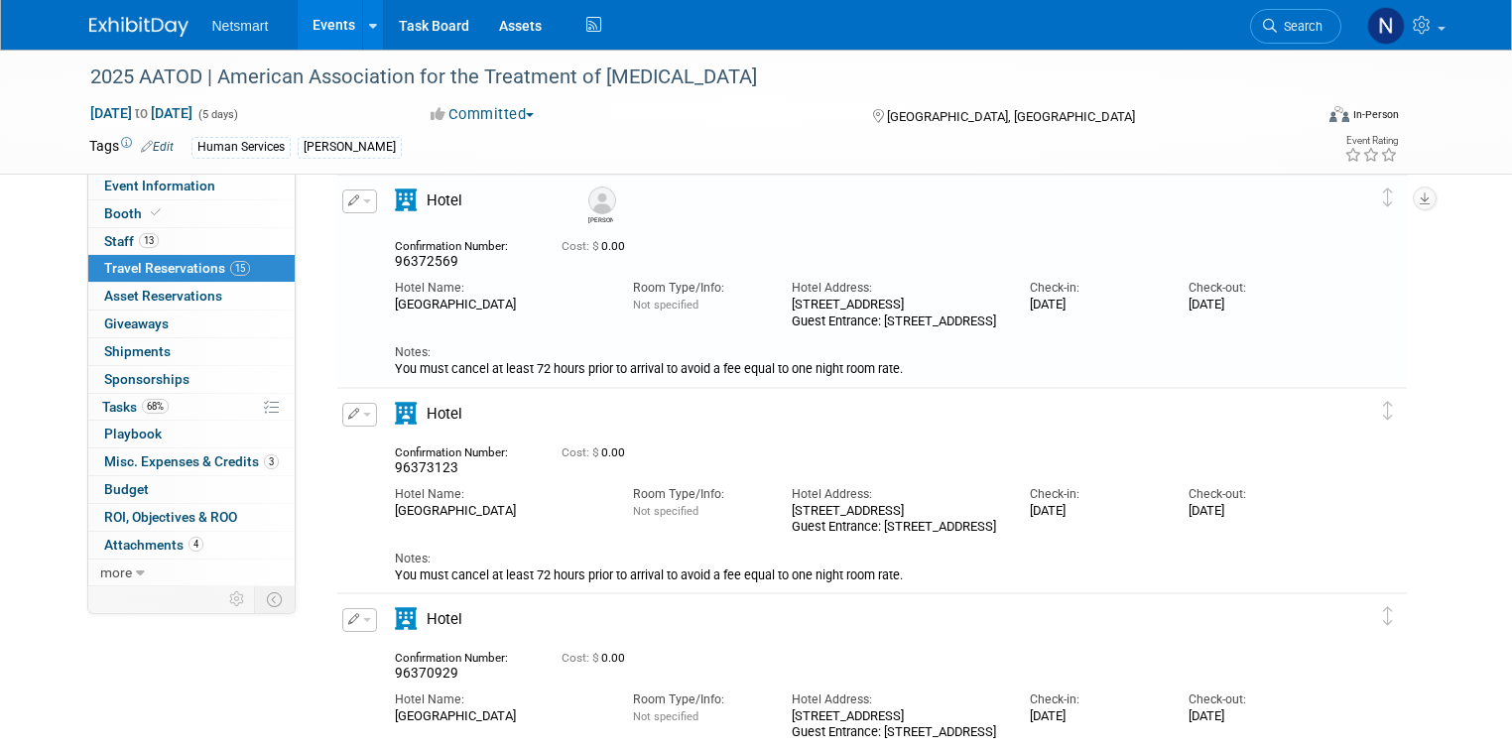
scroll to position [2045, 0]
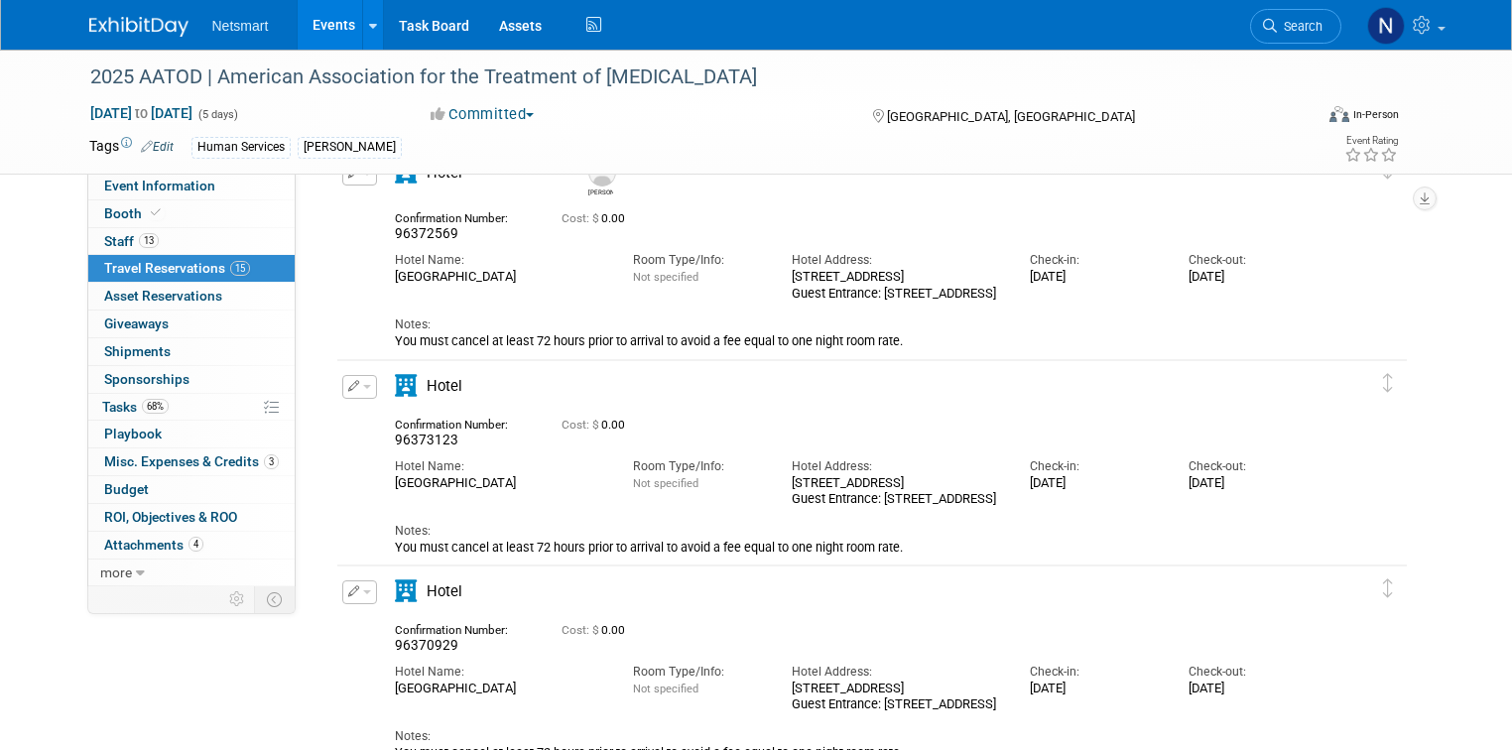
click at [342, 385] on button "button" at bounding box center [359, 387] width 35 height 24
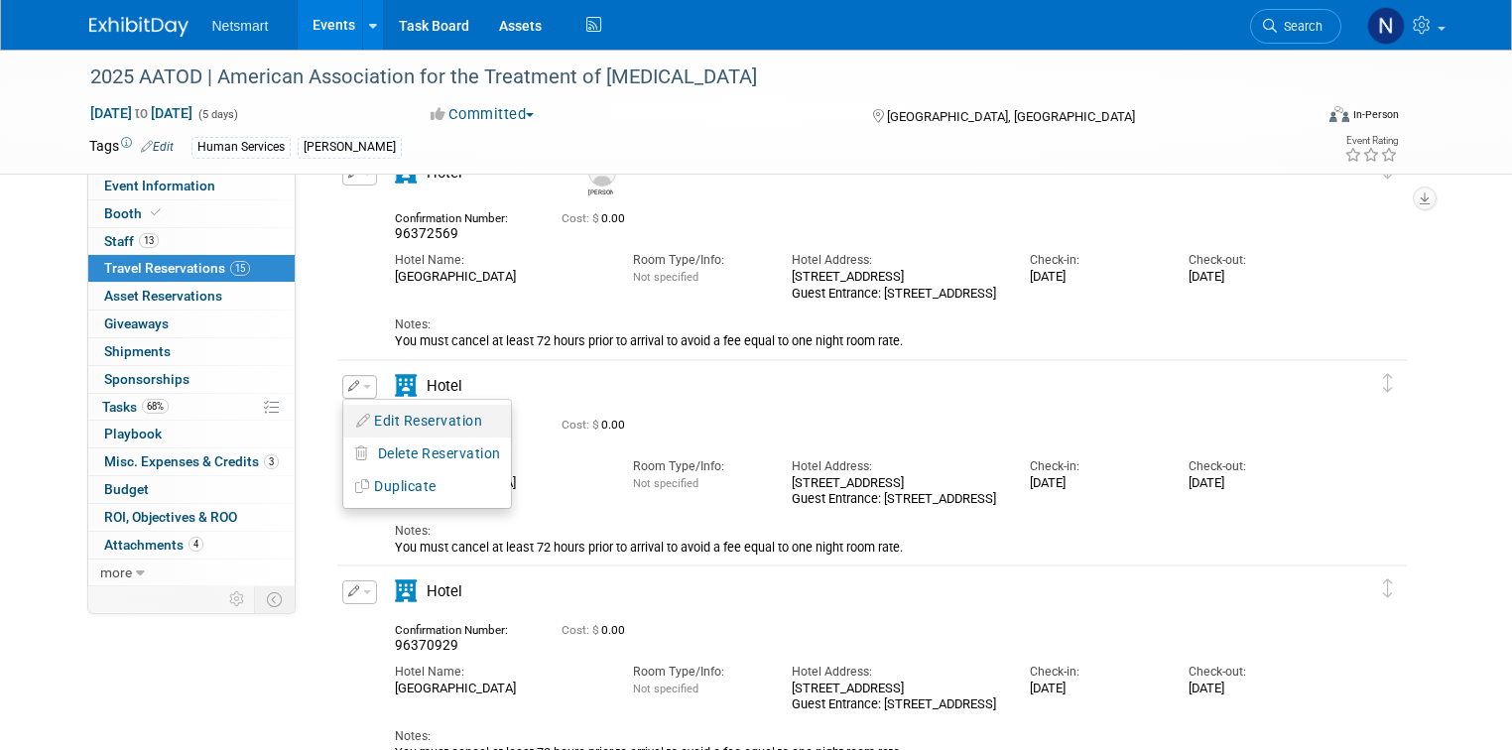
click at [375, 424] on button "Edit Reservation" at bounding box center [427, 421] width 168 height 29
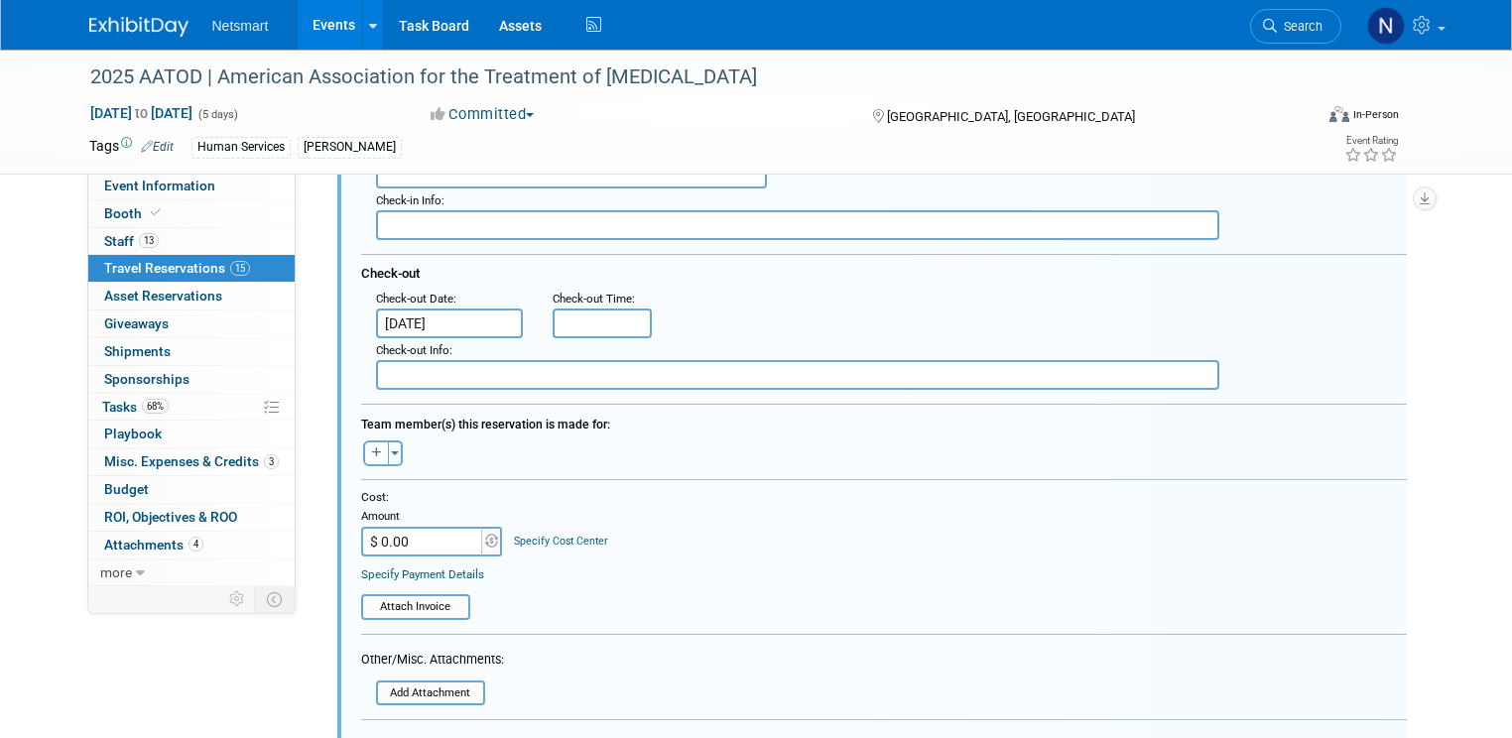
scroll to position [2575, 0]
click at [372, 448] on icon "button" at bounding box center [377, 451] width 10 height 11
select select
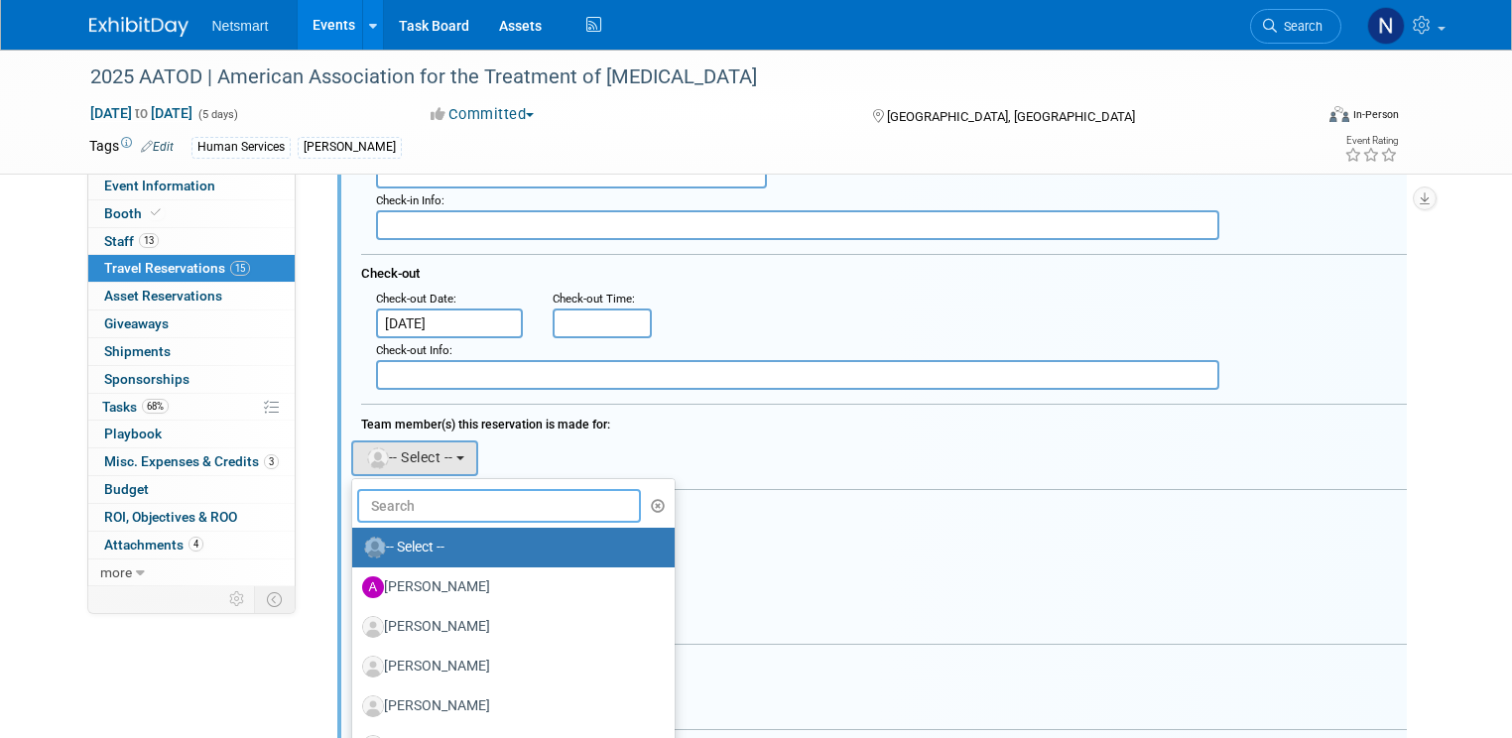
click at [392, 508] on input "text" at bounding box center [499, 506] width 285 height 34
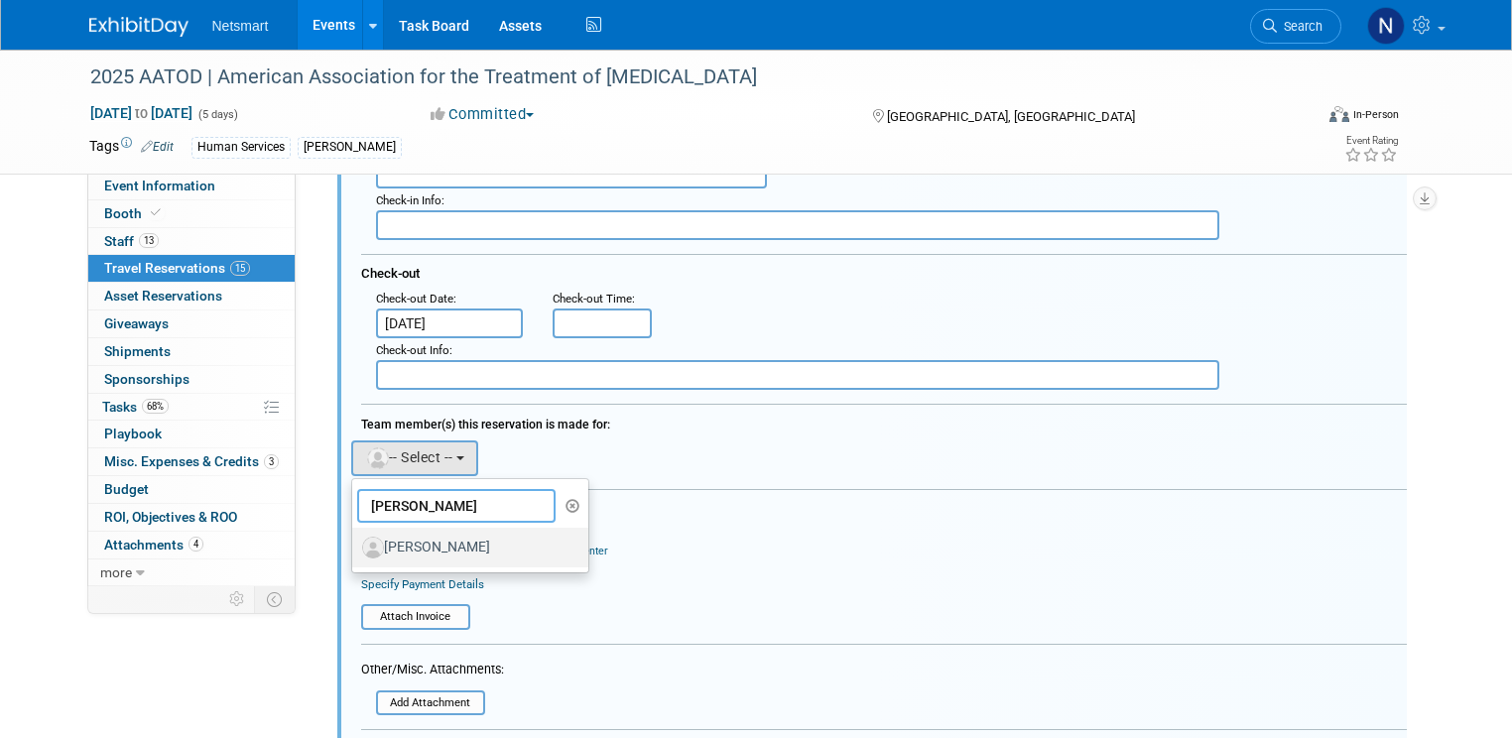
type input "kyle"
click at [400, 539] on label "[PERSON_NAME]" at bounding box center [465, 548] width 207 height 32
click at [355, 539] on input "[PERSON_NAME]" at bounding box center [348, 545] width 13 height 13
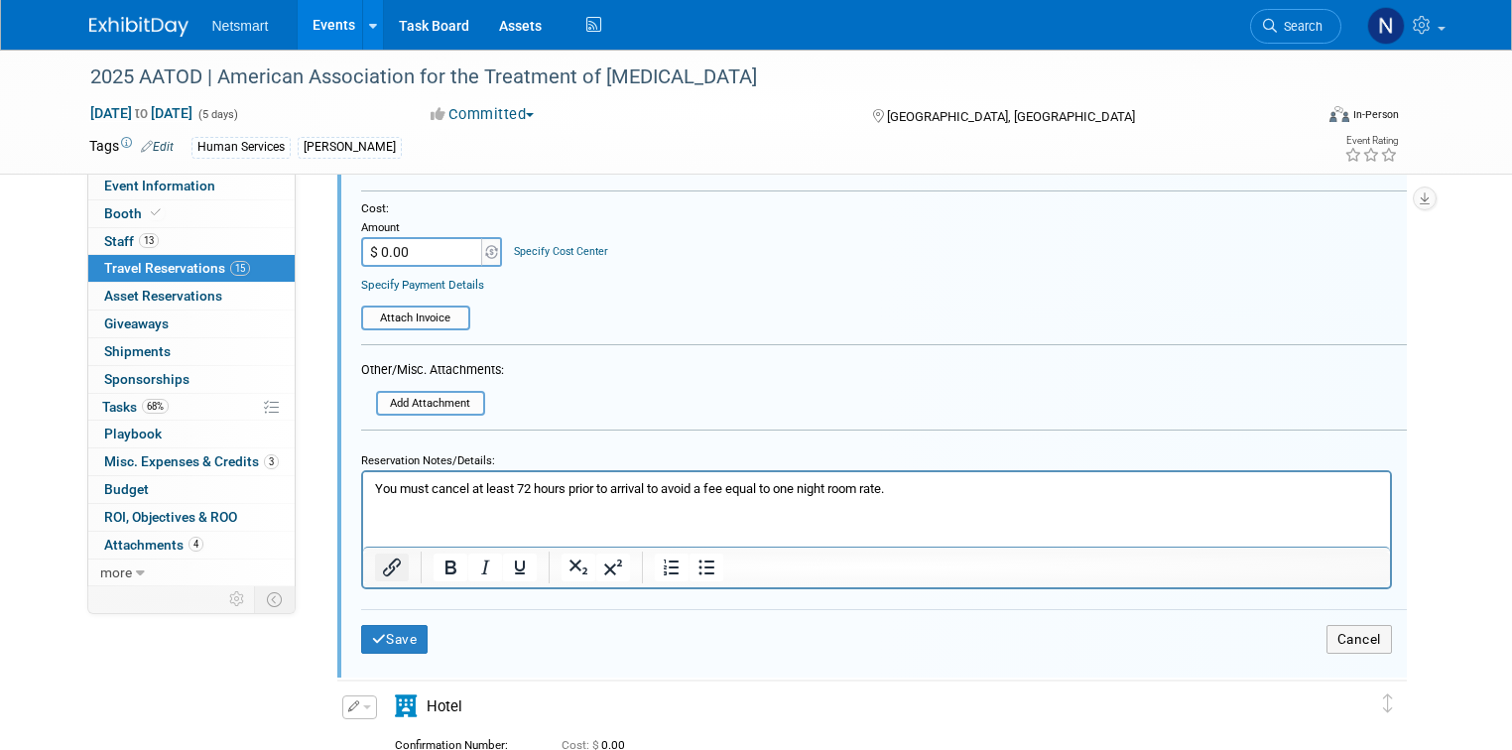
scroll to position [2893, 0]
click at [386, 624] on button "Save" at bounding box center [394, 638] width 67 height 29
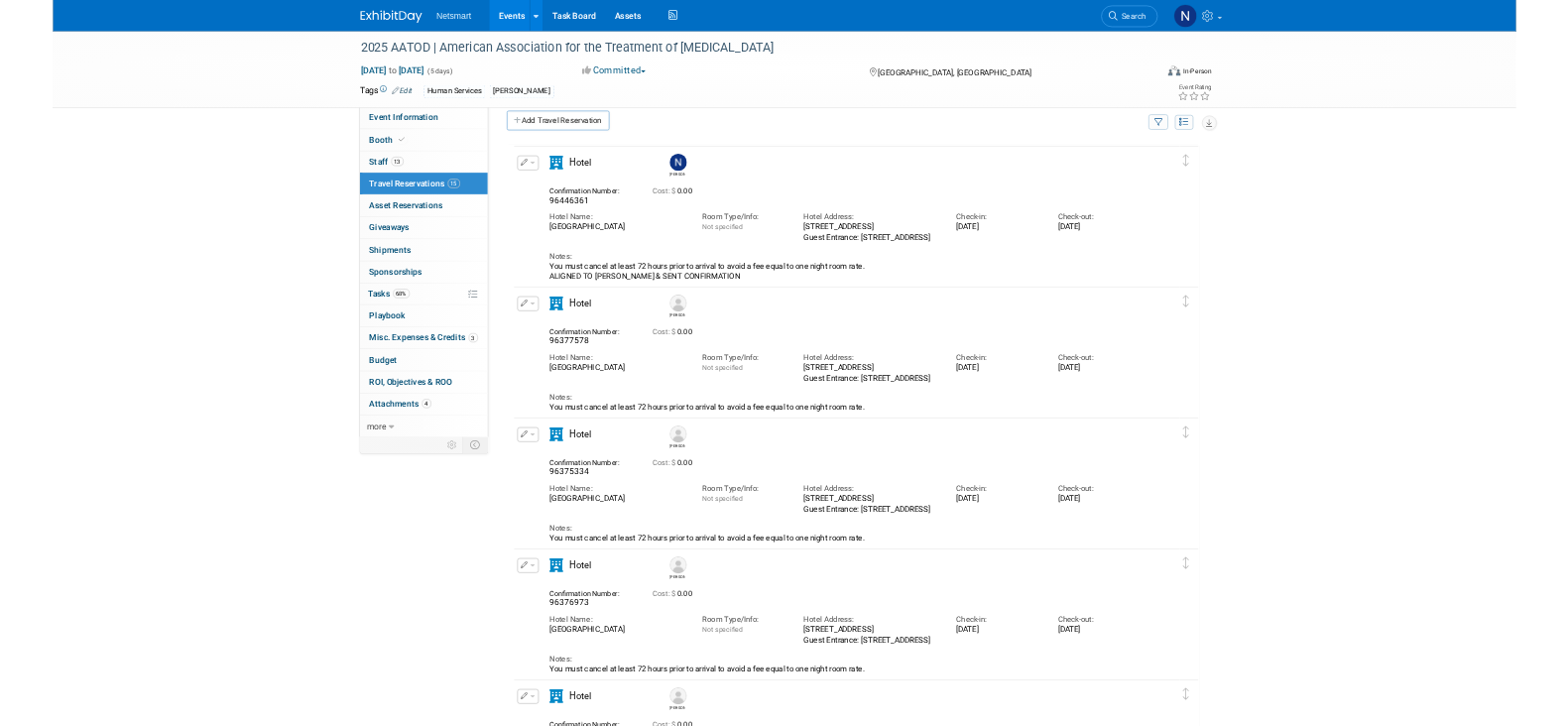
scroll to position [0, 0]
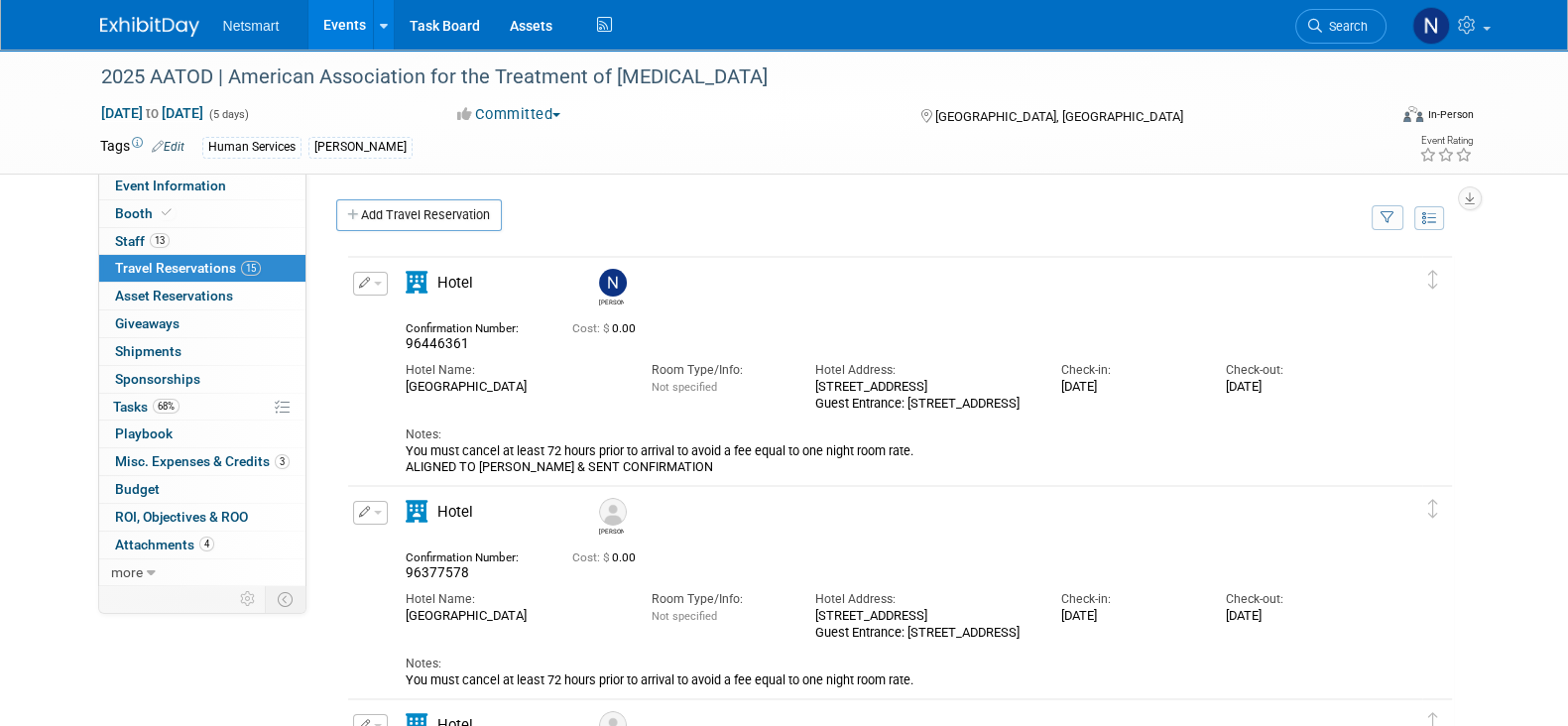
click at [1126, 295] on div "[PERSON_NAME]" at bounding box center [958, 286] width 739 height 44
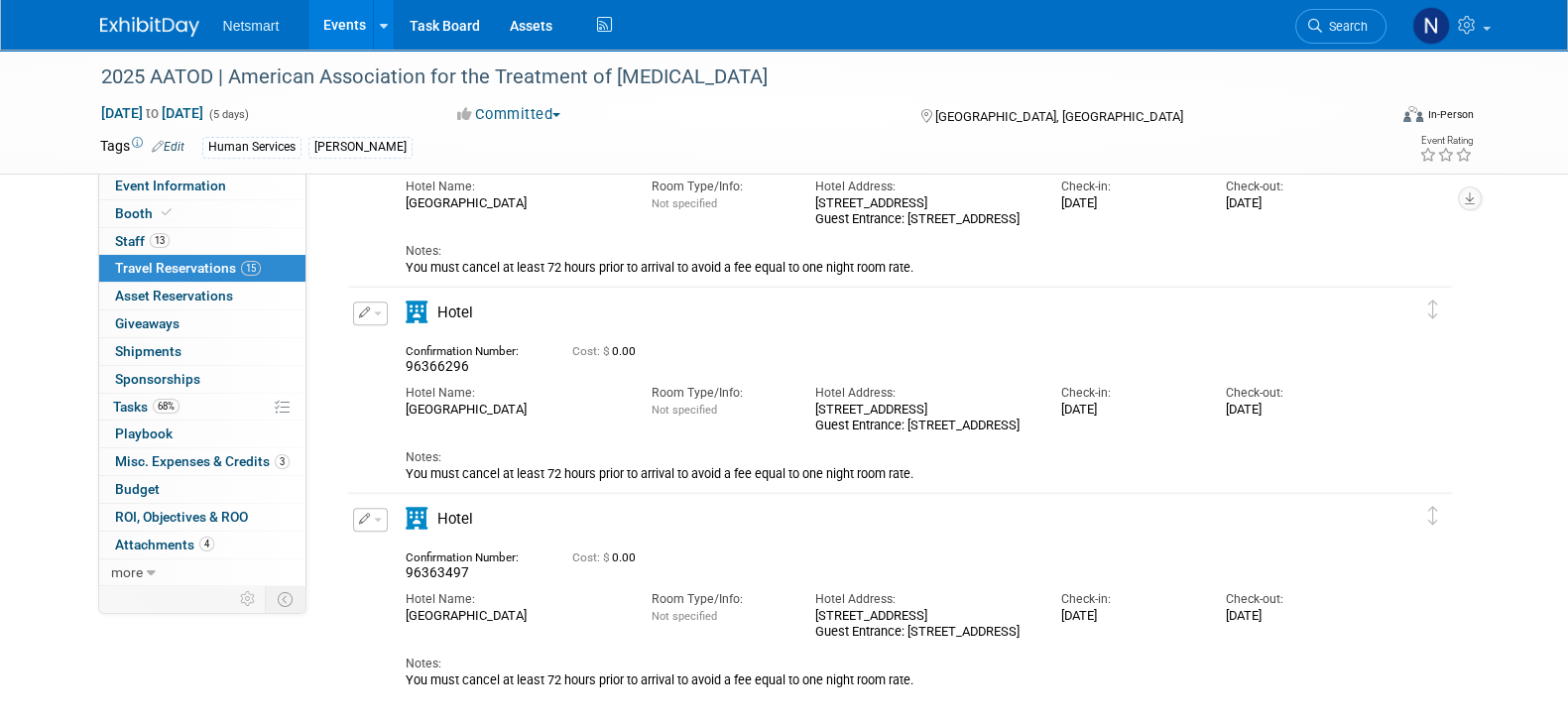
scroll to position [2748, 0]
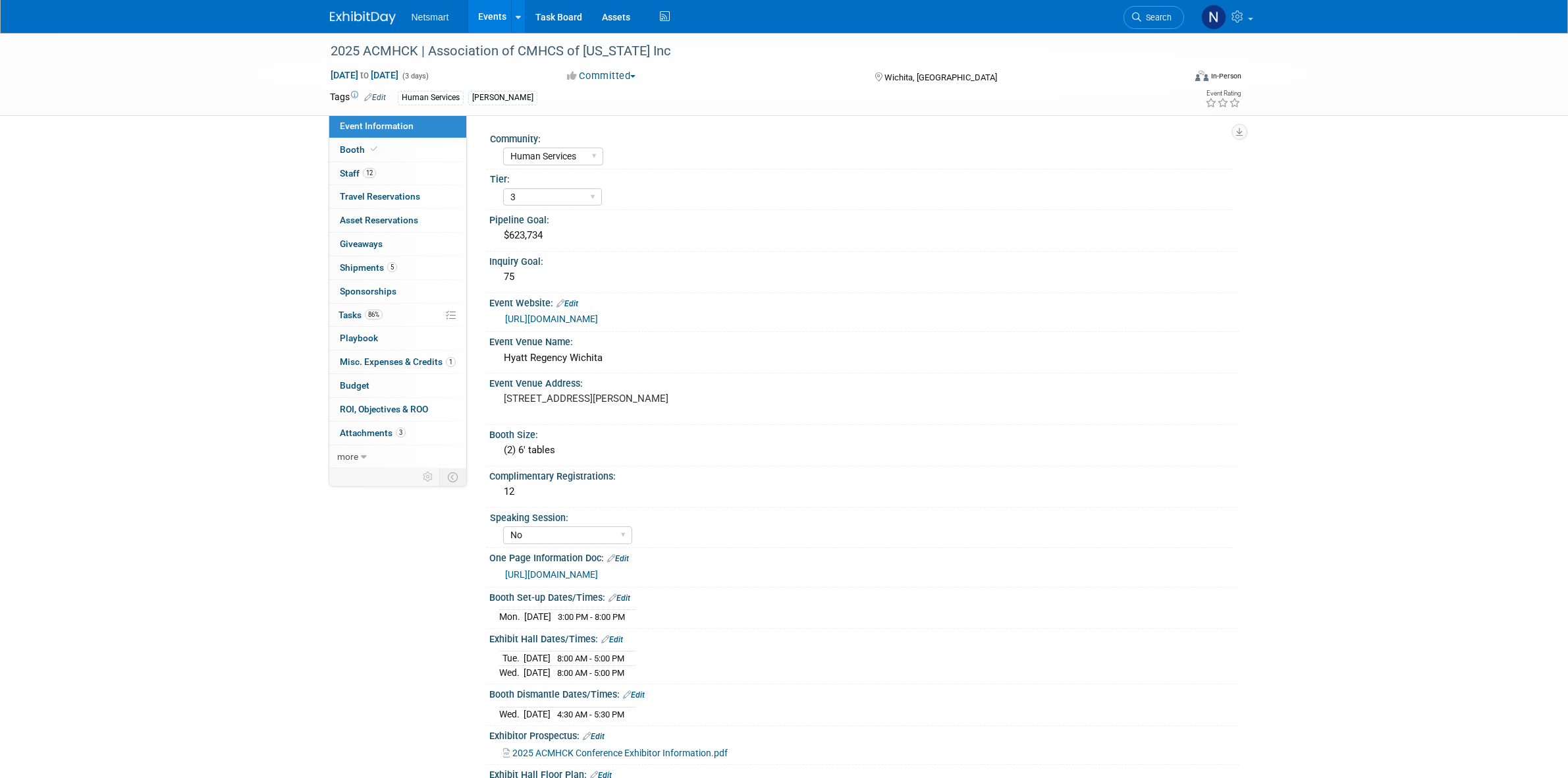
select select "Human Services"
select select "3"
select select "No"
click at [386, 178] on link "12 Staff 12" at bounding box center [398, 173] width 137 height 23
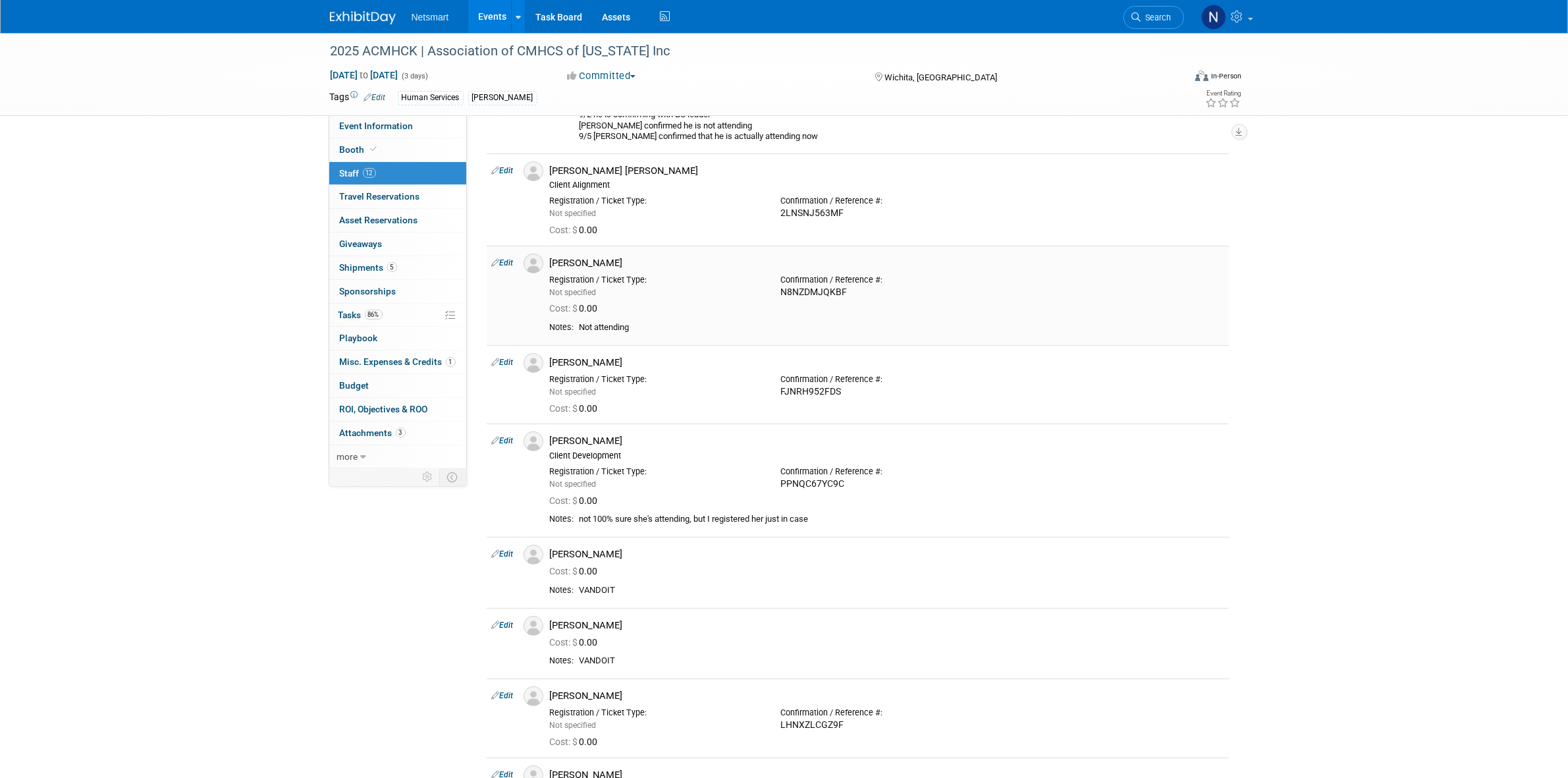
scroll to position [494, 0]
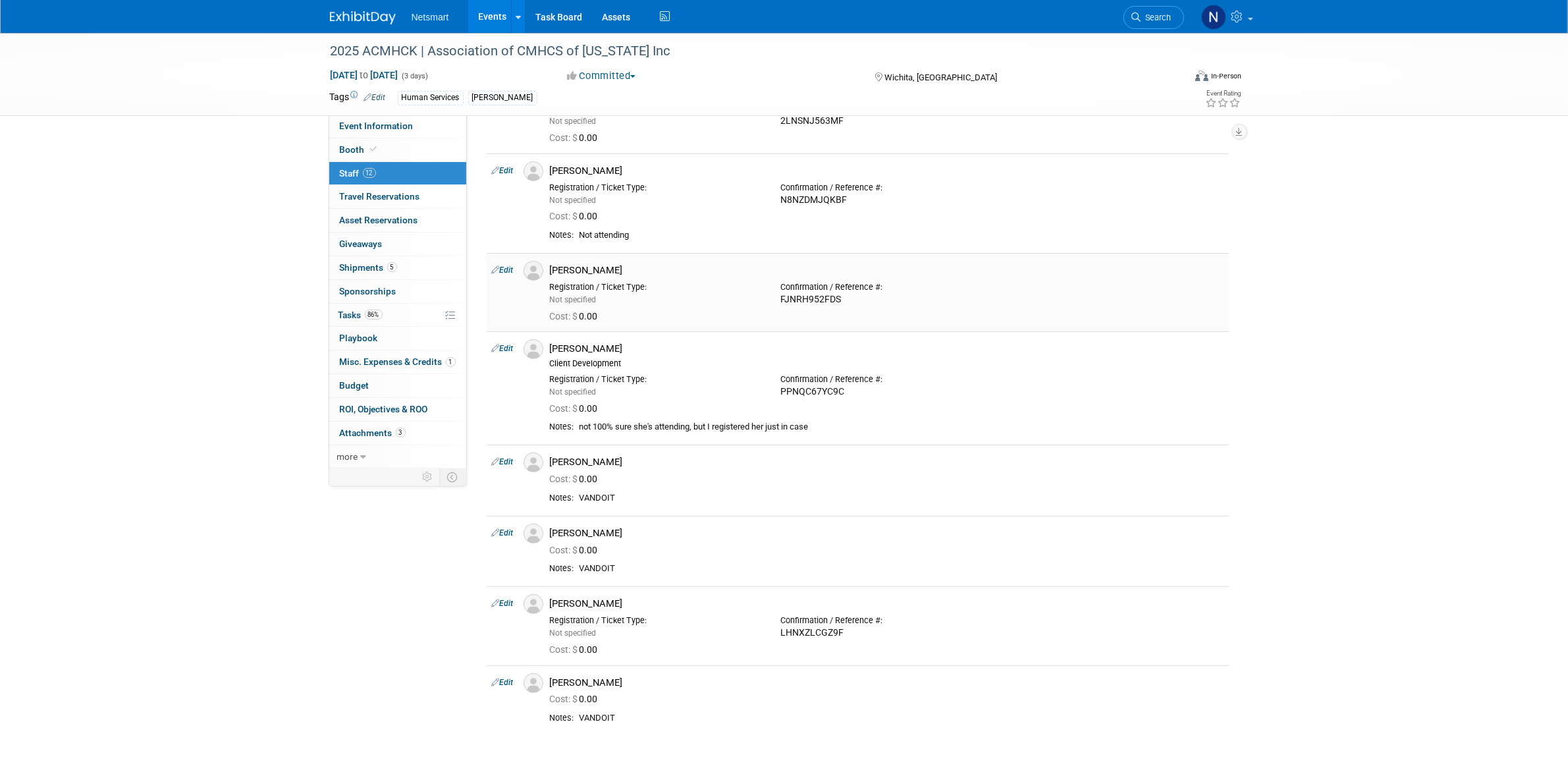
click at [801, 303] on div "FJNRH952FDS" at bounding box center [887, 299] width 211 height 12
copy div "FJNRH952FDS"
click at [1162, 18] on span "Search" at bounding box center [1156, 17] width 31 height 10
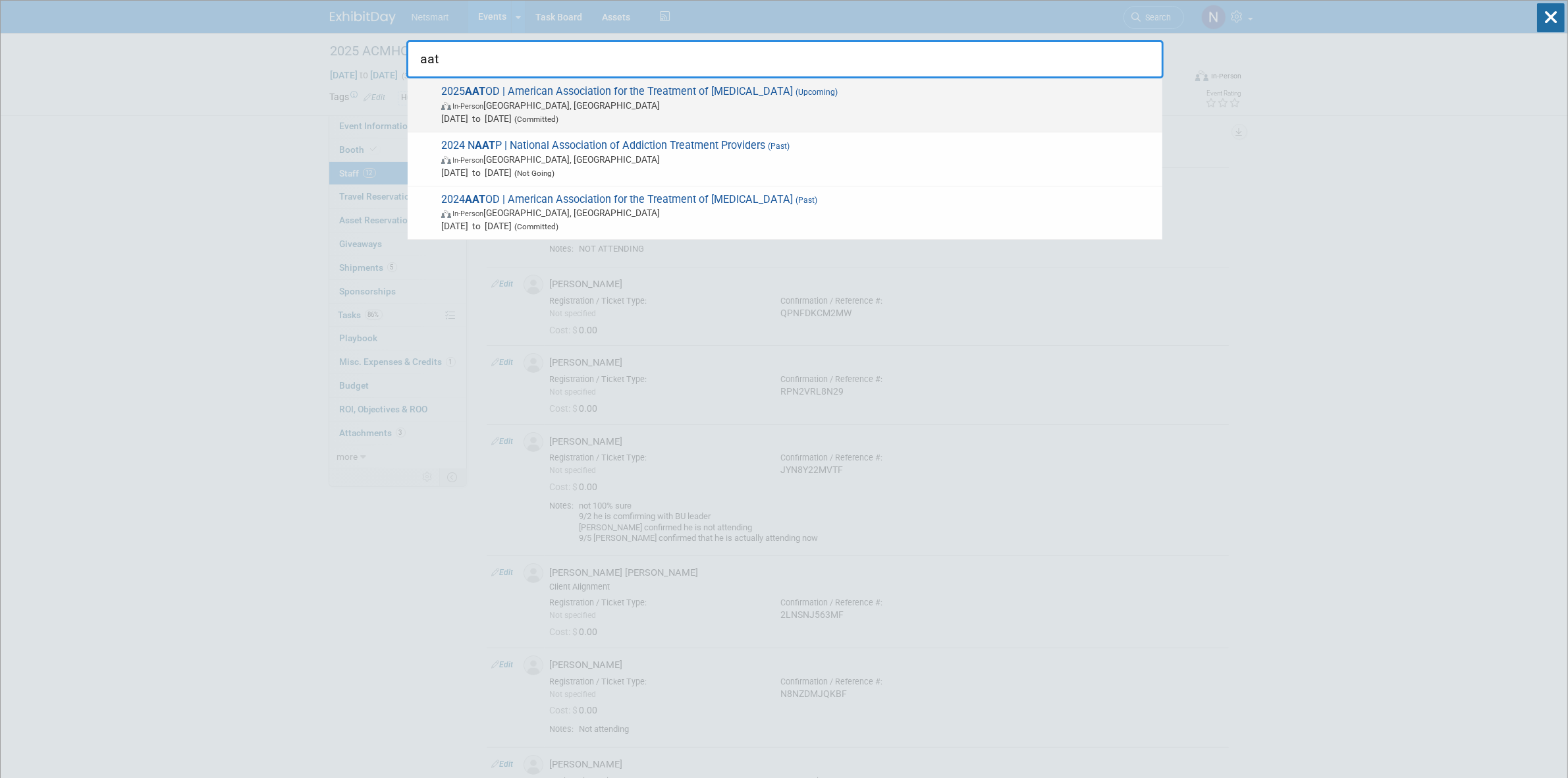
type input "aat"
click at [544, 112] on span "Oct 4, 2025 to Oct 8, 2025 (Committed)" at bounding box center [799, 119] width 714 height 13
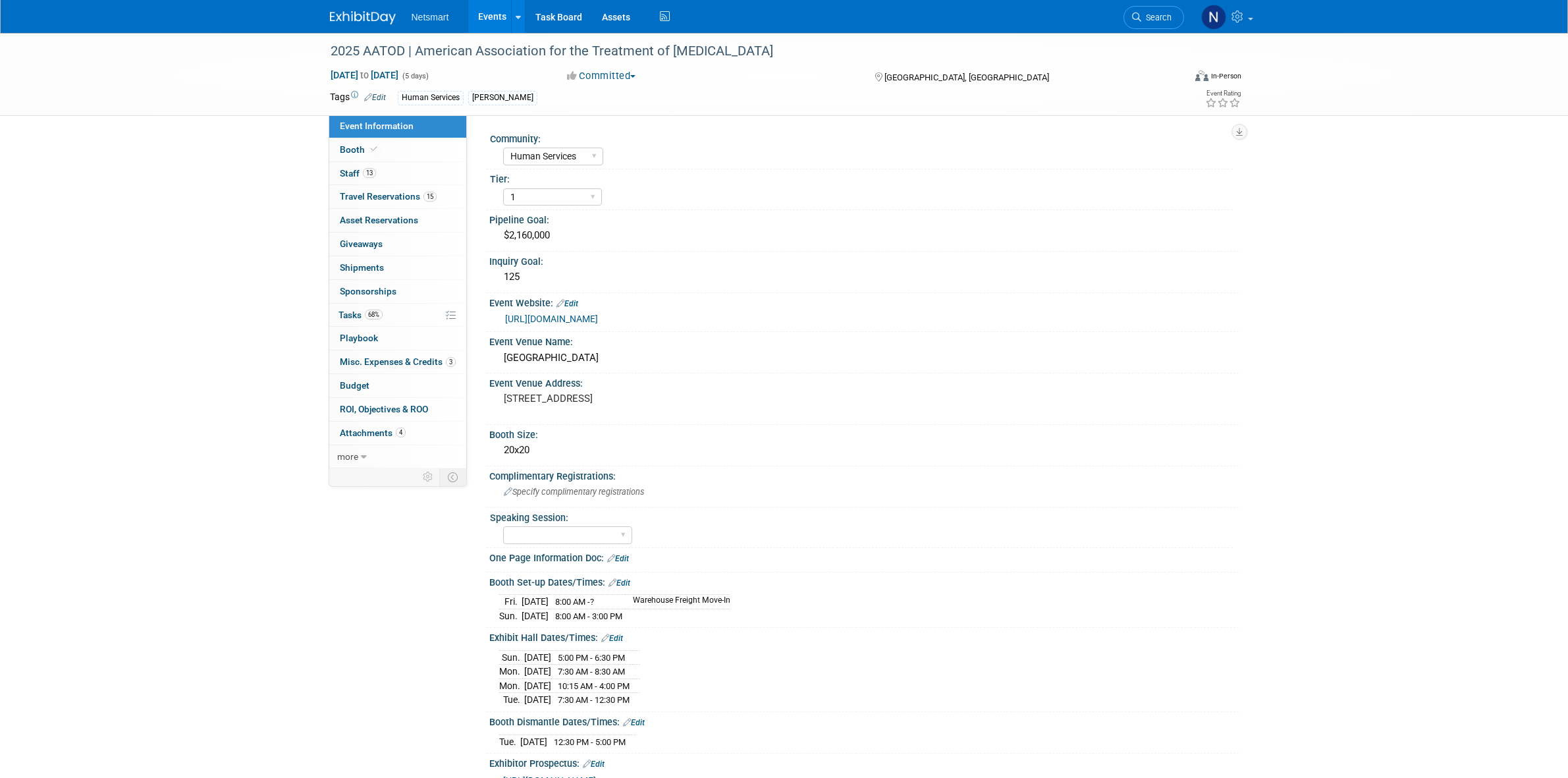
select select "Human Services"
select select "1"
click at [554, 358] on div "[GEOGRAPHIC_DATA]" at bounding box center [864, 358] width 730 height 21
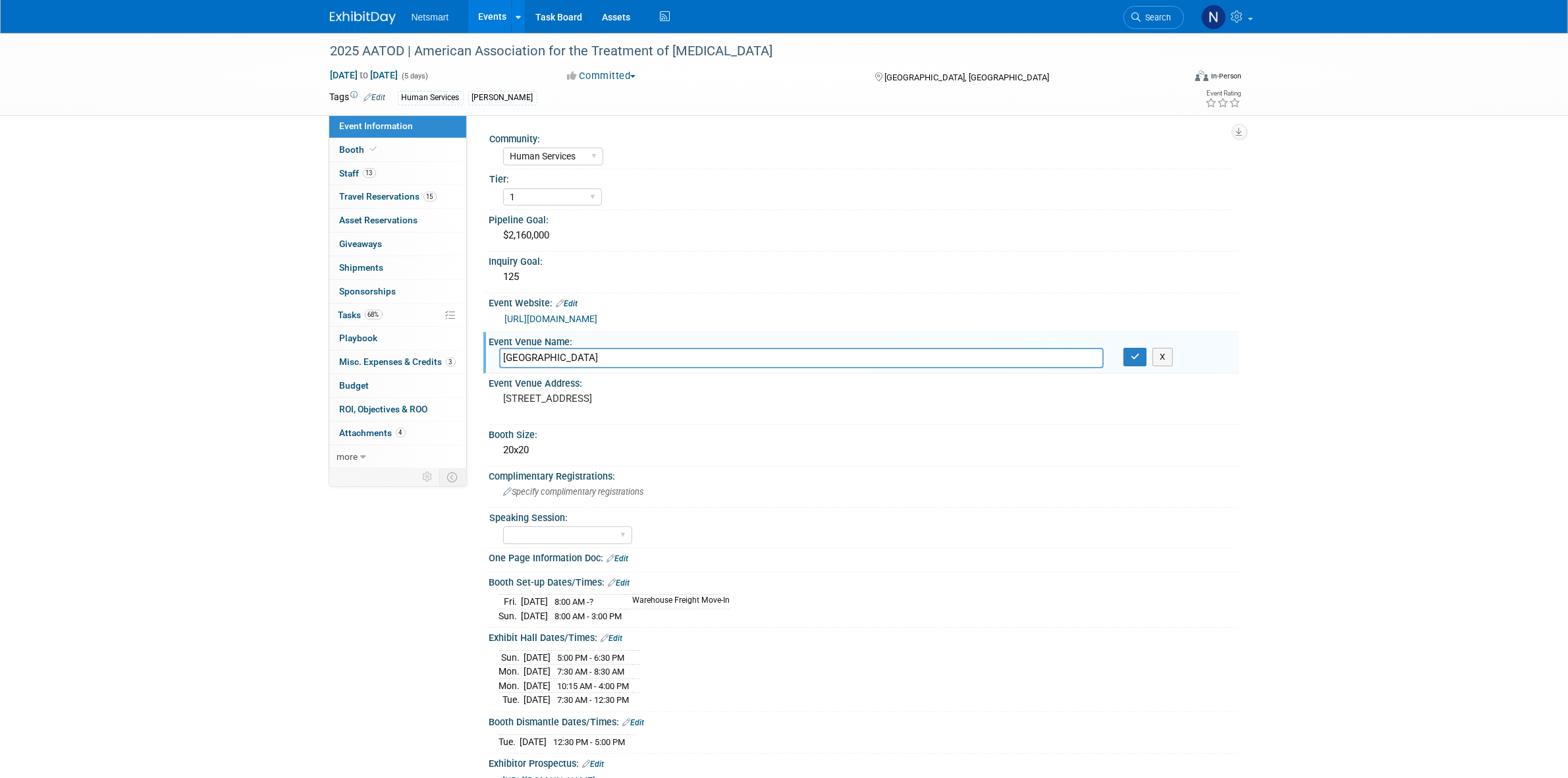
click at [554, 358] on input "[GEOGRAPHIC_DATA]" at bounding box center [801, 358] width 605 height 21
click at [543, 351] on input "[GEOGRAPHIC_DATA]" at bounding box center [801, 358] width 605 height 21
drag, startPoint x: 555, startPoint y: 356, endPoint x: 479, endPoint y: 354, distance: 76.0
click at [479, 354] on div "Community: Human Services Post Acute Public Sector CareDimensions Specialty Pra…" at bounding box center [852, 293] width 772 height 356
click at [1143, 21] on span "Search" at bounding box center [1156, 17] width 31 height 10
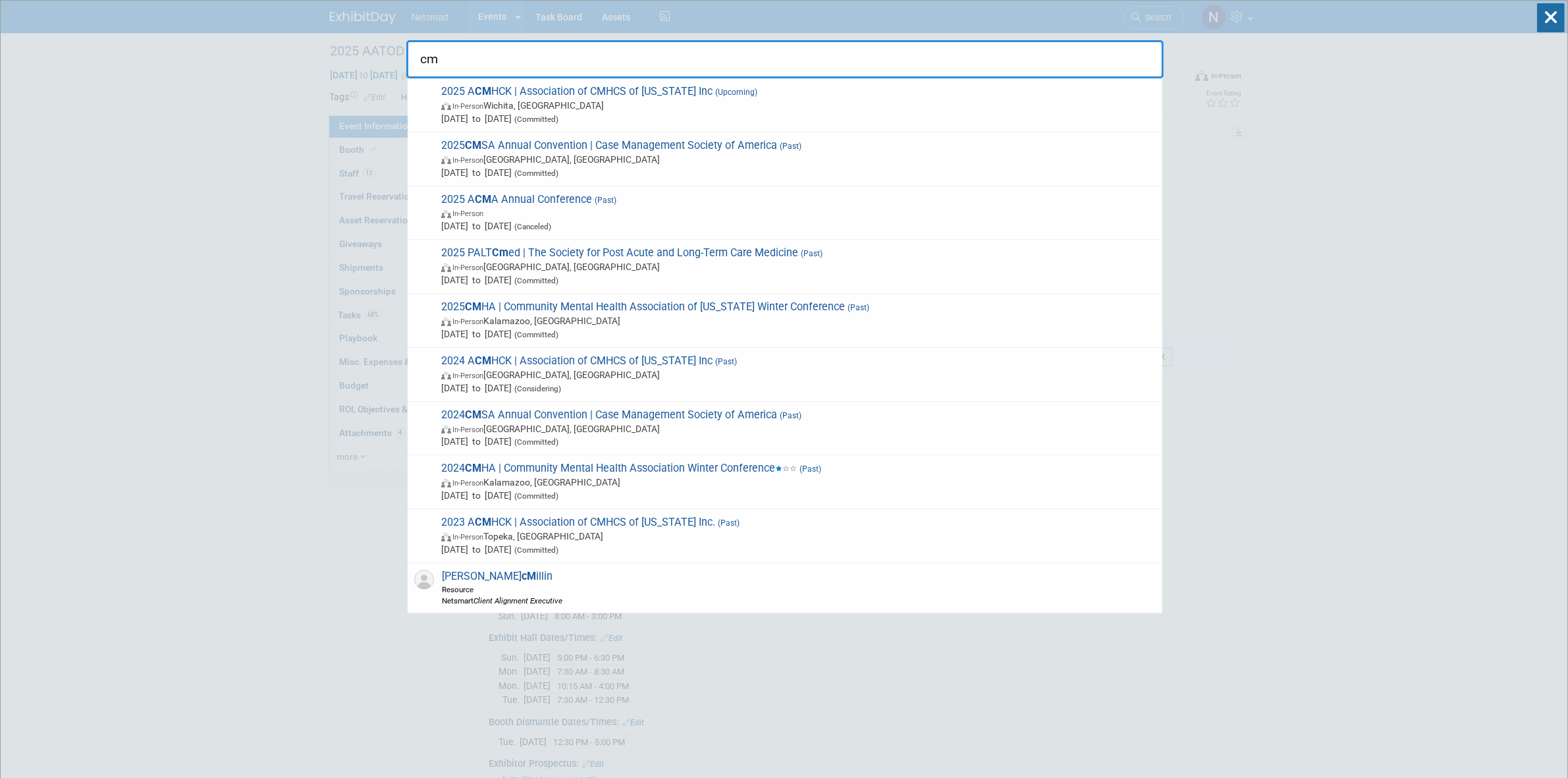
type input "cm"
click at [461, 102] on span "In-Person" at bounding box center [468, 106] width 31 height 9
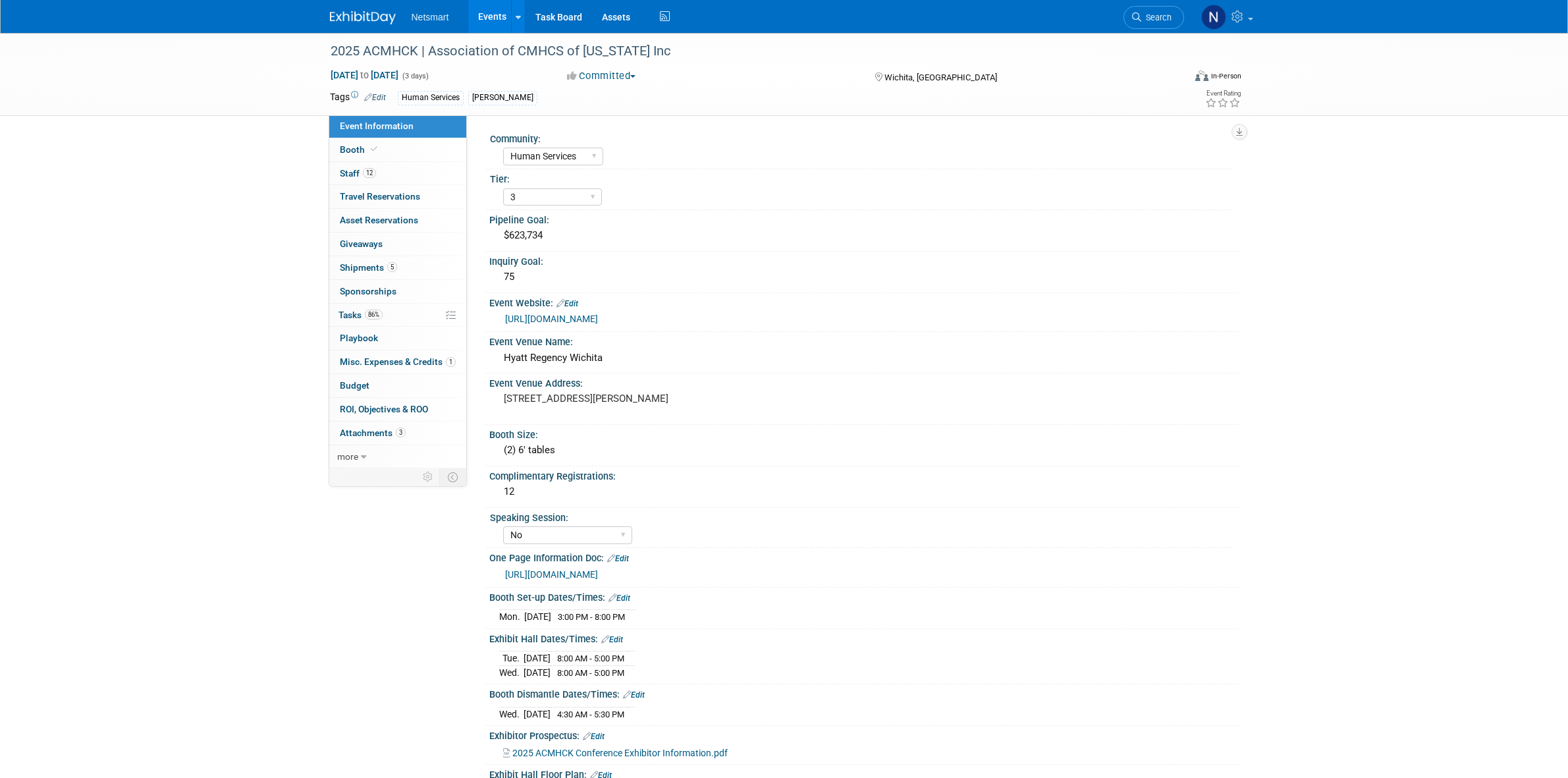
select select "Human Services"
select select "3"
select select "No"
click at [550, 318] on link "[URL][DOMAIN_NAME]" at bounding box center [552, 319] width 93 height 11
click at [396, 313] on link "86% Tasks 86%" at bounding box center [398, 315] width 137 height 23
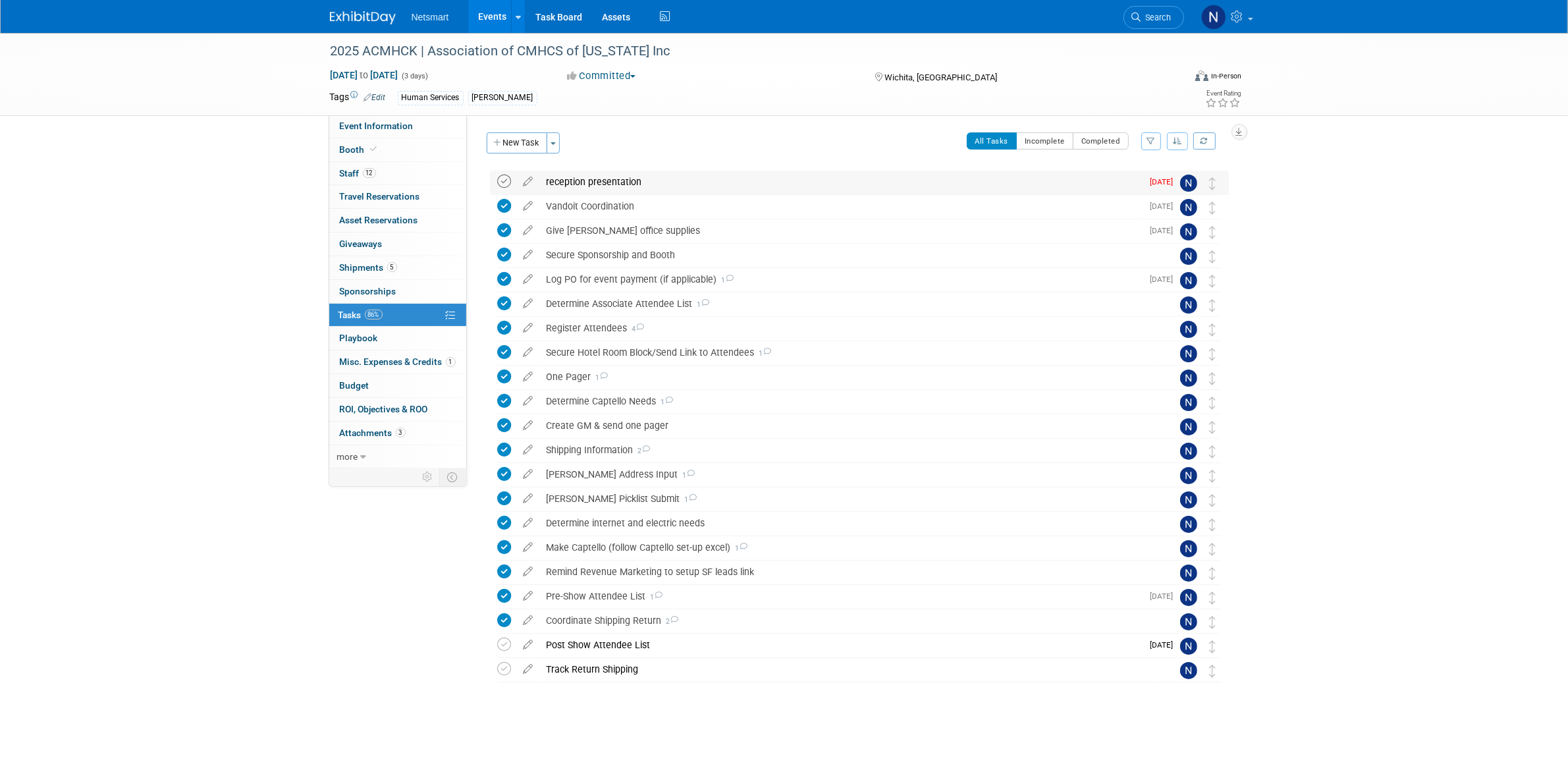
click at [504, 180] on icon at bounding box center [505, 181] width 14 height 14
